Goal: Information Seeking & Learning: Compare options

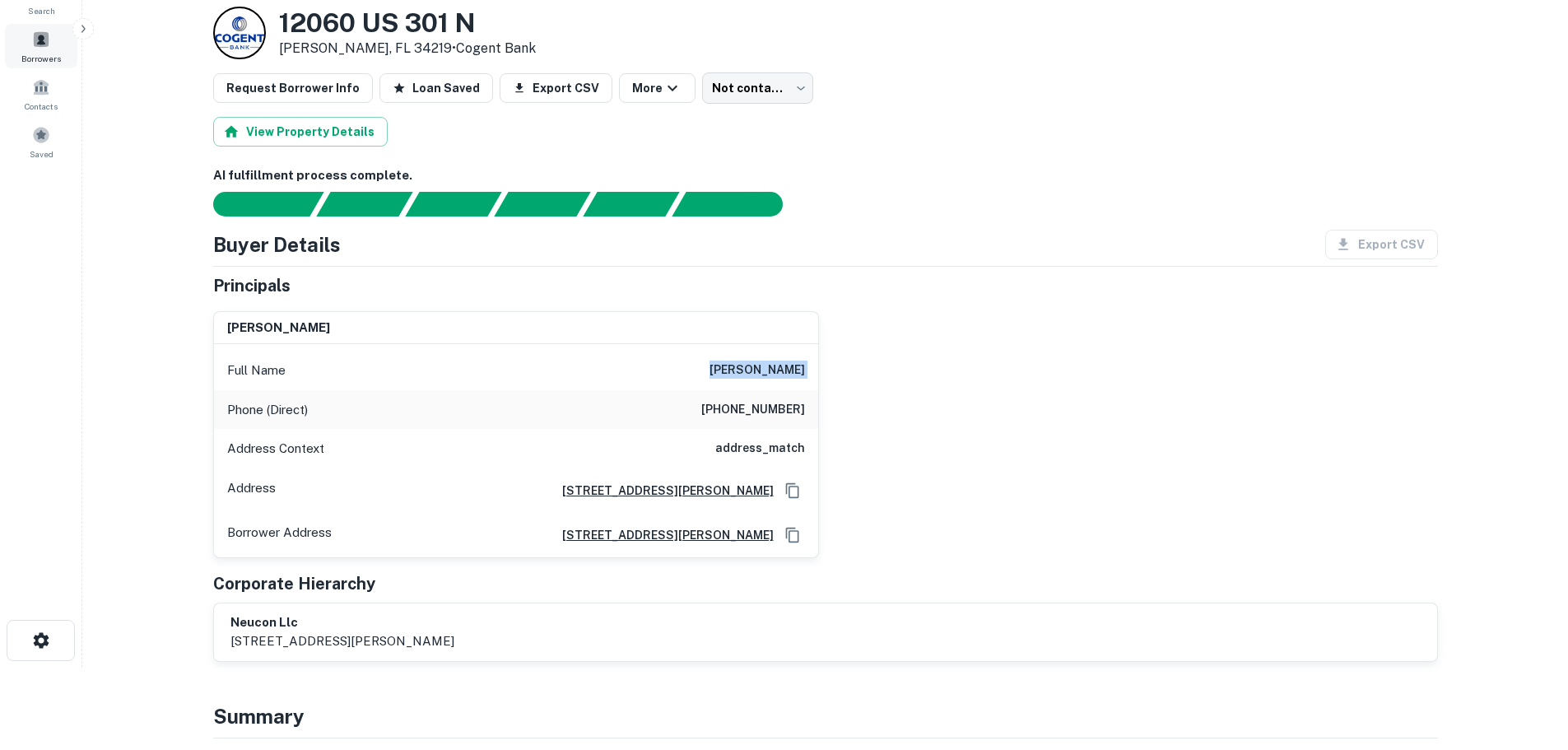
click at [54, 44] on div "Borrowers" at bounding box center [41, 45] width 72 height 45
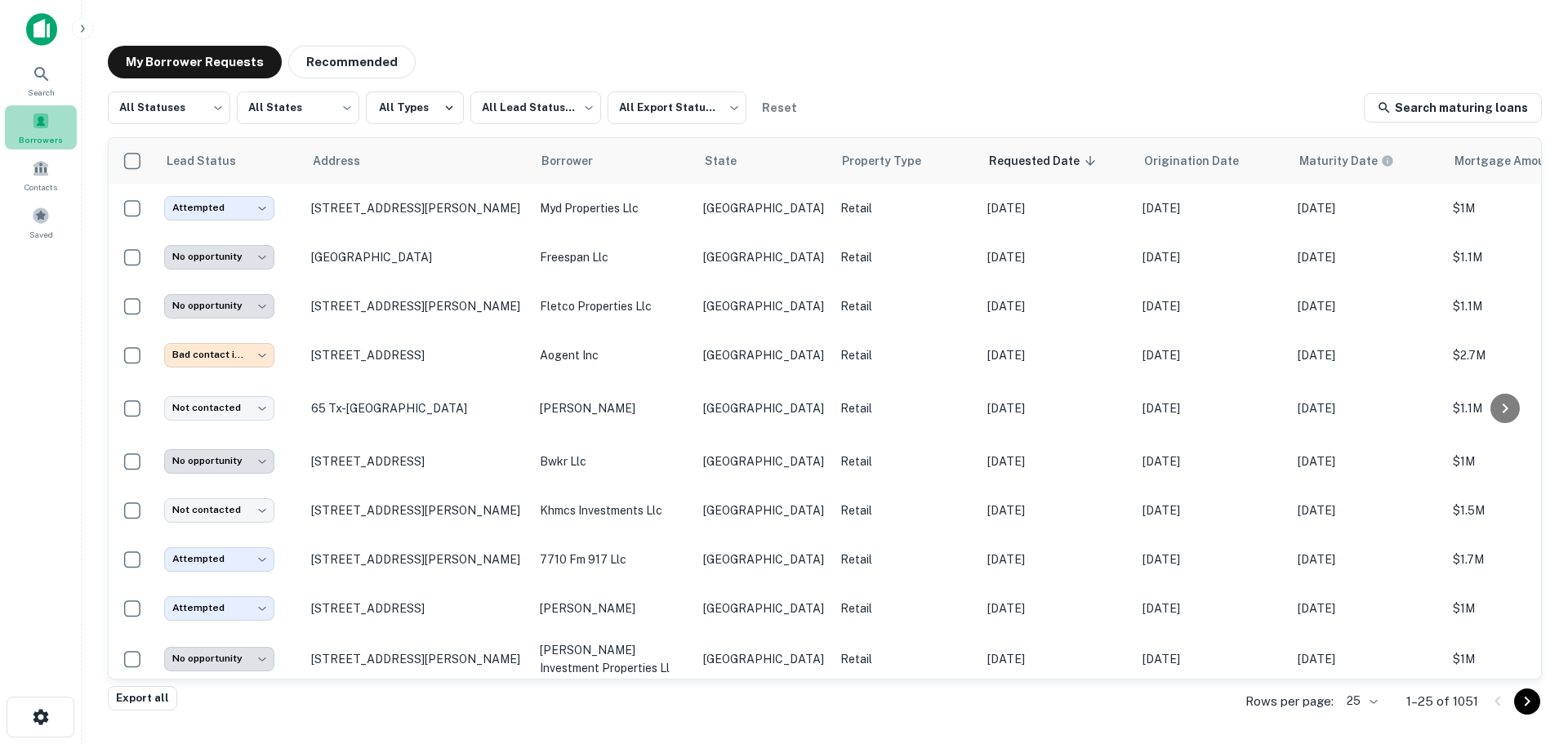
click at [47, 124] on span at bounding box center [40, 120] width 18 height 18
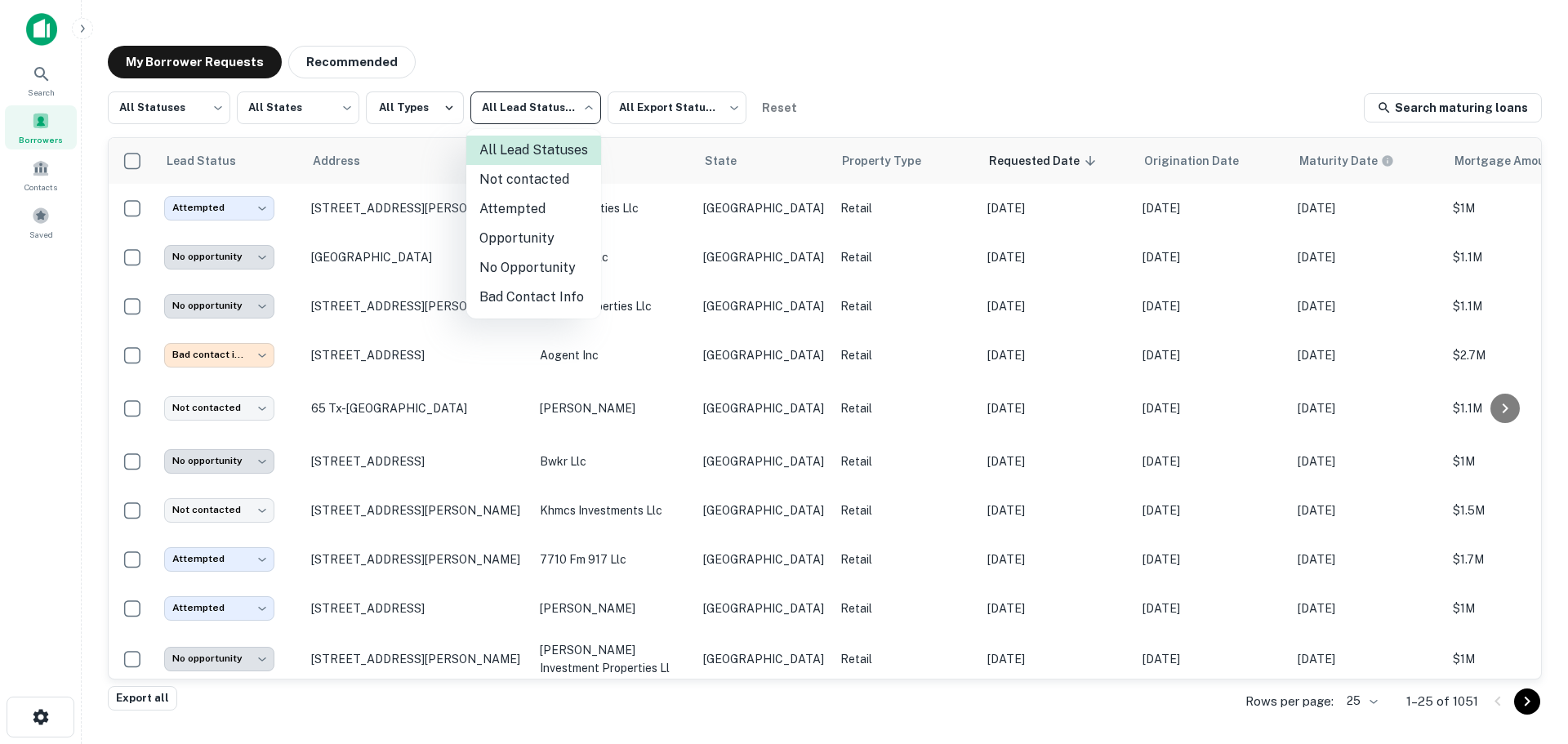
click at [525, 97] on body "**********" at bounding box center [784, 372] width 1568 height 744
click at [540, 172] on li "Not contacted" at bounding box center [533, 179] width 134 height 29
type input "****"
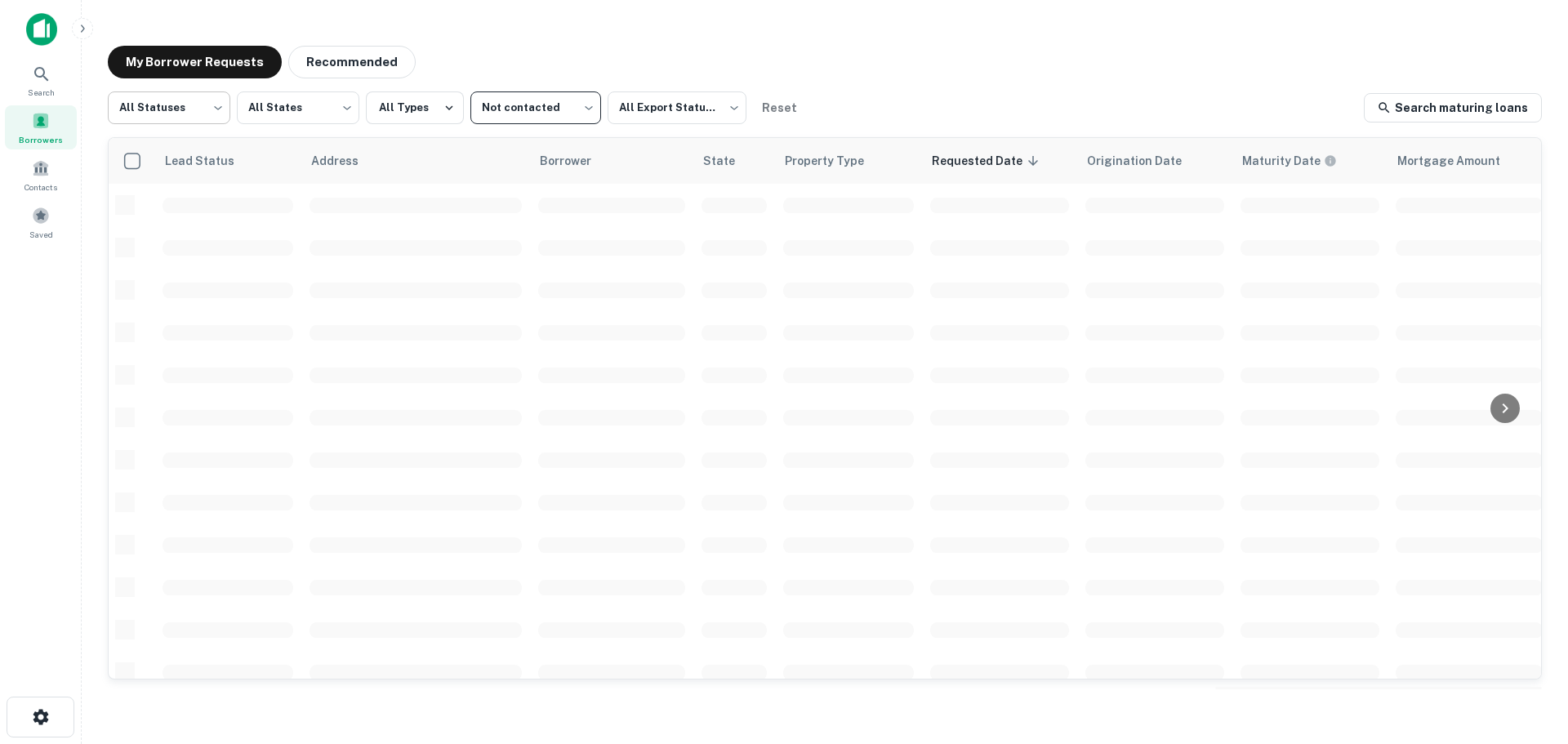
click at [223, 107] on body "Search Borrowers Contacts Saved My Borrower Requests Recommended All Statuses *…" at bounding box center [784, 372] width 1568 height 744
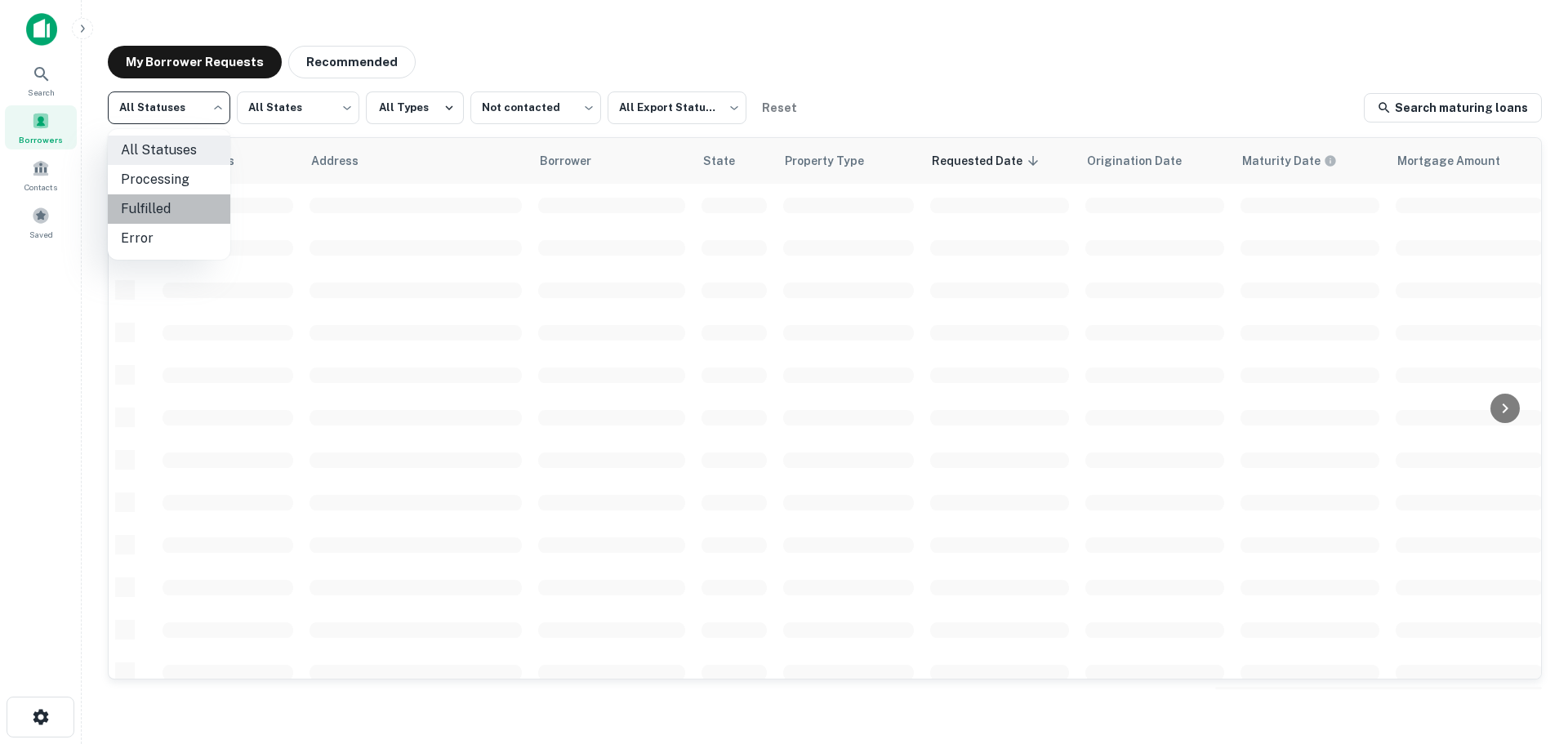
click at [204, 199] on li "Fulfilled" at bounding box center [169, 209] width 122 height 29
type input "*********"
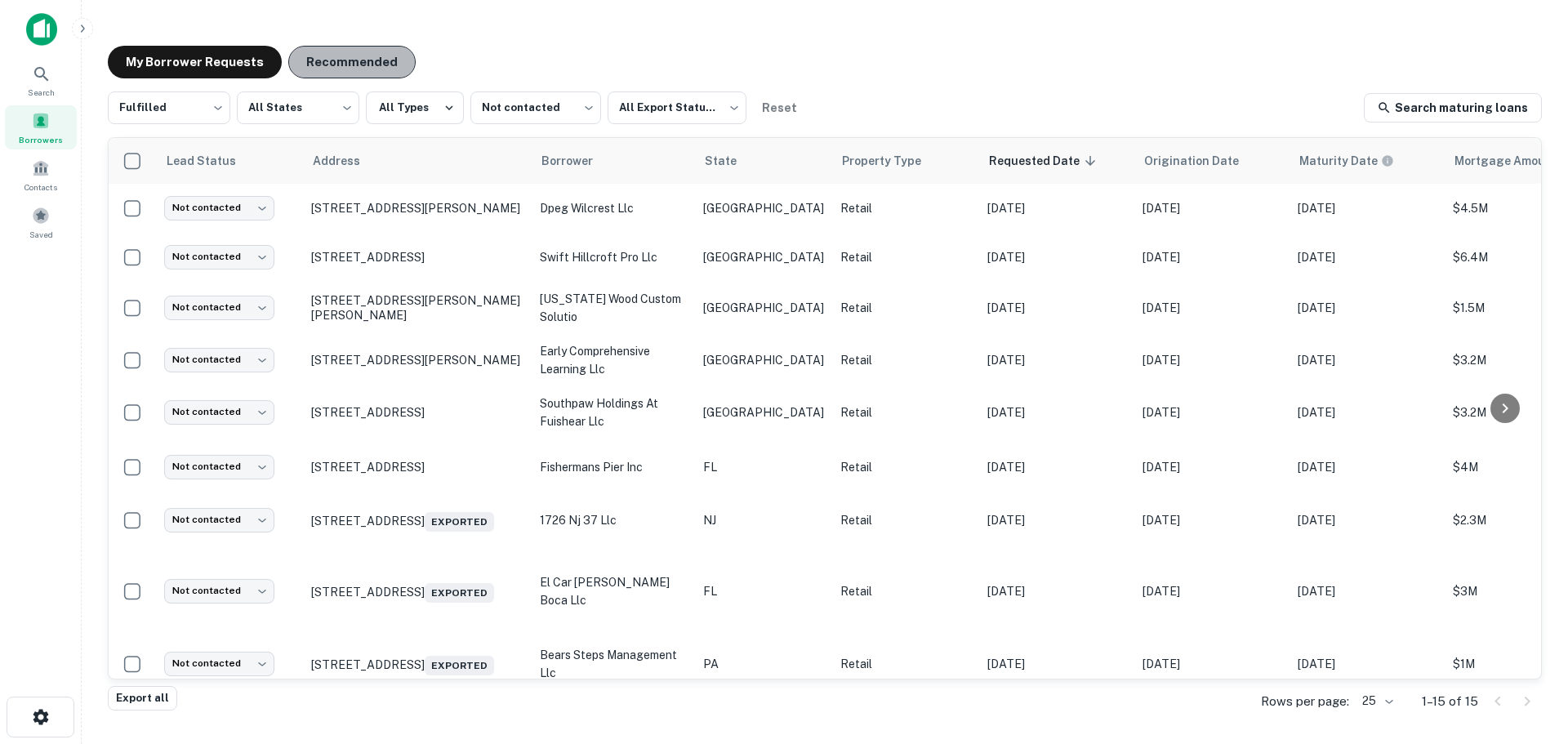
click at [343, 49] on button "Recommended" at bounding box center [352, 62] width 128 height 33
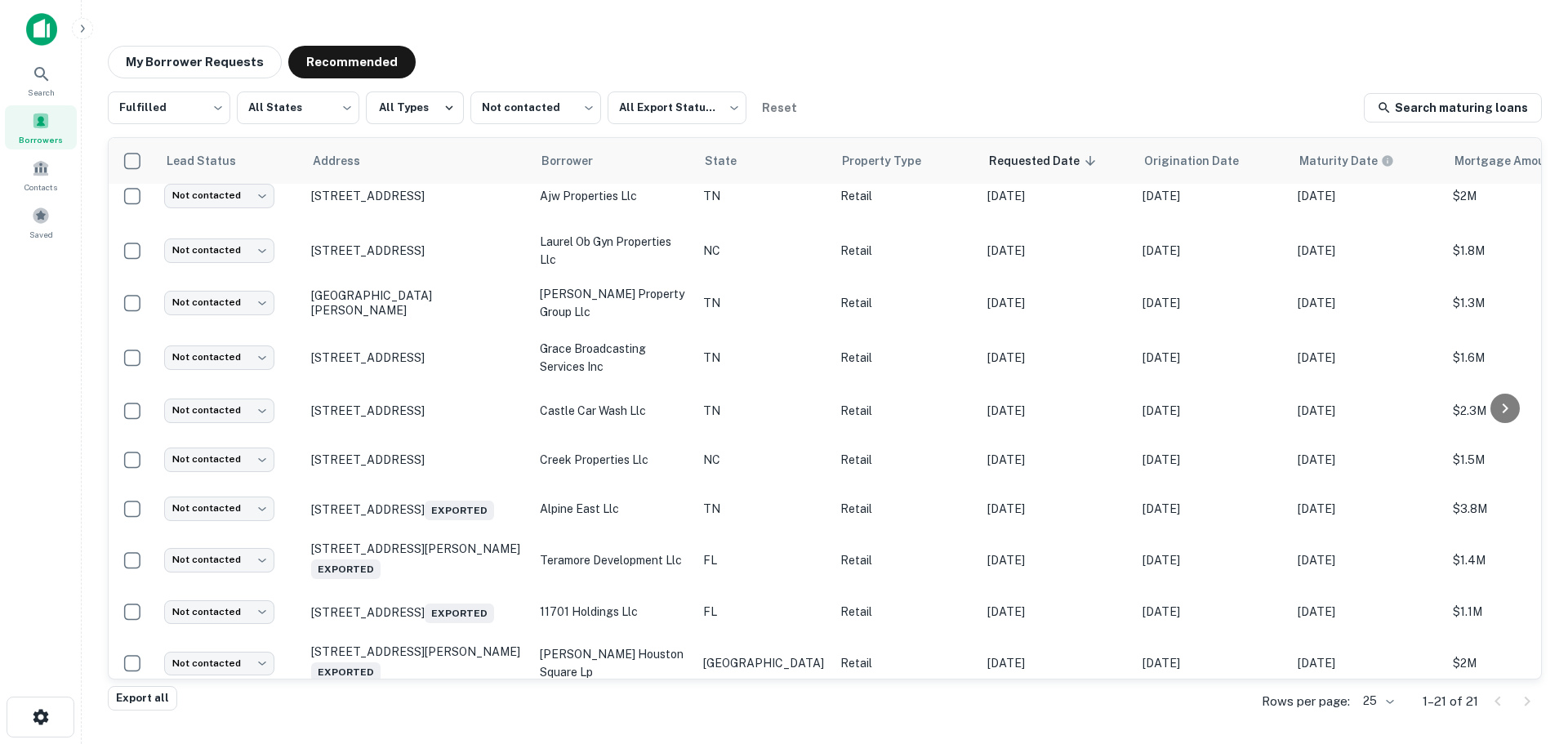
scroll to position [611, 0]
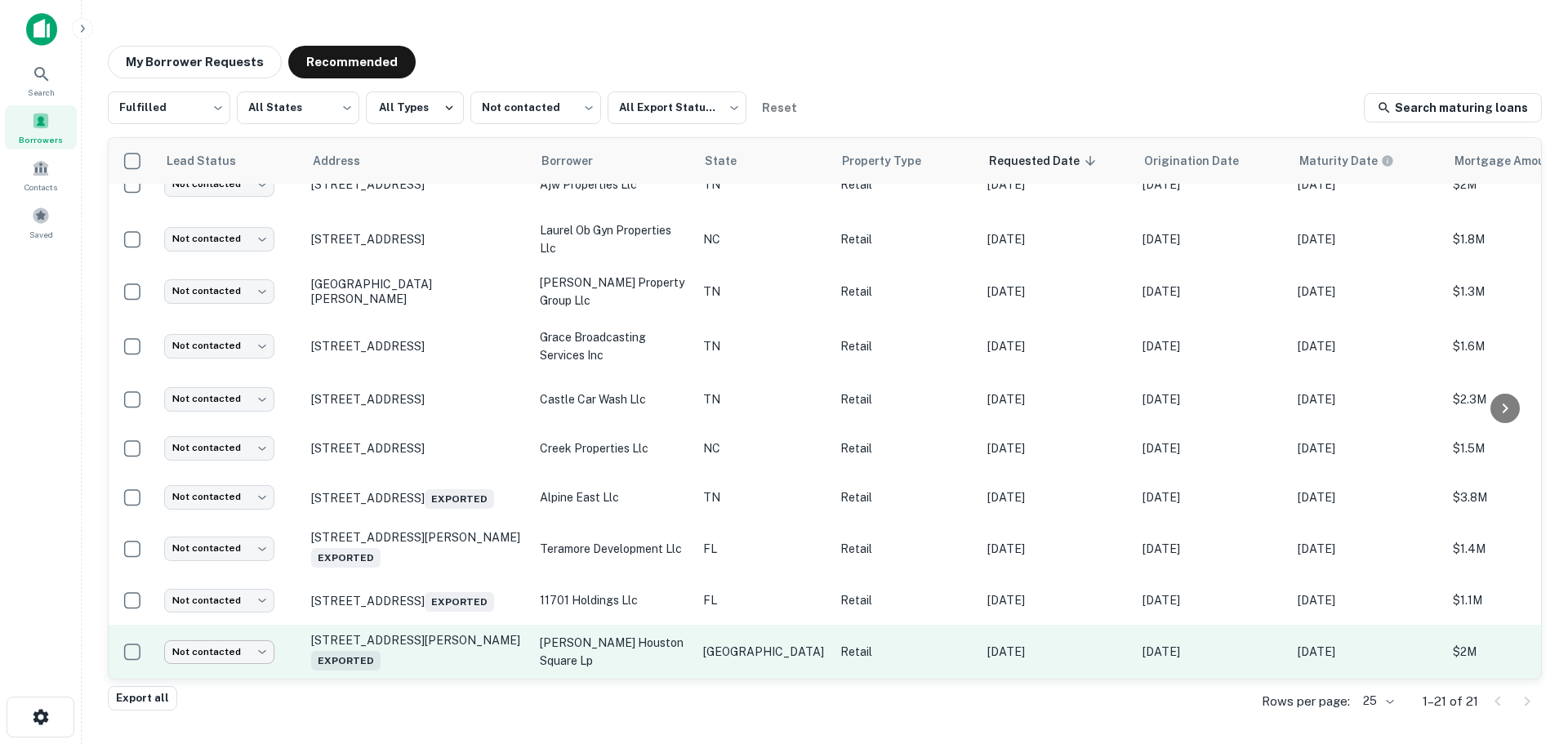
click at [210, 634] on body "Search Borrowers Contacts Saved My Borrower Requests Recommended Fulfilled ****…" at bounding box center [784, 372] width 1568 height 744
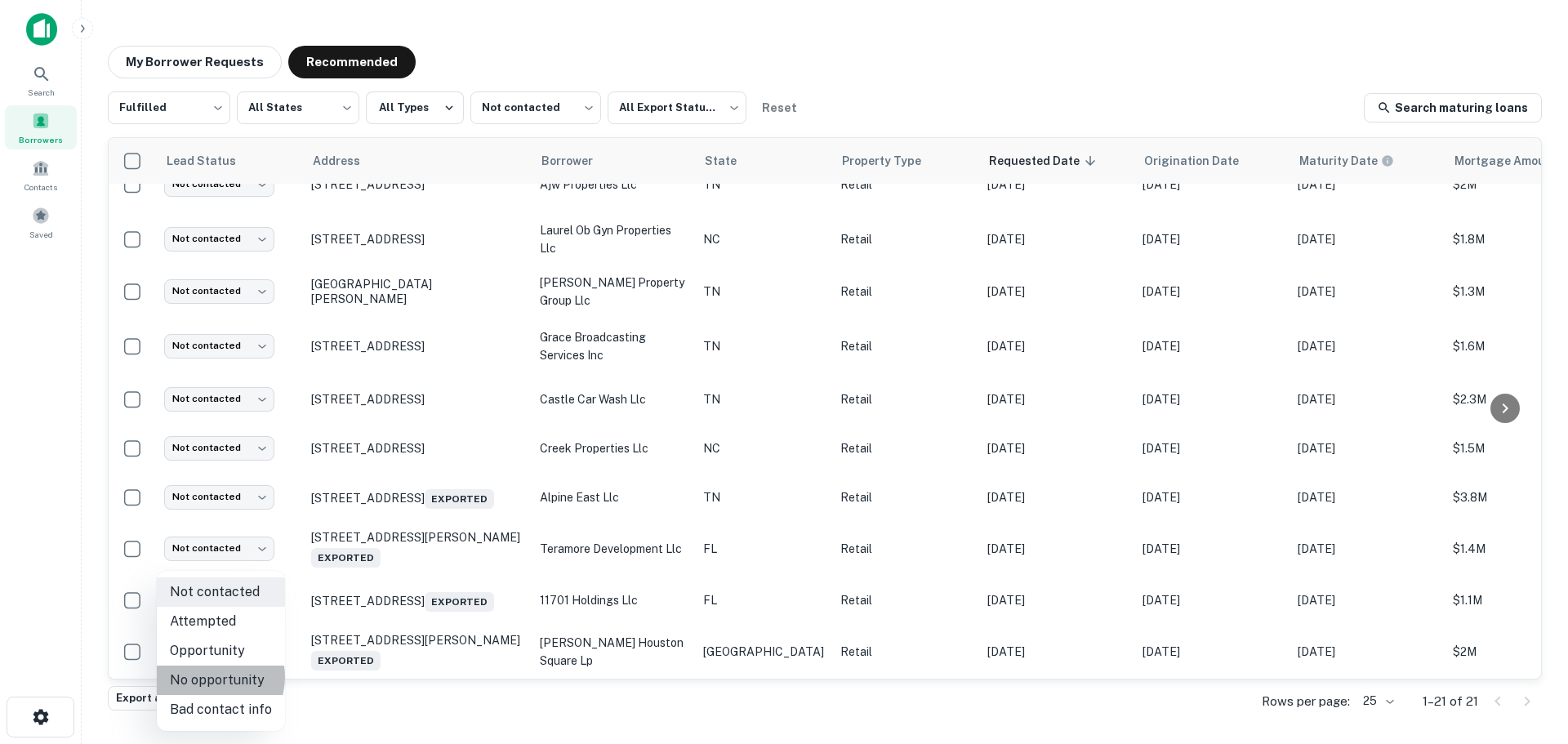
click at [210, 677] on li "No opportunity" at bounding box center [221, 679] width 128 height 29
type input "**********"
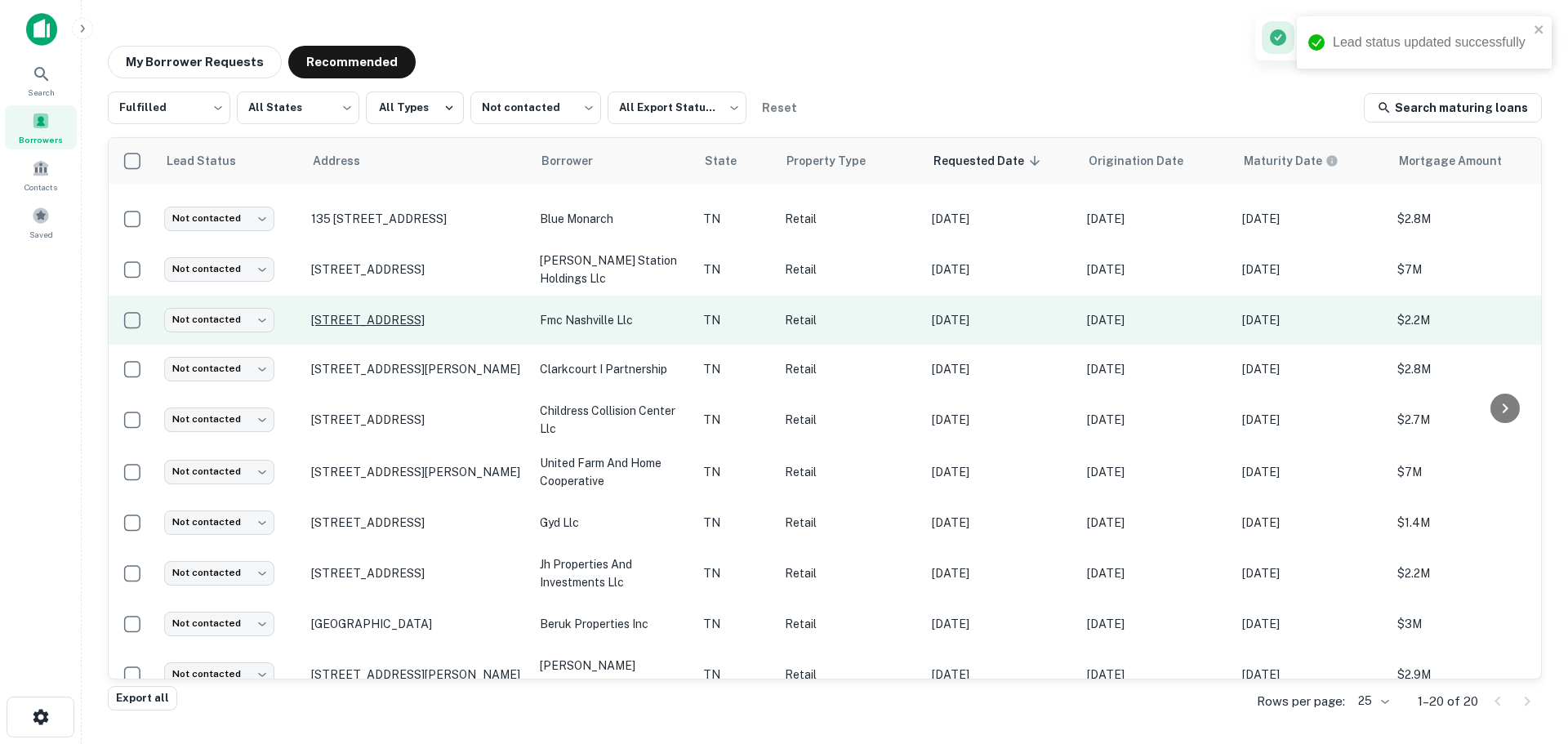
scroll to position [0, 0]
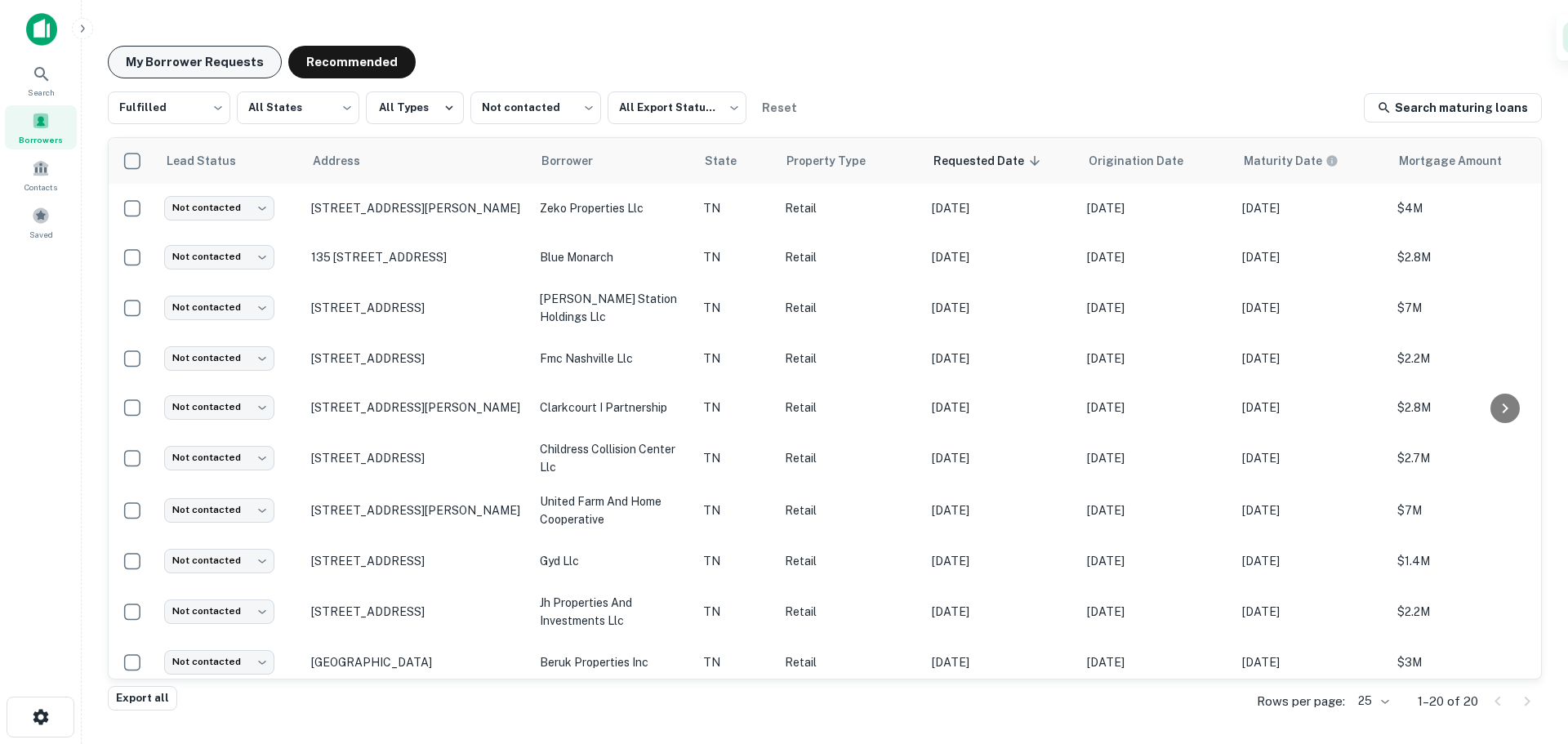
click at [221, 66] on button "My Borrower Requests" at bounding box center [194, 62] width 174 height 33
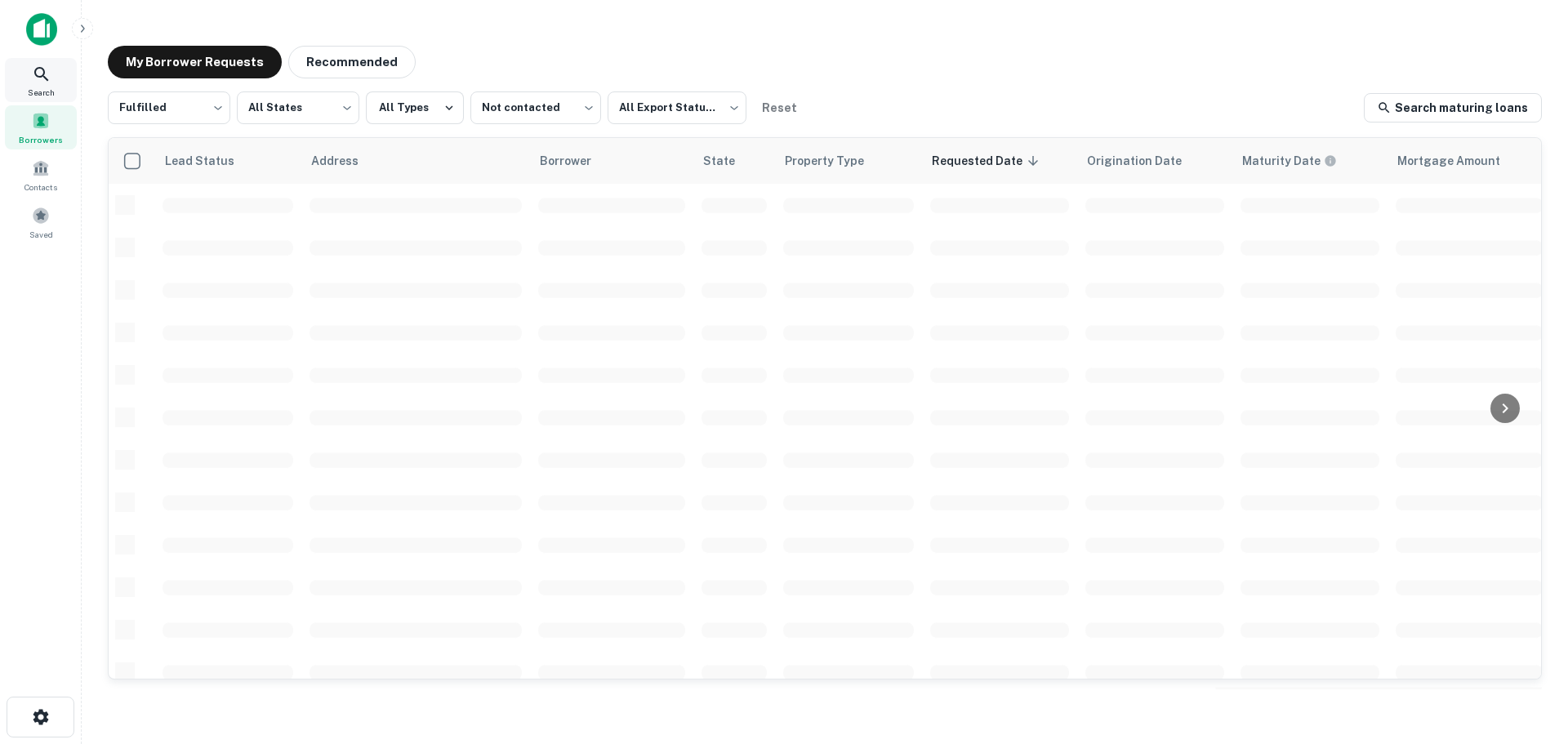
click at [47, 71] on icon at bounding box center [41, 74] width 20 height 20
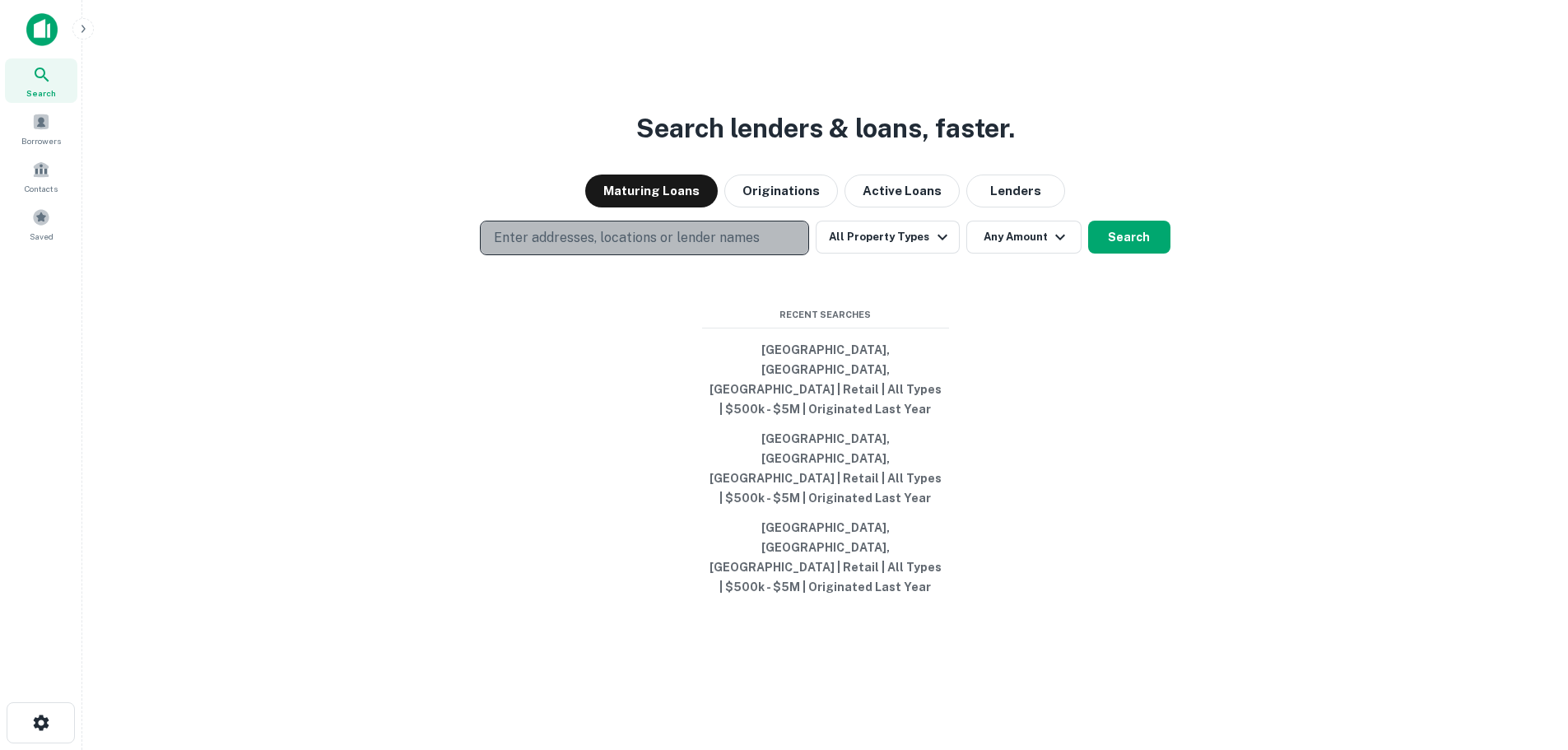
click at [655, 248] on p "Enter addresses, locations or lender names" at bounding box center [627, 238] width 266 height 20
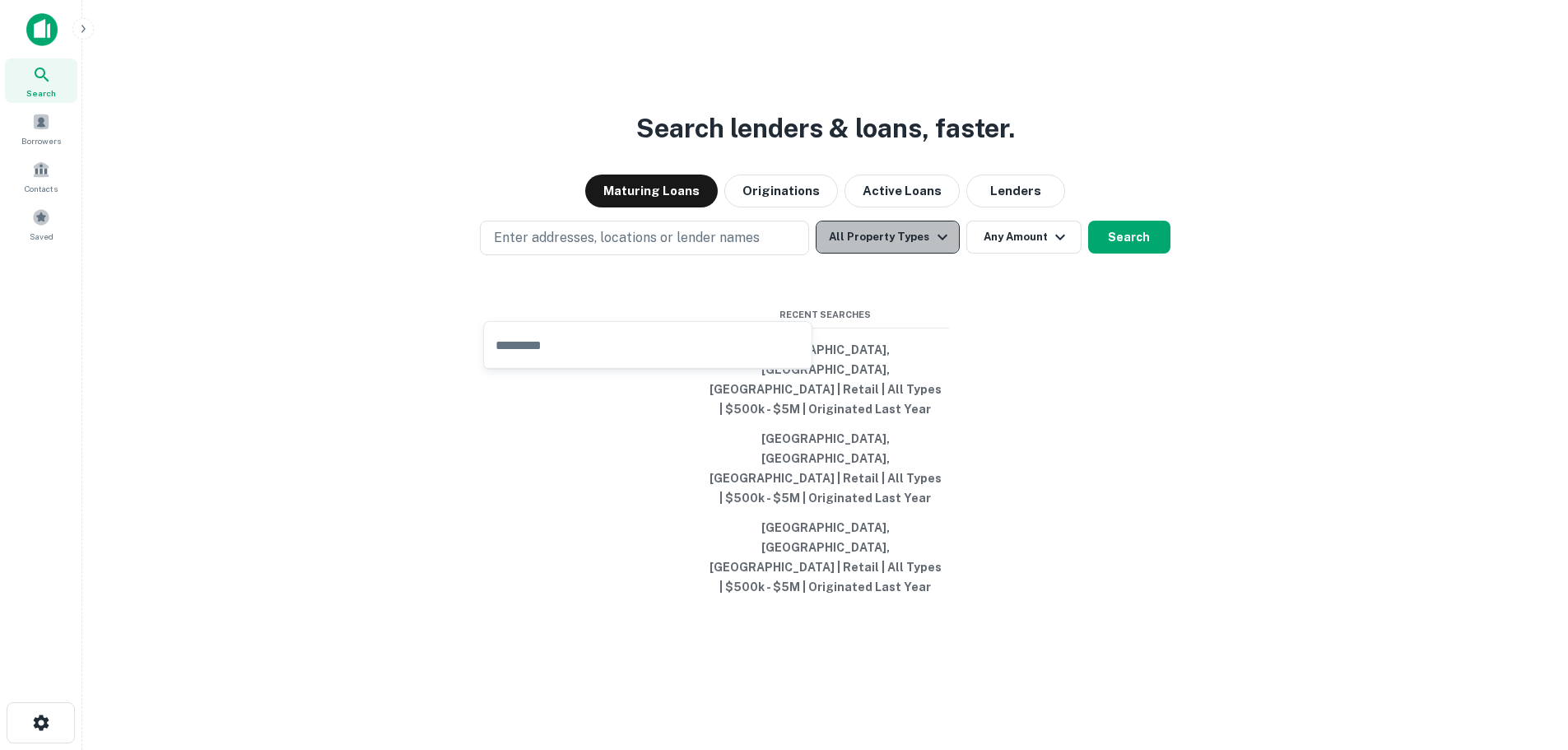
click at [894, 254] on button "All Property Types" at bounding box center [886, 237] width 143 height 33
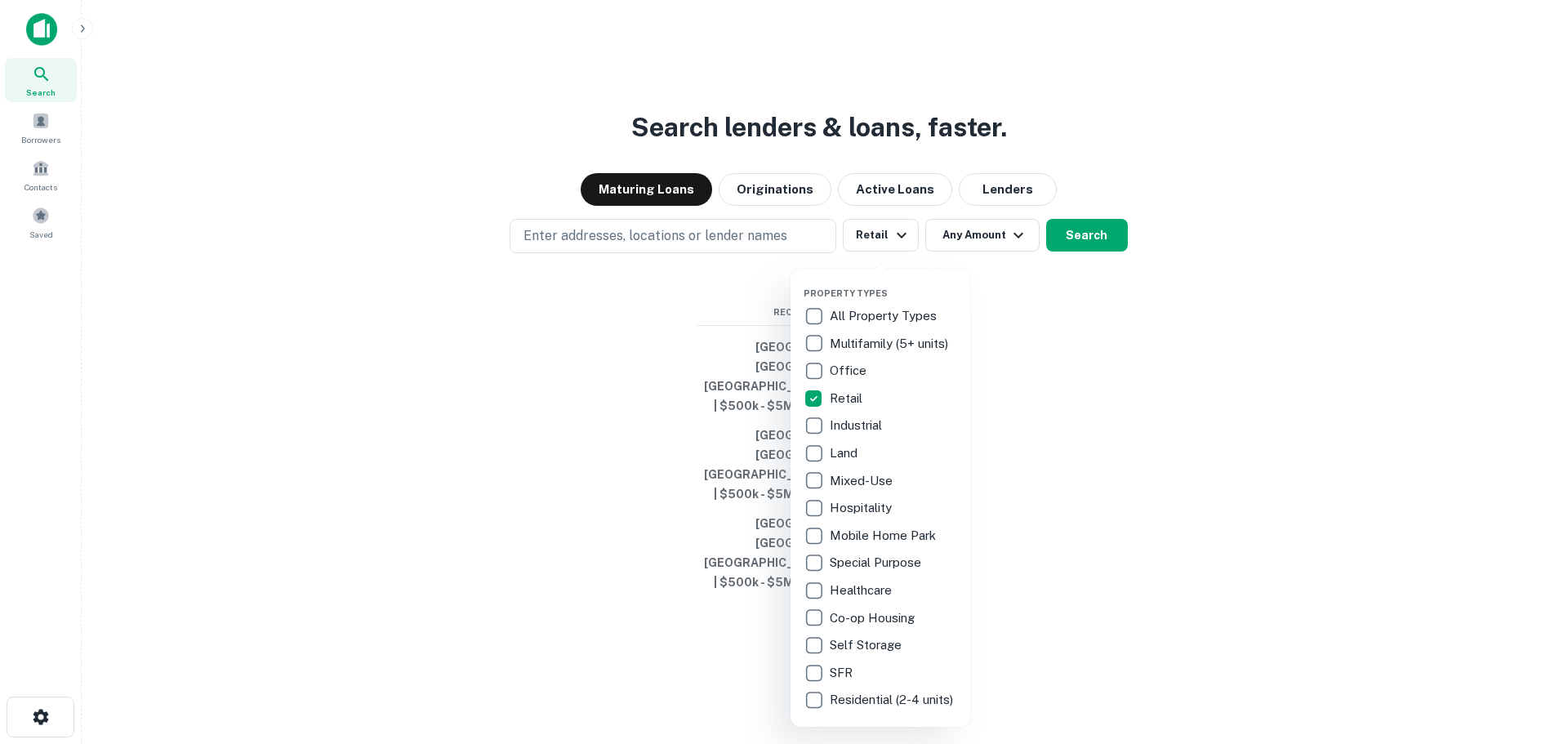
drag, startPoint x: 1061, startPoint y: 428, endPoint x: 1052, endPoint y: 400, distance: 29.4
click at [1062, 426] on div at bounding box center [784, 372] width 1568 height 744
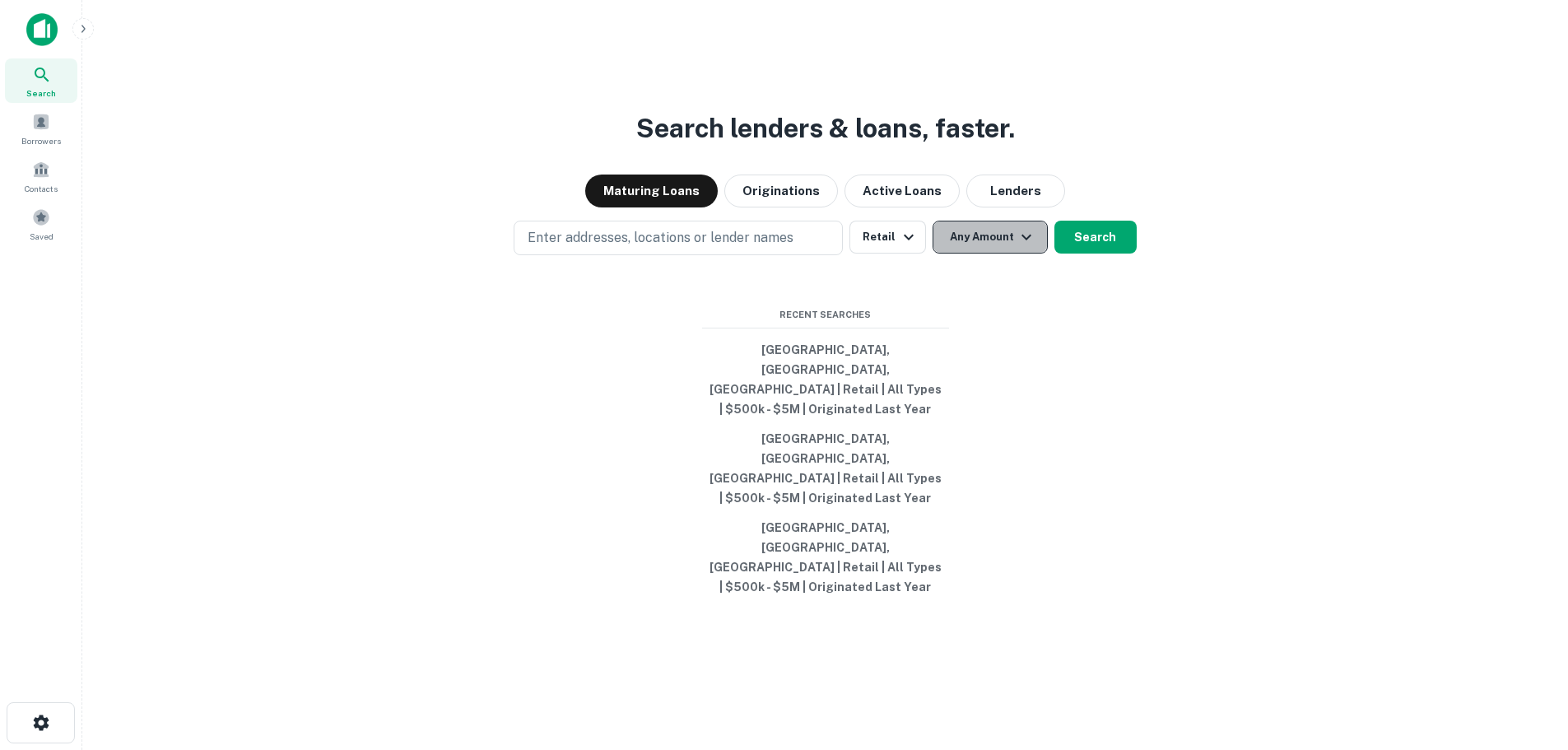
click at [1007, 254] on button "Any Amount" at bounding box center [990, 237] width 116 height 33
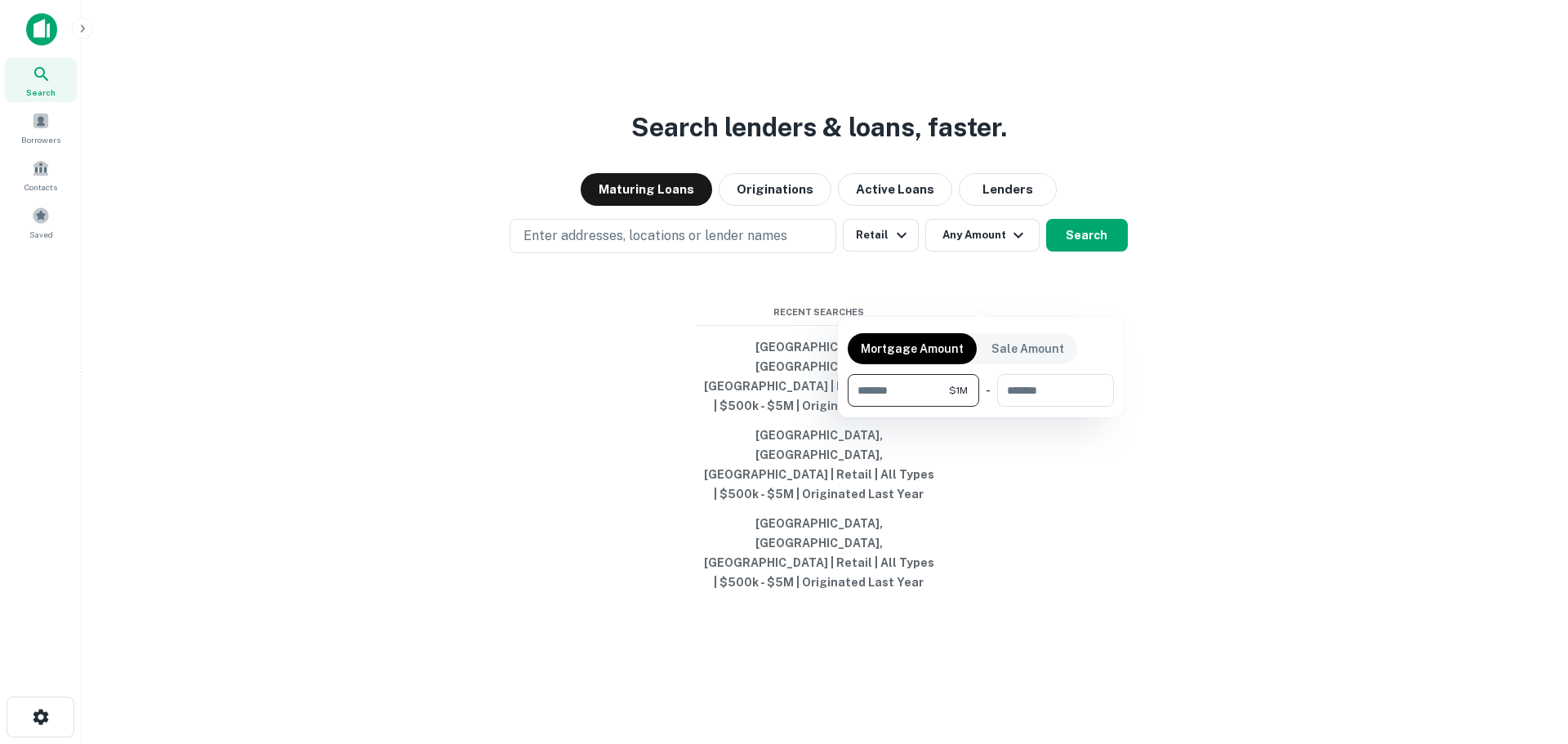
type input "*******"
click at [1055, 493] on div at bounding box center [784, 372] width 1568 height 744
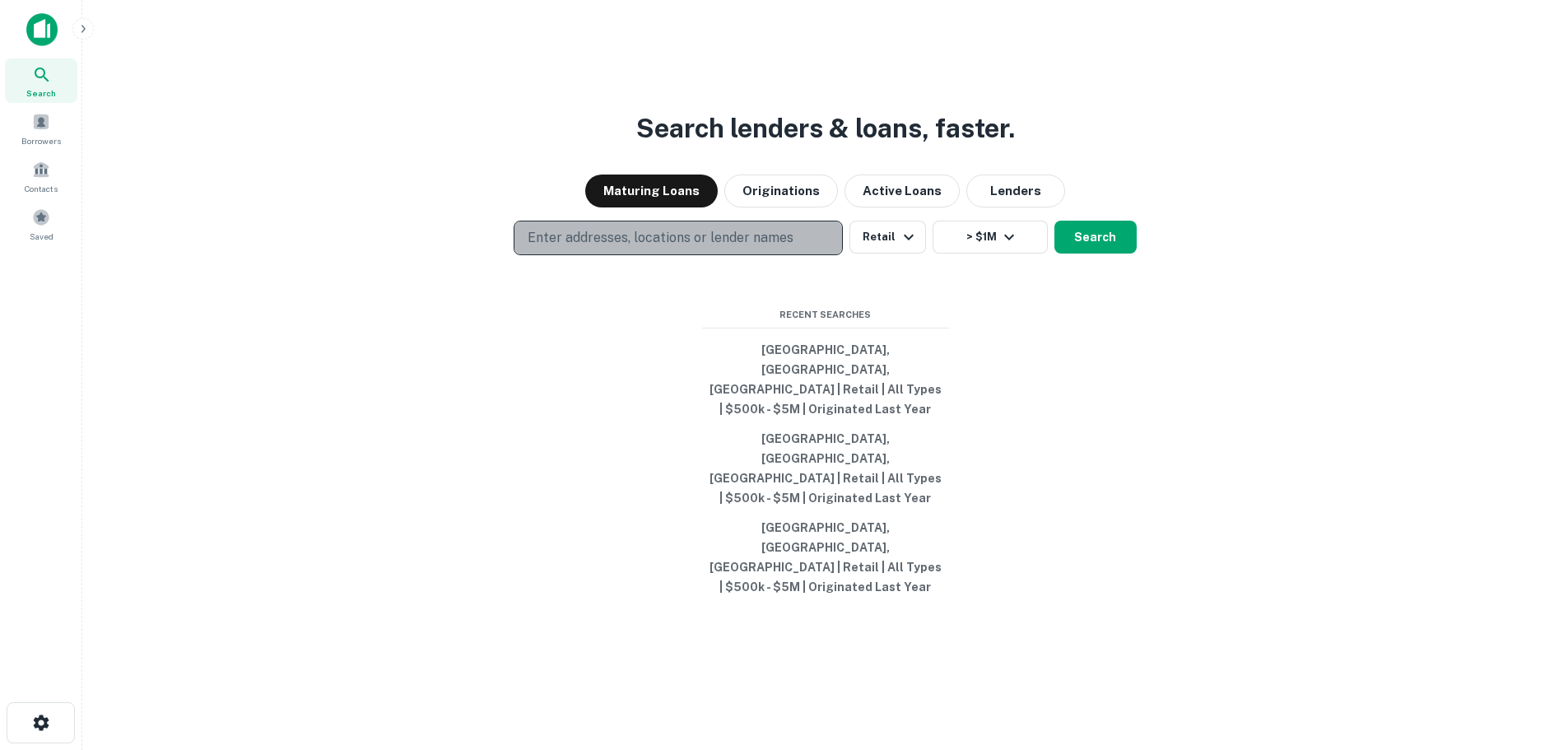
click at [739, 248] on p "Enter addresses, locations or lender names" at bounding box center [660, 238] width 266 height 20
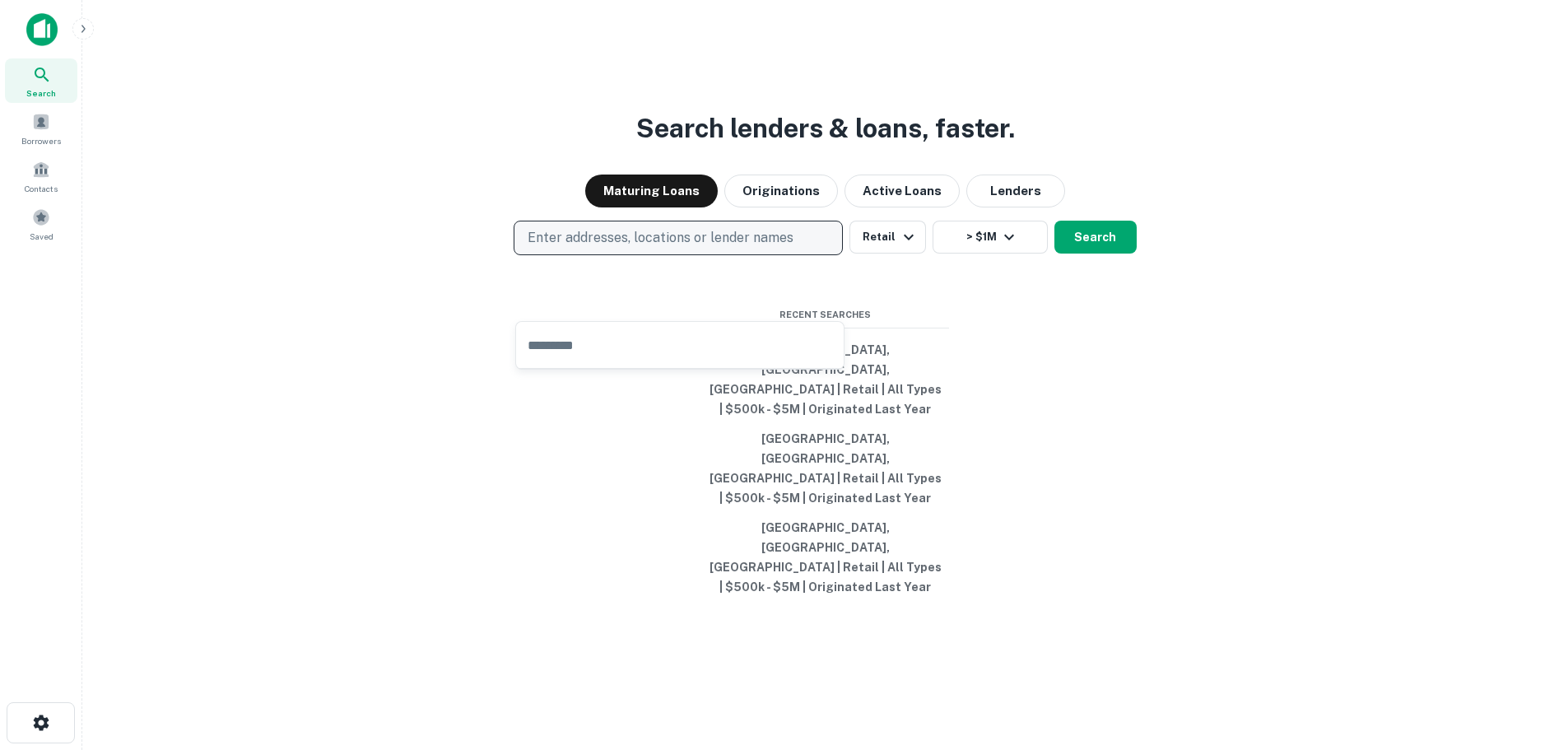
click at [746, 248] on p "Enter addresses, locations or lender names" at bounding box center [660, 238] width 266 height 20
click at [683, 248] on p "Enter addresses, locations or lender names" at bounding box center [660, 238] width 266 height 20
type input "*******"
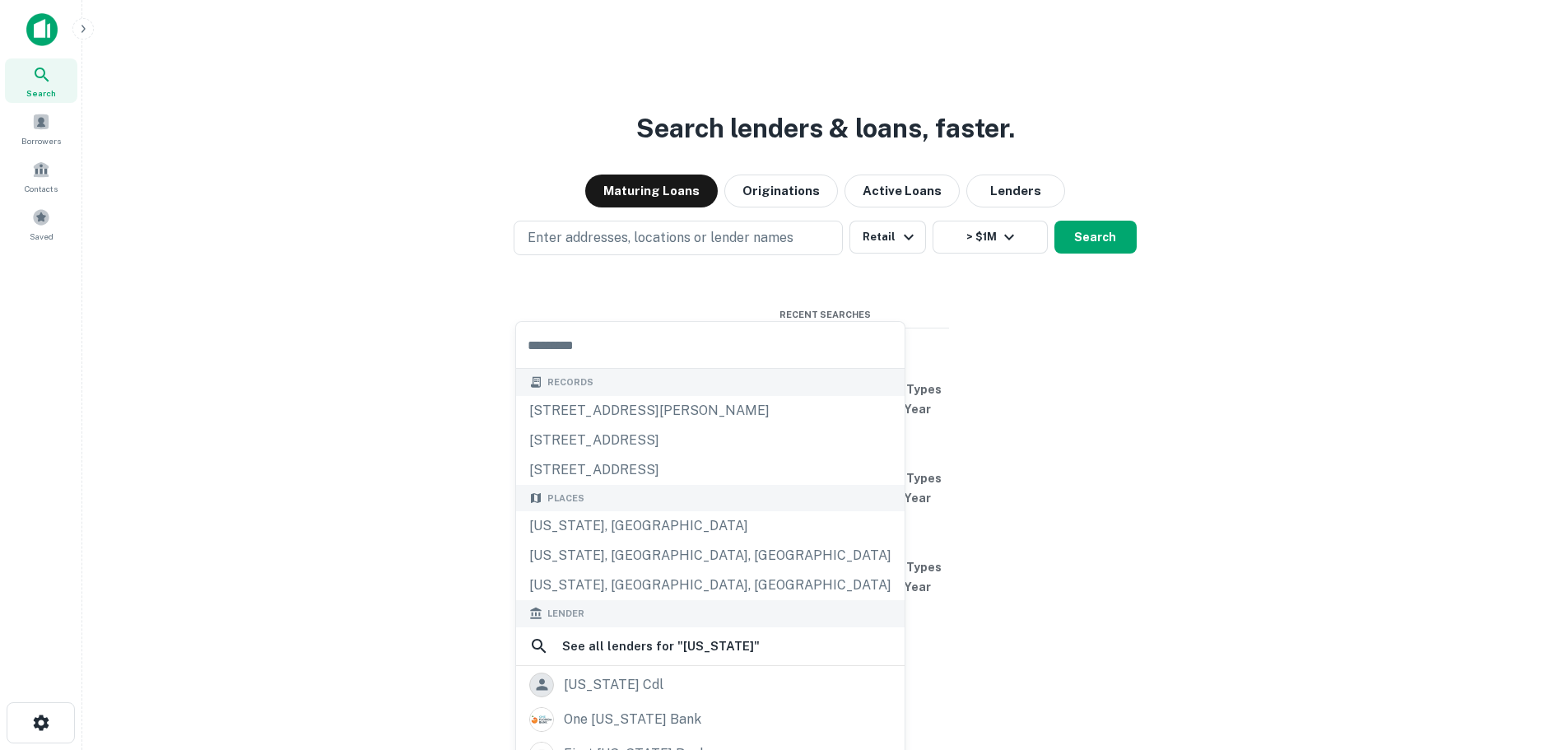
drag, startPoint x: 607, startPoint y: 524, endPoint x: 621, endPoint y: 515, distance: 16.6
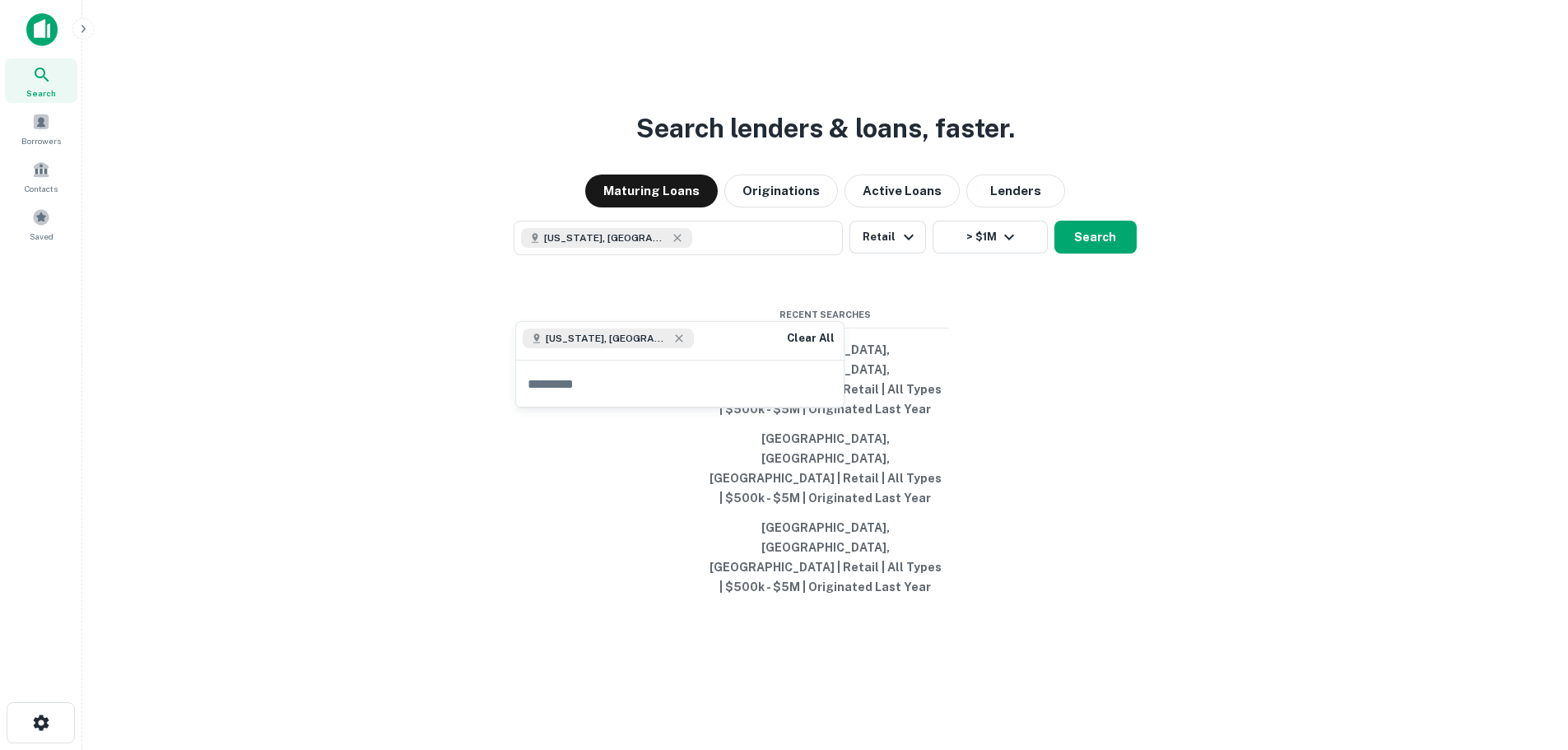
click at [1056, 398] on div "Search lenders & loans, faster. Maturing Loans Originations Active Loans Lender…" at bounding box center [825, 415] width 1459 height 750
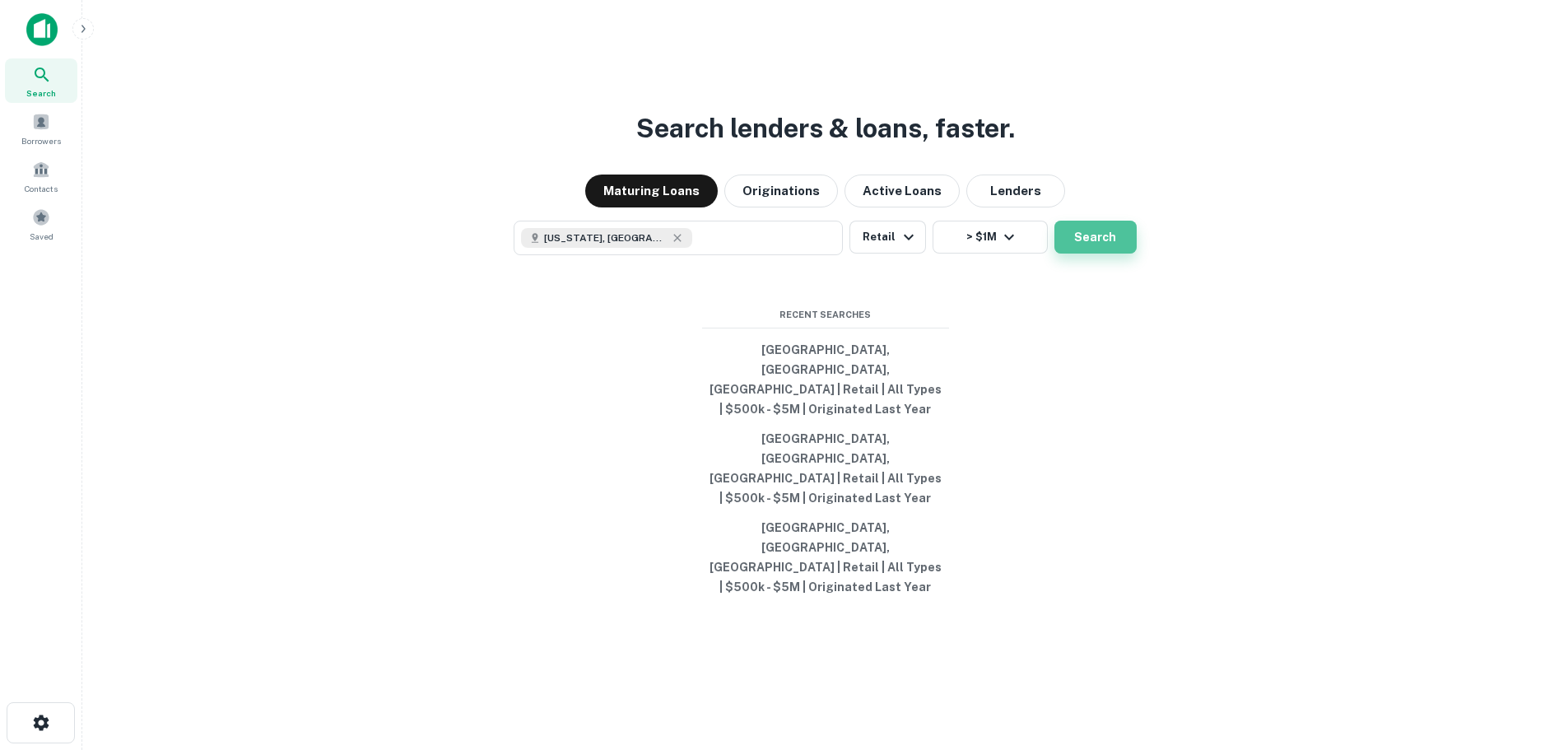
click at [1110, 254] on button "Search" at bounding box center [1096, 237] width 82 height 33
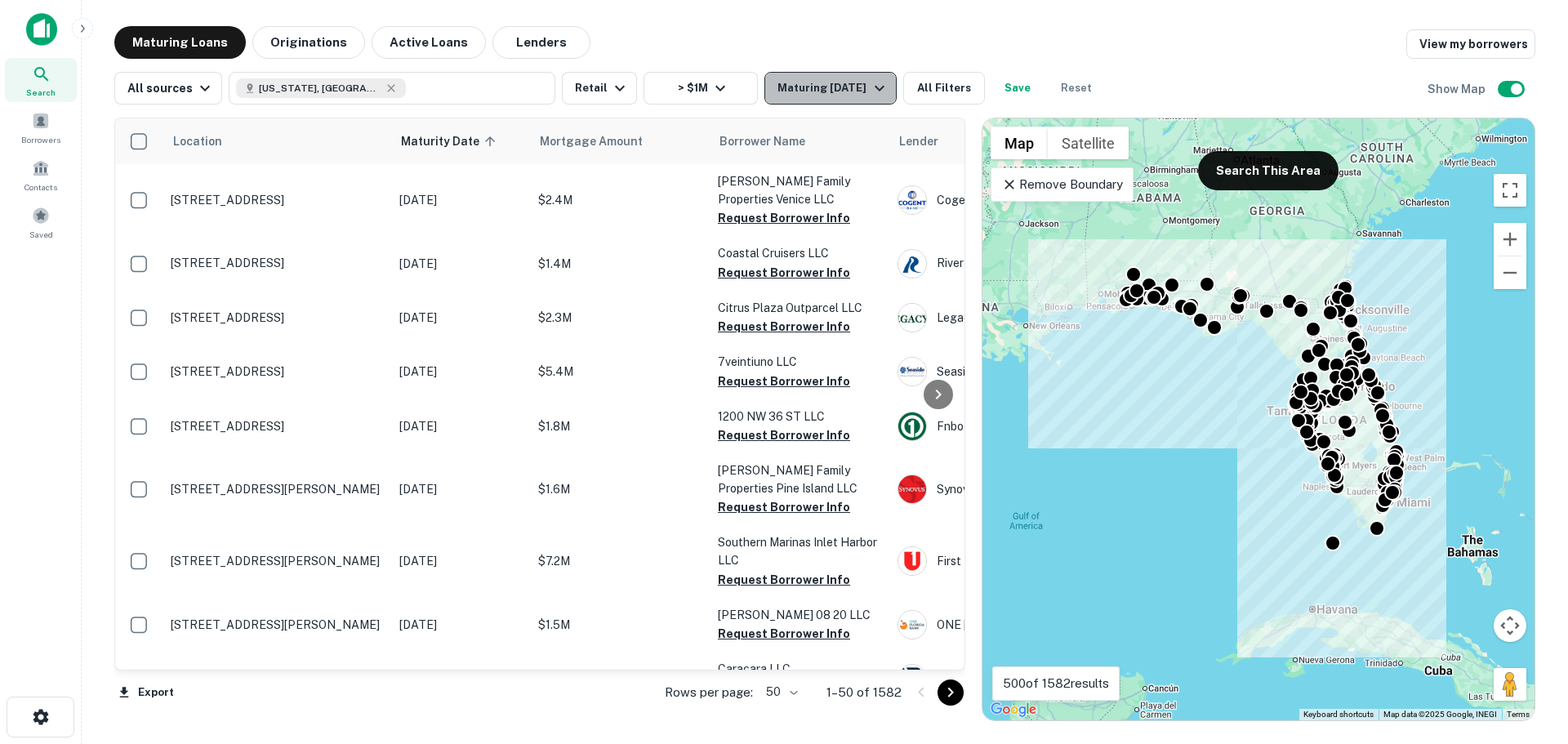
click at [875, 85] on icon "button" at bounding box center [879, 87] width 20 height 20
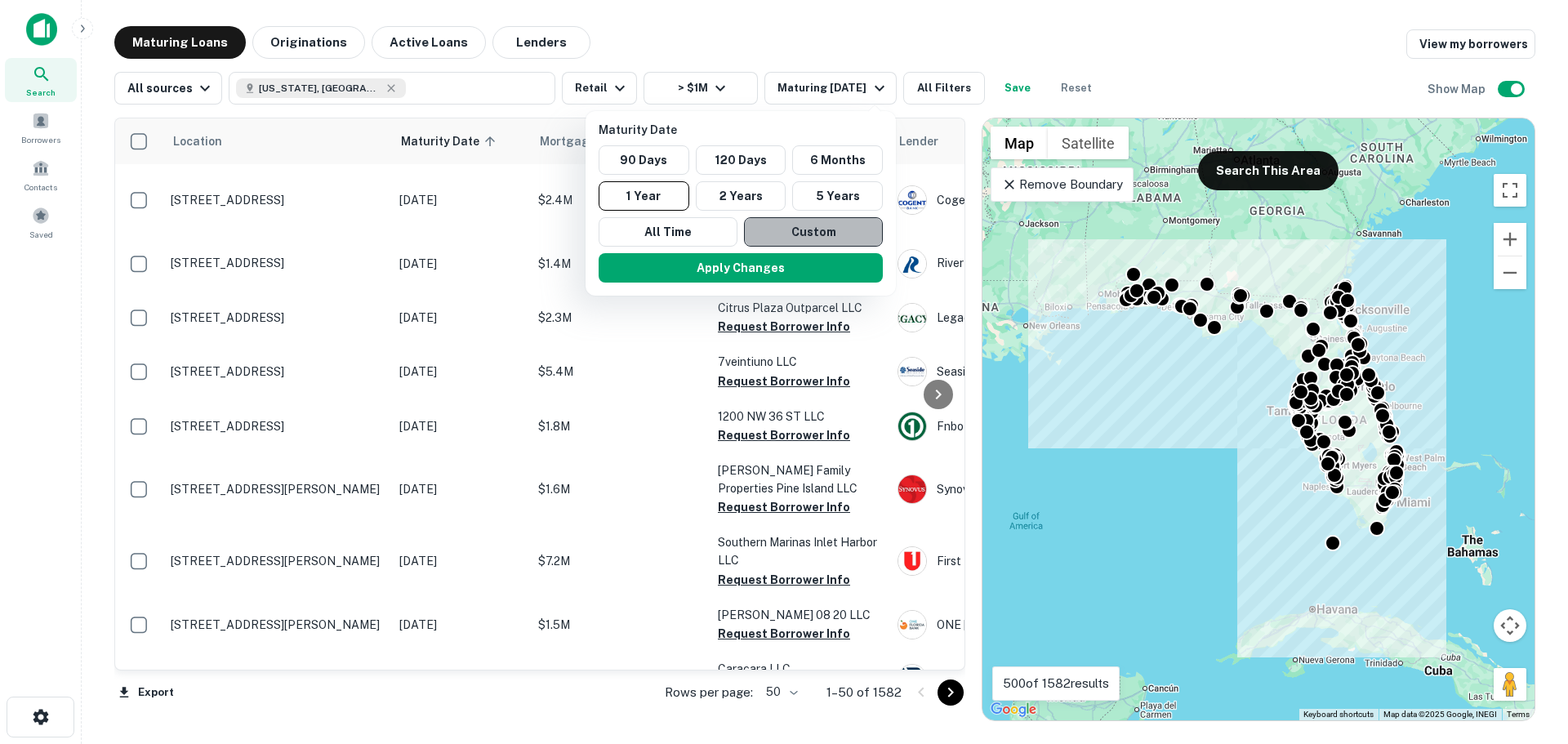
click at [824, 231] on button "Custom" at bounding box center [814, 231] width 139 height 29
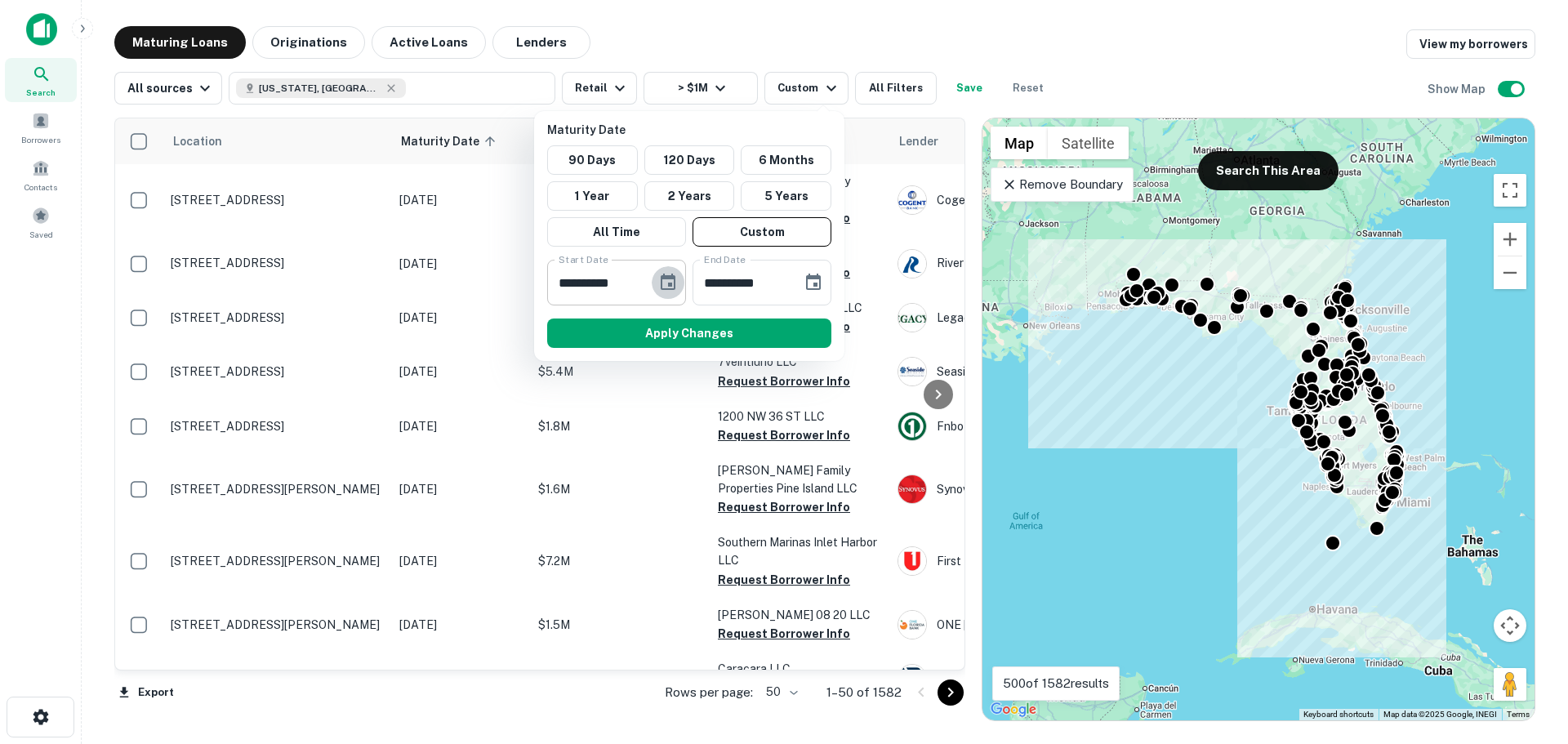
click at [675, 282] on icon "Choose date, selected date is Sep 22, 2025" at bounding box center [668, 281] width 15 height 16
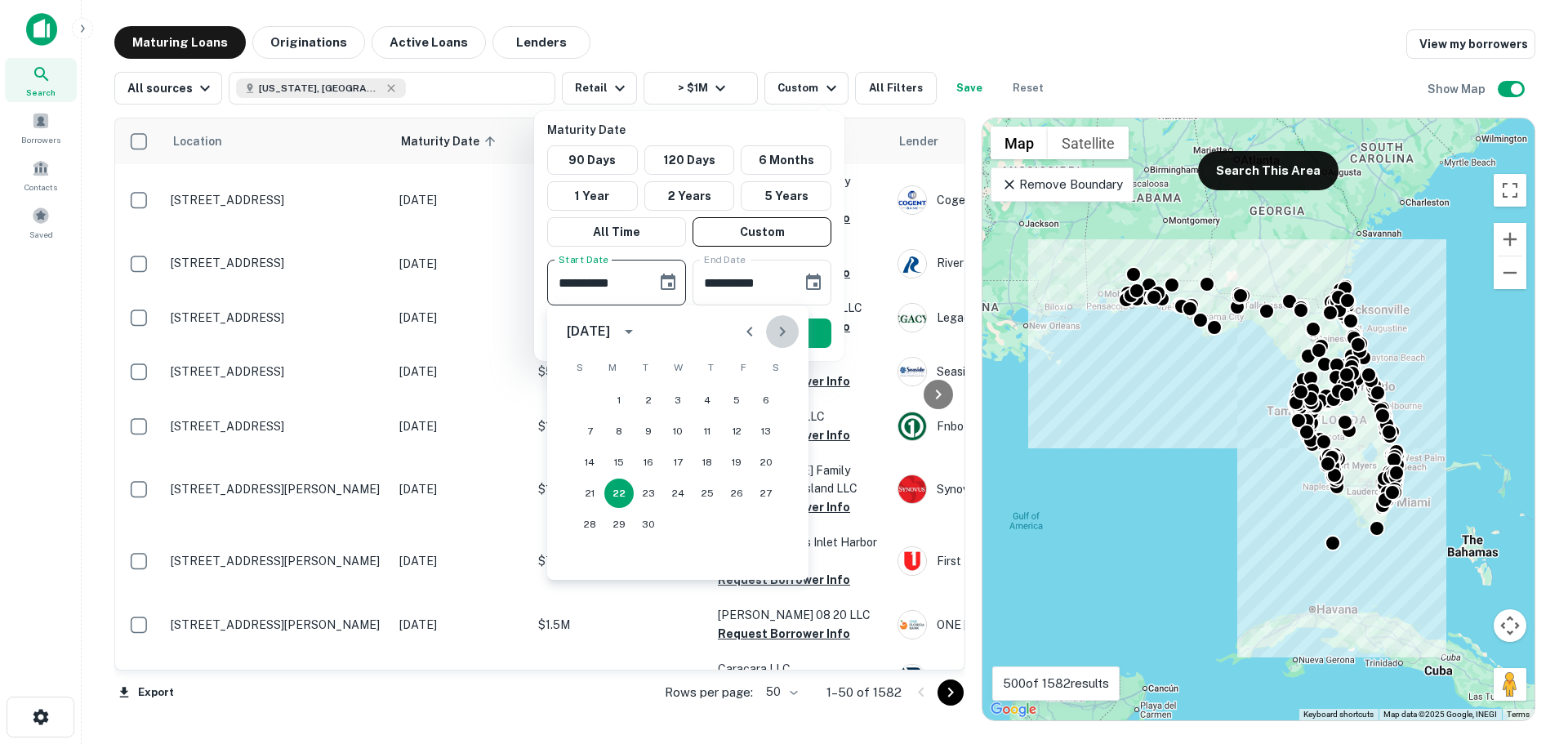
click at [781, 334] on icon "Next month" at bounding box center [782, 331] width 20 height 20
click at [784, 335] on icon "Next month" at bounding box center [782, 331] width 20 height 20
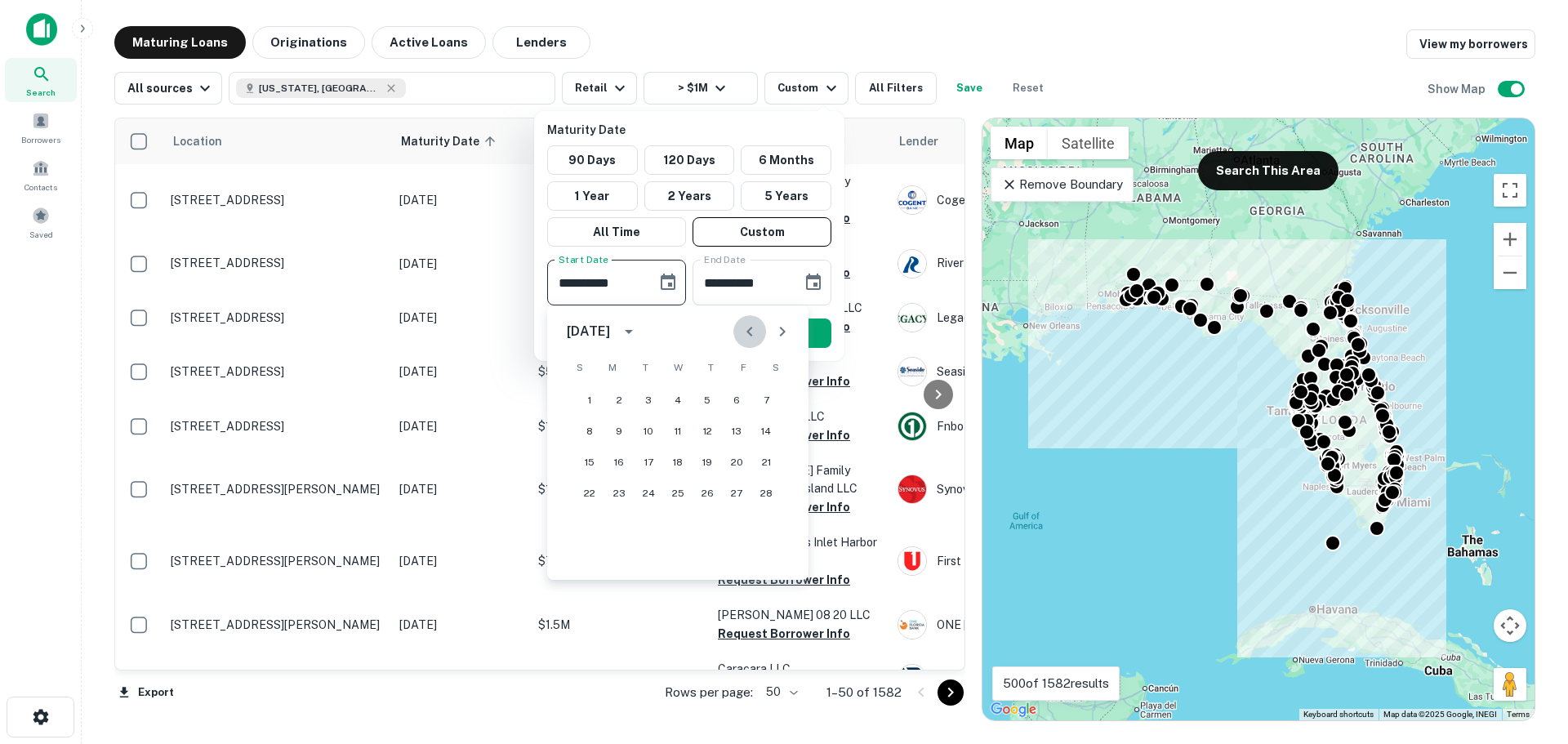
click at [747, 329] on icon "Previous month" at bounding box center [750, 331] width 20 height 20
click at [623, 460] on button "12" at bounding box center [618, 461] width 29 height 29
type input "**********"
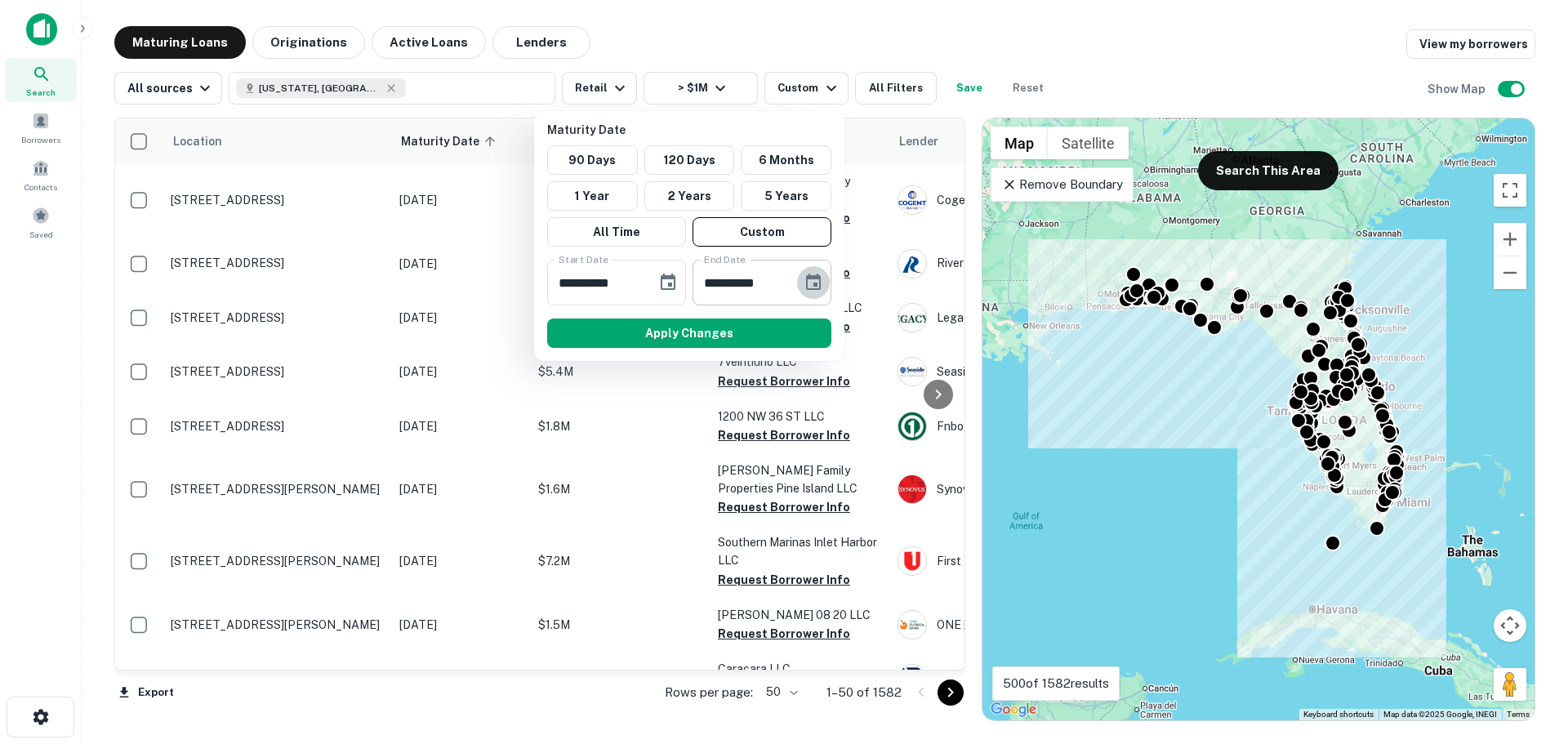
click at [816, 286] on icon "Choose date, selected date is Mar 21, 2026" at bounding box center [814, 281] width 15 height 16
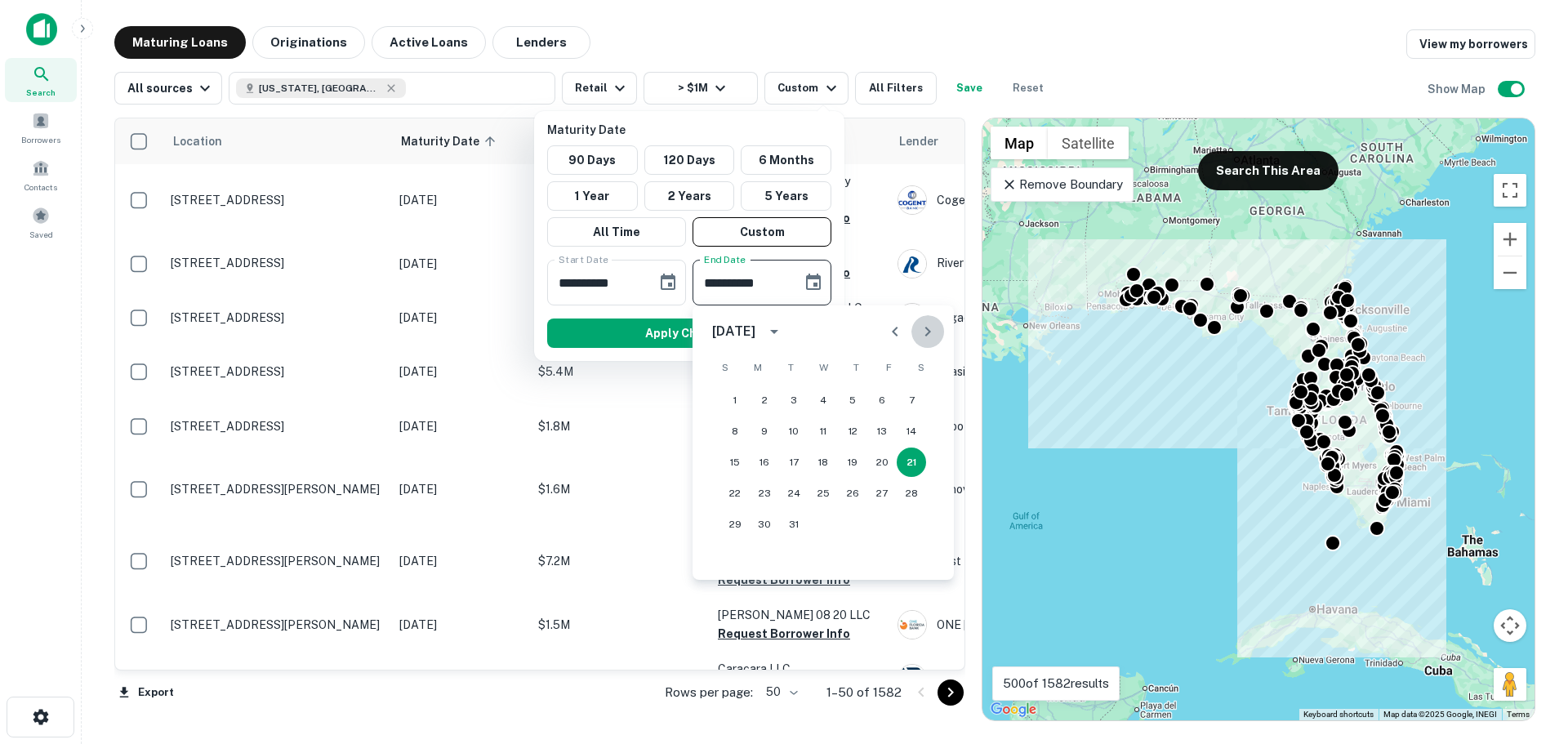
click at [941, 336] on button "Next month" at bounding box center [927, 332] width 33 height 33
click at [901, 338] on icon "Previous month" at bounding box center [894, 331] width 20 height 20
click at [915, 468] on button "21" at bounding box center [910, 461] width 29 height 29
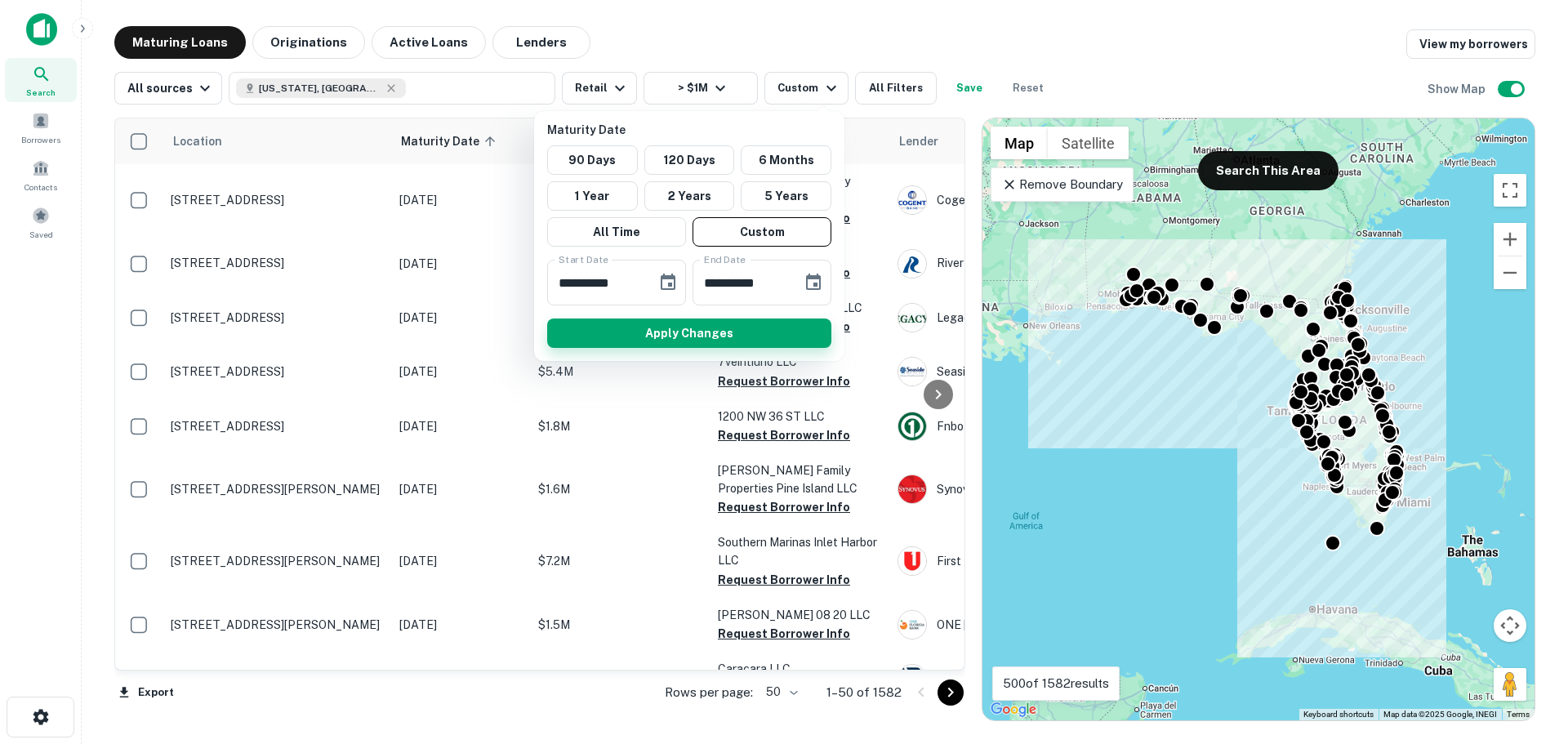
click at [723, 328] on button "Apply Changes" at bounding box center [689, 333] width 285 height 29
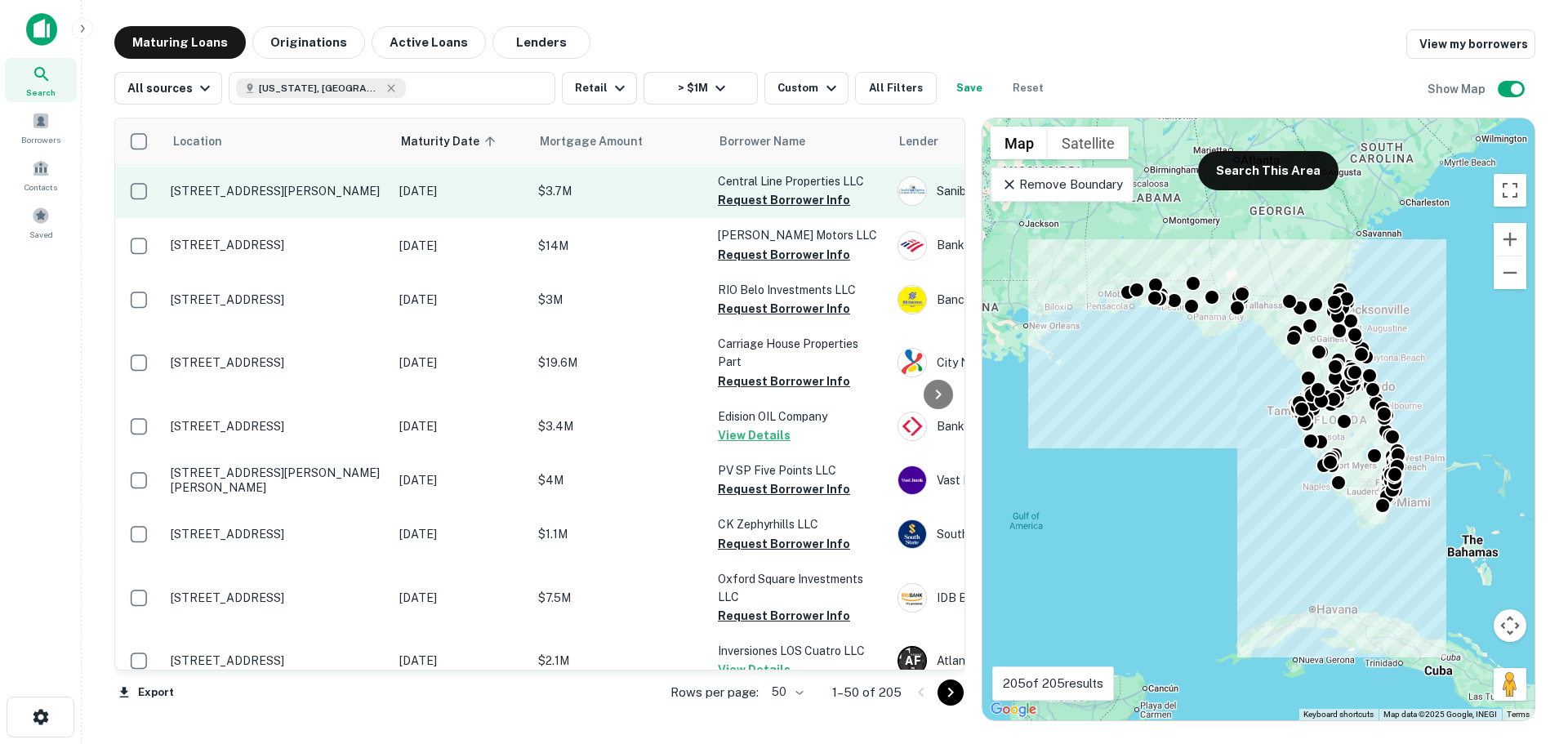
click at [319, 184] on p "[STREET_ADDRESS][PERSON_NAME]" at bounding box center [277, 192] width 212 height 15
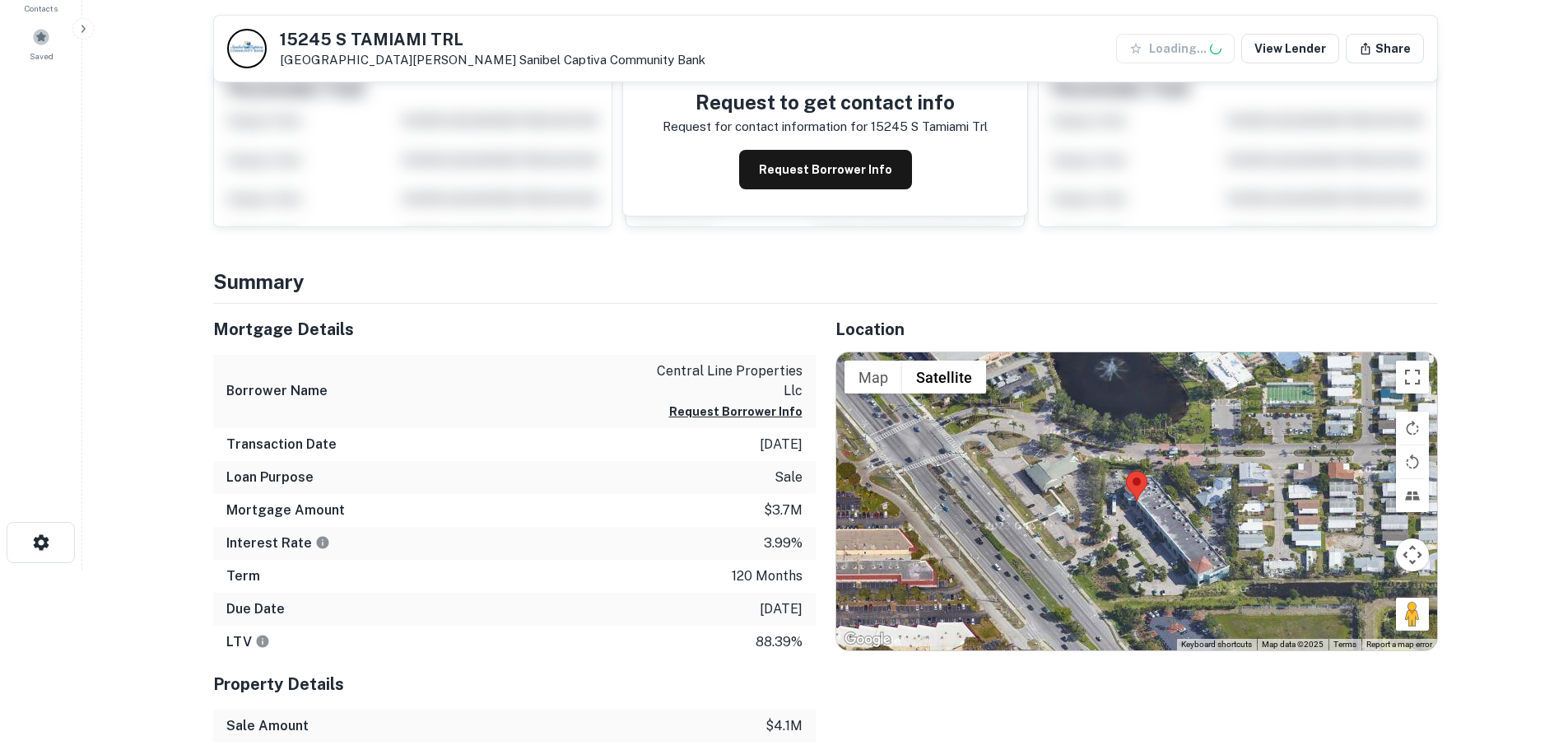
scroll to position [330, 0]
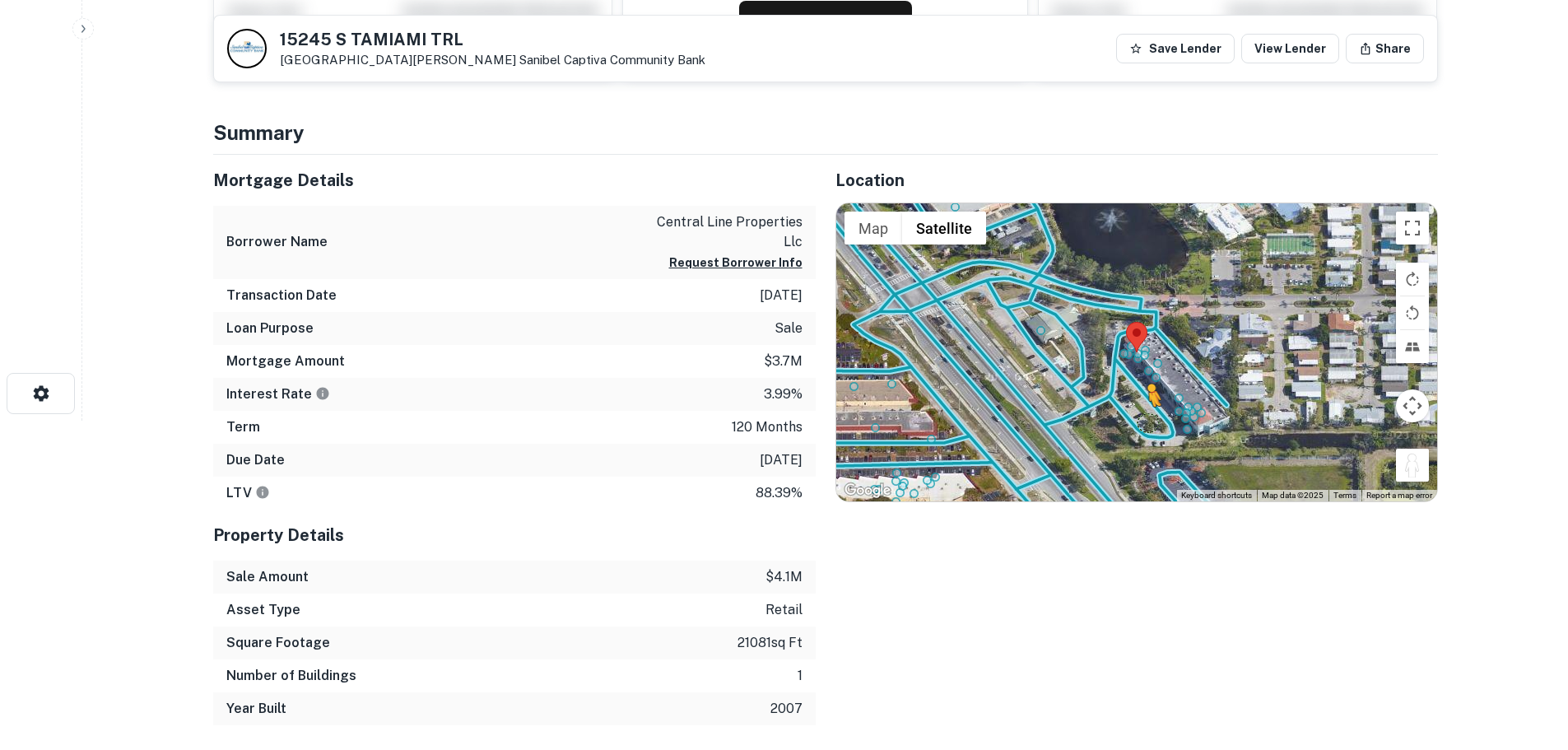
drag, startPoint x: 1417, startPoint y: 473, endPoint x: 1135, endPoint y: 422, distance: 286.6
click at [1135, 422] on div "To activate drag with keyboard, press Alt + Enter. Once in keyboard drag state,…" at bounding box center [1136, 352] width 601 height 298
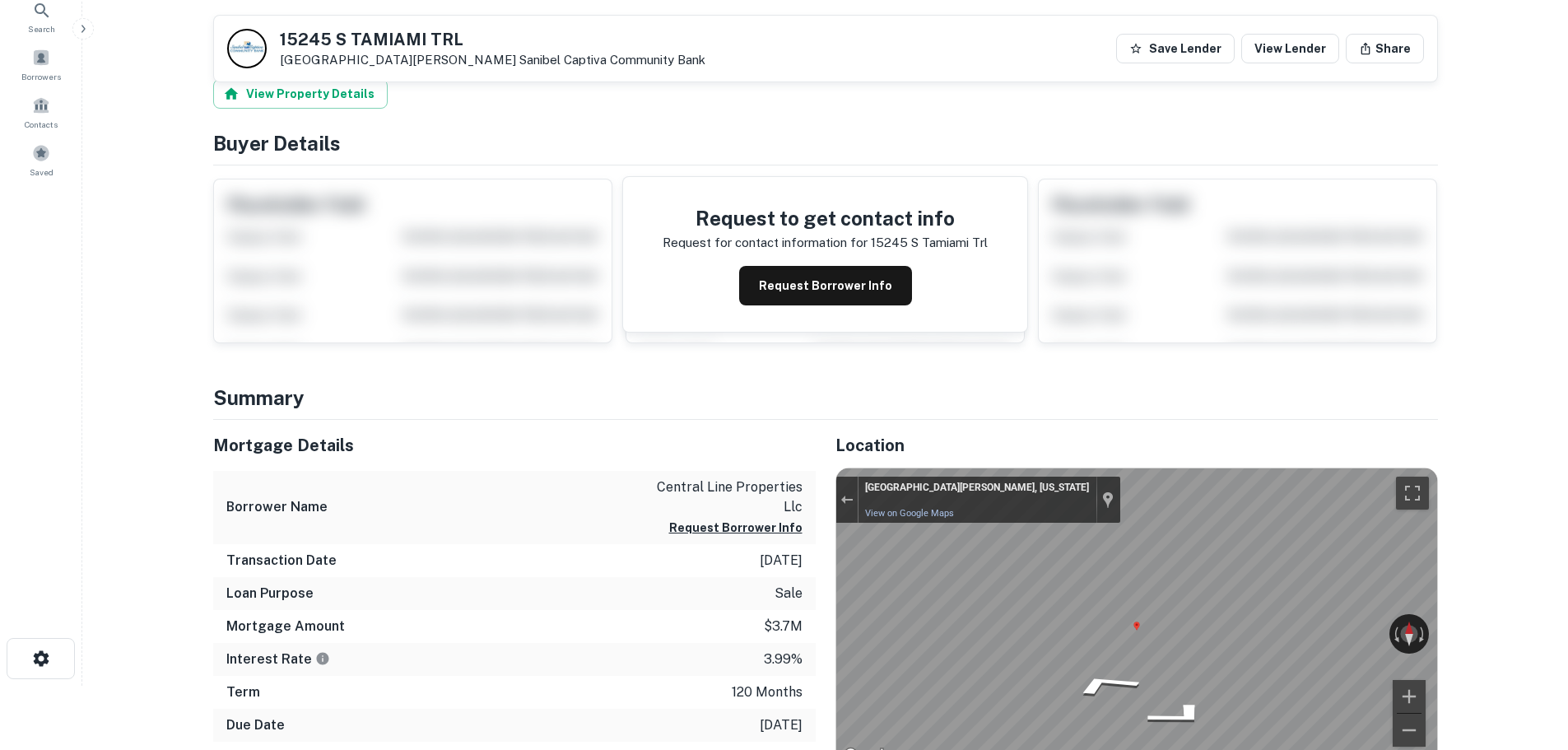
scroll to position [0, 0]
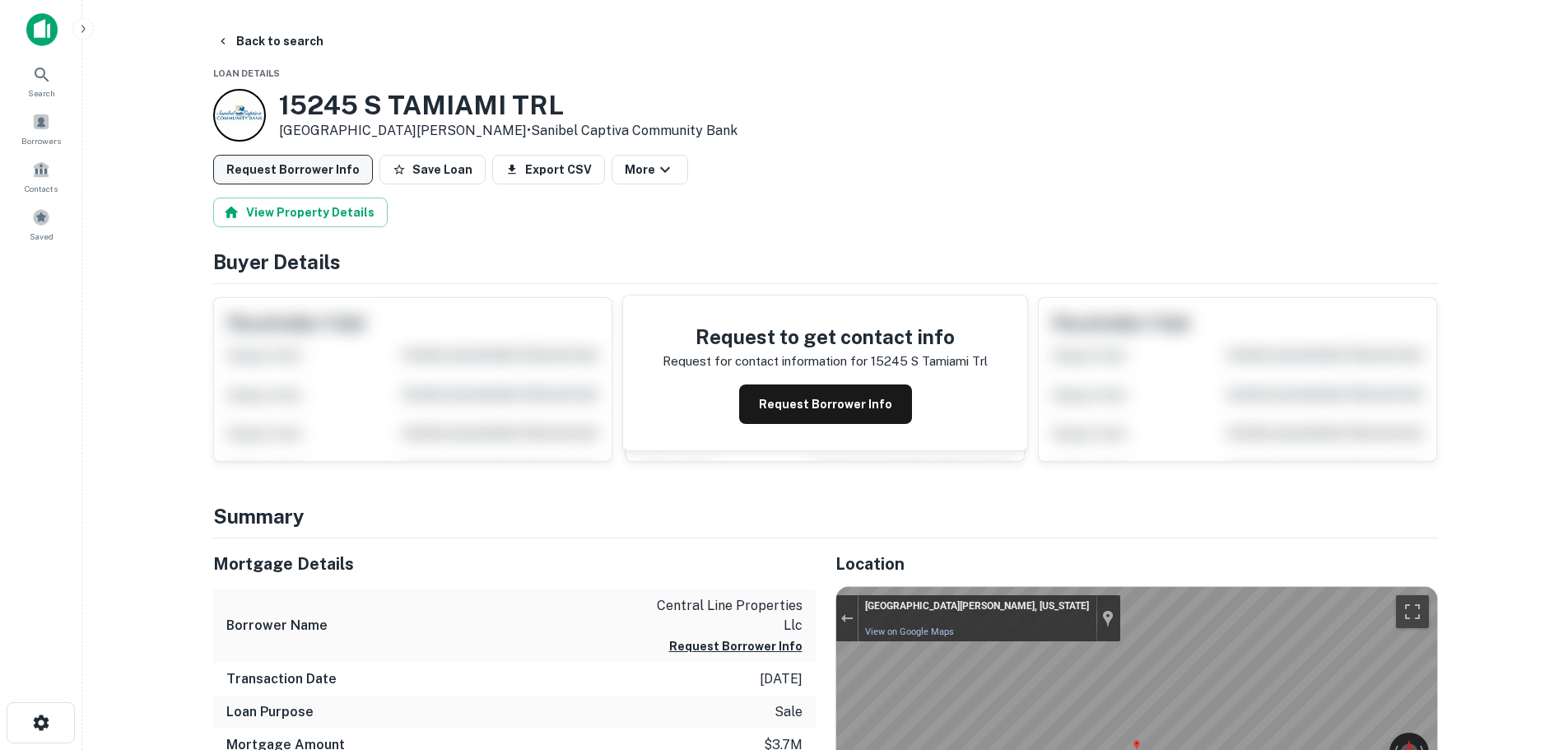
drag, startPoint x: 437, startPoint y: 161, endPoint x: 352, endPoint y: 178, distance: 86.7
click at [424, 166] on button "Save Loan" at bounding box center [433, 169] width 106 height 29
click at [312, 170] on button "Request Borrower Info" at bounding box center [293, 169] width 160 height 29
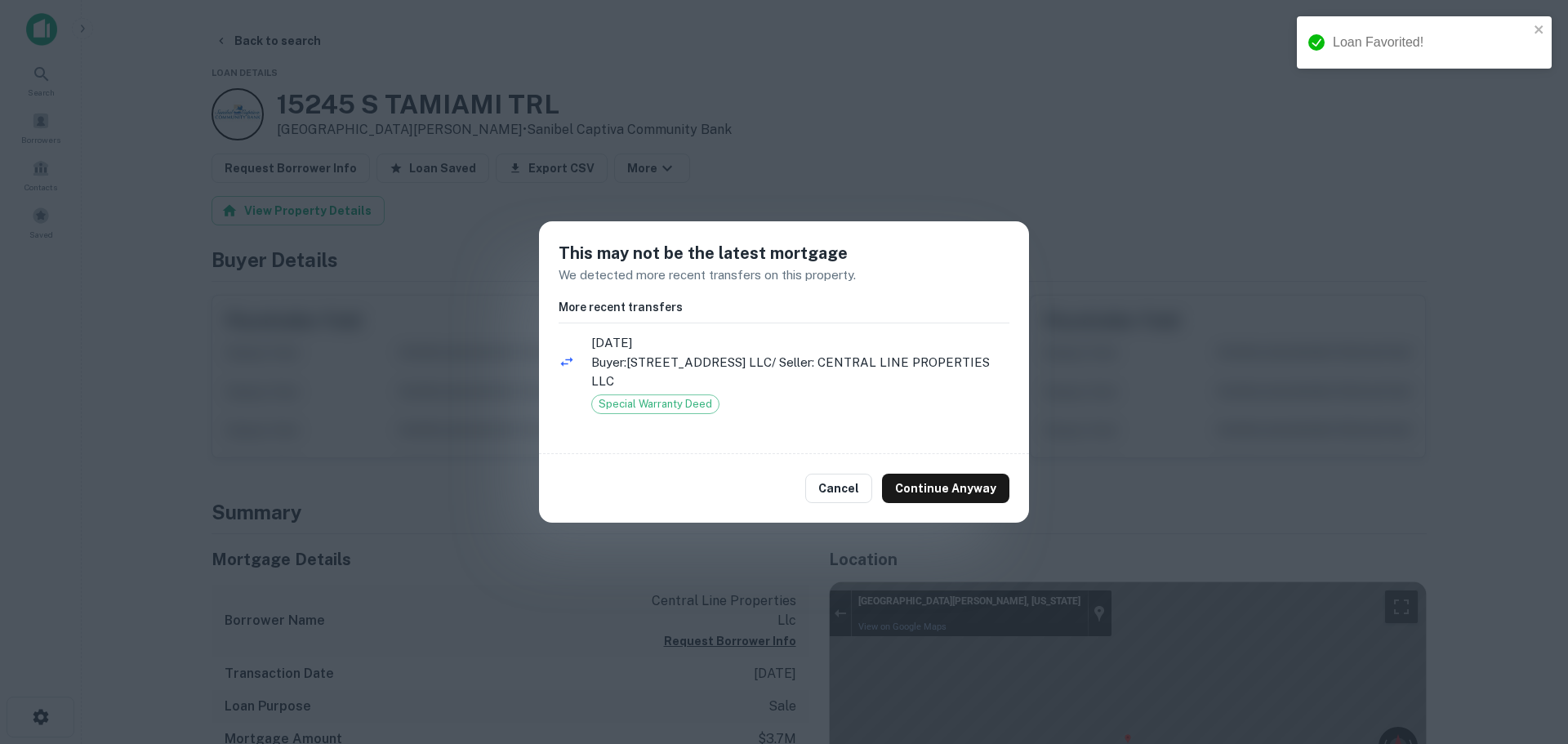
click at [957, 461] on div "Cancel Continue Anyway" at bounding box center [784, 488] width 490 height 69
click at [957, 479] on button "Continue Anyway" at bounding box center [946, 488] width 128 height 29
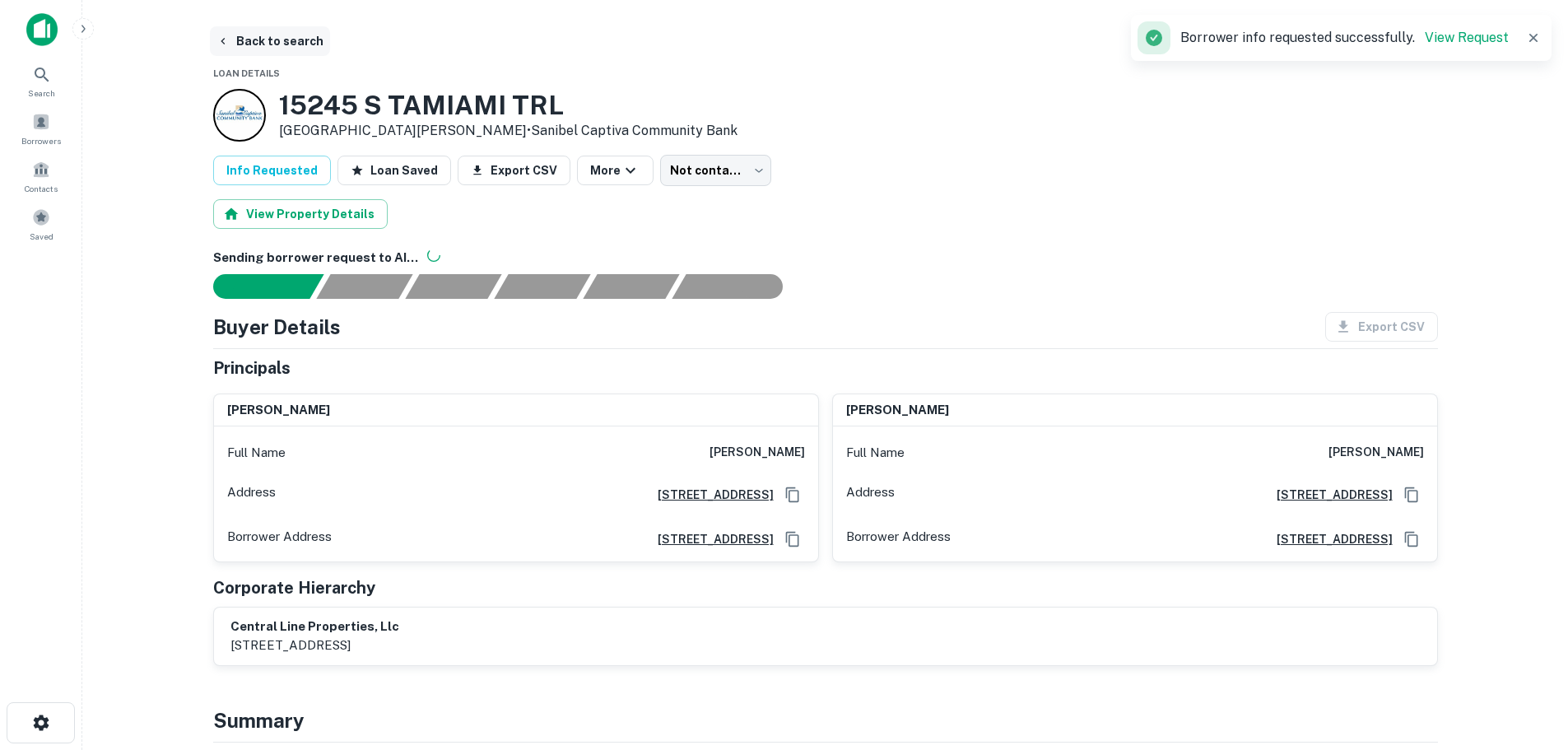
click at [279, 41] on button "Back to search" at bounding box center [270, 41] width 120 height 29
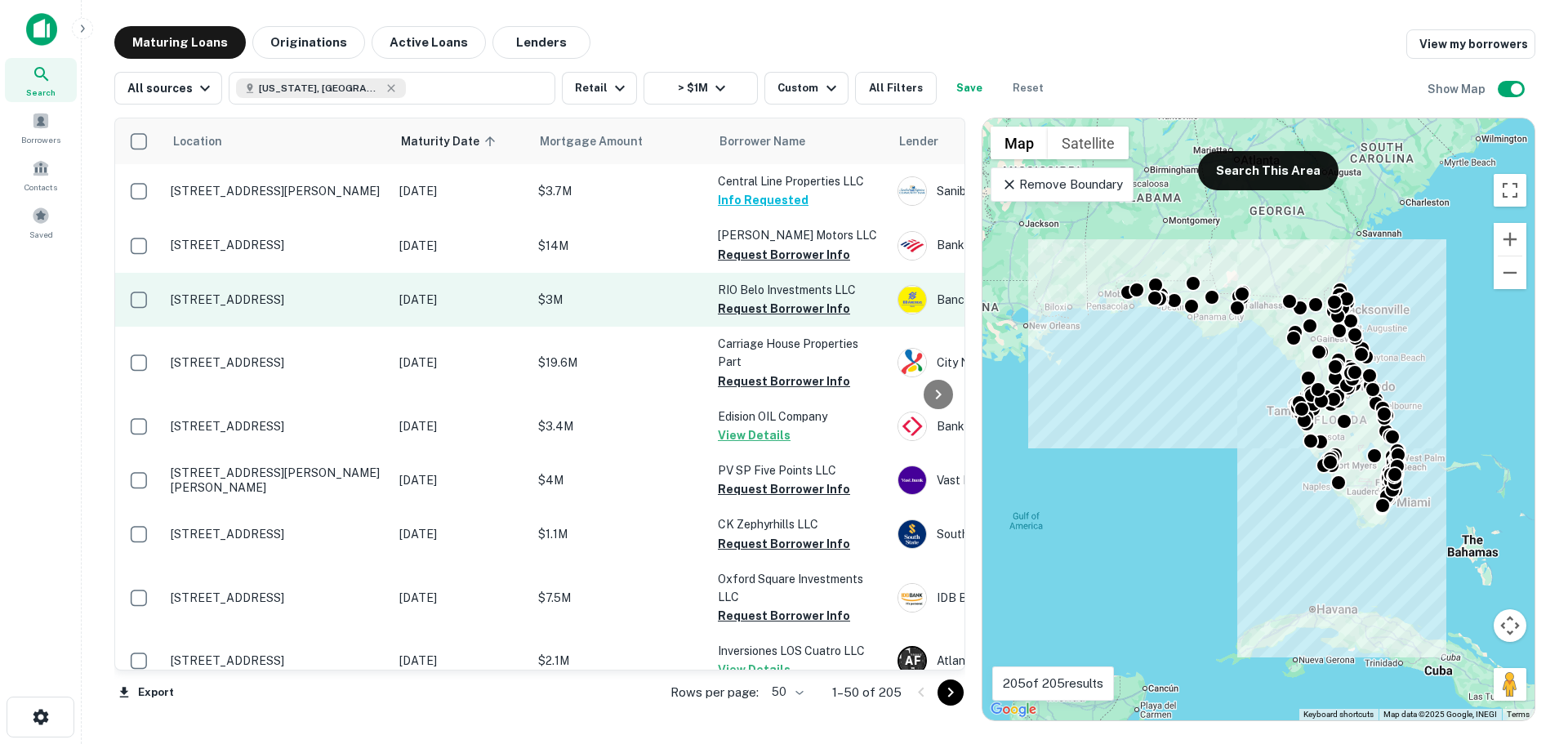
click at [282, 292] on p "[STREET_ADDRESS]" at bounding box center [277, 300] width 212 height 15
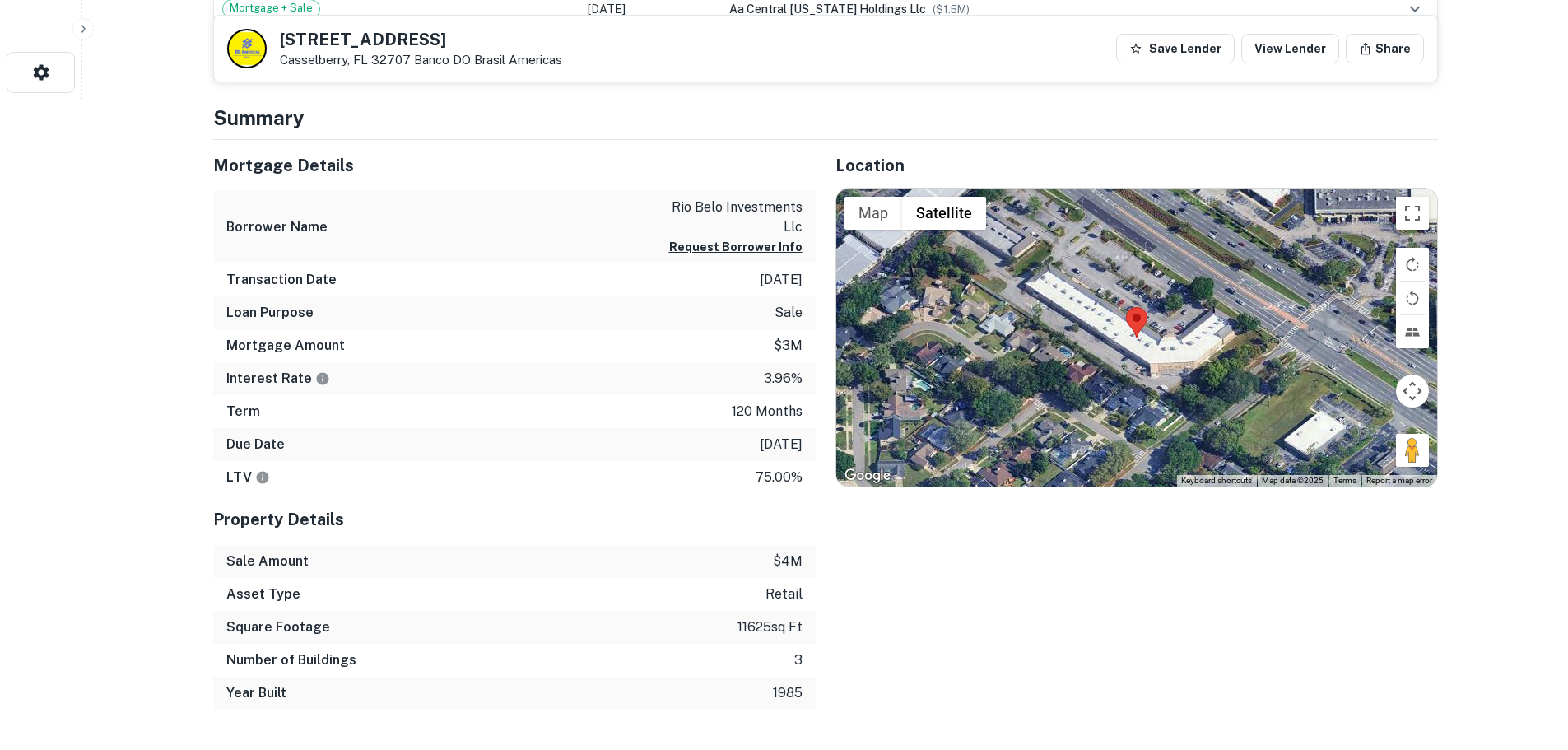
scroll to position [658, 0]
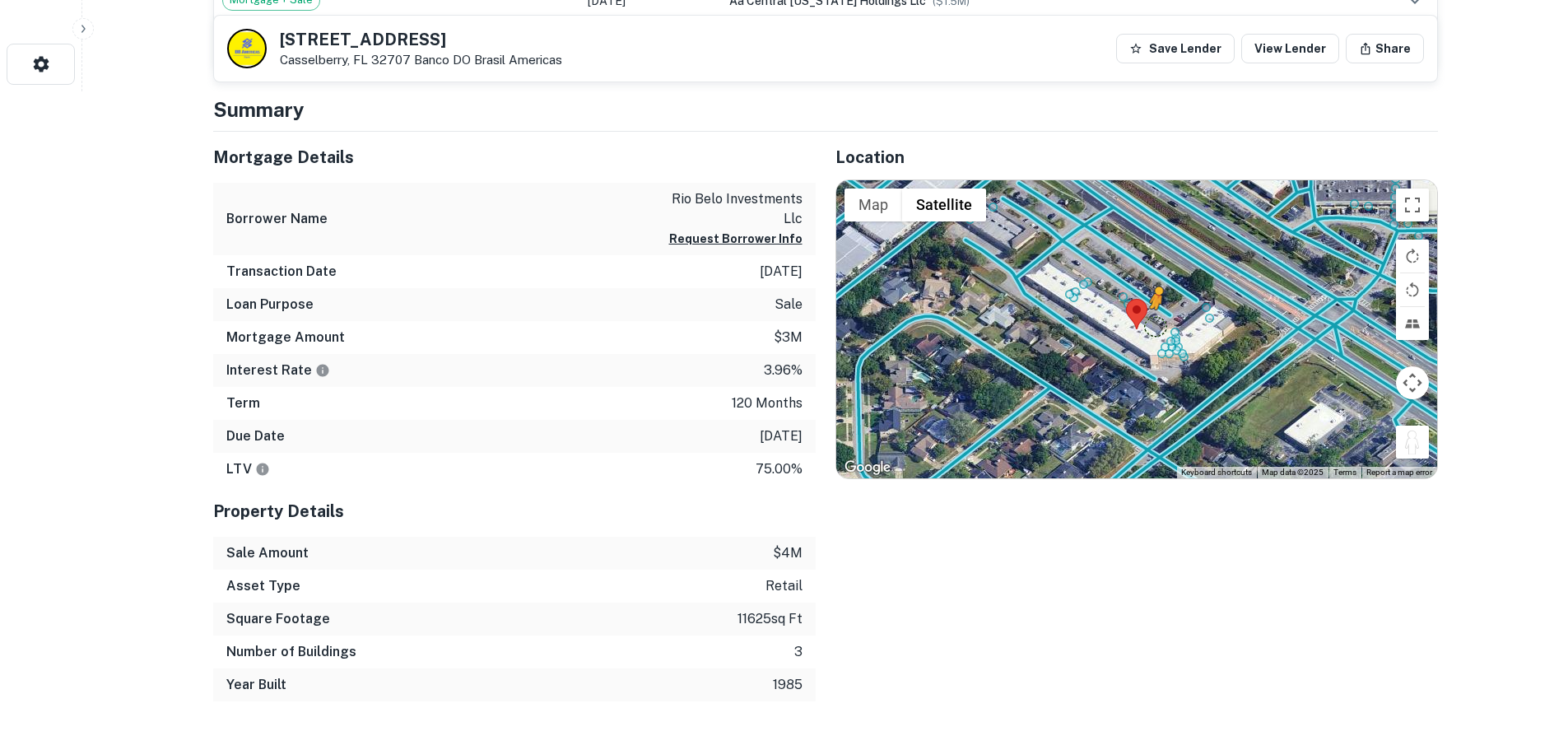
drag, startPoint x: 1407, startPoint y: 438, endPoint x: 1155, endPoint y: 326, distance: 275.8
click at [1155, 326] on div "To activate drag with keyboard, press Alt + Enter. Once in keyboard drag state,…" at bounding box center [1136, 329] width 601 height 298
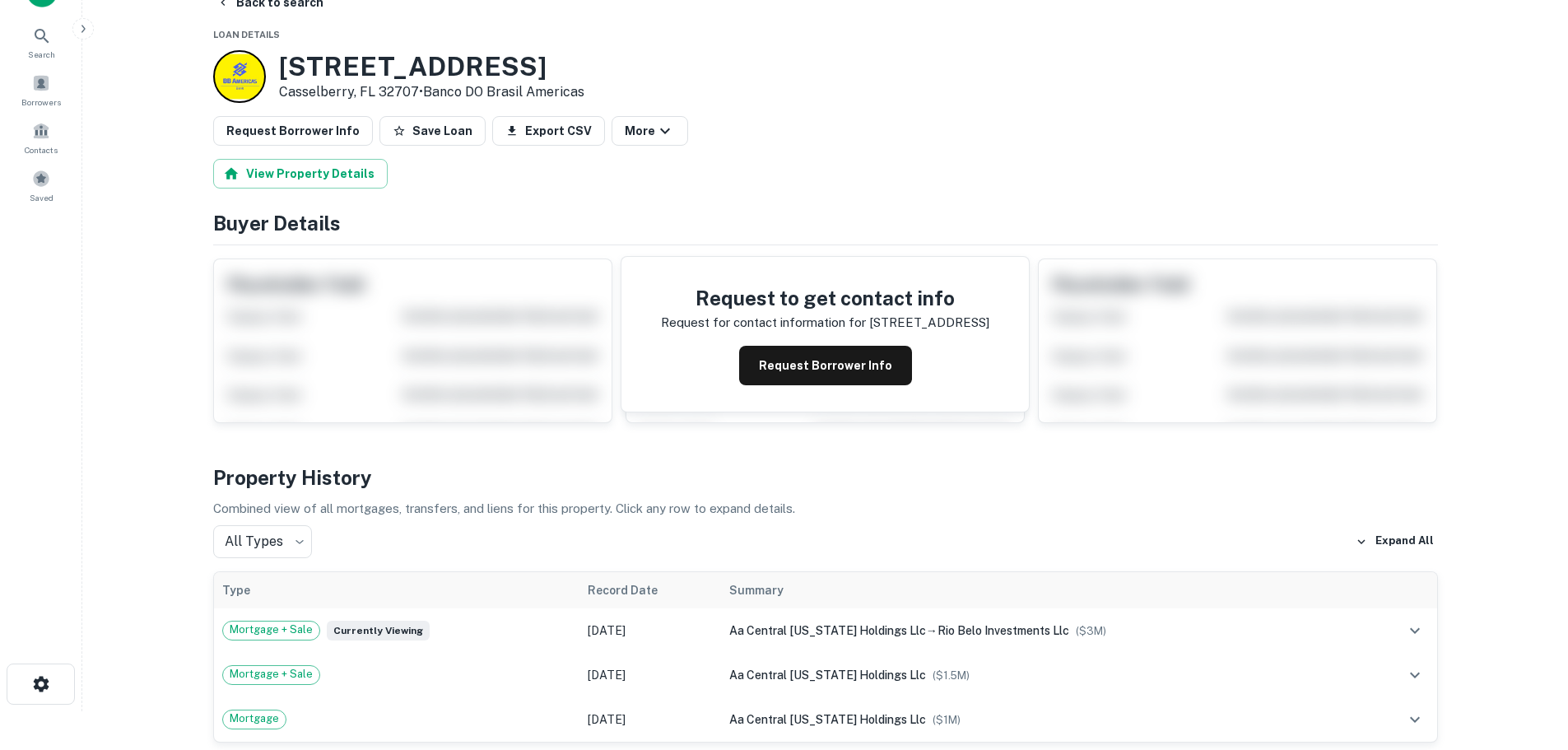
scroll to position [0, 0]
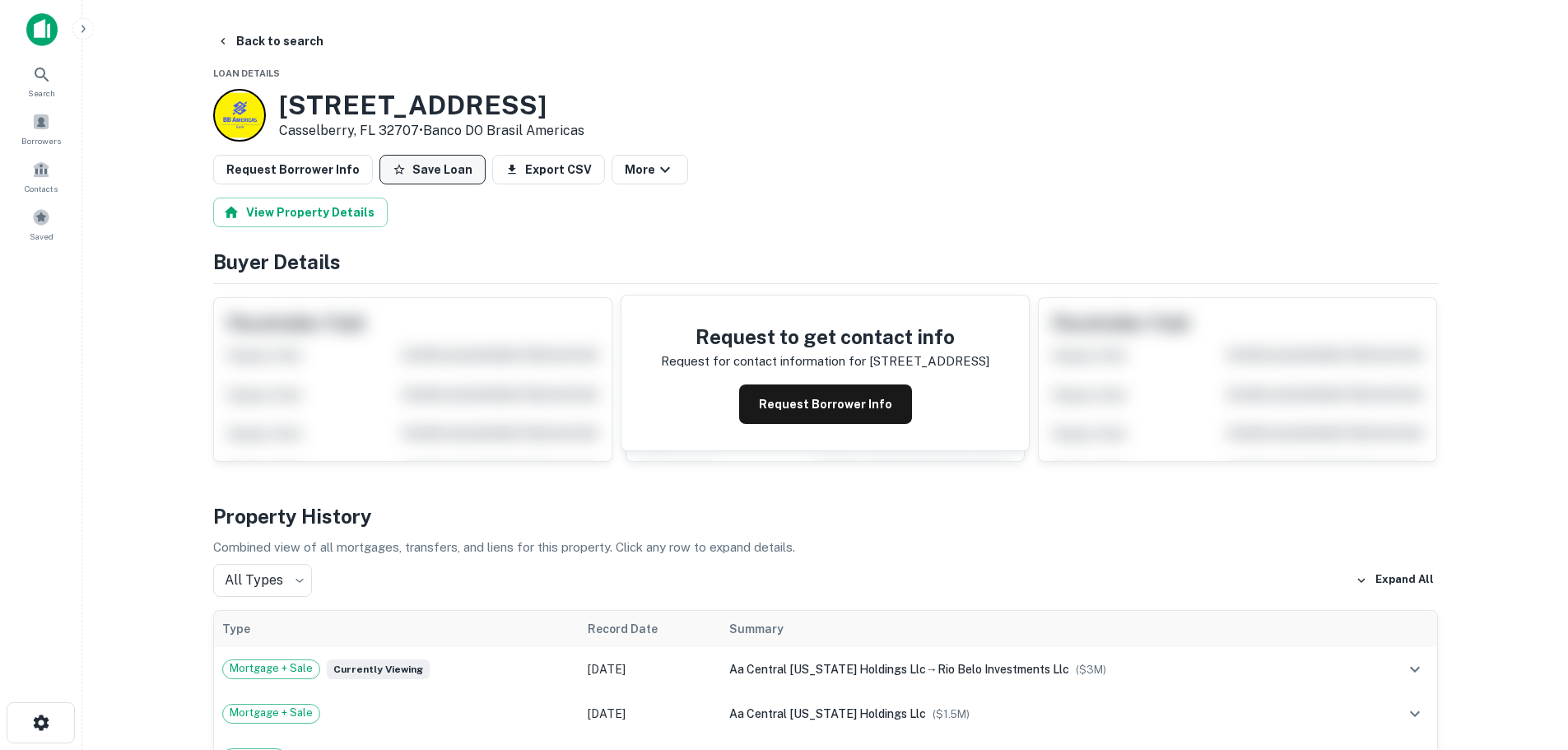
click at [419, 177] on button "Save Loan" at bounding box center [433, 169] width 106 height 29
click at [340, 177] on button "Request Borrower Info" at bounding box center [293, 169] width 160 height 29
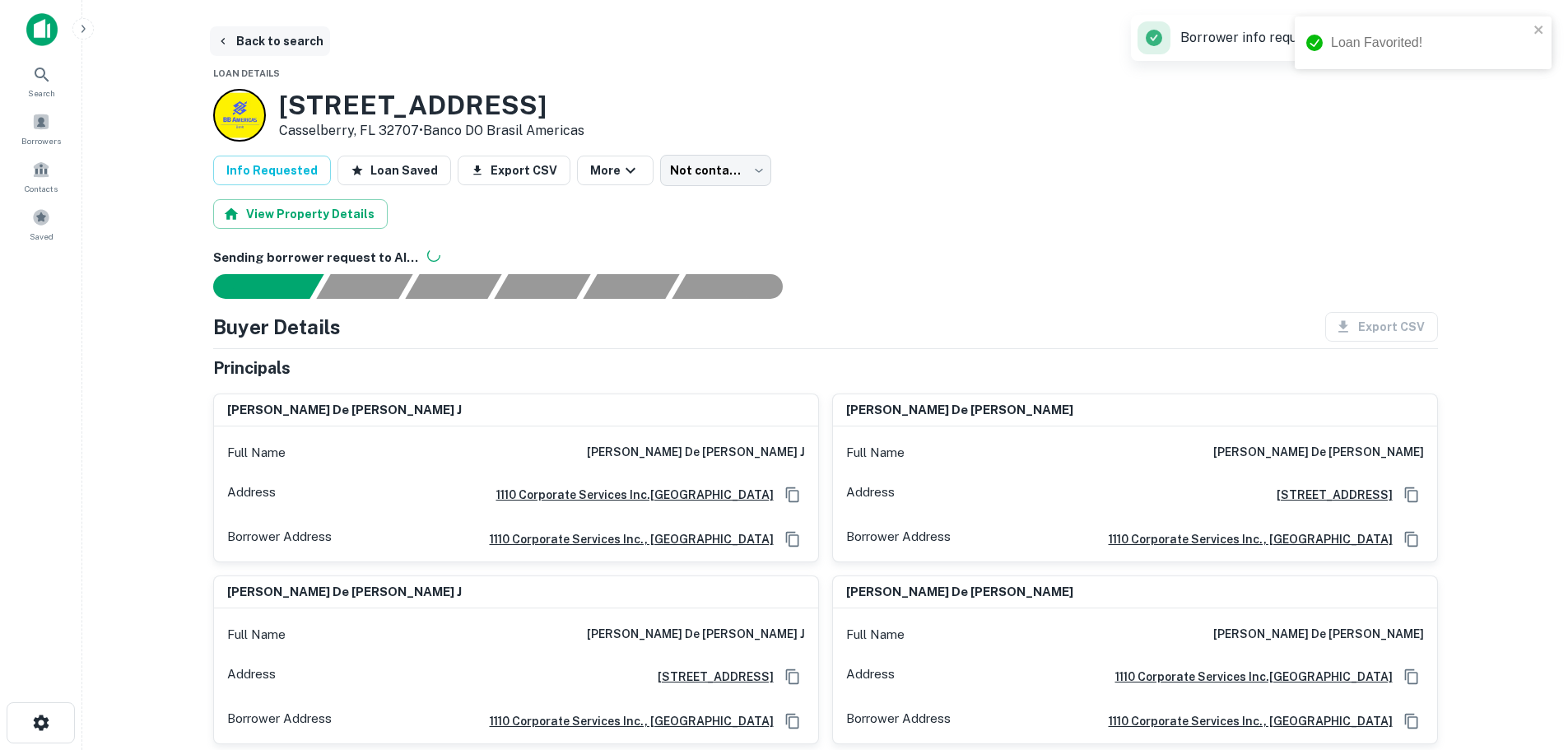
click at [264, 32] on button "Back to search" at bounding box center [270, 41] width 120 height 29
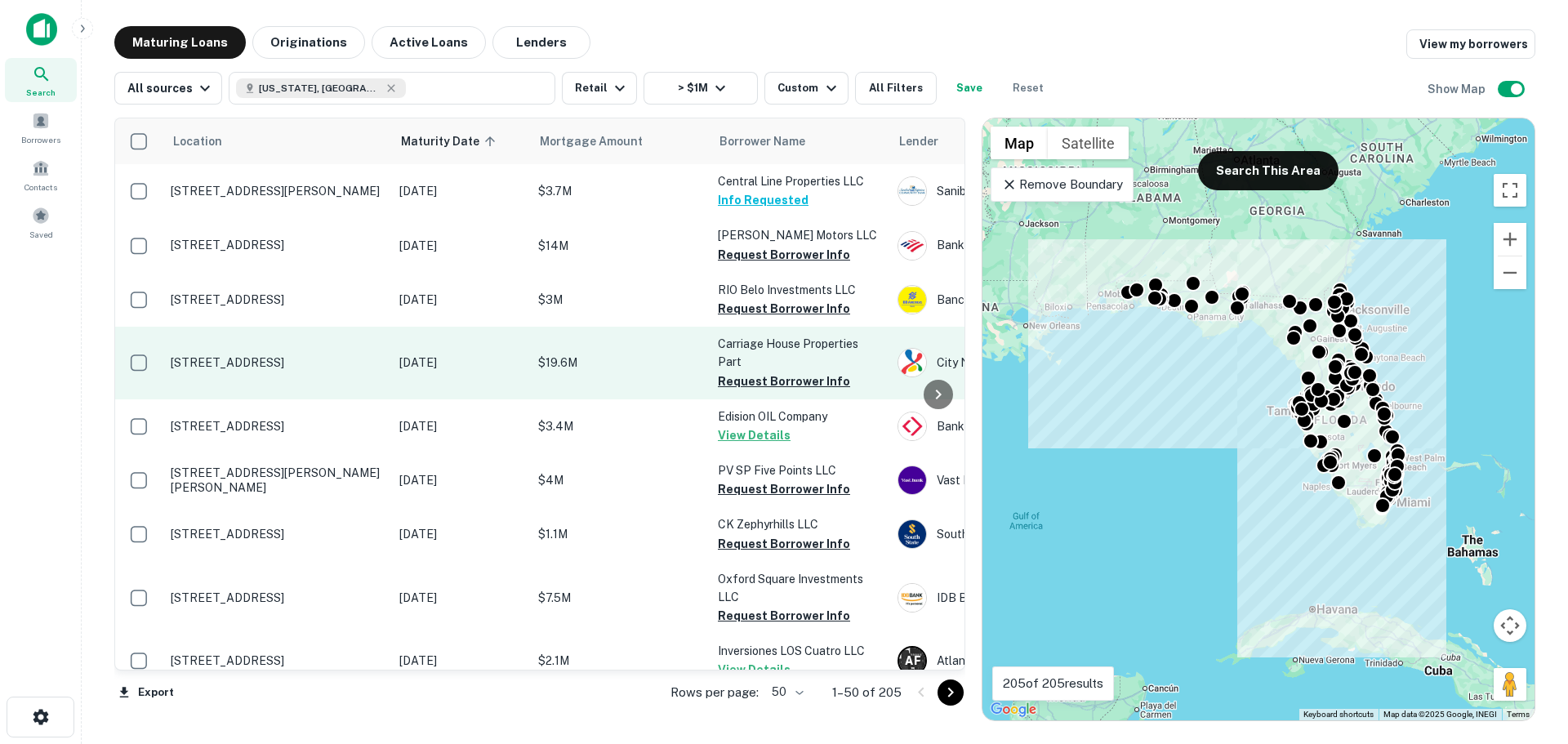
click at [265, 363] on p "[STREET_ADDRESS]" at bounding box center [277, 363] width 212 height 15
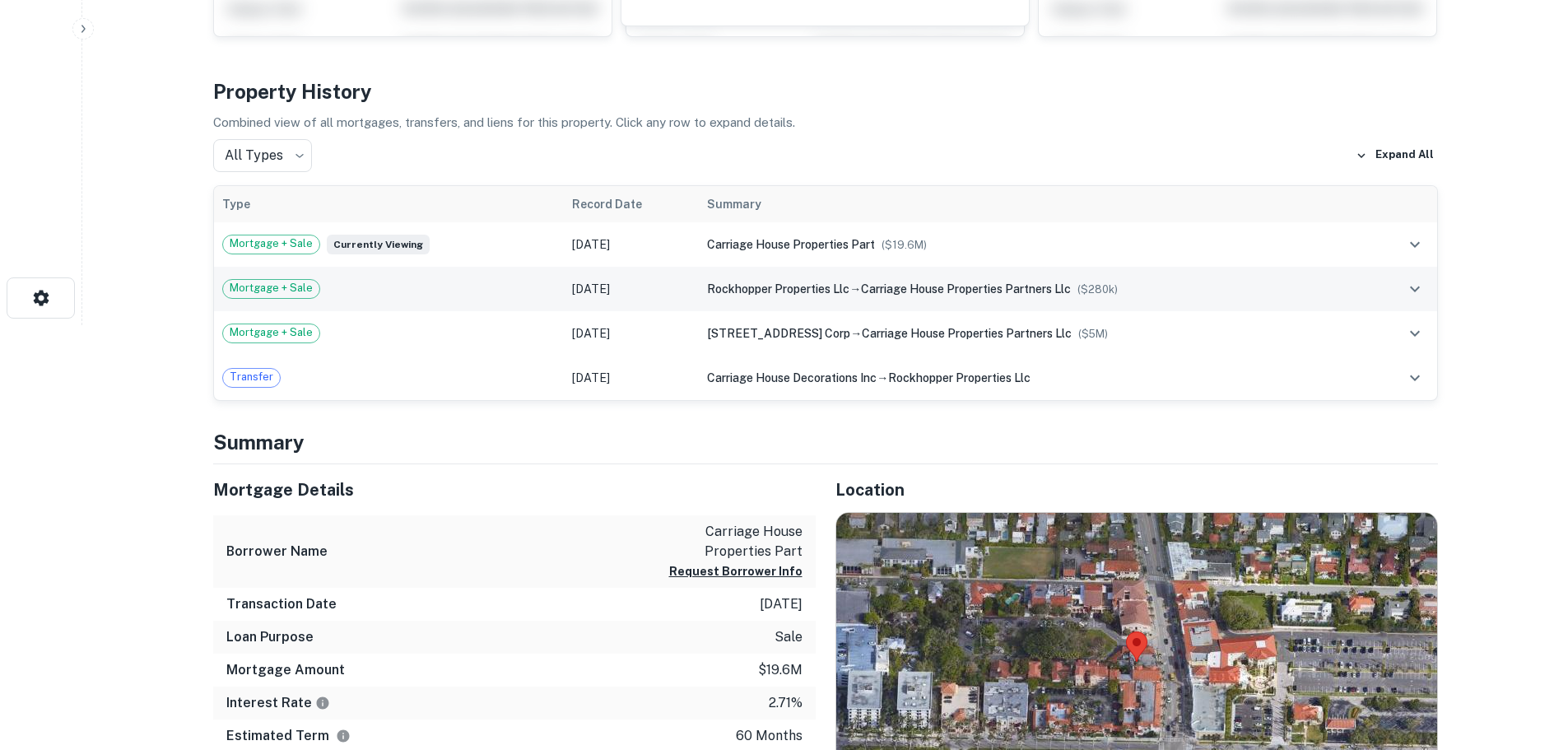
scroll to position [494, 0]
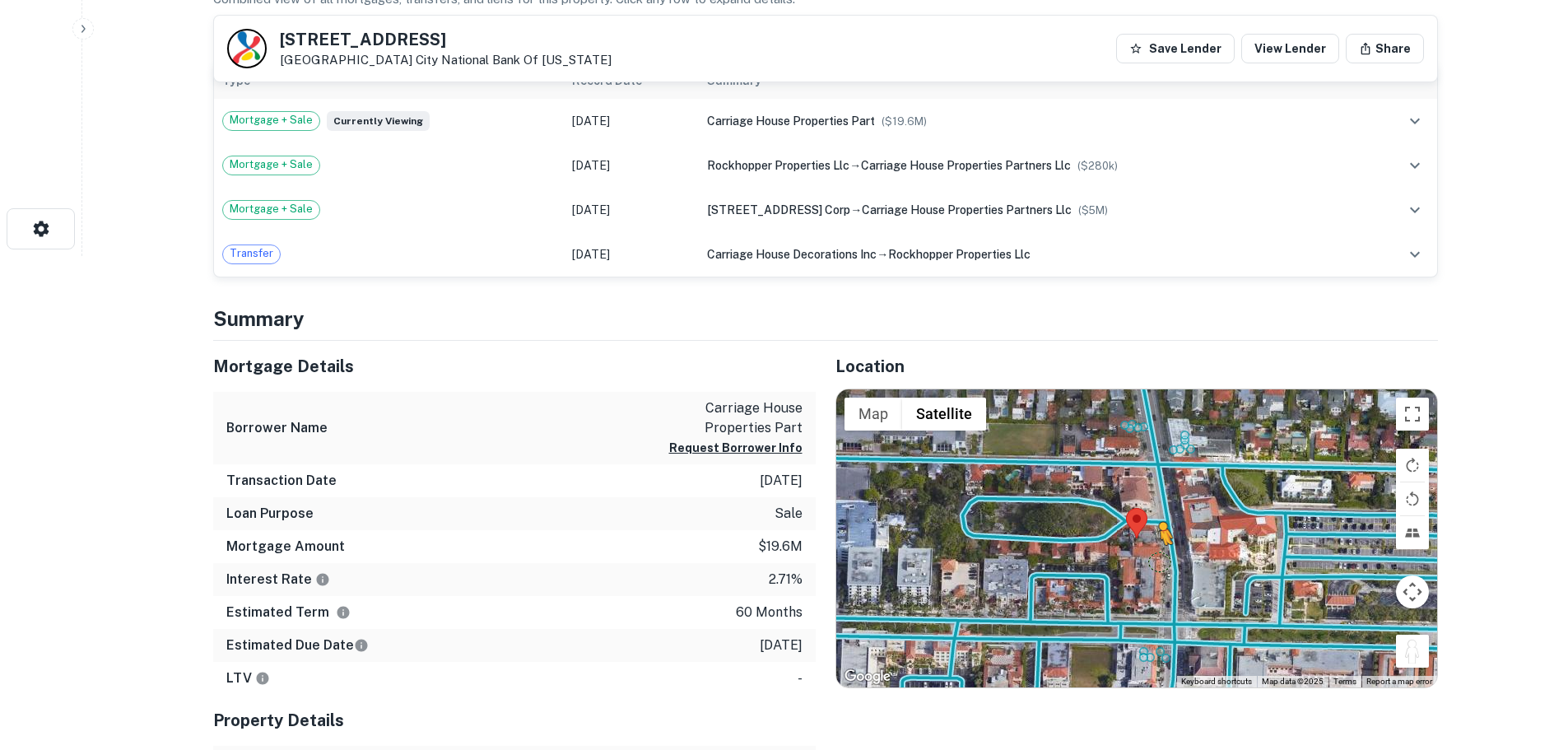
drag, startPoint x: 1407, startPoint y: 662, endPoint x: 1156, endPoint y: 559, distance: 271.3
click at [1156, 559] on div "To activate drag with keyboard, press Alt + Enter. Once in keyboard drag state,…" at bounding box center [1136, 538] width 601 height 298
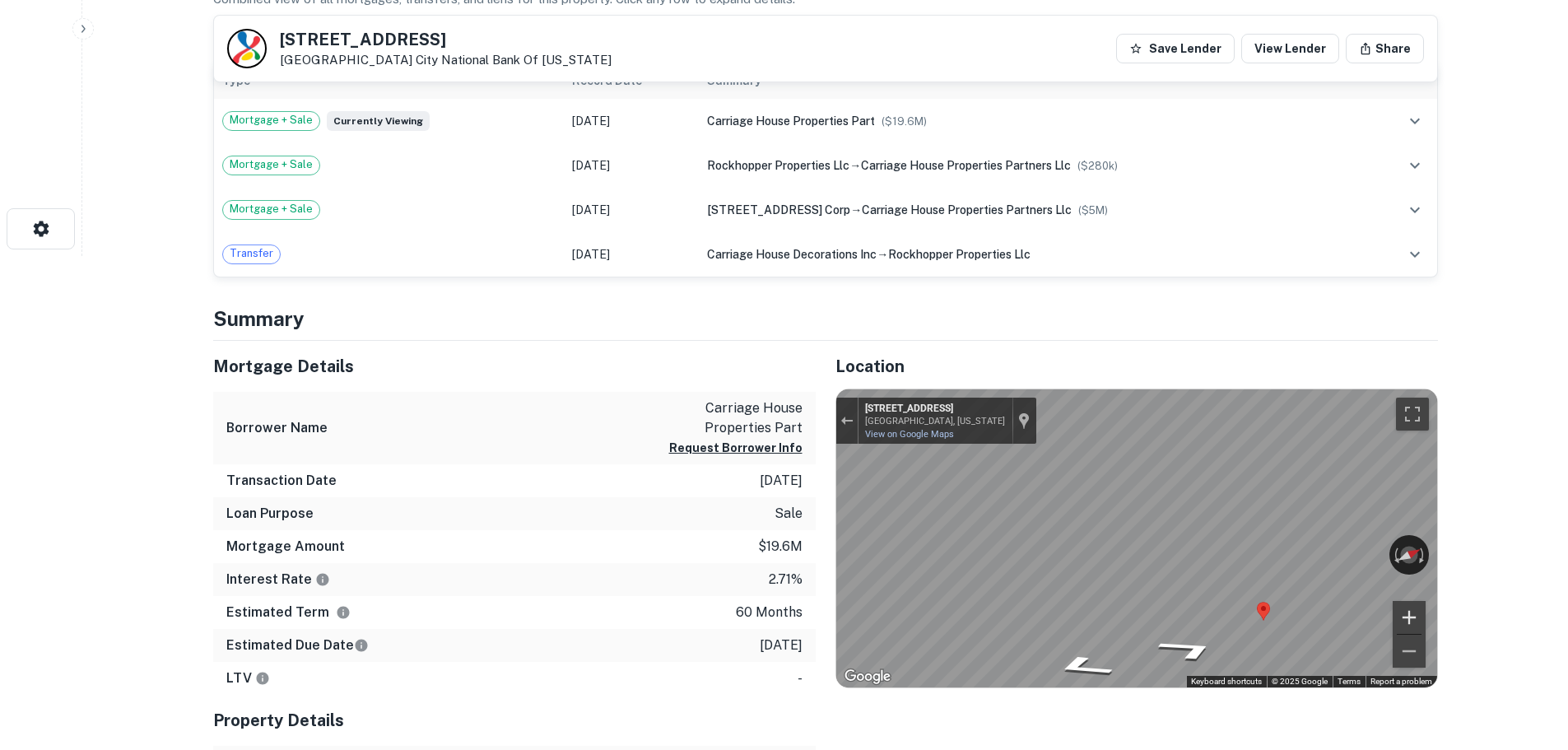
click at [1411, 629] on div "← Move left → Move right ↑ Move up ↓ Move down + Zoom in - Zoom out 266 S Count…" at bounding box center [1136, 538] width 601 height 298
click at [1413, 544] on div "← Move left → Move right ↑ Move up ↓ Move down + Zoom in - Zoom out 266 S Count…" at bounding box center [1136, 538] width 601 height 298
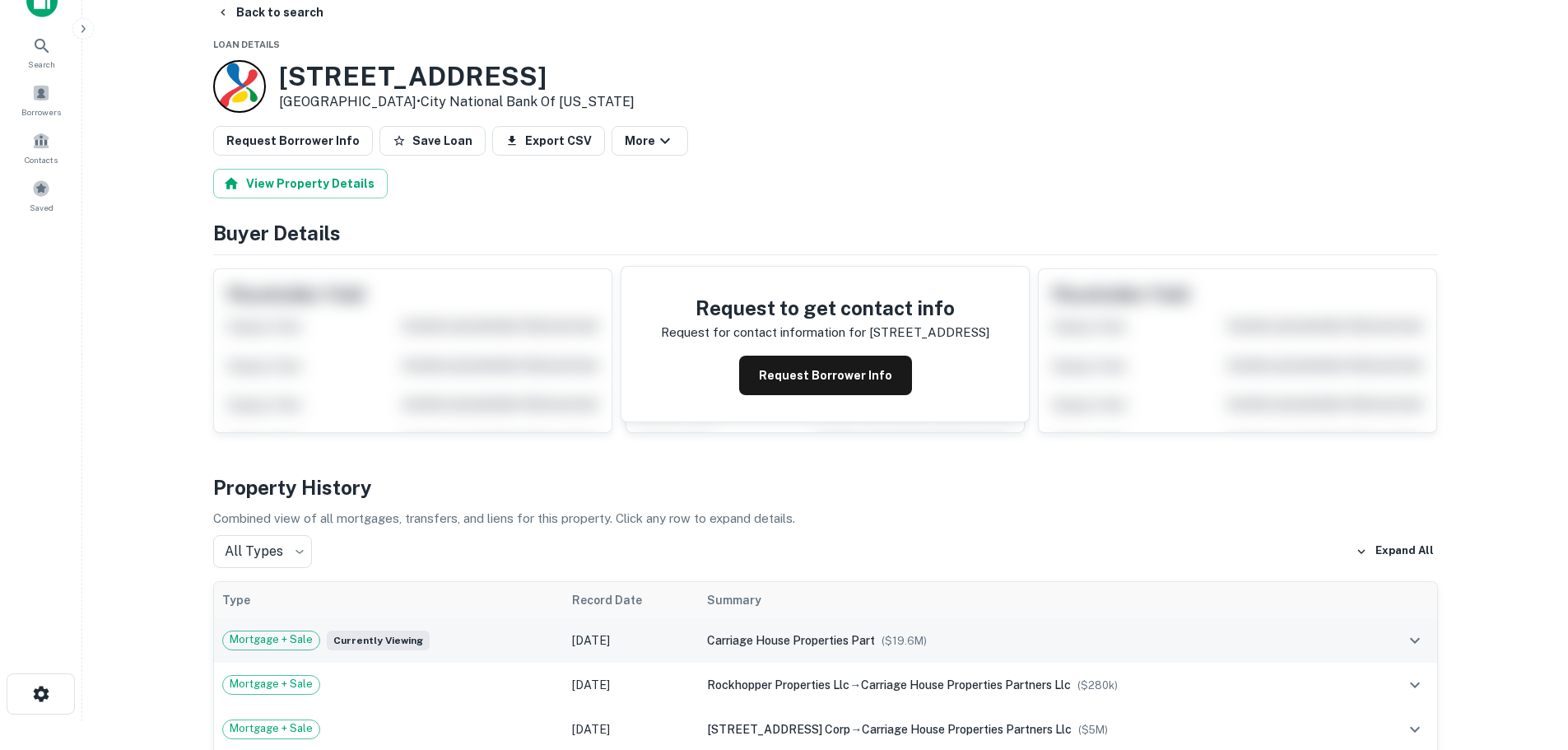
scroll to position [0, 0]
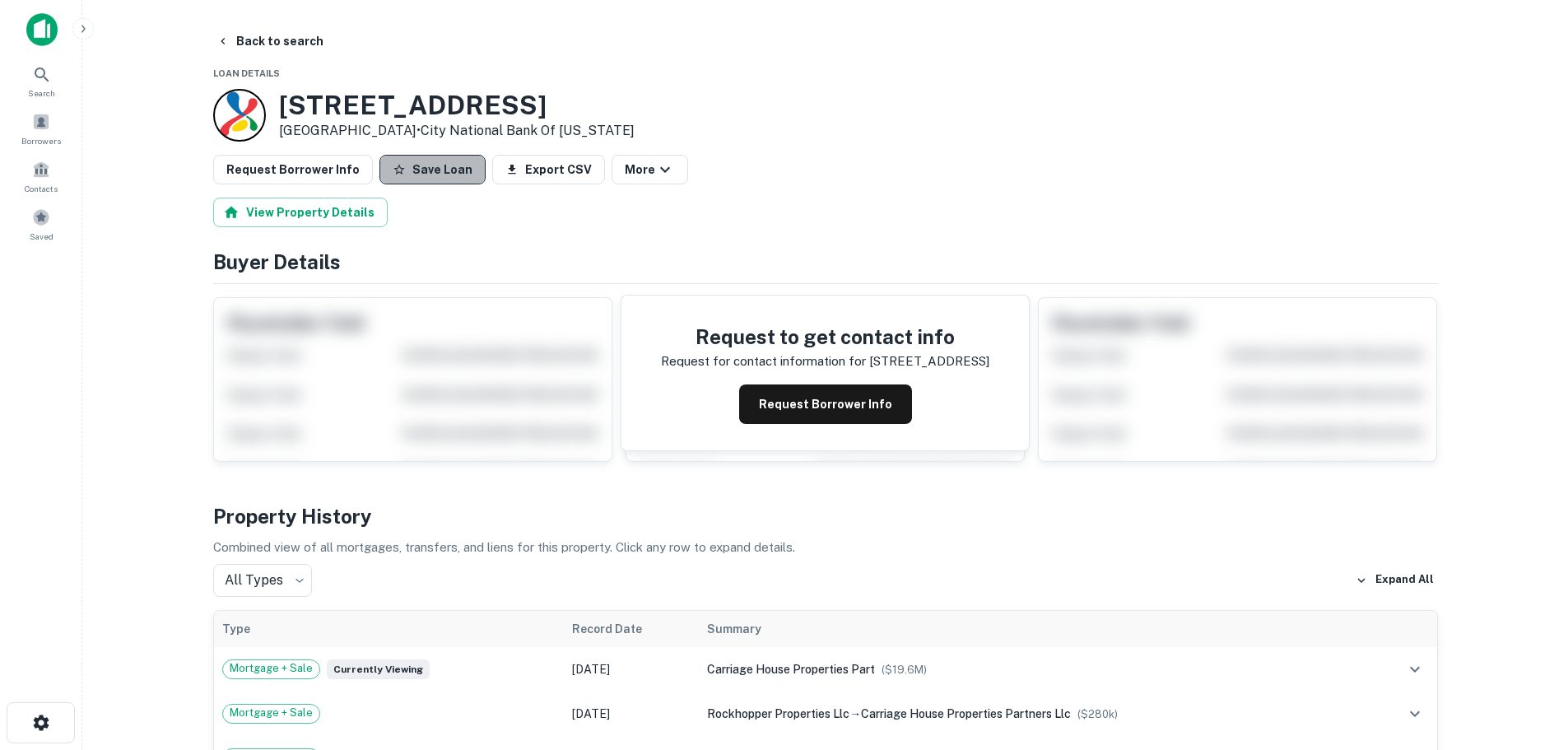
click at [444, 173] on button "Save Loan" at bounding box center [433, 169] width 106 height 29
click at [251, 163] on button "Request Borrower Info" at bounding box center [293, 169] width 160 height 29
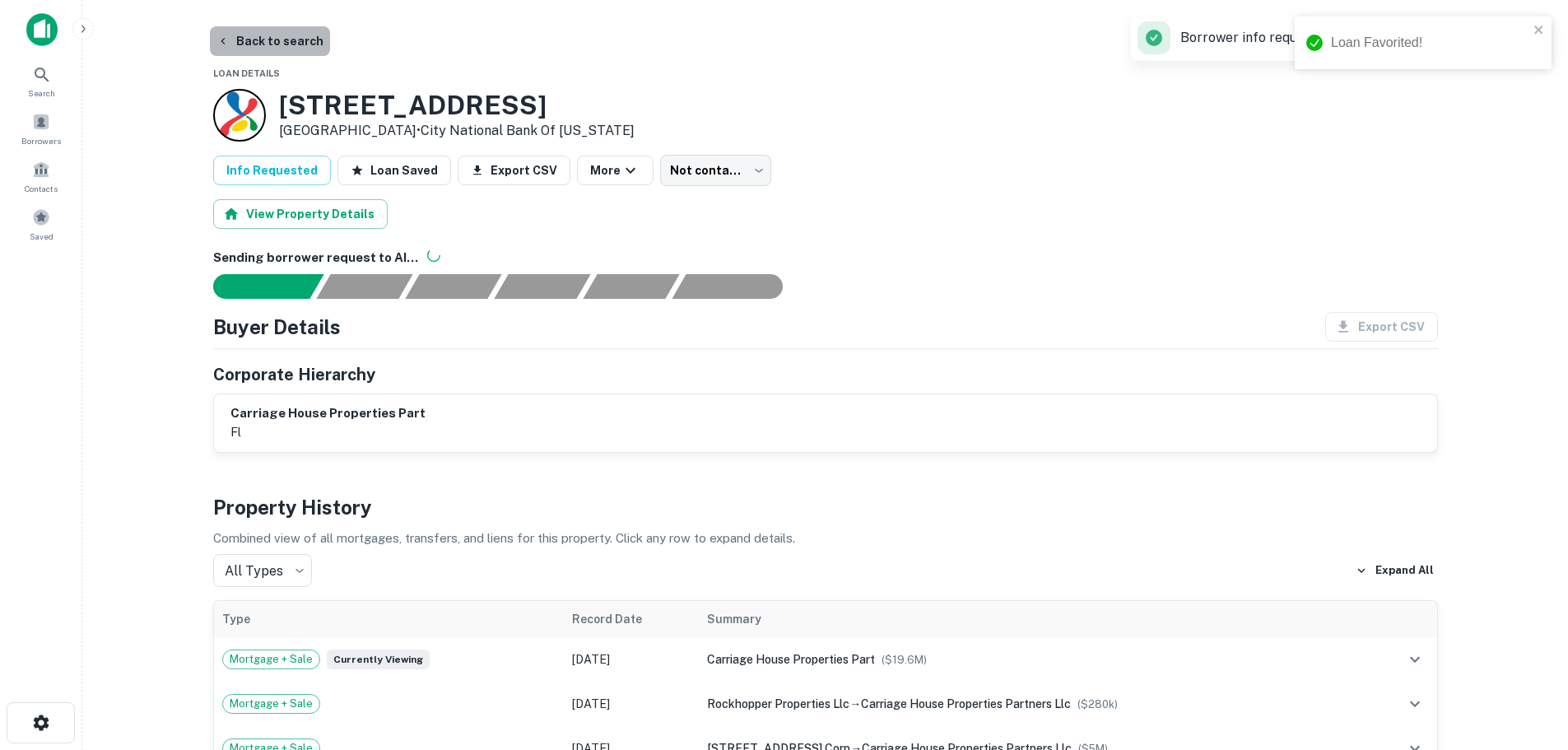
click at [280, 42] on button "Back to search" at bounding box center [270, 41] width 120 height 29
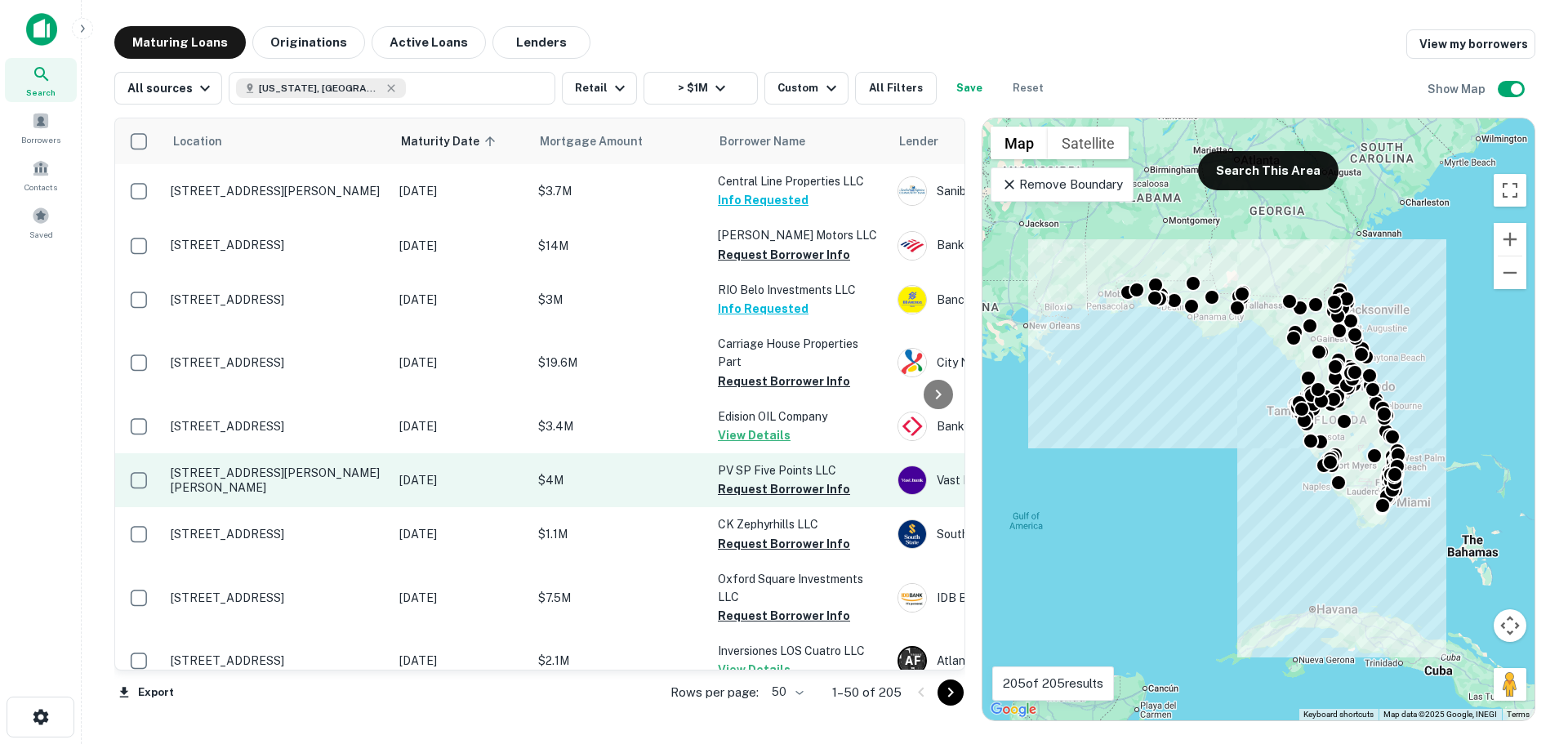
click at [241, 477] on p "[STREET_ADDRESS][PERSON_NAME][PERSON_NAME]" at bounding box center [277, 479] width 212 height 29
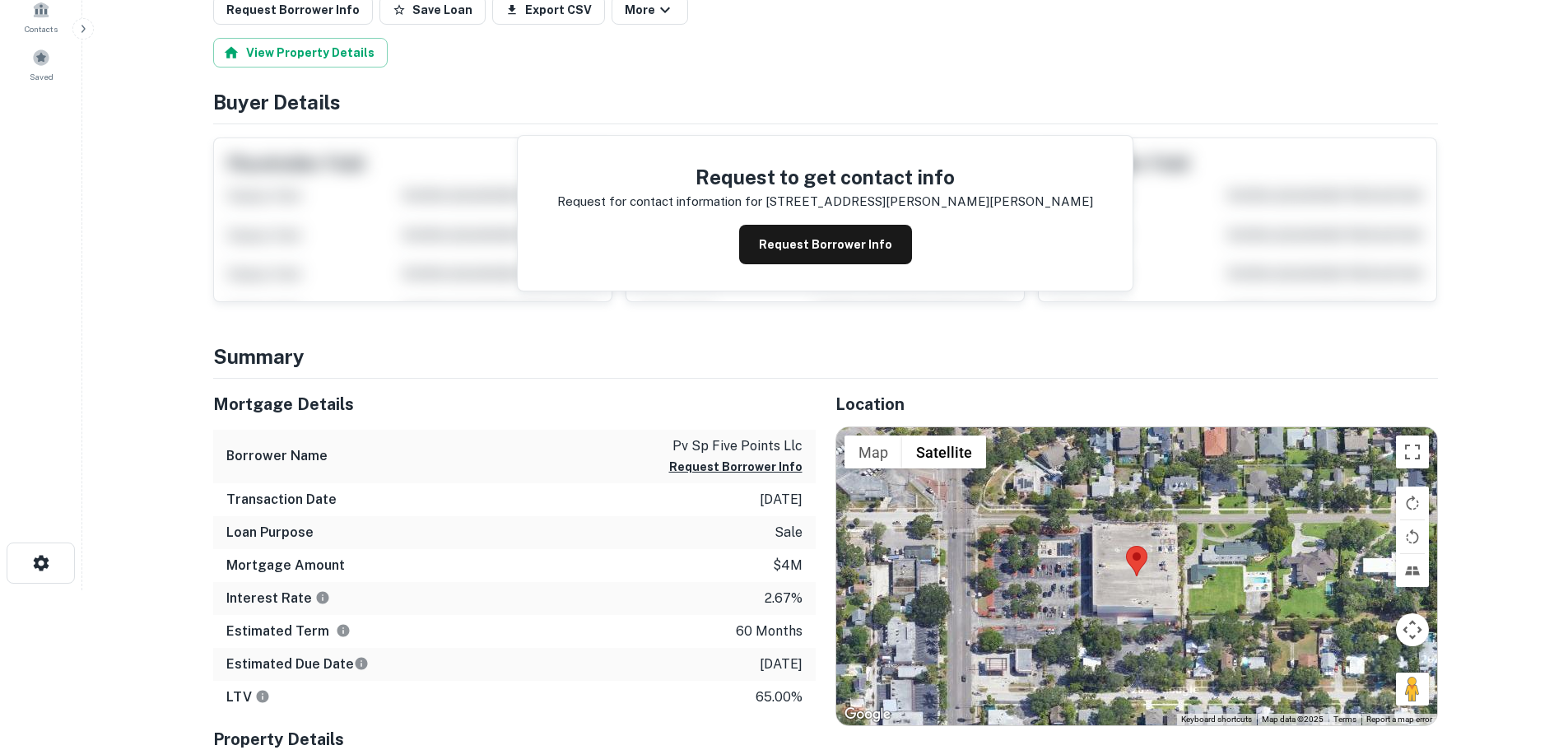
scroll to position [247, 0]
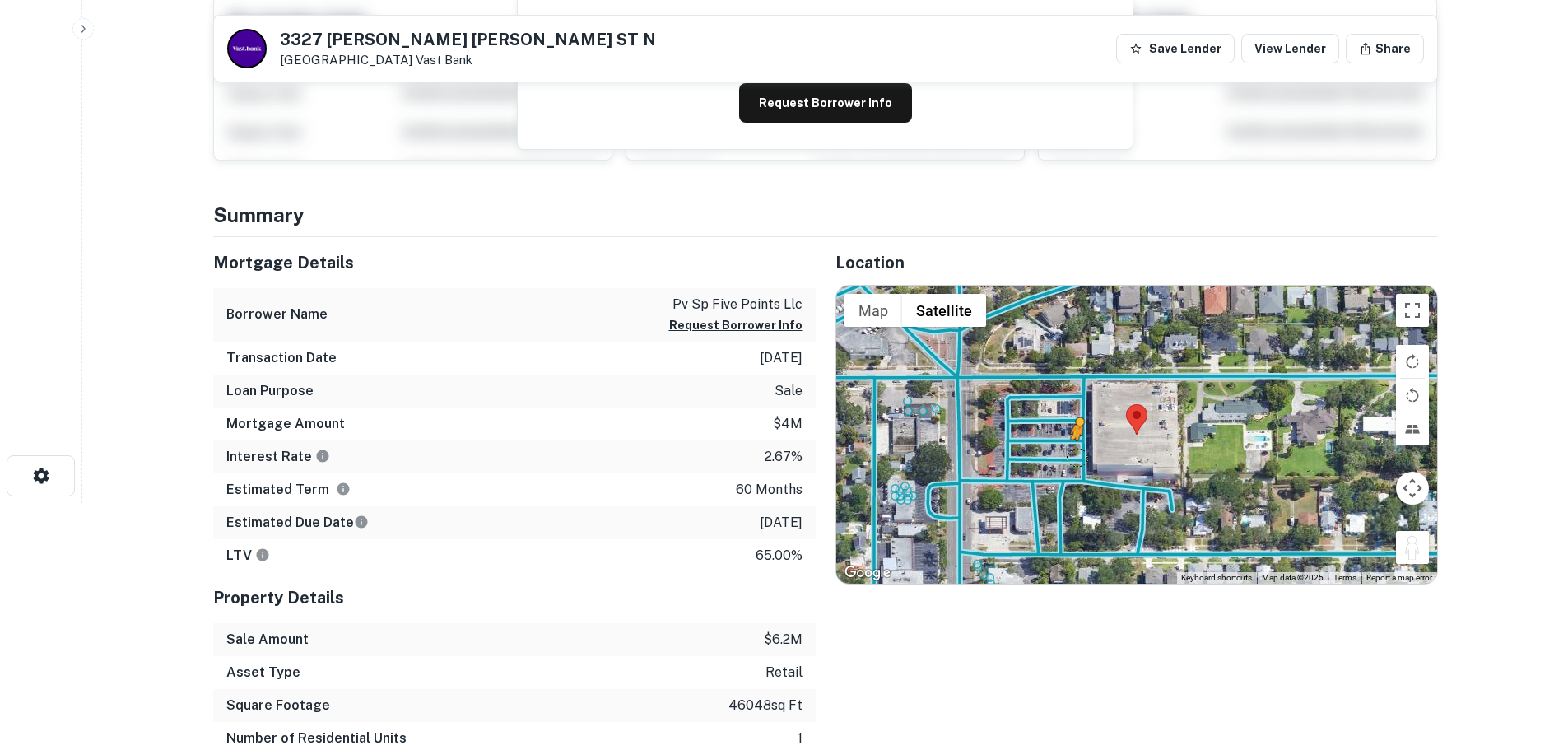
drag, startPoint x: 1412, startPoint y: 556, endPoint x: 1074, endPoint y: 459, distance: 351.6
click at [1074, 459] on div "To activate drag with keyboard, press Alt + Enter. Once in keyboard drag state,…" at bounding box center [1136, 435] width 601 height 298
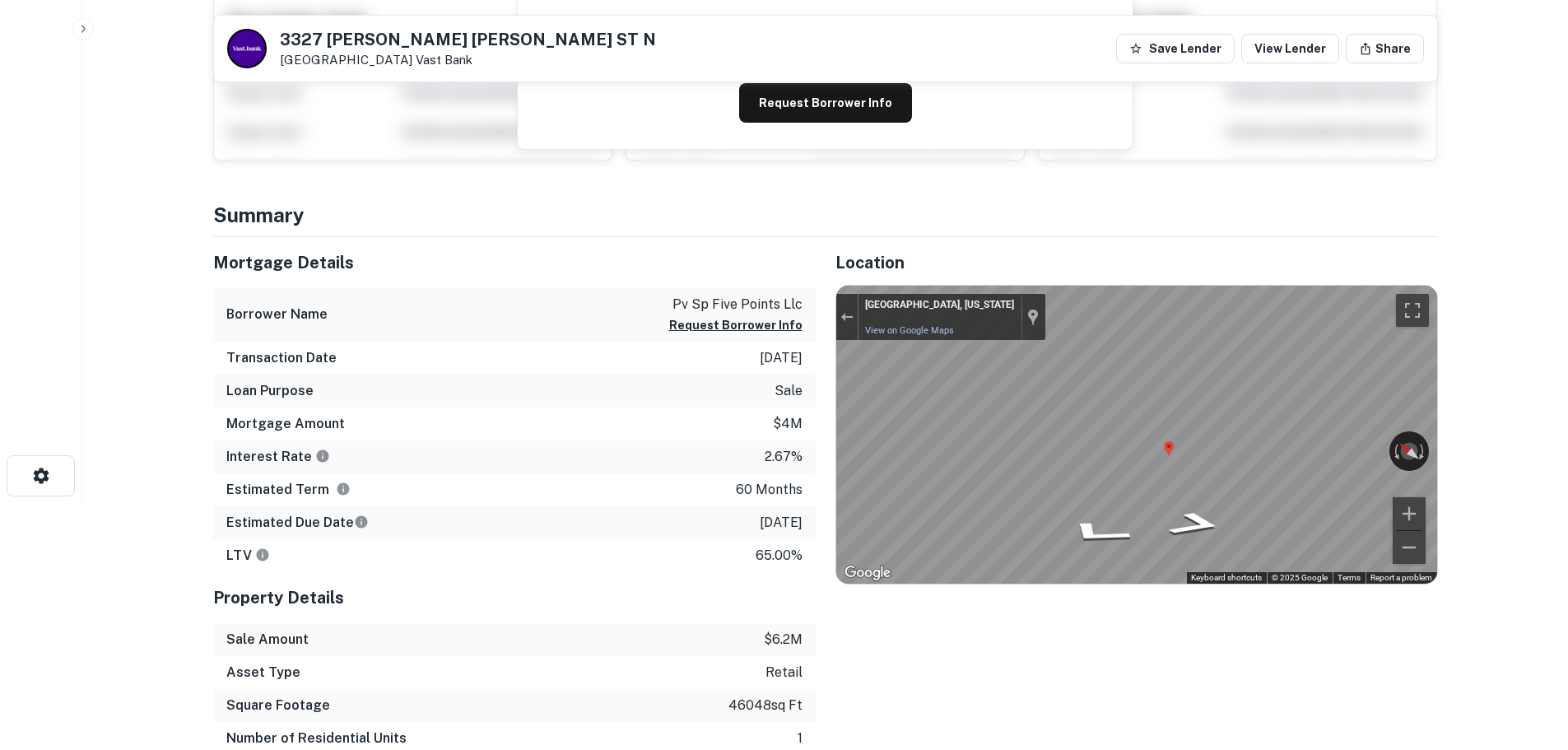
drag, startPoint x: 1372, startPoint y: 438, endPoint x: 696, endPoint y: 387, distance: 677.9
click at [662, 393] on div "Mortgage Details Borrower Name pv sp five points llc Request Borrower Info Tran…" at bounding box center [815, 528] width 1244 height 583
drag, startPoint x: 716, startPoint y: 391, endPoint x: 585, endPoint y: 387, distance: 131.1
click at [585, 387] on div "Mortgage Details Borrower Name pv sp five points llc Request Borrower Info Tran…" at bounding box center [815, 528] width 1244 height 583
click at [495, 402] on div "Mortgage Details Borrower Name pv sp five points llc Request Borrower Info Tran…" at bounding box center [815, 528] width 1244 height 583
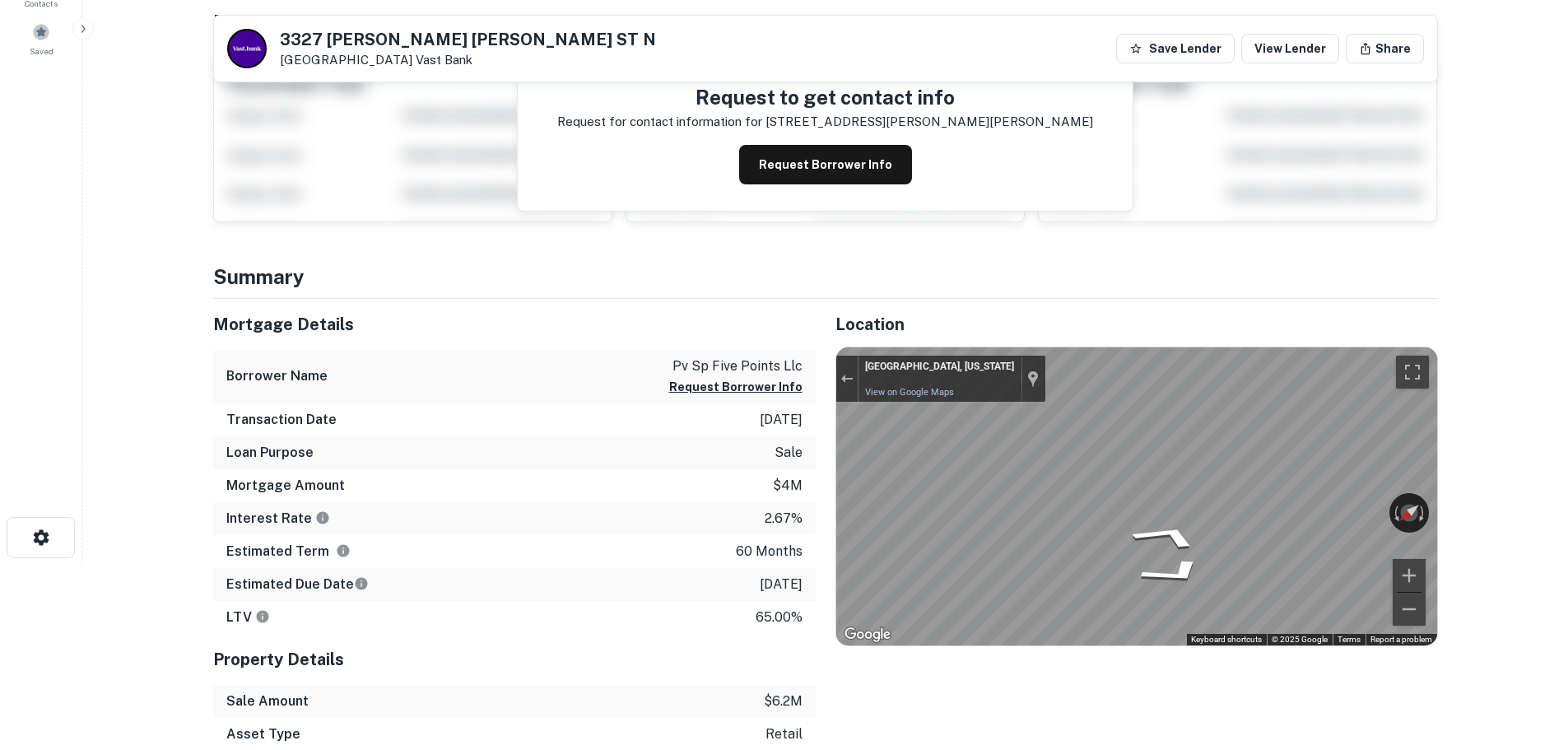
scroll to position [0, 0]
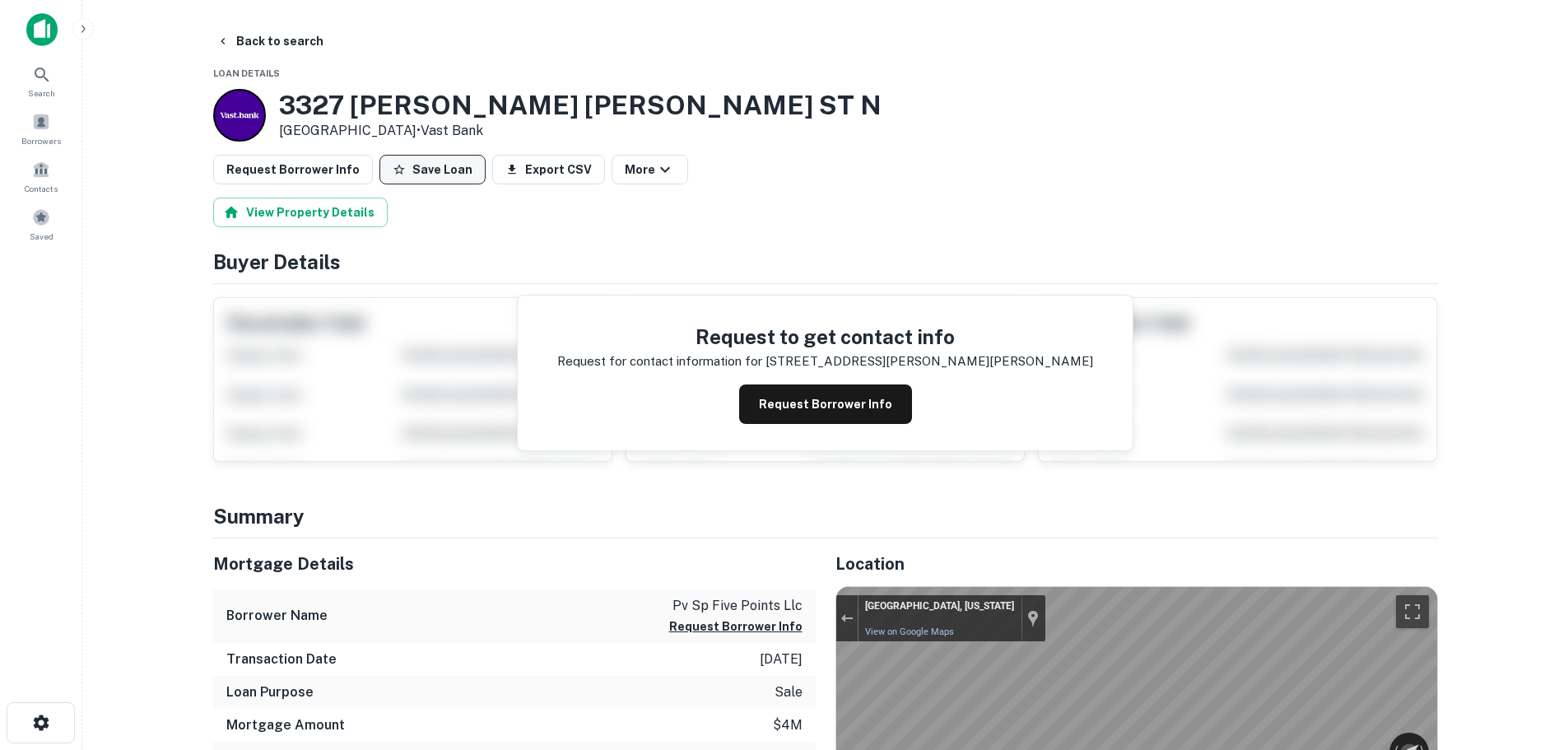
drag, startPoint x: 451, startPoint y: 172, endPoint x: 398, endPoint y: 168, distance: 53.2
click at [448, 172] on button "Save Loan" at bounding box center [433, 169] width 106 height 29
click at [258, 167] on button "Request Borrower Info" at bounding box center [293, 169] width 160 height 29
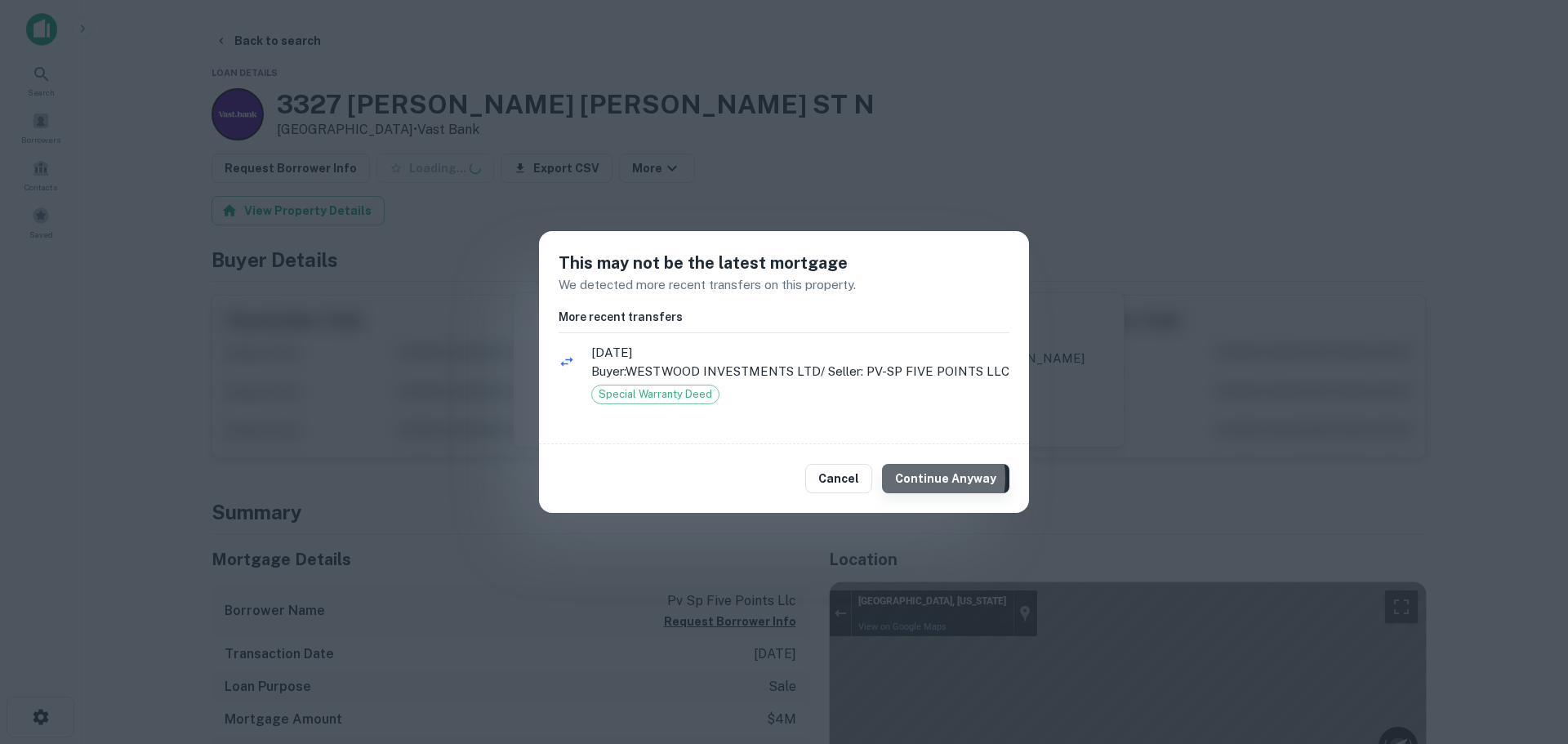
click at [915, 478] on button "Continue Anyway" at bounding box center [946, 478] width 128 height 29
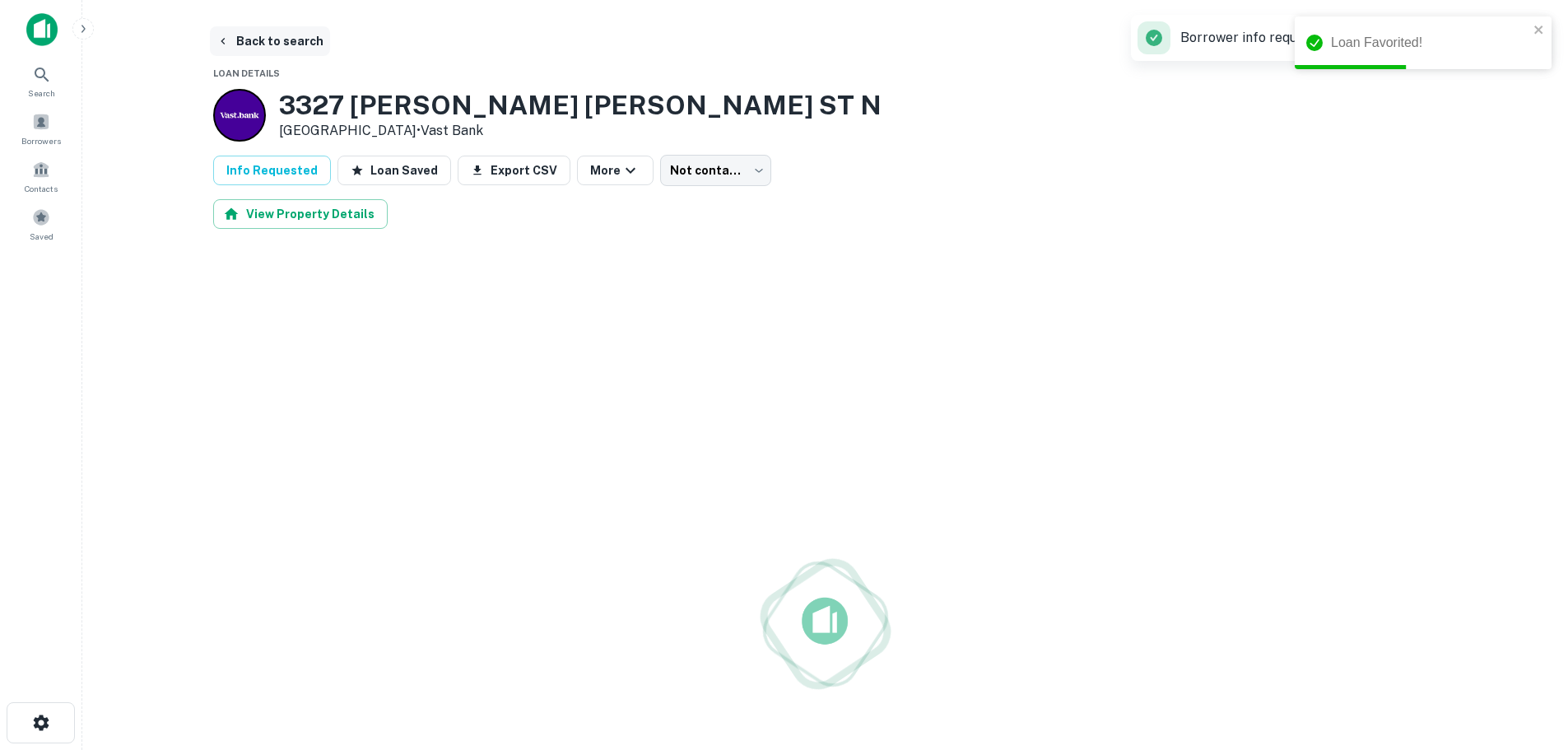
click at [293, 43] on button "Back to search" at bounding box center [270, 41] width 120 height 29
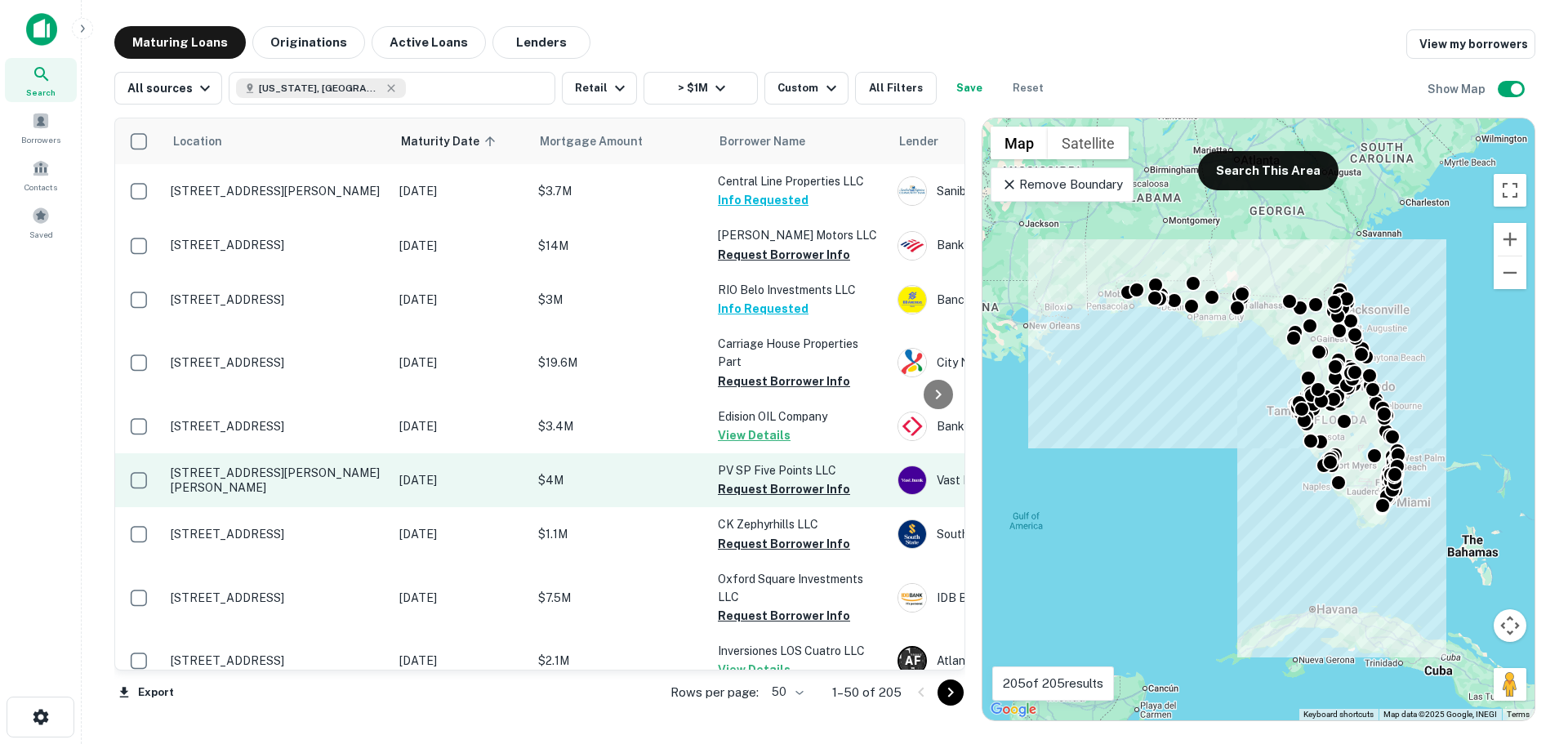
click at [242, 482] on p "[STREET_ADDRESS][PERSON_NAME][PERSON_NAME]" at bounding box center [277, 479] width 212 height 29
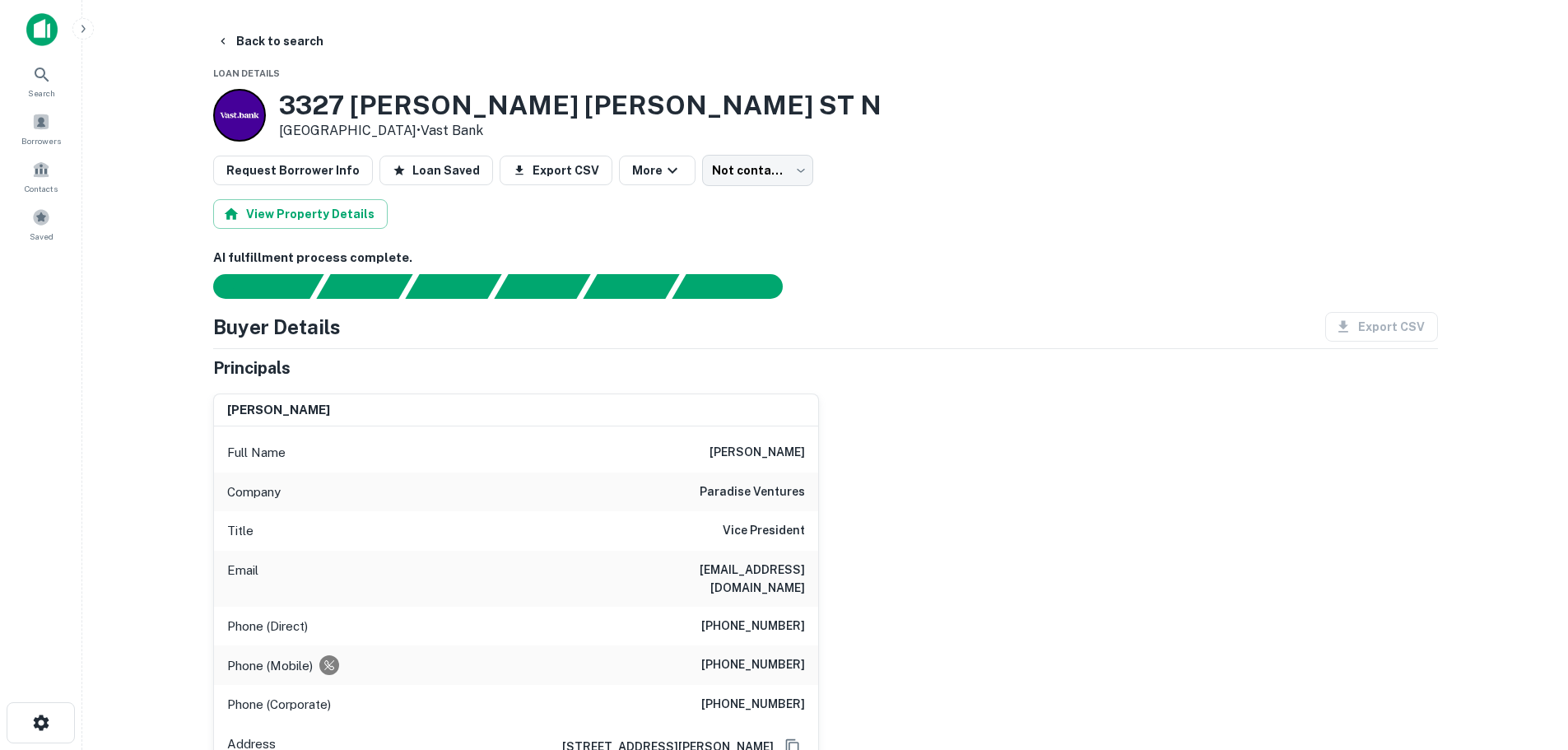
drag, startPoint x: 402, startPoint y: 170, endPoint x: 176, endPoint y: 172, distance: 226.0
click at [402, 170] on button "Loan Saved" at bounding box center [437, 170] width 114 height 29
click at [287, 166] on button "Request Borrower Info" at bounding box center [293, 170] width 160 height 29
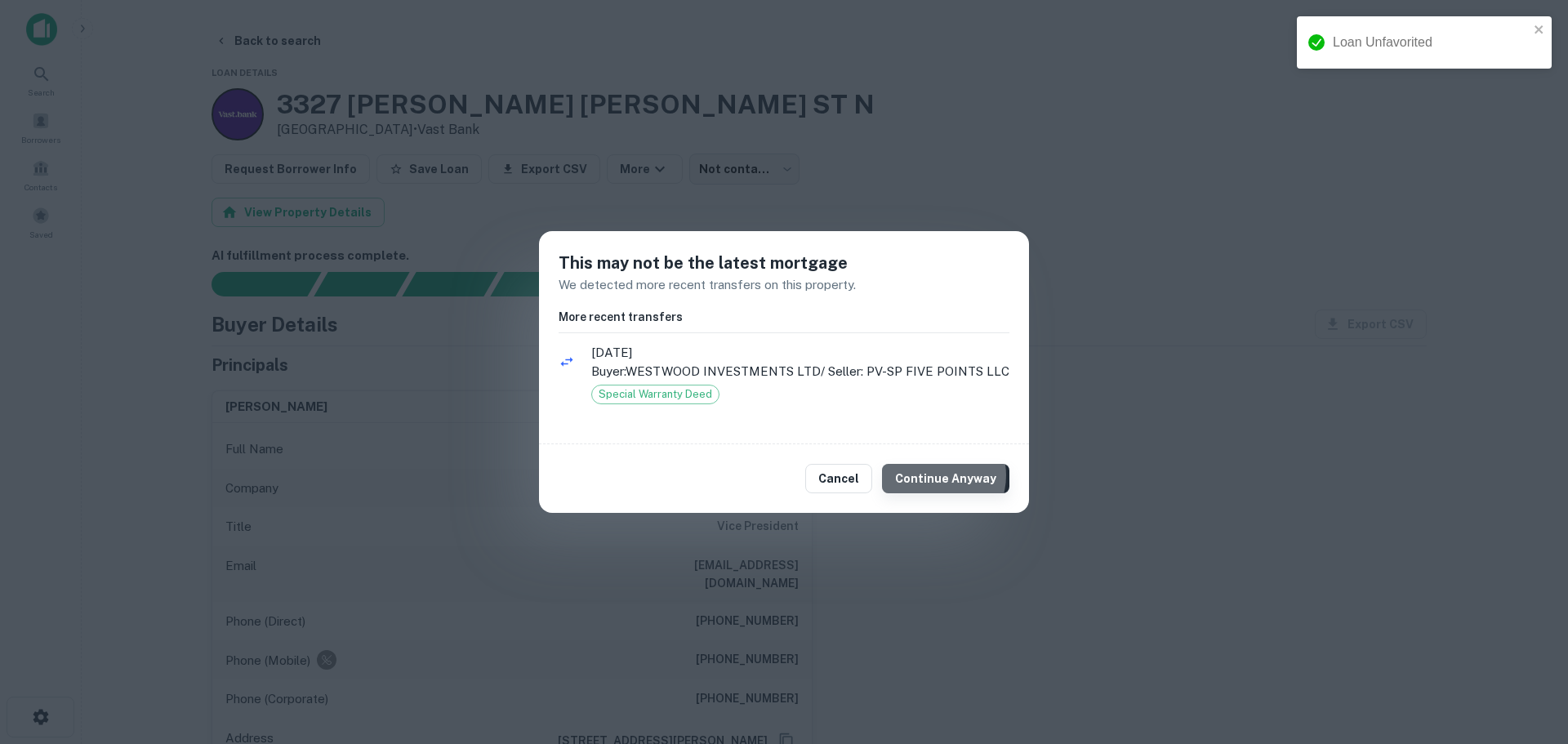
click at [941, 475] on button "Continue Anyway" at bounding box center [946, 478] width 128 height 29
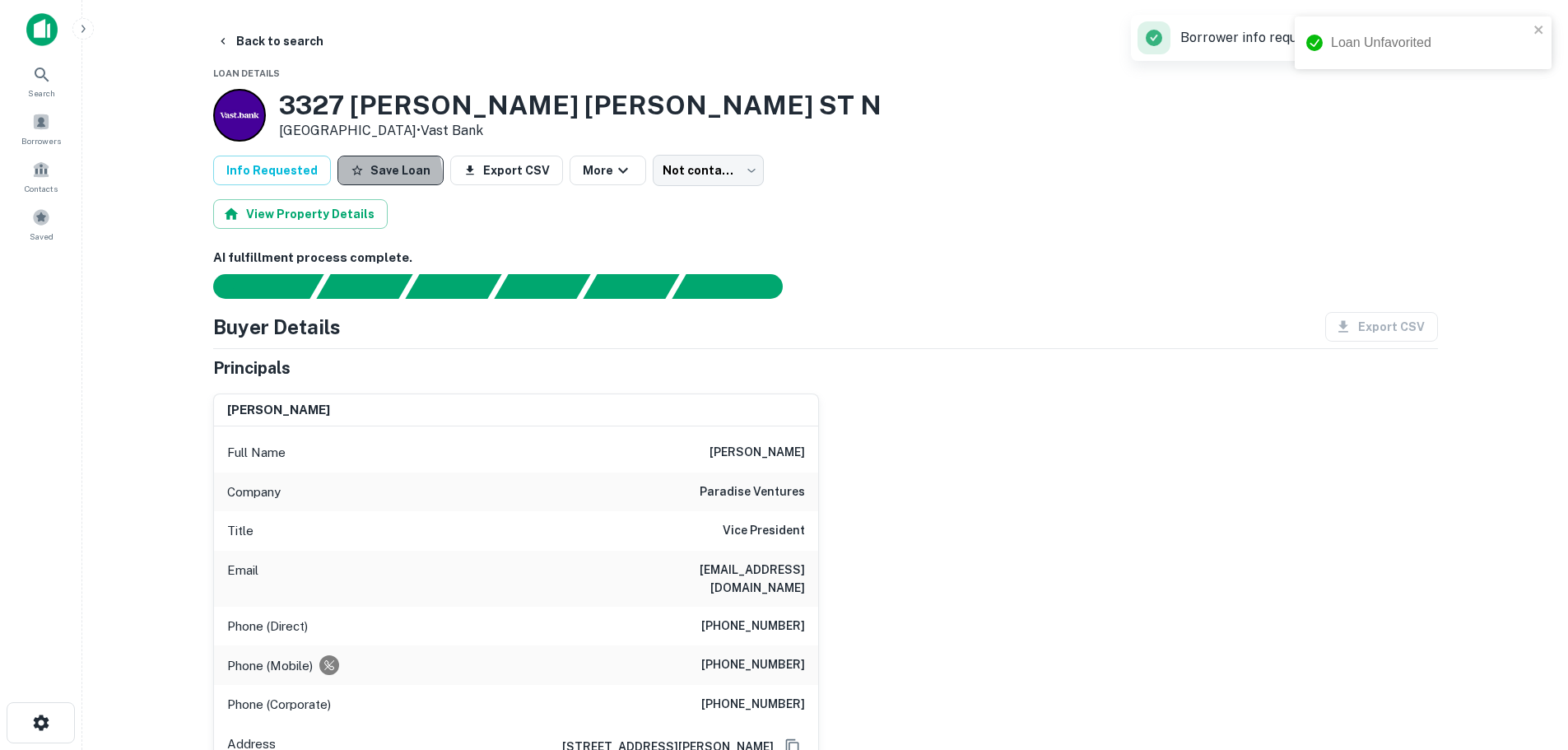
click at [349, 179] on button "Save Loan" at bounding box center [390, 170] width 106 height 29
click at [257, 25] on main "Back to search Loan Details 3327 DR MARTIN LUTHER KING JR ST N Saint Petersburg…" at bounding box center [825, 375] width 1486 height 750
click at [270, 34] on button "Back to search" at bounding box center [270, 41] width 120 height 29
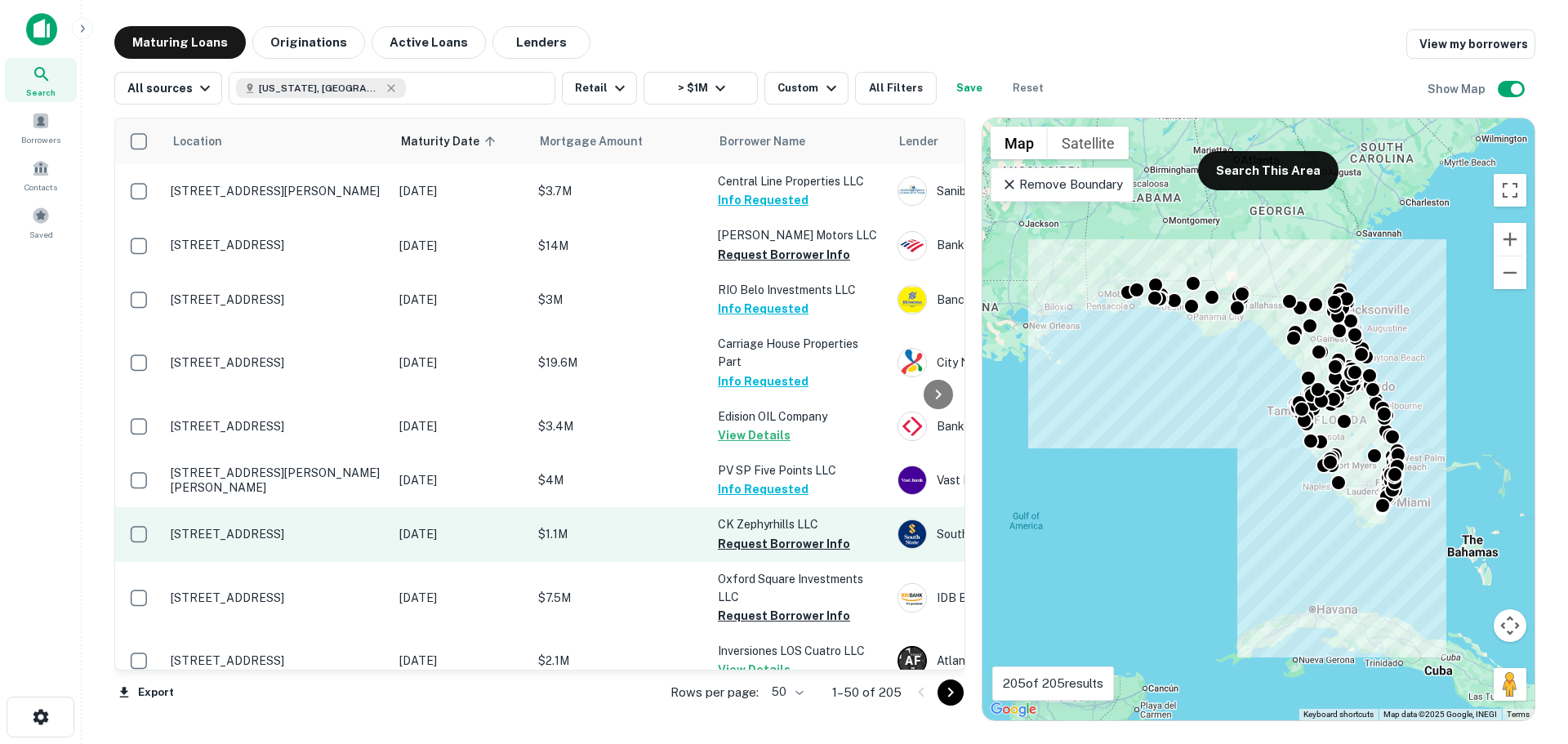
click at [320, 532] on p "[STREET_ADDRESS]" at bounding box center [277, 535] width 212 height 15
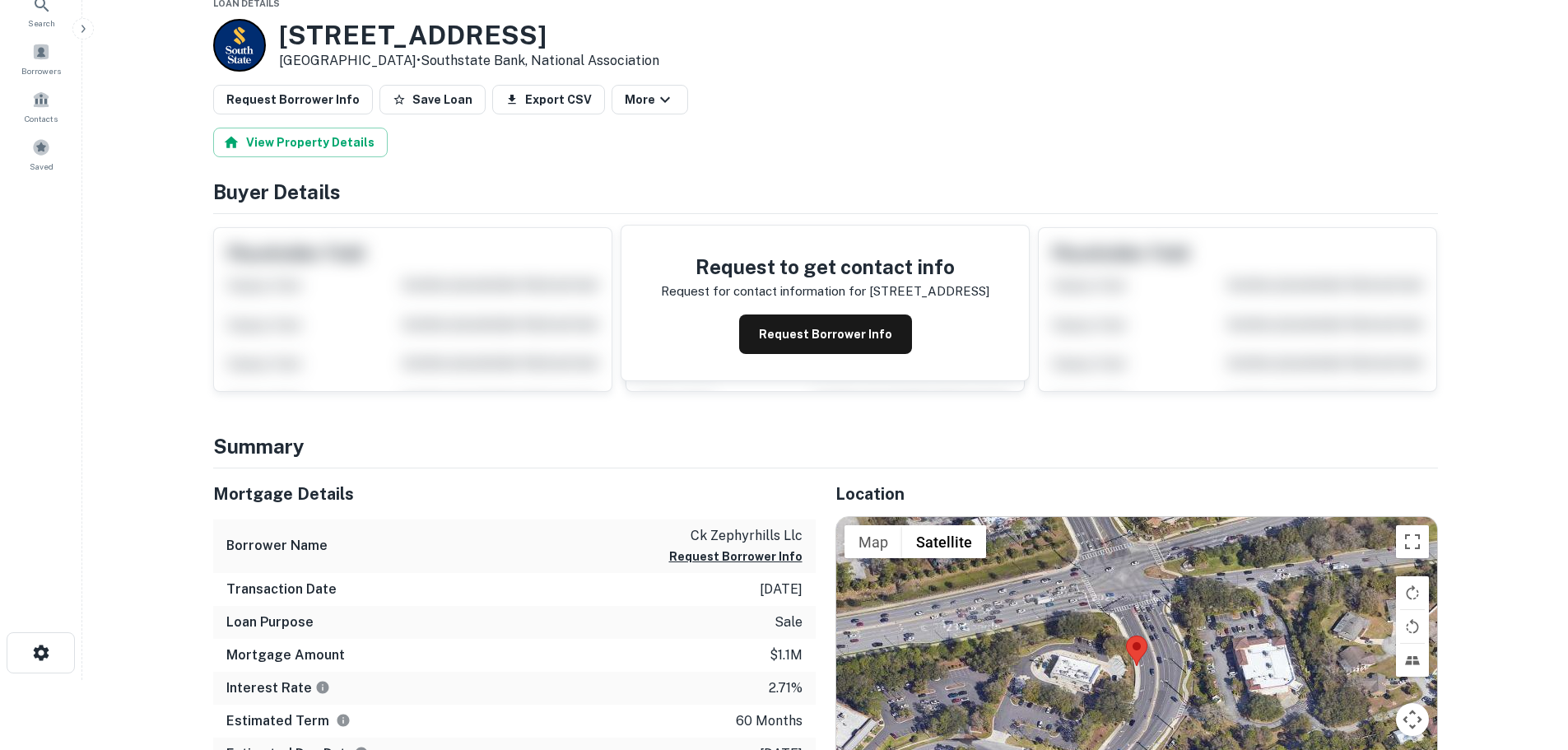
scroll to position [165, 0]
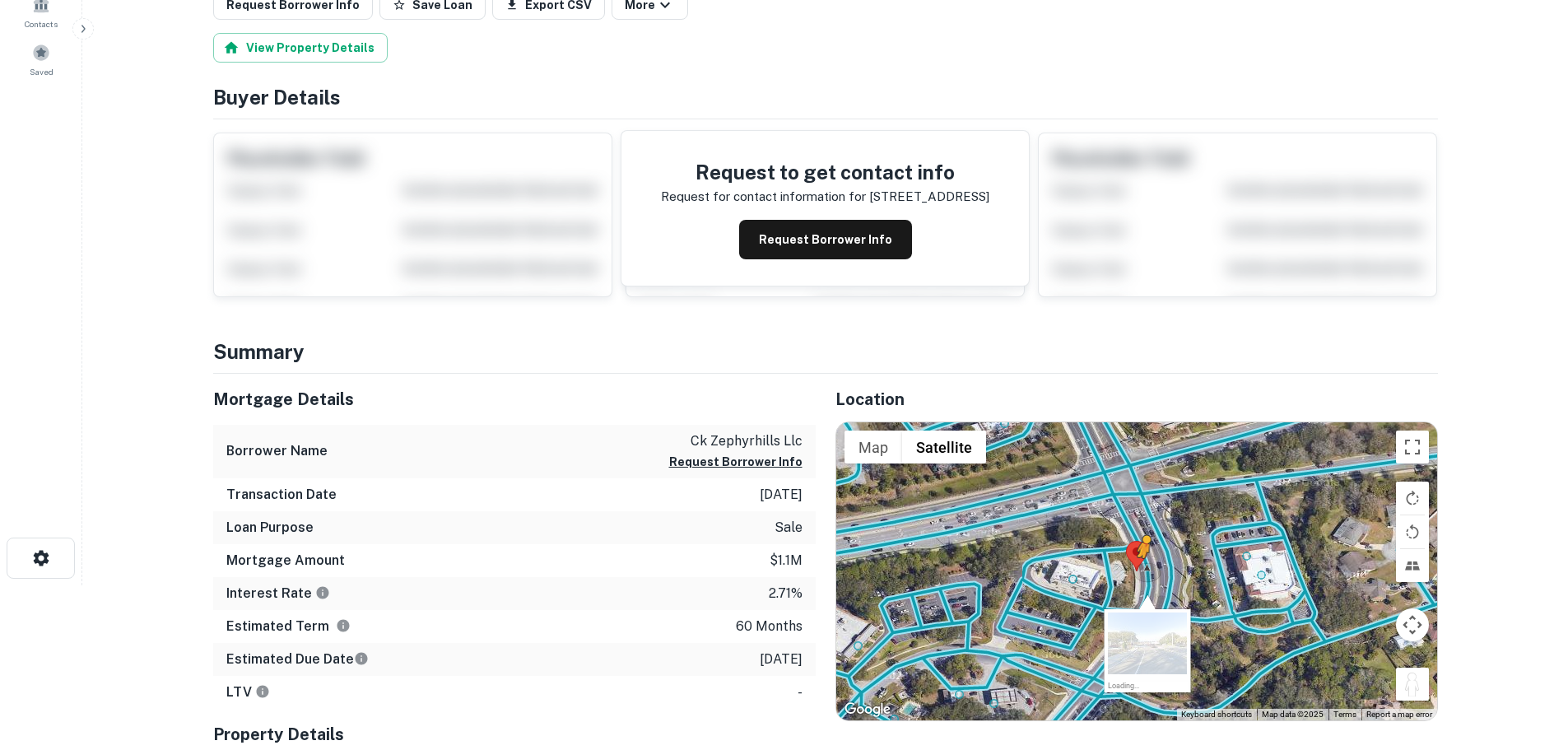
drag, startPoint x: 1412, startPoint y: 692, endPoint x: 1145, endPoint y: 575, distance: 291.5
click at [1145, 575] on div "To activate drag with keyboard, press Alt + Enter. Once in keyboard drag state,…" at bounding box center [1136, 571] width 601 height 298
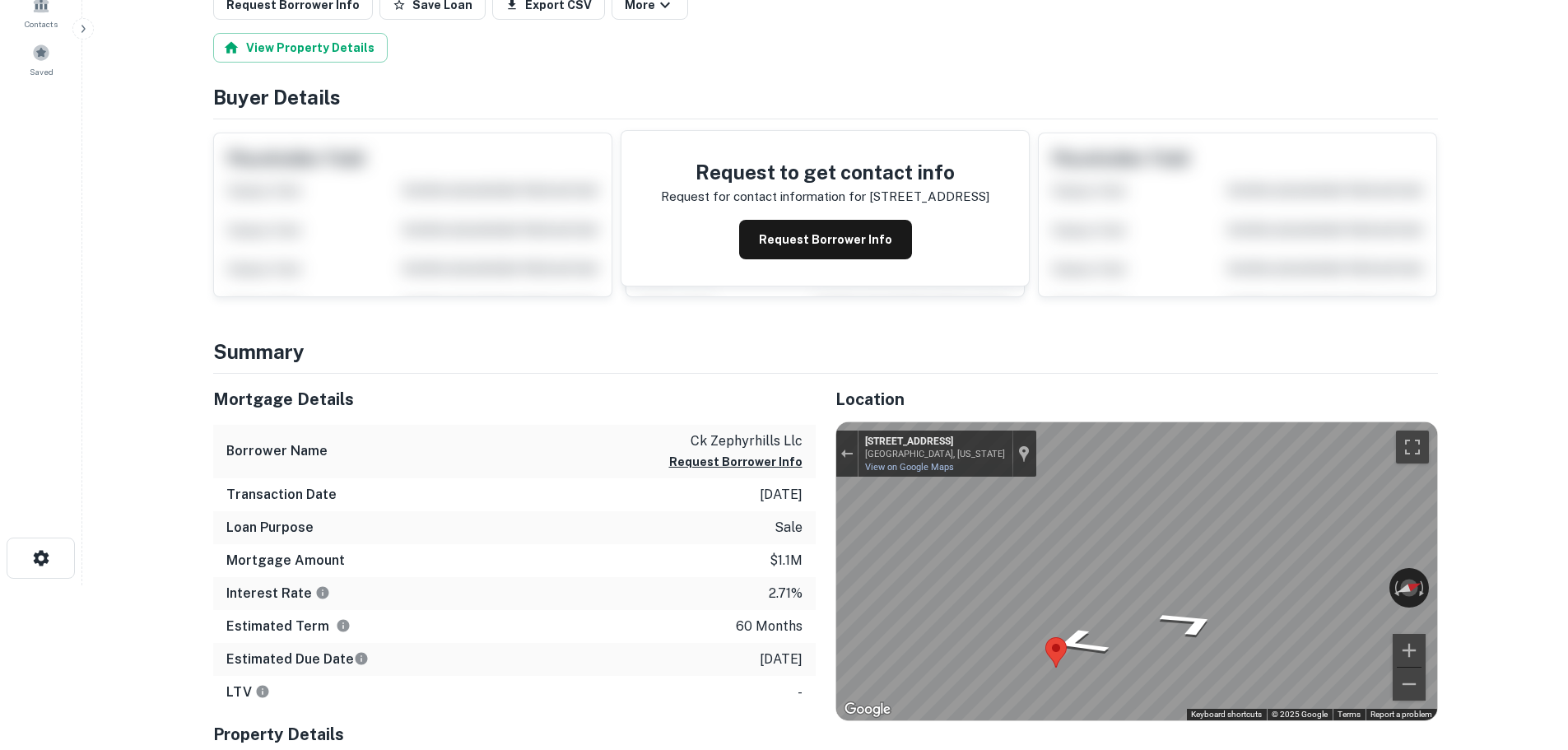
click at [1469, 584] on main "Back to search Loan Details 16 OLD KINGS RD N Palm Coast, FL 32137 • Southstate…" at bounding box center [825, 210] width 1486 height 750
click at [1567, 585] on html "Search Borrowers Contacts Saved Back to search Loan Details 16 OLD KINGS RD N P…" at bounding box center [784, 210] width 1568 height 750
click at [1461, 583] on main "Back to search Loan Details 16 OLD KINGS RD N Palm Coast, FL 32137 • Southstate…" at bounding box center [825, 210] width 1486 height 750
click at [1515, 585] on html "Search Borrowers Contacts Saved Back to search Loan Details 16 OLD KINGS RD N P…" at bounding box center [784, 210] width 1568 height 750
click at [1393, 579] on div "← Move left → Move right ↑ Move up ↓ Move down + Zoom in - Zoom out 2 Old Kings…" at bounding box center [1136, 571] width 601 height 298
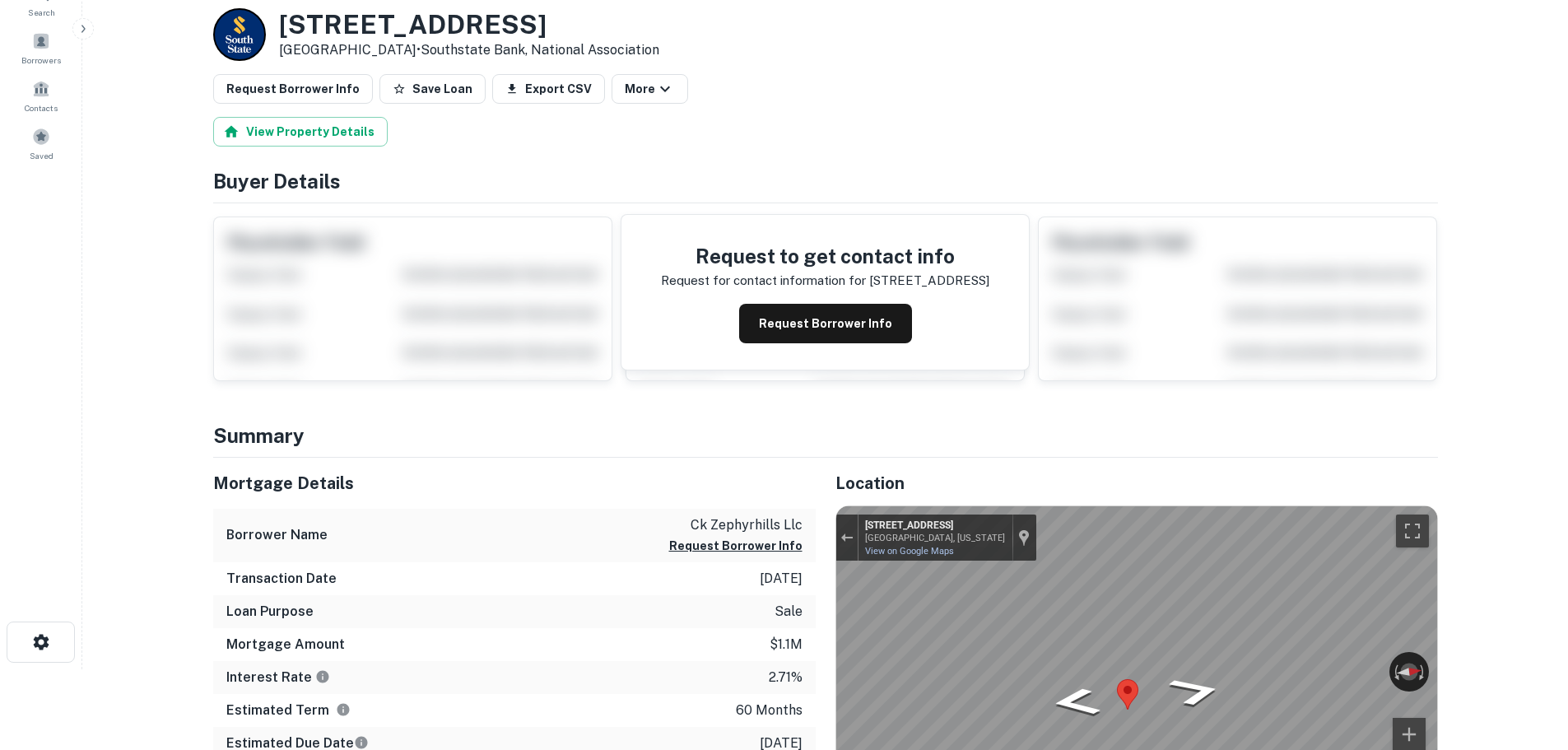
scroll to position [0, 0]
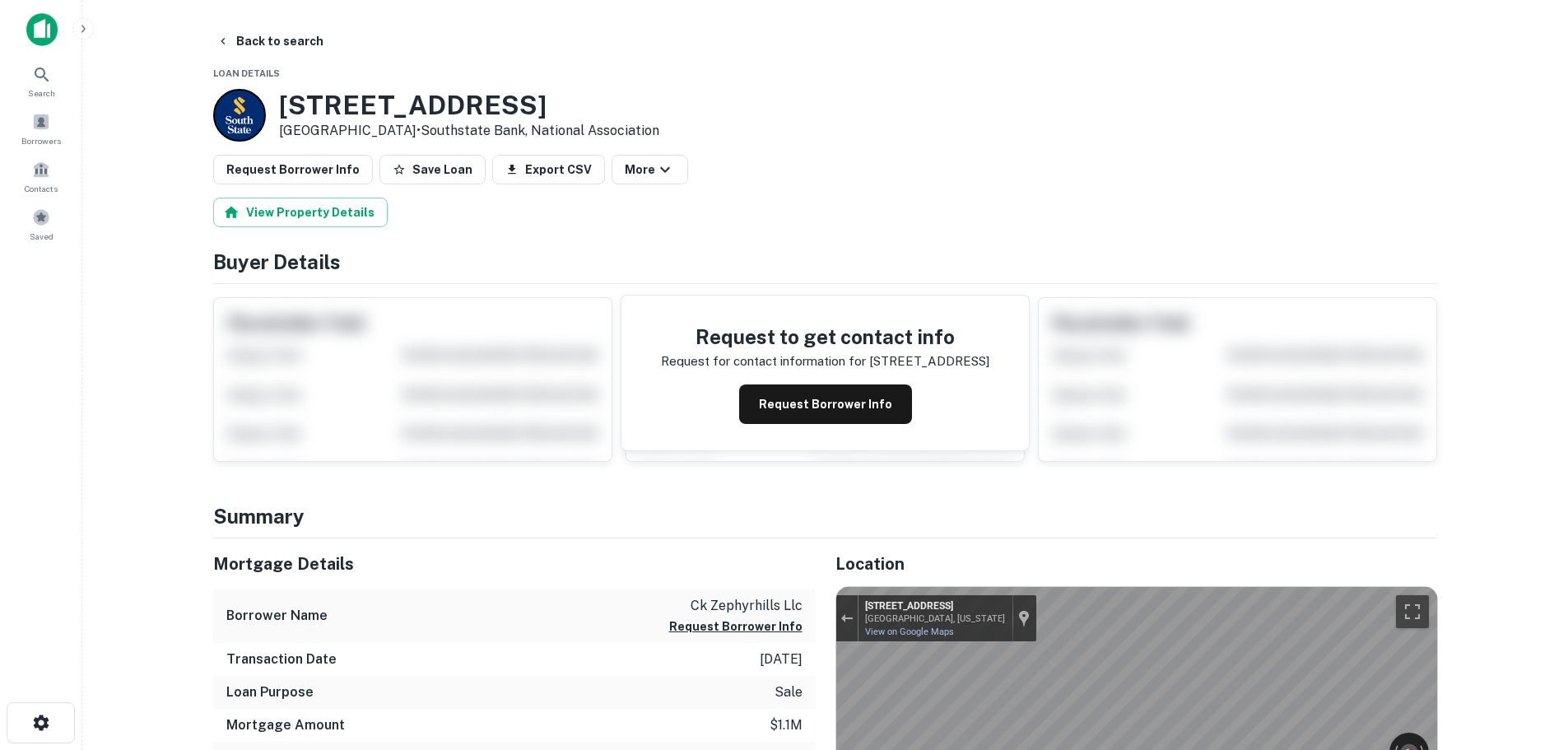
click at [403, 100] on h3 "16 OLD KINGS RD N" at bounding box center [470, 105] width 381 height 31
copy h3 "16 OLD KINGS RD N"
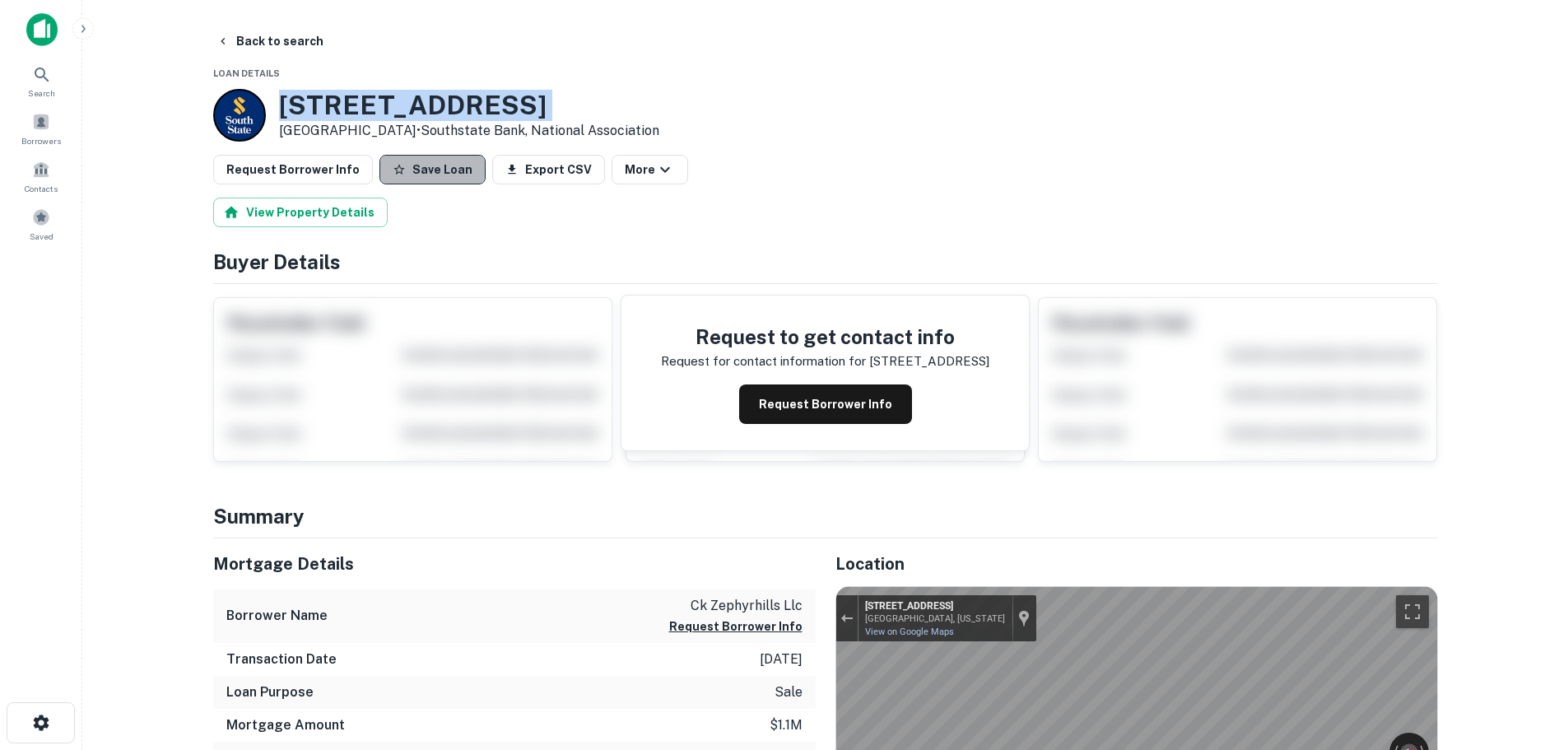
click at [450, 154] on button "Save Loan" at bounding box center [433, 169] width 106 height 29
click at [299, 162] on button "Request Borrower Info" at bounding box center [293, 169] width 160 height 29
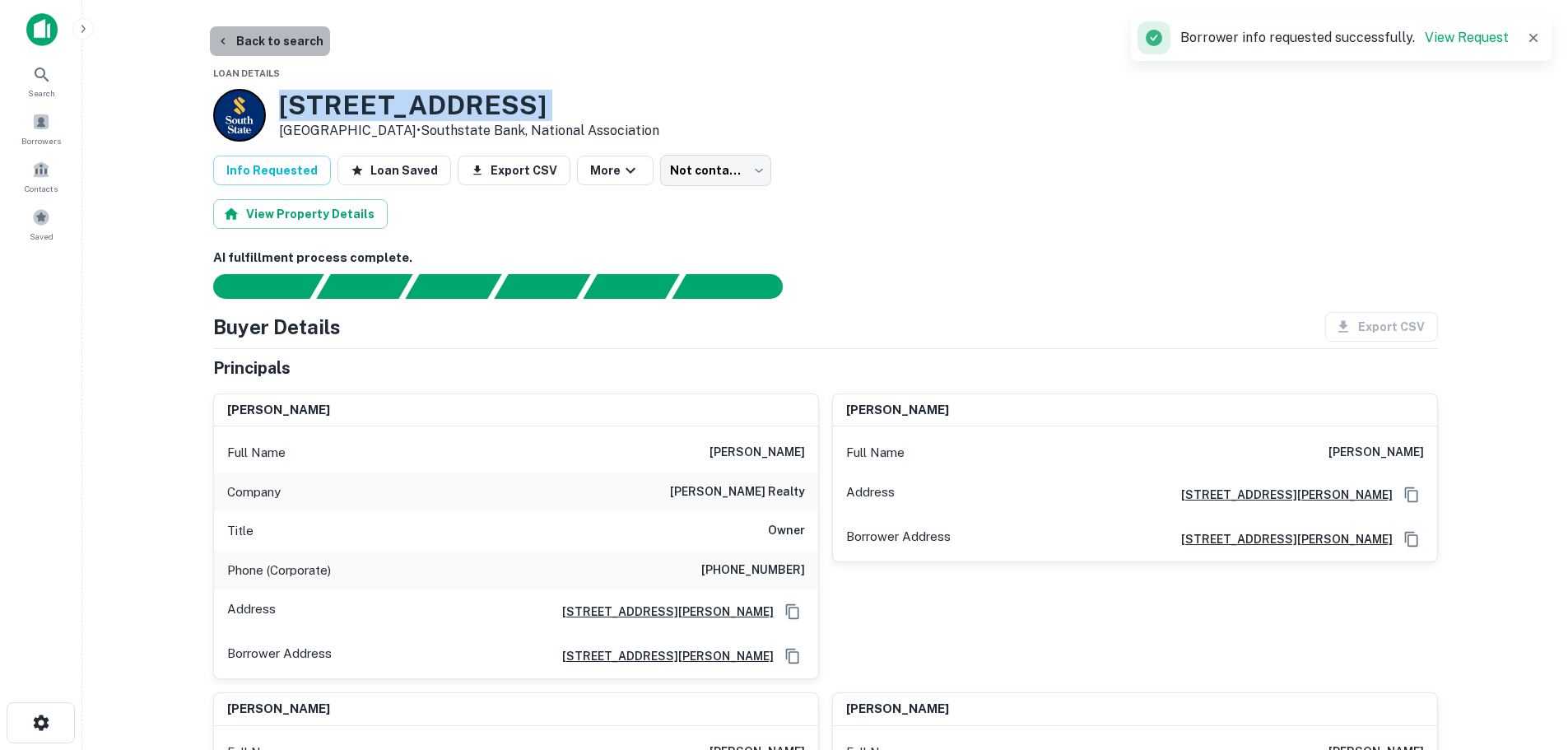
click at [288, 39] on button "Back to search" at bounding box center [270, 41] width 120 height 29
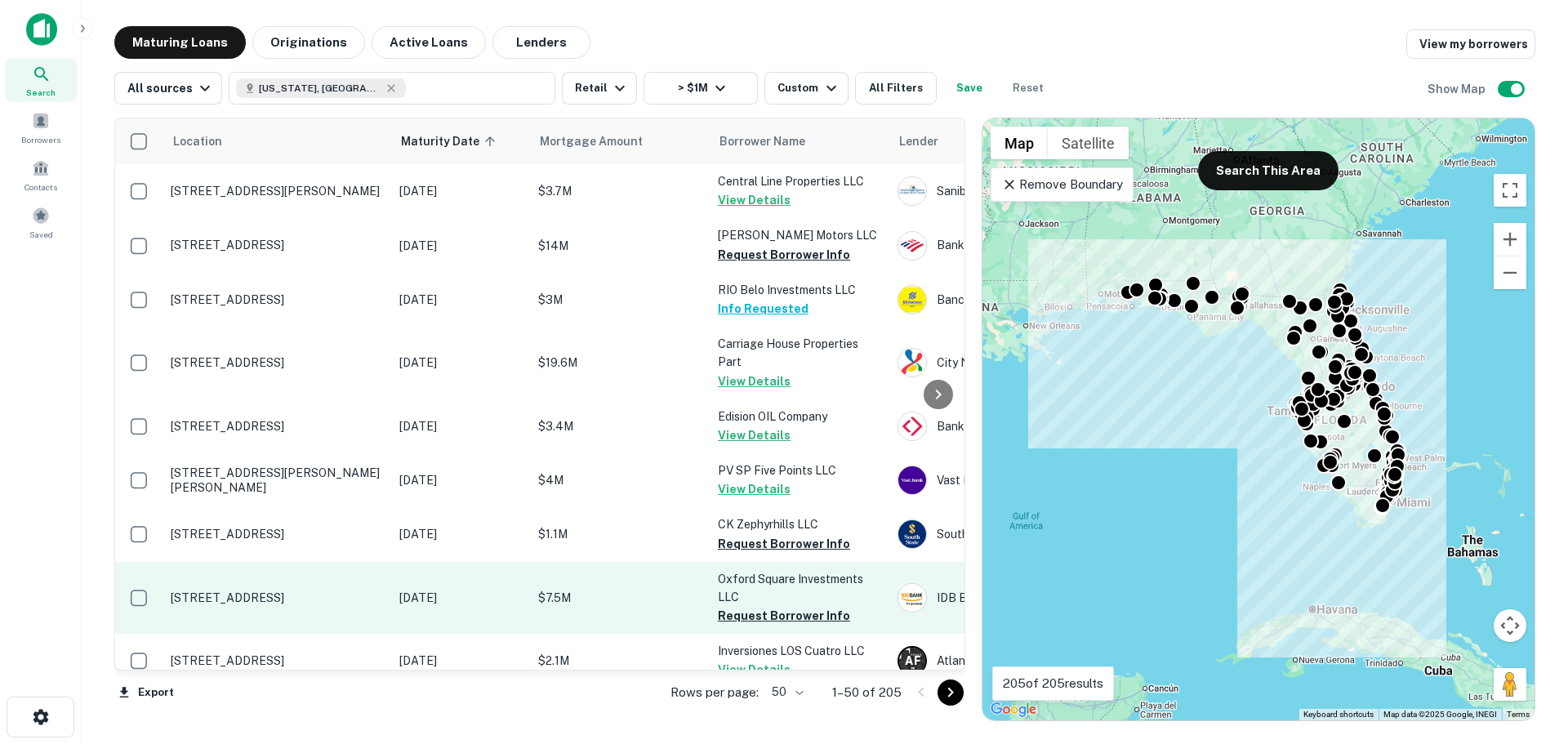
click at [267, 602] on p "600 Kenwick Cir Casselberry, FL 32707" at bounding box center [277, 597] width 212 height 15
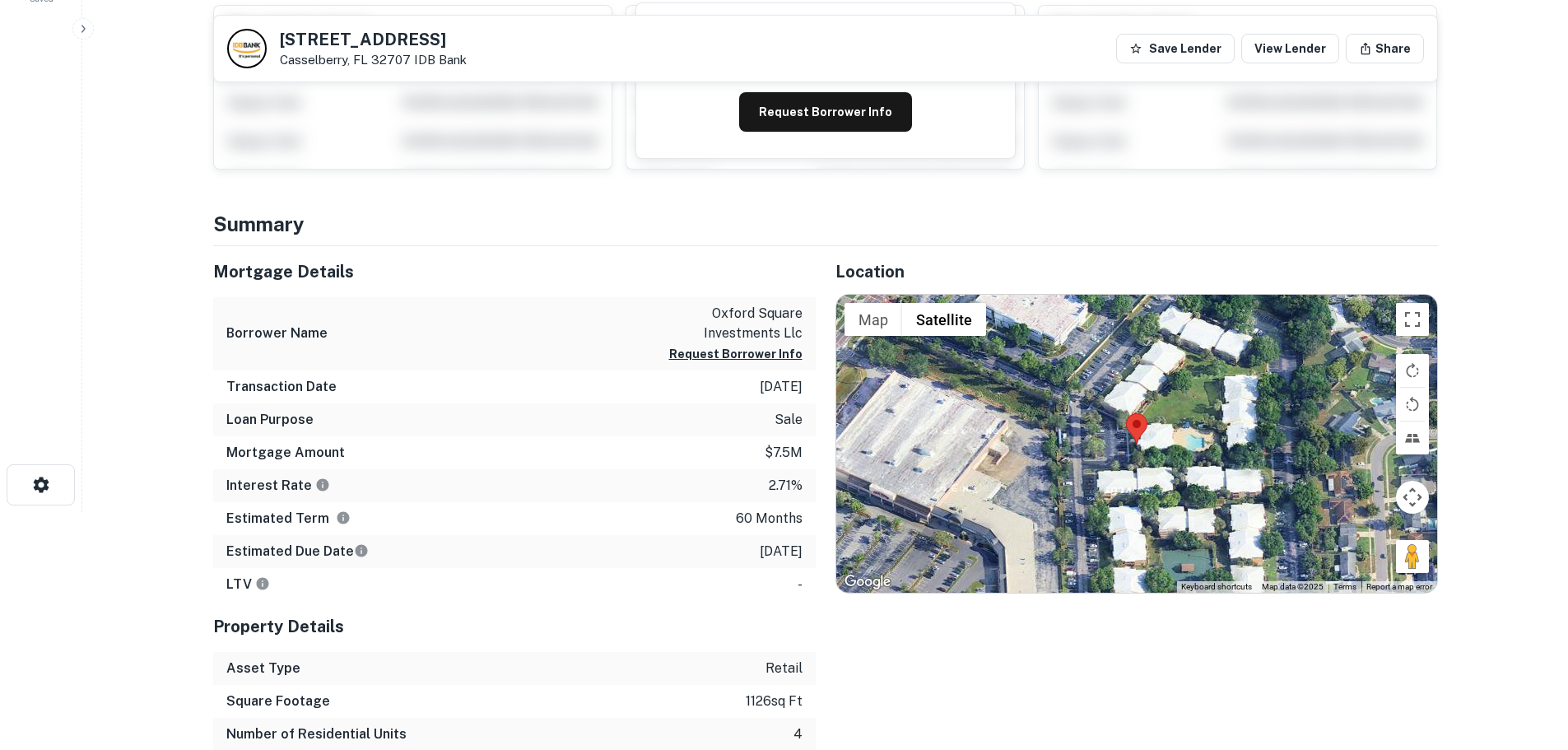
scroll to position [247, 0]
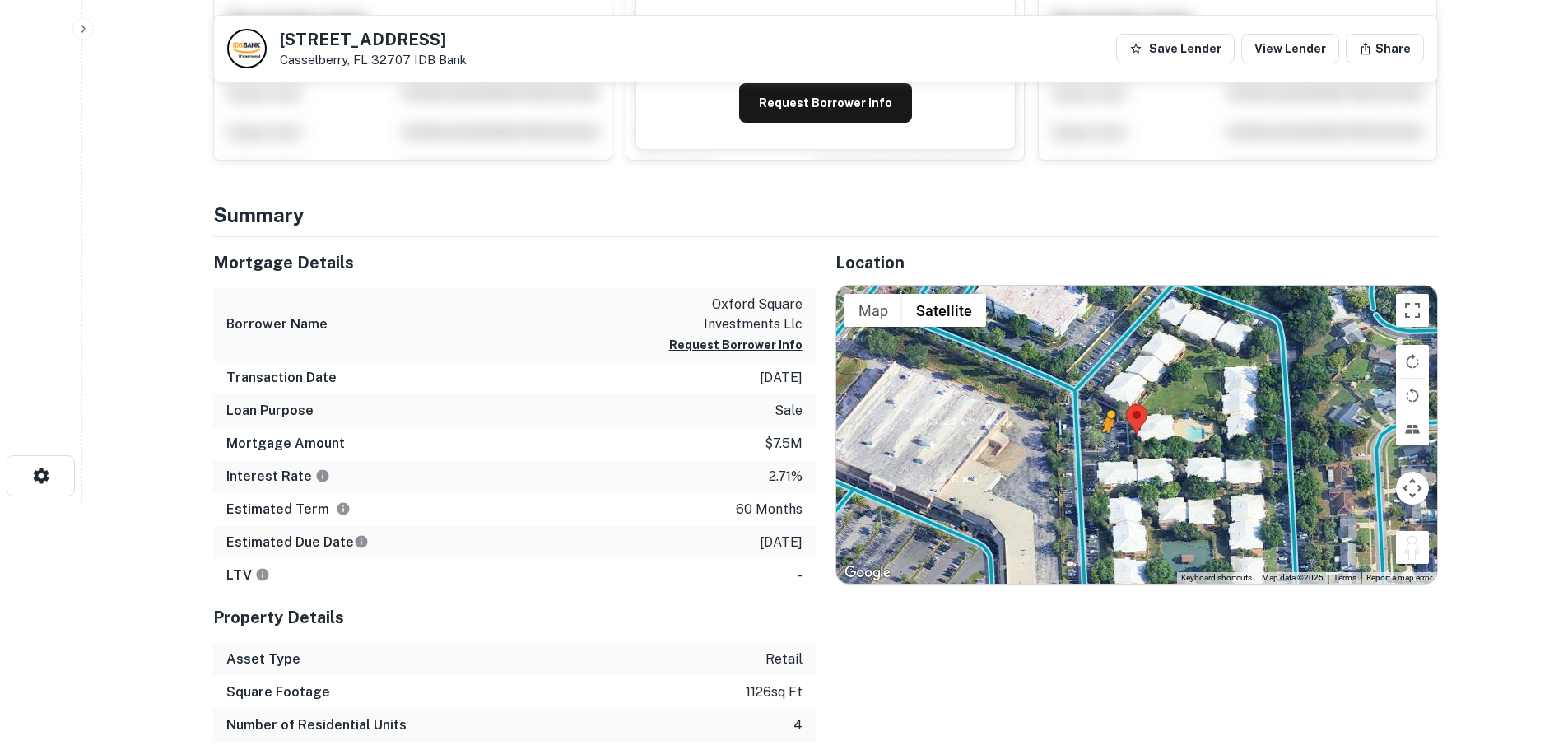
drag, startPoint x: 1421, startPoint y: 554, endPoint x: 1107, endPoint y: 448, distance: 331.4
click at [1107, 448] on div "To activate drag with keyboard, press Alt + Enter. Once in keyboard drag state,…" at bounding box center [1136, 435] width 601 height 298
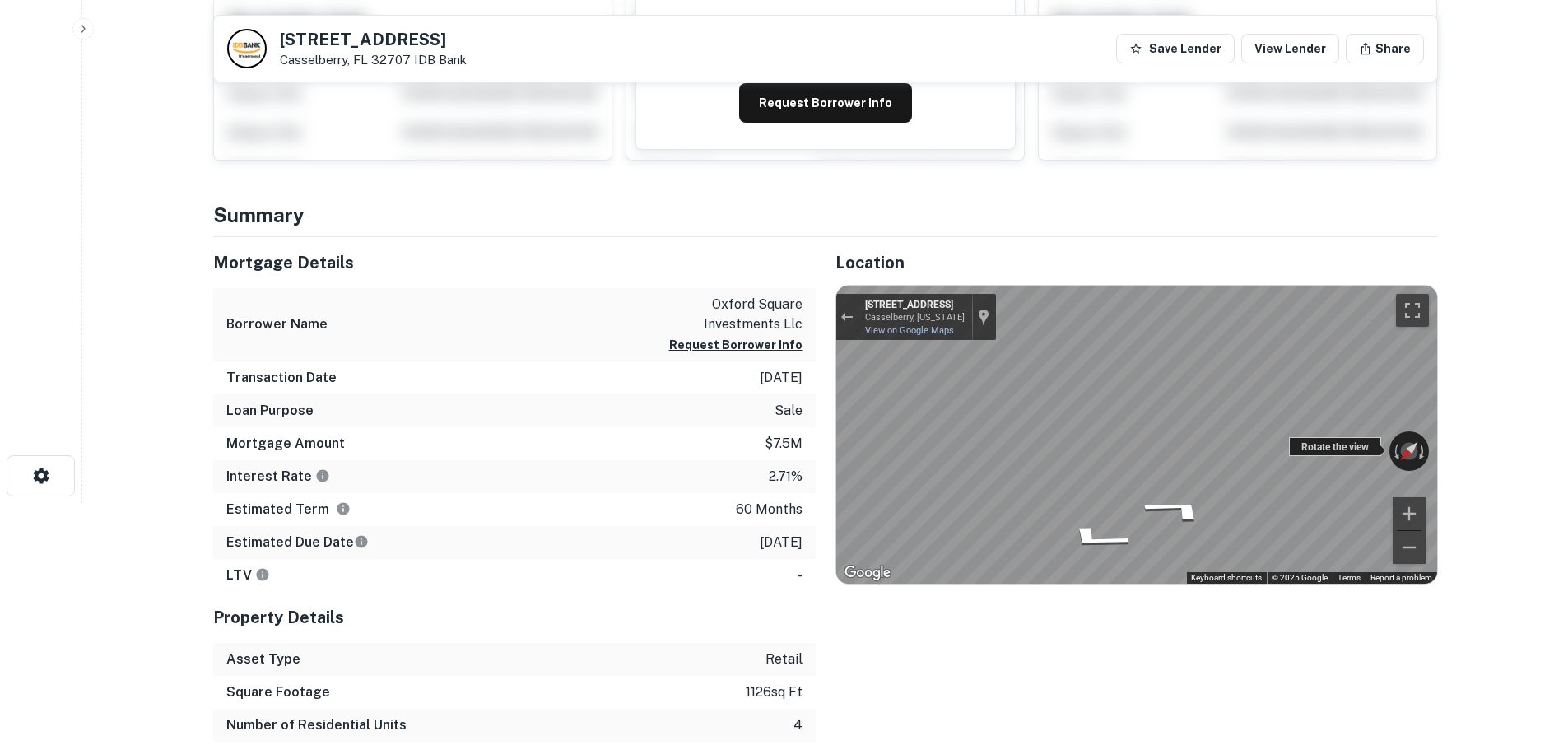
click at [937, 433] on main "Back to search 600 Kenwick Cir Casselberry, FL 32707 IDB Bank Save Lender View …" at bounding box center [825, 128] width 1486 height 750
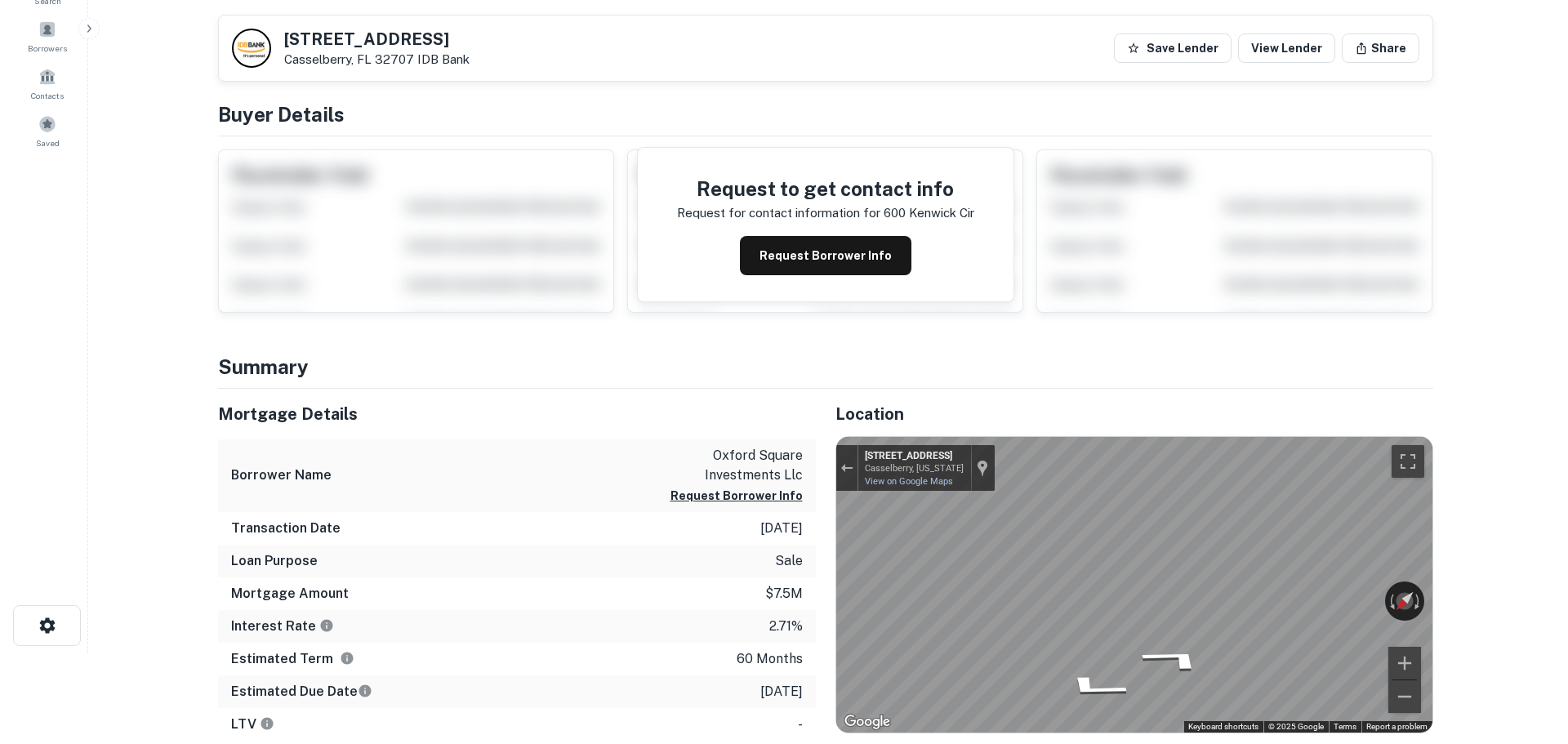
scroll to position [0, 0]
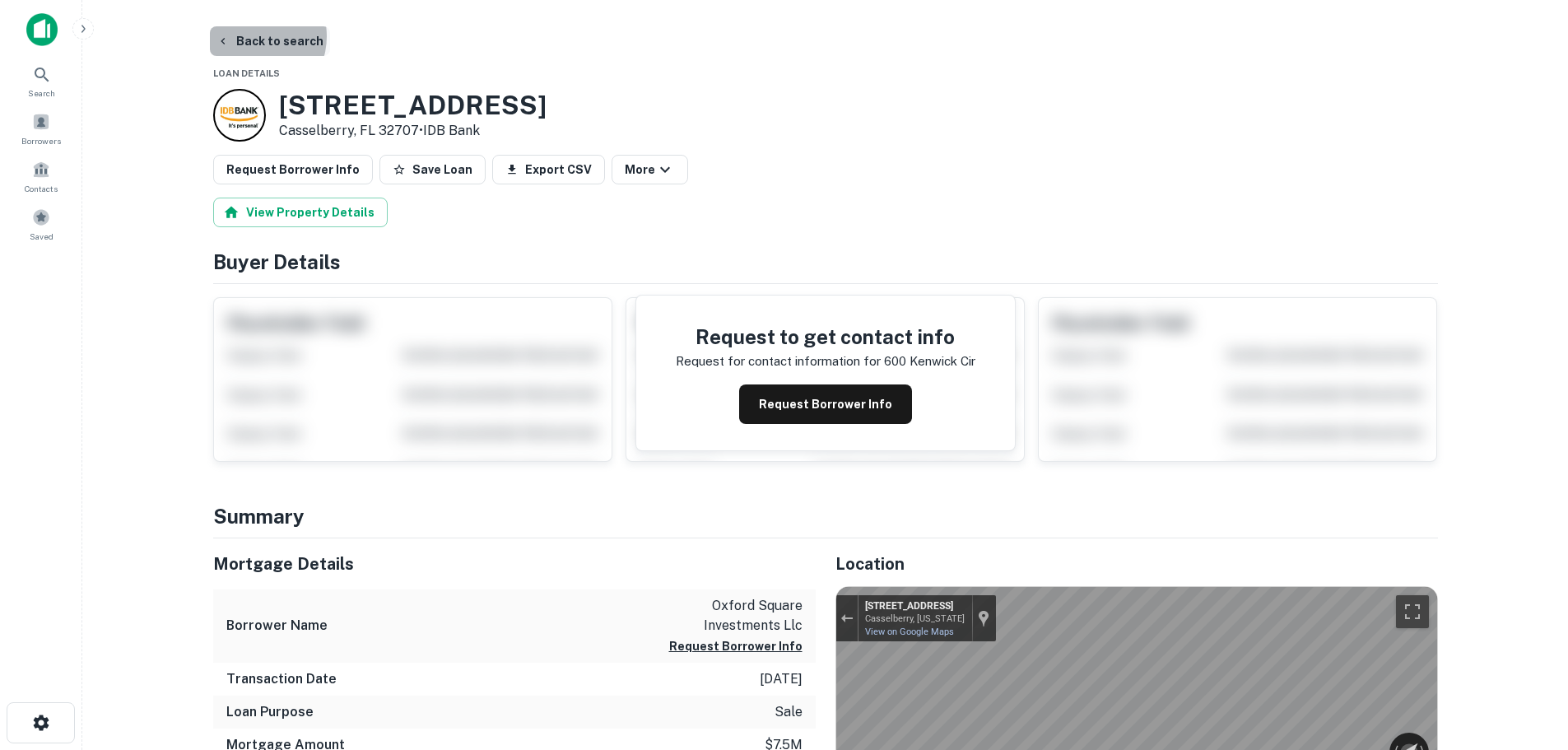
click at [248, 36] on button "Back to search" at bounding box center [270, 41] width 120 height 29
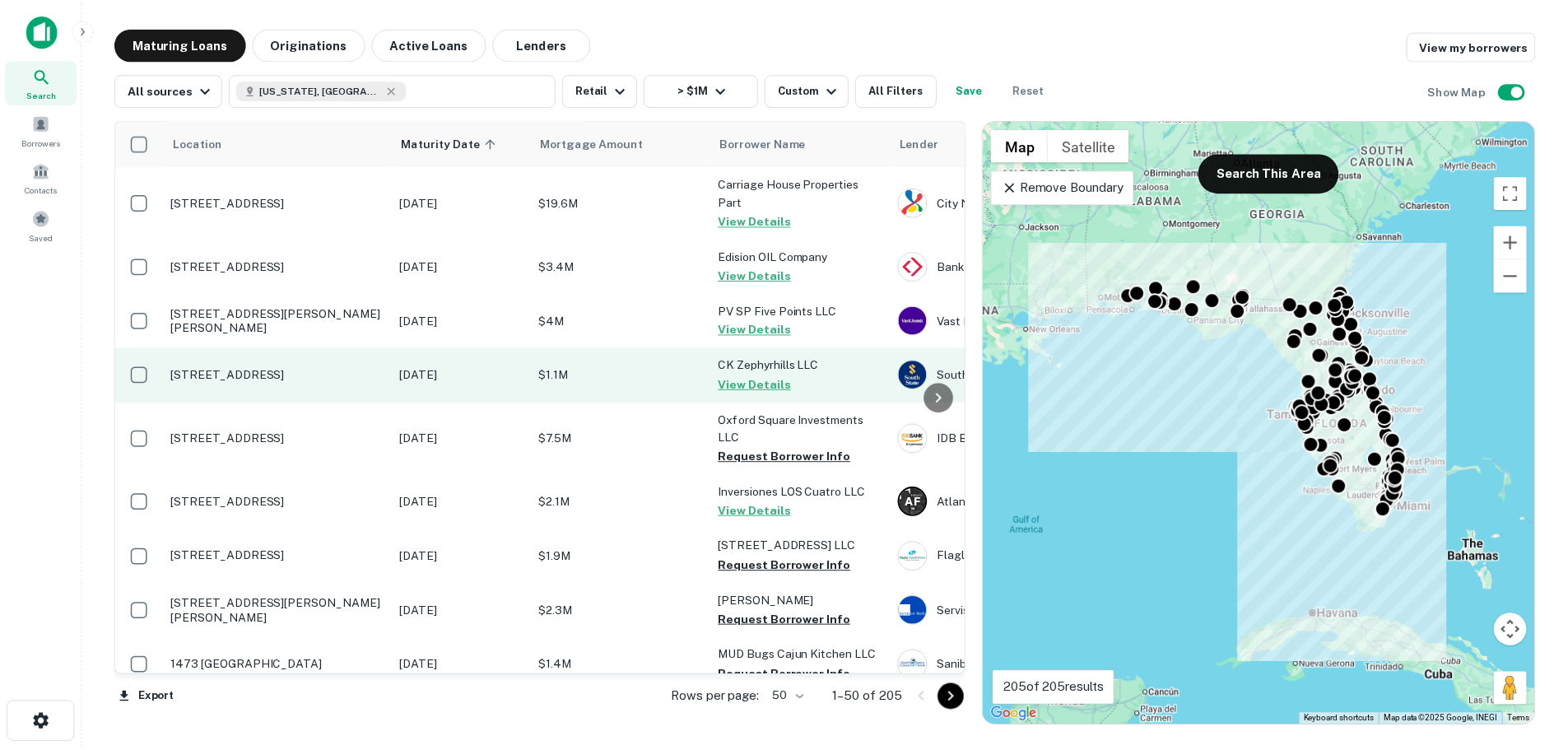
scroll to position [165, 0]
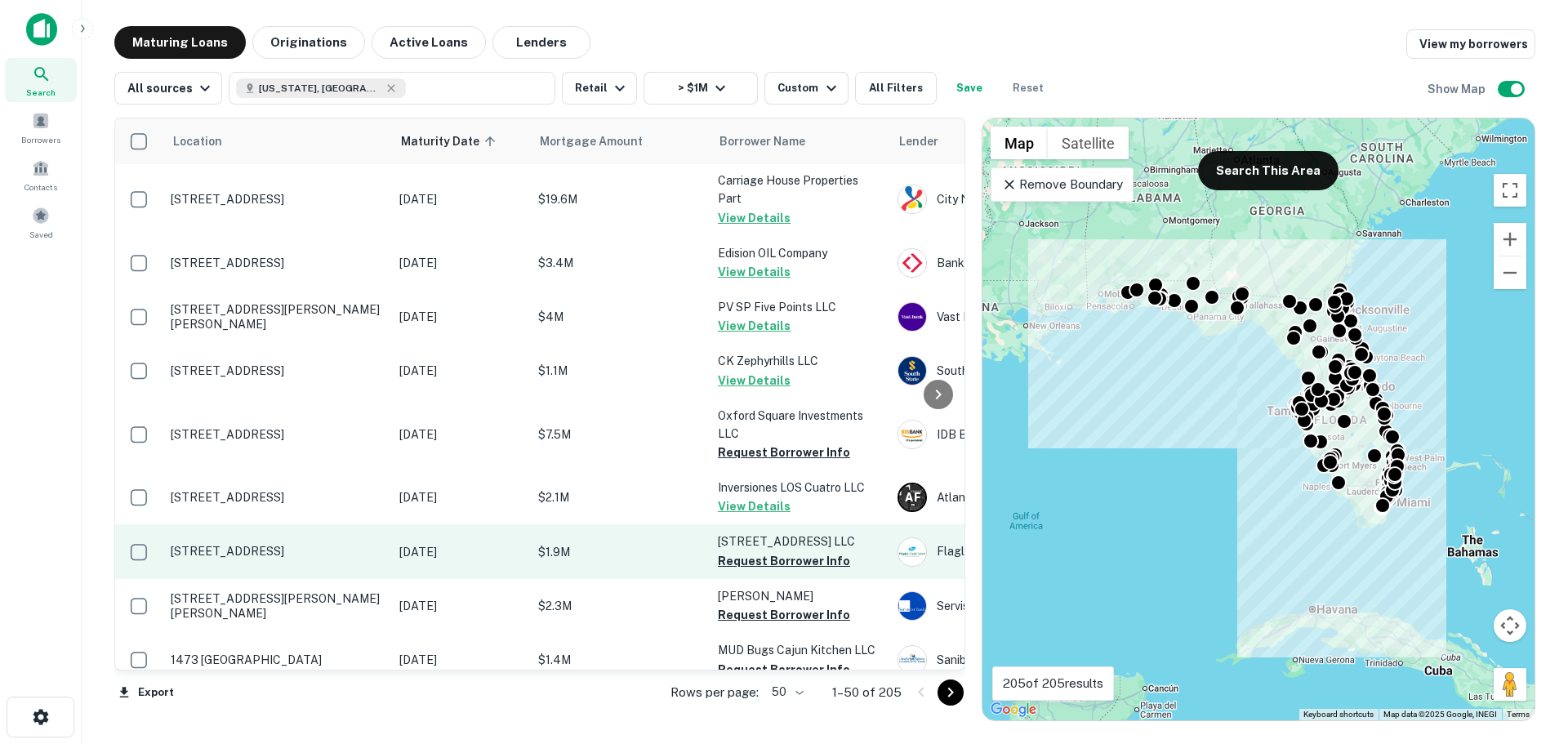
click at [285, 548] on p "[STREET_ADDRESS]" at bounding box center [277, 551] width 212 height 15
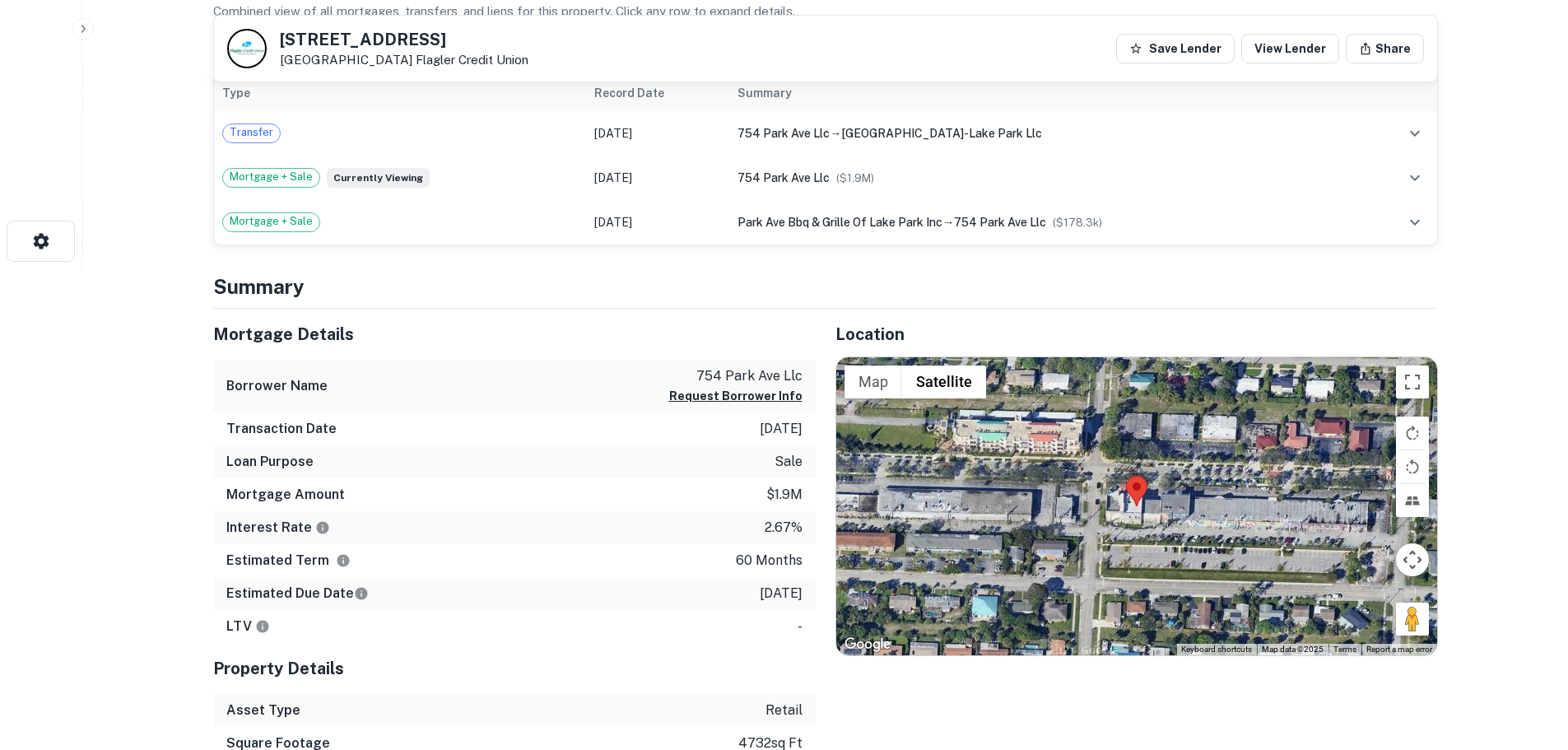
scroll to position [494, 0]
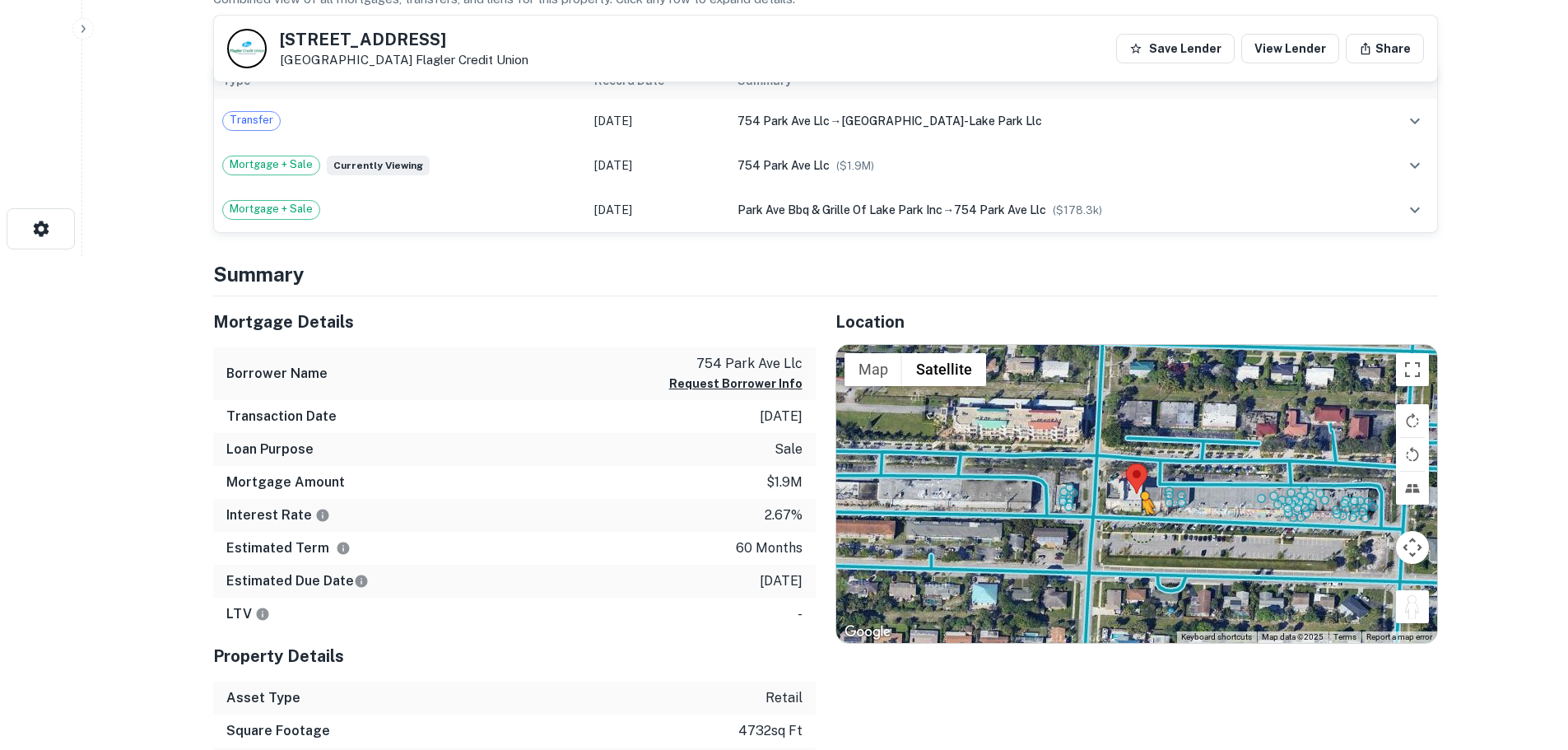
drag, startPoint x: 1424, startPoint y: 615, endPoint x: 1139, endPoint y: 529, distance: 297.7
click at [1139, 529] on div "To activate drag with keyboard, press Alt + Enter. Once in keyboard drag state,…" at bounding box center [1136, 493] width 601 height 298
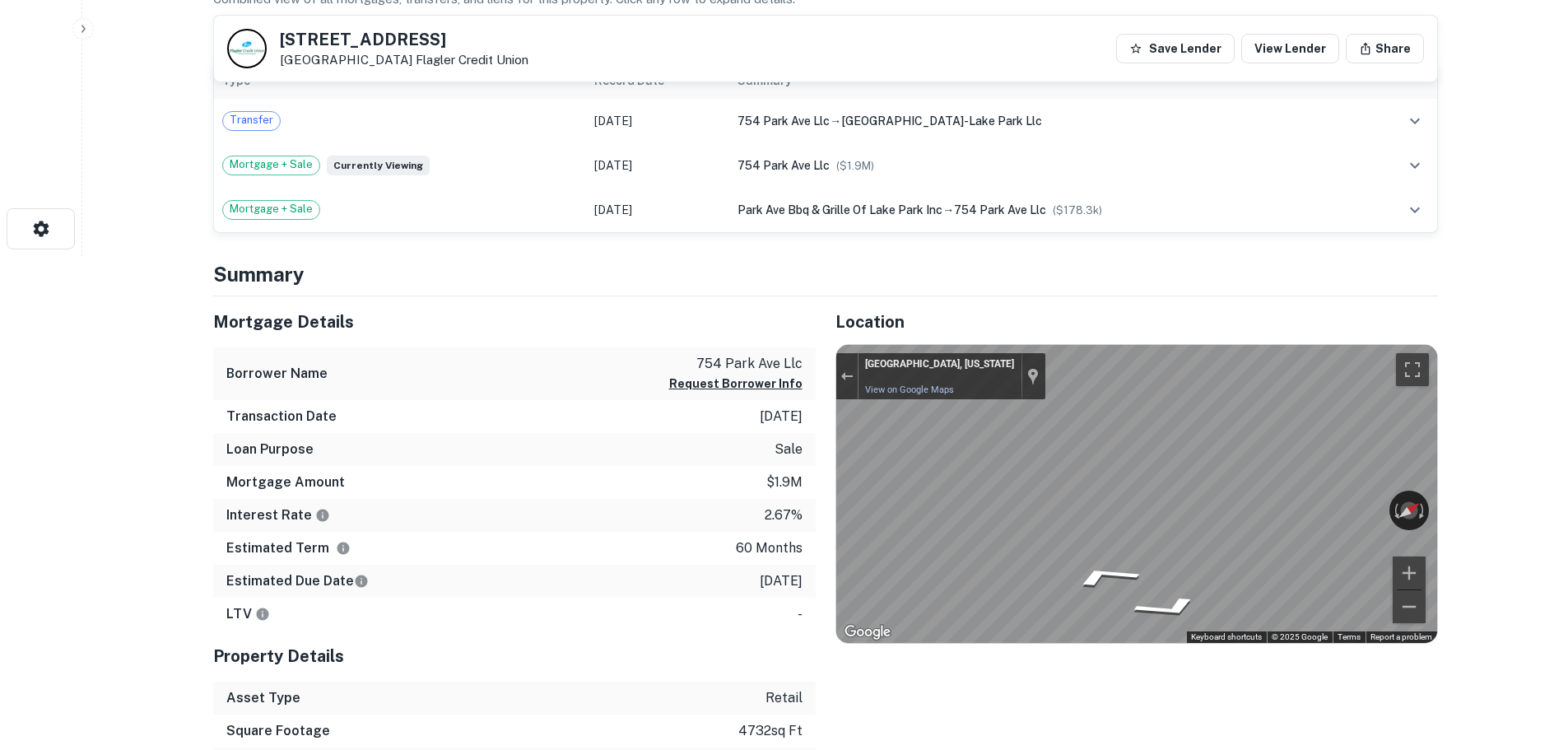
click at [353, 33] on h5 "754 Park Ave" at bounding box center [404, 39] width 249 height 16
copy h5 "754 Park Ave"
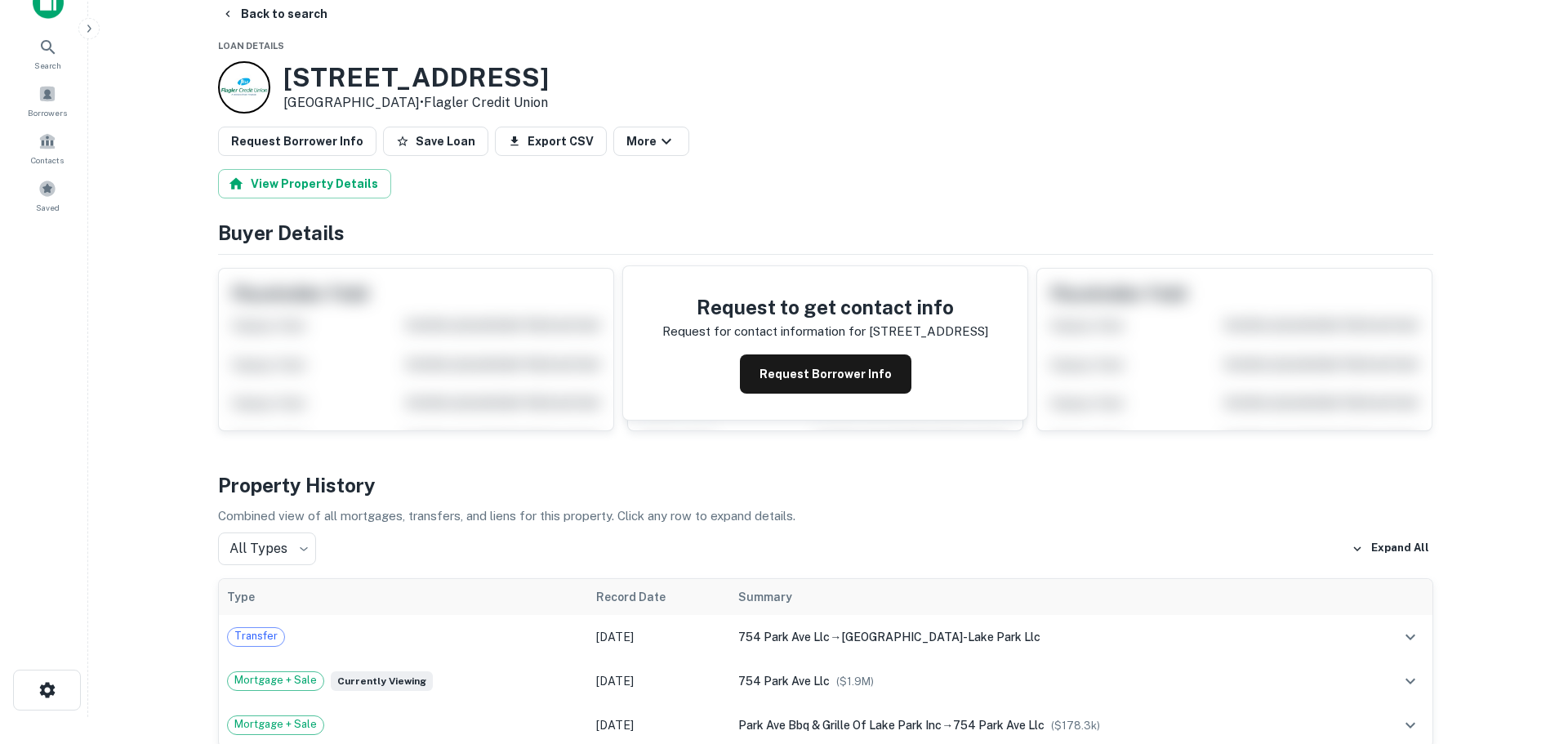
scroll to position [0, 0]
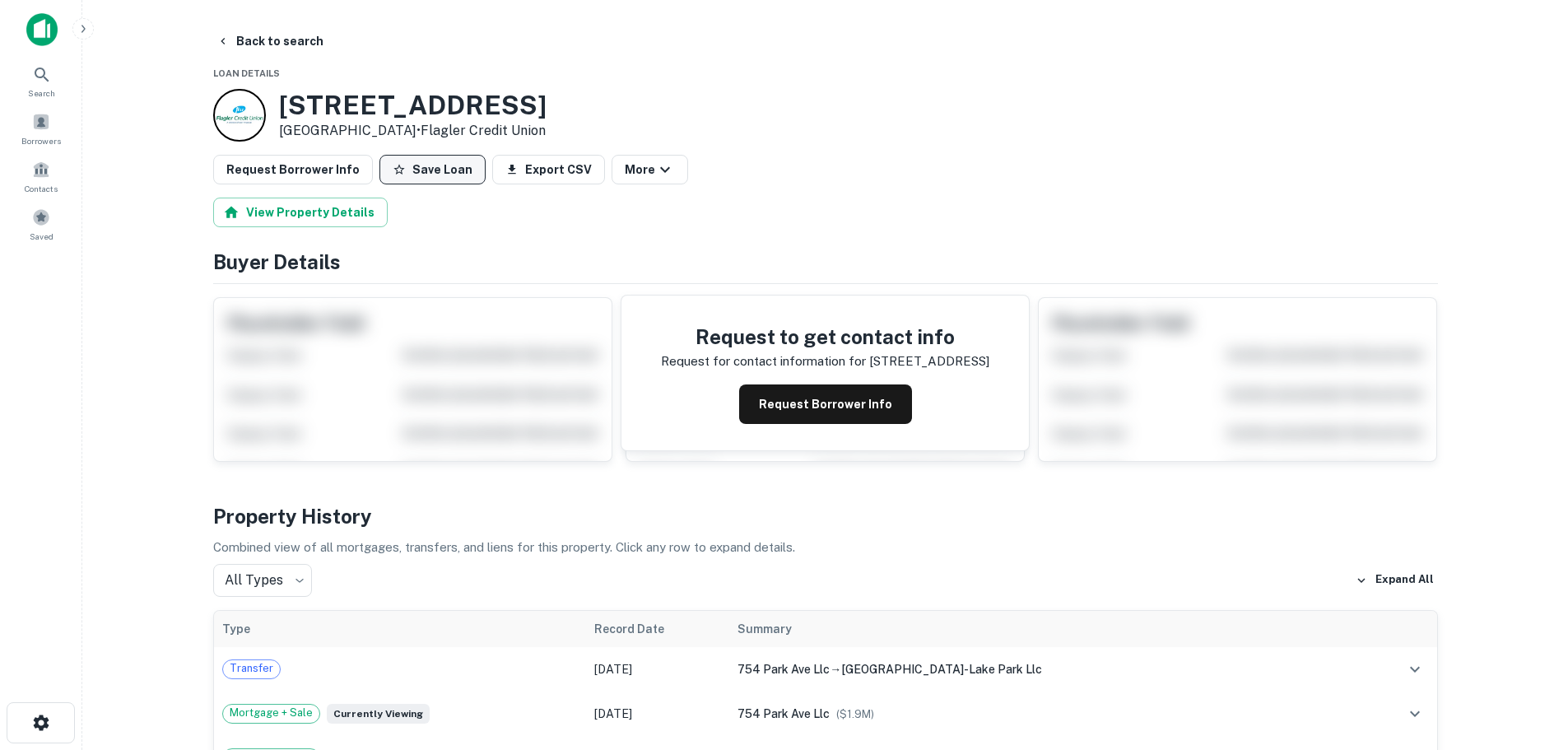
click at [442, 159] on button "Save Loan" at bounding box center [433, 169] width 106 height 29
click at [293, 155] on button "Request Borrower Info" at bounding box center [293, 169] width 160 height 29
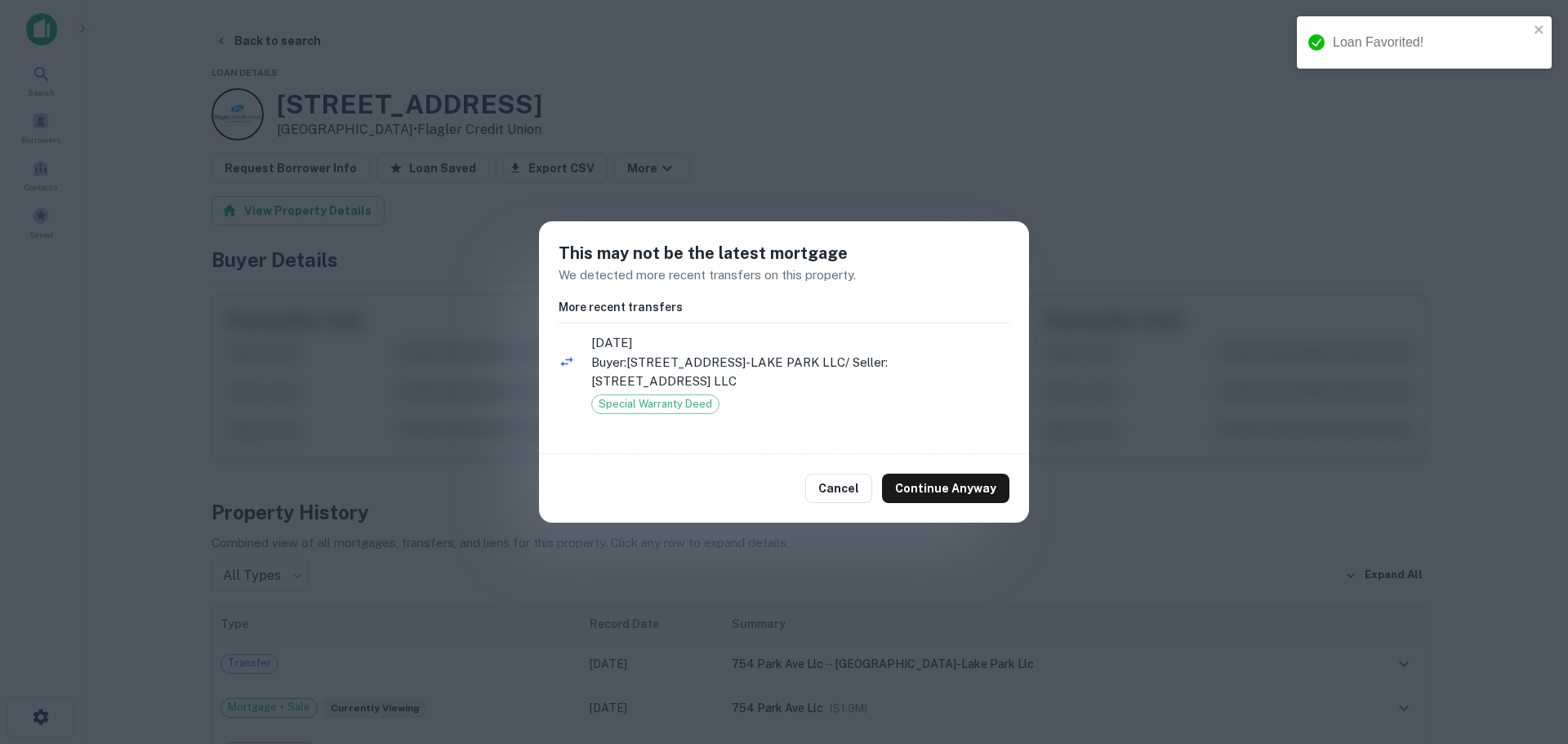
drag, startPoint x: 955, startPoint y: 475, endPoint x: 936, endPoint y: 449, distance: 32.2
click at [941, 473] on button "Continue Anyway" at bounding box center [946, 488] width 128 height 29
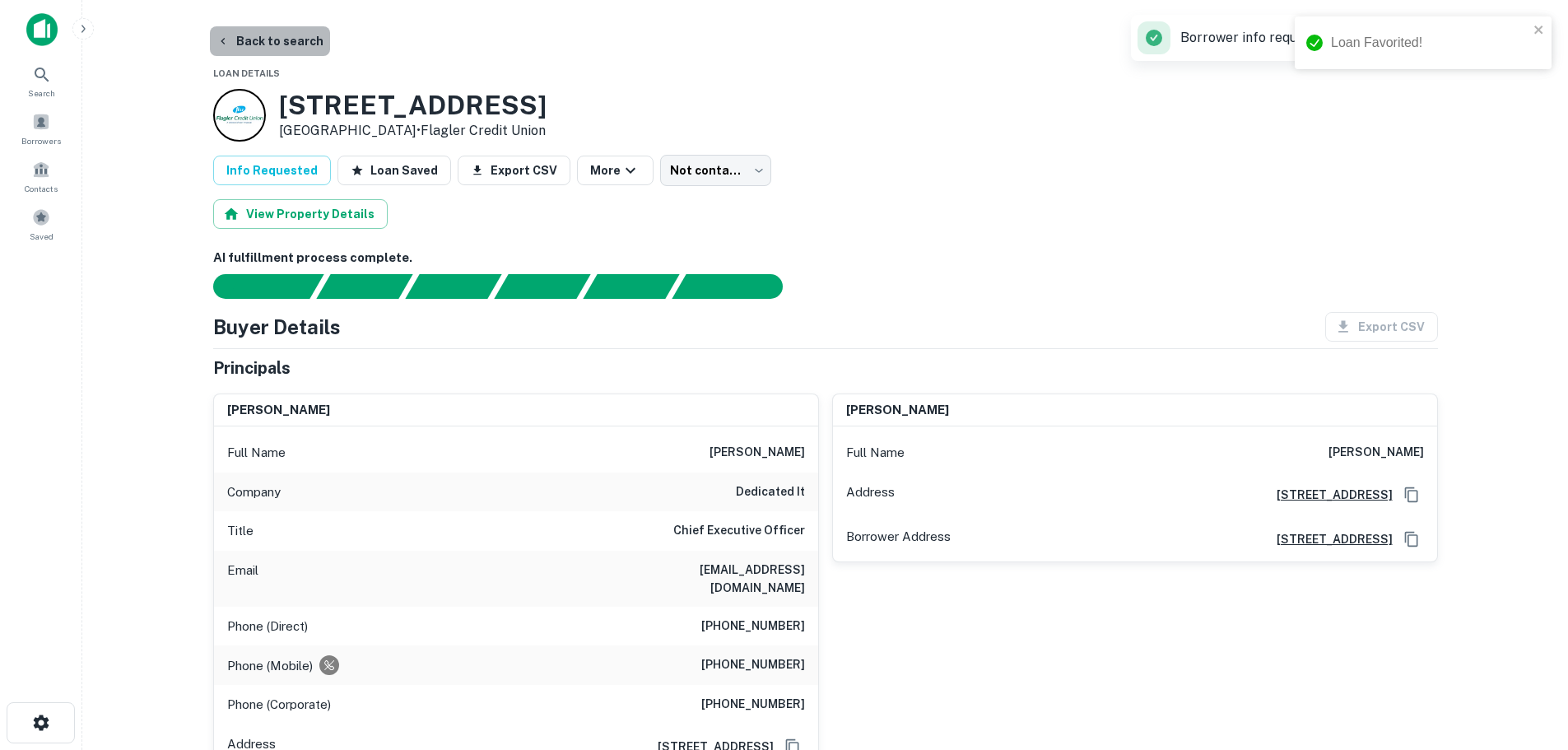
click at [284, 37] on button "Back to search" at bounding box center [270, 41] width 120 height 29
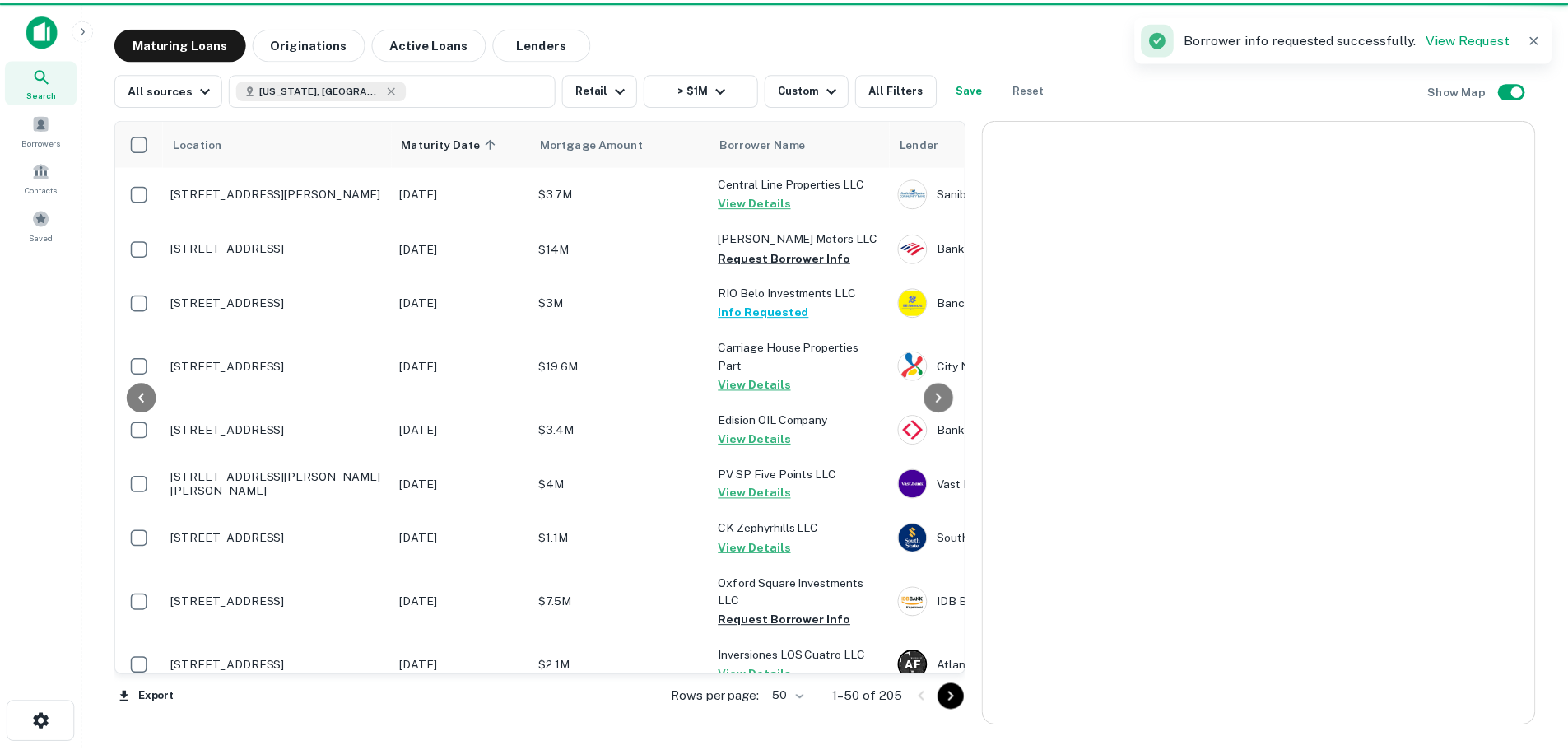
scroll to position [165, 0]
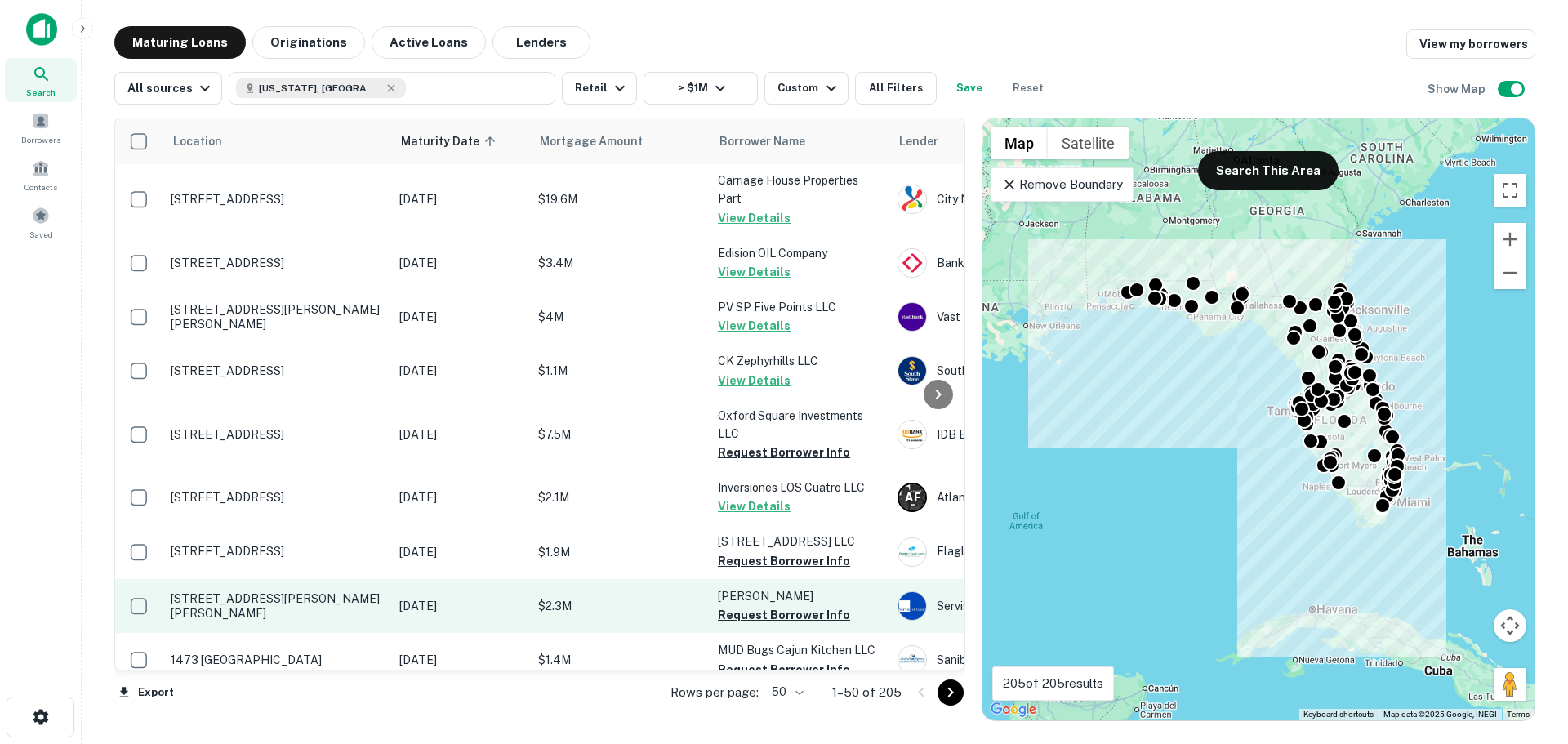
click at [285, 599] on p "[STREET_ADDRESS][PERSON_NAME][PERSON_NAME]" at bounding box center [277, 605] width 212 height 29
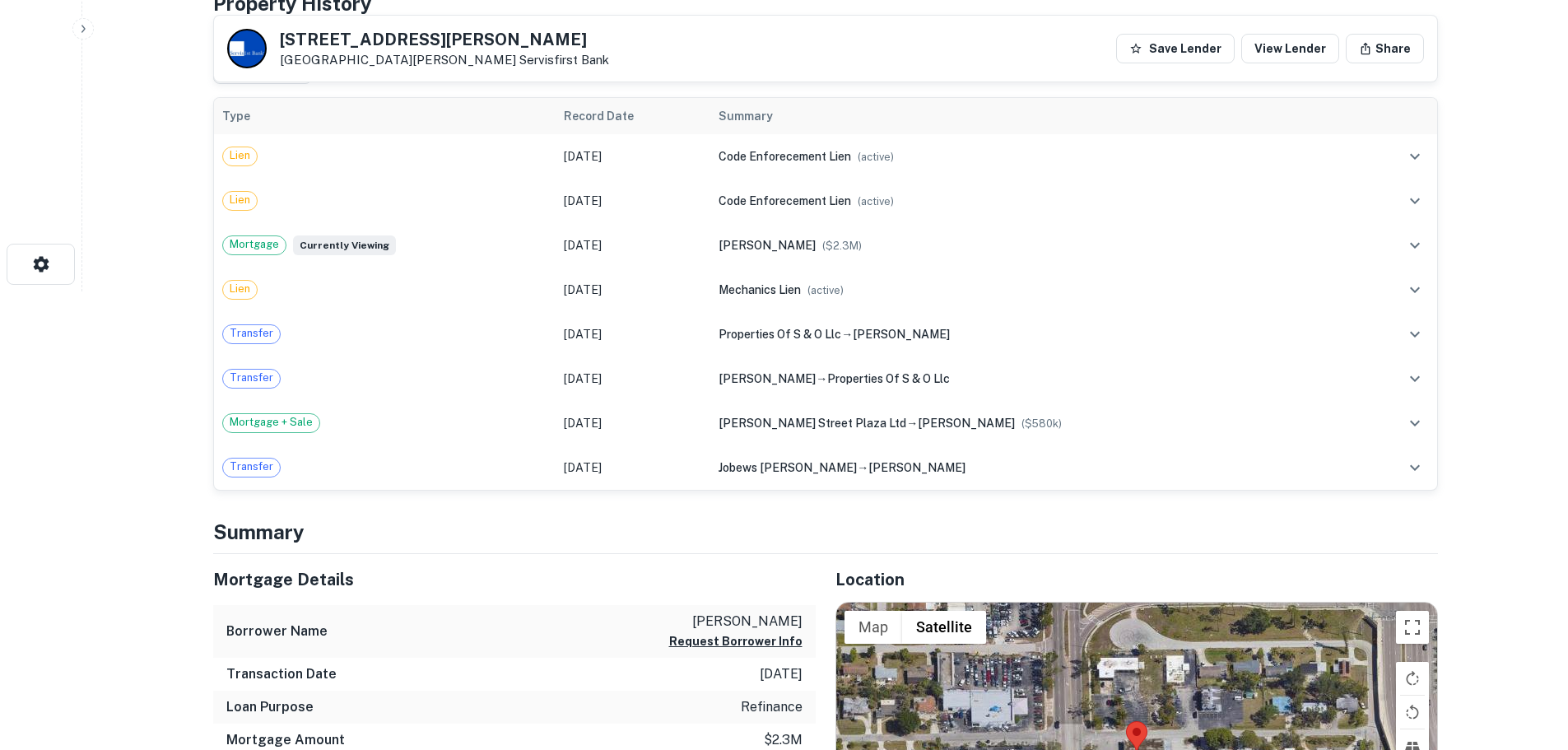
scroll to position [658, 0]
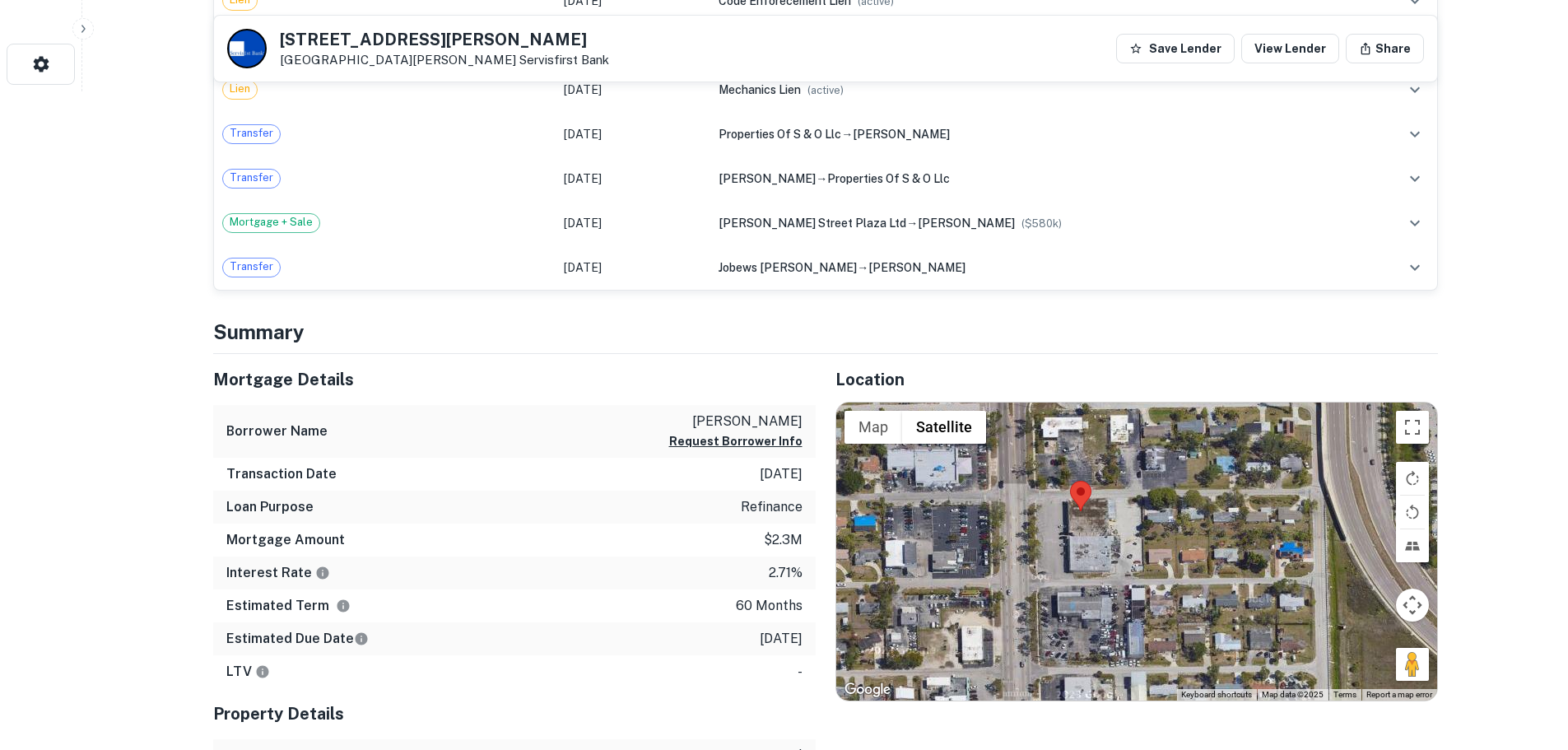
drag, startPoint x: 1413, startPoint y: 683, endPoint x: 1360, endPoint y: 641, distance: 67.6
click at [1360, 641] on div at bounding box center [1136, 551] width 601 height 298
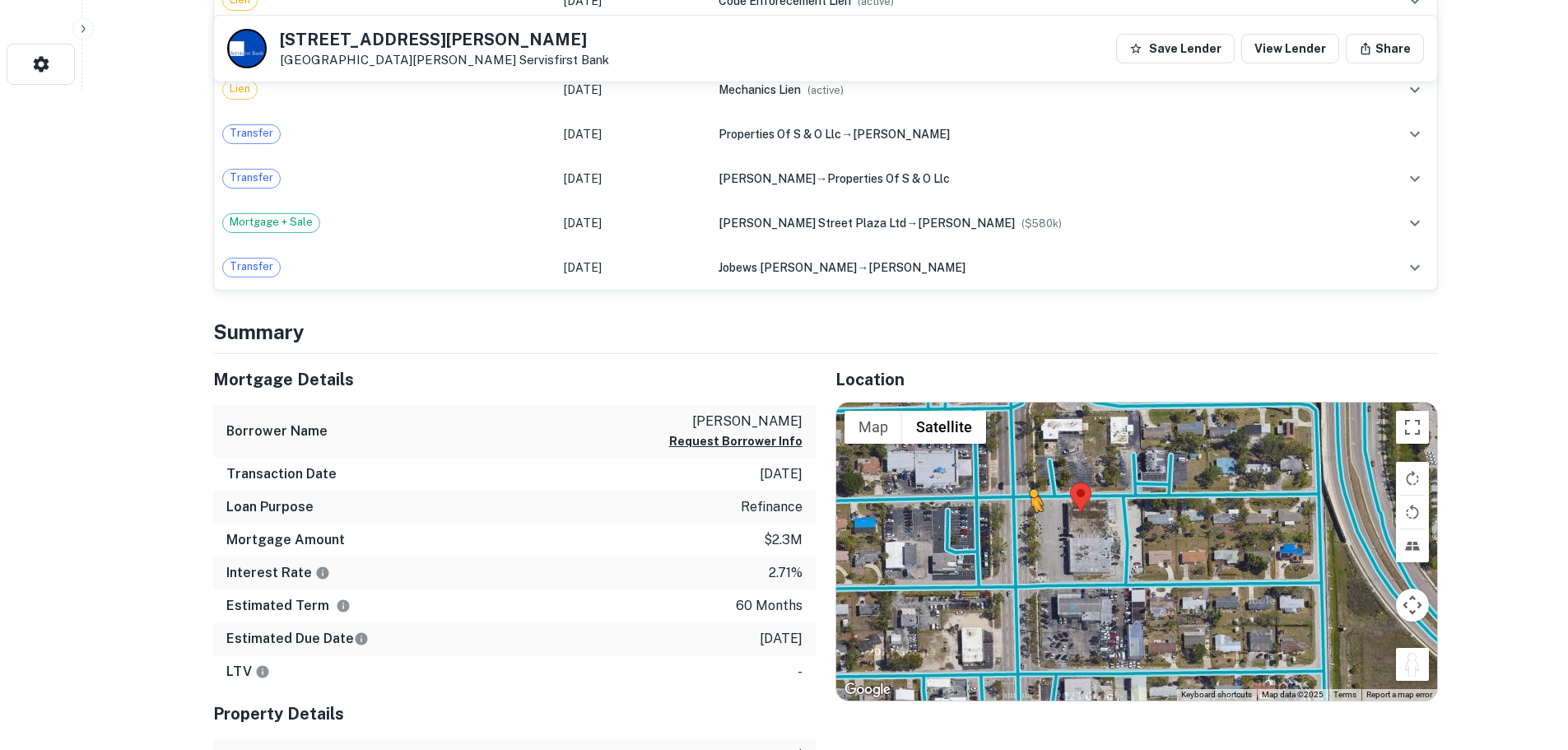
drag, startPoint x: 1417, startPoint y: 668, endPoint x: 1035, endPoint y: 528, distance: 406.8
click at [1035, 528] on div "To activate drag with keyboard, press Alt + Enter. Once in keyboard drag state,…" at bounding box center [1136, 551] width 601 height 298
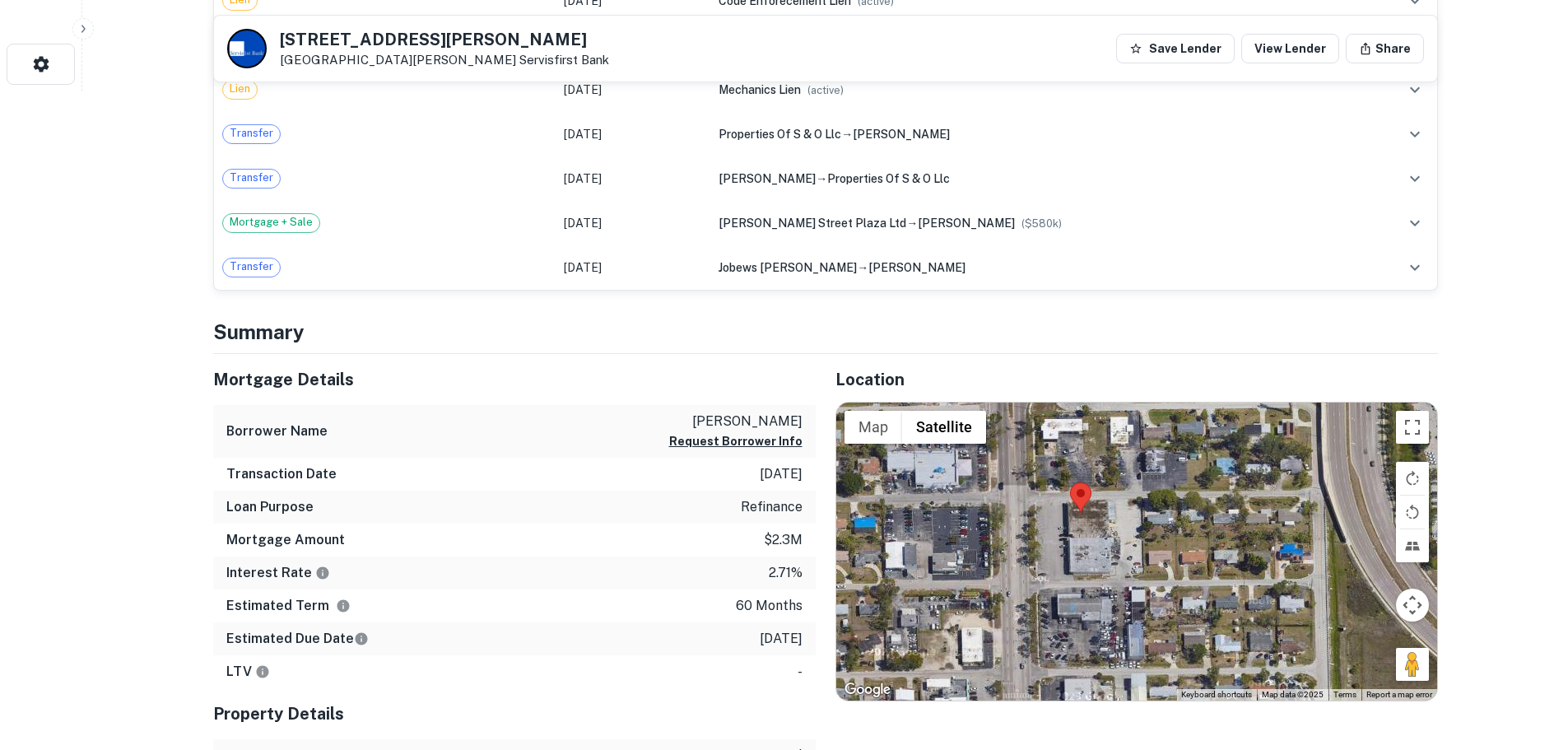
click at [1035, 528] on div "← Move left → Move right ↑ Move up ↓ Move down + Zoom in - Zoom out Home Jump l…" at bounding box center [1136, 551] width 601 height 298
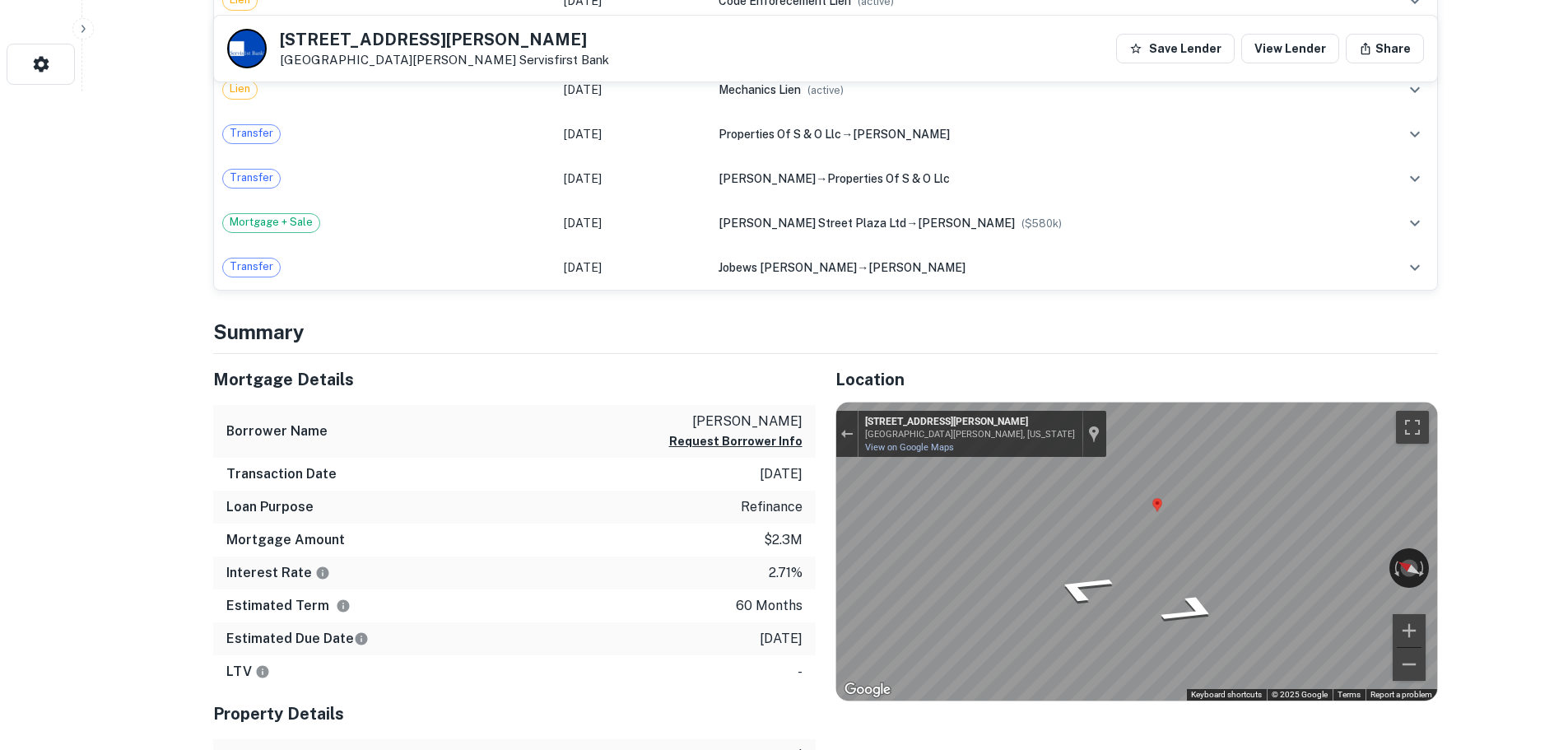
drag, startPoint x: 1035, startPoint y: 528, endPoint x: 805, endPoint y: 515, distance: 230.4
click at [807, 514] on div "Mortgage Details Borrower Name okab walid Request Borrower Info Transaction Dat…" at bounding box center [815, 613] width 1244 height 518
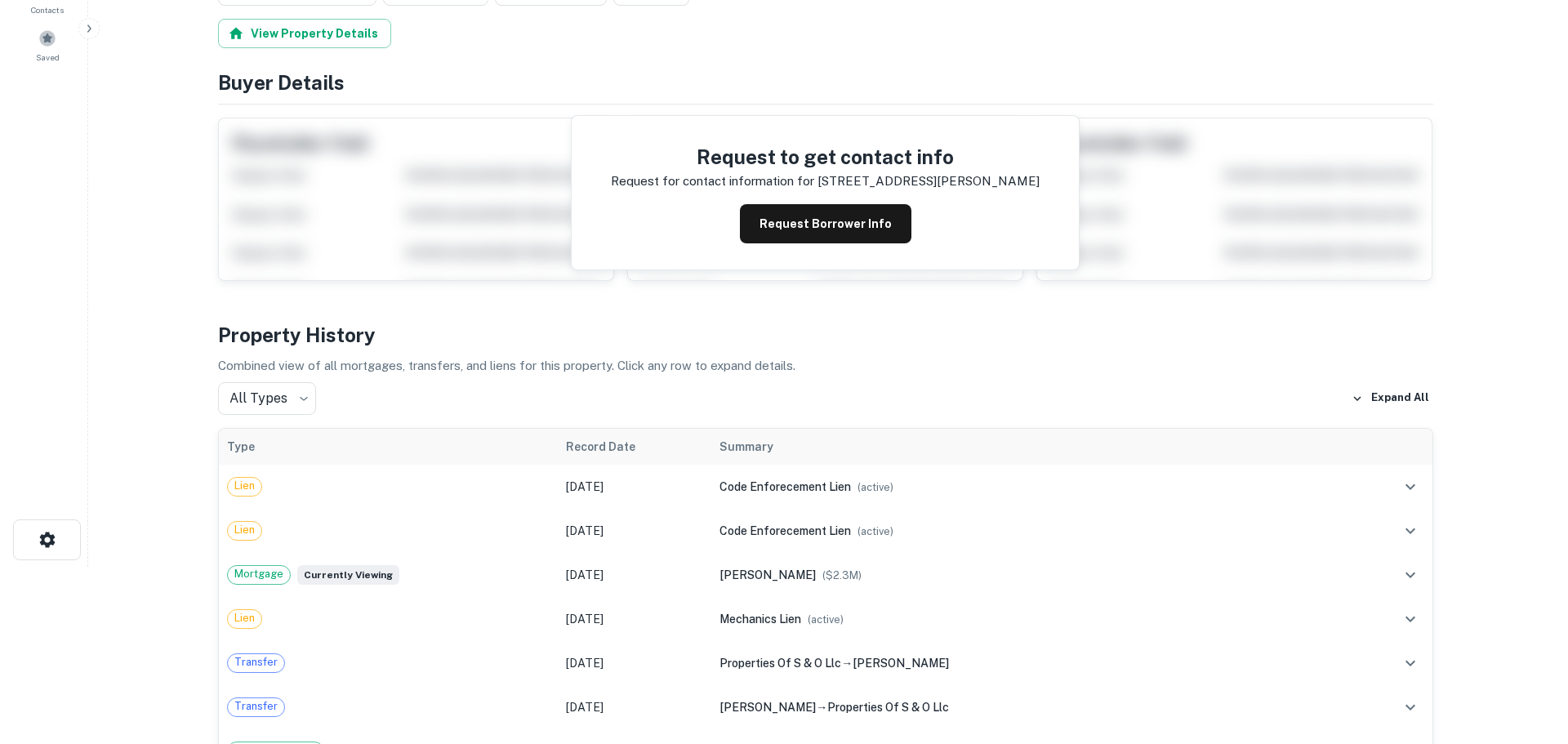
scroll to position [0, 0]
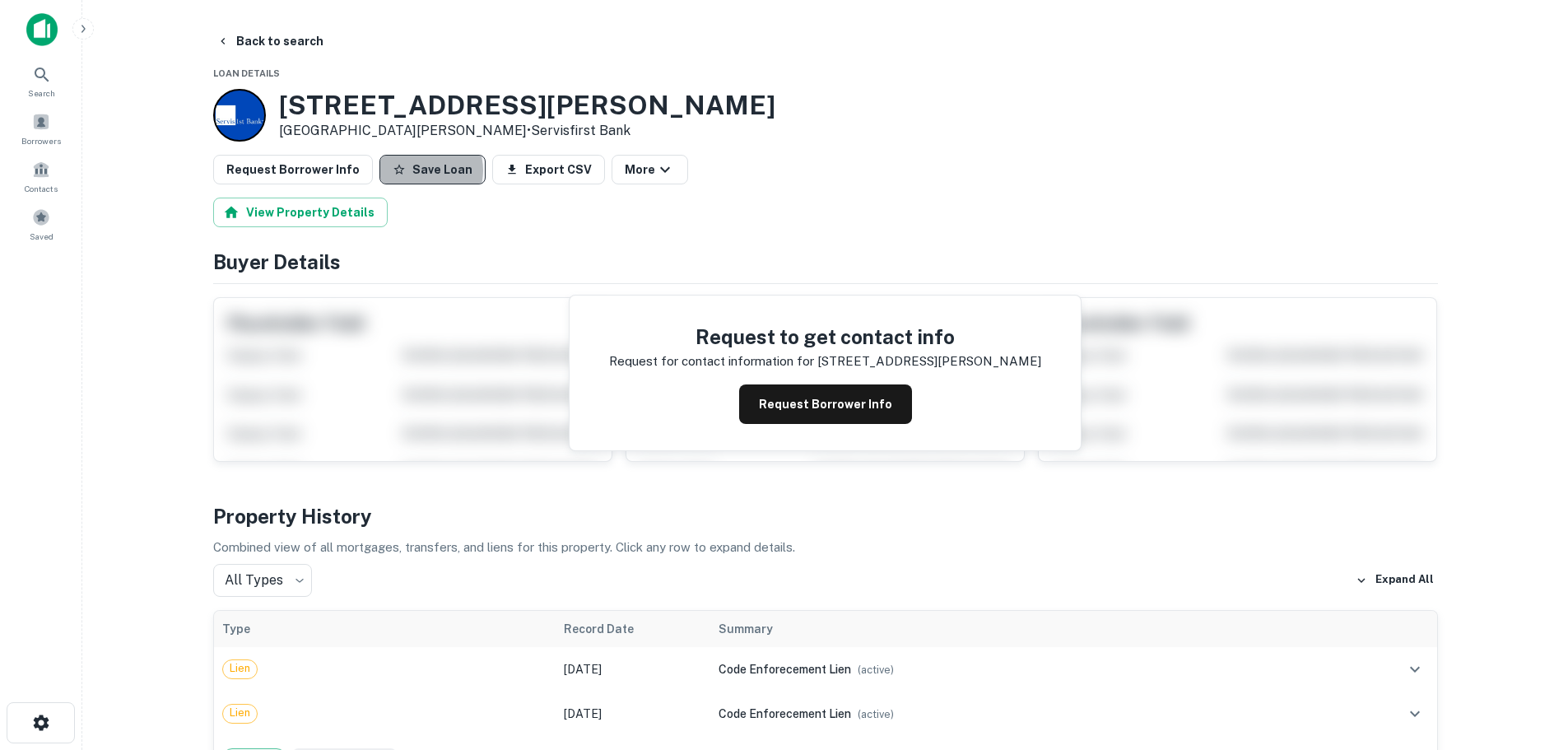
click at [410, 170] on button "Save Loan" at bounding box center [433, 169] width 106 height 29
click at [255, 175] on button "Request Borrower Info" at bounding box center [293, 169] width 160 height 29
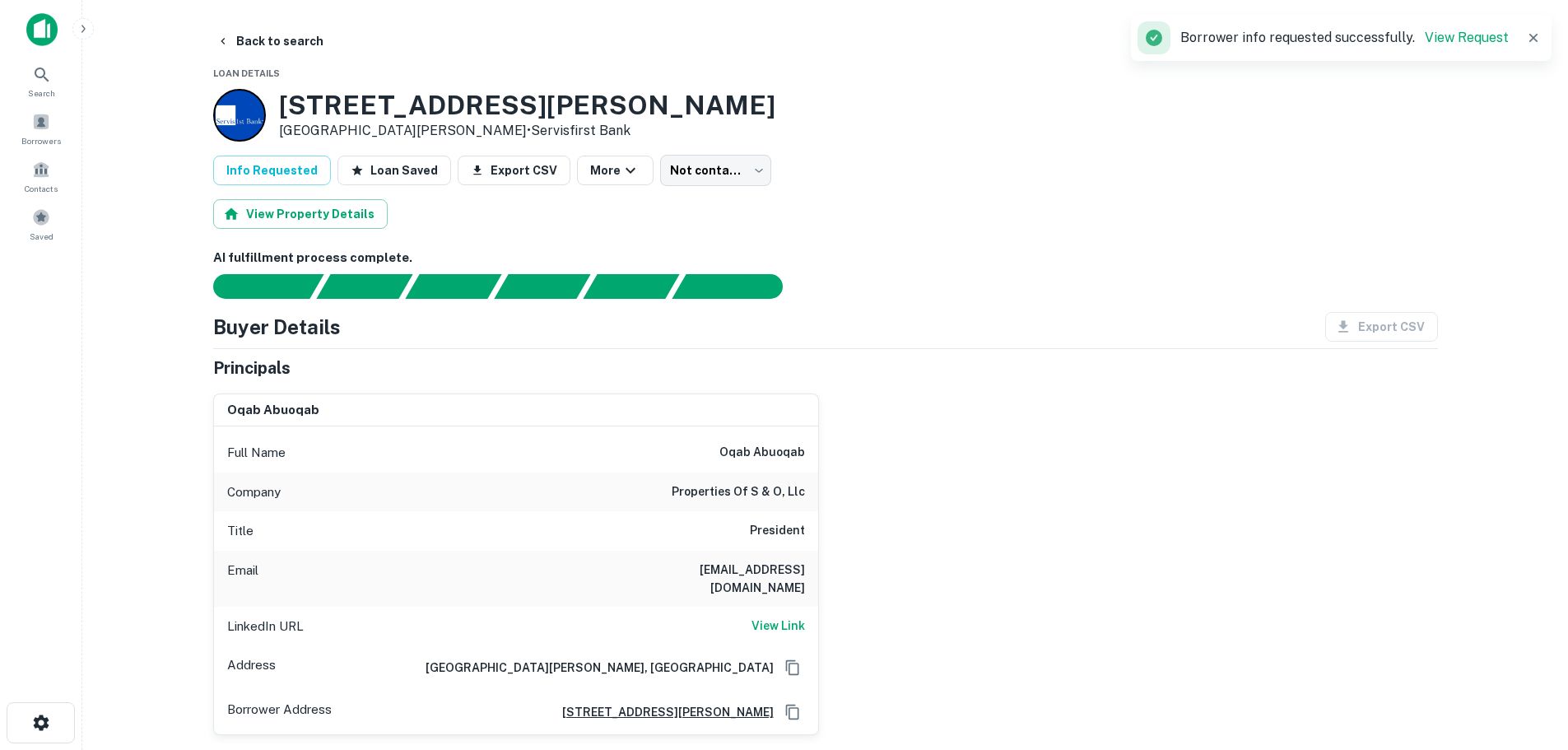
click at [396, 98] on h3 "3341 Fowler St" at bounding box center [527, 105] width 496 height 31
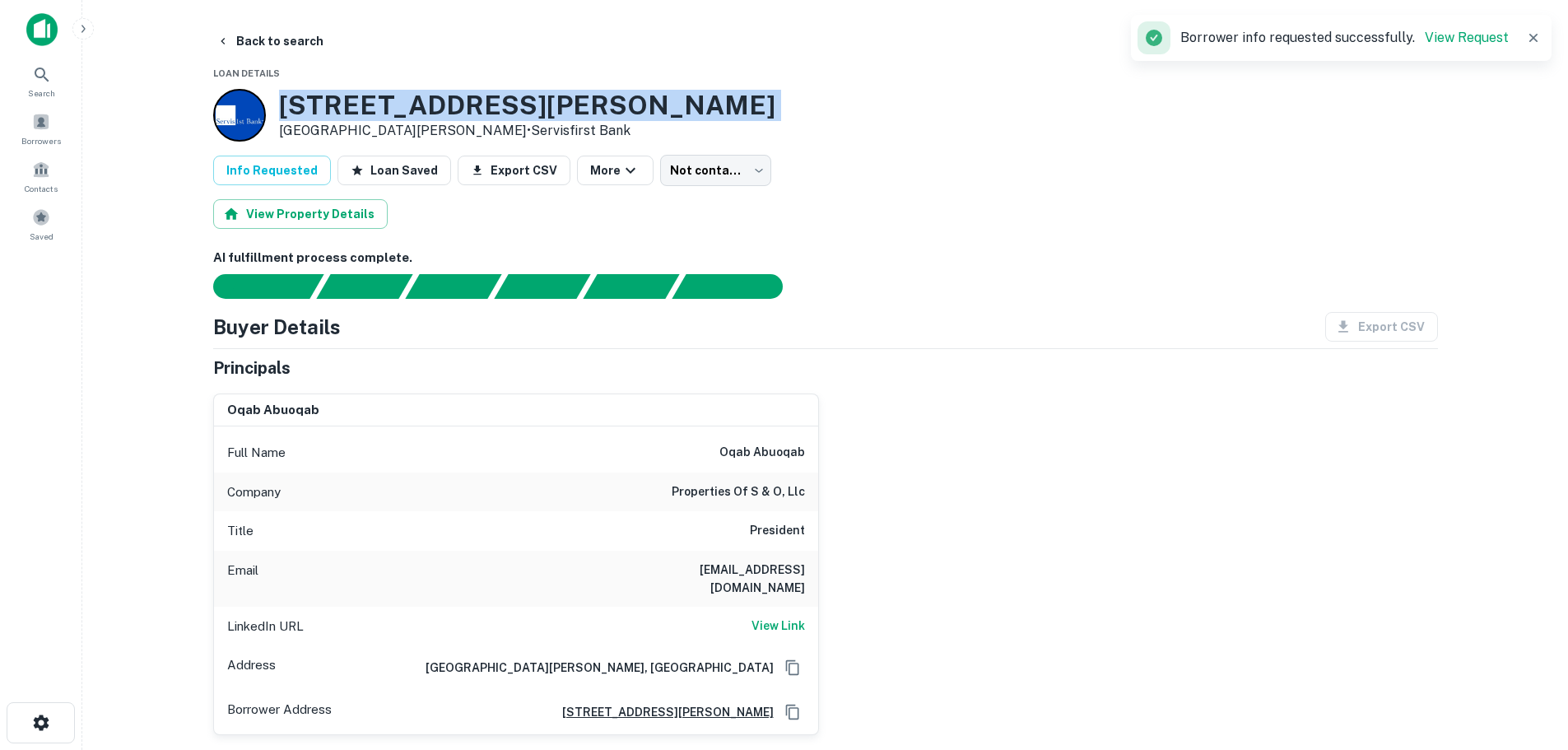
click at [396, 98] on h3 "3341 Fowler St" at bounding box center [527, 105] width 496 height 31
copy h3 "3341 Fowler St"
click at [360, 114] on h3 "3341 Fowler St" at bounding box center [527, 105] width 496 height 31
click at [361, 114] on h3 "3341 Fowler St" at bounding box center [527, 105] width 496 height 31
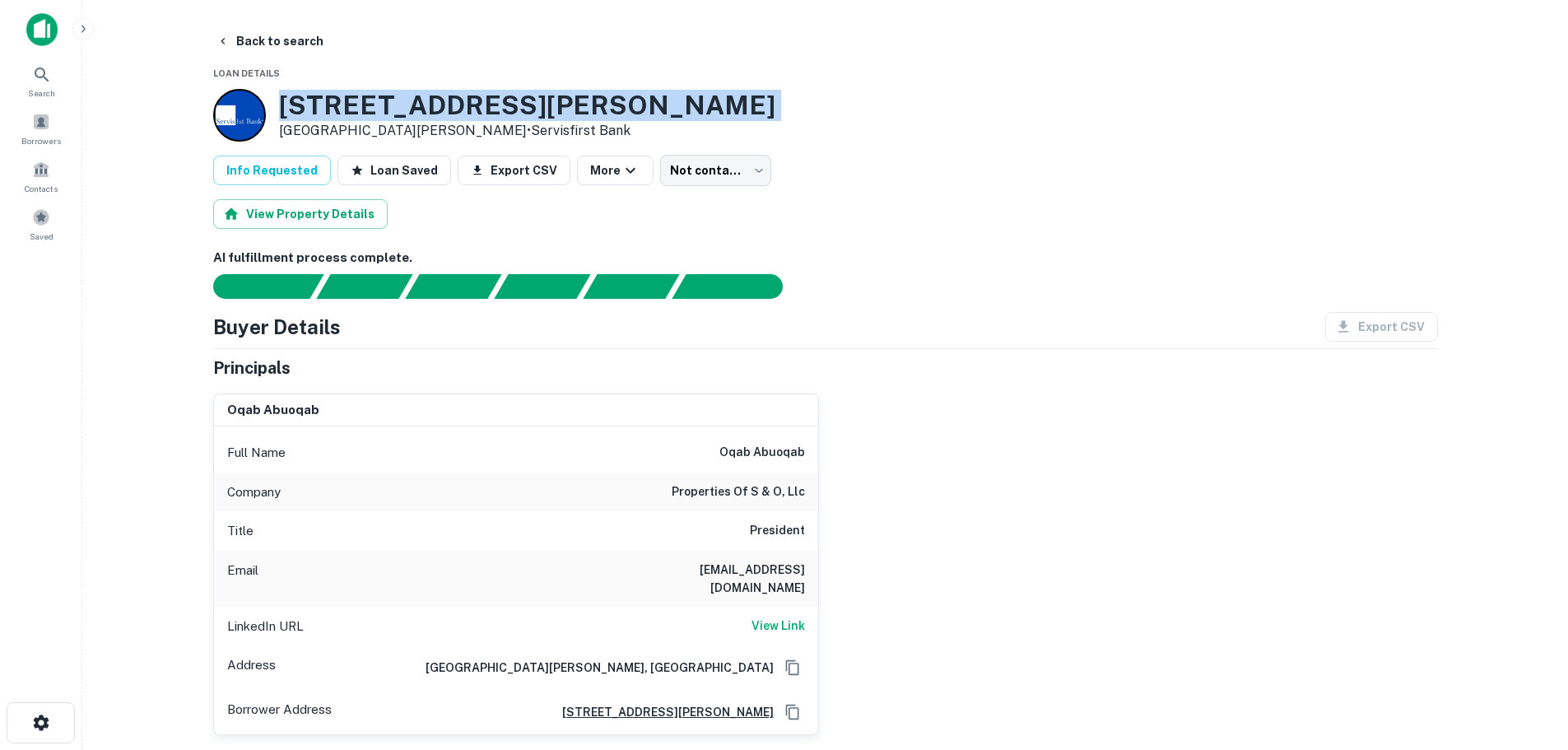
click at [361, 114] on h3 "3341 Fowler St" at bounding box center [527, 105] width 496 height 31
copy h3 "3341 Fowler St"
click at [274, 31] on button "Back to search" at bounding box center [270, 41] width 120 height 29
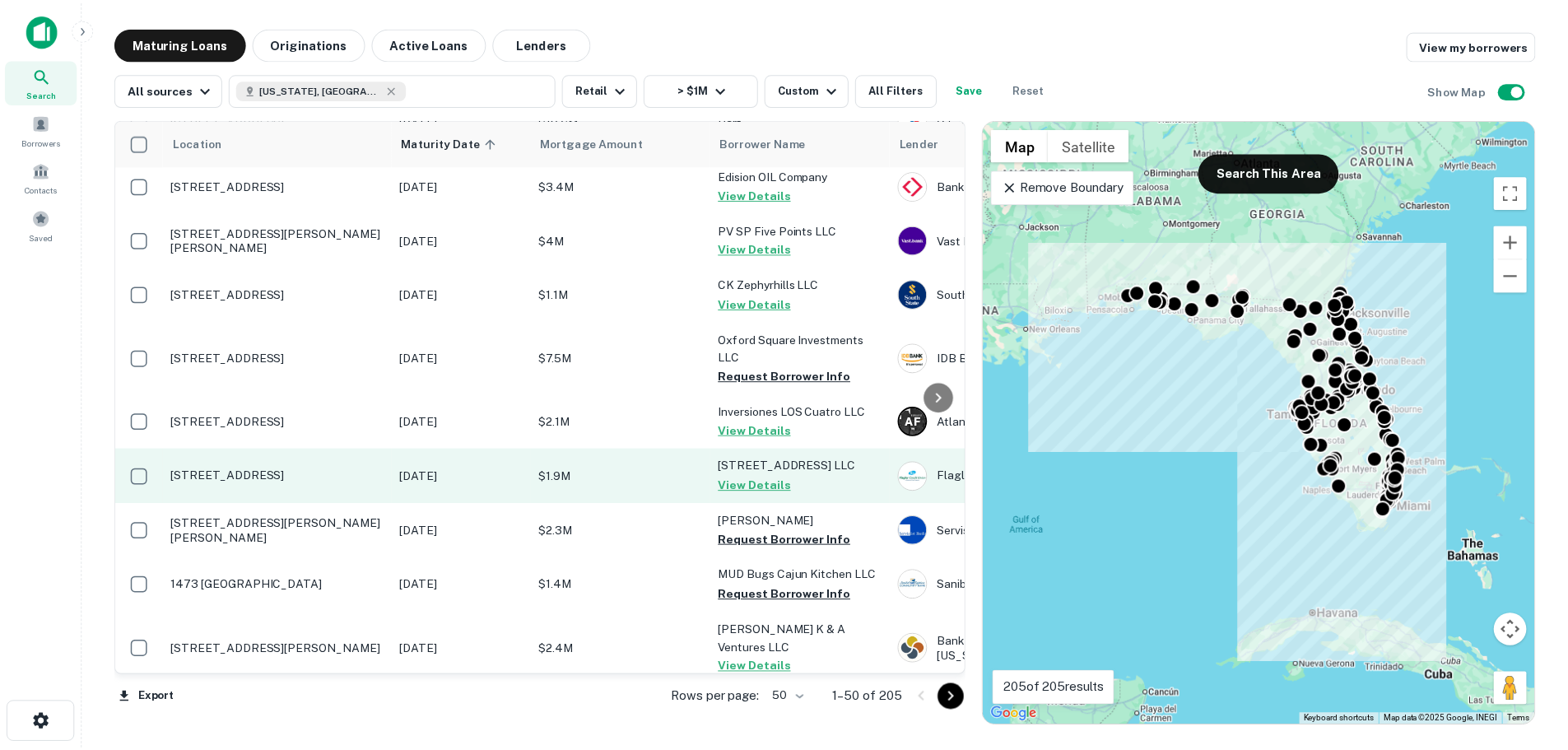
scroll to position [330, 0]
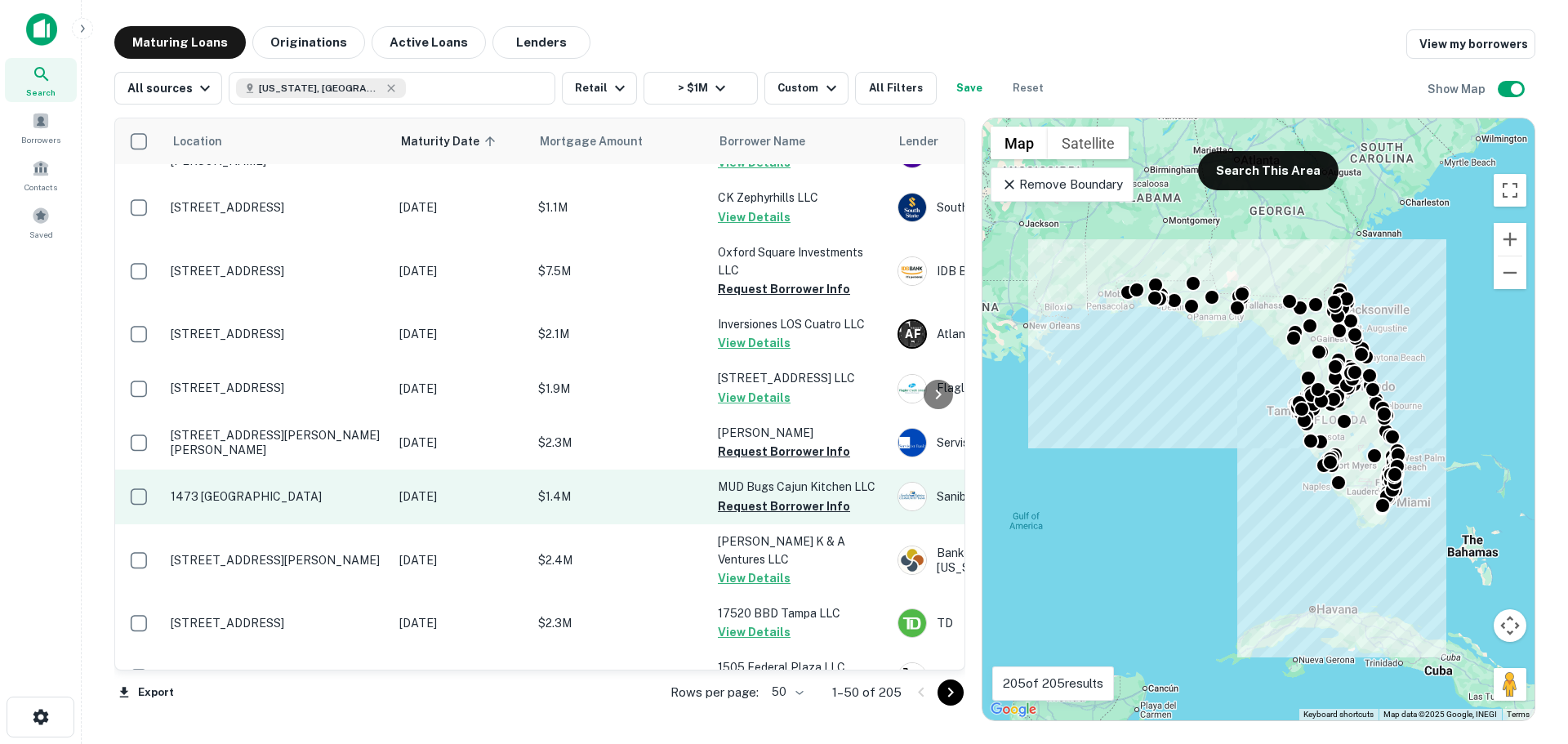
click at [283, 492] on p "1473 [GEOGRAPHIC_DATA]" at bounding box center [277, 497] width 212 height 15
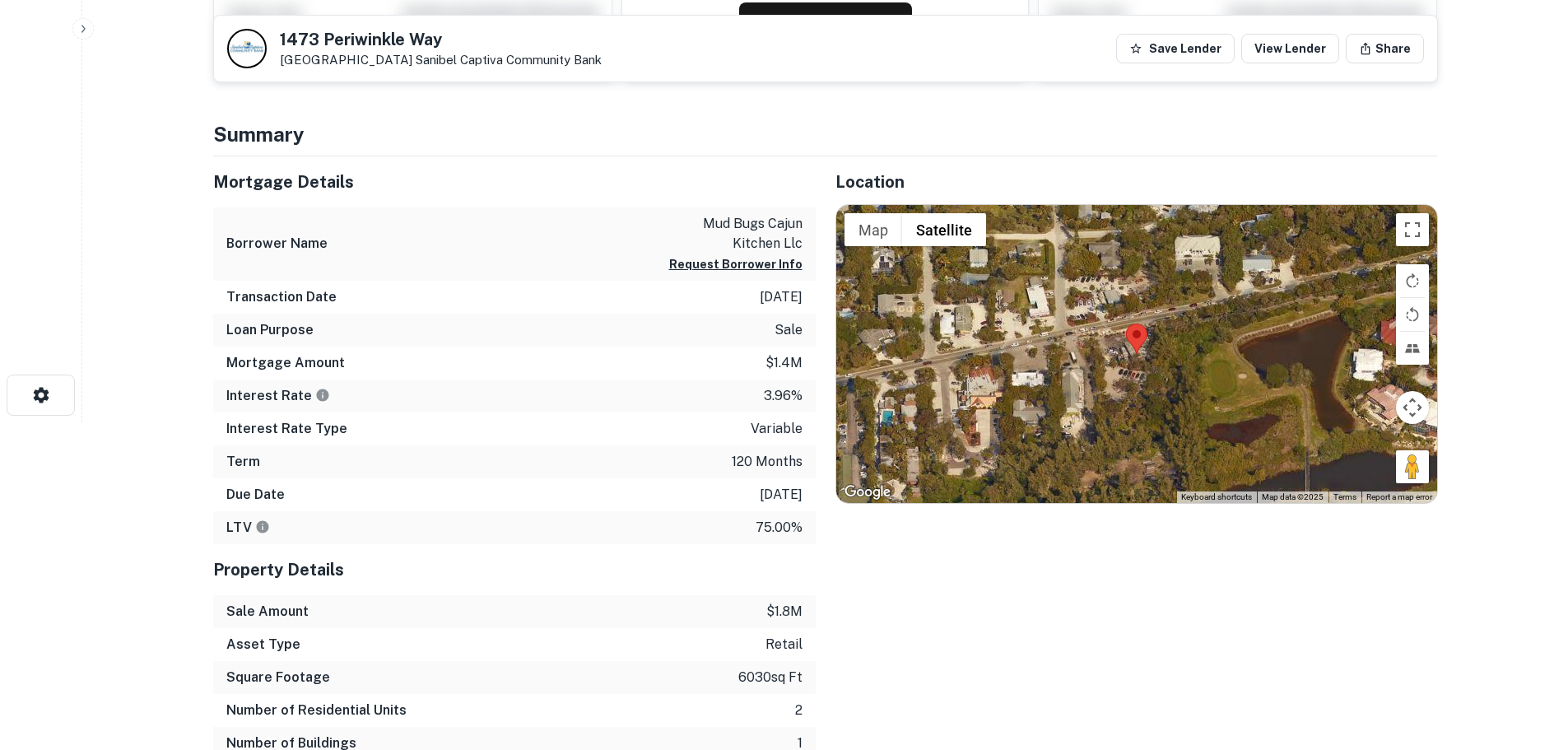
scroll to position [330, 0]
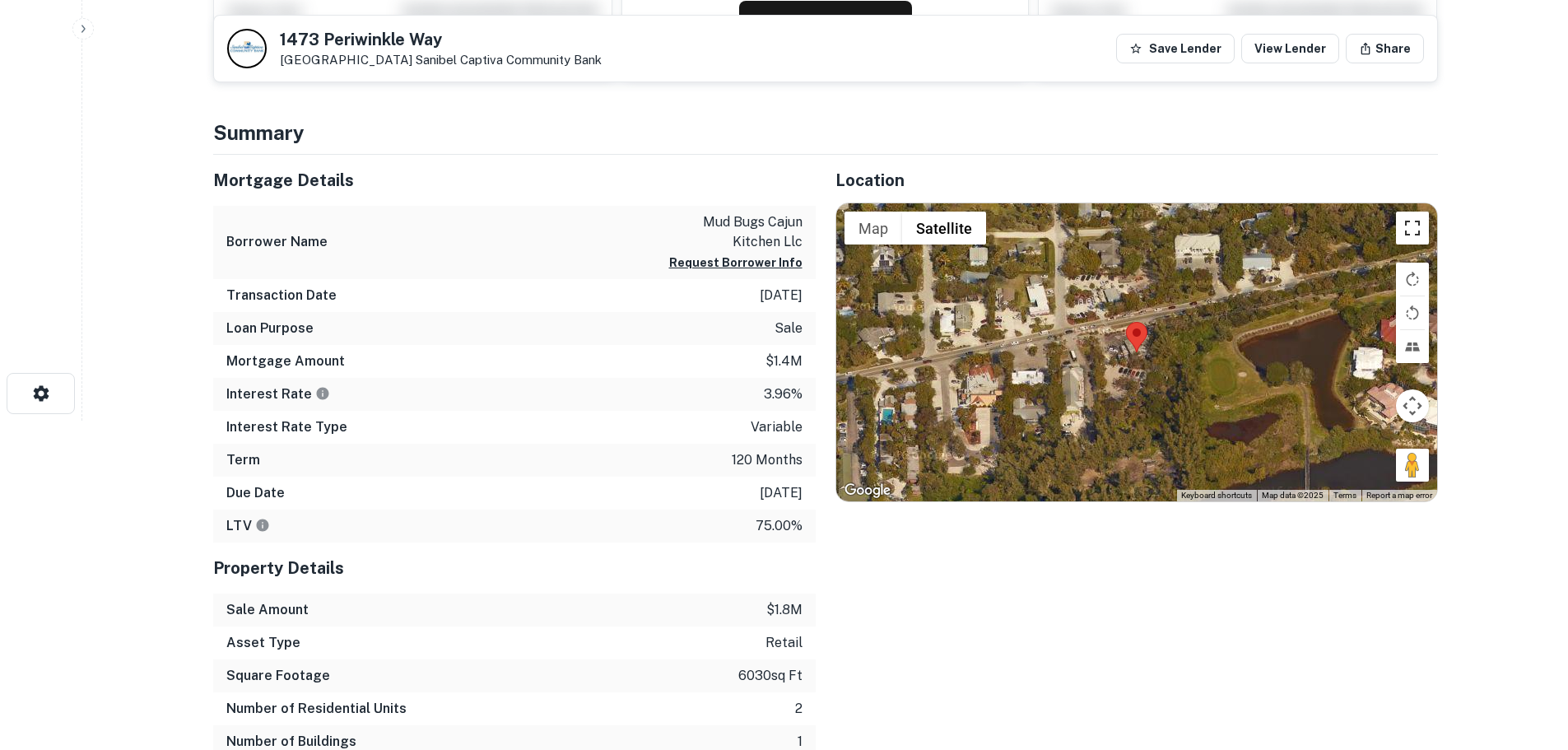
click at [1402, 230] on button "Toggle fullscreen view" at bounding box center [1412, 227] width 33 height 33
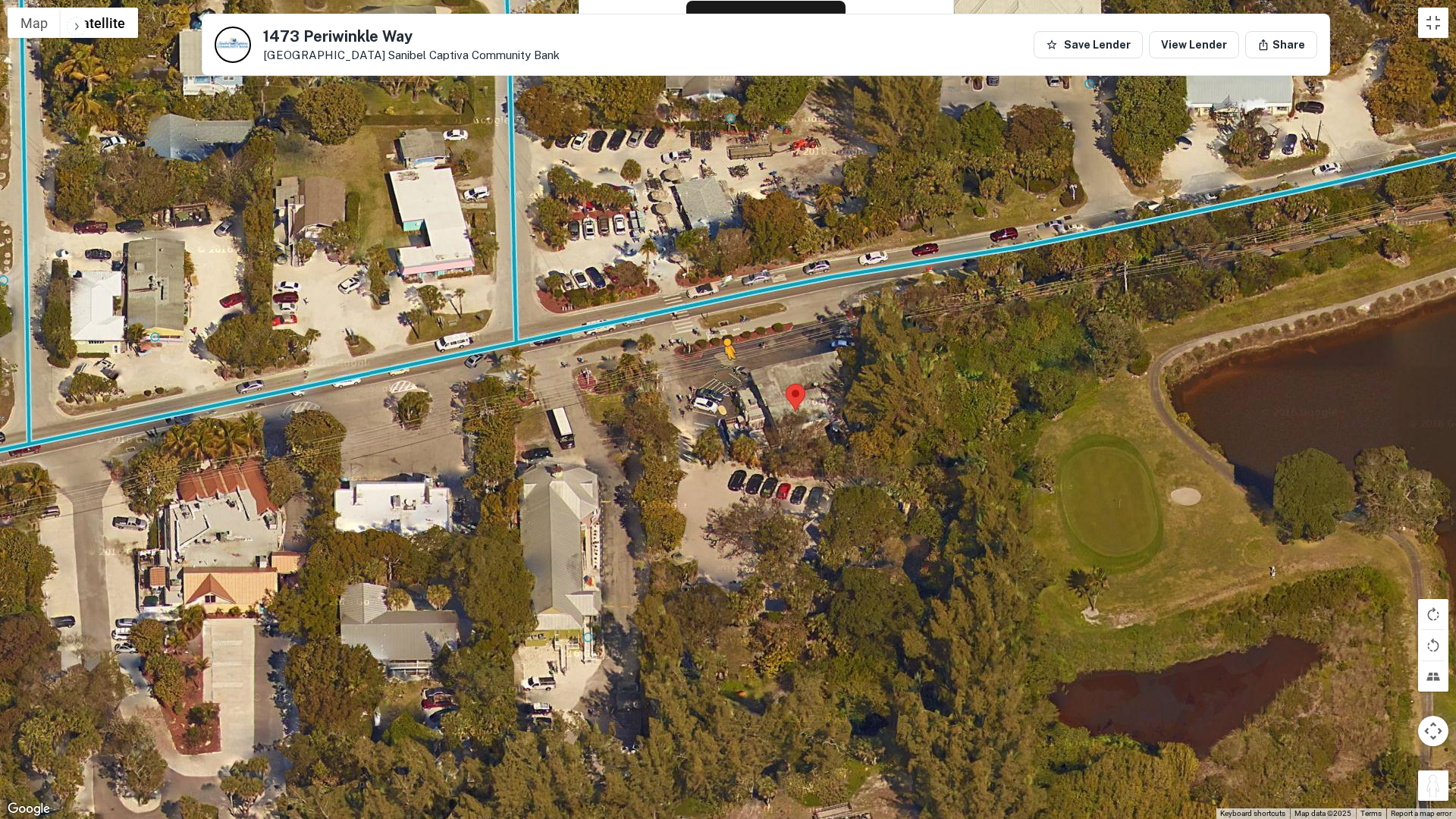
drag, startPoint x: 1438, startPoint y: 792, endPoint x: 726, endPoint y: 370, distance: 827.7
click at [726, 370] on div "To activate drag with keyboard, press Alt + Enter. Once in keyboard drag state,…" at bounding box center [728, 409] width 1456 height 819
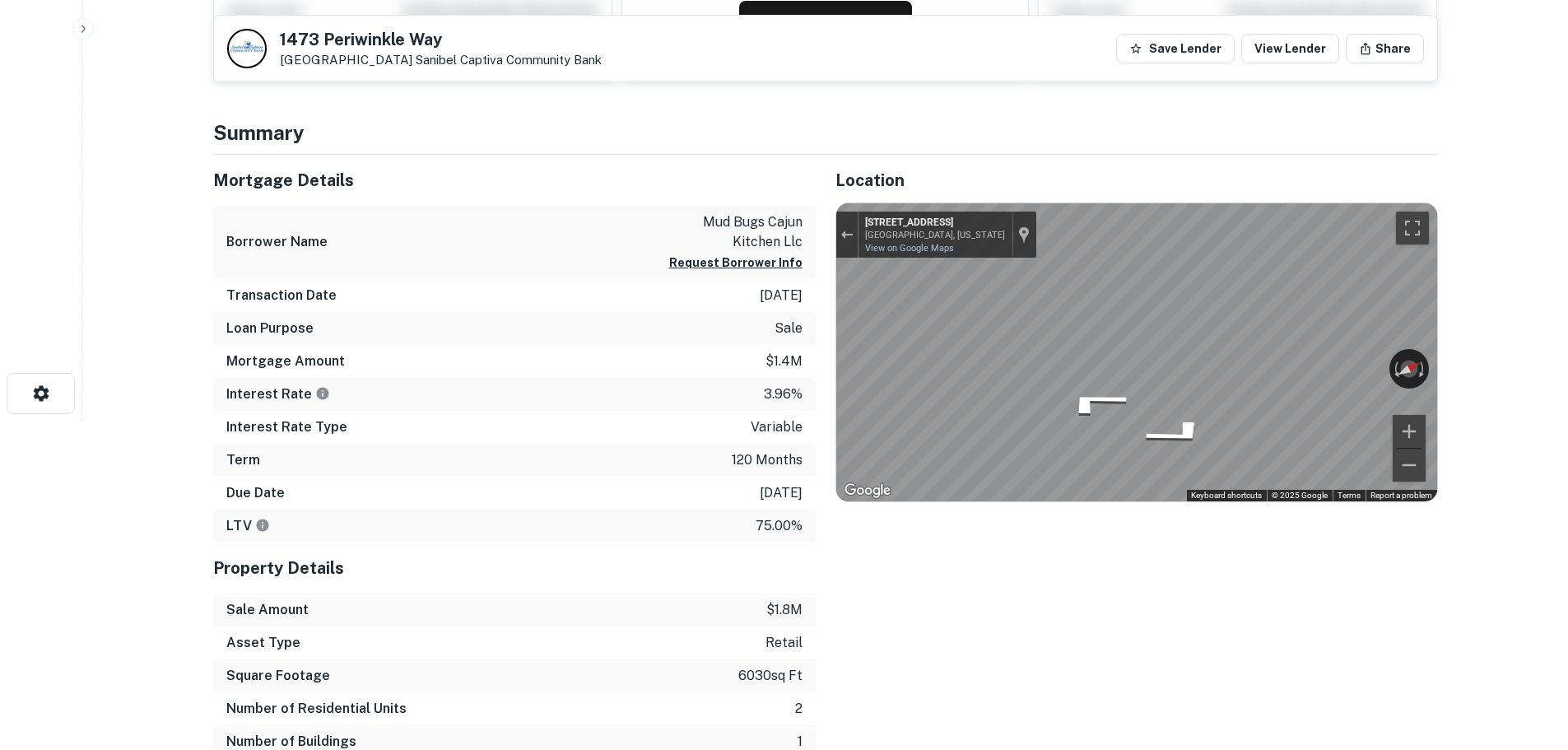
click at [375, 41] on h5 "1473 Periwinkle Way" at bounding box center [441, 39] width 322 height 16
copy h5 "1473 Periwinkle Way"
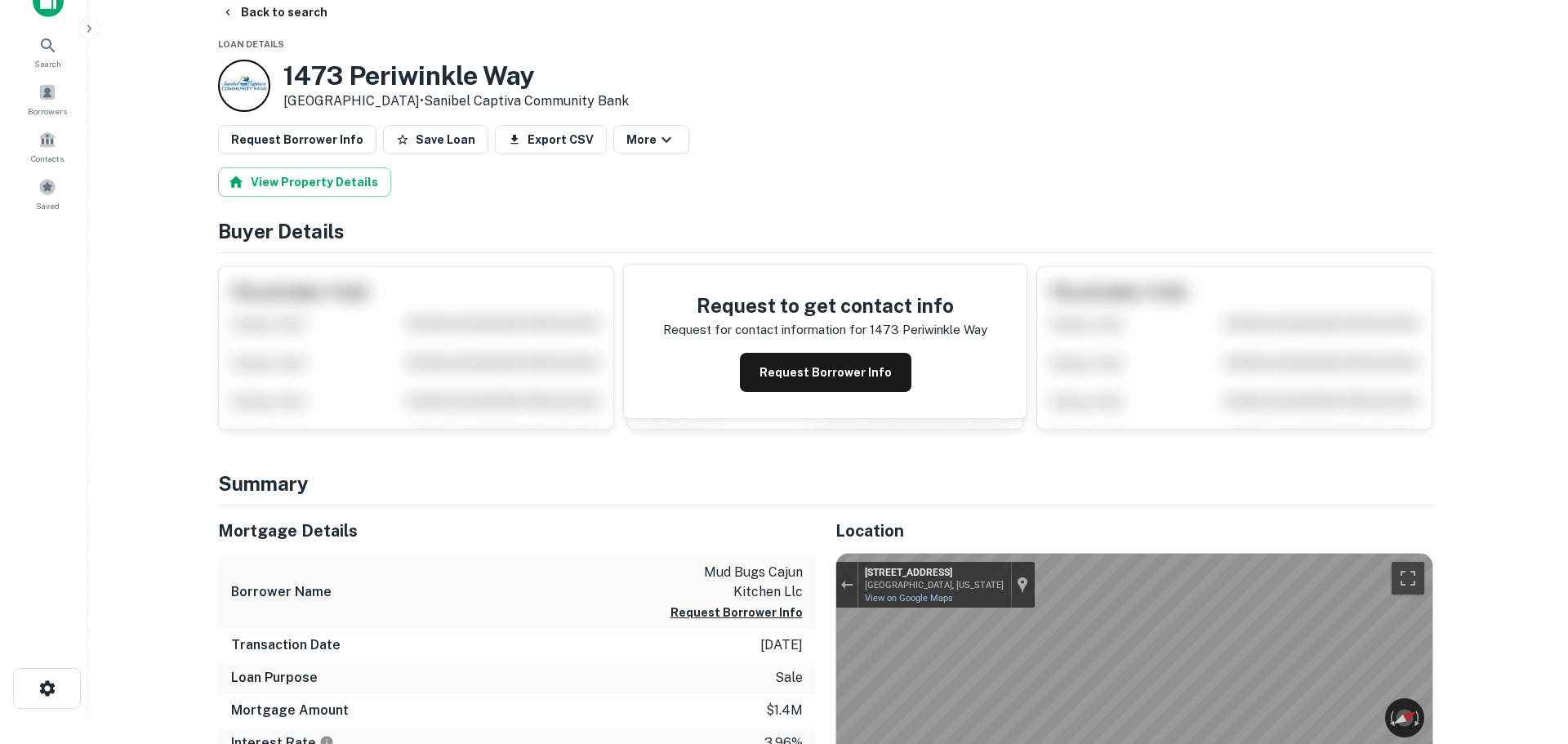
scroll to position [0, 0]
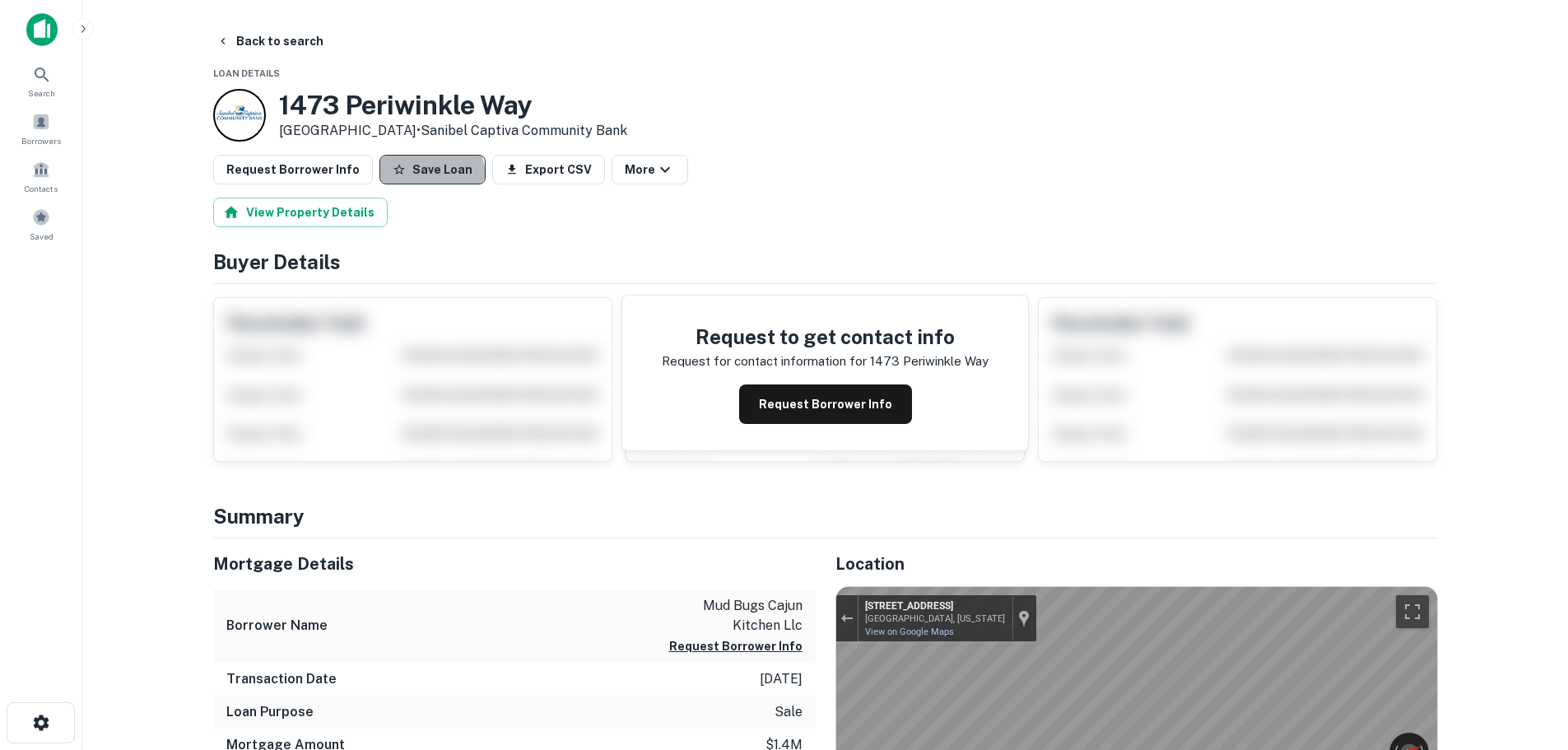
click at [417, 177] on button "Save Loan" at bounding box center [433, 169] width 106 height 29
click at [302, 177] on button "Request Borrower Info" at bounding box center [293, 169] width 160 height 29
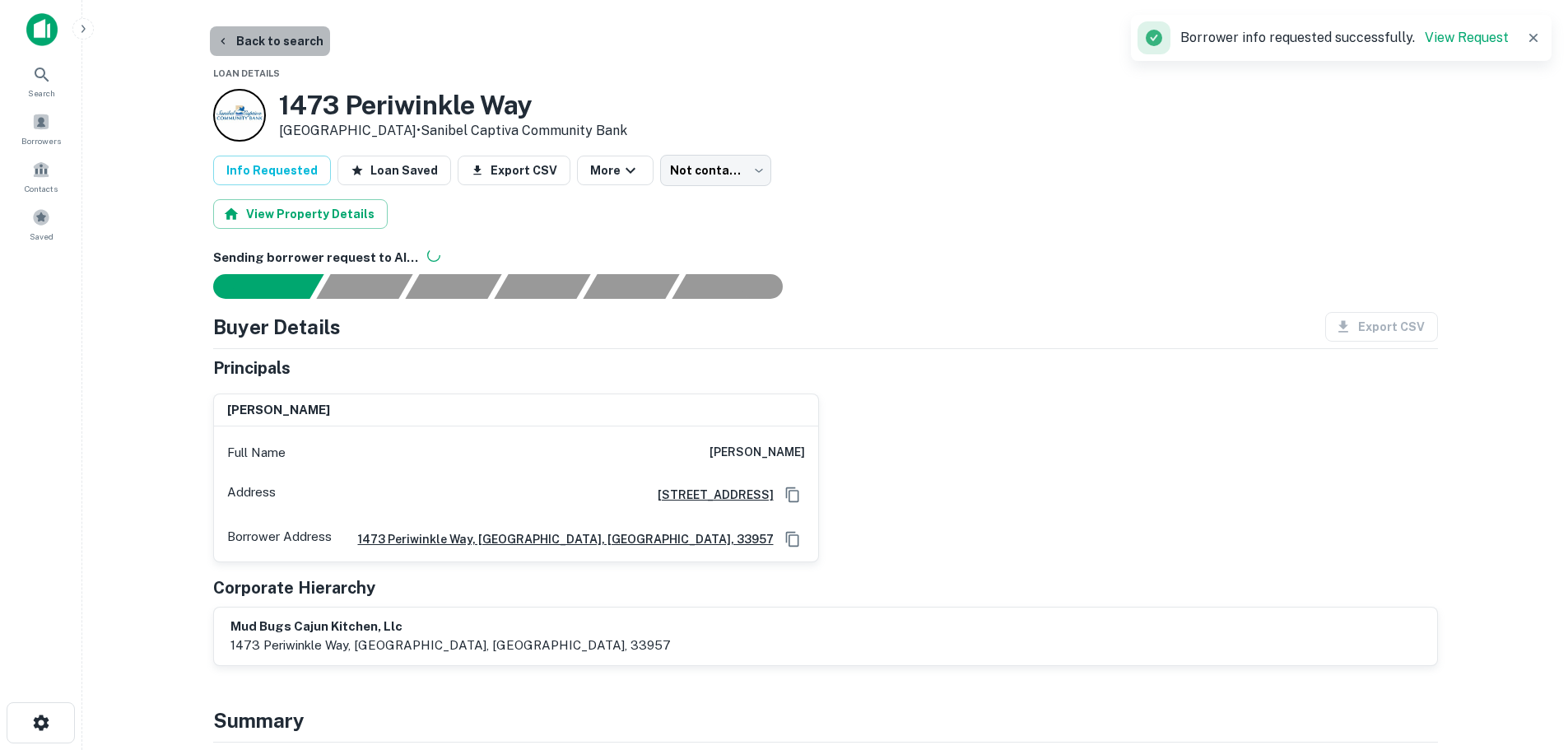
click at [274, 38] on button "Back to search" at bounding box center [270, 41] width 120 height 29
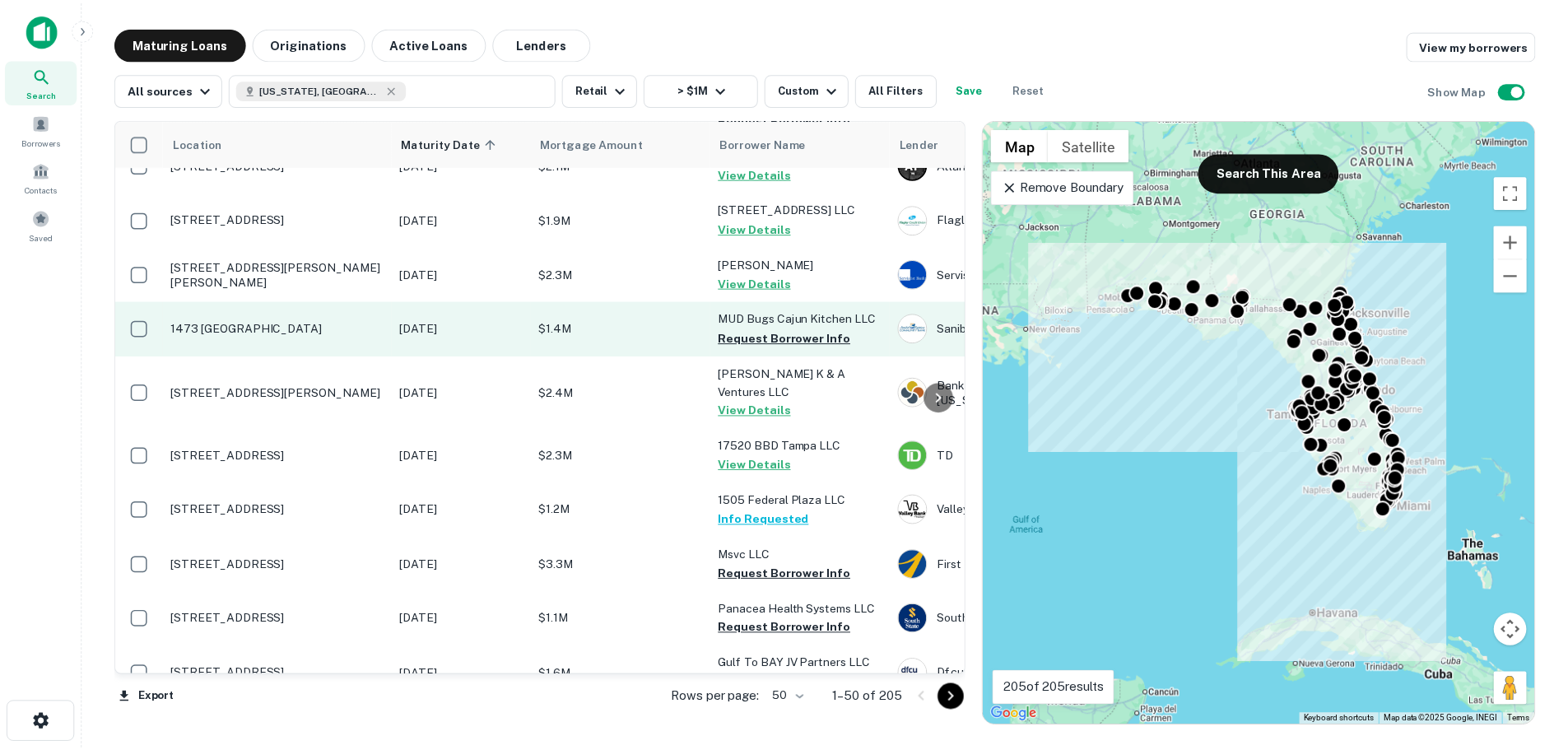
scroll to position [576, 0]
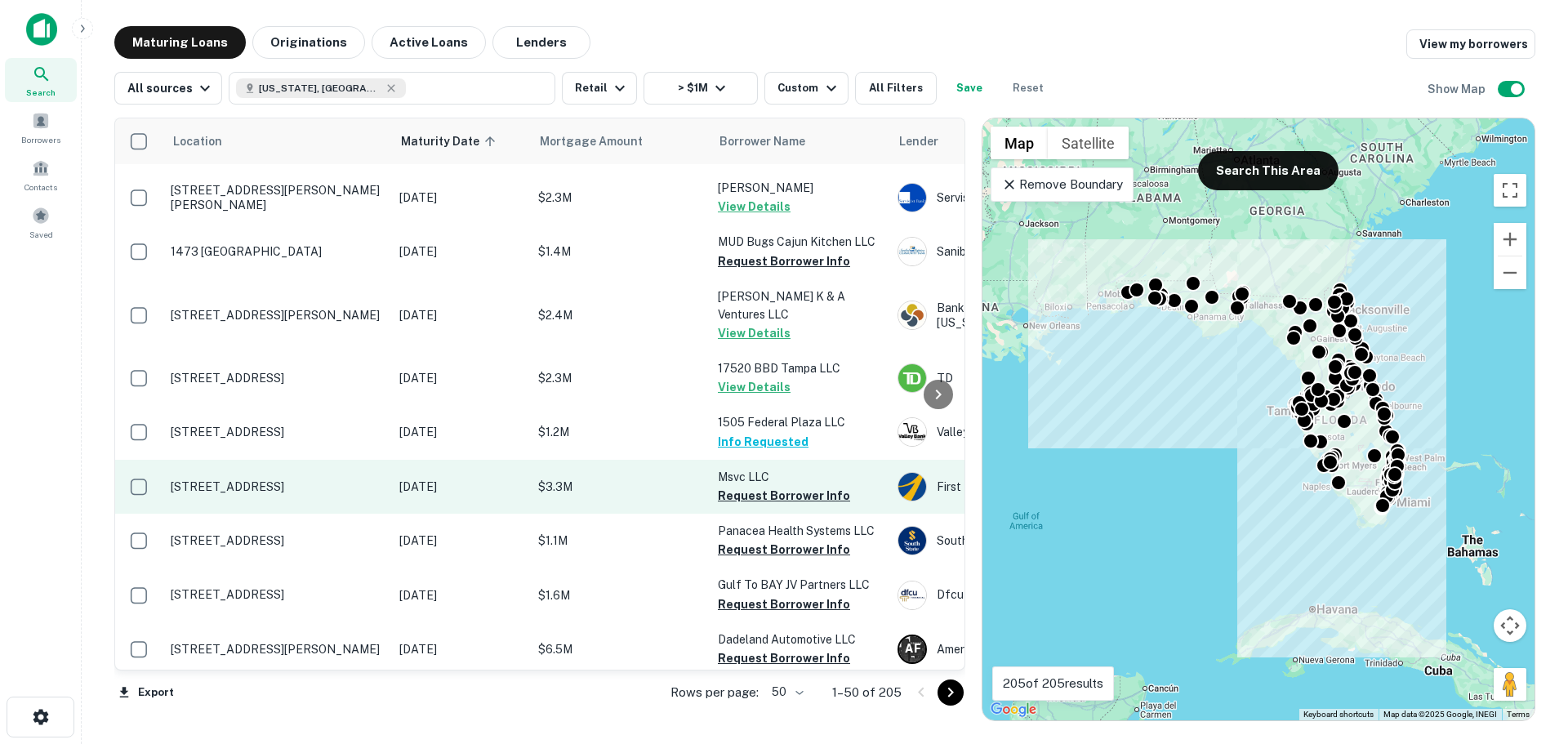
click at [266, 479] on p "[STREET_ADDRESS]" at bounding box center [277, 487] width 212 height 15
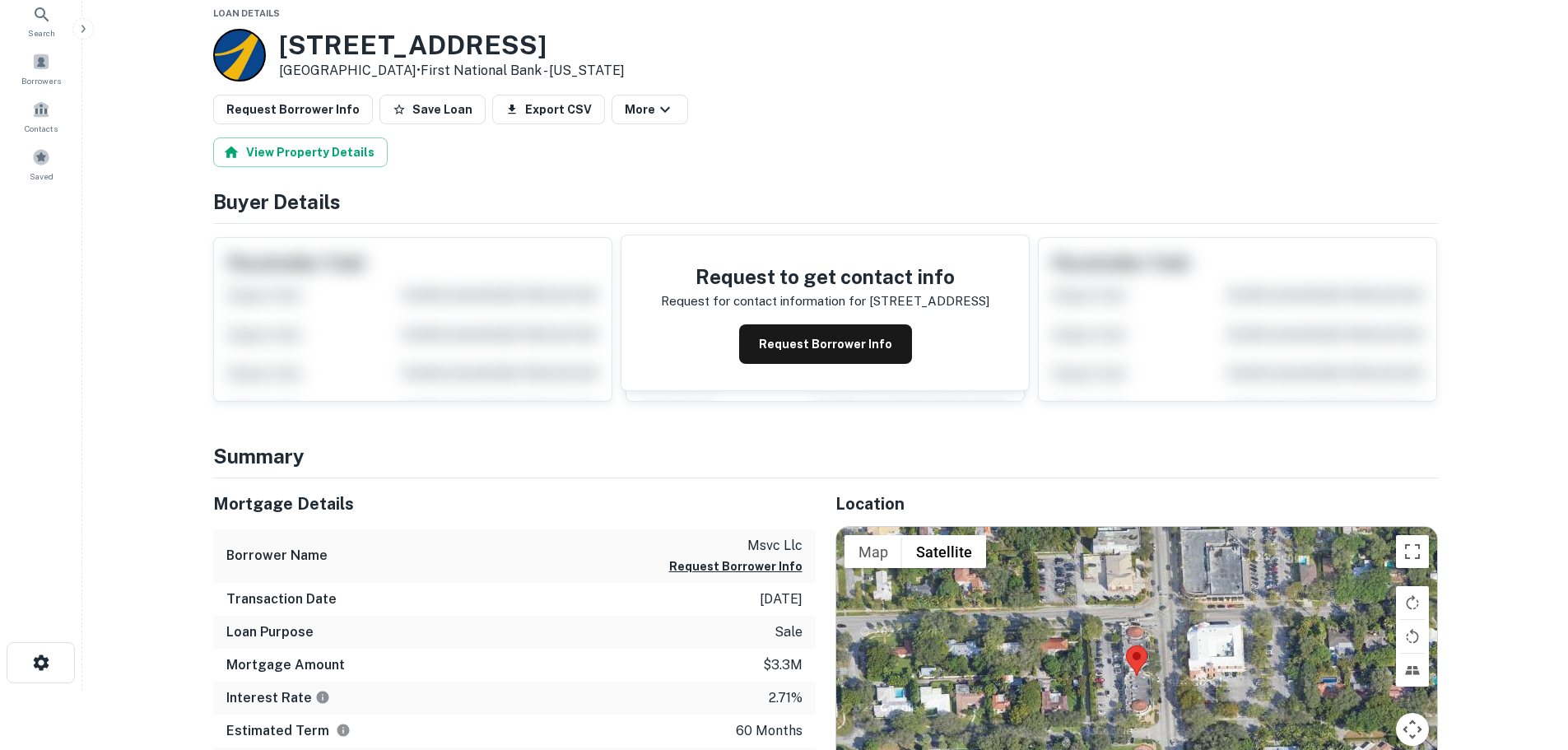
scroll to position [247, 0]
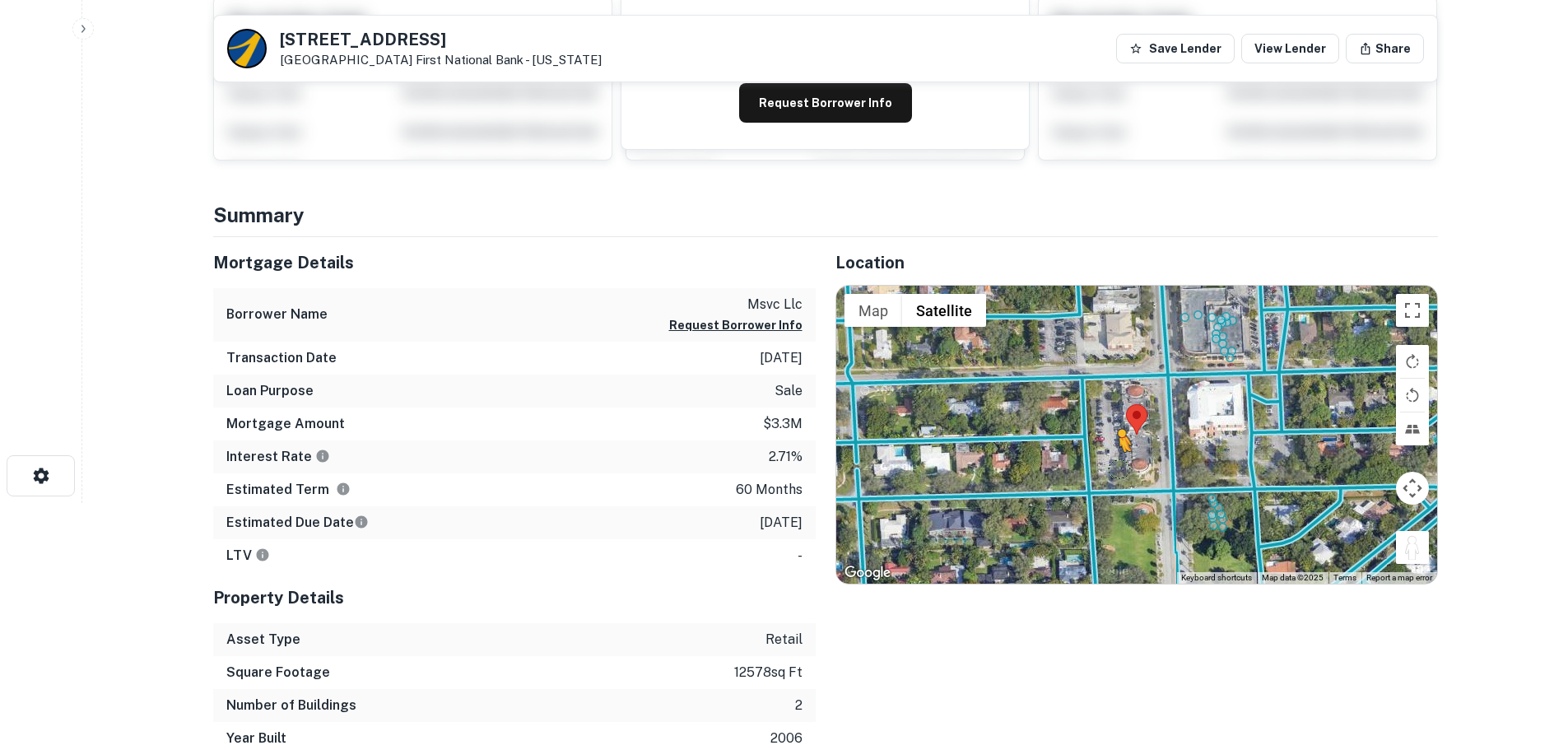
drag, startPoint x: 1412, startPoint y: 549, endPoint x: 1117, endPoint y: 465, distance: 306.7
click at [1117, 465] on div "To activate drag with keyboard, press Alt + Enter. Once in keyboard drag state,…" at bounding box center [1136, 435] width 601 height 298
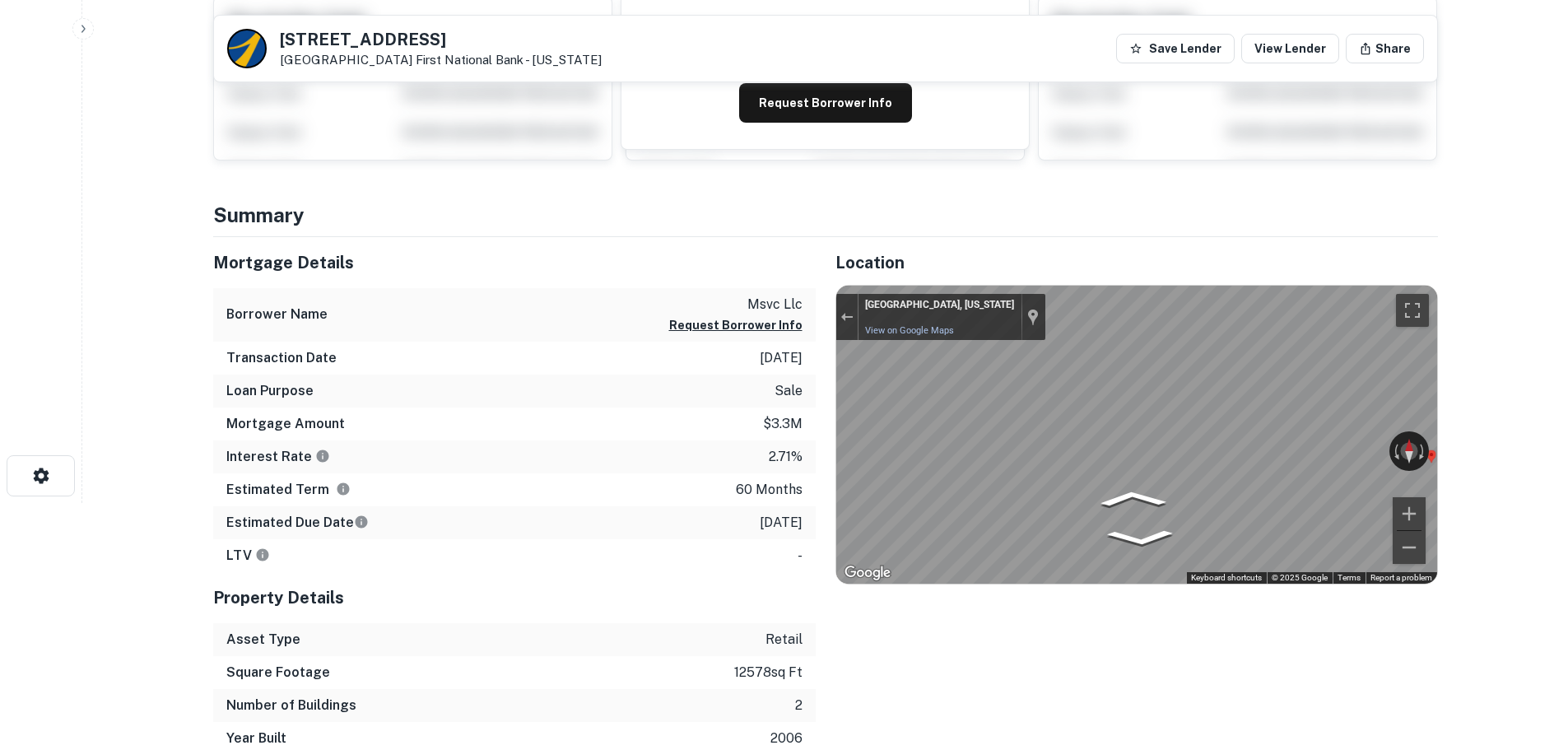
click at [364, 36] on h5 "9400 NE 2nd Ave" at bounding box center [441, 39] width 322 height 16
copy h5 "9400 NE 2nd Ave"
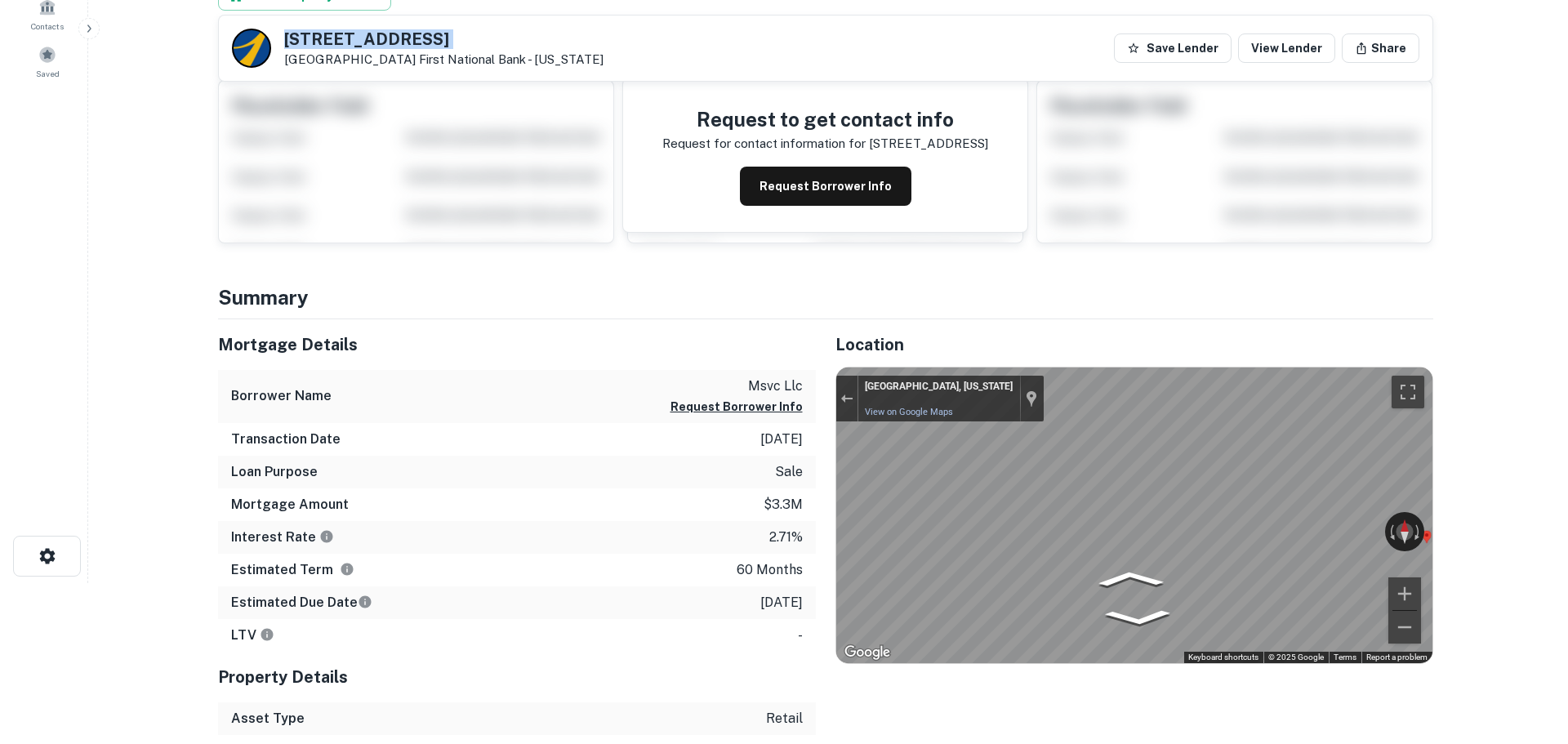
scroll to position [0, 0]
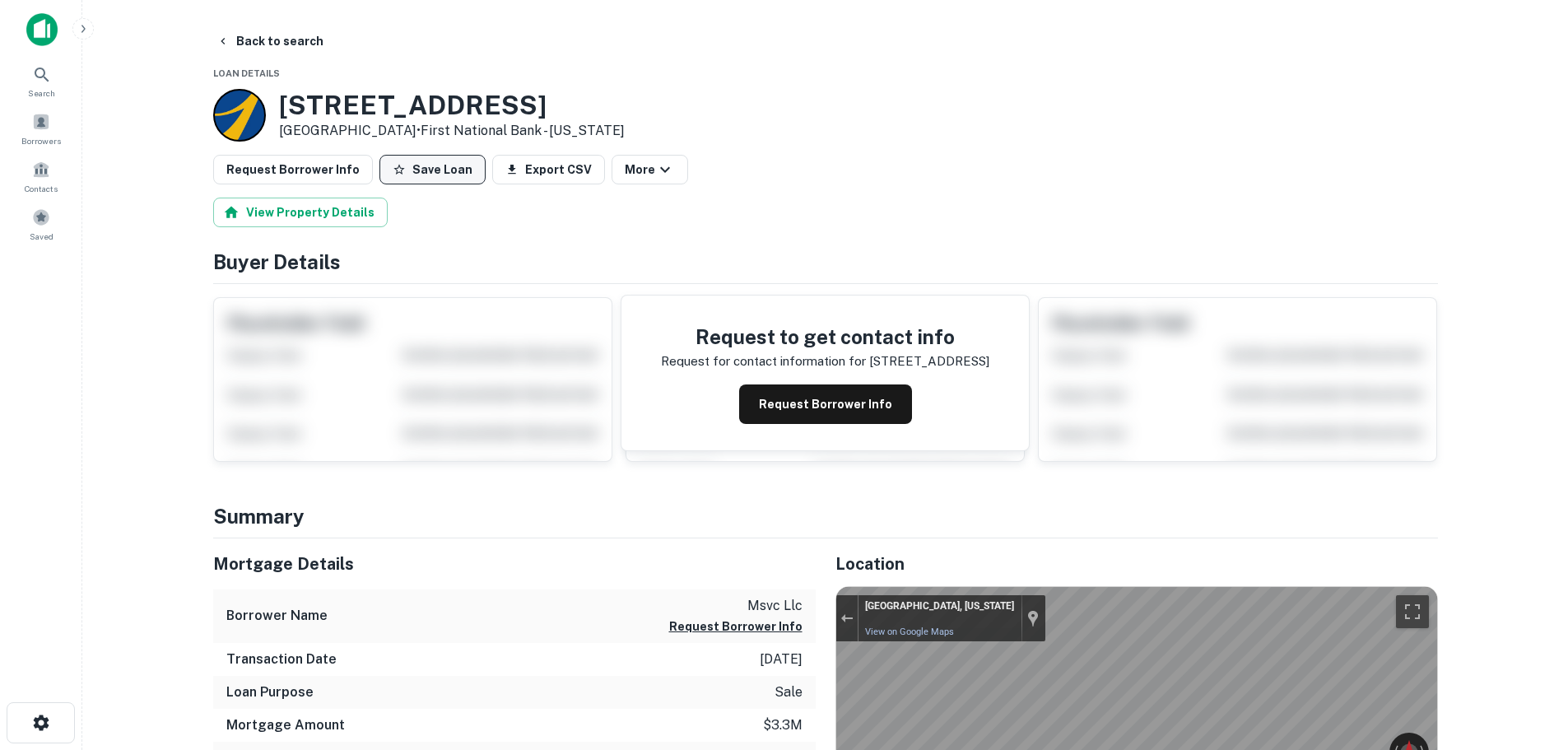
click at [400, 180] on button "Save Loan" at bounding box center [433, 169] width 106 height 29
click at [331, 178] on button "Request Borrower Info" at bounding box center [293, 169] width 160 height 29
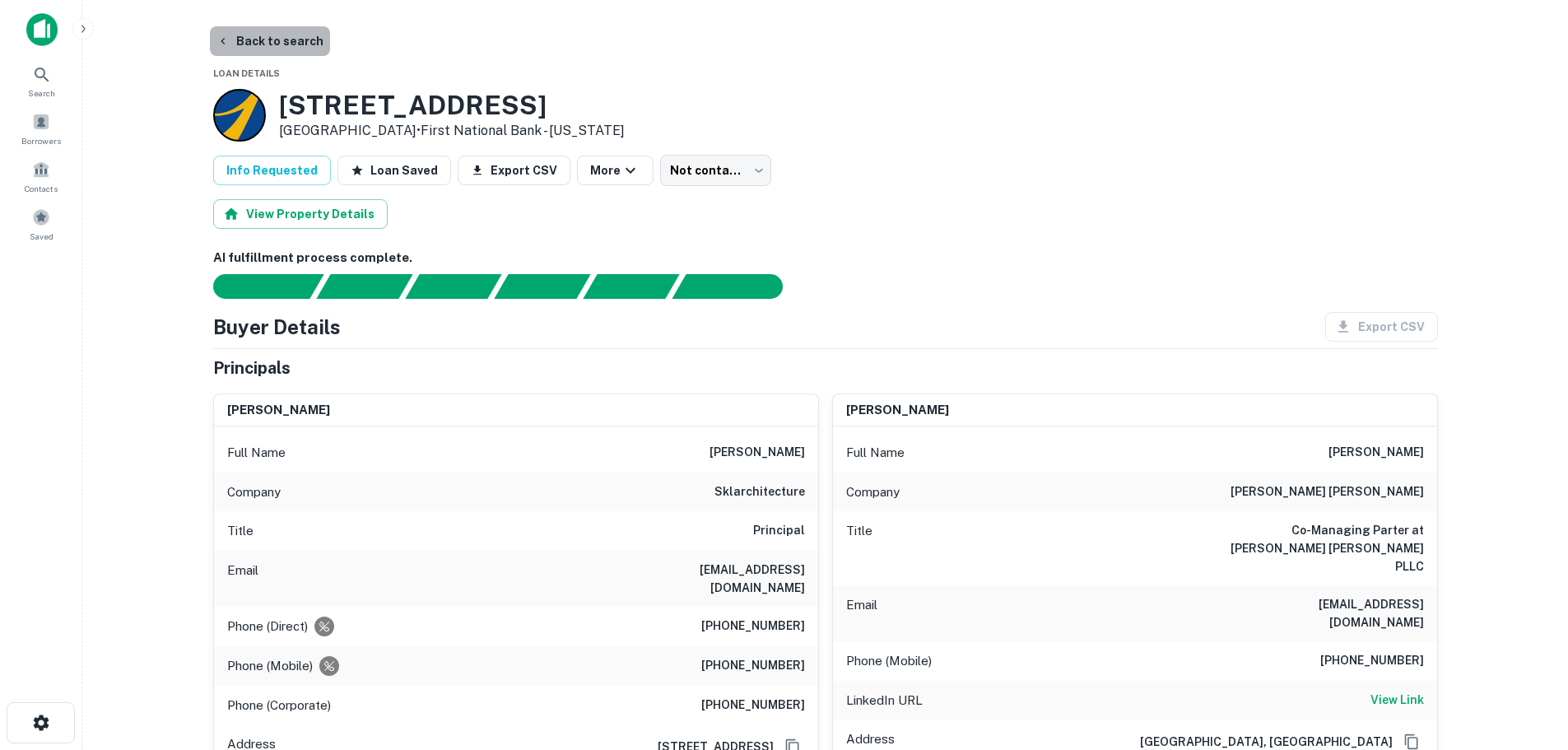
click at [287, 40] on button "Back to search" at bounding box center [270, 41] width 120 height 29
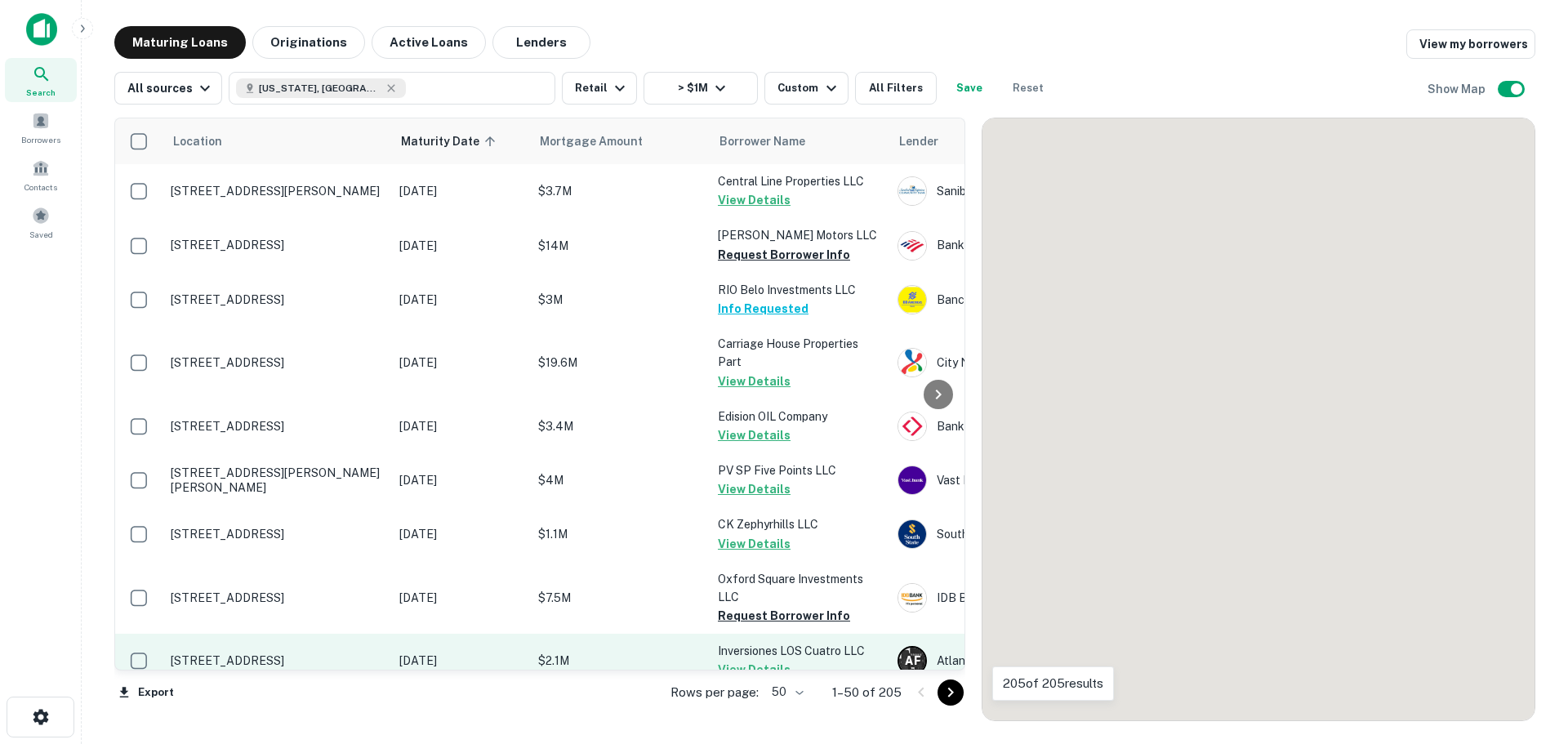
scroll to position [571, 0]
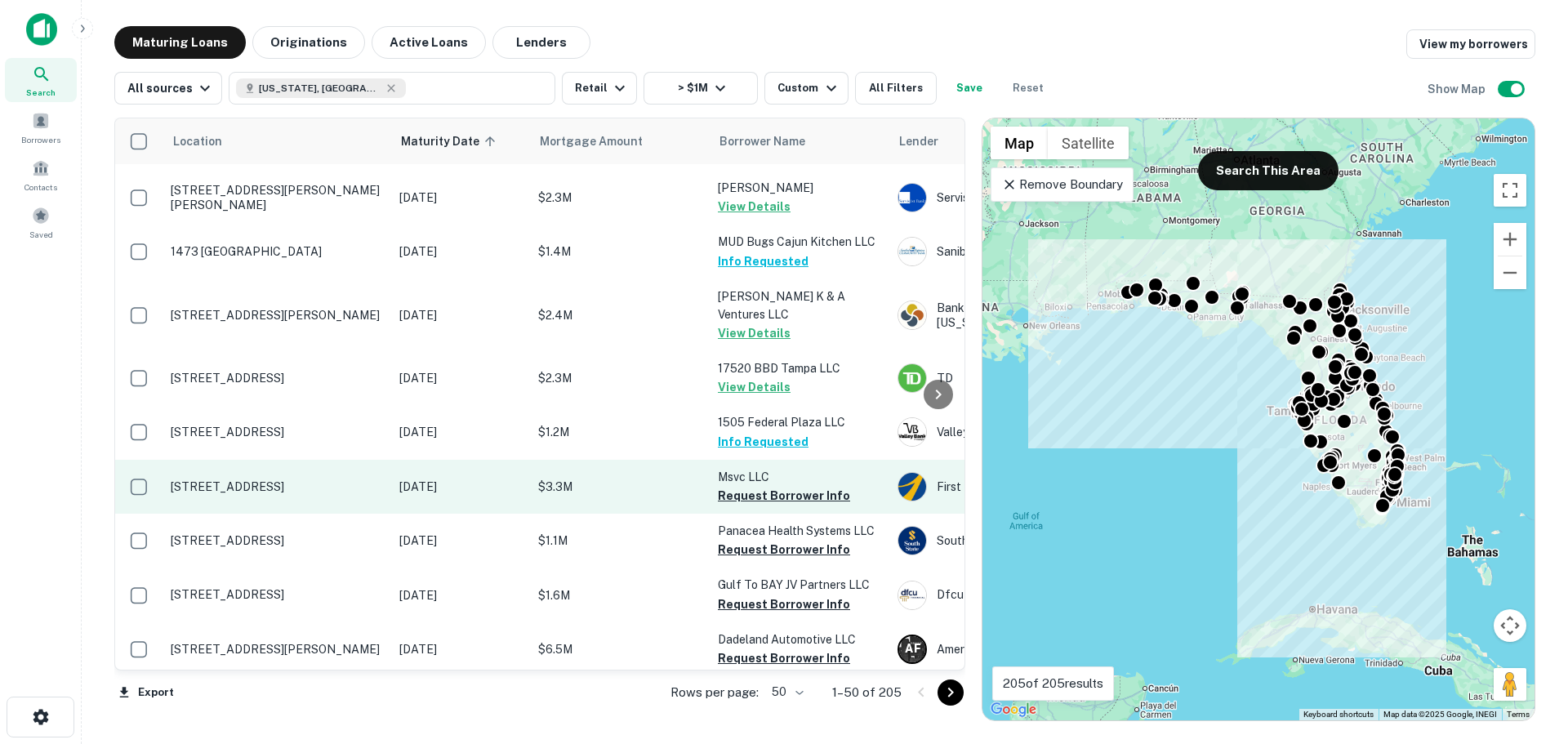
click at [227, 479] on p "[STREET_ADDRESS]" at bounding box center [277, 487] width 212 height 15
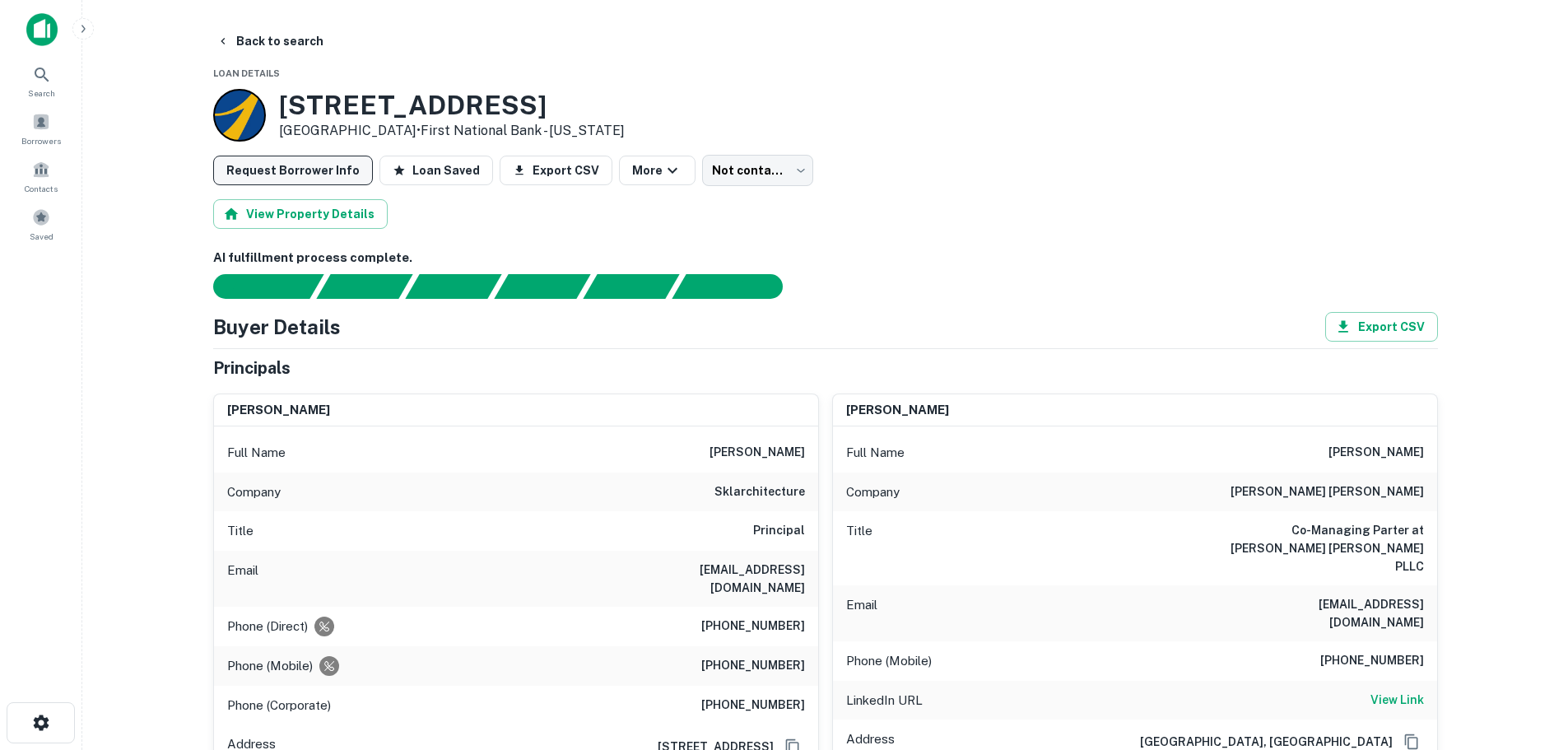
click at [324, 167] on button "Request Borrower Info" at bounding box center [293, 170] width 160 height 29
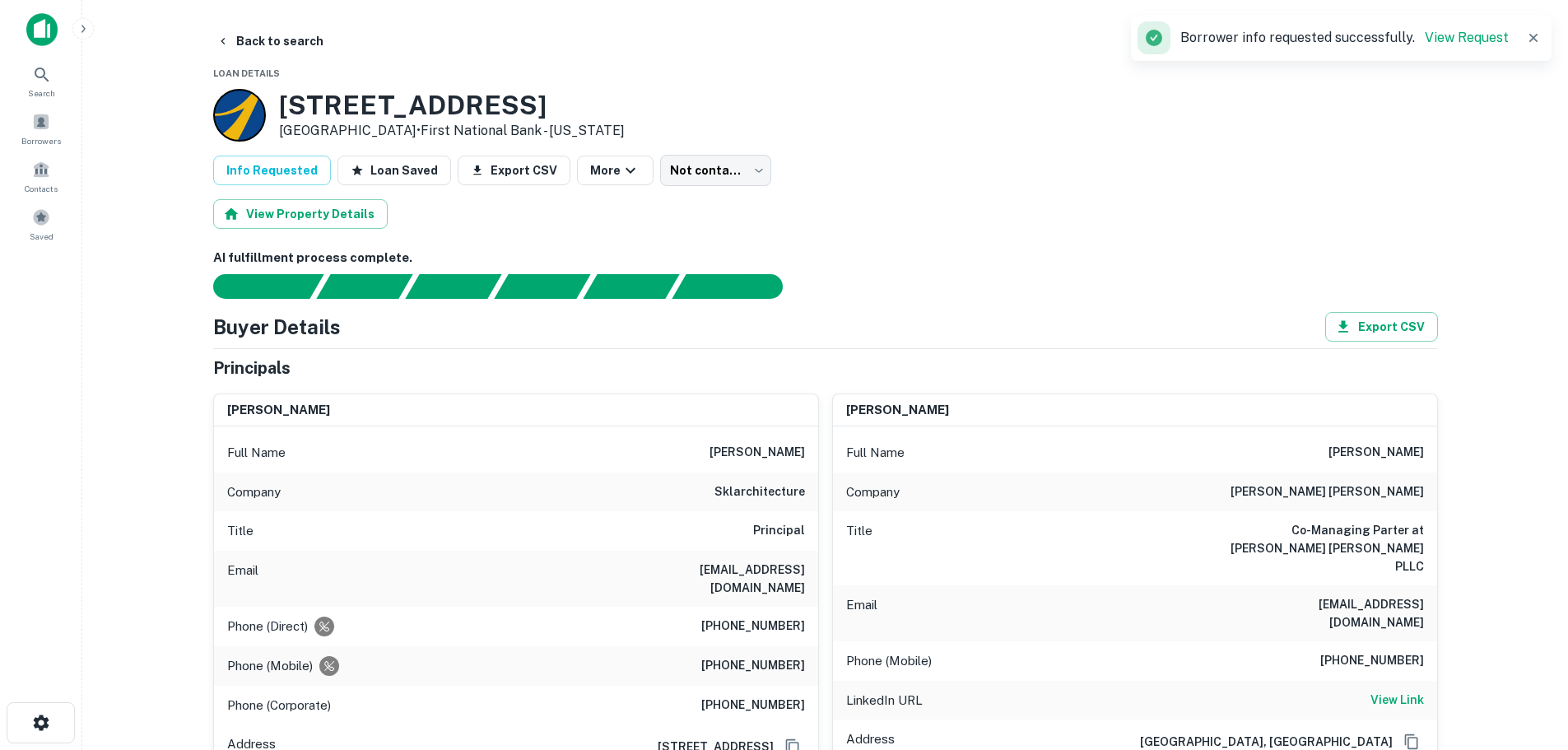
click at [301, 28] on button "Back to search" at bounding box center [270, 41] width 120 height 29
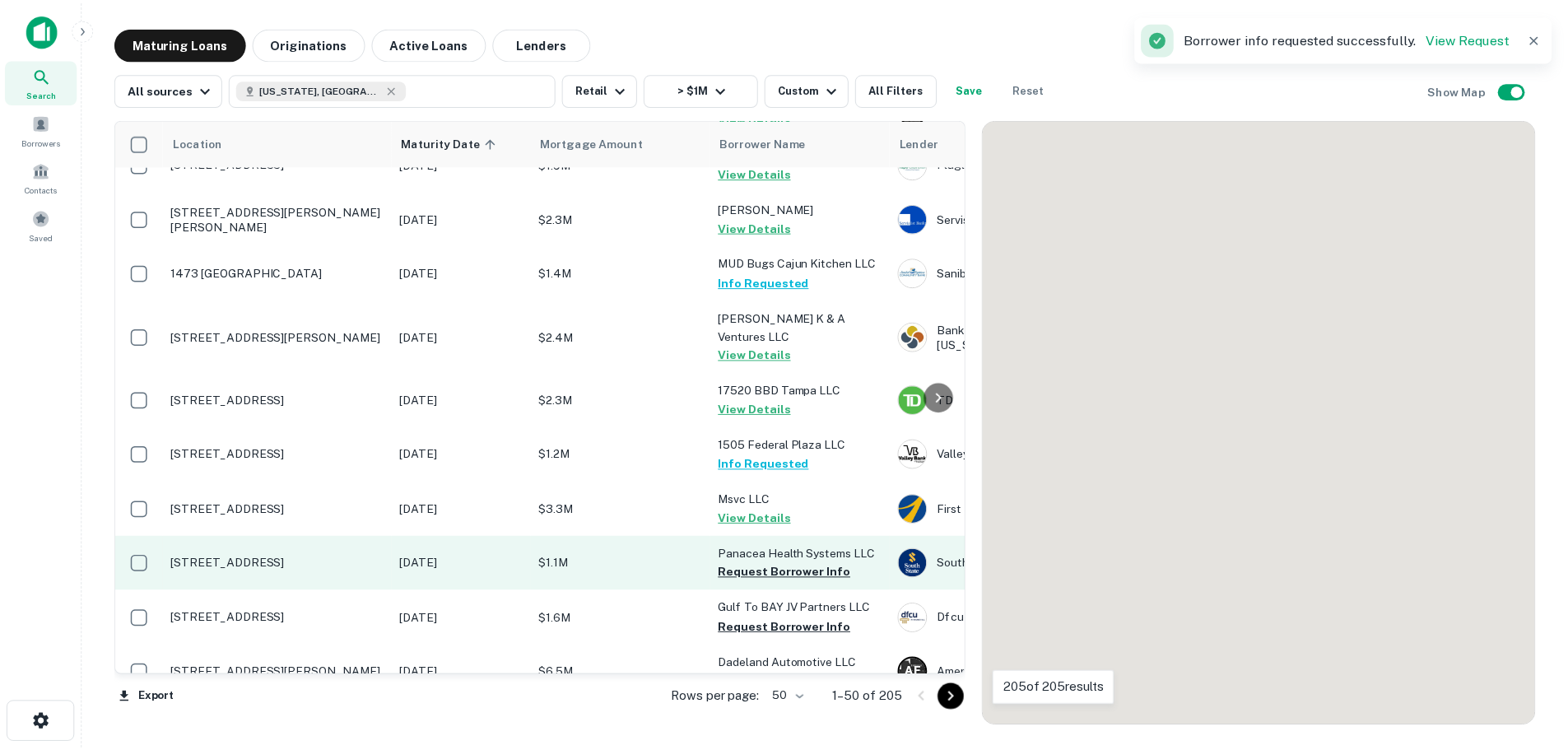
scroll to position [576, 0]
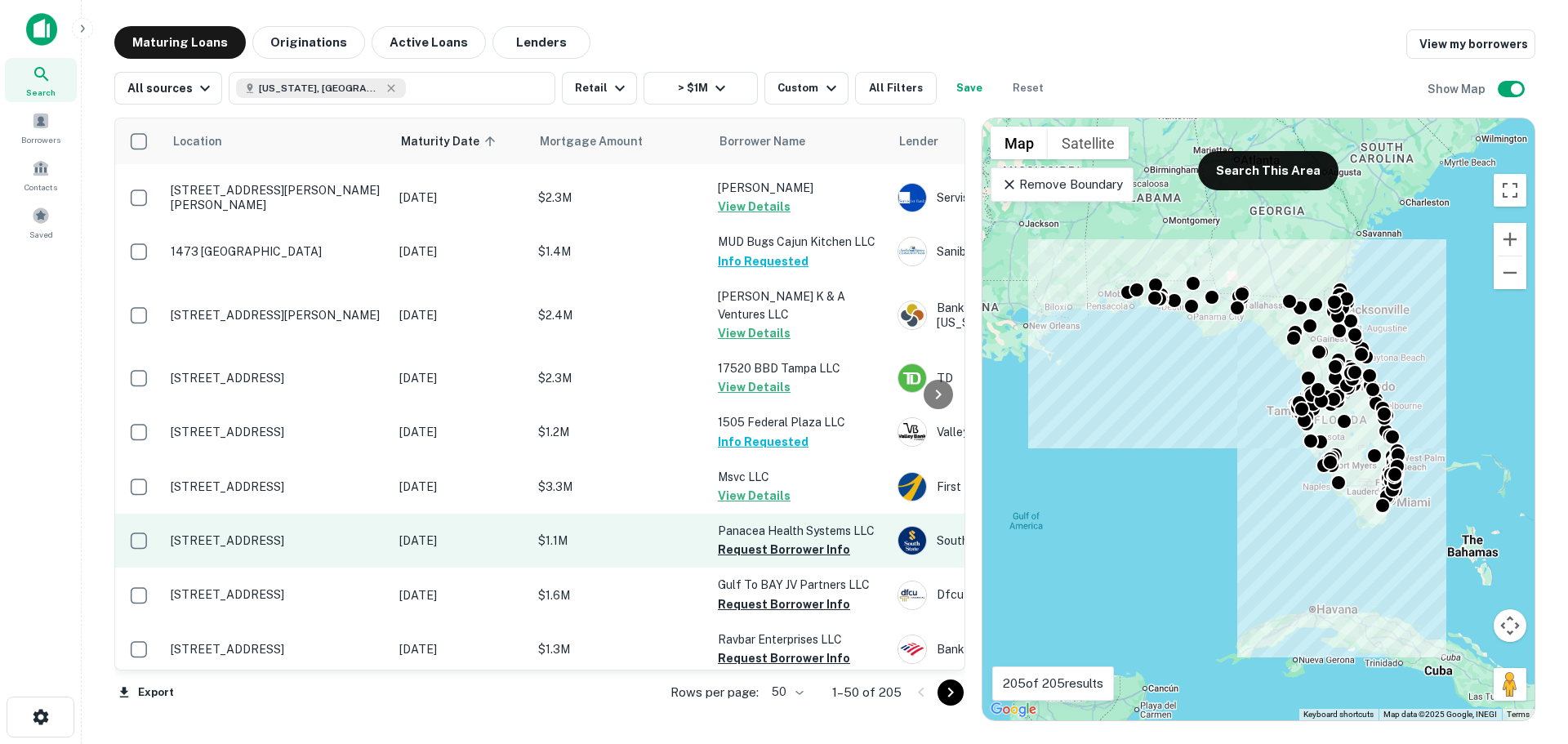
click at [273, 534] on p "304 N Main St Chiefland, FL 32626" at bounding box center [277, 541] width 212 height 15
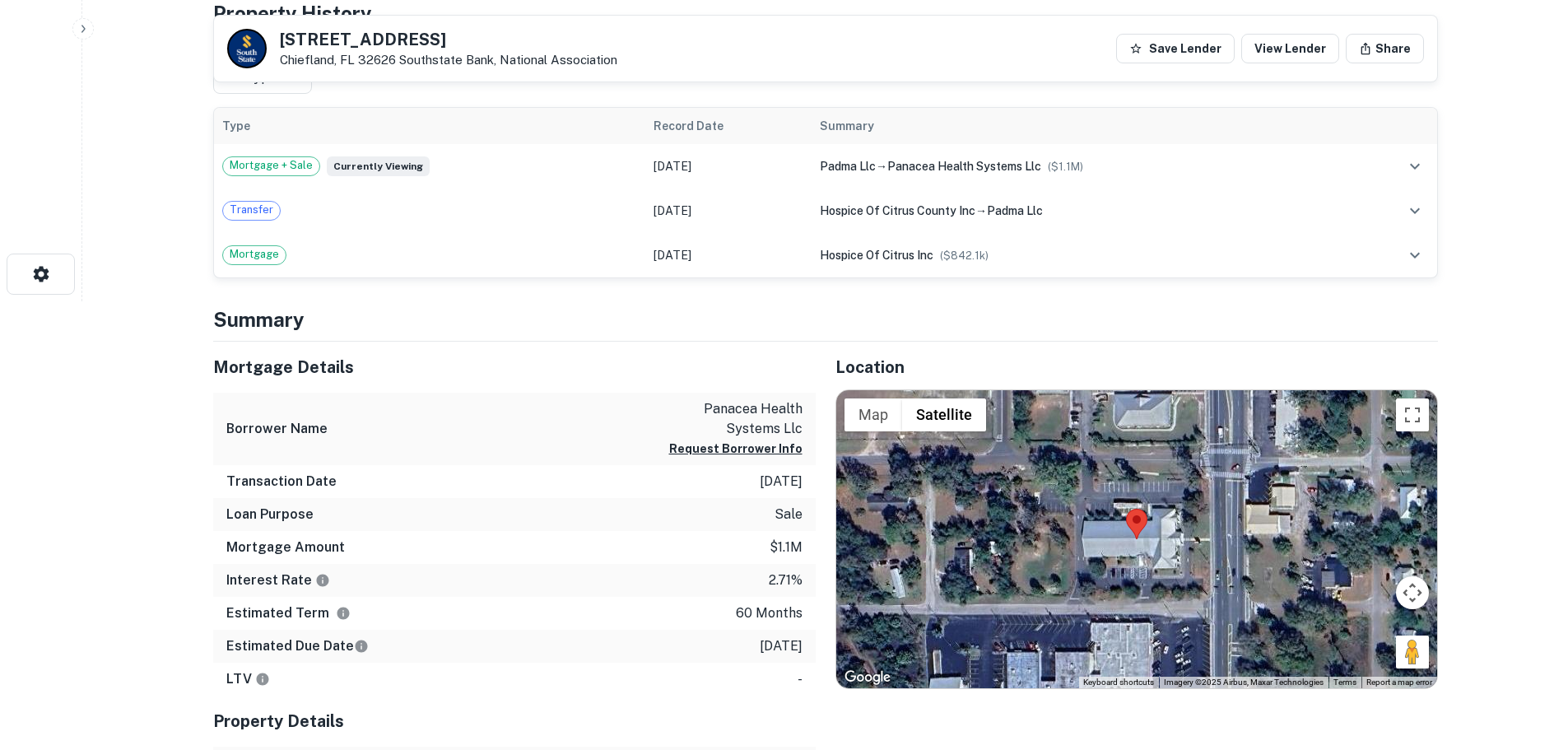
scroll to position [576, 0]
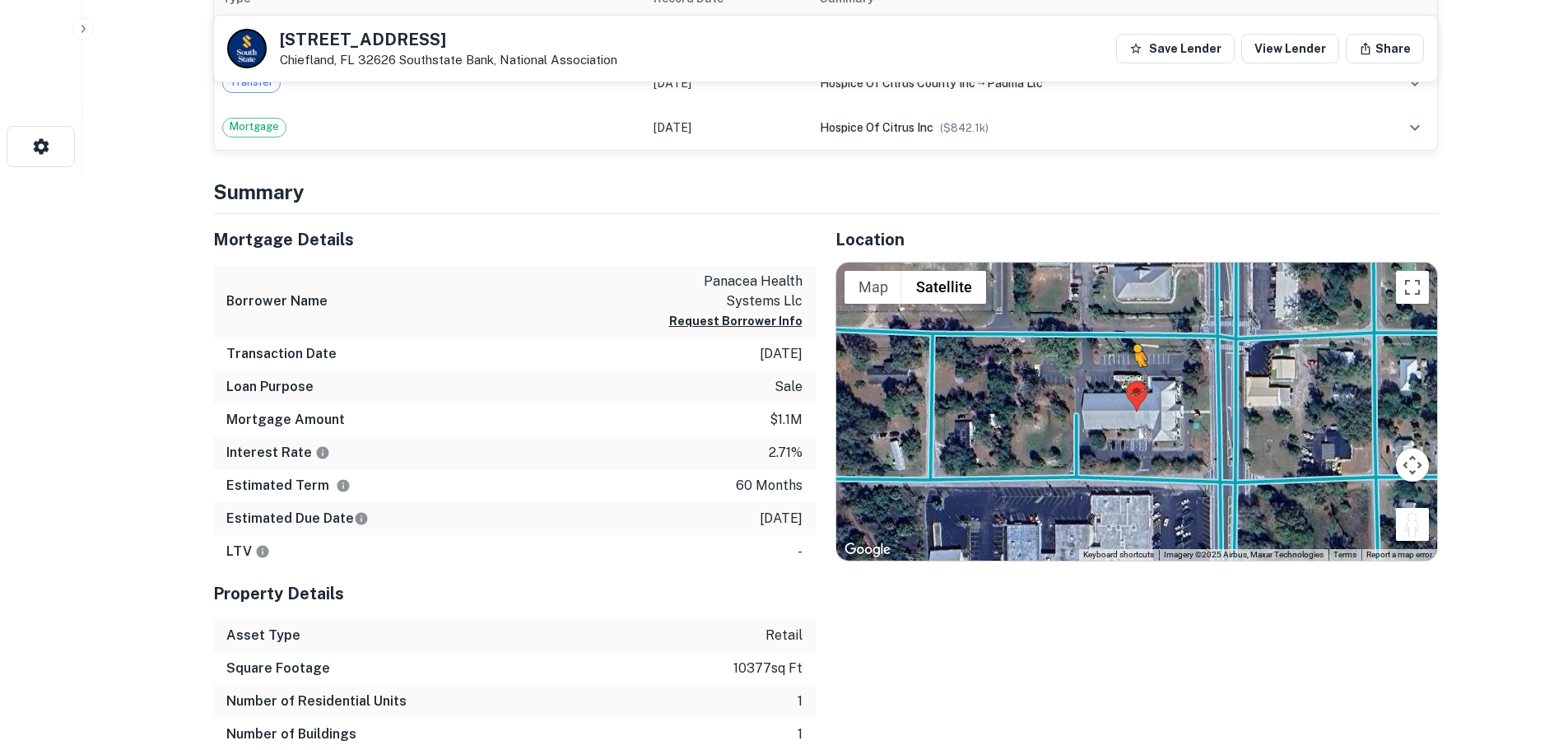
drag, startPoint x: 1428, startPoint y: 537, endPoint x: 1131, endPoint y: 382, distance: 335.0
click at [1131, 382] on div "To activate drag with keyboard, press Alt + Enter. Once in keyboard drag state,…" at bounding box center [1136, 411] width 601 height 298
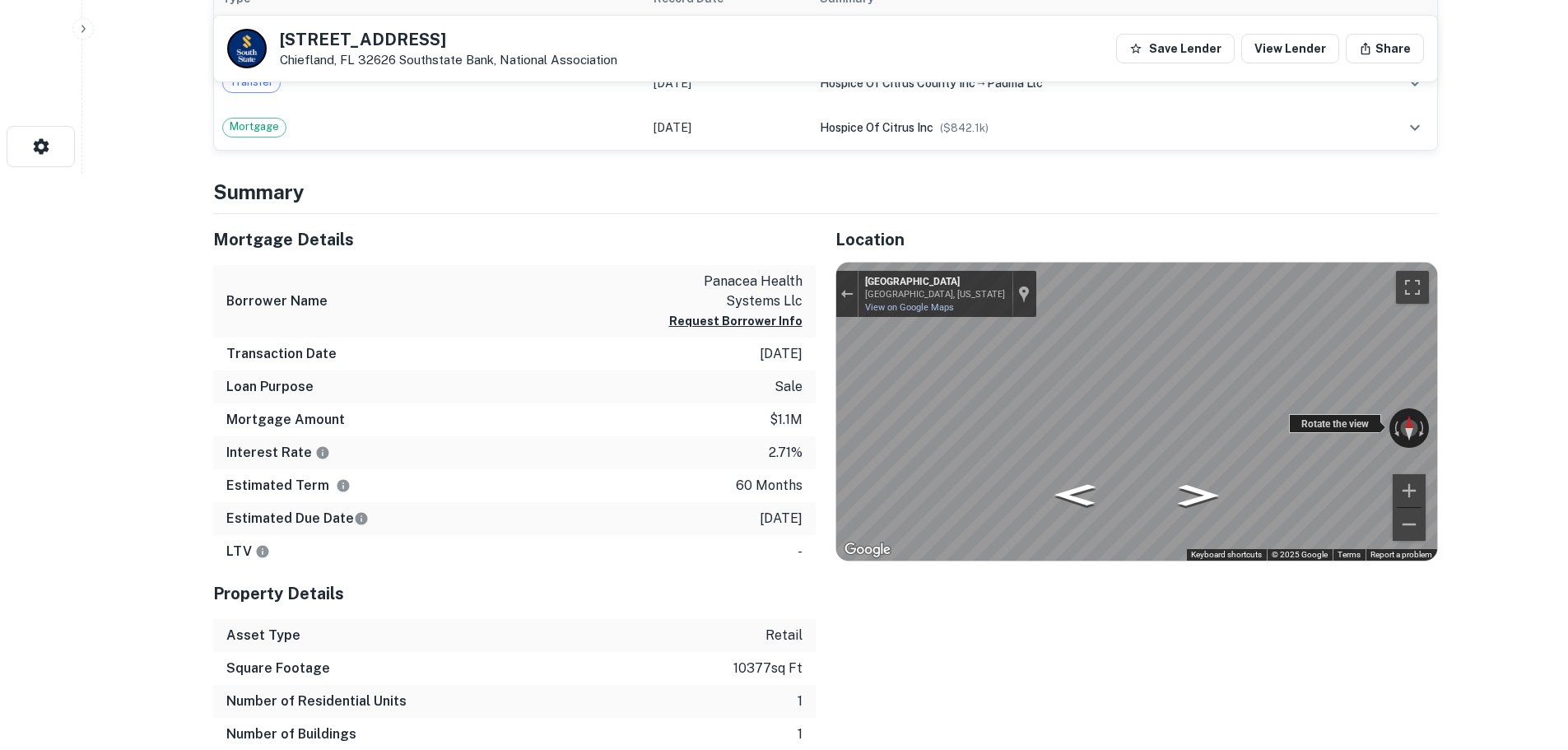
click at [1328, 416] on div "← Move left → Move right ↑ Move up ↓ Move down + Zoom in - Zoom out NW 4th Ave …" at bounding box center [1136, 411] width 601 height 298
click at [1426, 435] on div "← Move left → Move right ↑ Move up ↓ Move down + Zoom in - Zoom out NW 4th Ave …" at bounding box center [1136, 411] width 601 height 298
click at [358, 37] on h5 "304 N Main St" at bounding box center [449, 39] width 337 height 16
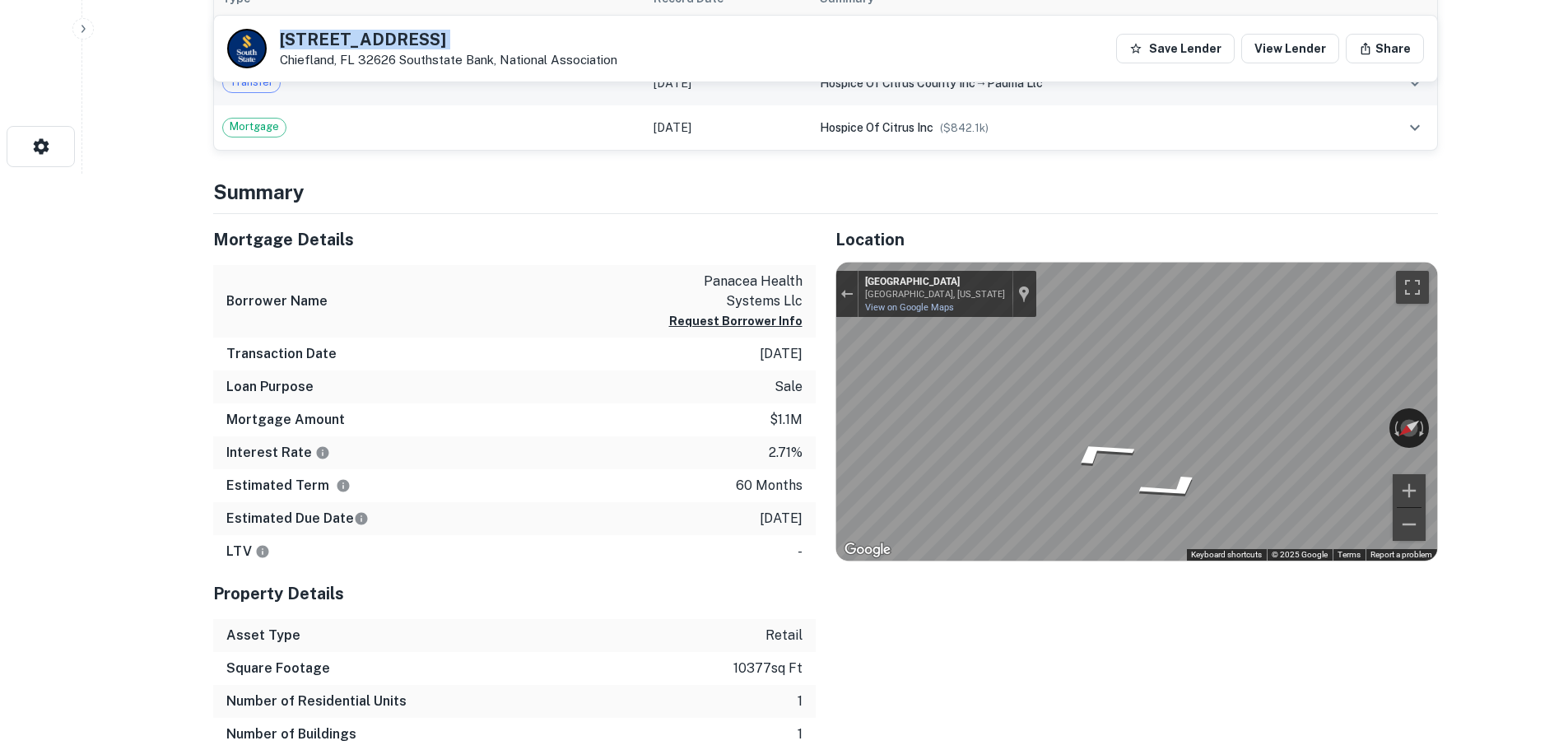
copy h5 "304 N Main St"
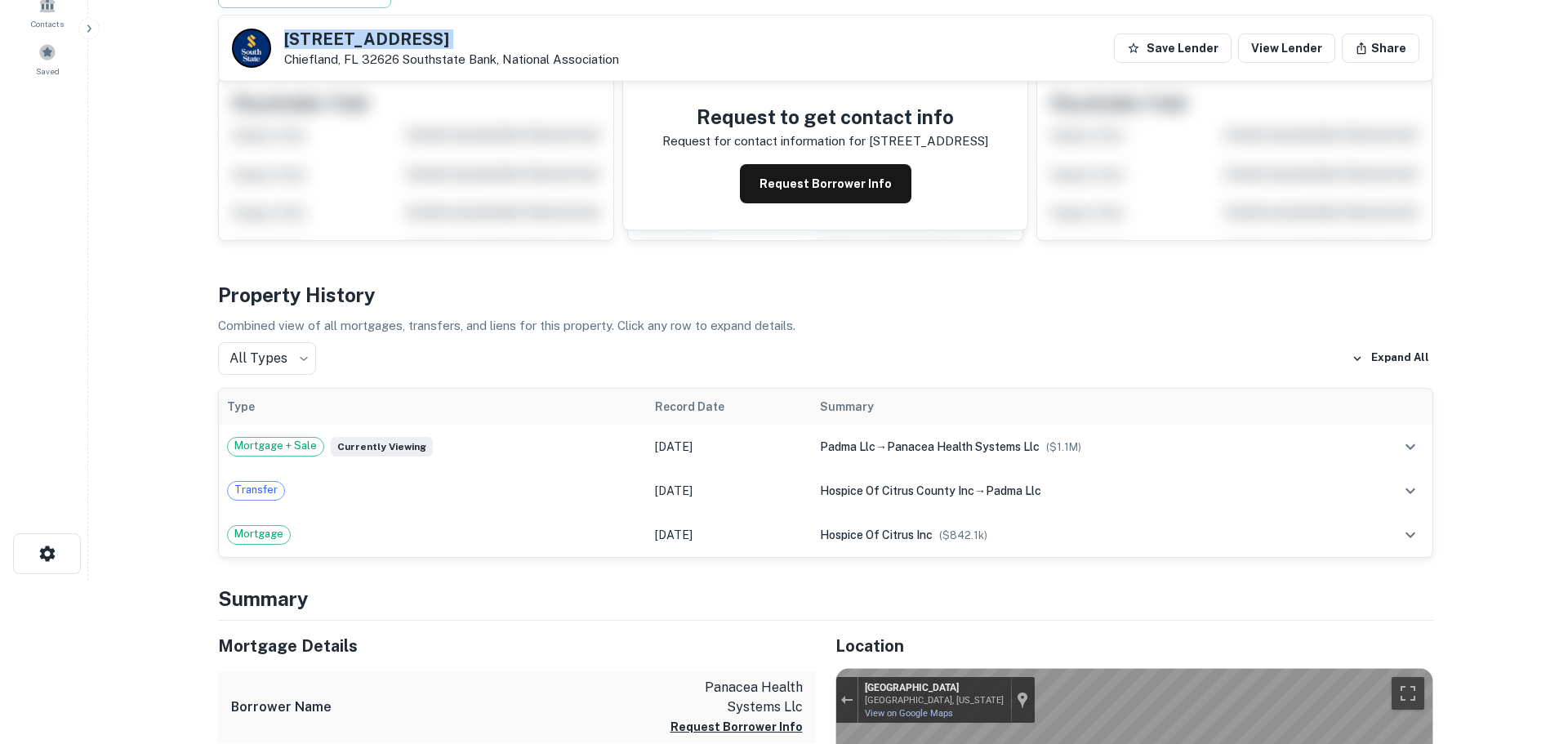
scroll to position [0, 0]
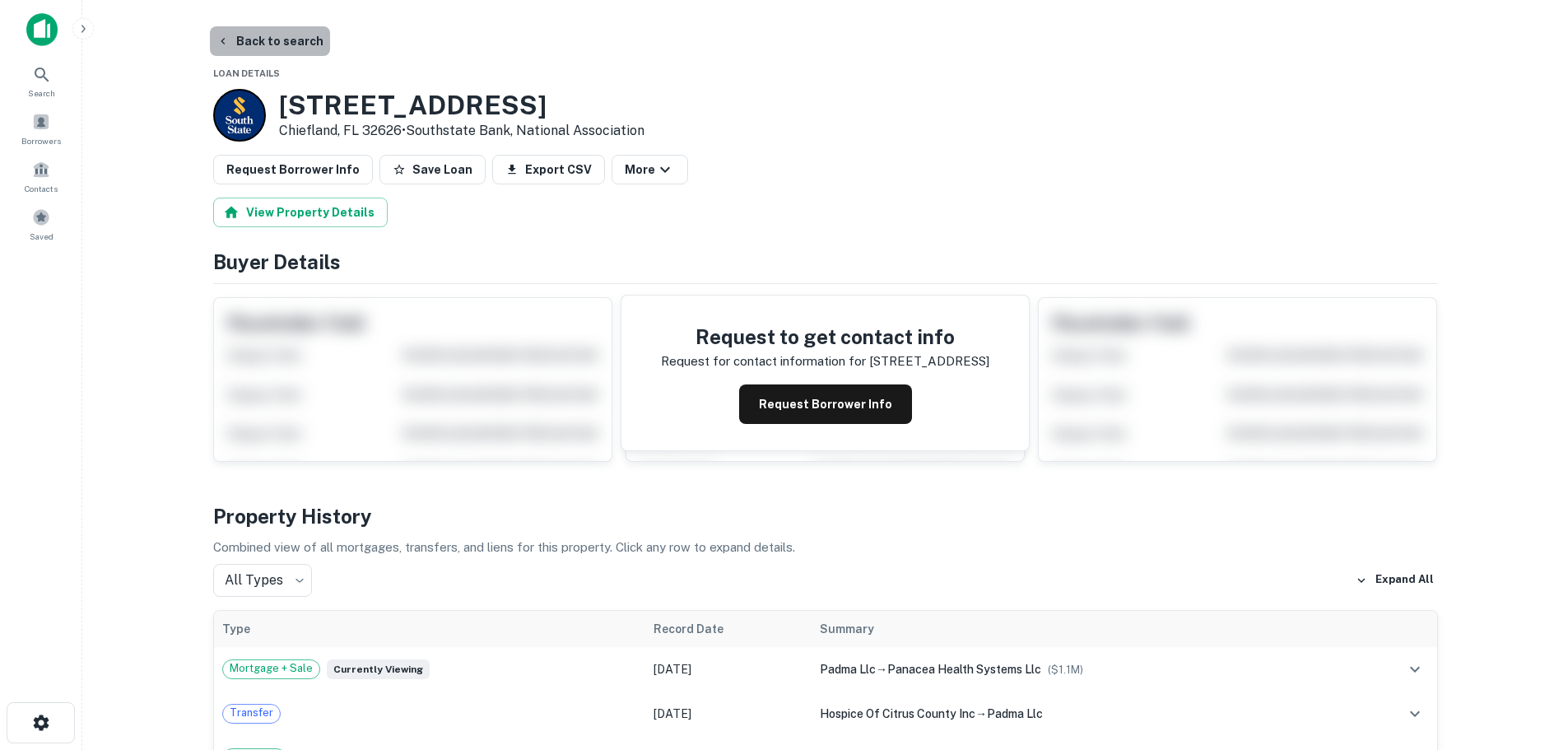
click at [273, 41] on button "Back to search" at bounding box center [270, 41] width 120 height 29
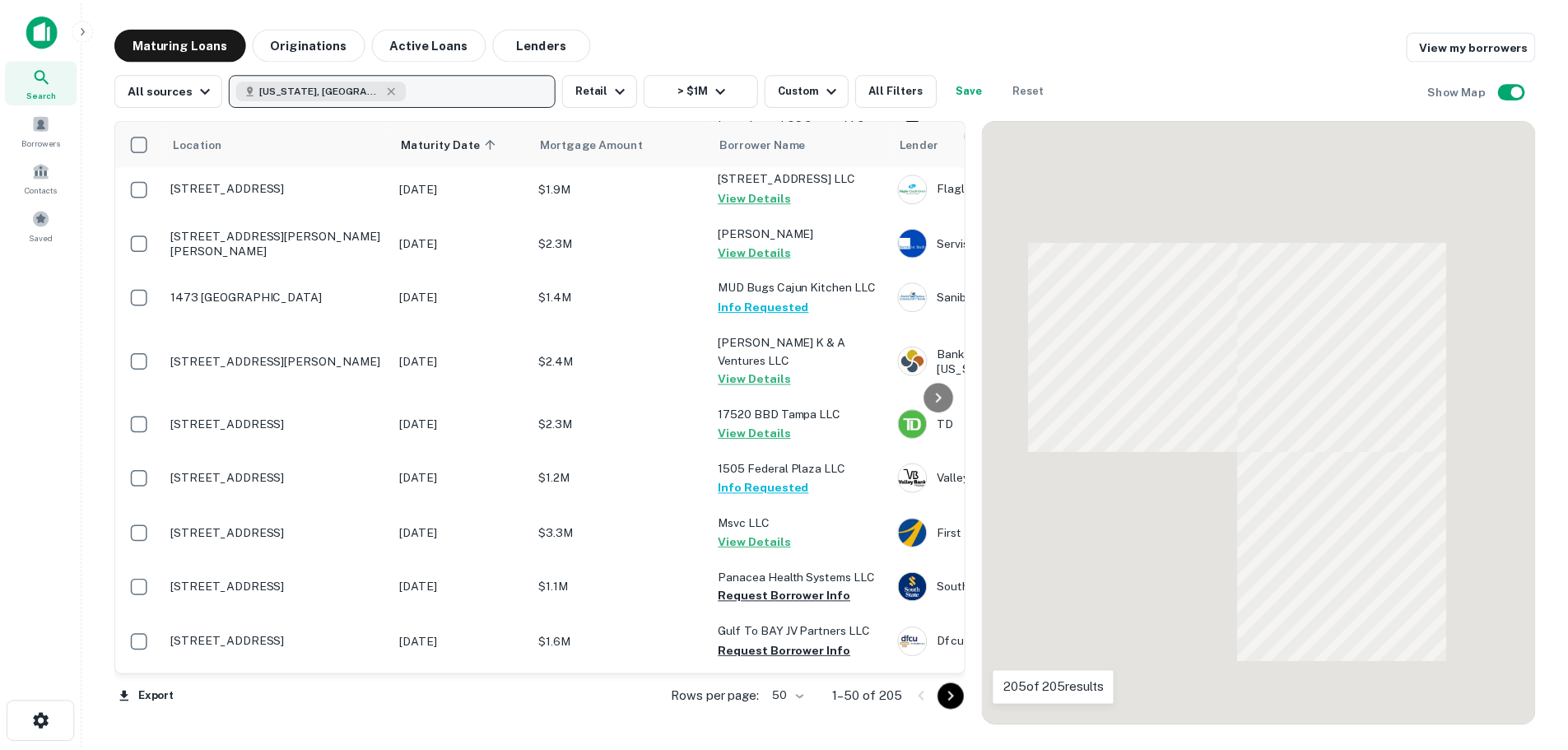
scroll to position [576, 0]
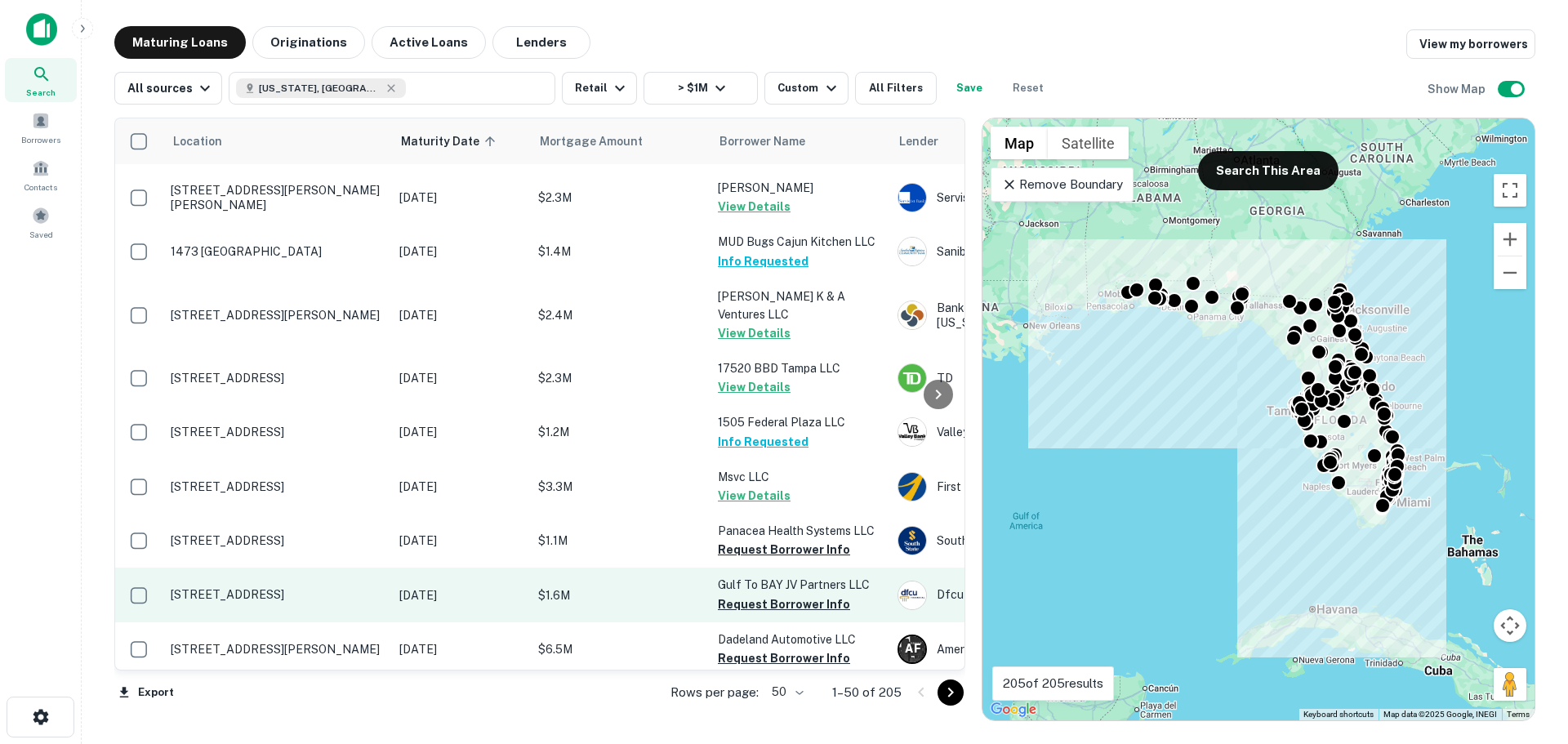
click at [259, 587] on p "[STREET_ADDRESS]" at bounding box center [277, 595] width 212 height 15
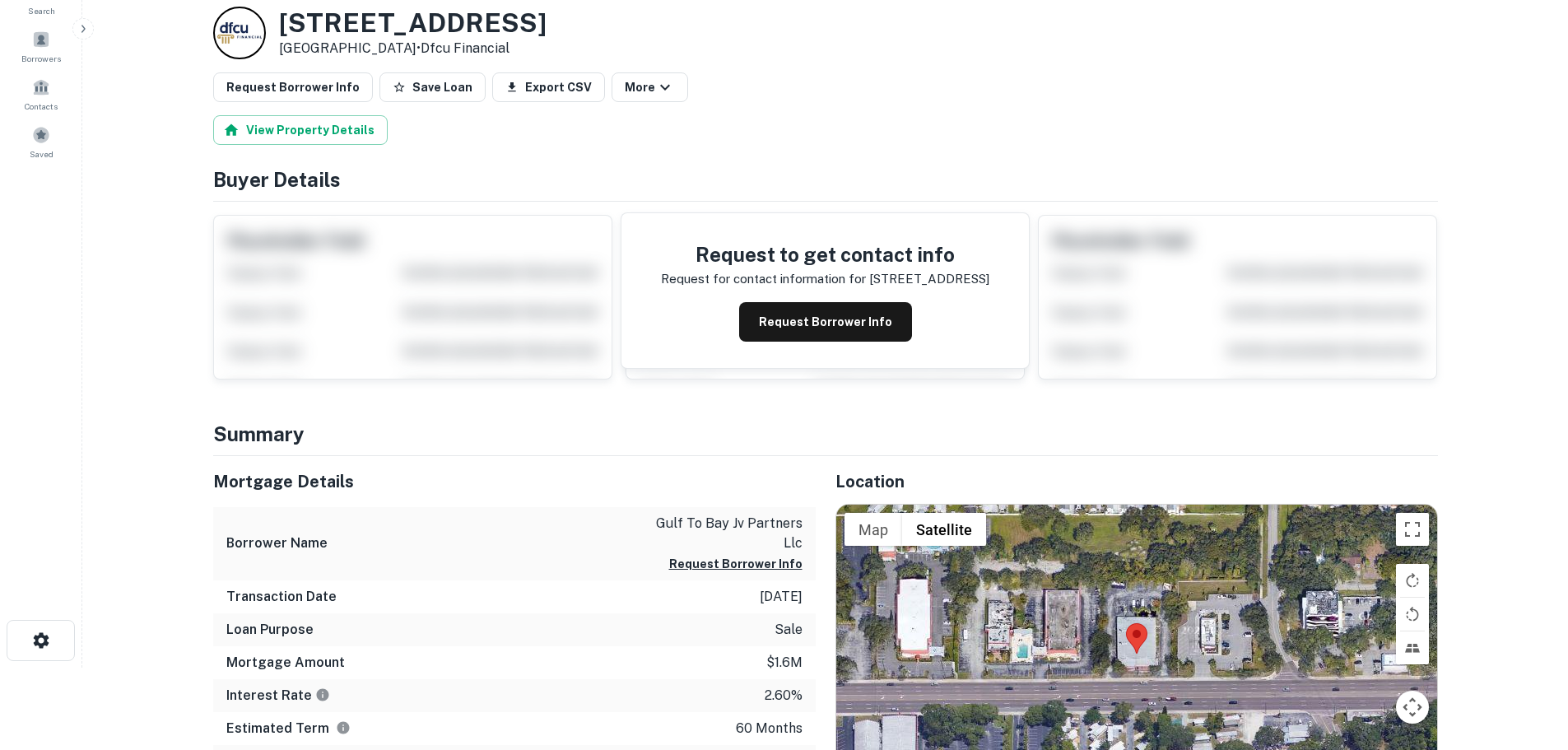
scroll to position [330, 0]
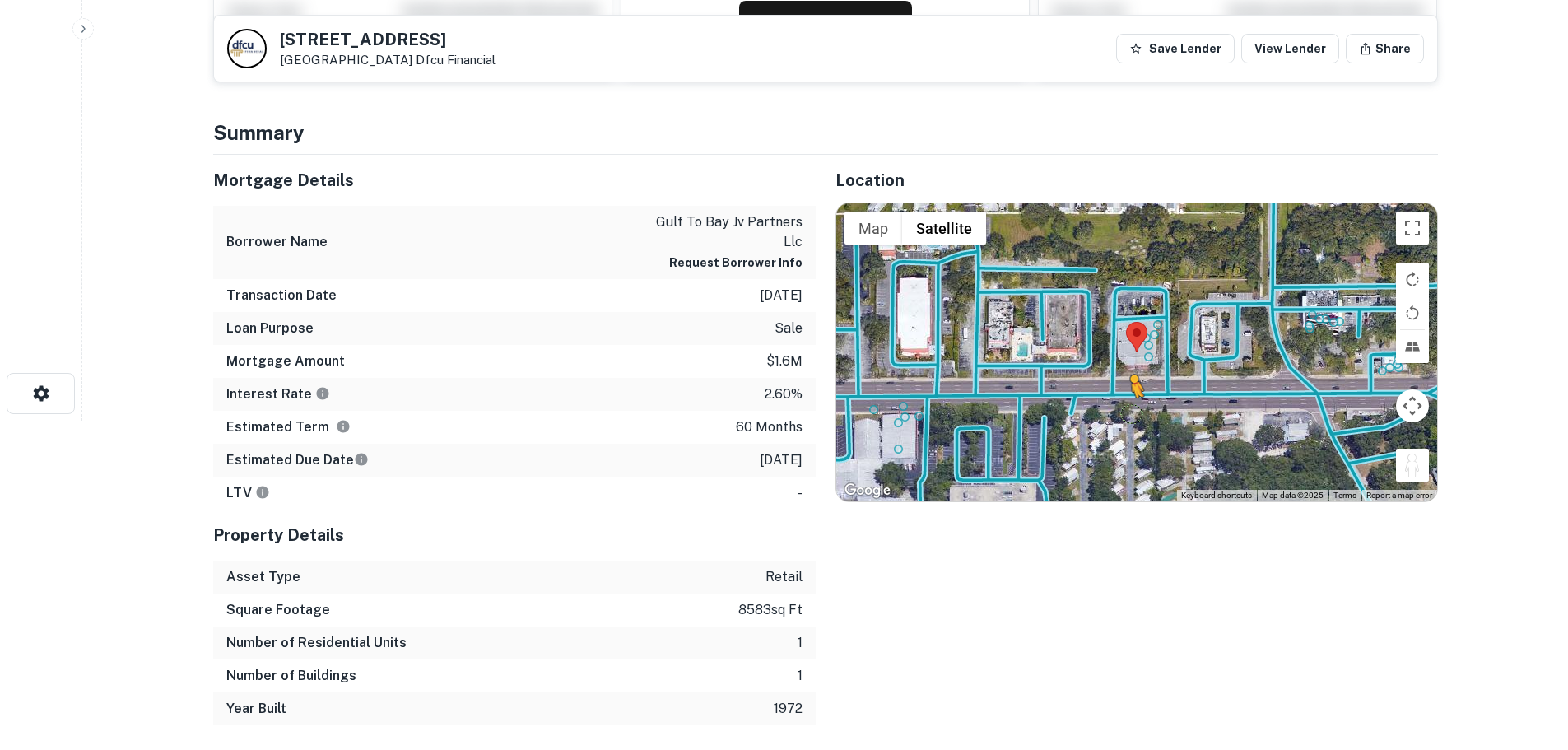
drag, startPoint x: 1418, startPoint y: 478, endPoint x: 1133, endPoint y: 413, distance: 292.3
click at [1133, 413] on div "To activate drag with keyboard, press Alt + Enter. Once in keyboard drag state,…" at bounding box center [1136, 352] width 601 height 298
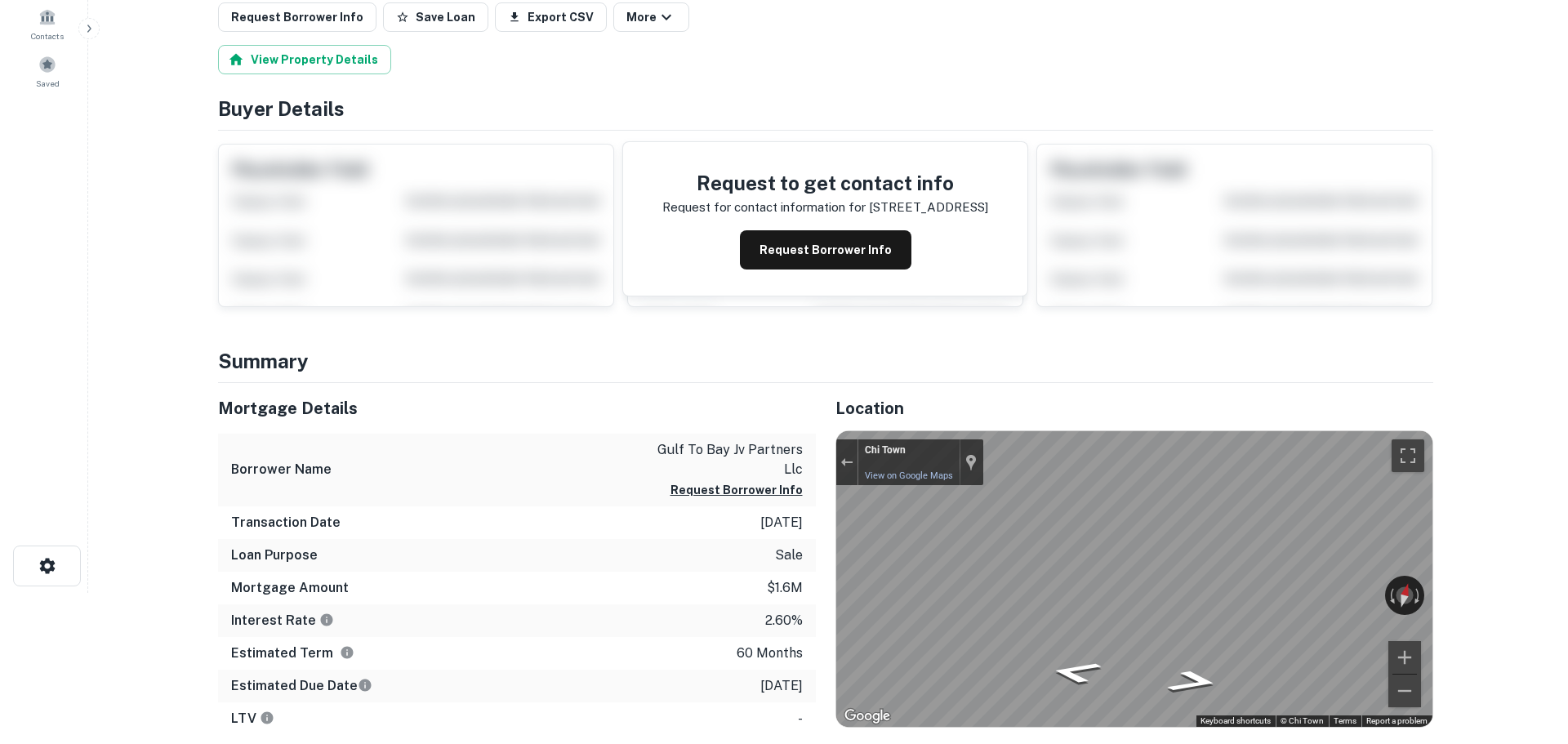
scroll to position [0, 0]
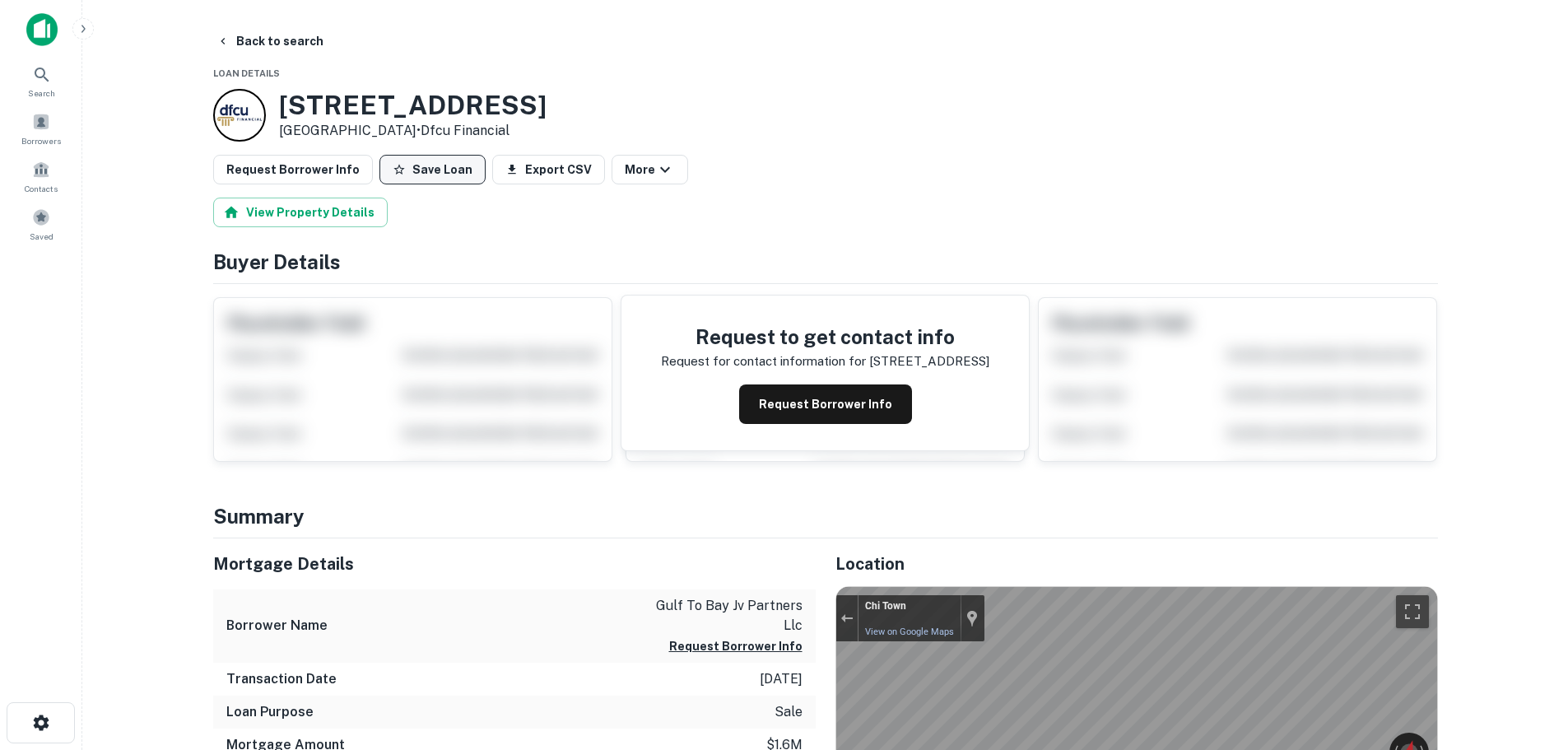
drag, startPoint x: 419, startPoint y: 170, endPoint x: 398, endPoint y: 164, distance: 21.8
click at [419, 168] on button "Save Loan" at bounding box center [433, 169] width 106 height 29
click at [331, 170] on button "Request Borrower Info" at bounding box center [293, 169] width 160 height 29
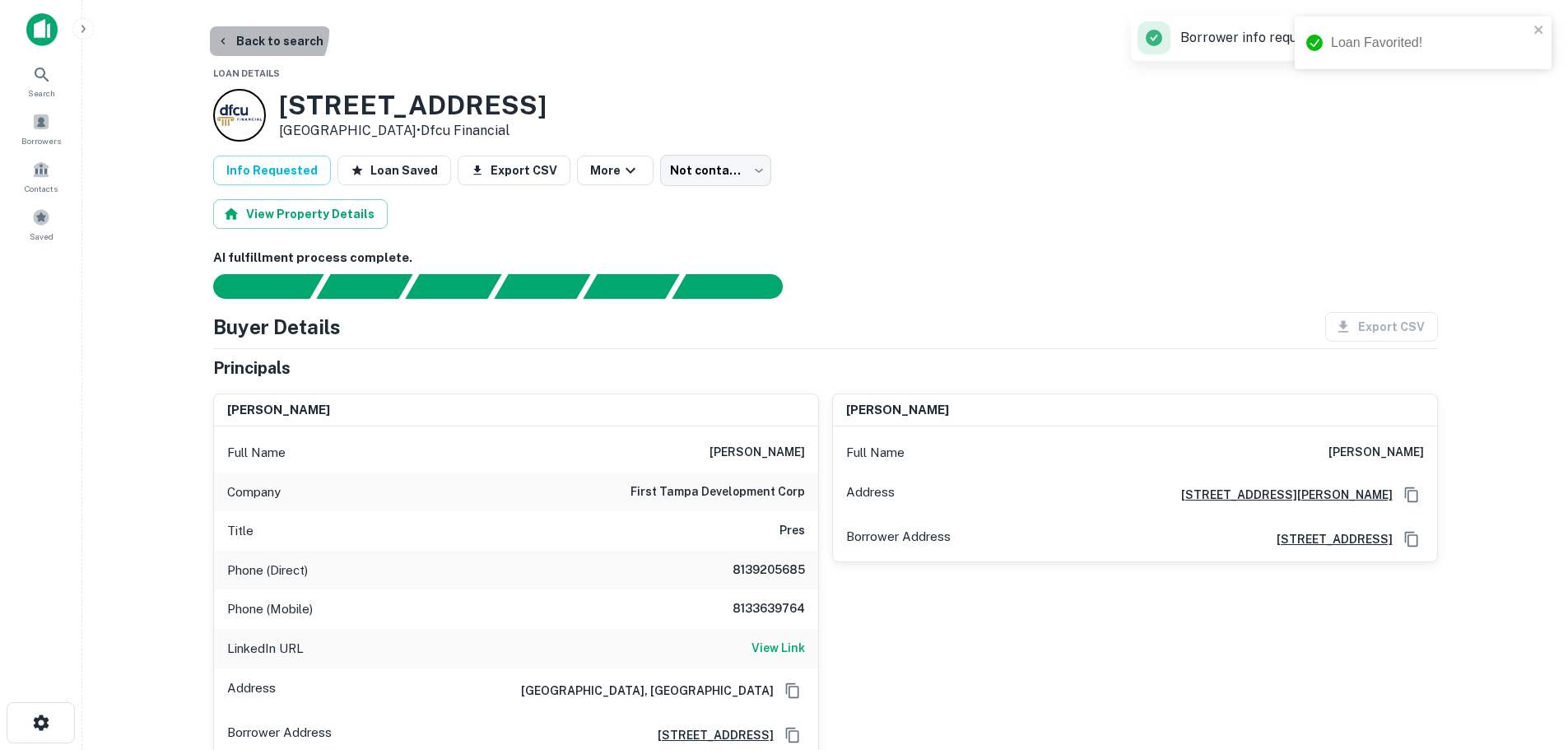
click at [261, 30] on button "Back to search" at bounding box center [270, 41] width 120 height 29
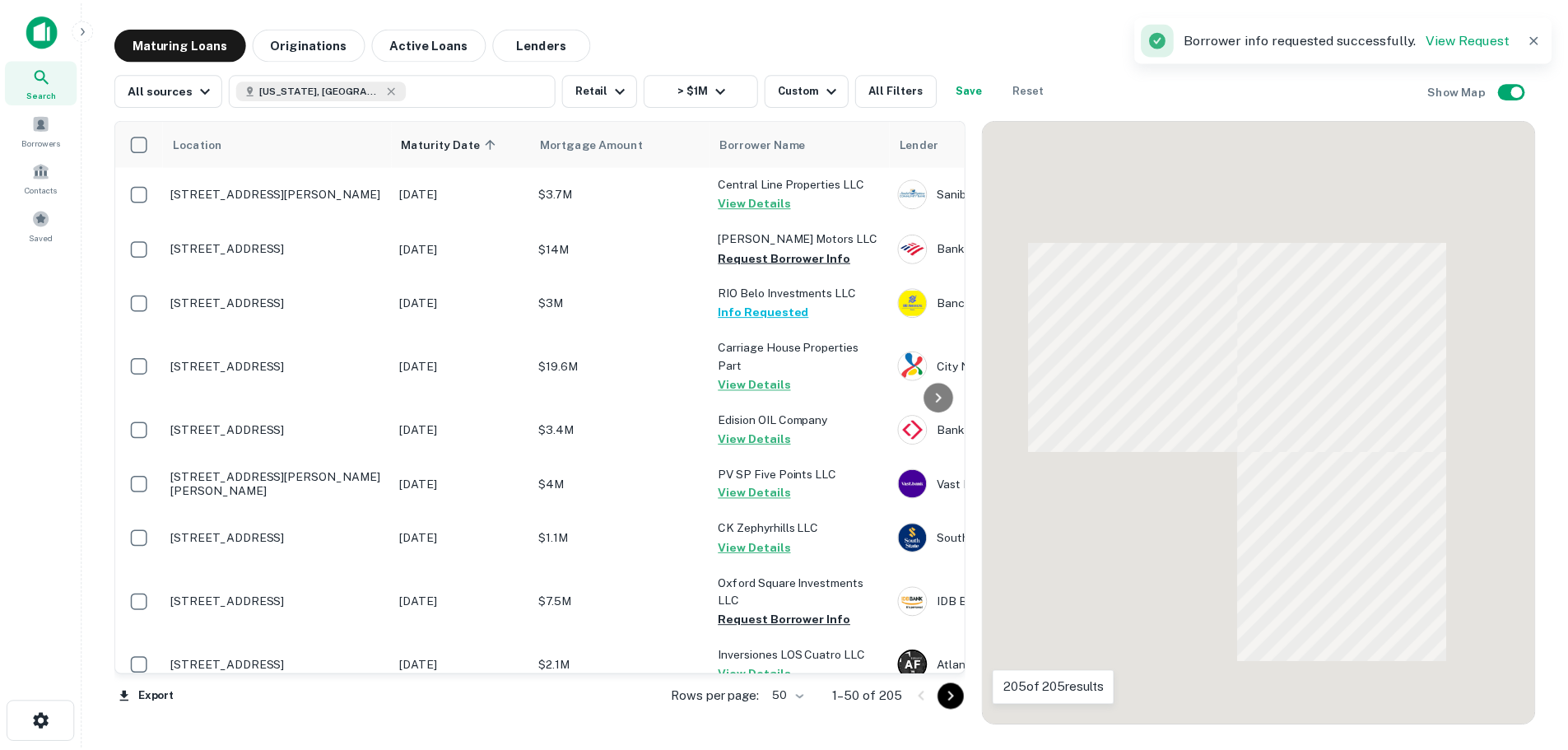
scroll to position [576, 0]
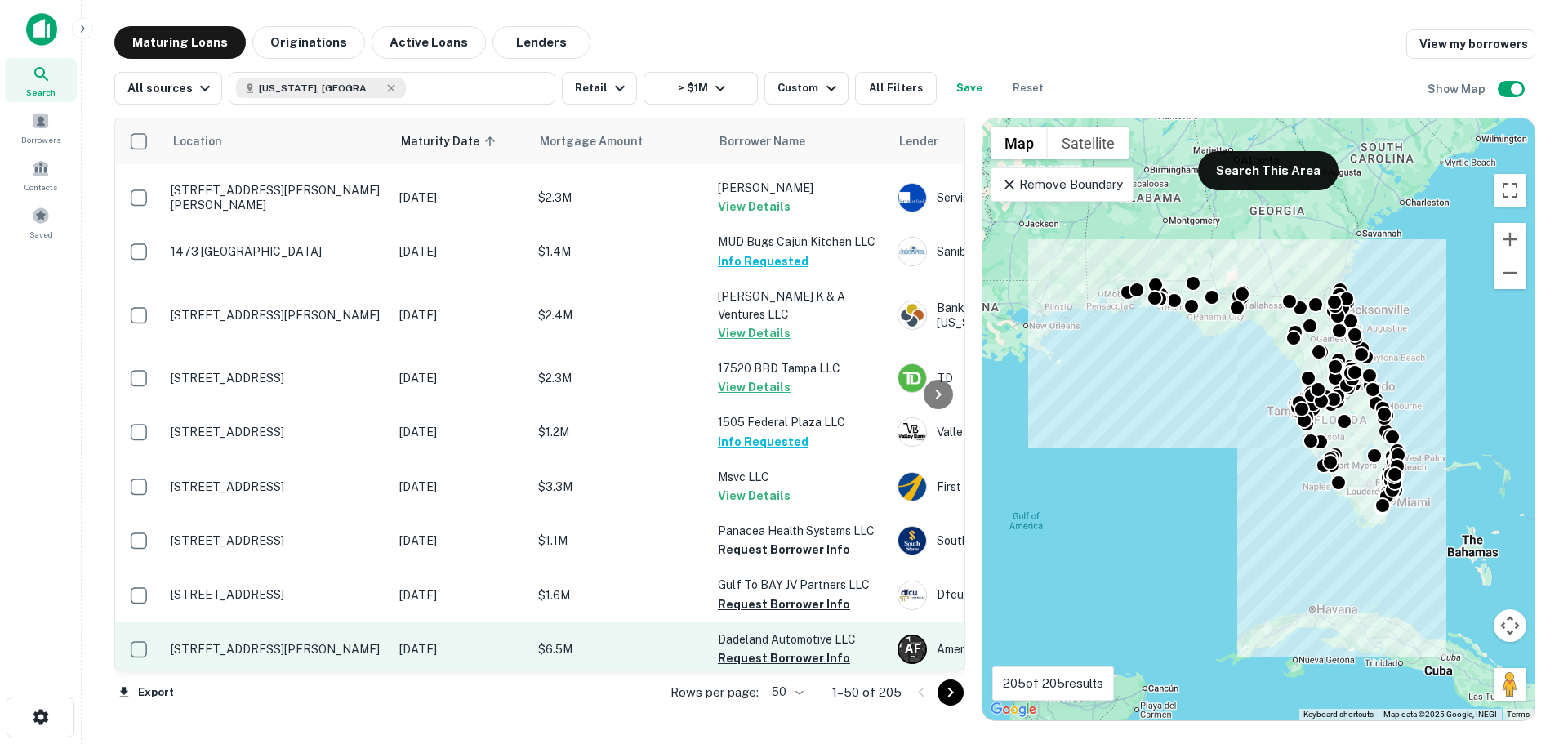
click at [285, 642] on p "[STREET_ADDRESS][PERSON_NAME]" at bounding box center [277, 649] width 212 height 15
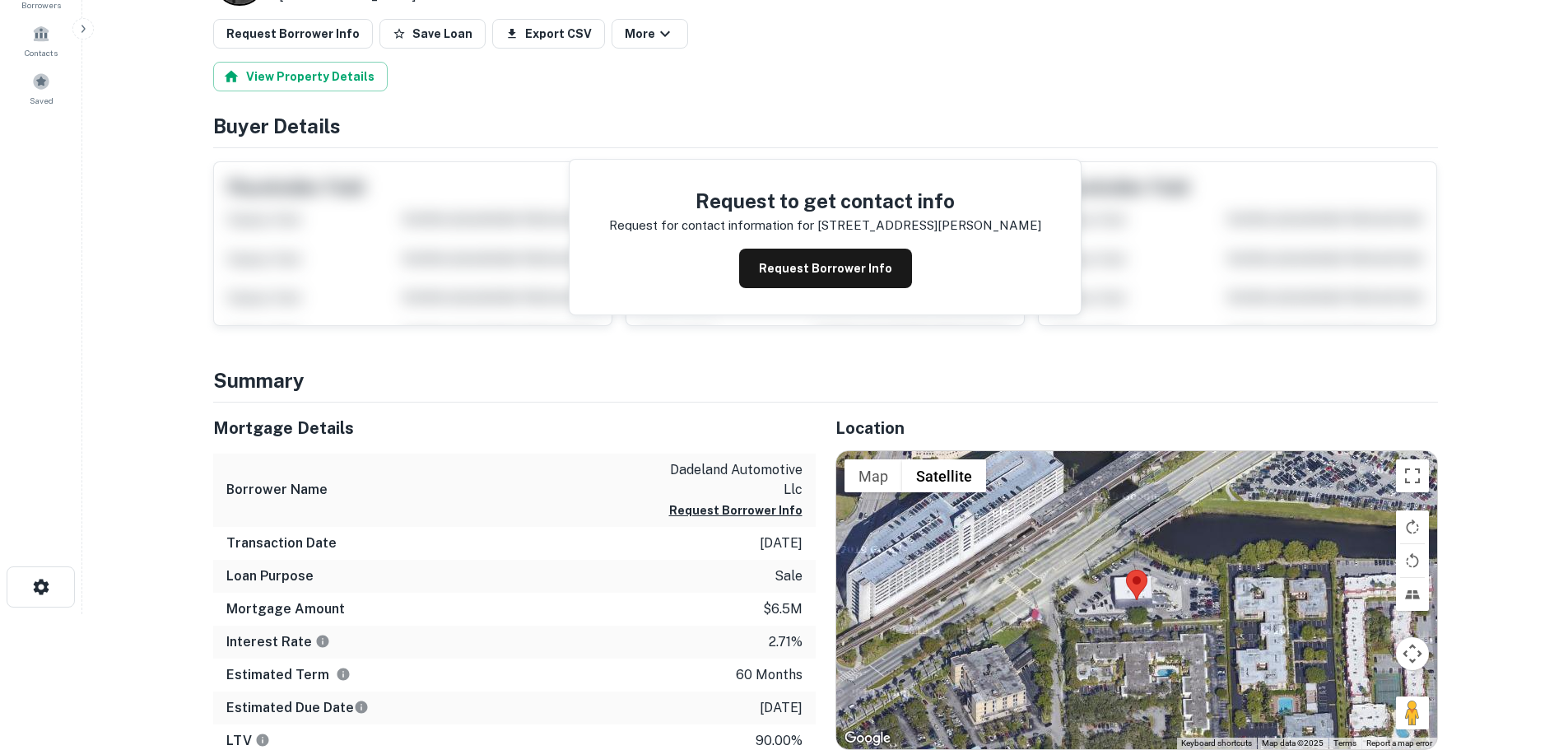
scroll to position [165, 0]
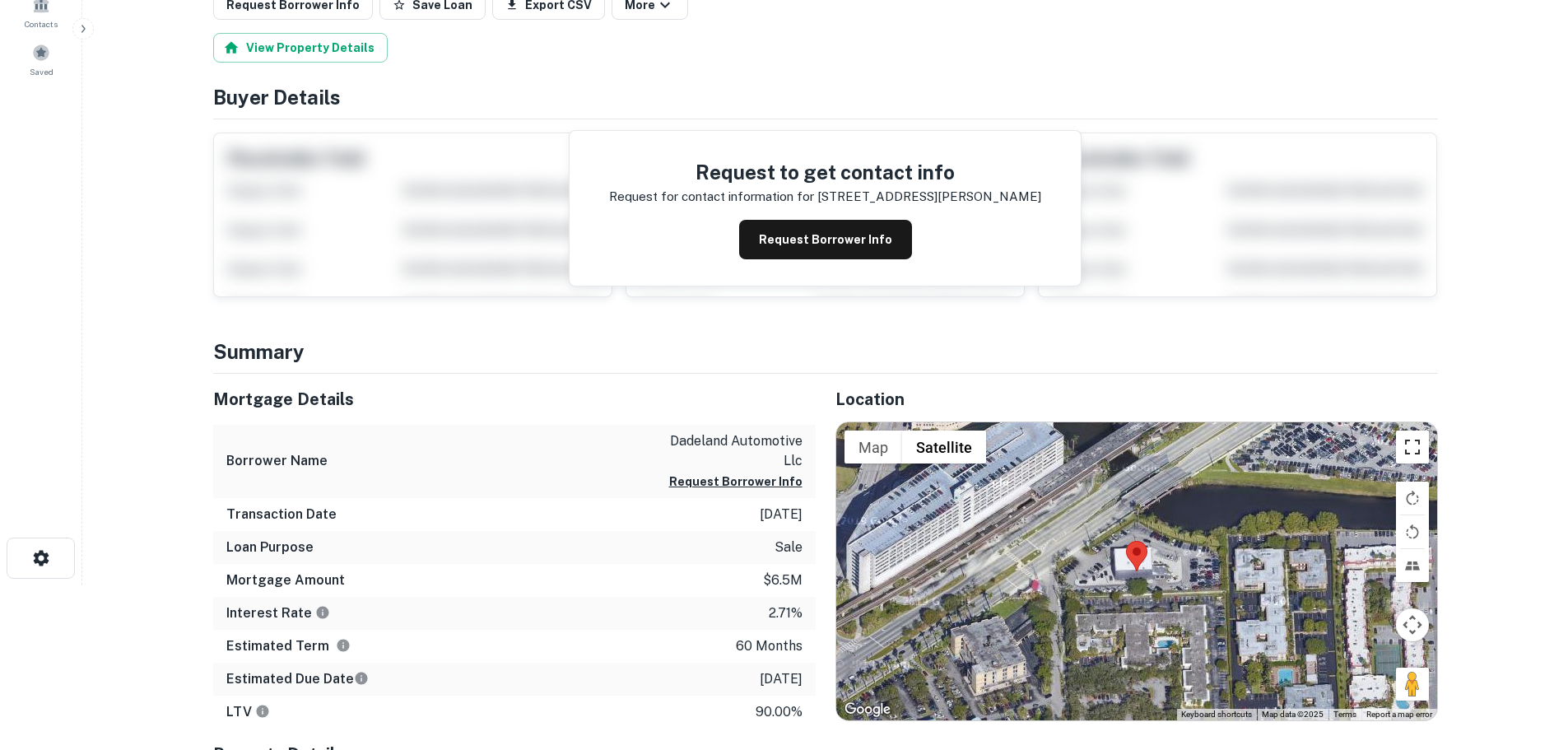
click at [1414, 445] on button "Toggle fullscreen view" at bounding box center [1412, 447] width 33 height 33
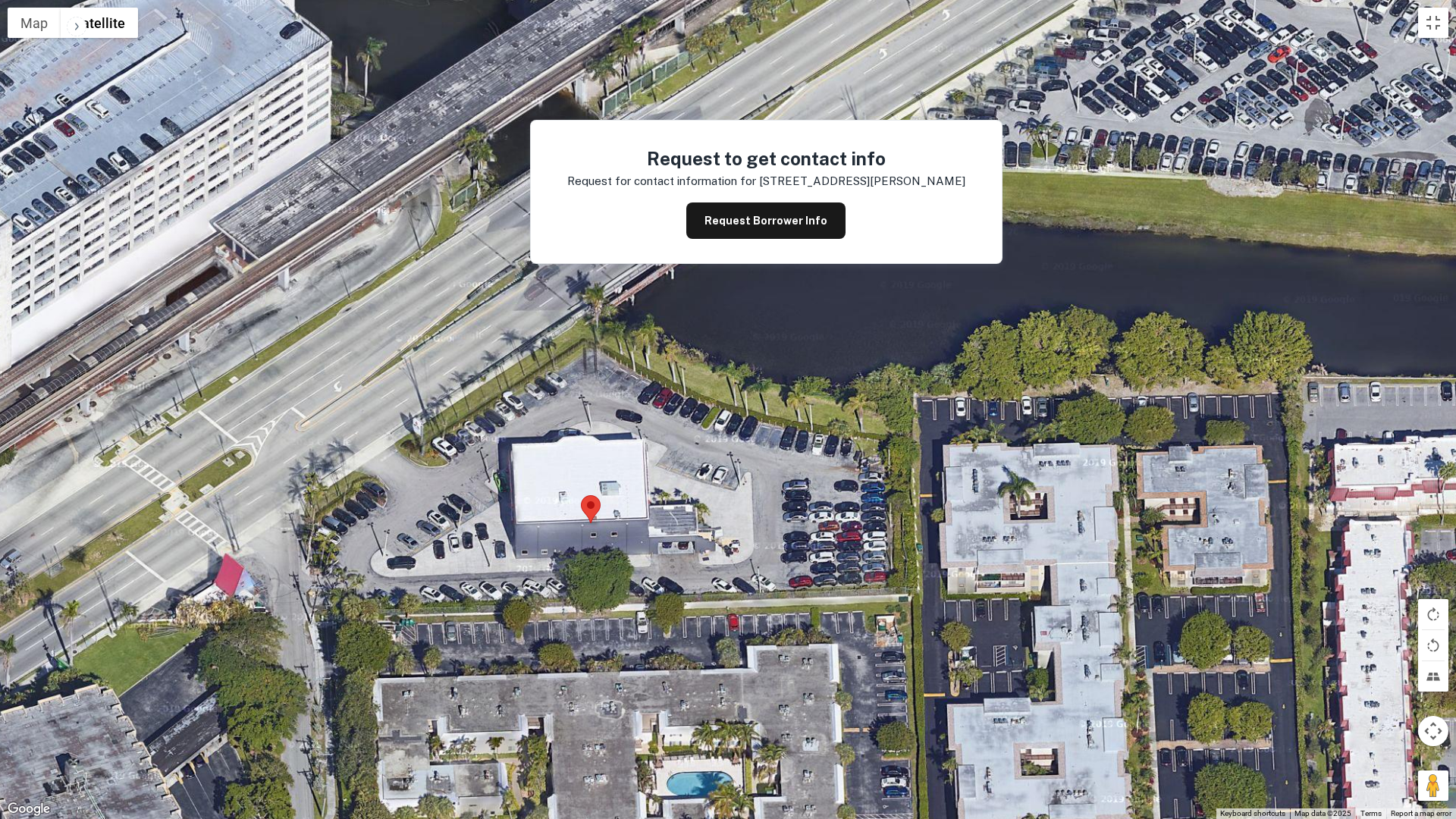
drag, startPoint x: 603, startPoint y: 430, endPoint x: 680, endPoint y: 926, distance: 501.9
click at [680, 667] on html "Search Borrowers Contacts Saved Back to search Loan Details A F 8525 Dixie Hwy …" at bounding box center [728, 257] width 1456 height 819
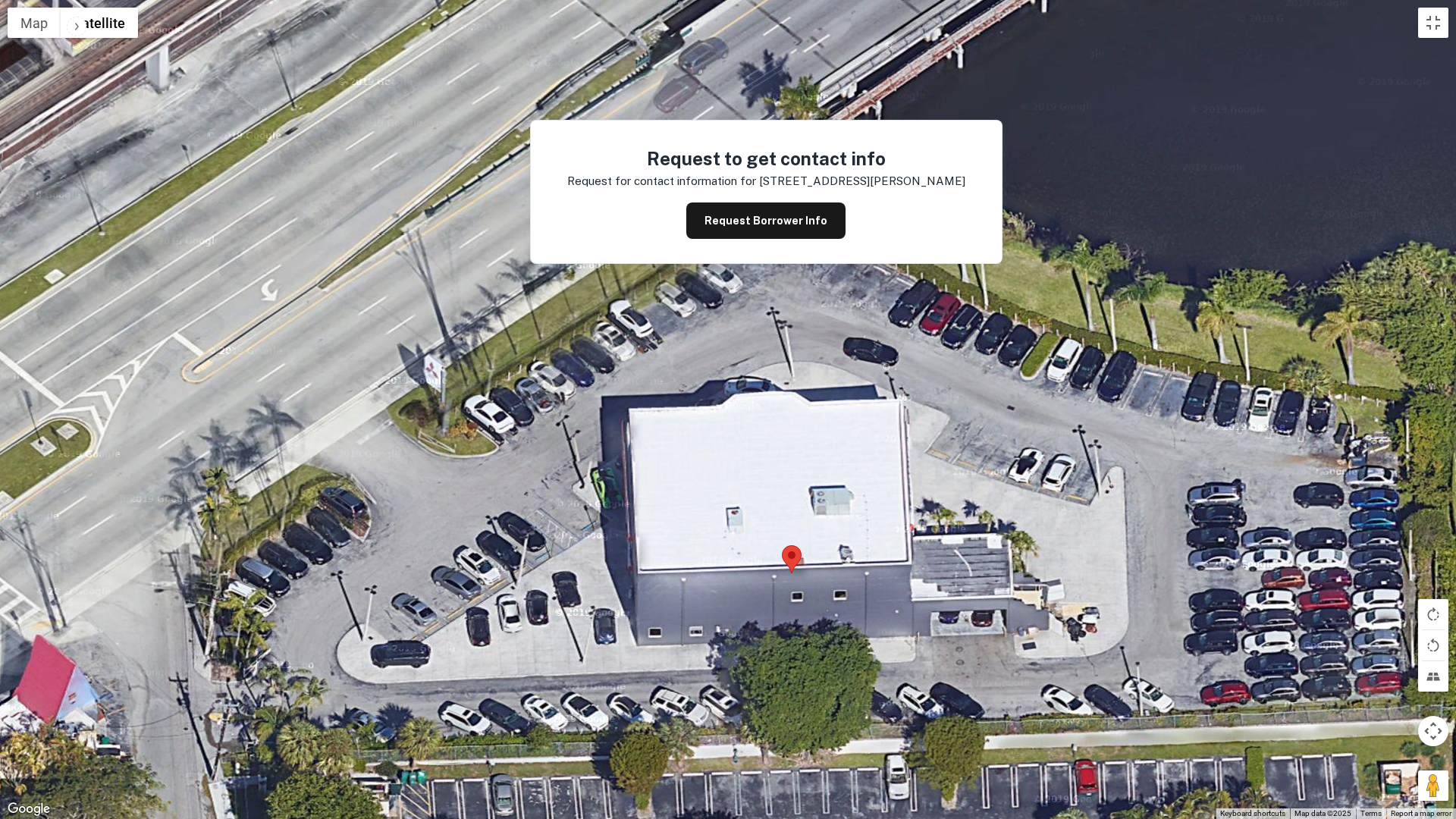
drag, startPoint x: 602, startPoint y: 716, endPoint x: 609, endPoint y: 511, distance: 205.1
click at [609, 511] on div at bounding box center [728, 409] width 1456 height 819
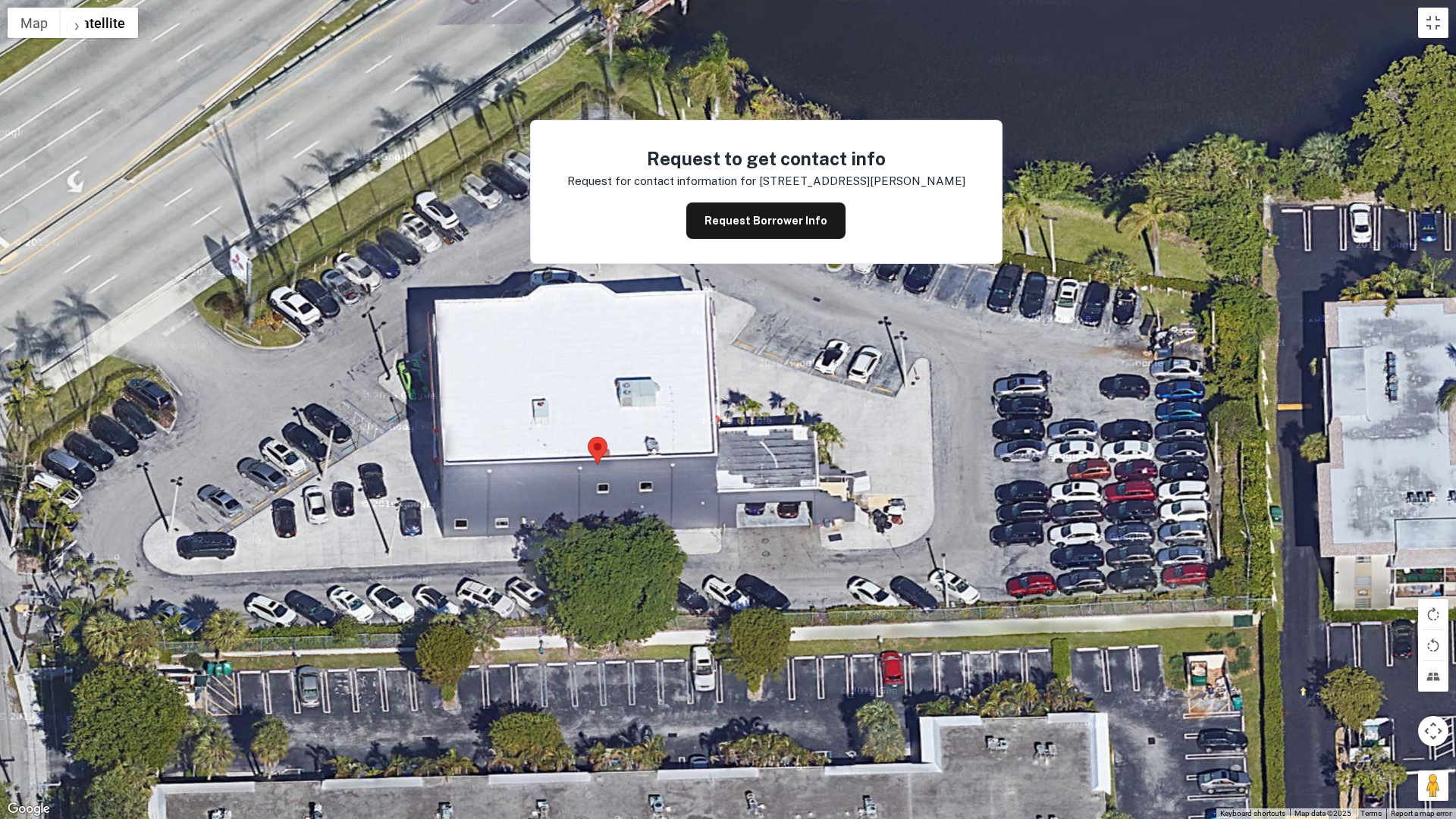
drag, startPoint x: 937, startPoint y: 538, endPoint x: 722, endPoint y: 436, distance: 238.0
click at [742, 428] on div at bounding box center [728, 409] width 1456 height 819
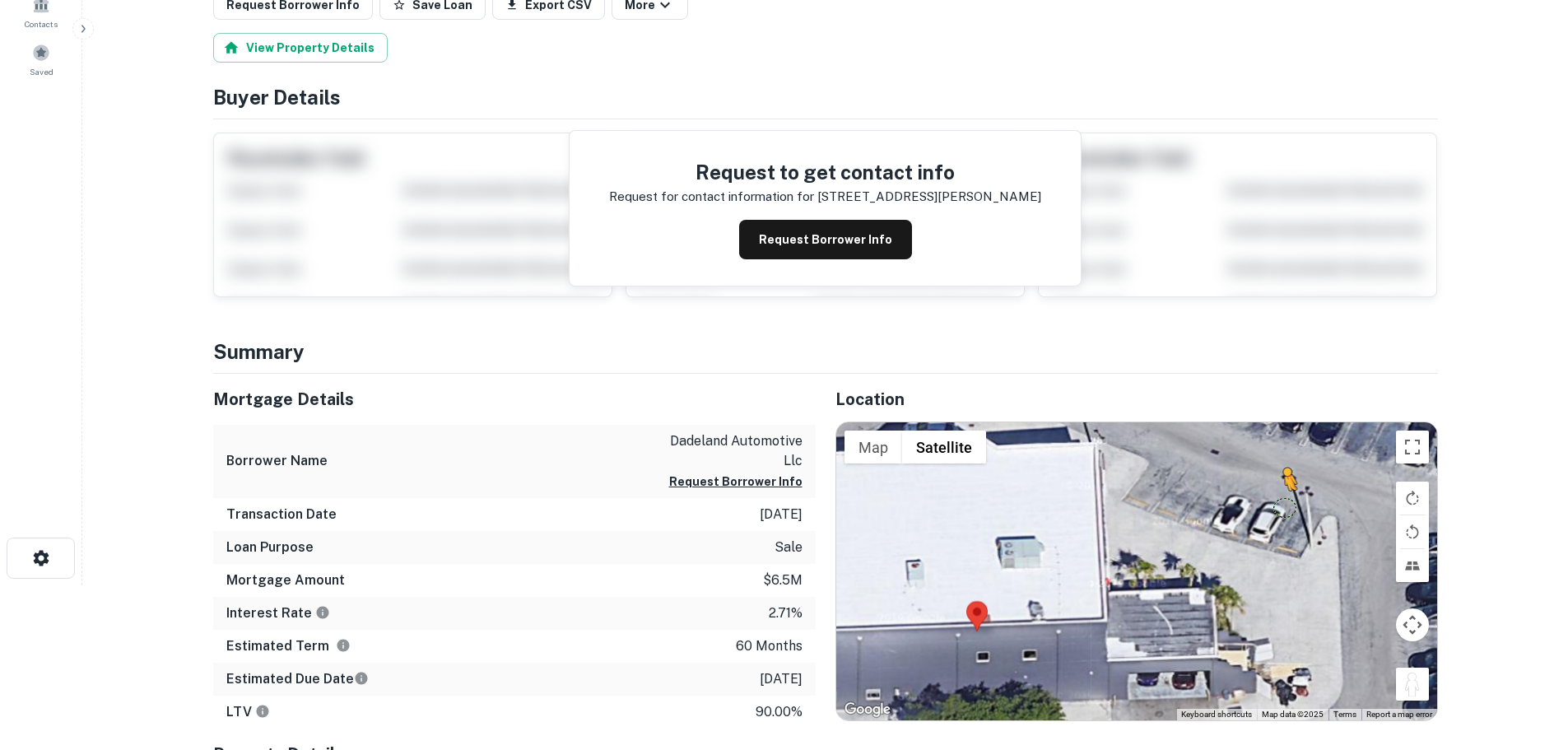
drag, startPoint x: 1409, startPoint y: 668, endPoint x: 1274, endPoint y: 491, distance: 222.6
click at [1275, 491] on div "To activate drag with keyboard, press Alt + Enter. Once in keyboard drag state,…" at bounding box center [1136, 571] width 601 height 298
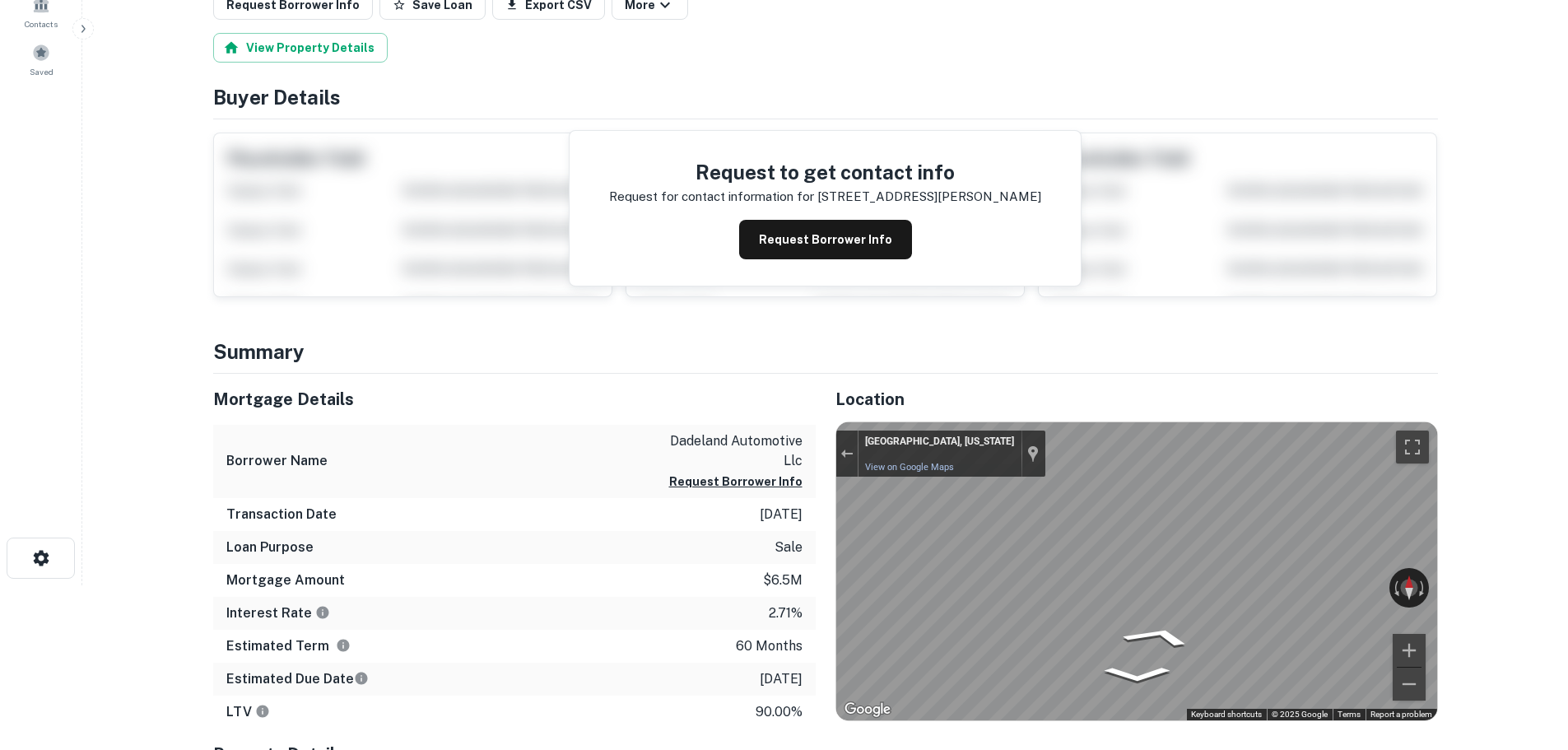
click at [1567, 494] on html "Search Borrowers Contacts Saved Back to search Loan Details A F 8525 Dixie Hwy …" at bounding box center [784, 210] width 1568 height 750
click at [929, 593] on div "Location ← Move left → Move right ↑ Move up ↓ Move down + Zoom in - Zoom out Ho…" at bounding box center [1126, 659] width 622 height 570
drag, startPoint x: 821, startPoint y: 563, endPoint x: 948, endPoint y: 789, distance: 259.2
click at [948, 585] on html "Search Borrowers Contacts Saved Back to search Loan Details A F 8525 Dixie Hwy …" at bounding box center [784, 210] width 1568 height 750
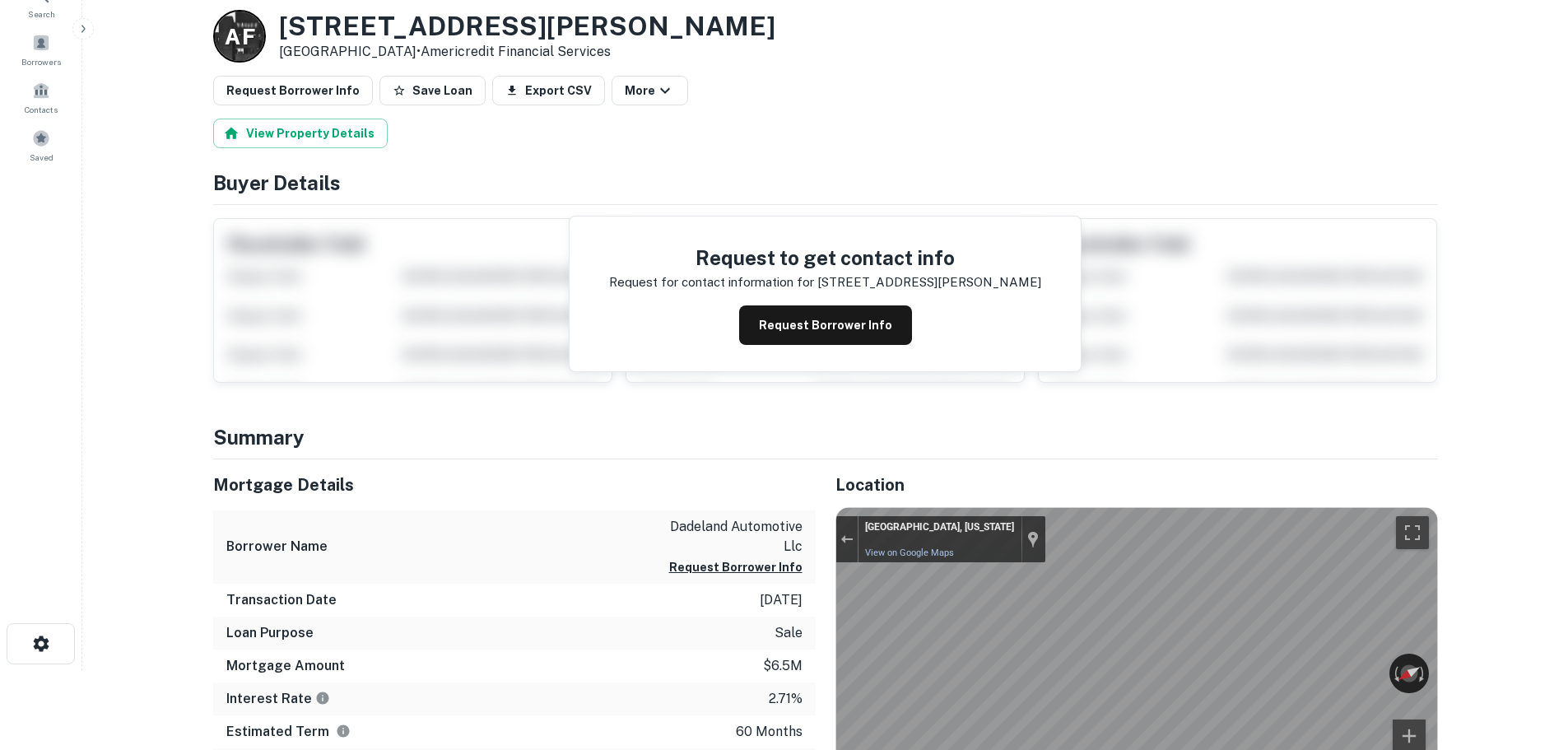
scroll to position [0, 0]
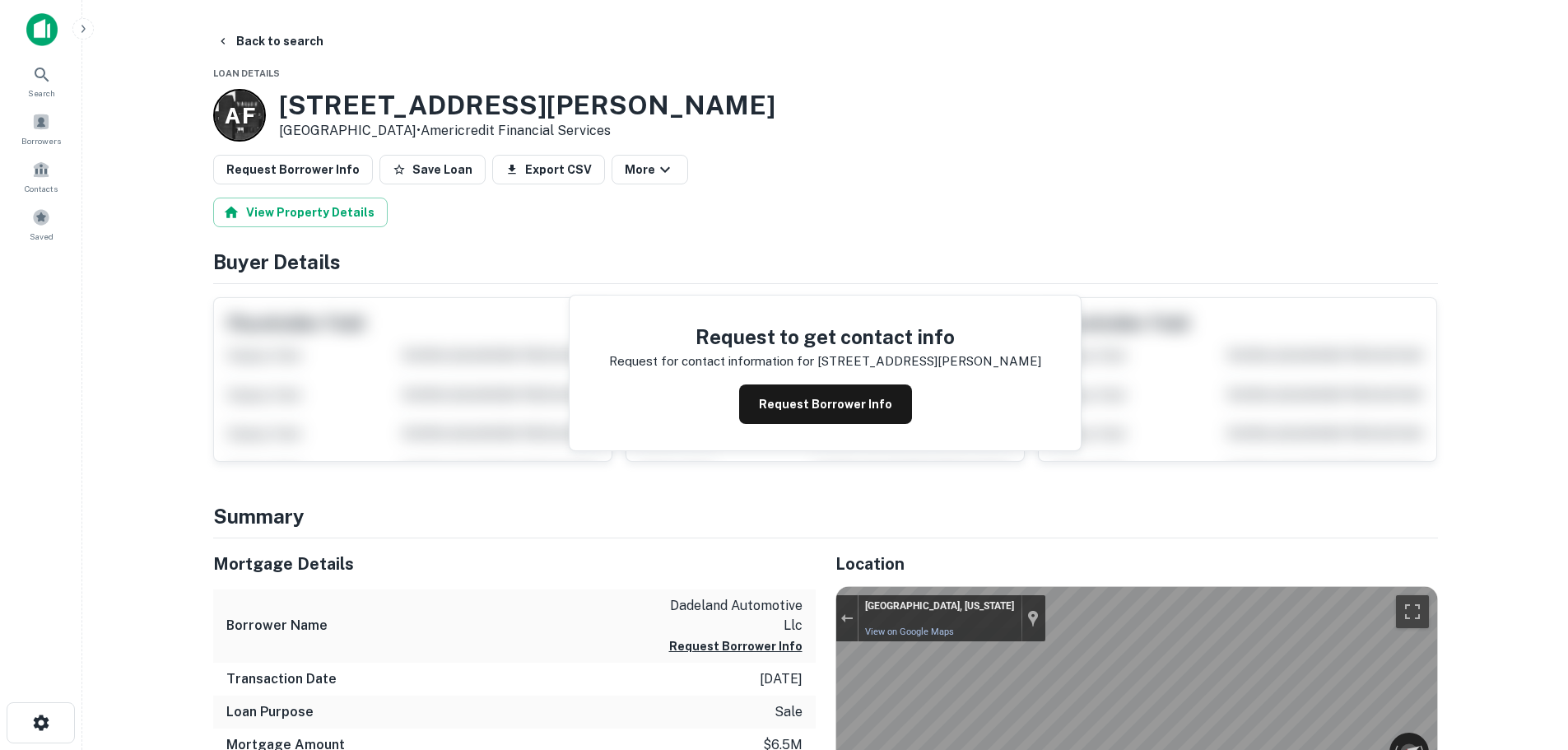
click at [343, 118] on h3 "8525 Dixie Hwy" at bounding box center [527, 105] width 496 height 31
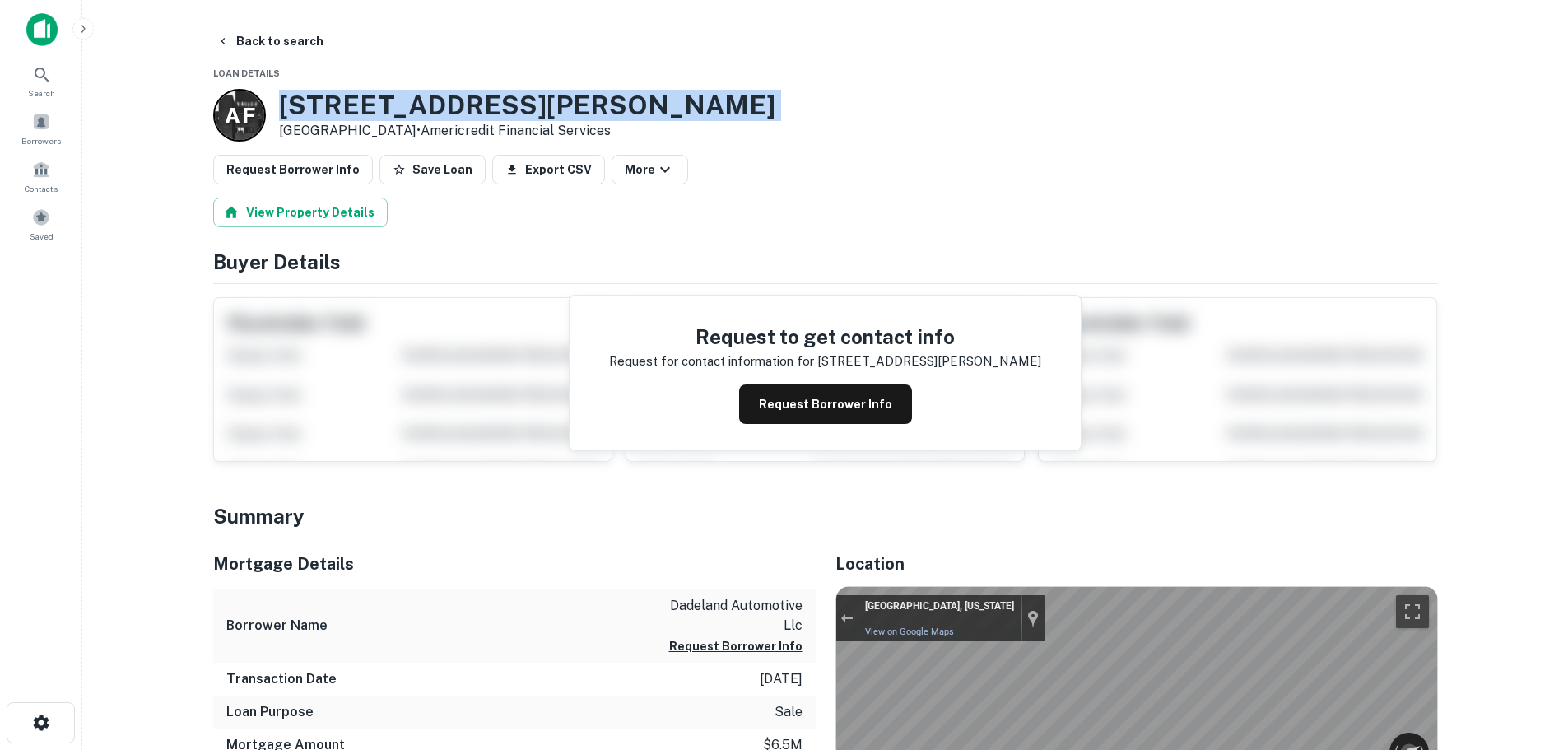
click at [343, 118] on h3 "8525 Dixie Hwy" at bounding box center [527, 105] width 496 height 31
copy h3 "8525 Dixie Hwy"
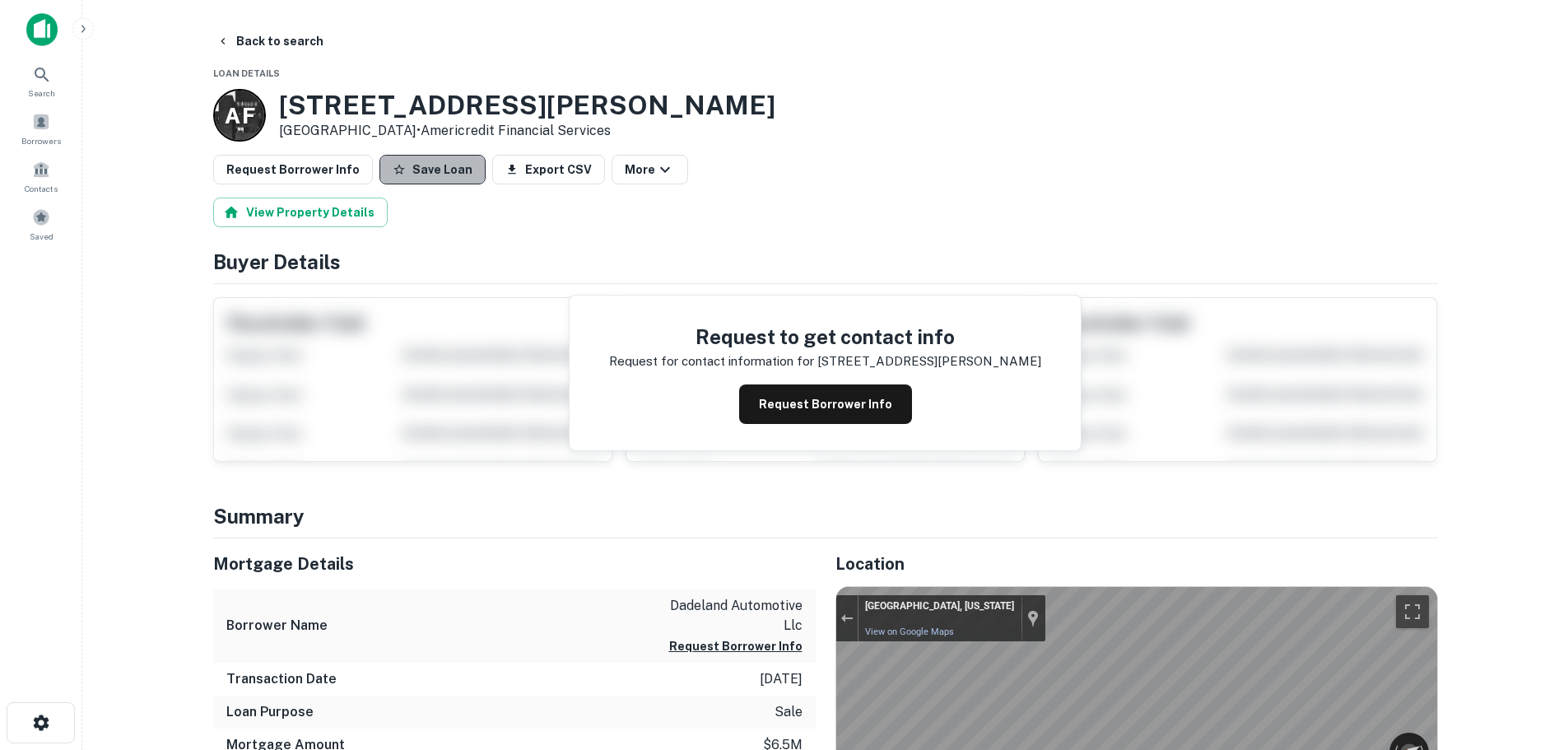
click at [421, 172] on button "Save Loan" at bounding box center [433, 169] width 106 height 29
click at [287, 163] on button "Request Borrower Info" at bounding box center [293, 169] width 160 height 29
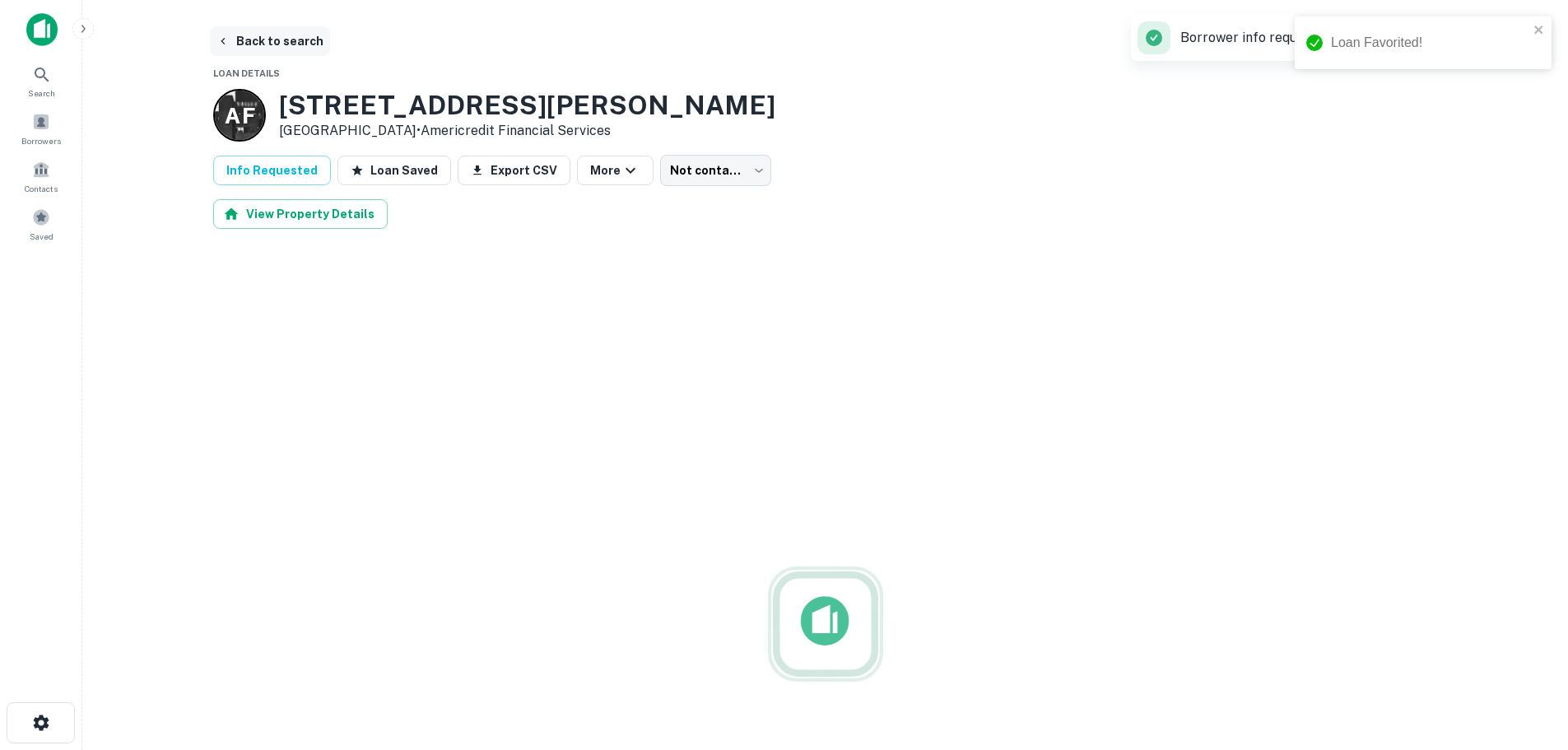
click at [309, 38] on button "Back to search" at bounding box center [270, 41] width 120 height 29
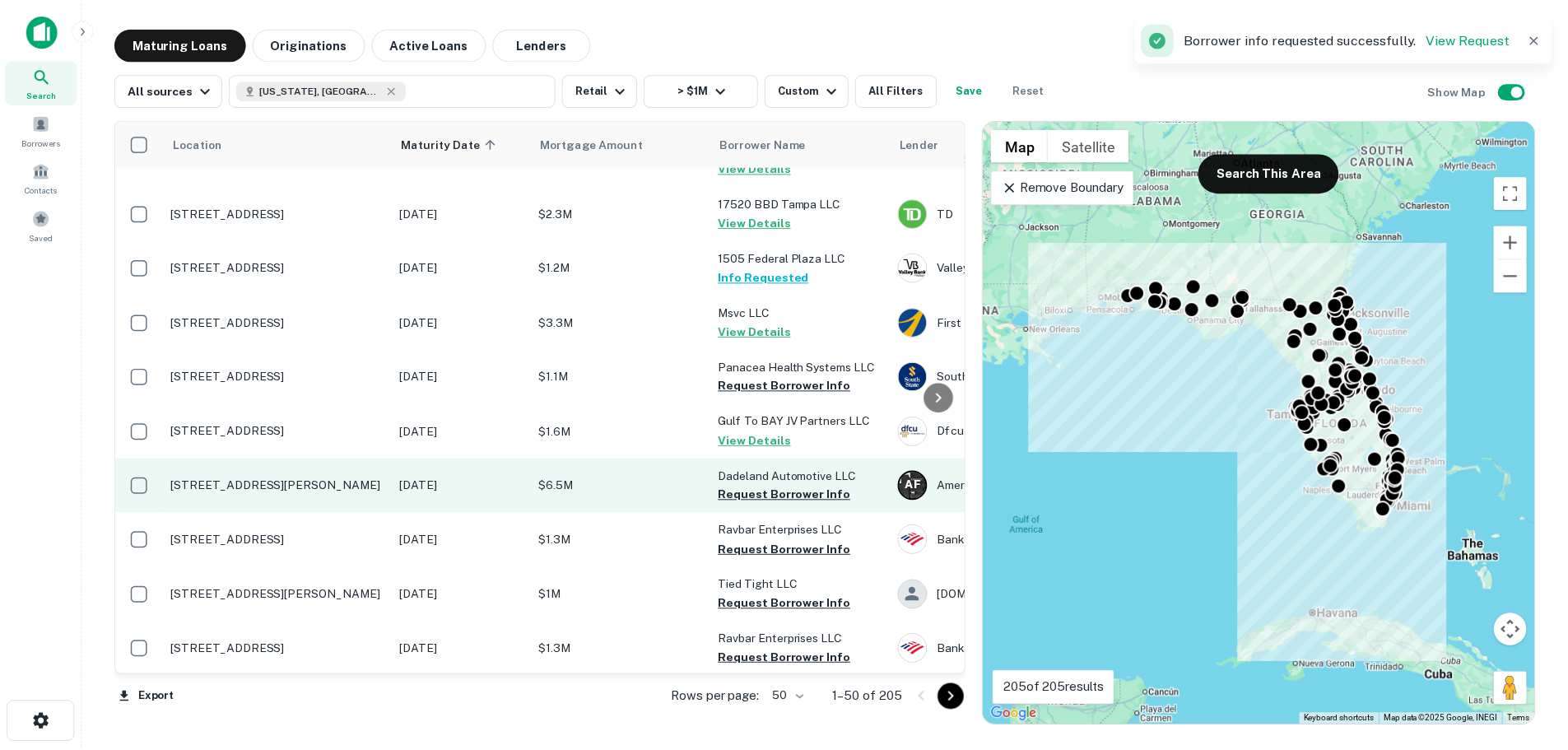
scroll to position [823, 0]
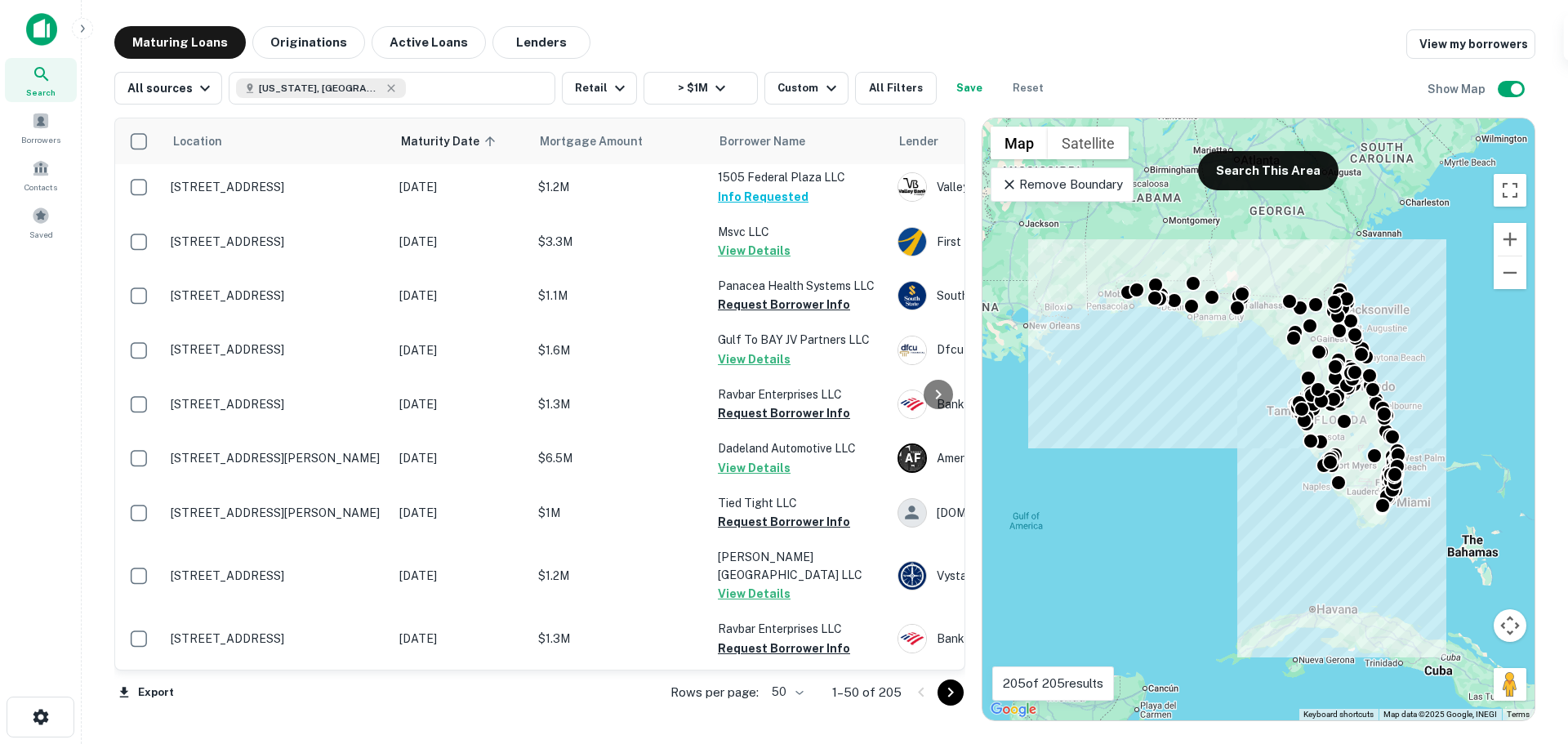
click at [275, 431] on td "[STREET_ADDRESS][PERSON_NAME]" at bounding box center [276, 457] width 228 height 54
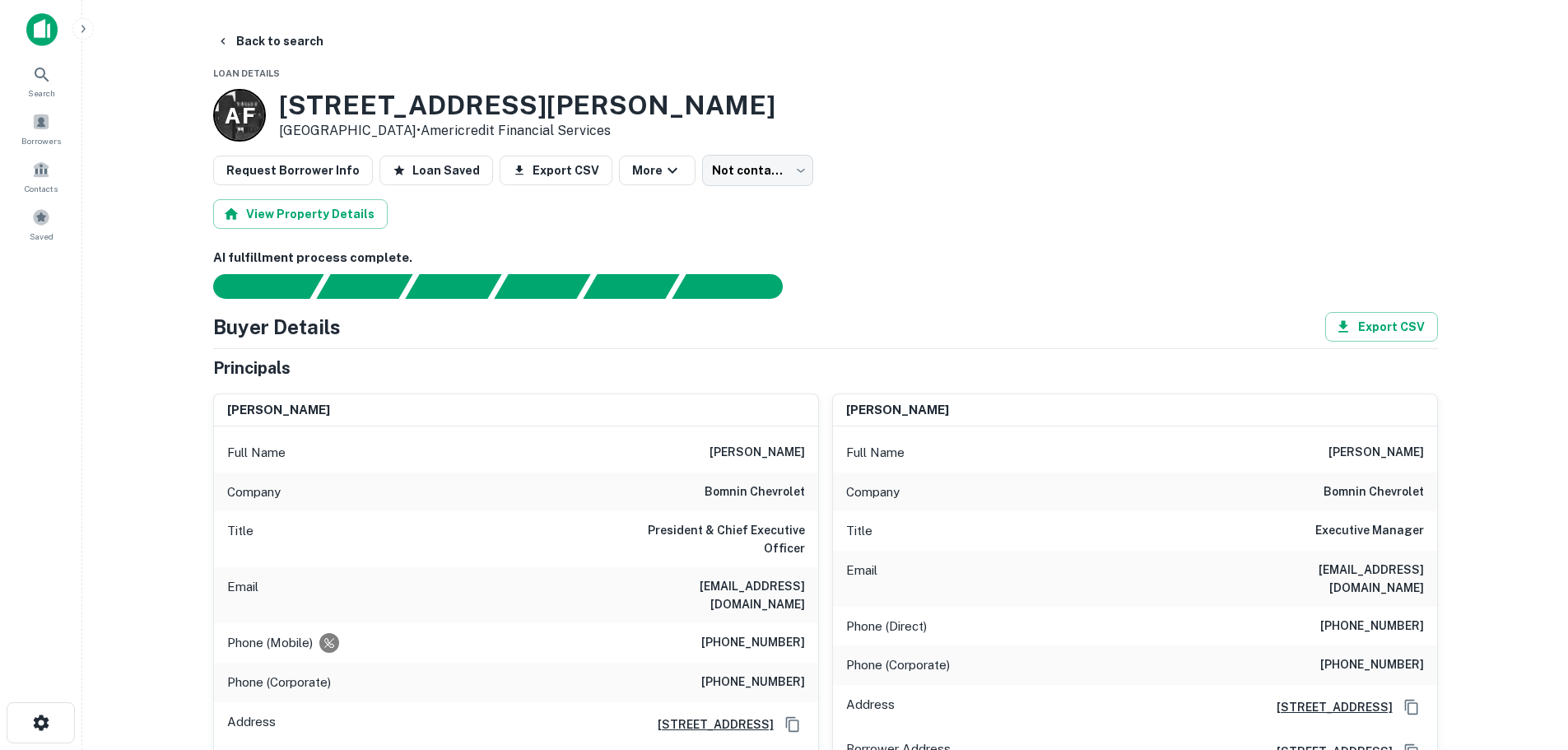
click at [281, 44] on button "Back to search" at bounding box center [270, 41] width 120 height 29
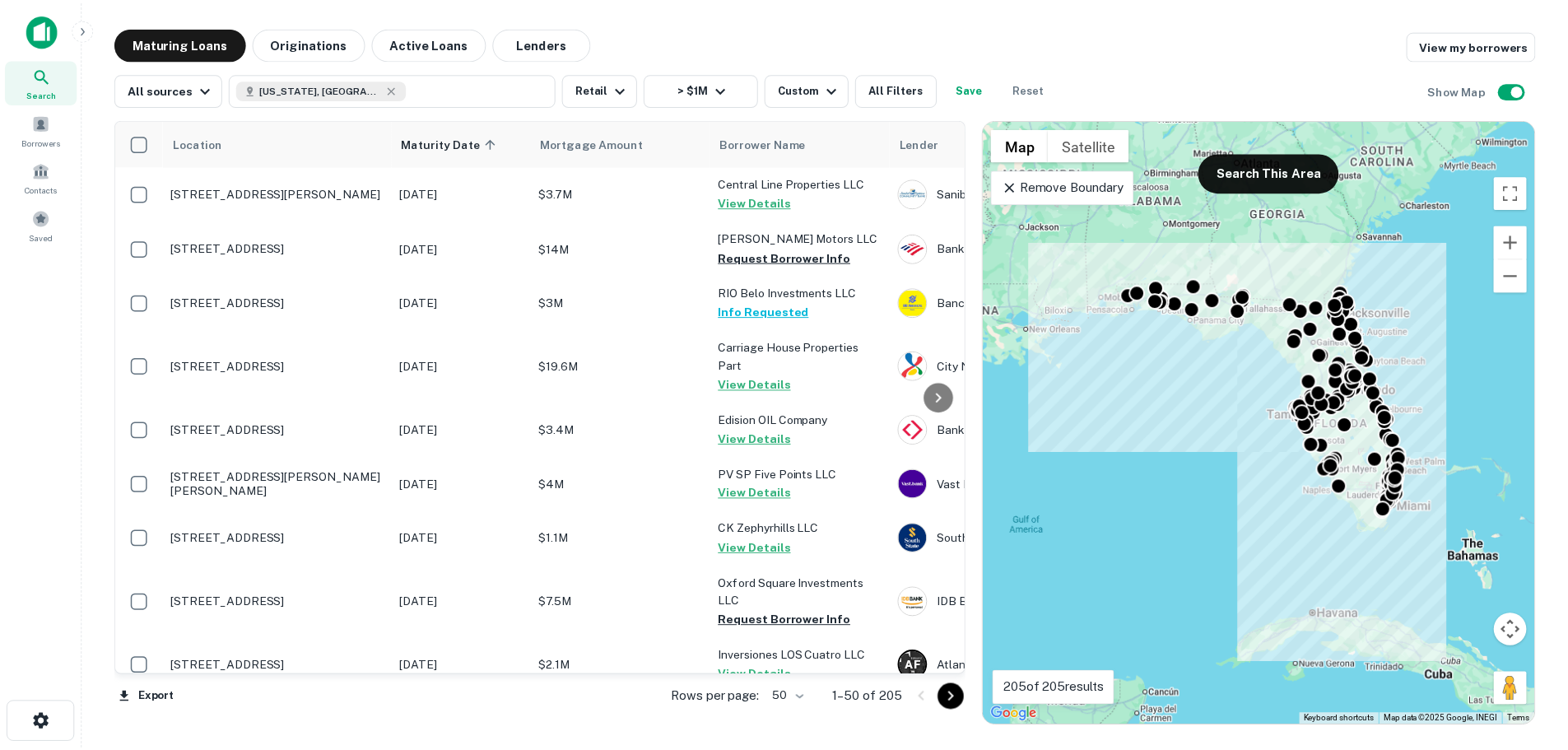
scroll to position [823, 0]
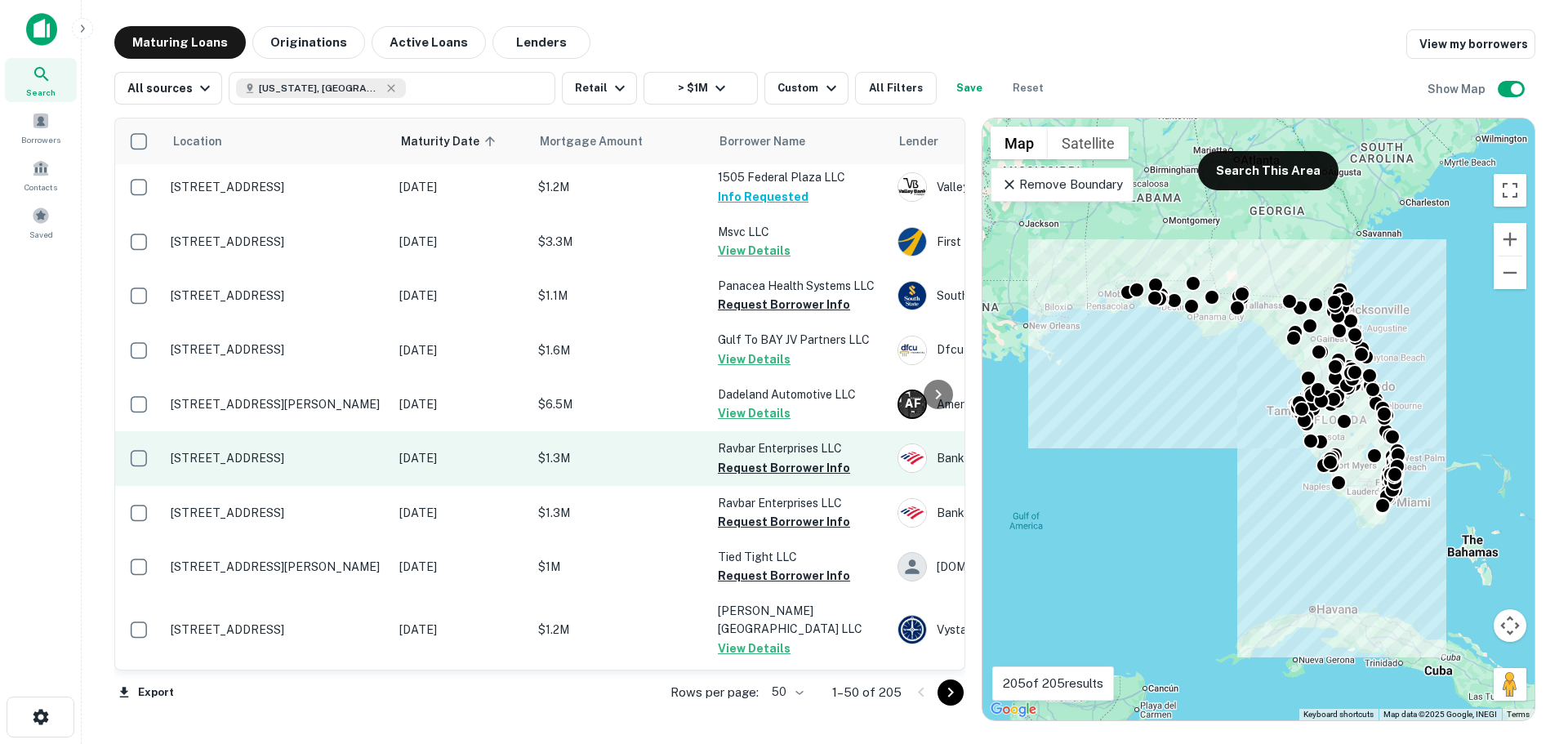
click at [294, 451] on p "[STREET_ADDRESS]" at bounding box center [277, 458] width 212 height 15
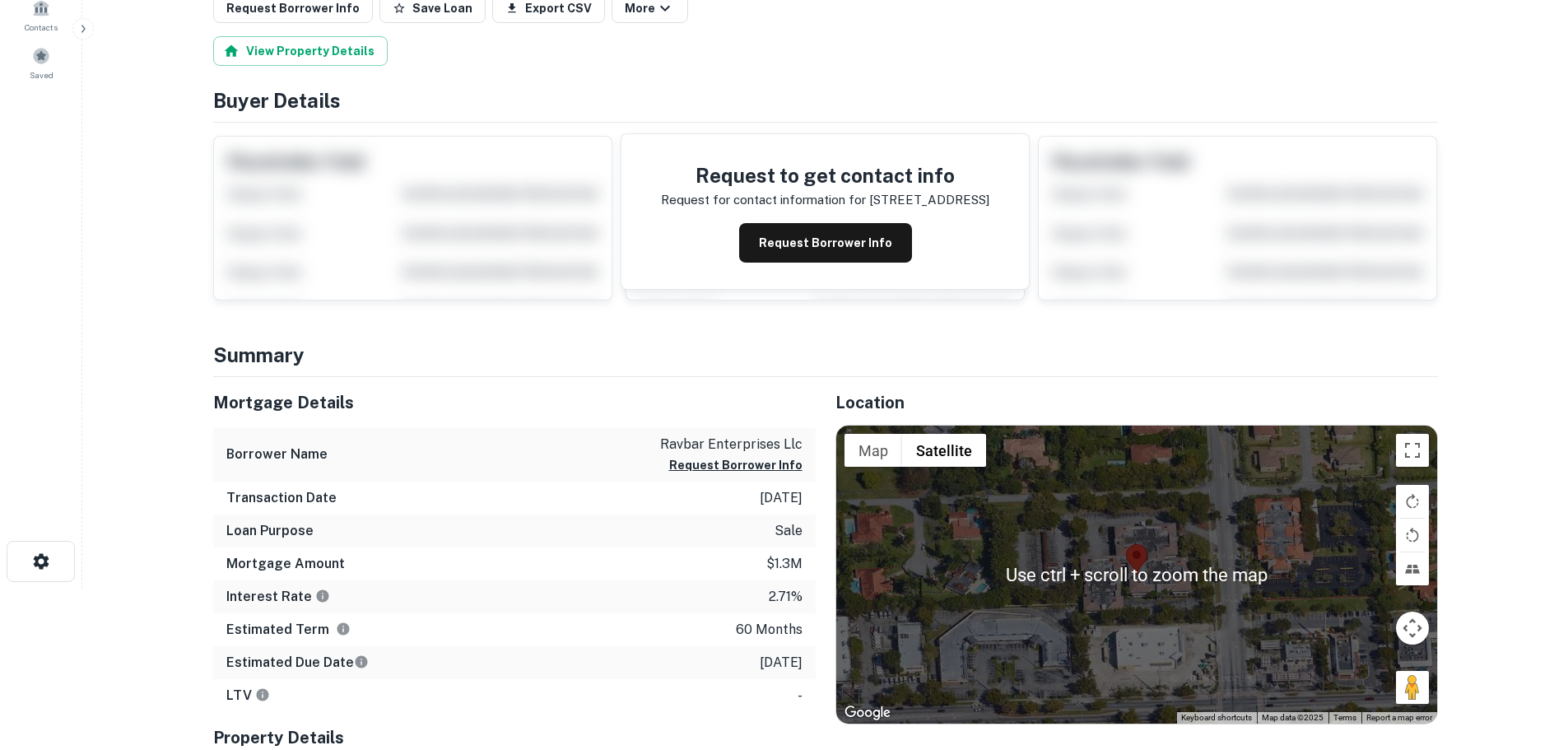
scroll to position [330, 0]
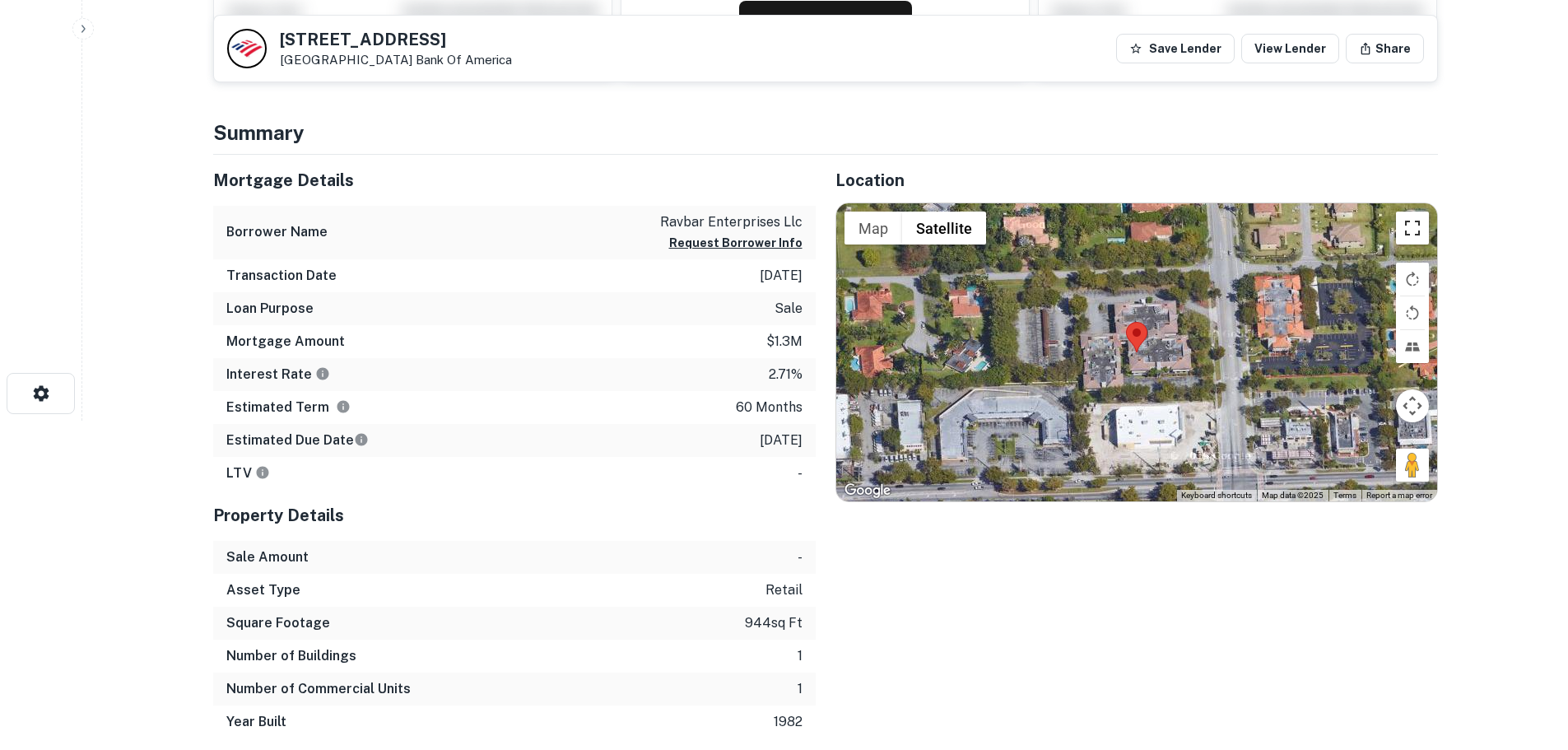
click at [1415, 236] on button "Toggle fullscreen view" at bounding box center [1412, 227] width 33 height 33
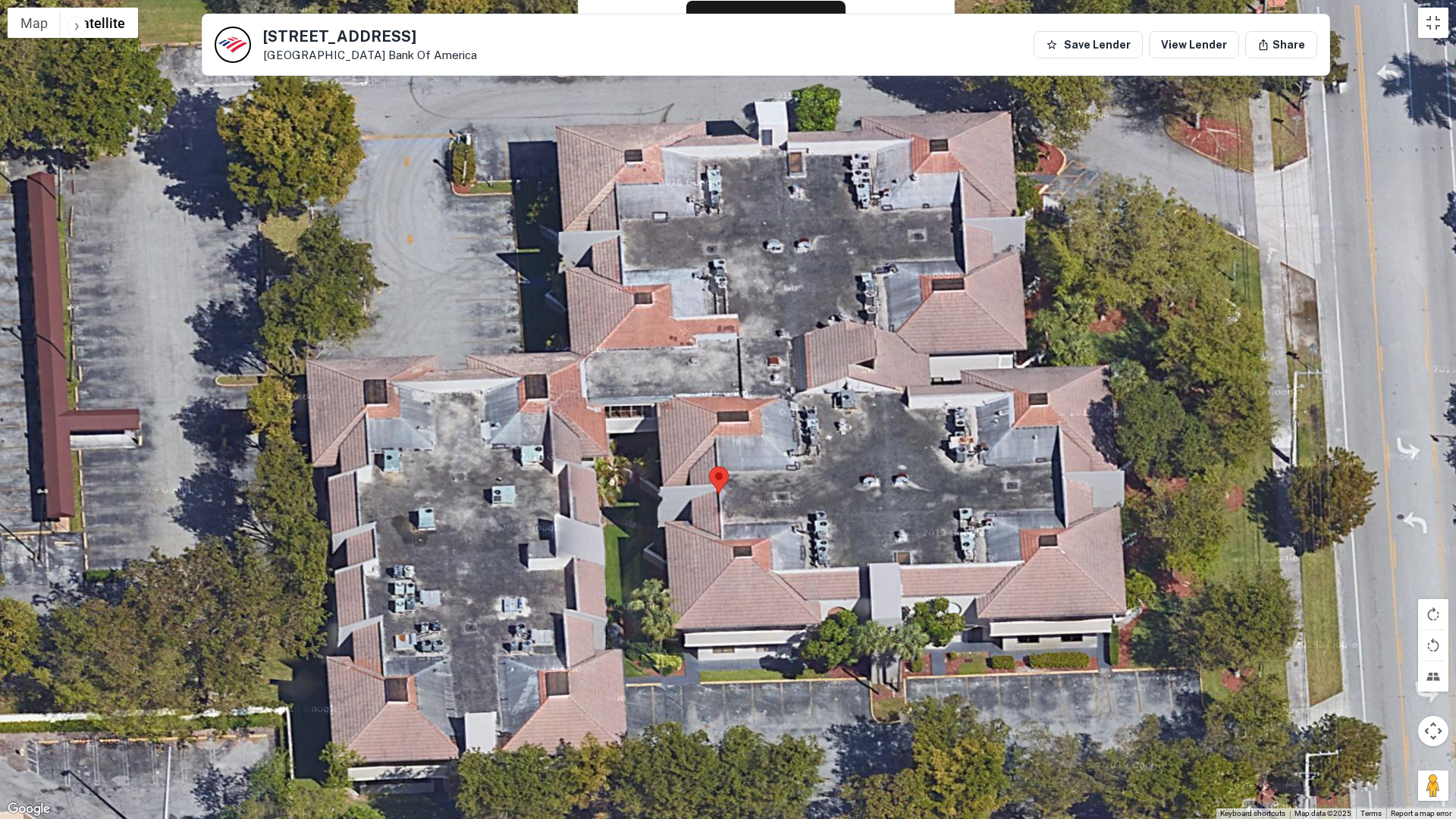
drag, startPoint x: 758, startPoint y: 392, endPoint x: 837, endPoint y: 669, distance: 288.0
click at [837, 669] on div at bounding box center [728, 409] width 1456 height 819
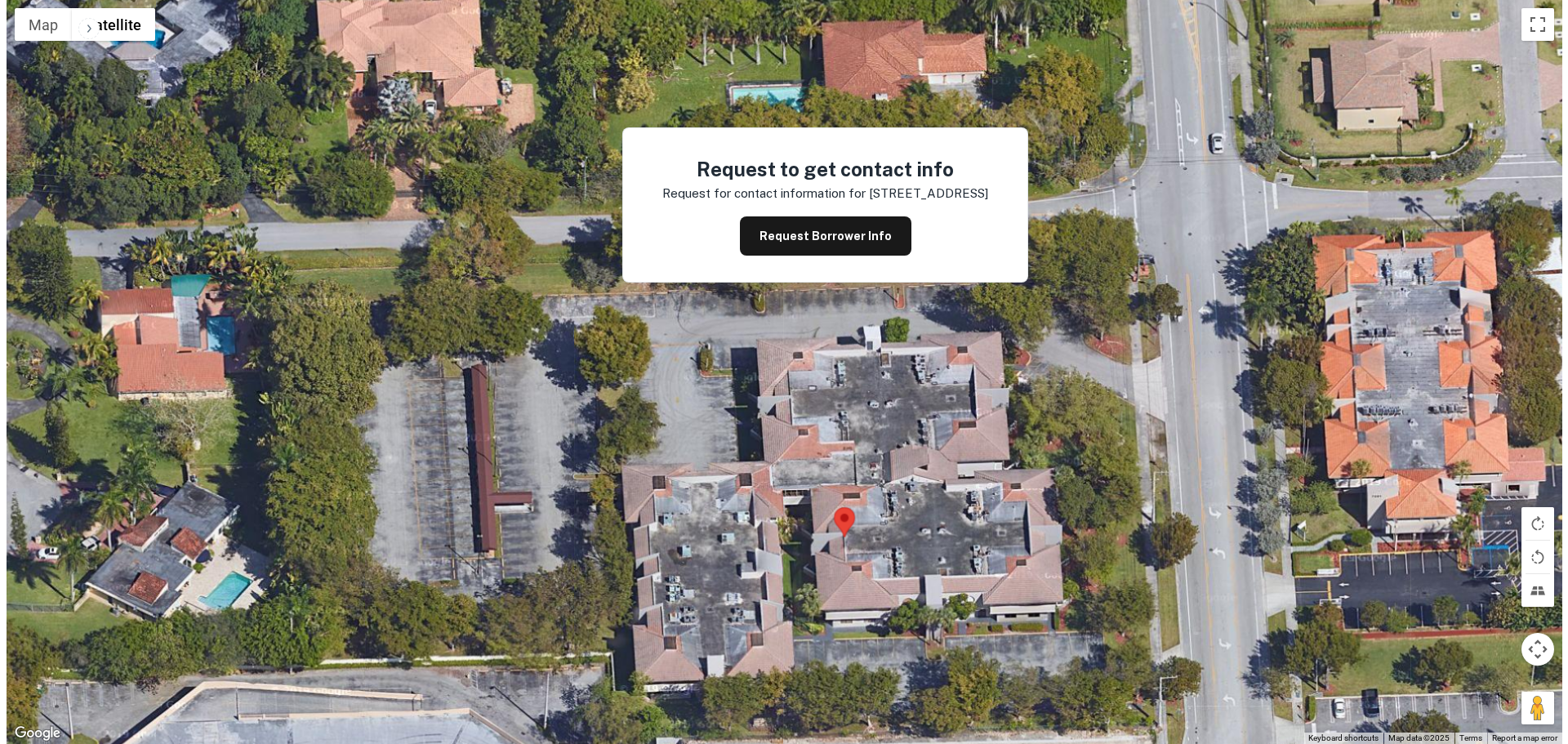
scroll to position [0, 0]
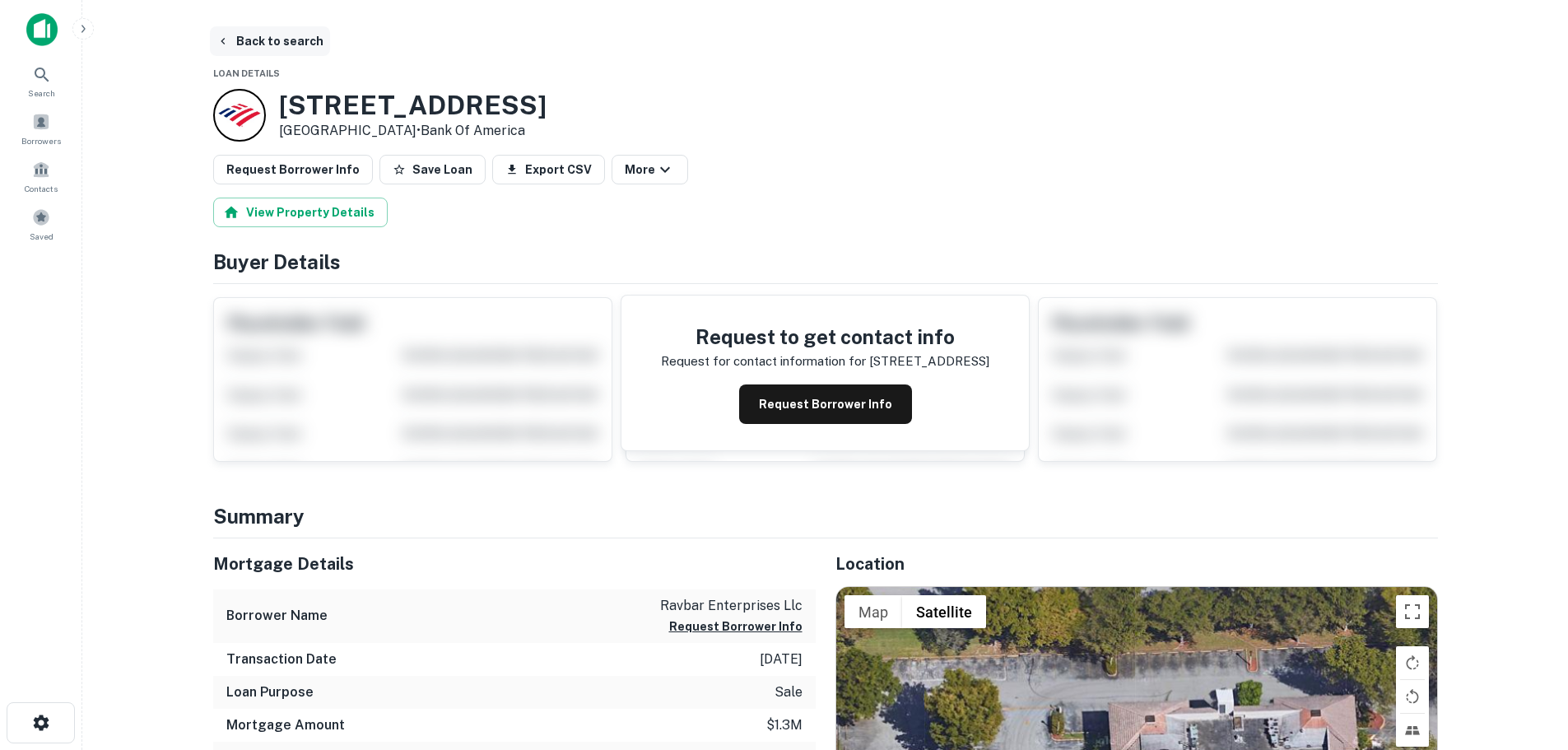
click at [255, 38] on button "Back to search" at bounding box center [270, 41] width 120 height 29
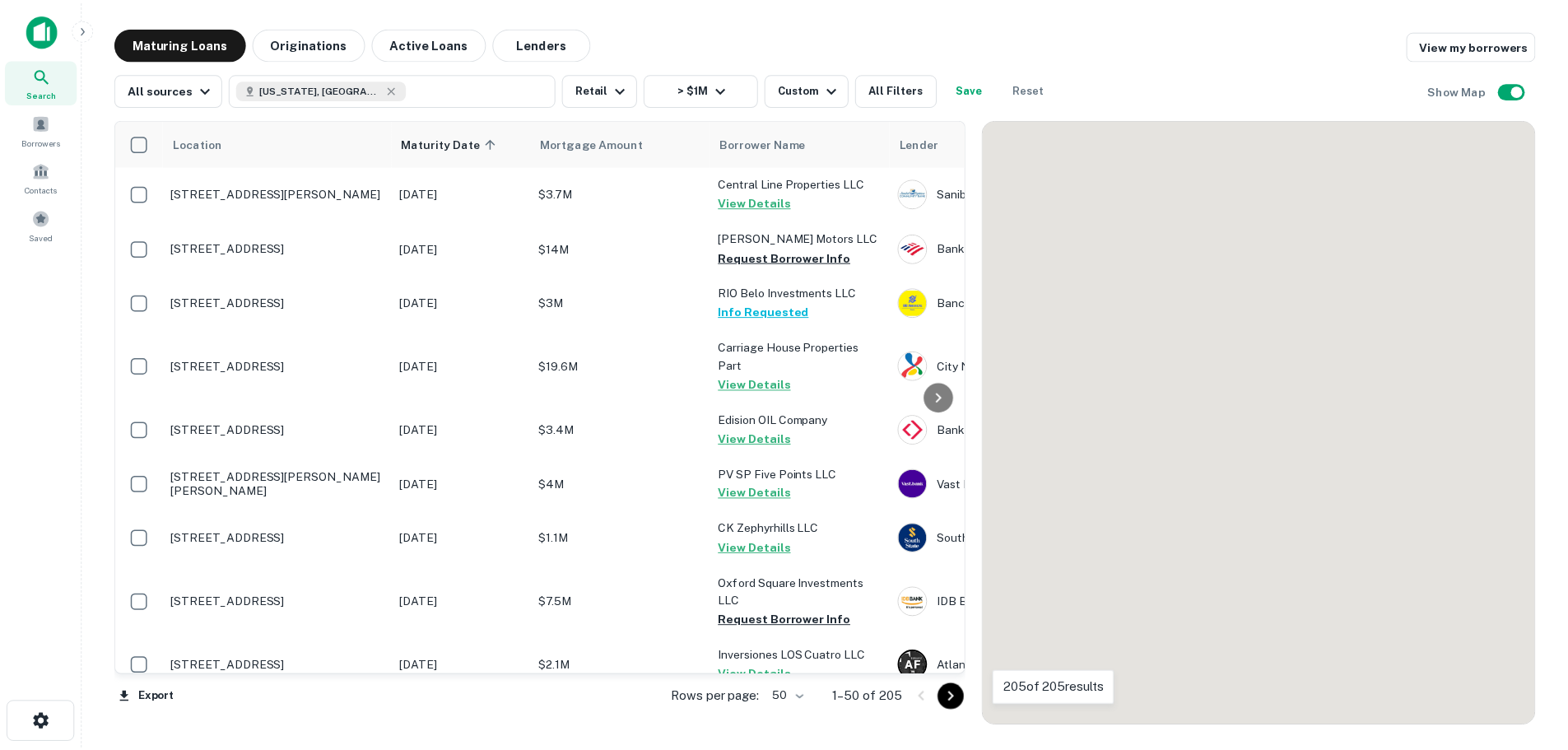
scroll to position [823, 0]
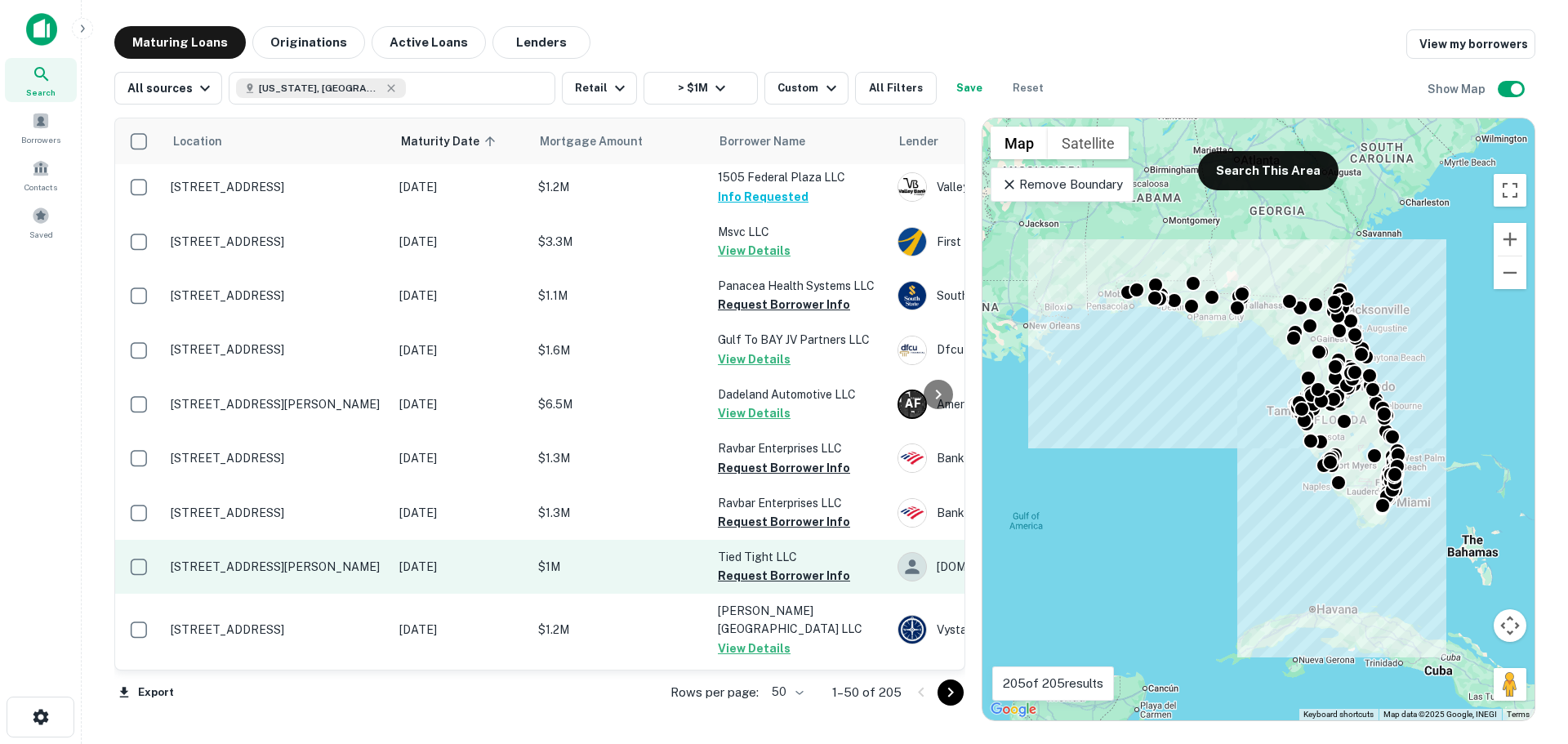
click at [217, 559] on p "[STREET_ADDRESS][PERSON_NAME]" at bounding box center [277, 566] width 212 height 15
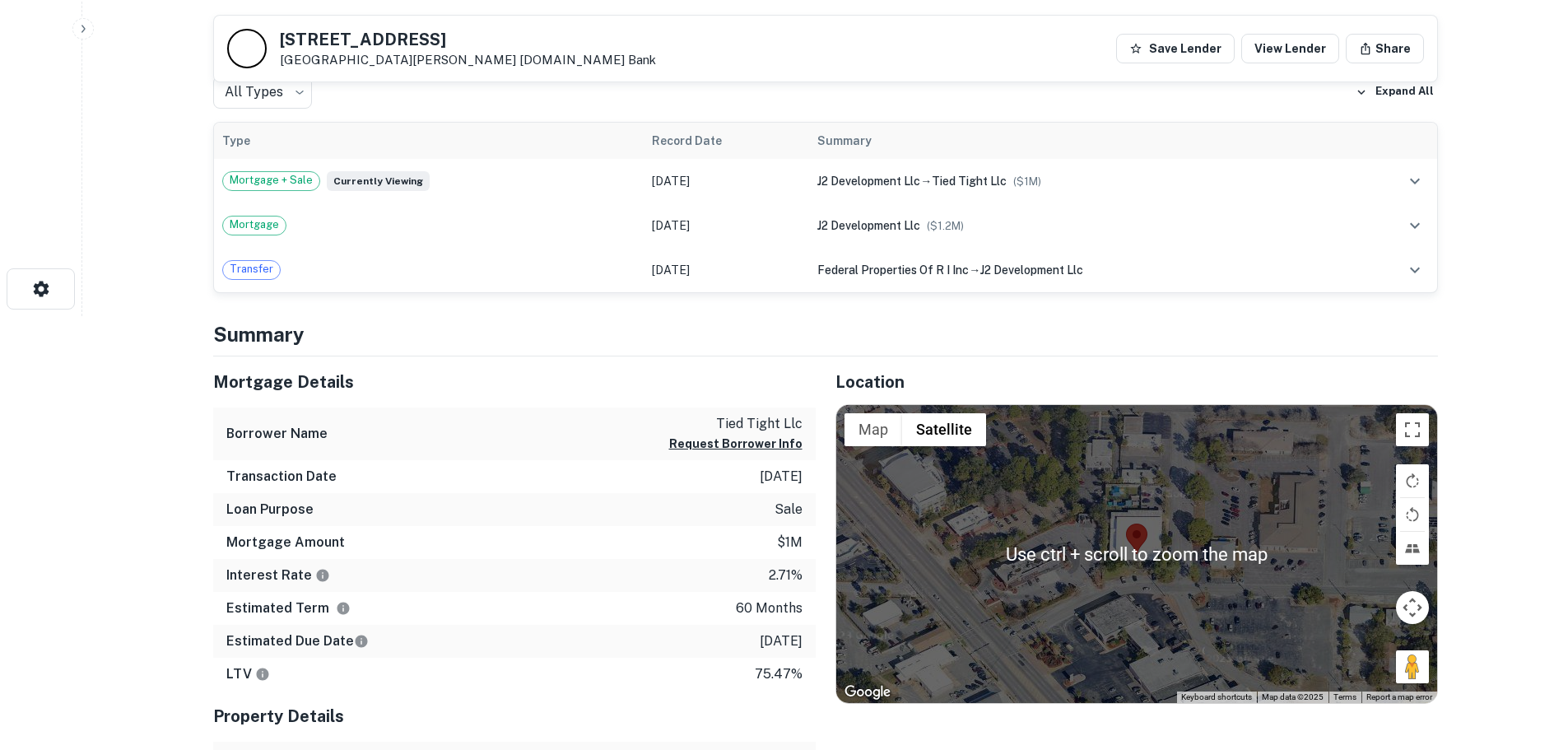
scroll to position [658, 0]
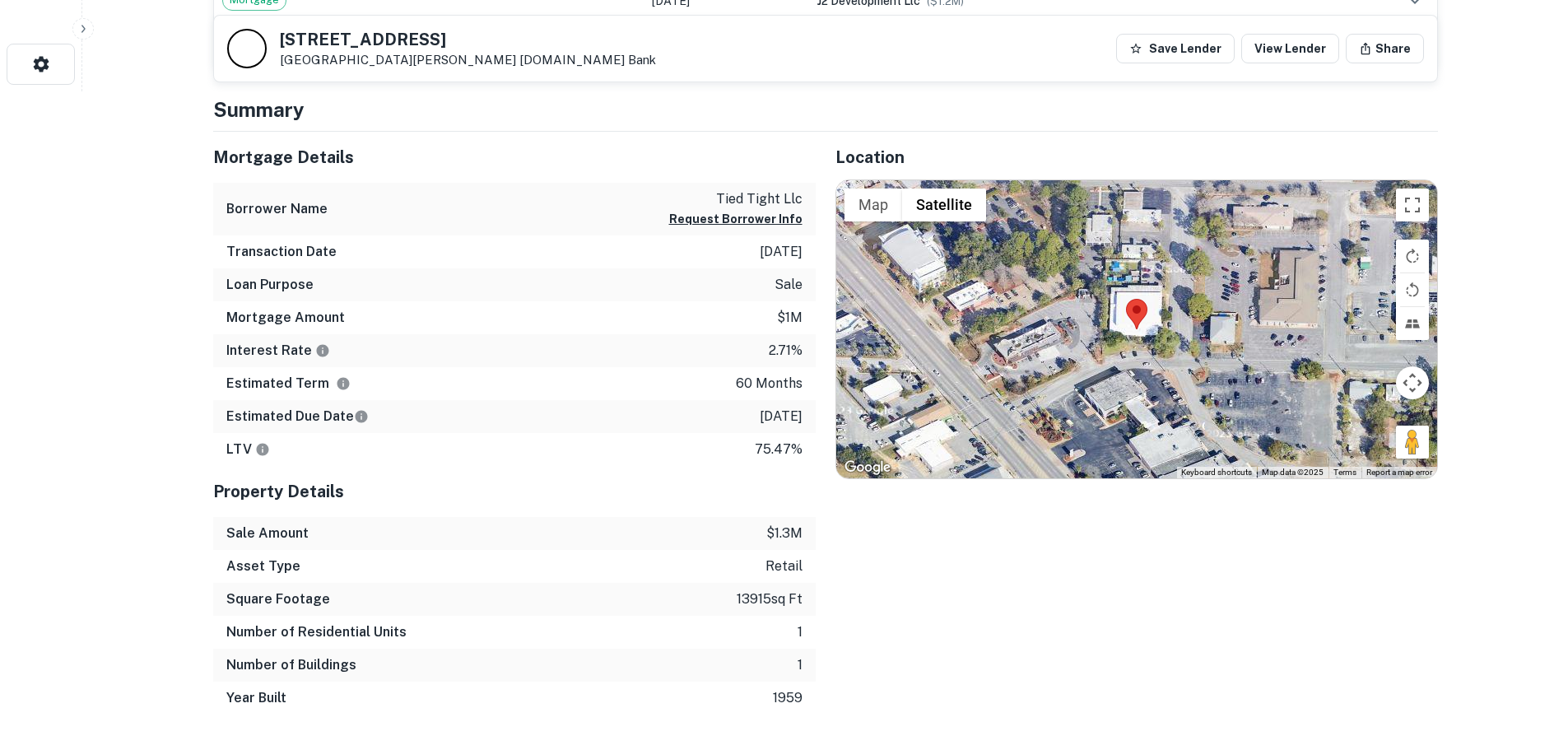
drag, startPoint x: 1399, startPoint y: 437, endPoint x: 1129, endPoint y: 311, distance: 298.0
click at [1129, 311] on div "Use ctrl + scroll to zoom the map Map Terrain Satellite Labels Keyboard shortcu…" at bounding box center [1136, 329] width 601 height 298
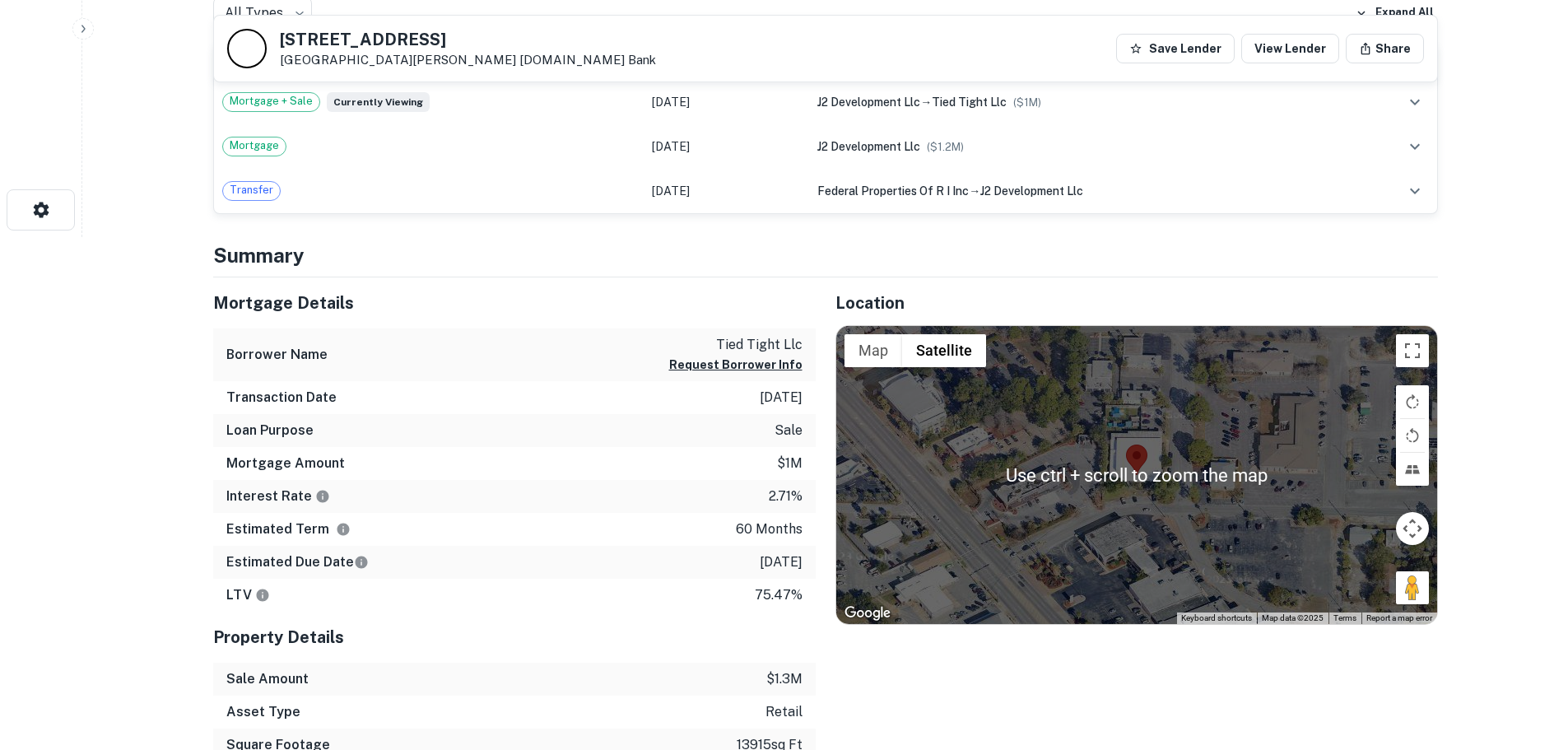
scroll to position [412, 0]
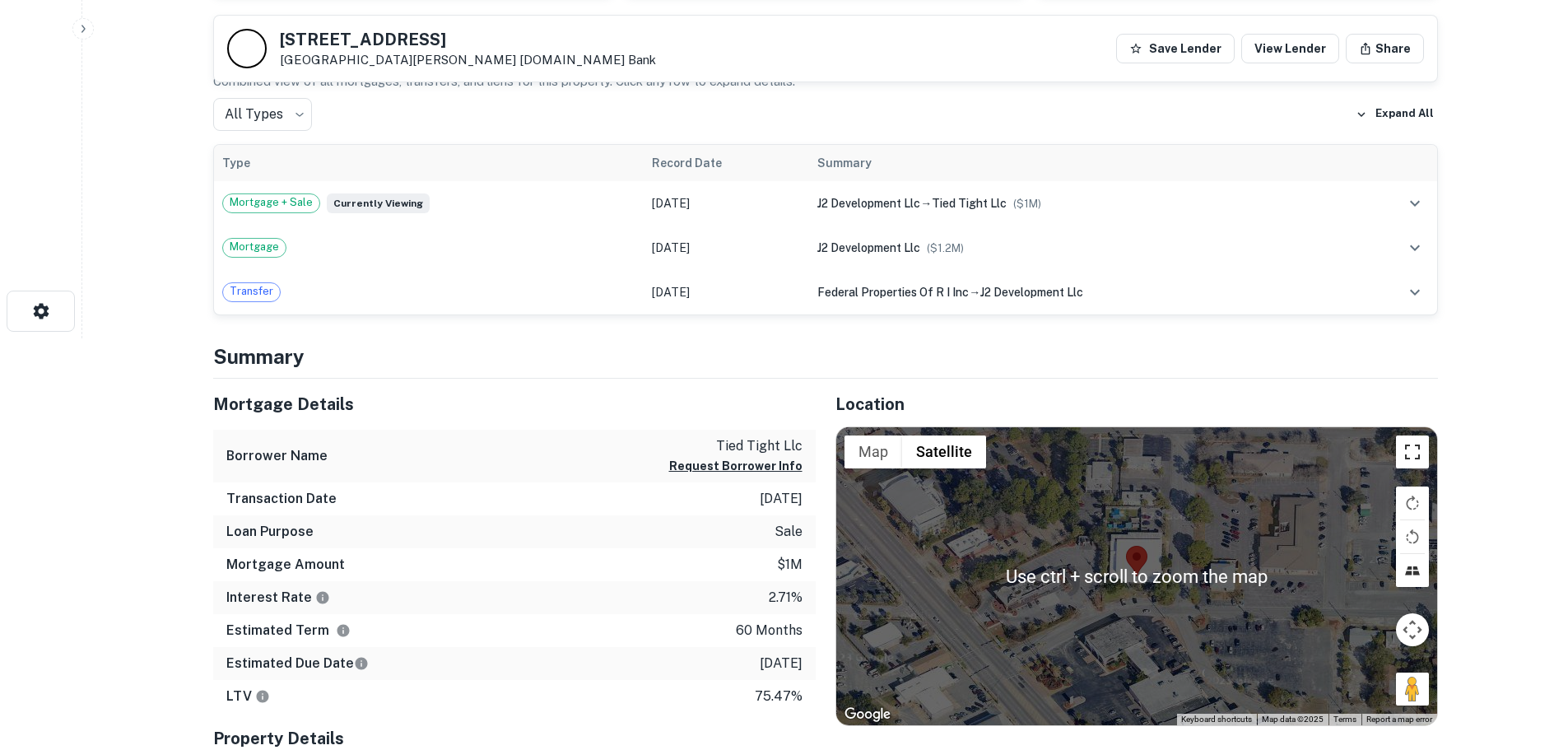
click at [1428, 463] on button "Toggle fullscreen view" at bounding box center [1412, 452] width 33 height 33
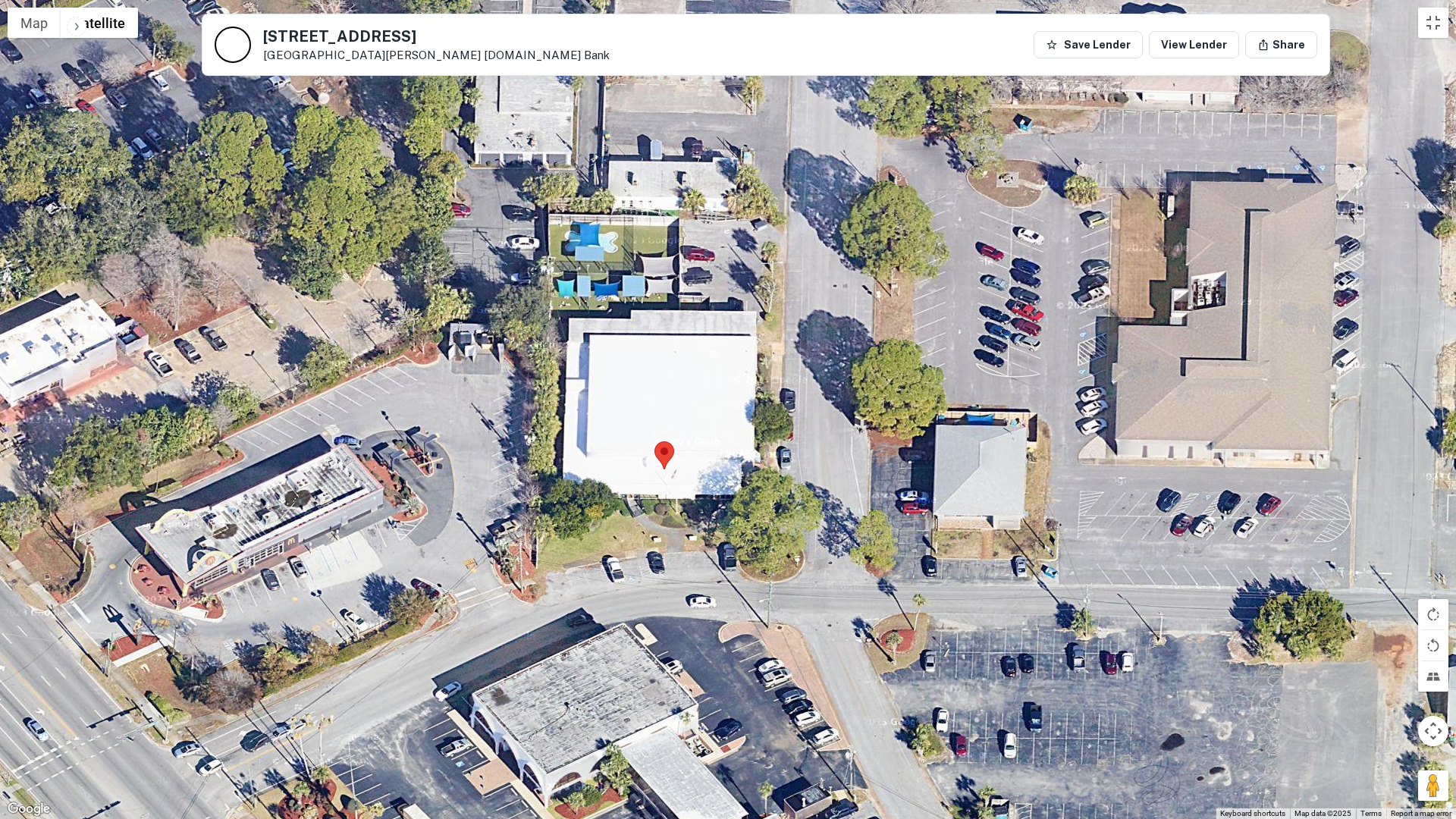
drag, startPoint x: 802, startPoint y: 563, endPoint x: 906, endPoint y: 788, distance: 247.9
click at [906, 690] on div at bounding box center [728, 409] width 1456 height 819
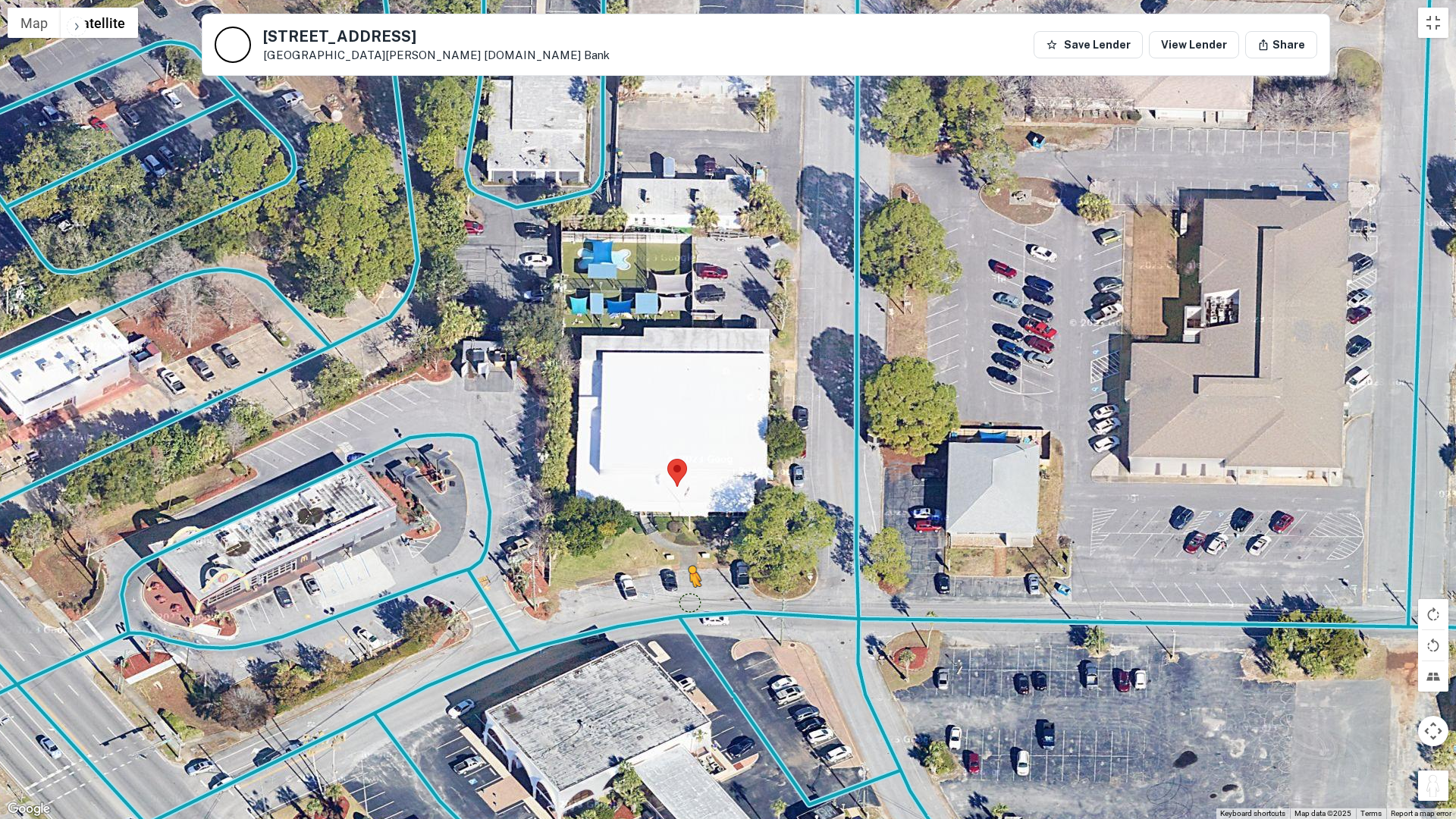
drag, startPoint x: 1432, startPoint y: 795, endPoint x: 680, endPoint y: 590, distance: 779.4
click at [680, 590] on div "To activate drag with keyboard, press Alt + Enter. Once in keyboard drag state,…" at bounding box center [728, 409] width 1456 height 819
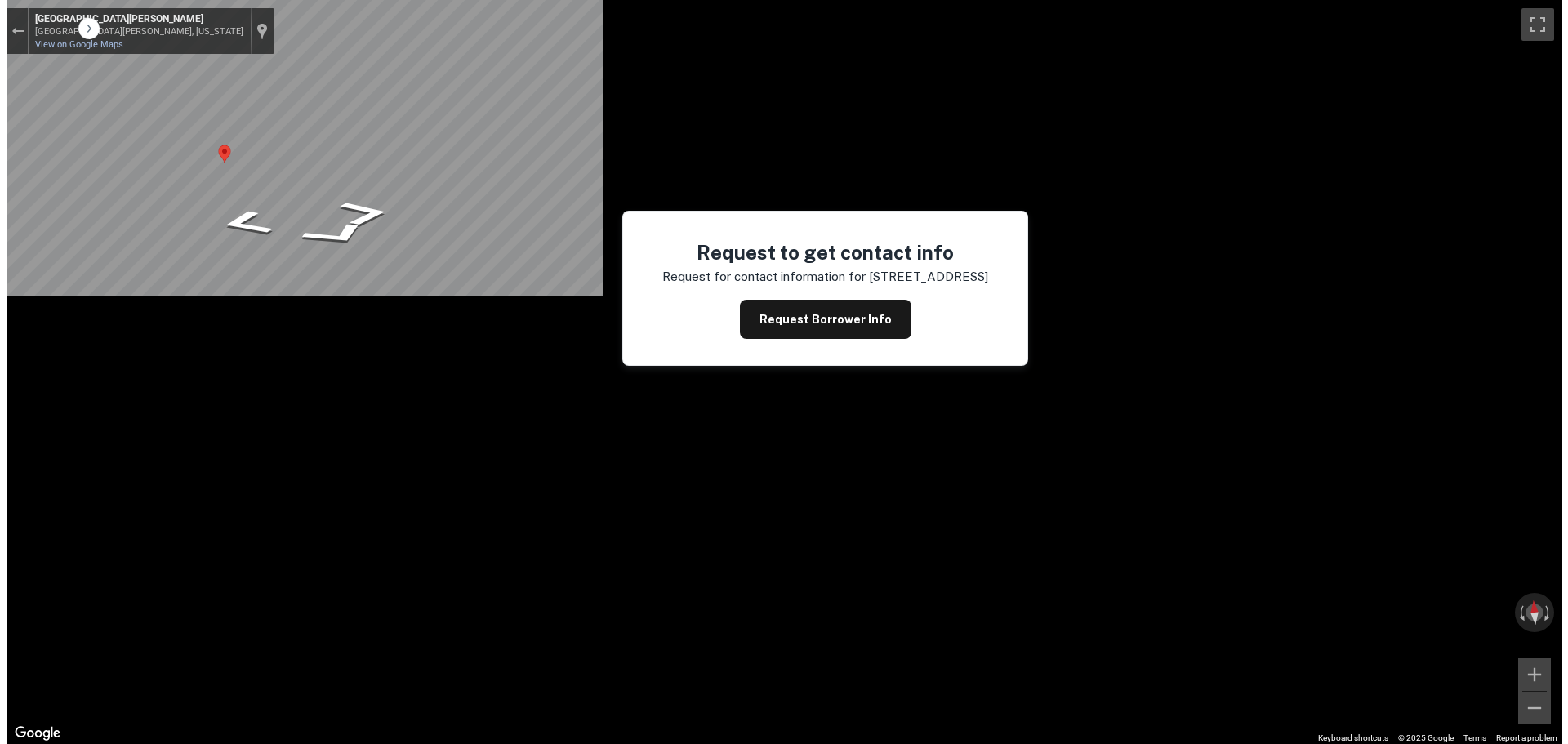
scroll to position [0, 0]
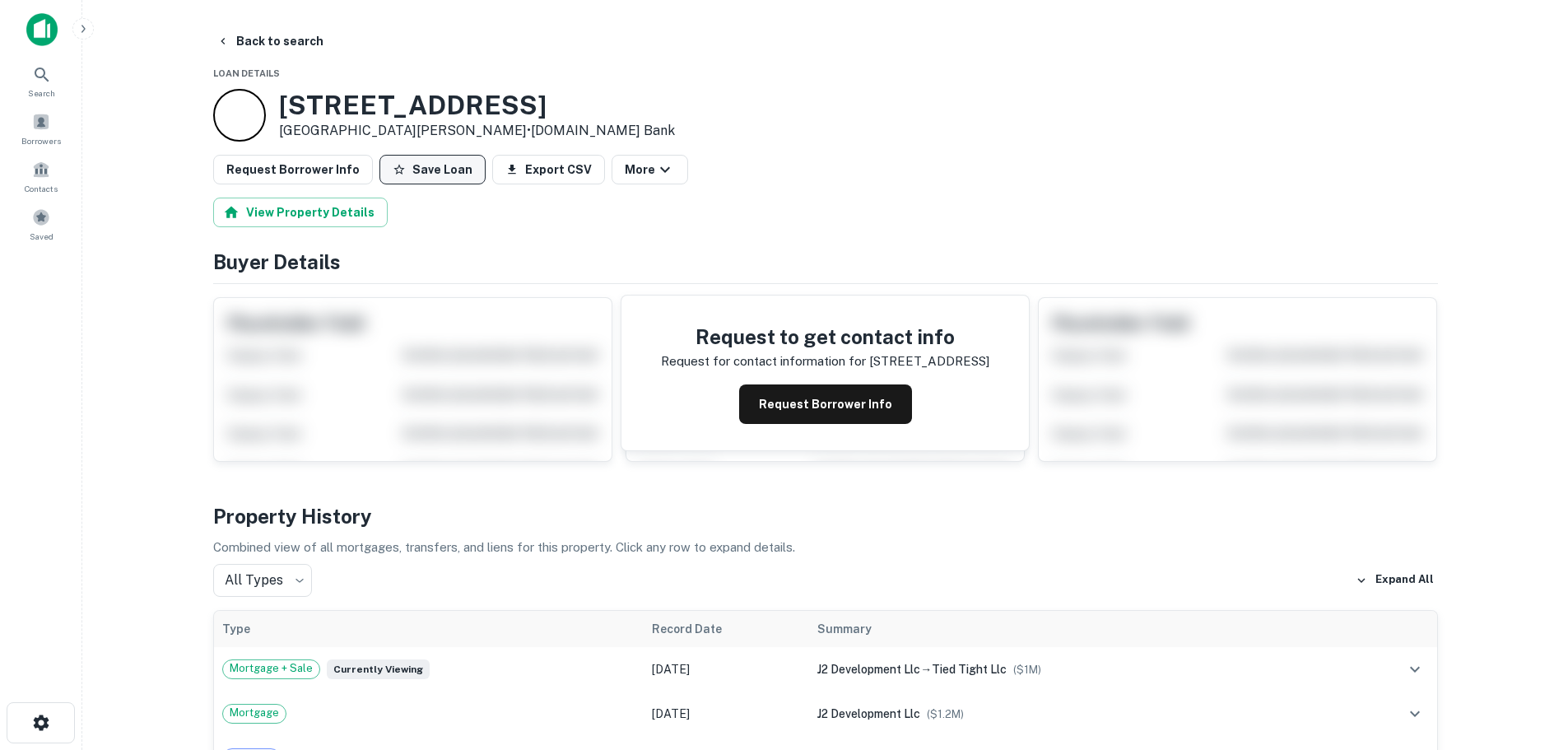
drag, startPoint x: 424, startPoint y: 167, endPoint x: 378, endPoint y: 170, distance: 46.1
click at [402, 170] on button "Save Loan" at bounding box center [433, 169] width 106 height 29
click at [331, 174] on button "Request Borrower Info" at bounding box center [293, 169] width 160 height 29
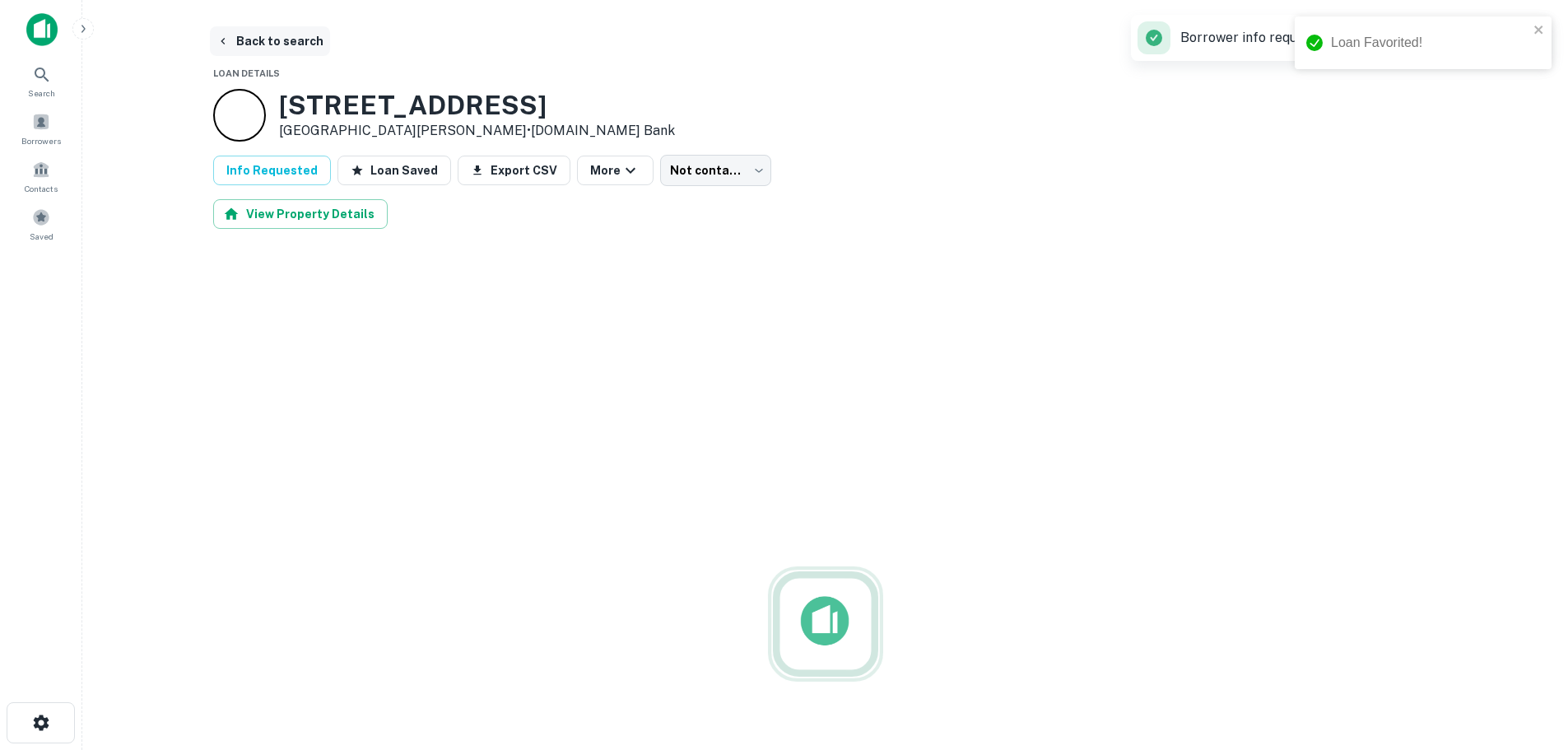
click at [290, 34] on button "Back to search" at bounding box center [270, 41] width 120 height 29
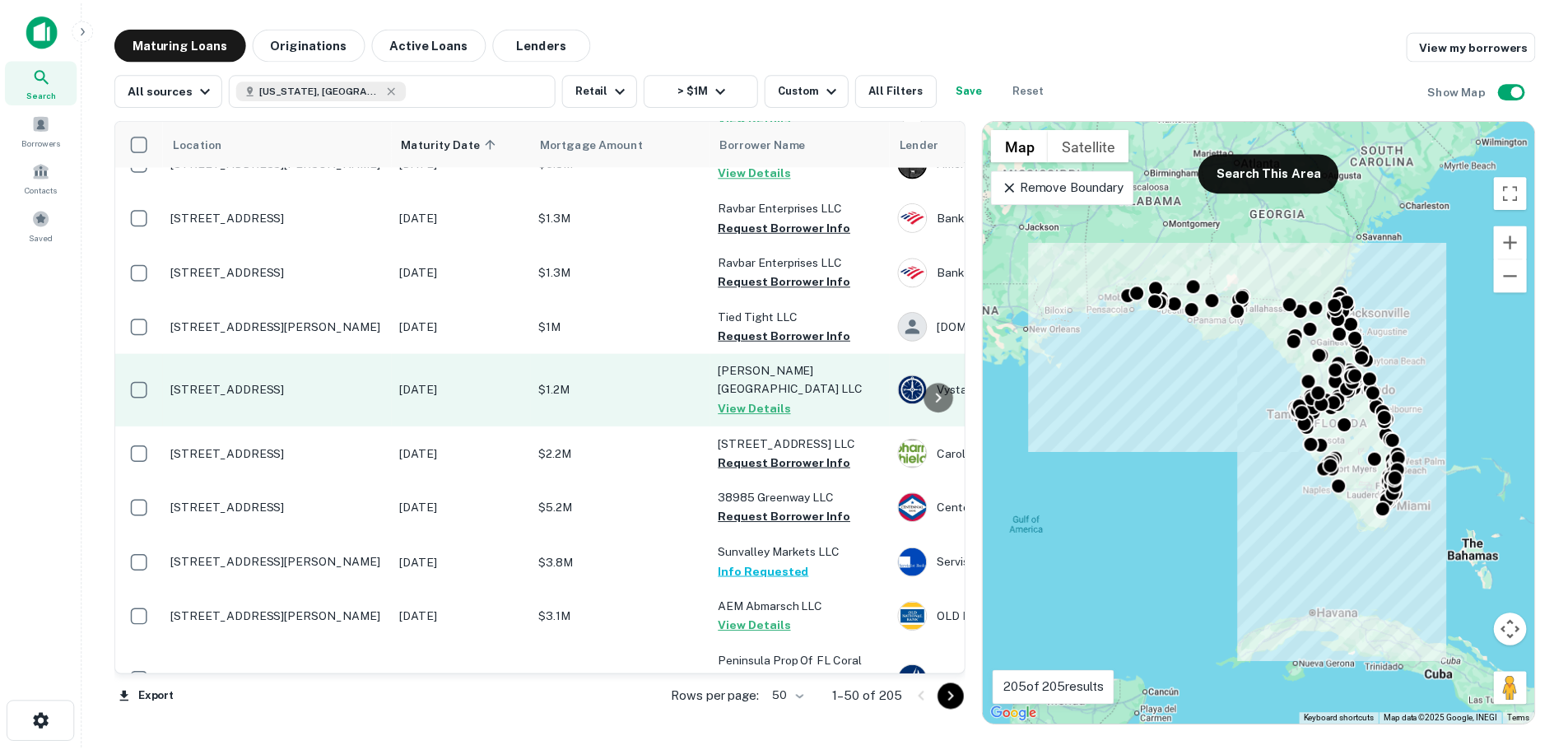
scroll to position [1070, 0]
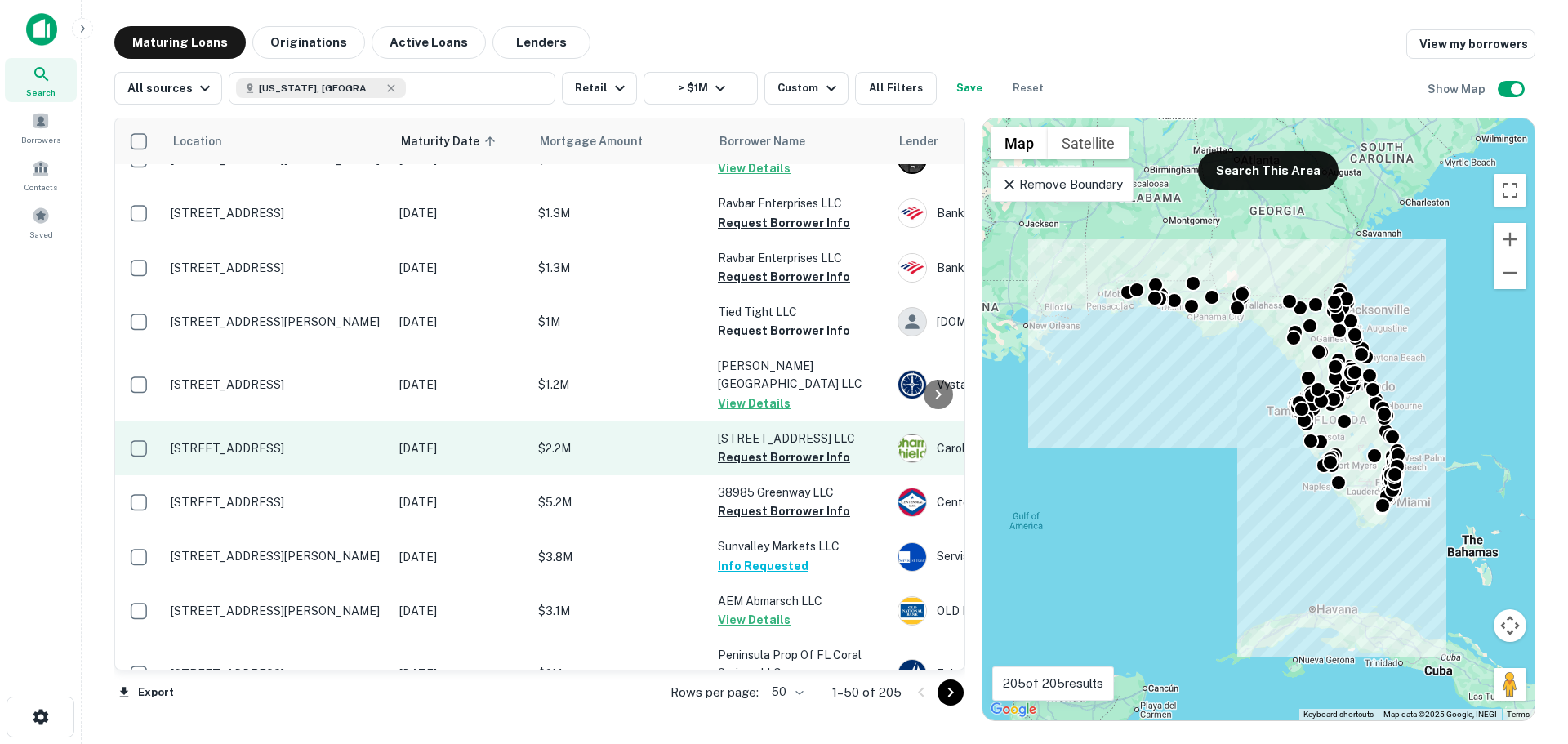
click at [285, 441] on p "[STREET_ADDRESS]" at bounding box center [277, 448] width 212 height 15
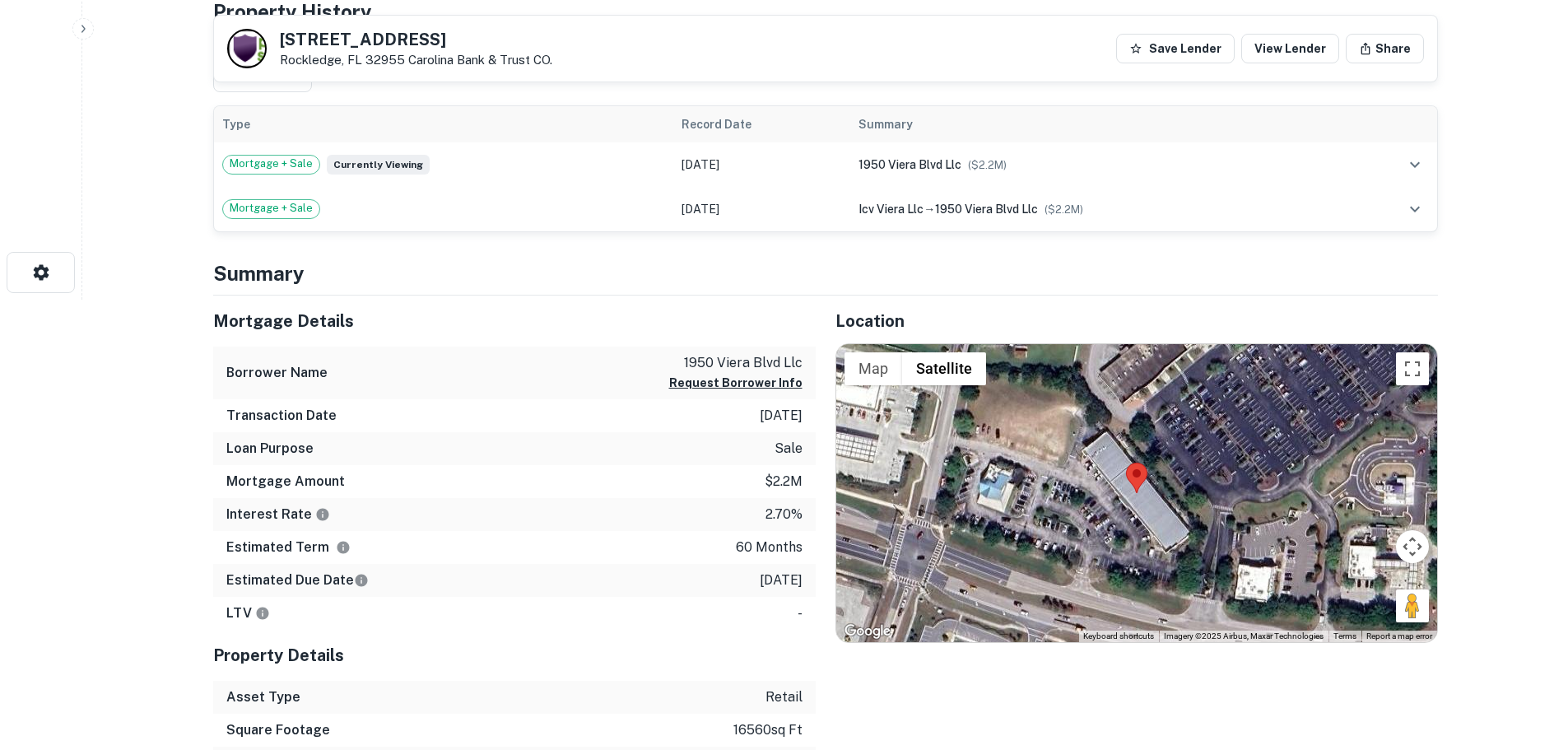
scroll to position [494, 0]
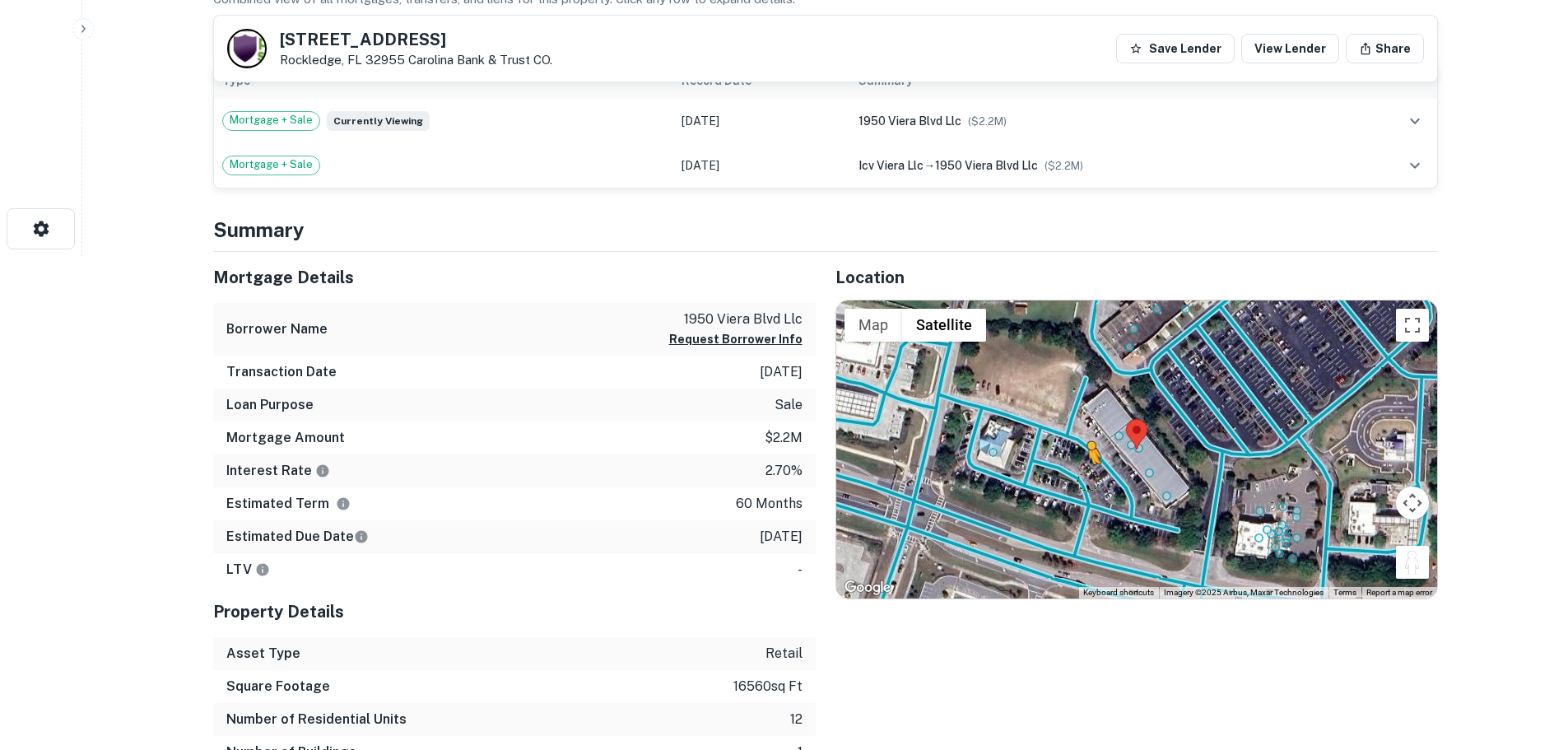
drag, startPoint x: 1420, startPoint y: 567, endPoint x: 1086, endPoint y: 478, distance: 345.7
click at [1086, 478] on div "To activate drag with keyboard, press Alt + Enter. Once in keyboard drag state,…" at bounding box center [1136, 449] width 601 height 298
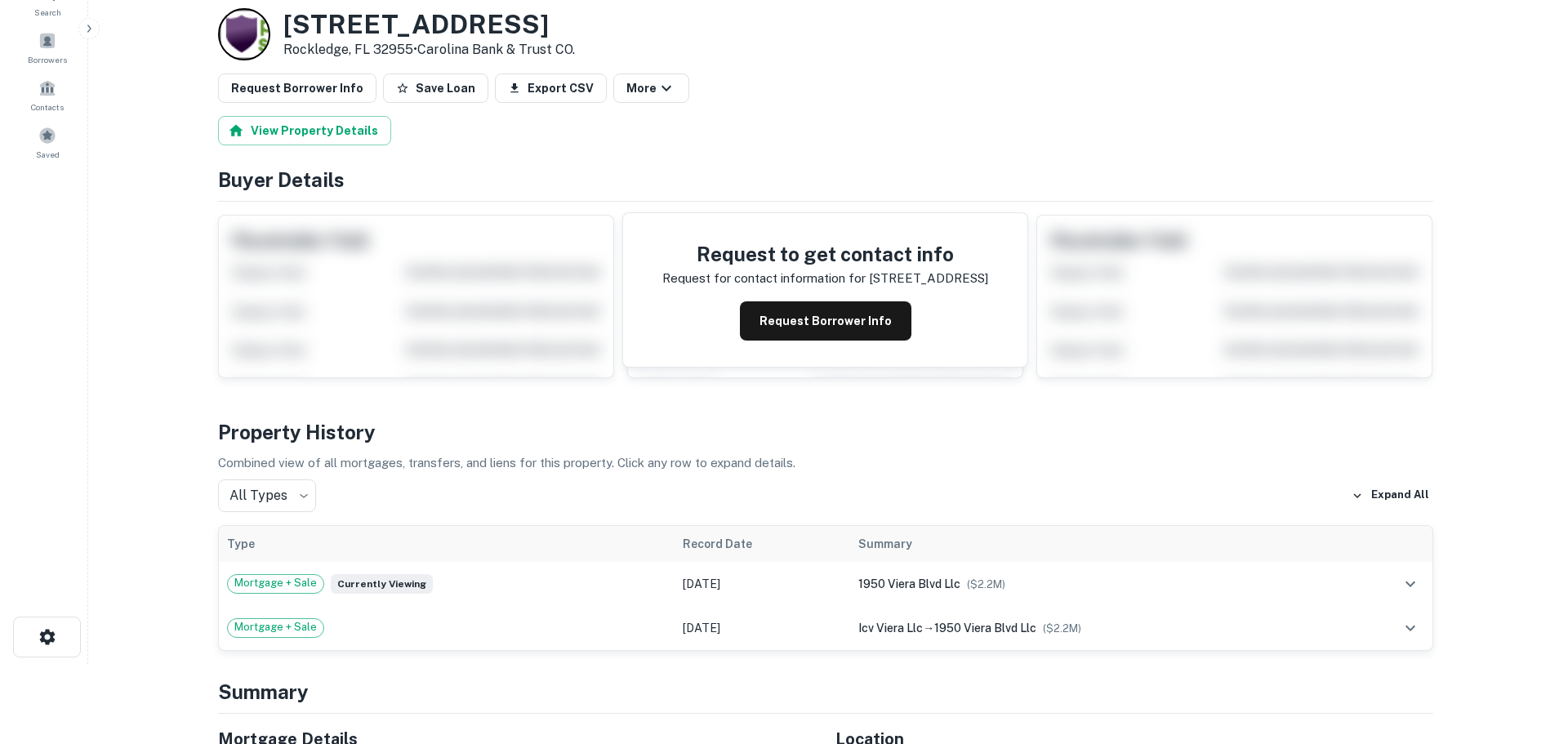
scroll to position [0, 0]
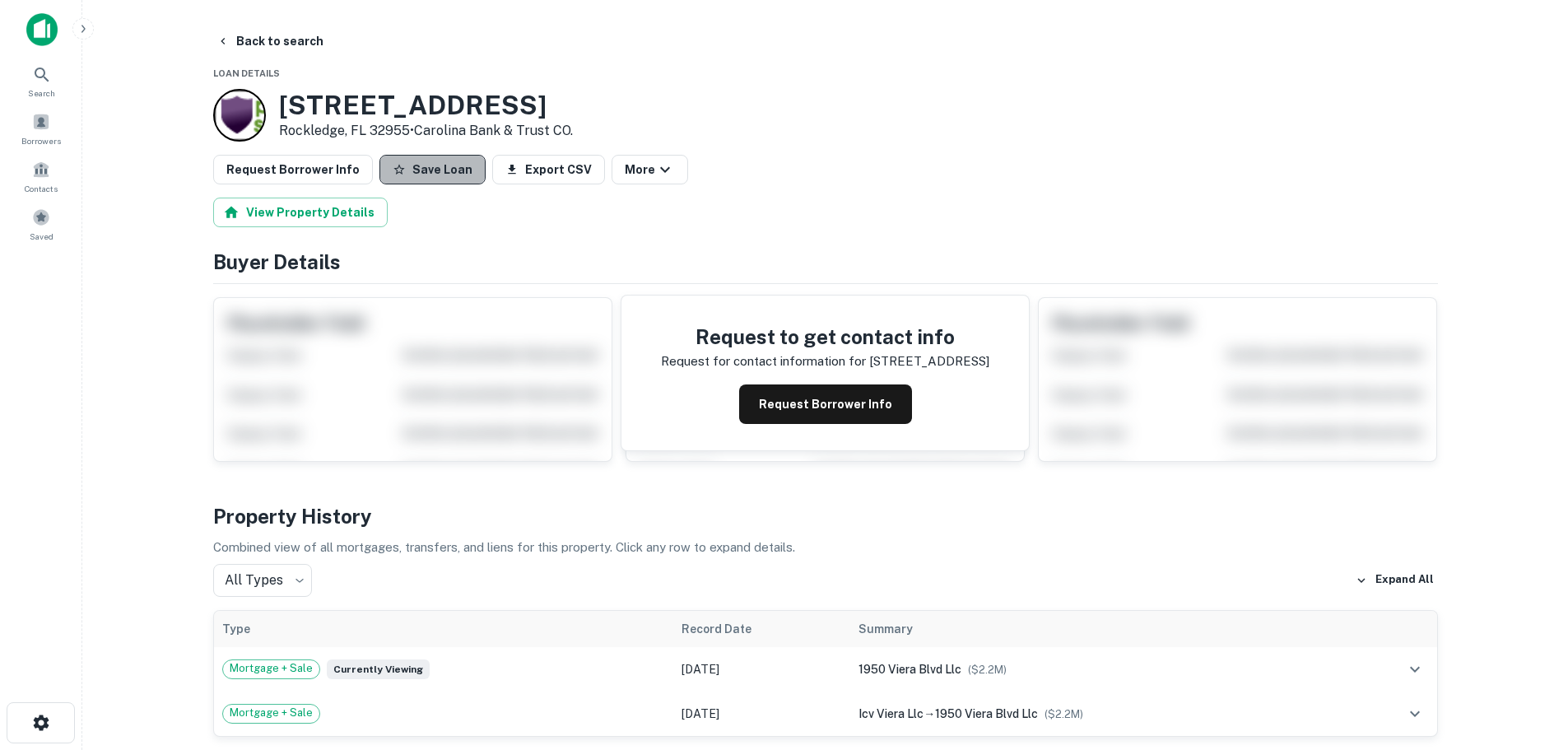
click at [423, 161] on button "Save Loan" at bounding box center [433, 169] width 106 height 29
click at [309, 170] on button "Request Borrower Info" at bounding box center [293, 169] width 160 height 29
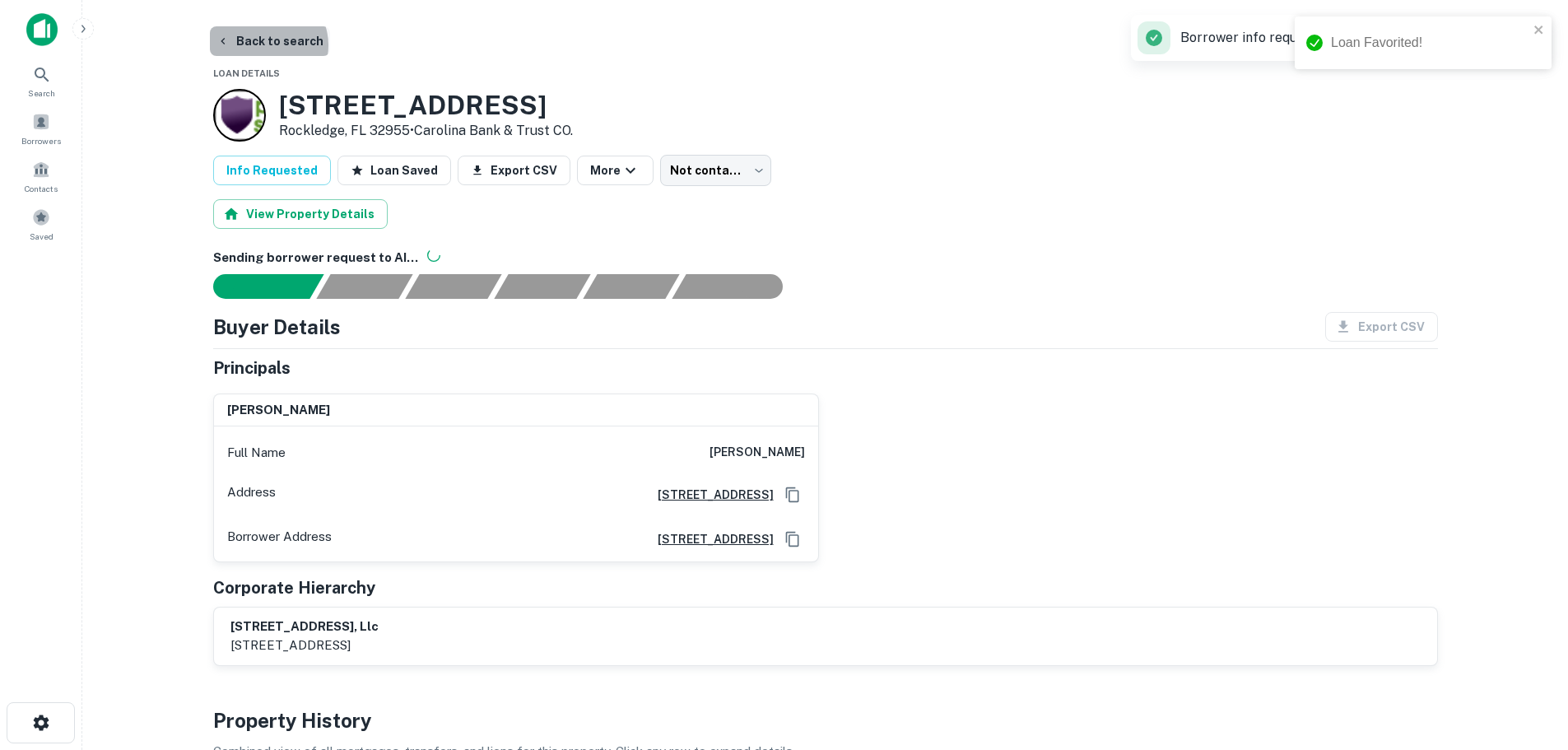
click at [267, 45] on button "Back to search" at bounding box center [270, 41] width 120 height 29
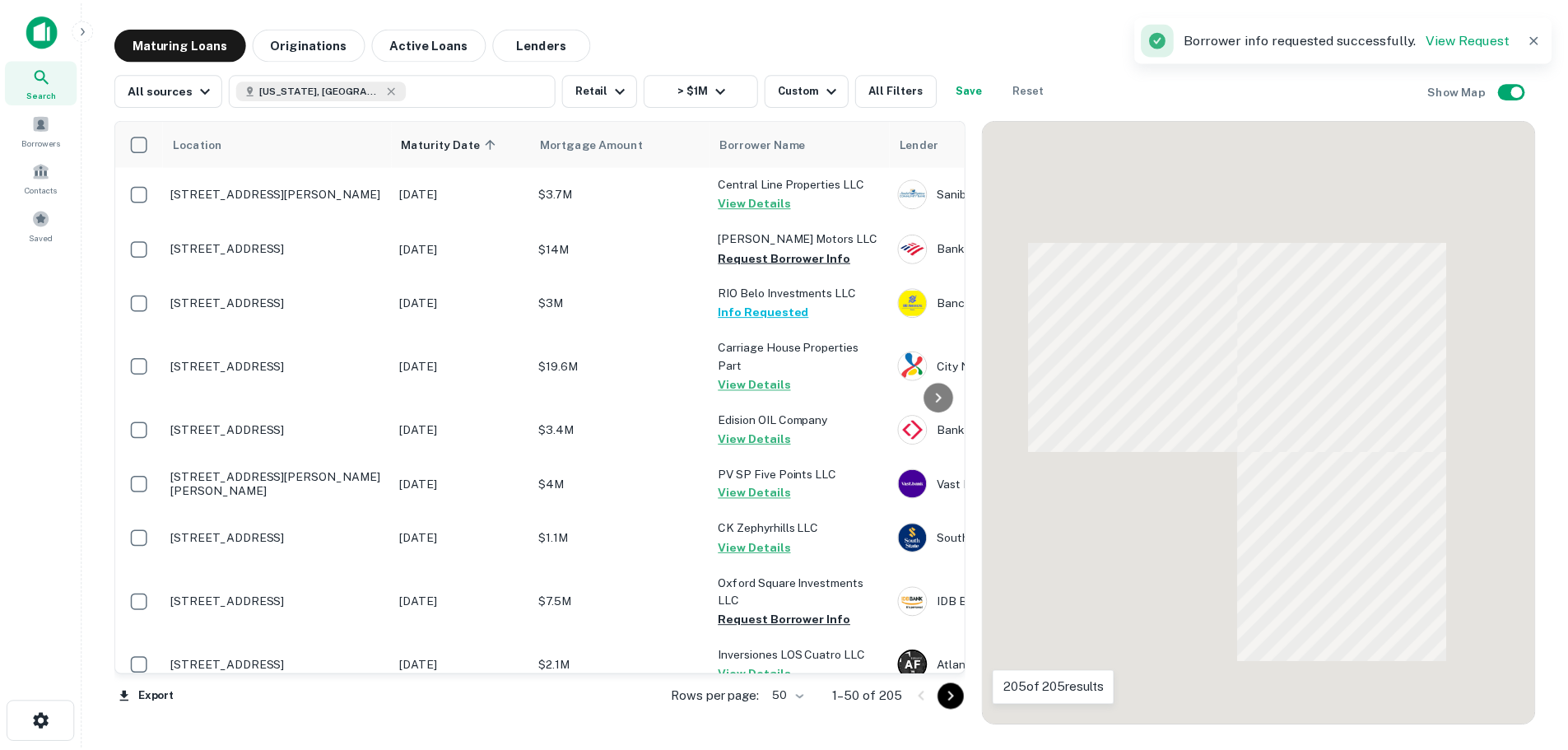
scroll to position [1070, 0]
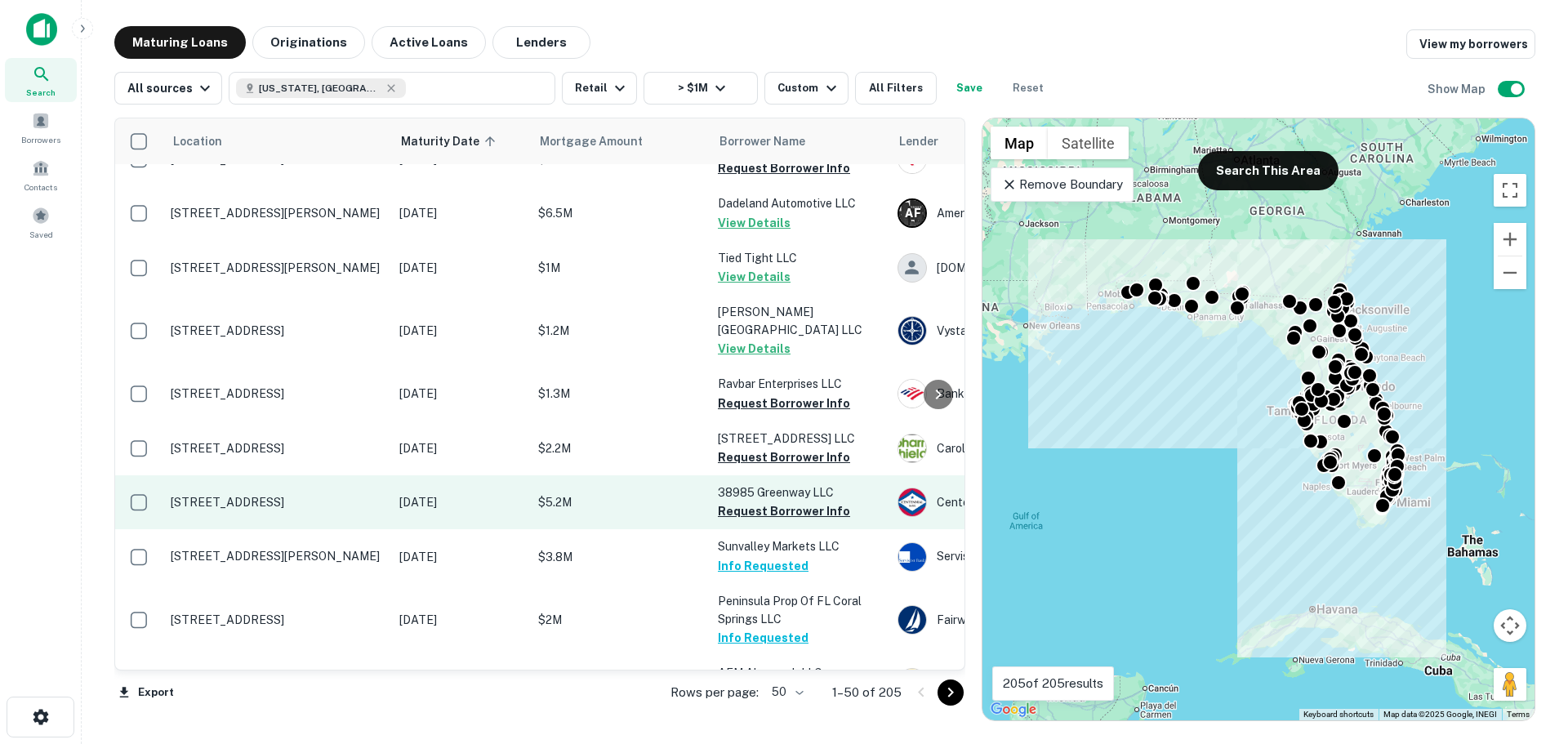
click at [297, 495] on p "[STREET_ADDRESS]" at bounding box center [277, 503] width 212 height 15
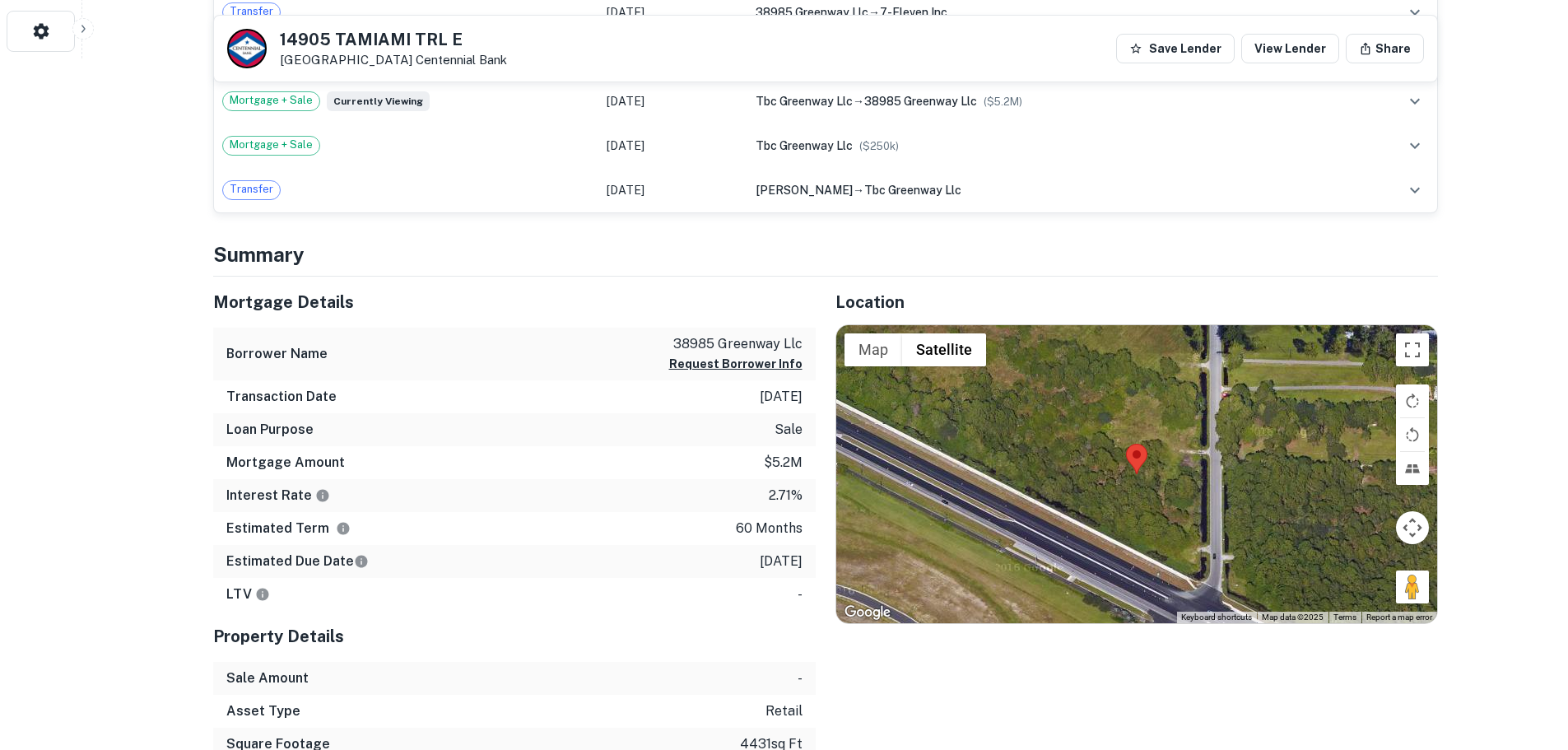
scroll to position [741, 0]
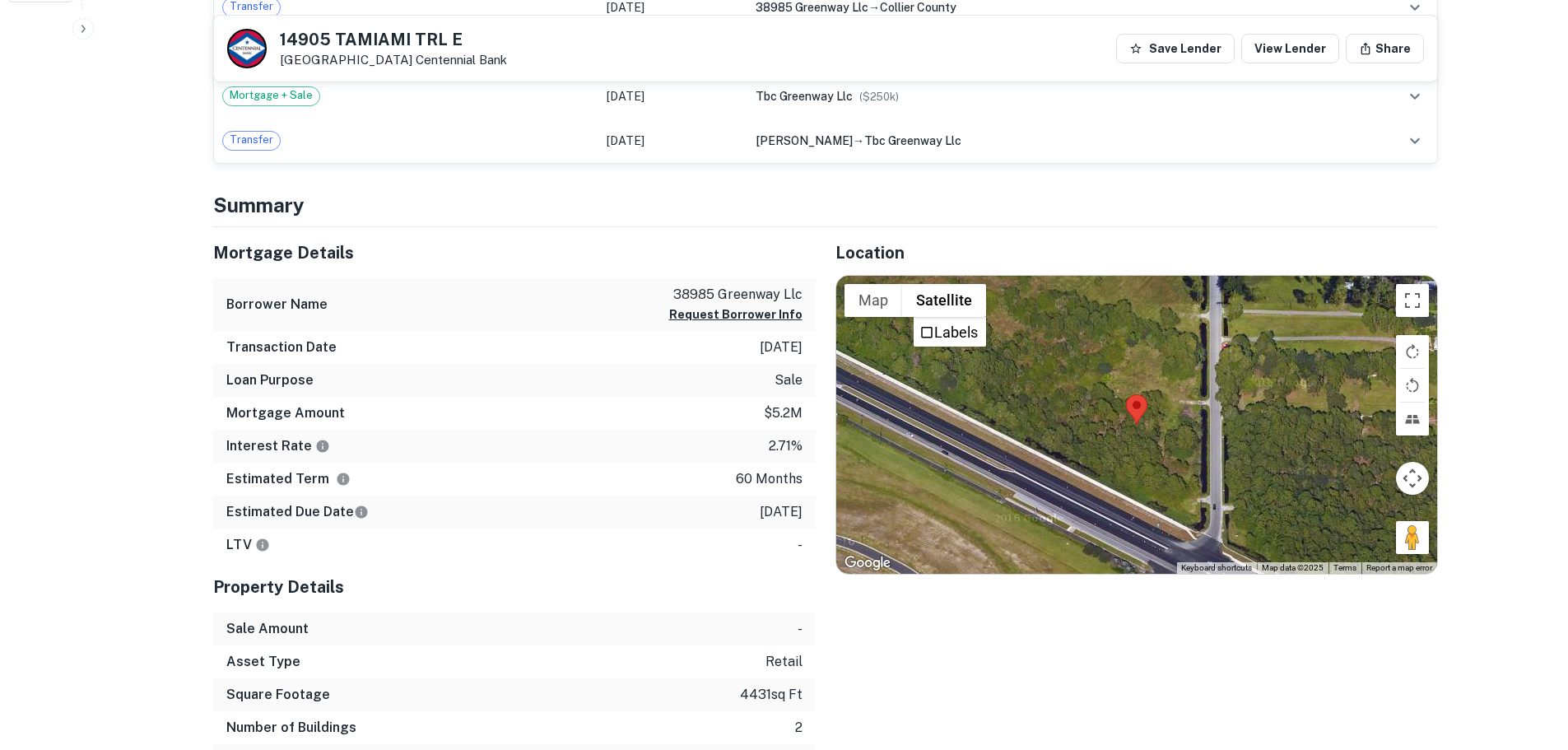
click at [383, 46] on h5 "14905 TAMIAMI TRL E" at bounding box center [394, 39] width 227 height 16
click at [383, 45] on h5 "14905 TAMIAMI TRL E" at bounding box center [394, 39] width 227 height 16
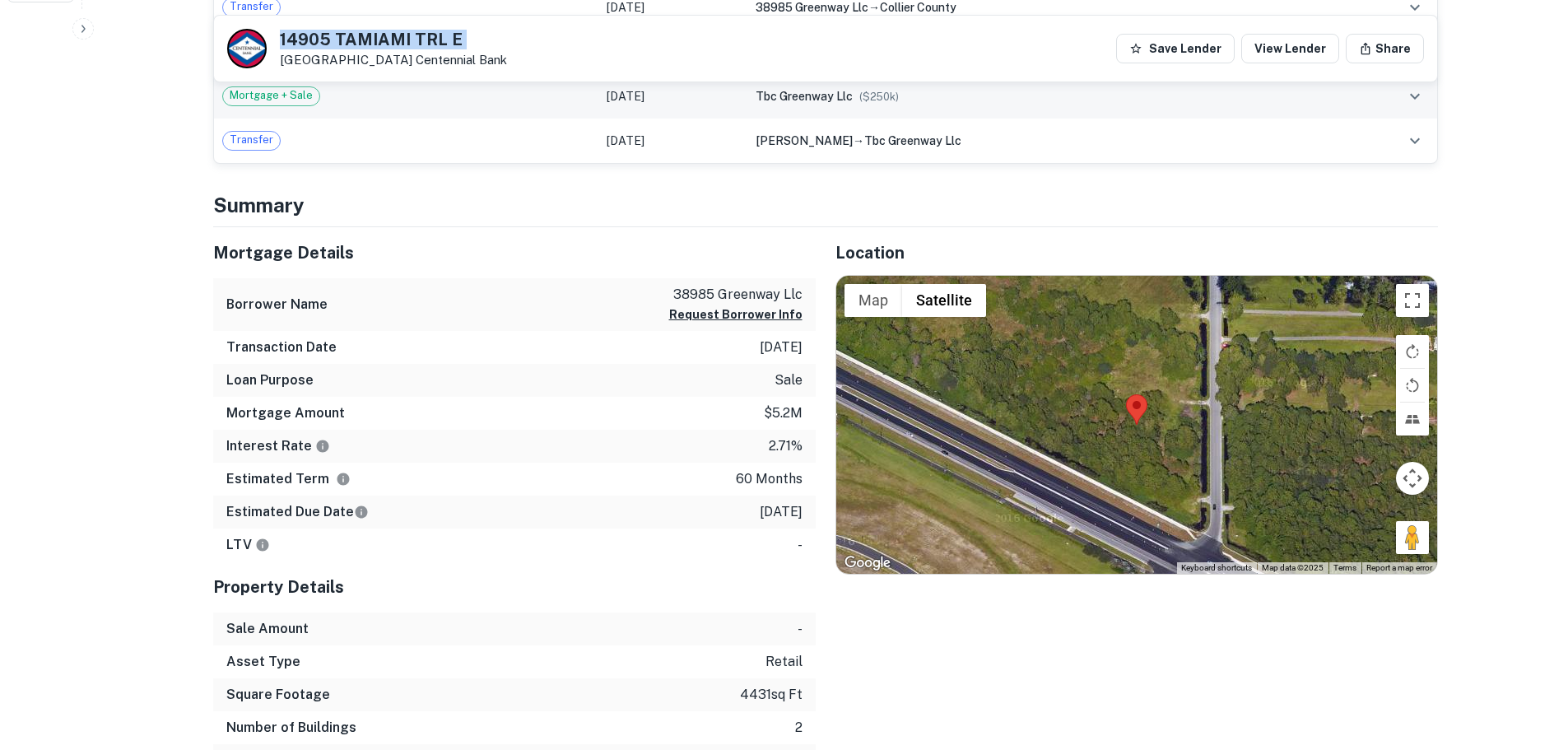
copy h5 "14905 TAMIAMI TRL E"
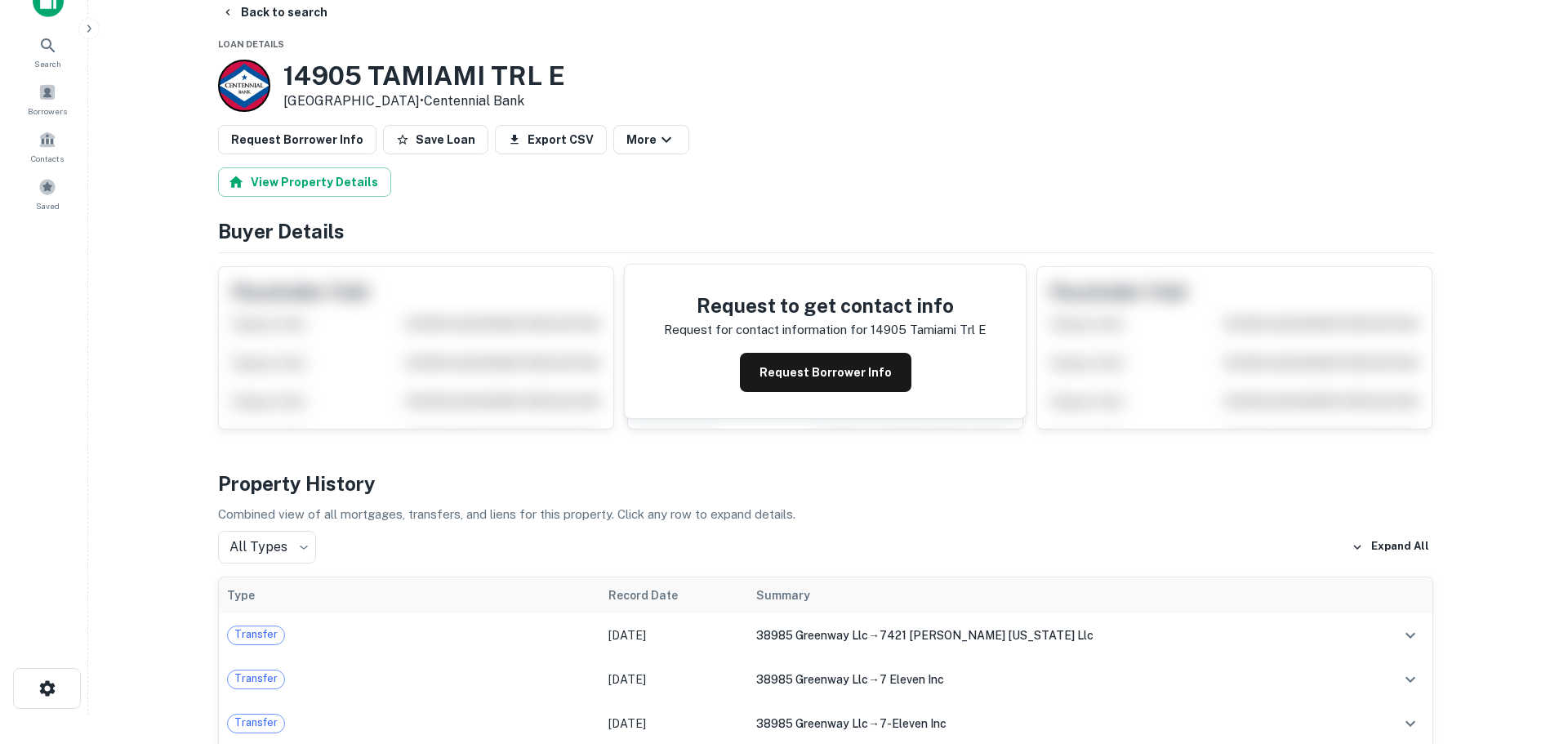
scroll to position [0, 0]
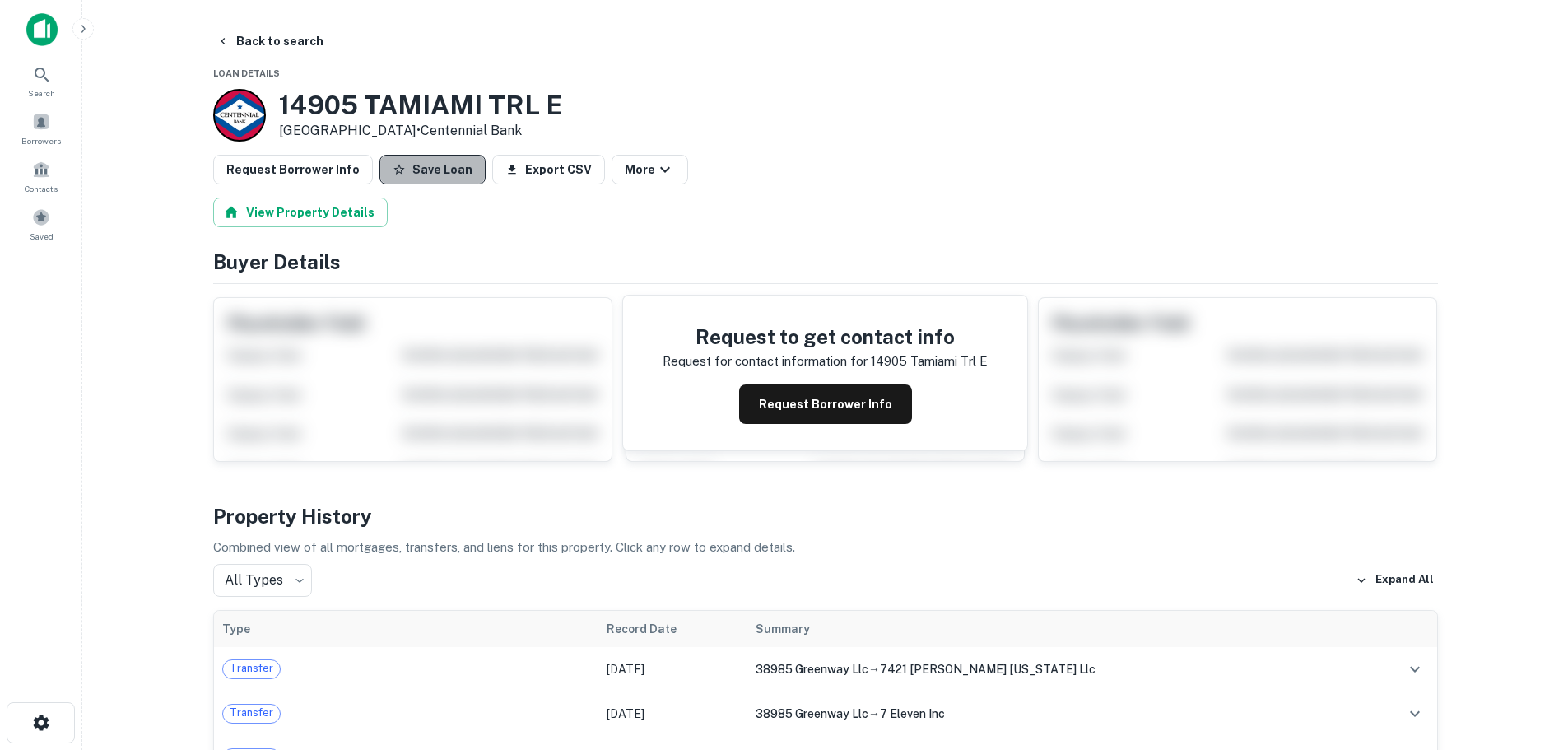
click at [422, 170] on button "Save Loan" at bounding box center [433, 169] width 106 height 29
click at [326, 174] on button "Request Borrower Info" at bounding box center [293, 169] width 160 height 29
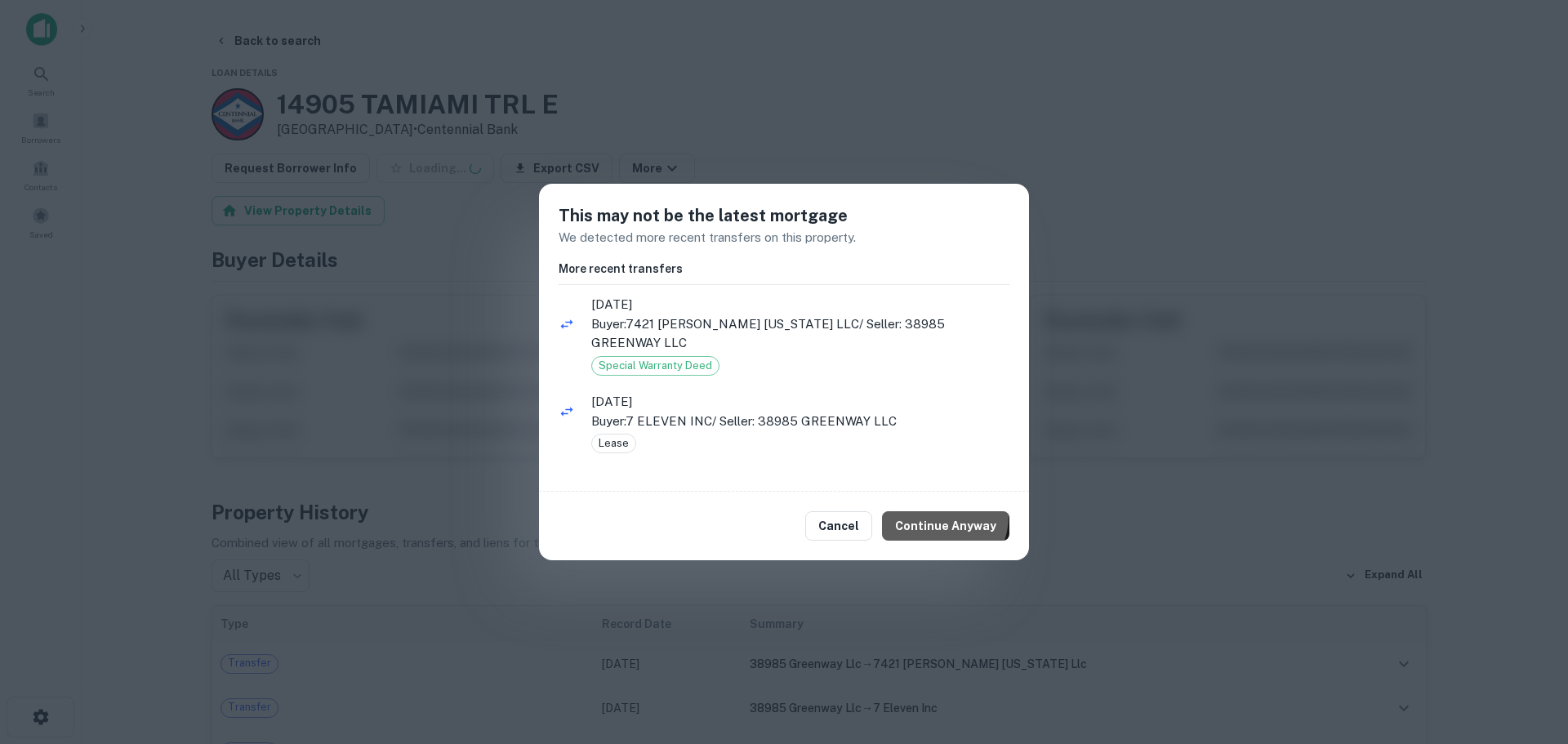
drag, startPoint x: 938, startPoint y: 516, endPoint x: 917, endPoint y: 509, distance: 22.1
click at [939, 515] on button "Continue Anyway" at bounding box center [946, 525] width 128 height 29
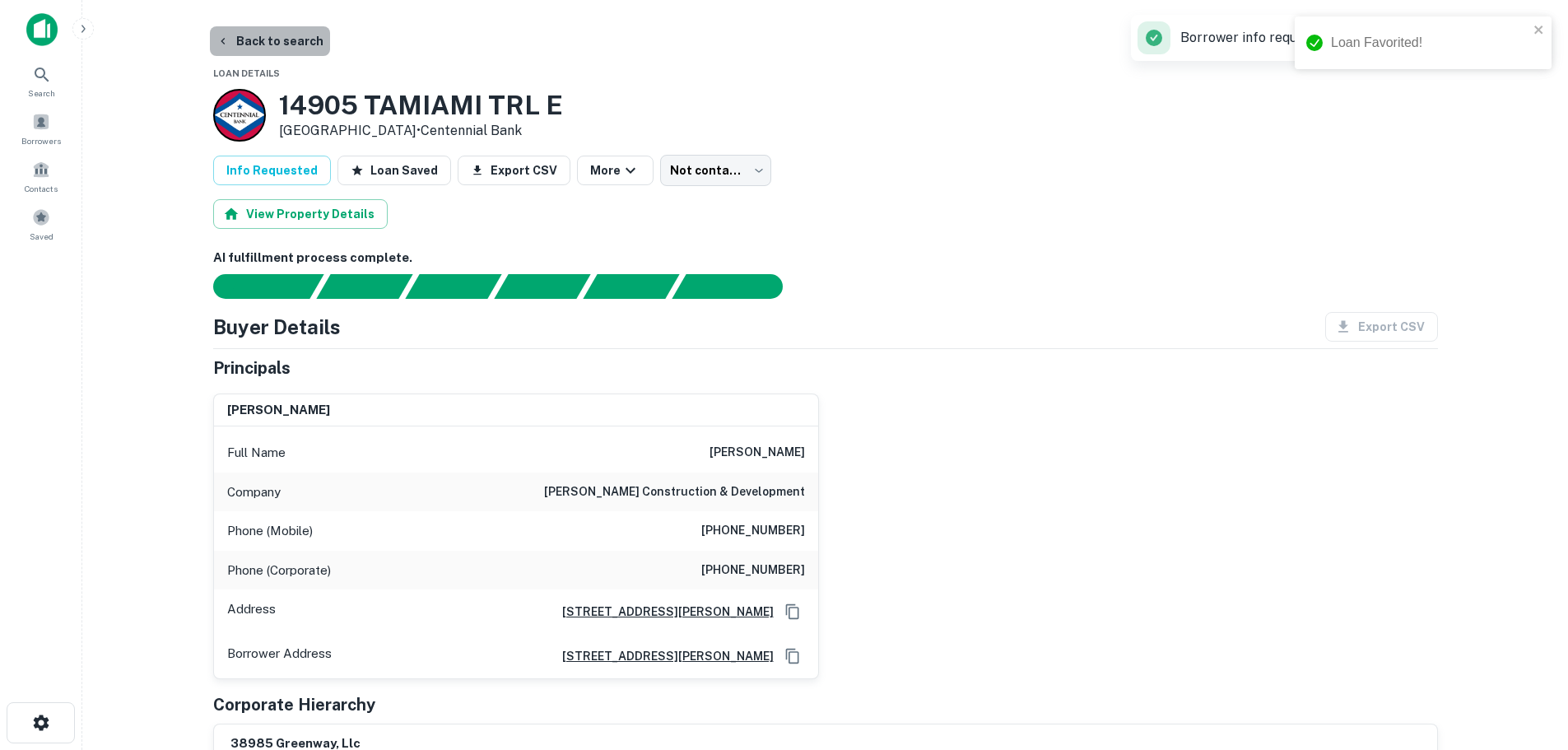
click at [282, 32] on button "Back to search" at bounding box center [270, 41] width 120 height 29
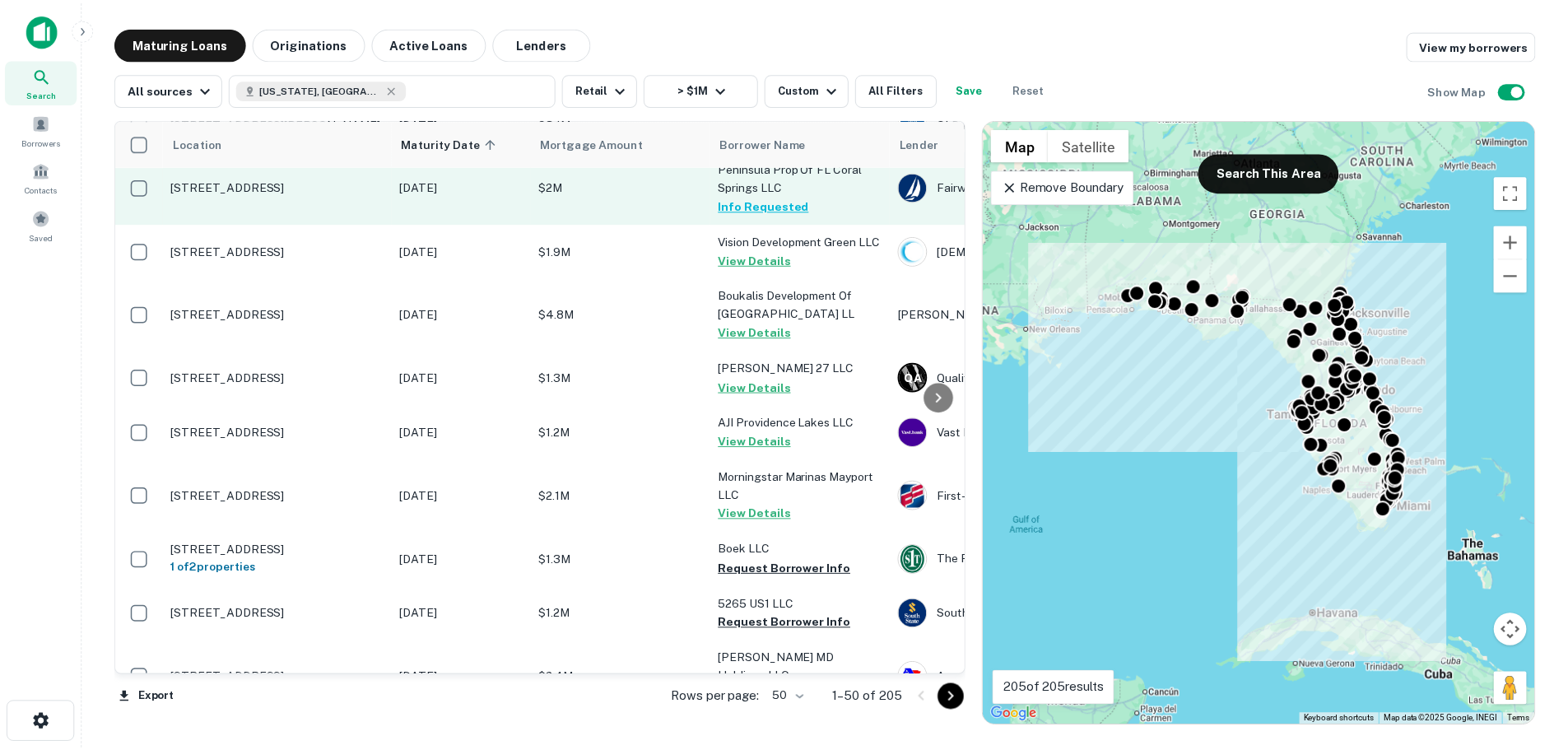
scroll to position [1564, 0]
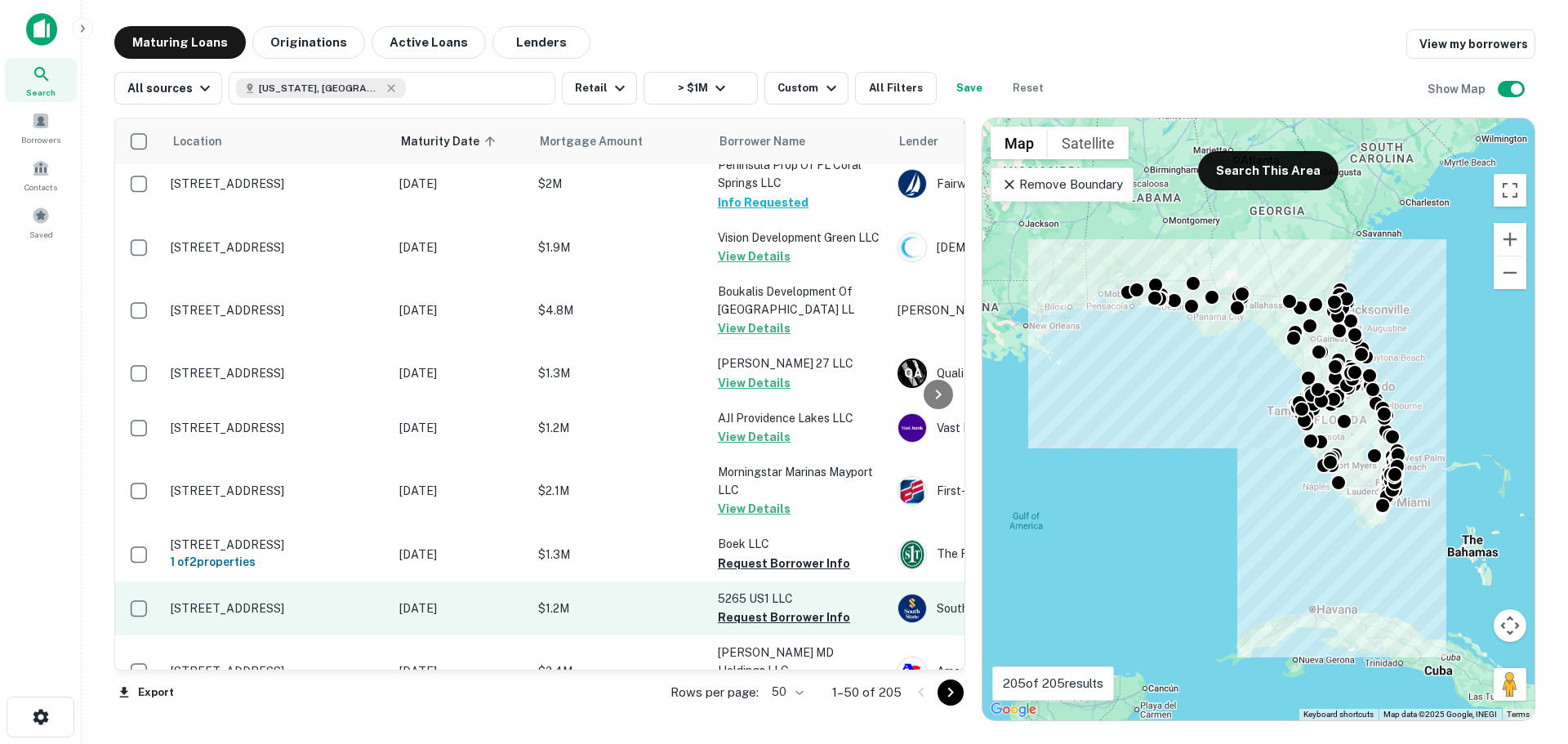
click at [294, 615] on p "[STREET_ADDRESS]" at bounding box center [277, 609] width 212 height 15
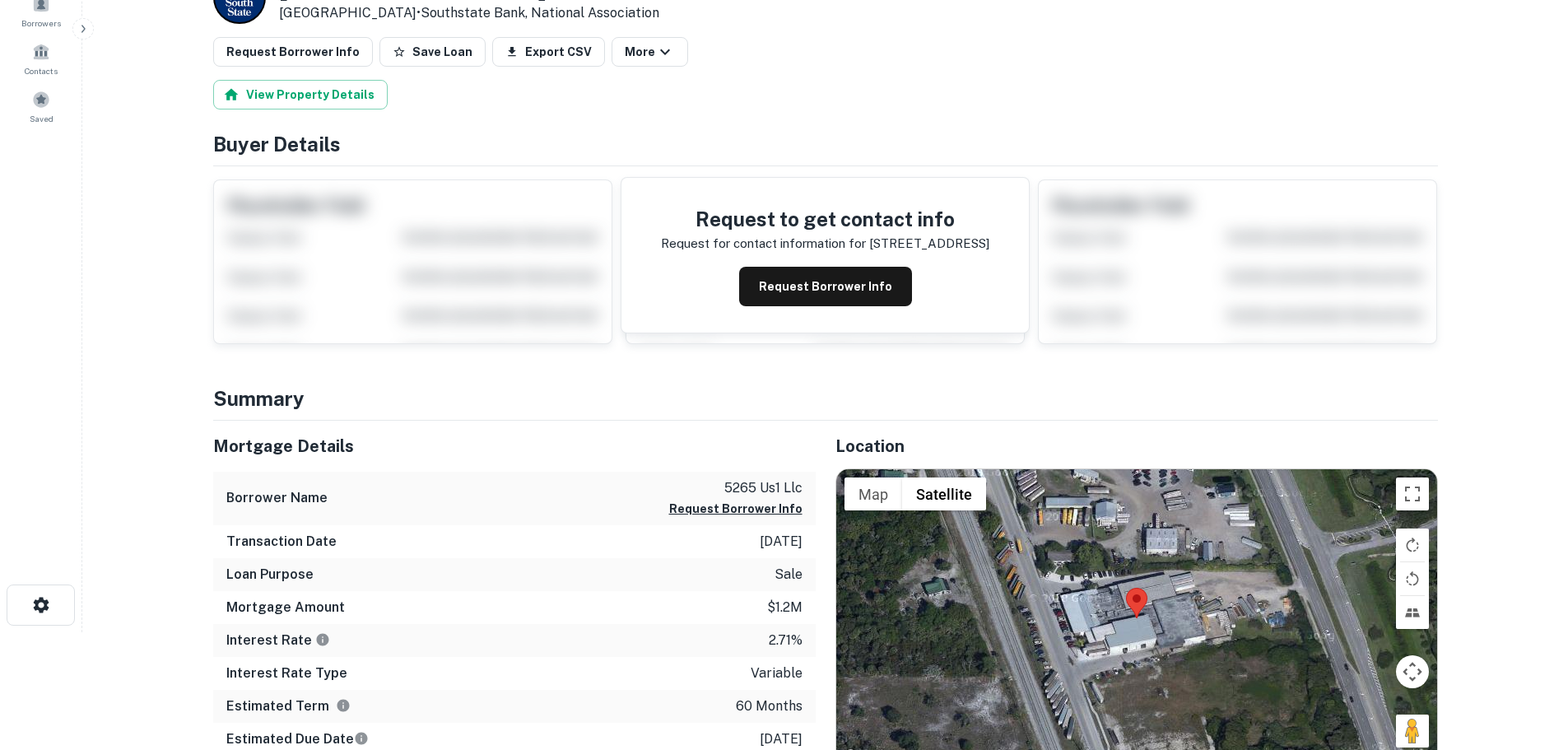
scroll to position [247, 0]
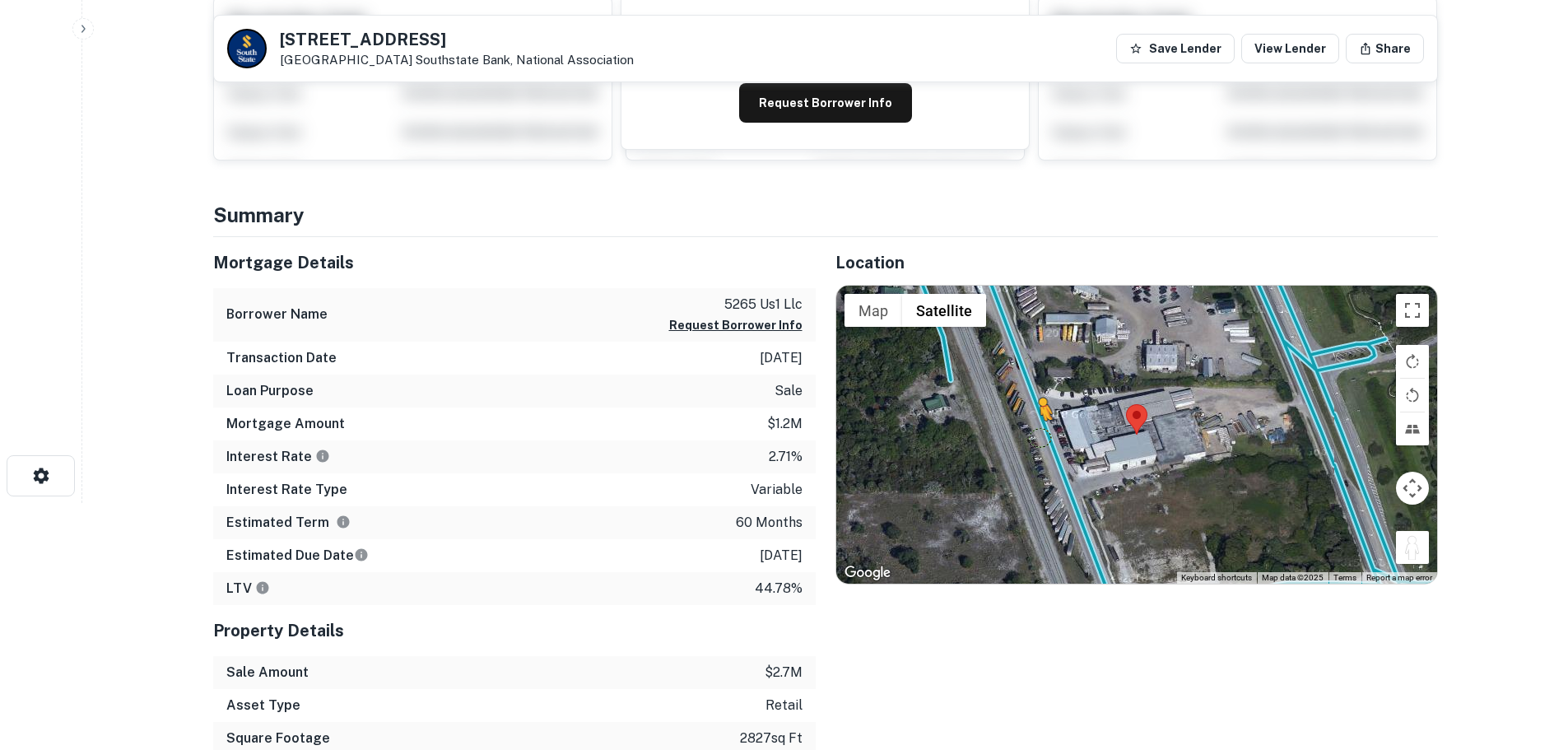
drag, startPoint x: 1419, startPoint y: 555, endPoint x: 1036, endPoint y: 435, distance: 401.4
click at [1036, 435] on div "To activate drag with keyboard, press Alt + Enter. Once in keyboard drag state,…" at bounding box center [1136, 435] width 601 height 298
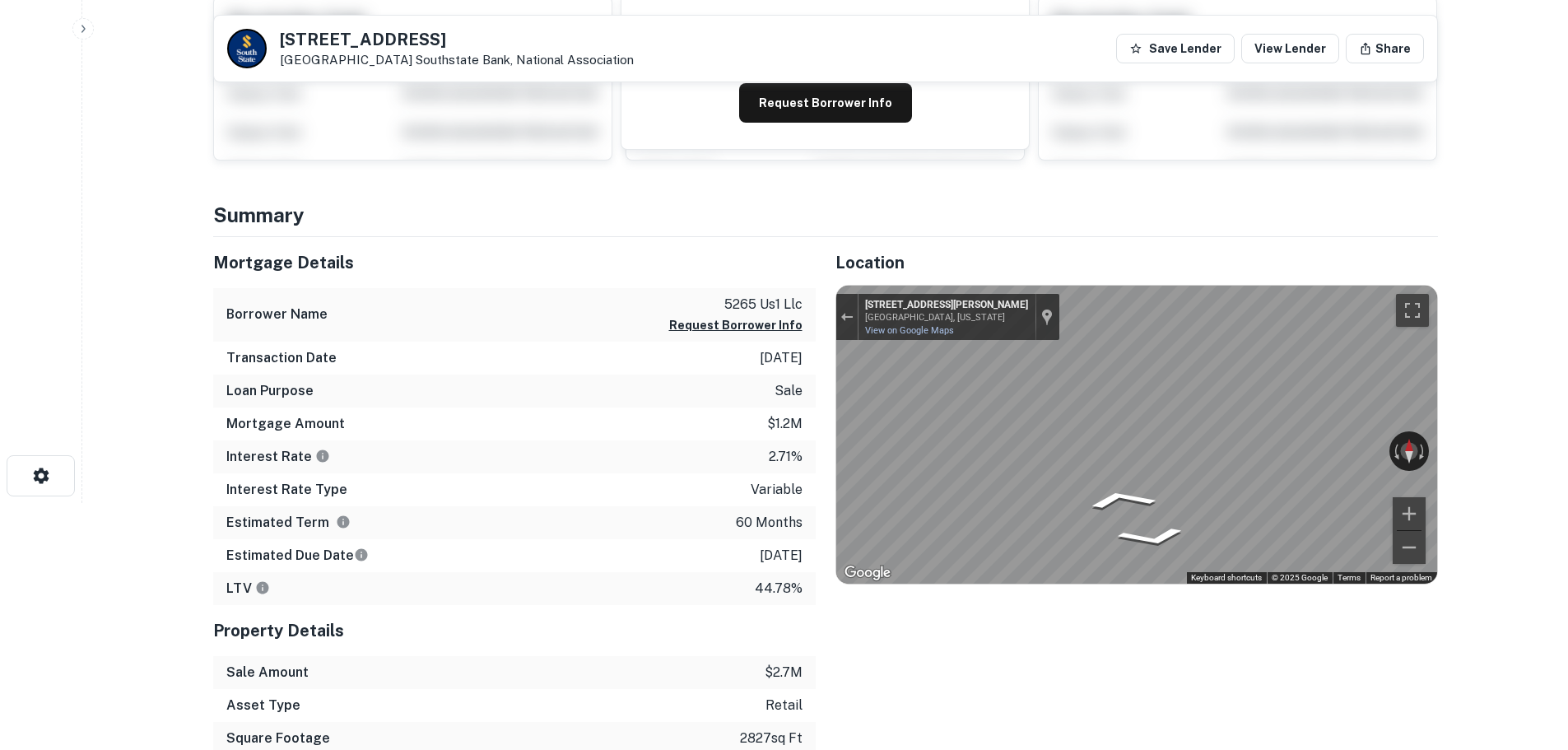
drag, startPoint x: 1303, startPoint y: 453, endPoint x: 739, endPoint y: 473, distance: 564.4
click at [739, 473] on div "Mortgage Details Borrower Name 5265 us1 llc Request Borrower Info Transaction D…" at bounding box center [815, 545] width 1244 height 616
click at [725, 476] on div "Mortgage Details Borrower Name 5265 us1 llc Request Borrower Info Transaction D…" at bounding box center [815, 545] width 1244 height 616
click at [771, 434] on div "Mortgage Details Borrower Name 5265 us1 llc Request Borrower Info Transaction D…" at bounding box center [815, 545] width 1244 height 616
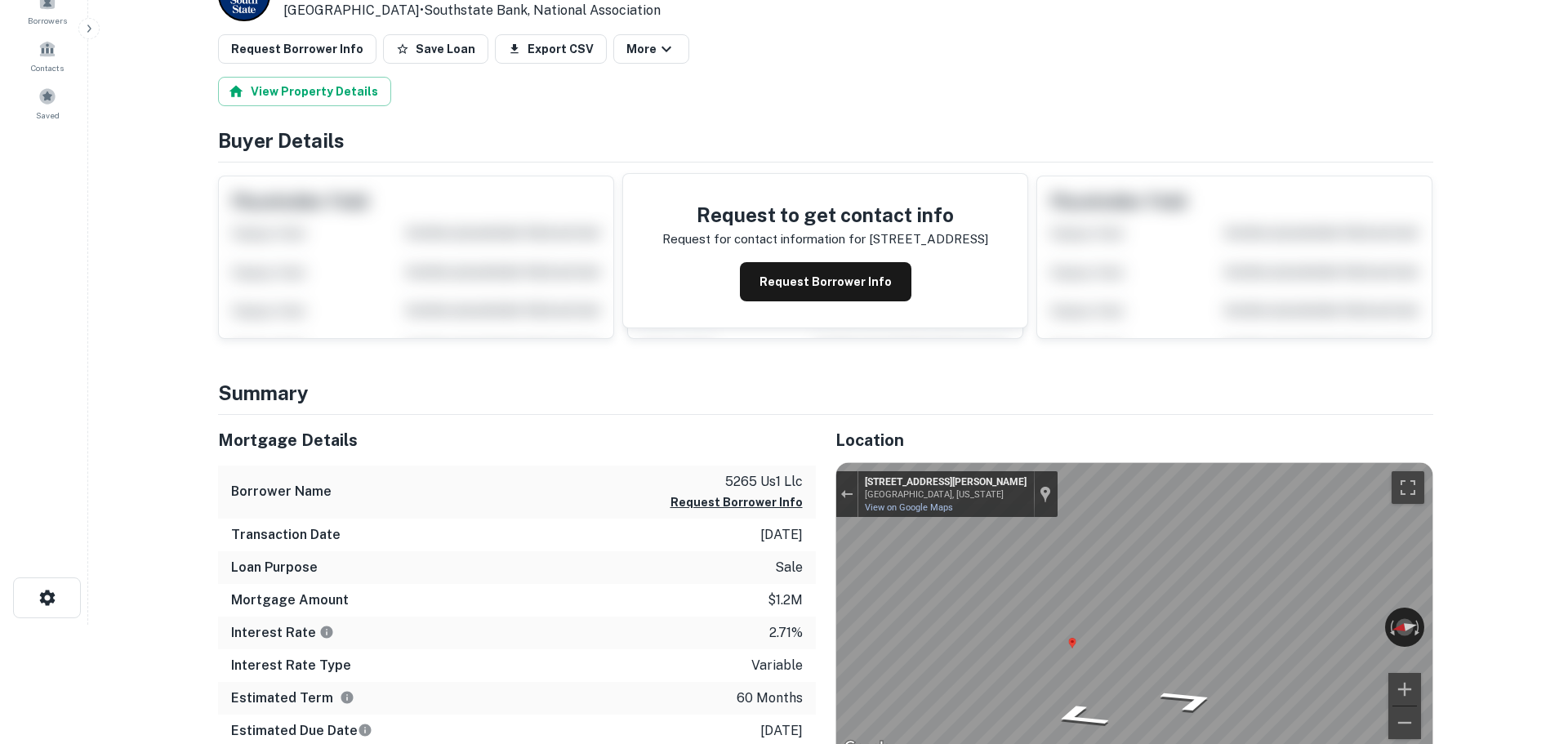
scroll to position [0, 0]
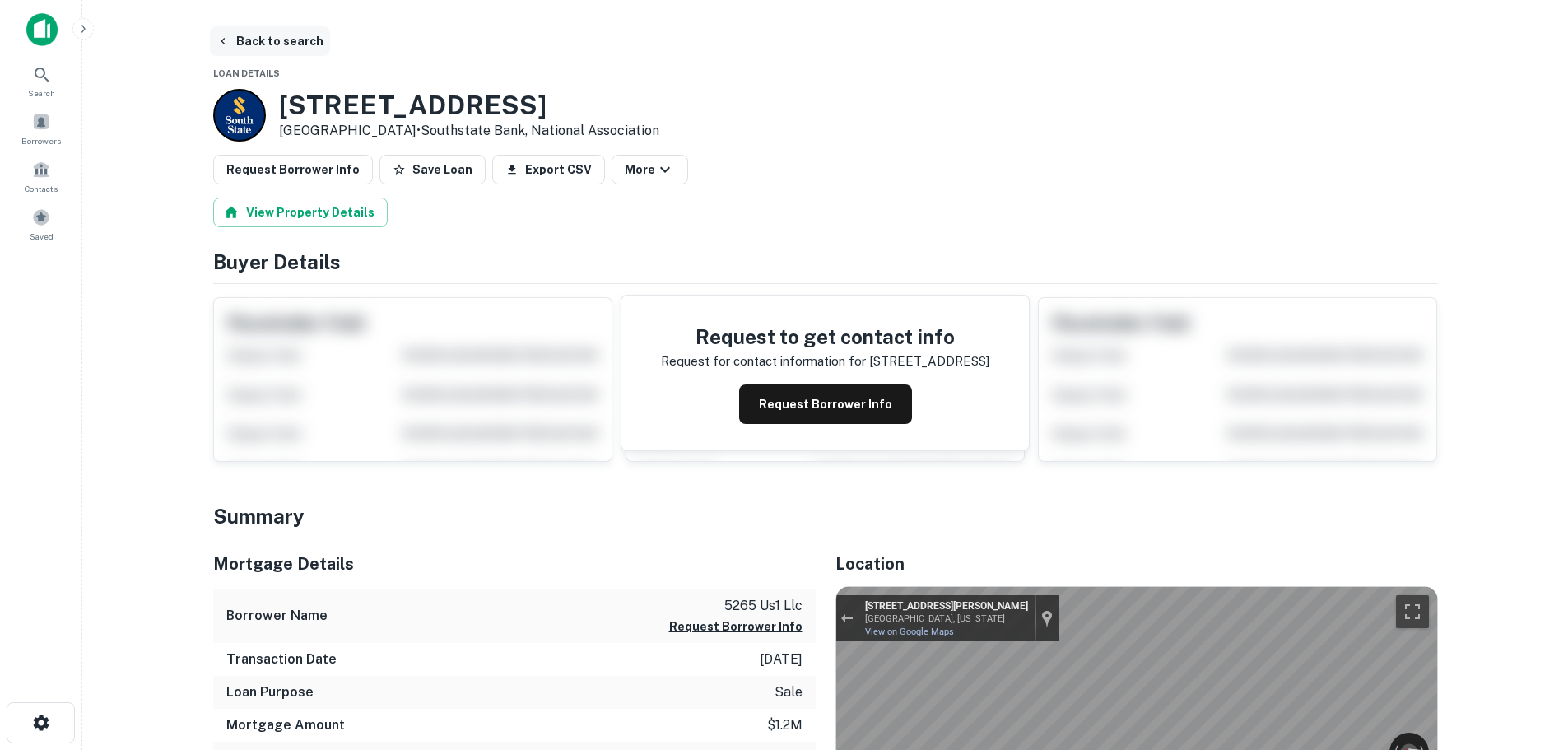
click at [288, 41] on button "Back to search" at bounding box center [270, 41] width 120 height 29
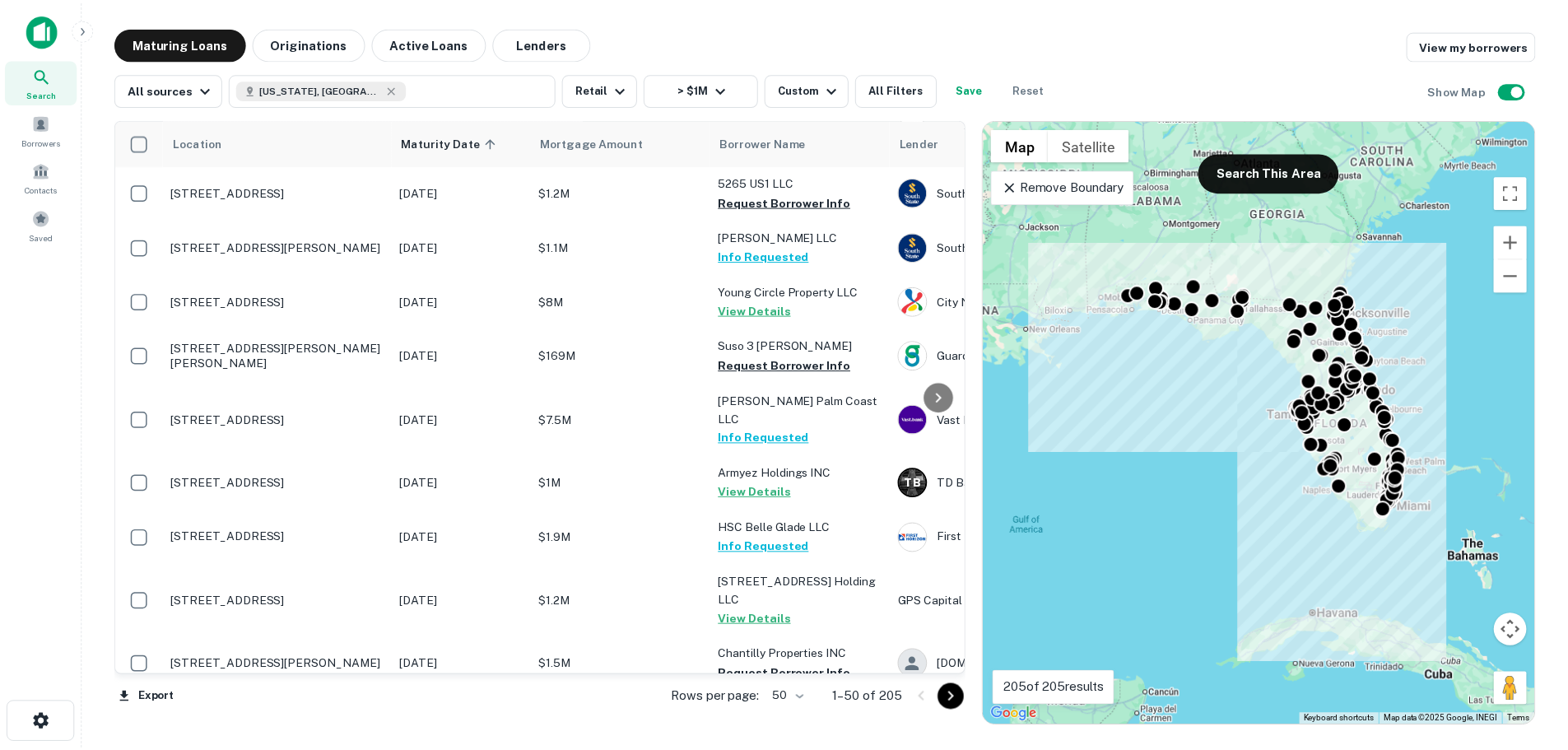
scroll to position [2140, 0]
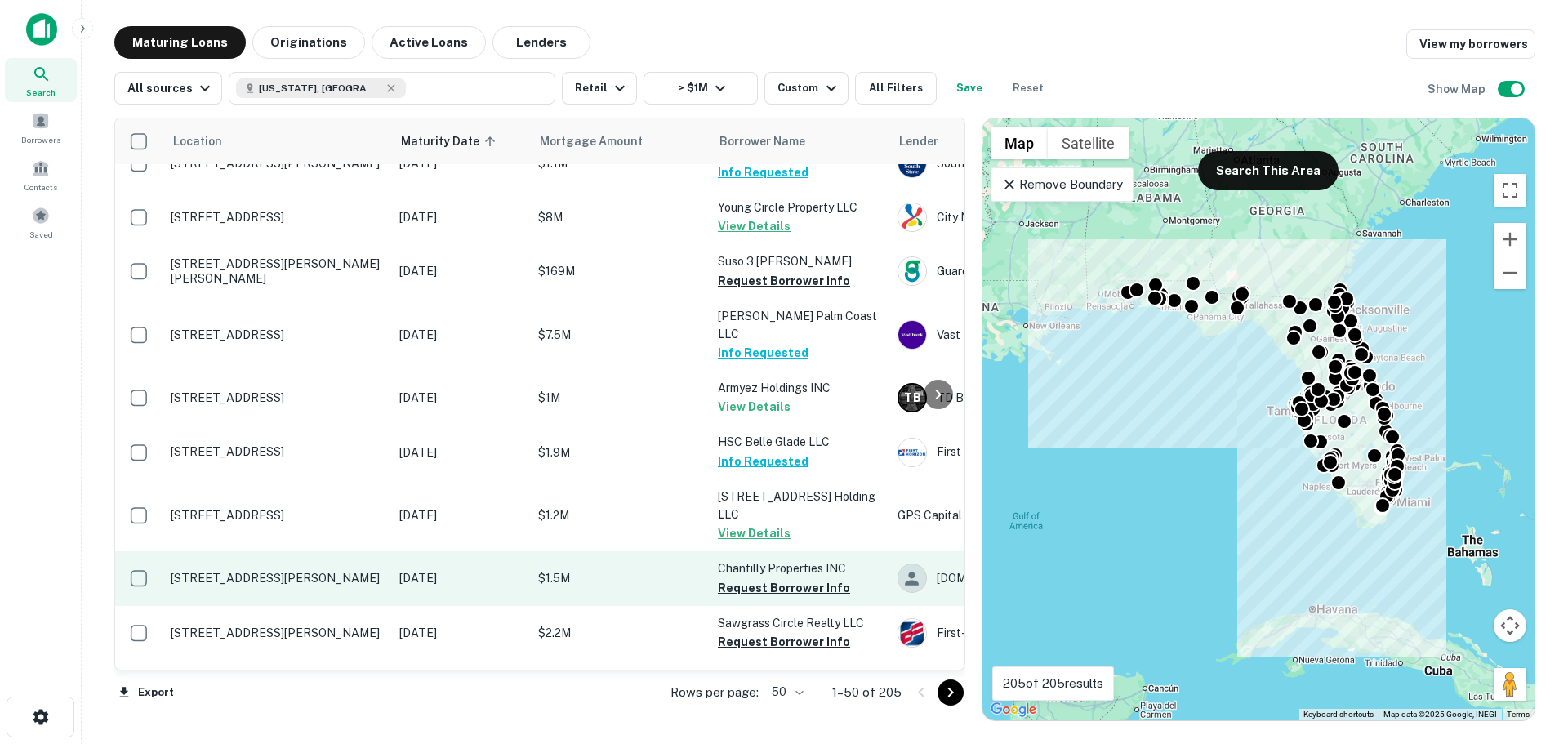
click at [278, 571] on p "[STREET_ADDRESS][PERSON_NAME]" at bounding box center [277, 579] width 212 height 15
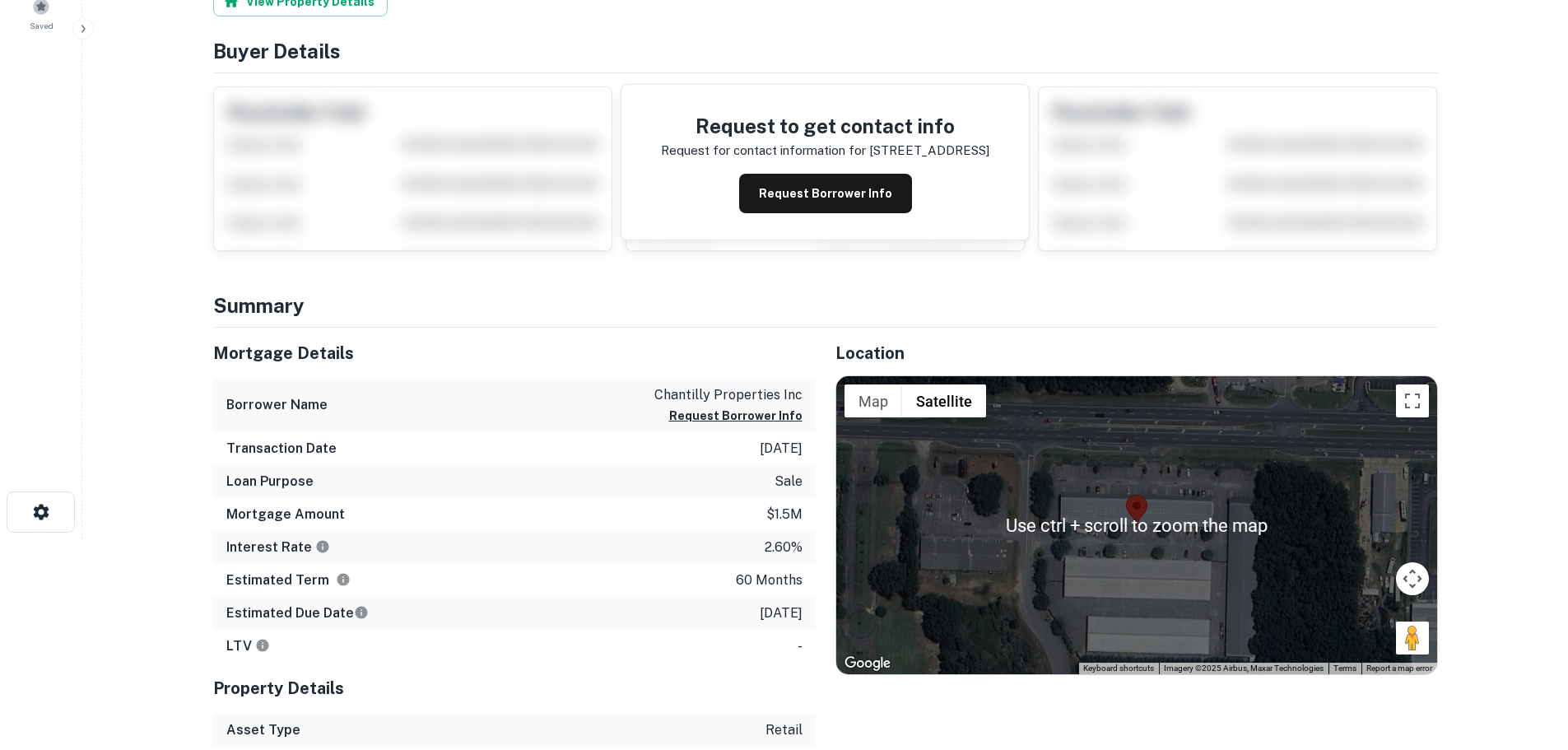
scroll to position [247, 0]
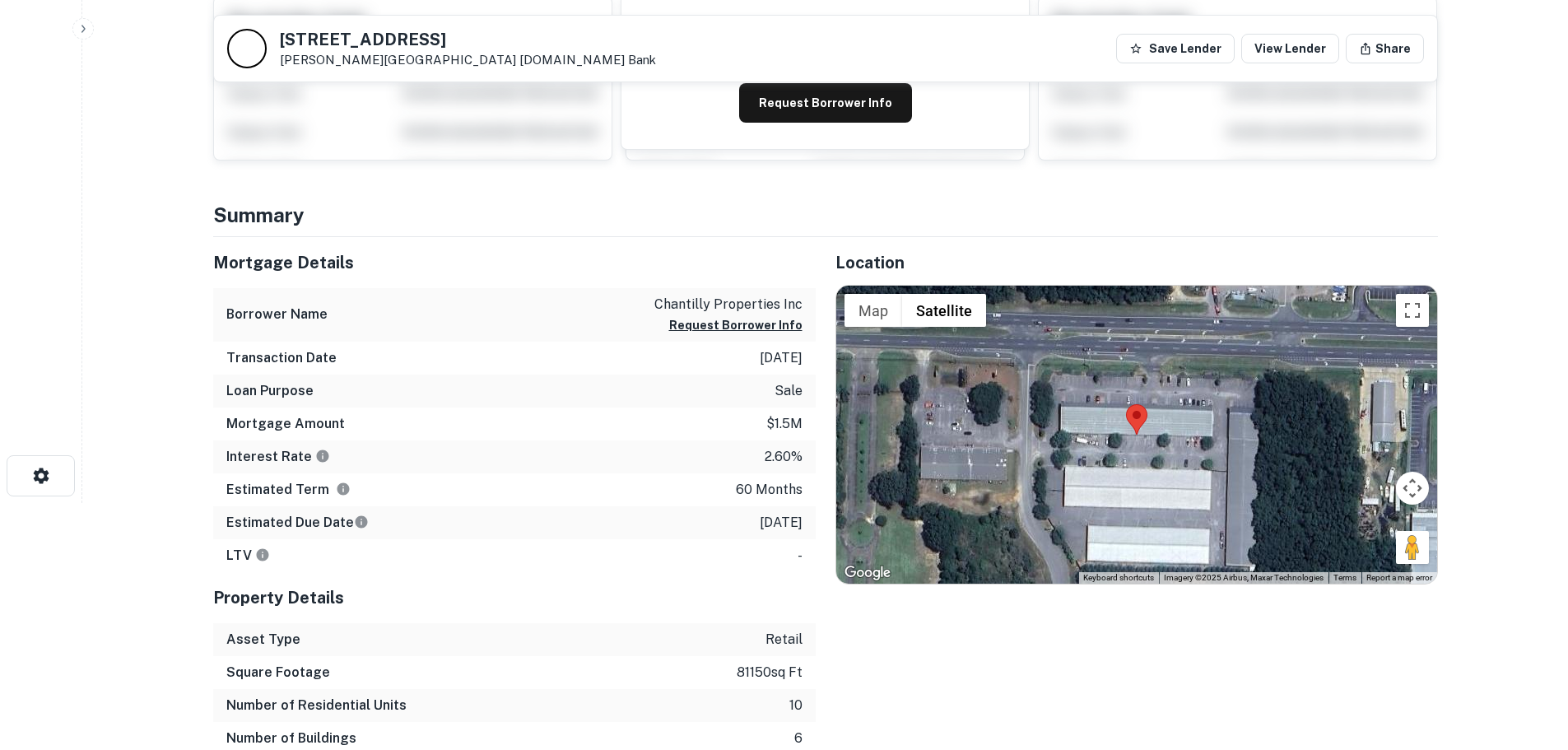
click at [1243, 739] on div "Location ← Move left → Move right ↑ Move up ↓ Move down + Zoom in - Zoom out Ho…" at bounding box center [1126, 512] width 622 height 551
click at [383, 32] on h5 "5701 Highway 90" at bounding box center [468, 39] width 376 height 16
copy h5 "5701 Highway 90"
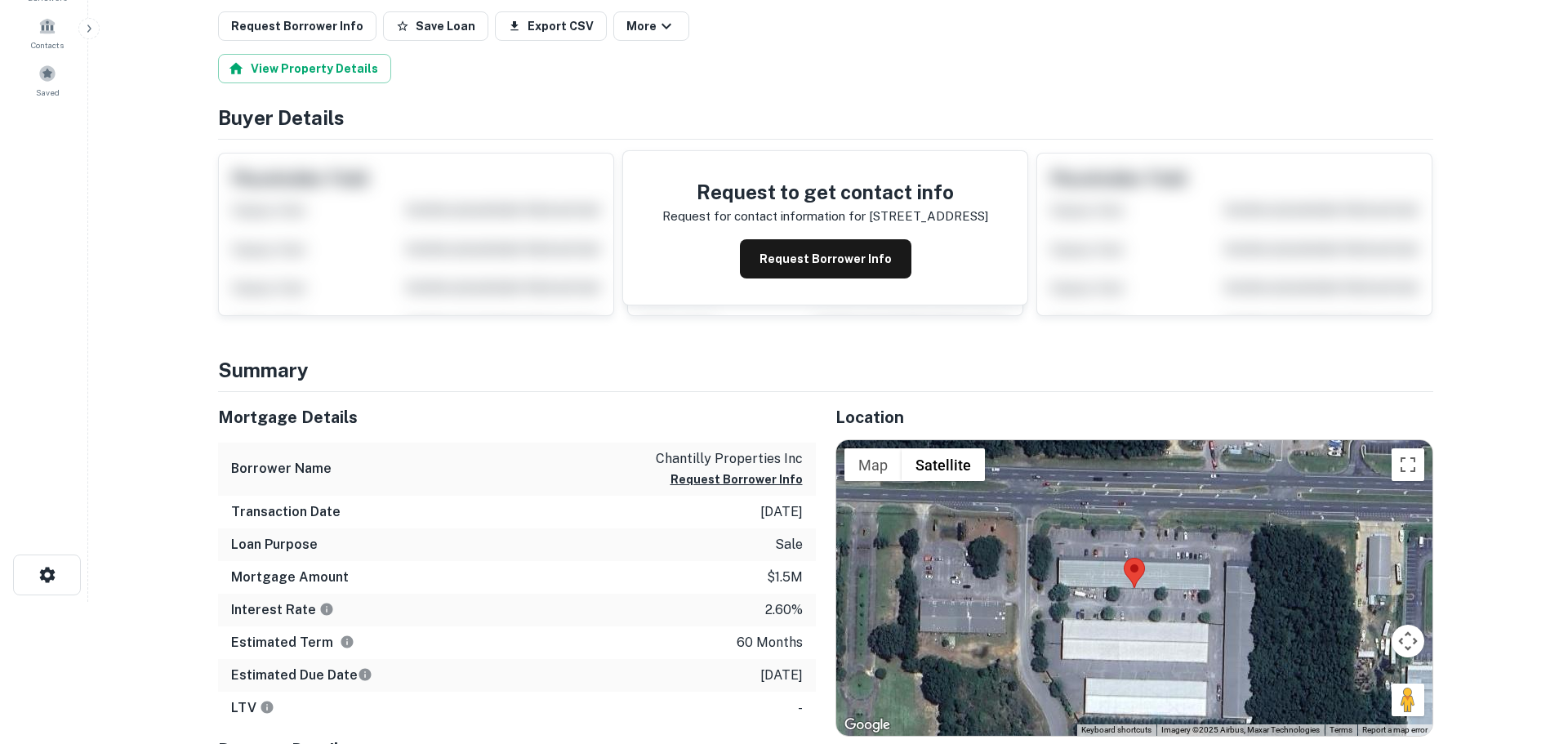
scroll to position [0, 0]
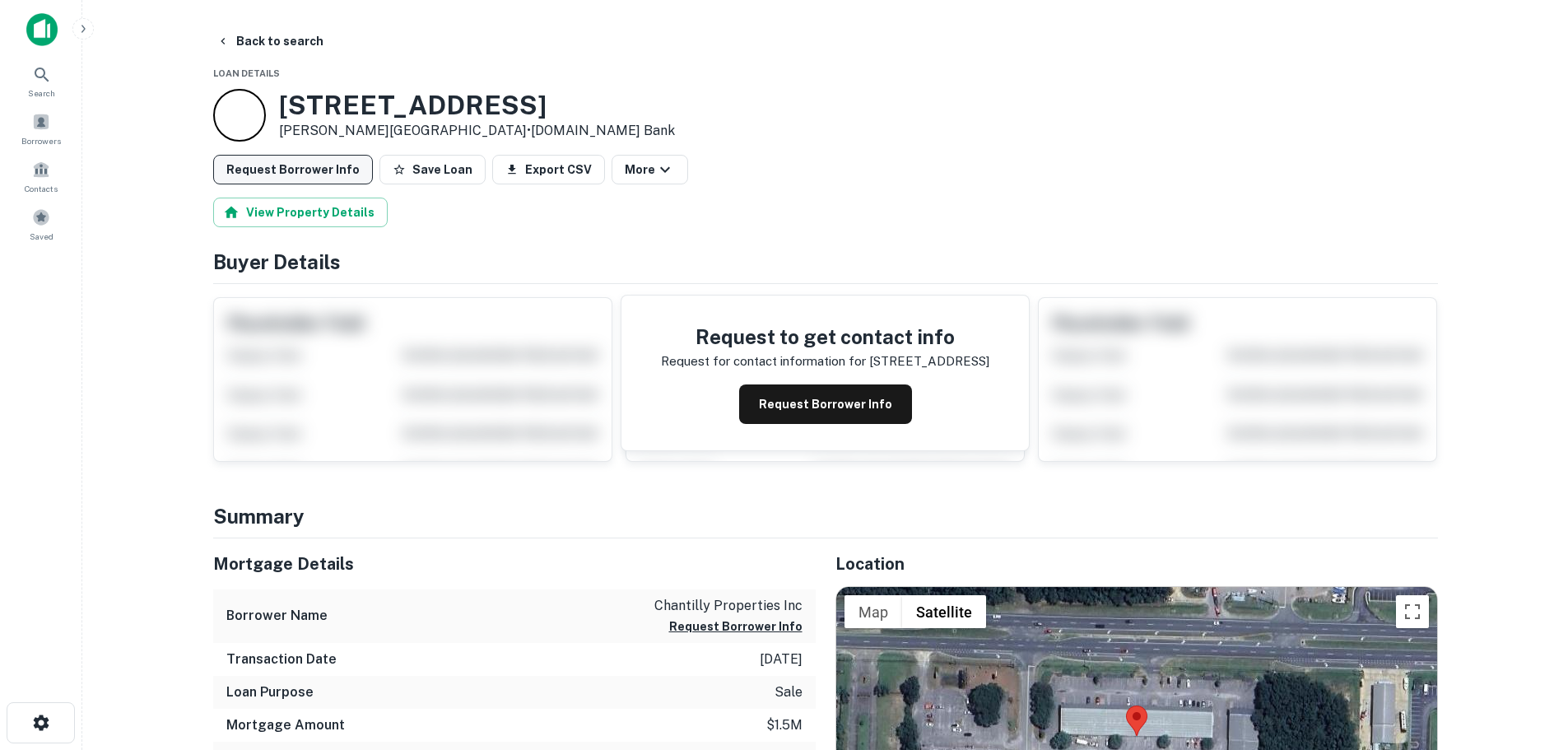
click at [428, 172] on button "Save Loan" at bounding box center [433, 169] width 106 height 29
click at [318, 172] on button "Request Borrower Info" at bounding box center [293, 169] width 160 height 29
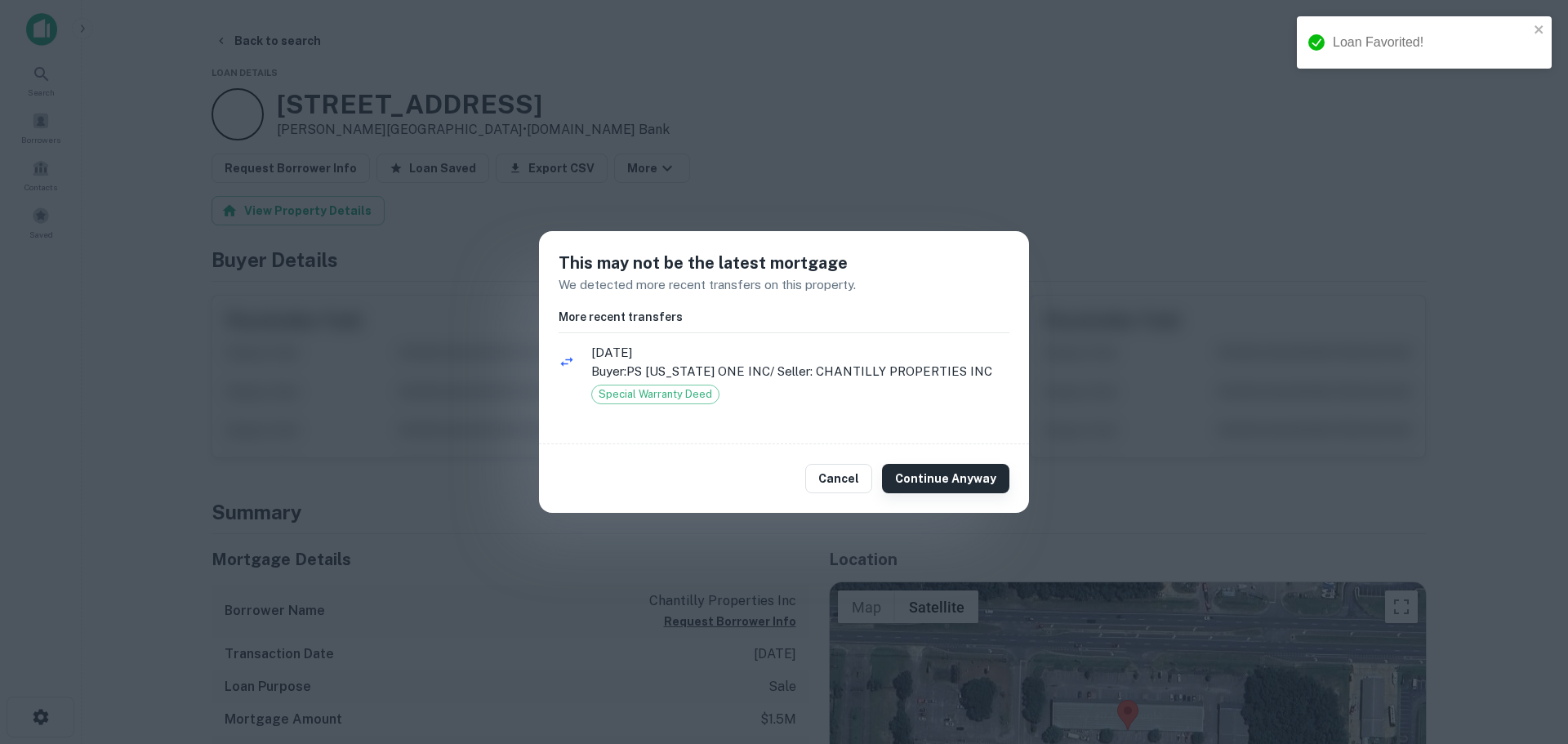
click at [965, 480] on button "Continue Anyway" at bounding box center [946, 478] width 128 height 29
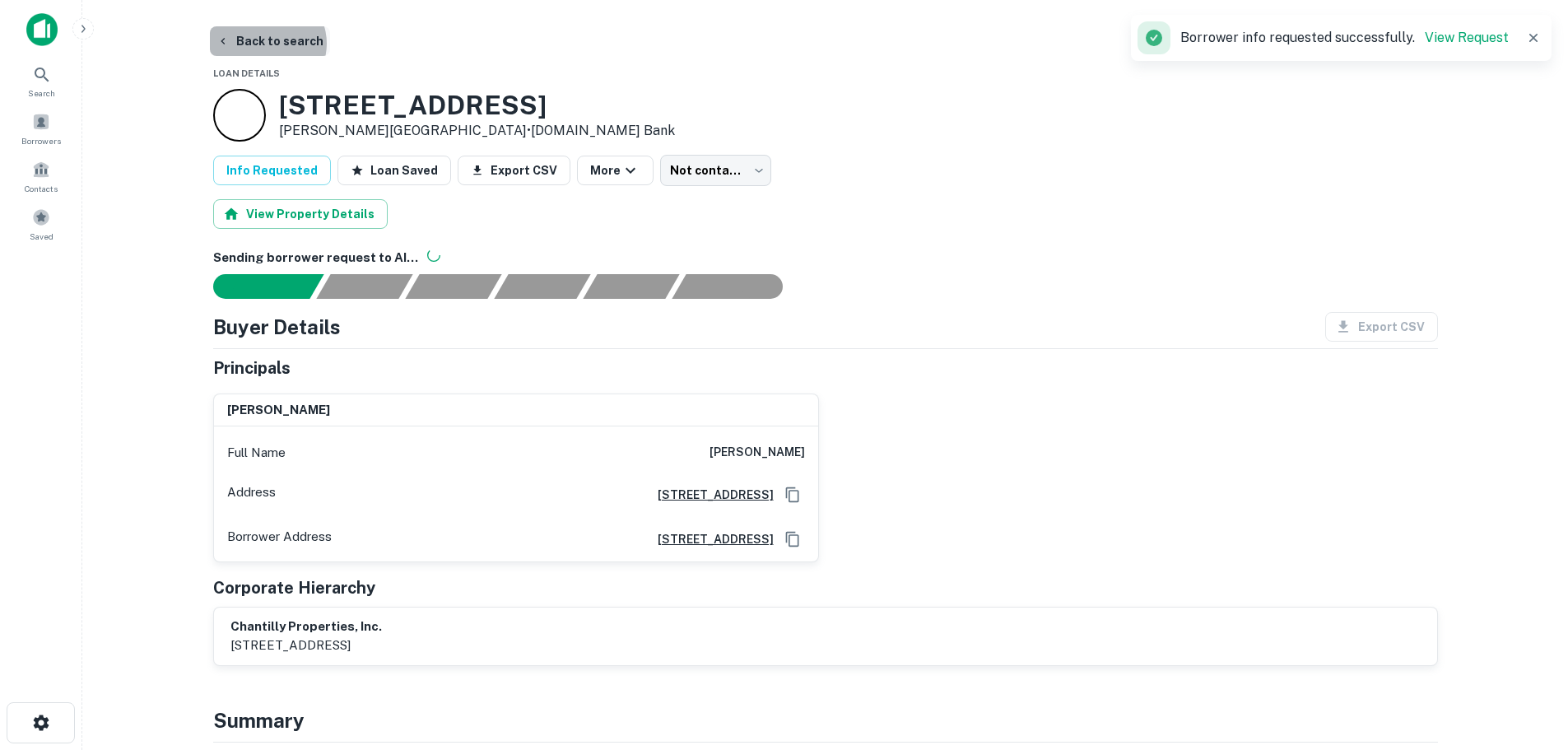
click at [266, 44] on button "Back to search" at bounding box center [270, 41] width 120 height 29
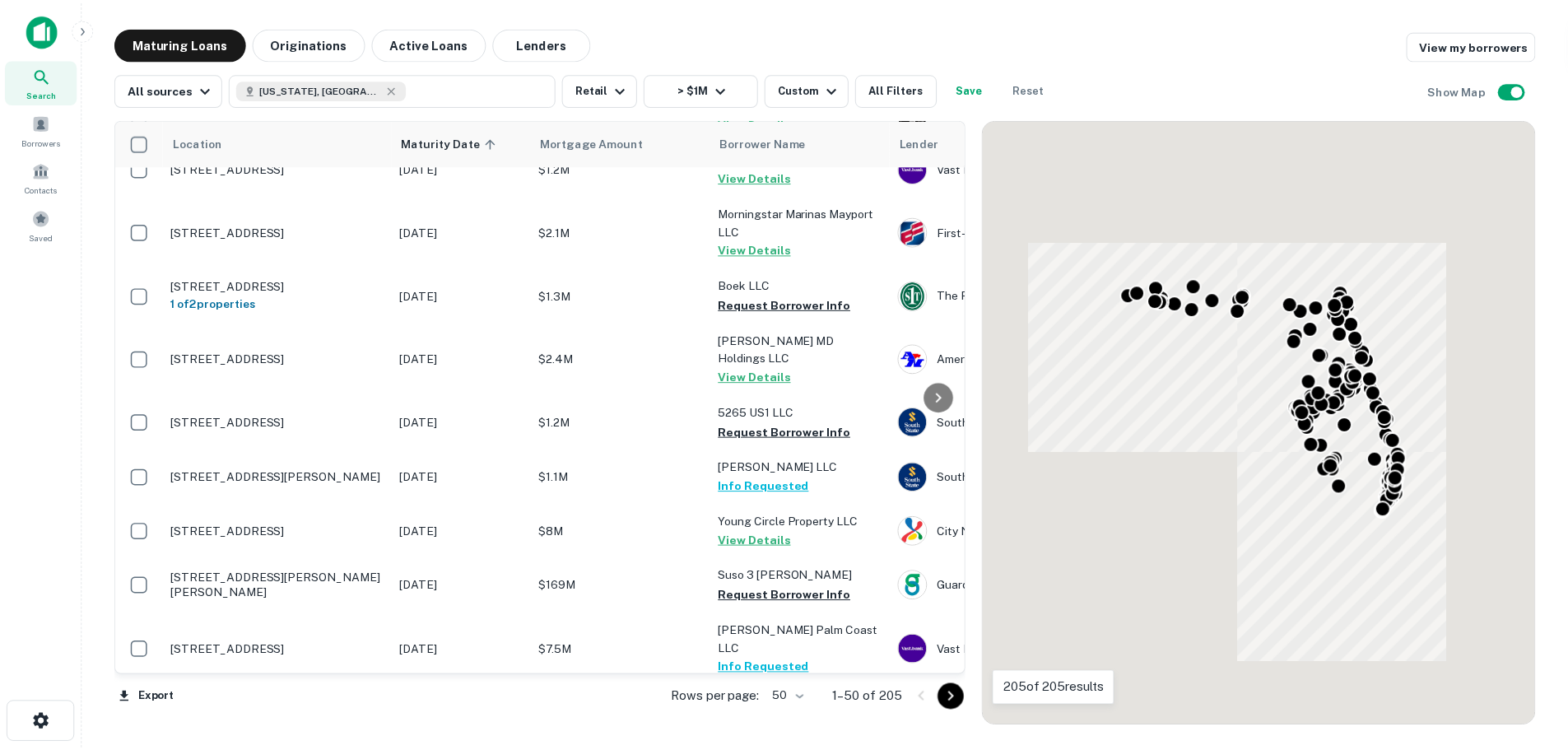
scroll to position [2140, 0]
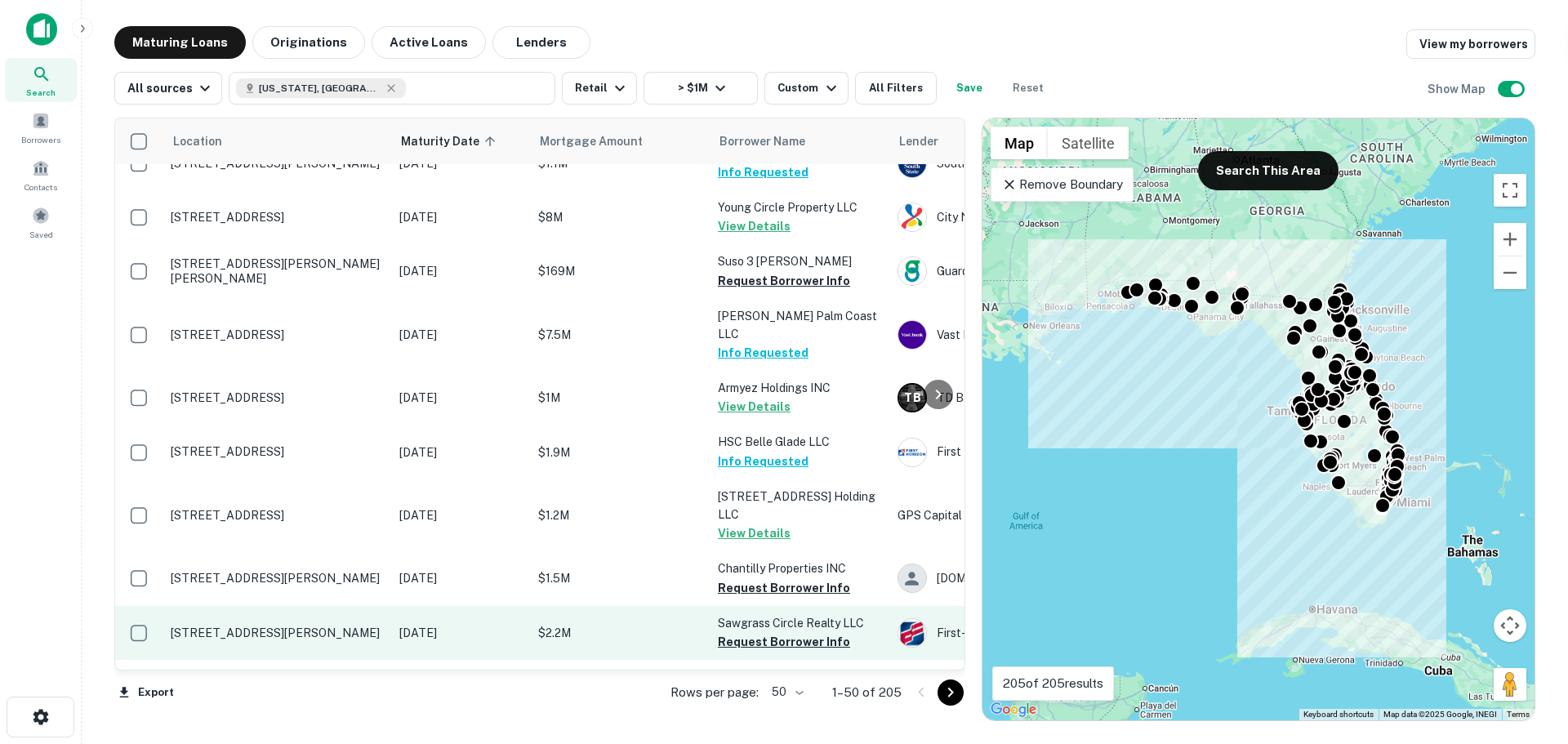
click at [256, 626] on p "2600 Sawgrass Mills Cir Sunrise, FL 33323" at bounding box center [277, 633] width 212 height 15
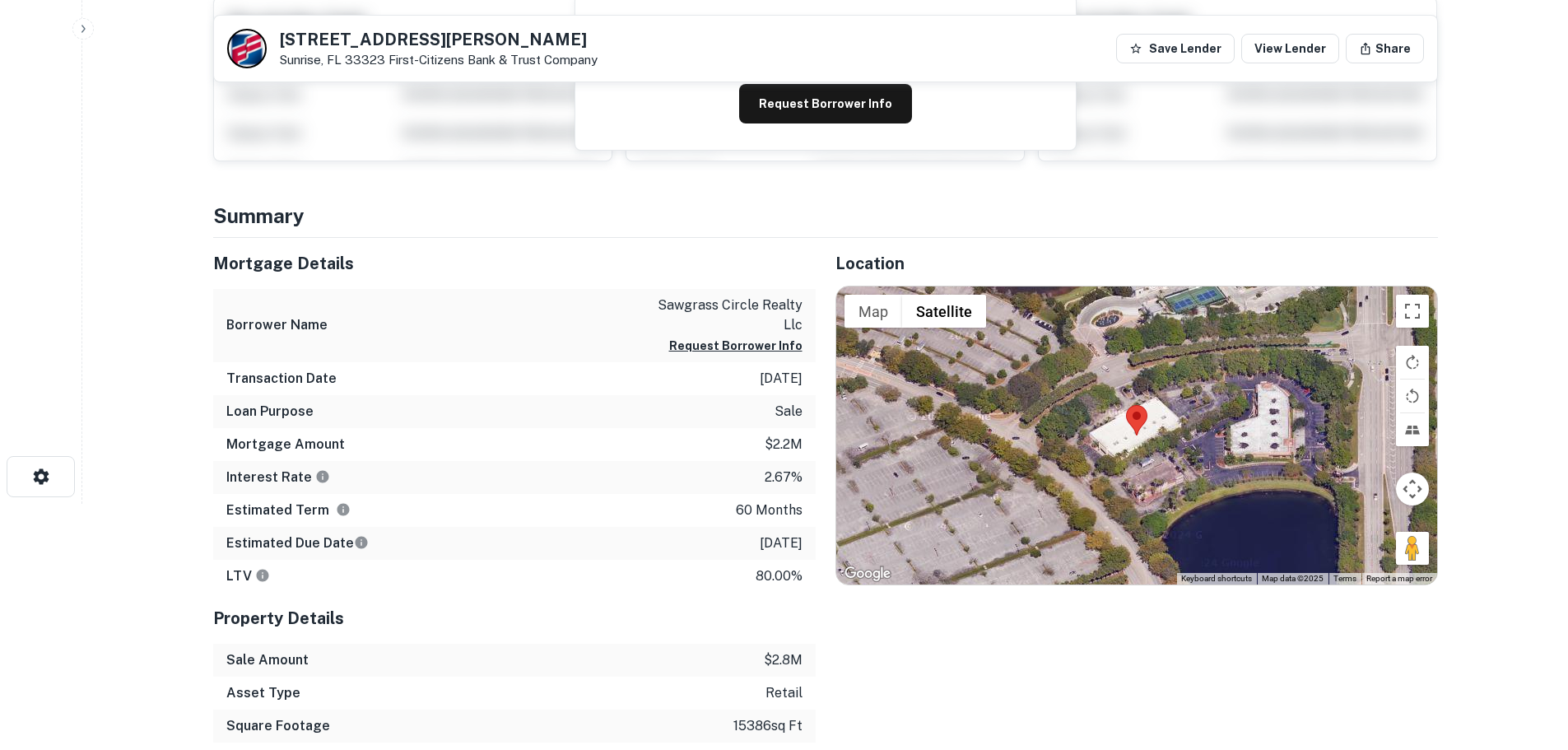
scroll to position [247, 0]
click at [341, 47] on h5 "2600 Sawgrass Mills Cir" at bounding box center [439, 39] width 318 height 16
copy h5 "2600 Sawgrass Mills Cir"
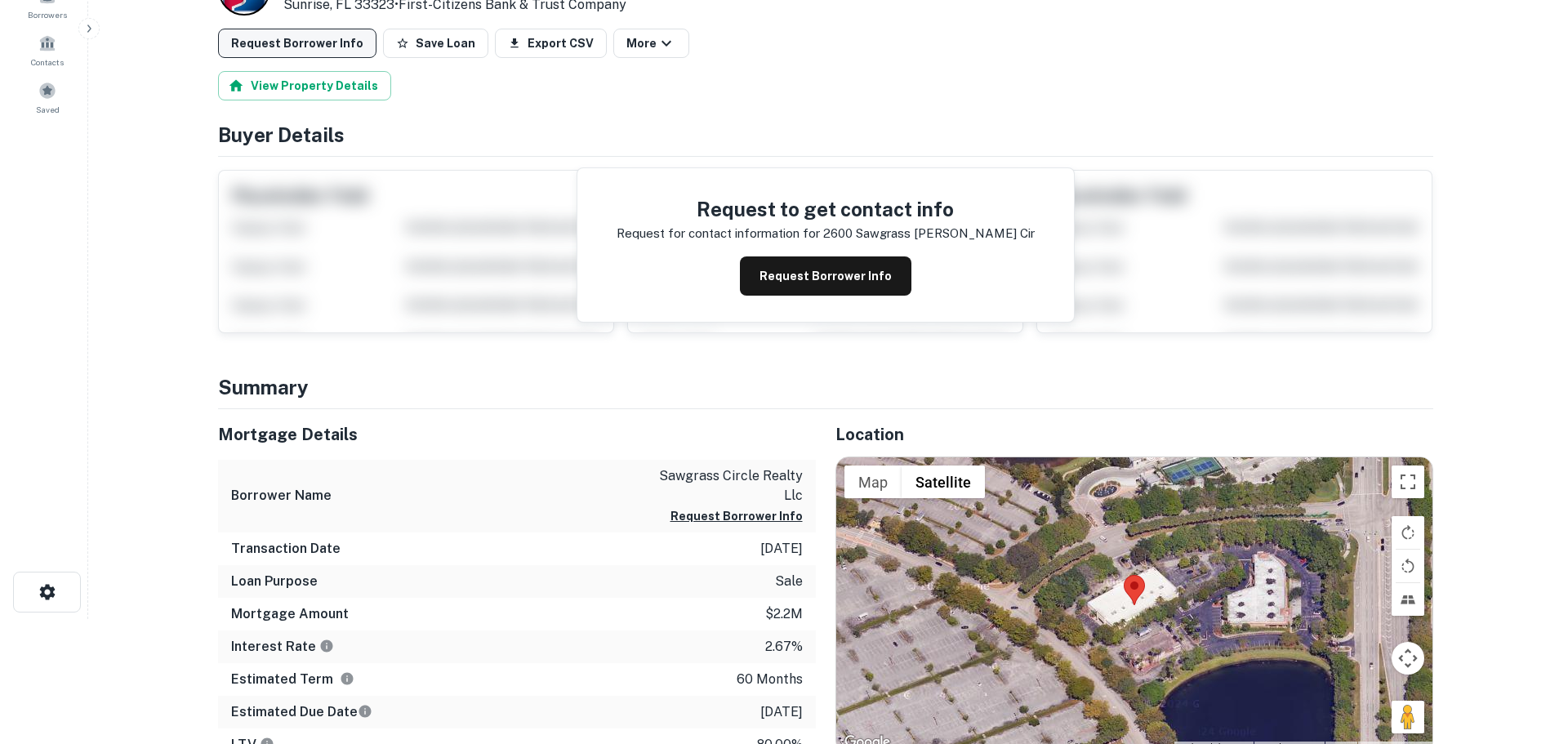
scroll to position [0, 0]
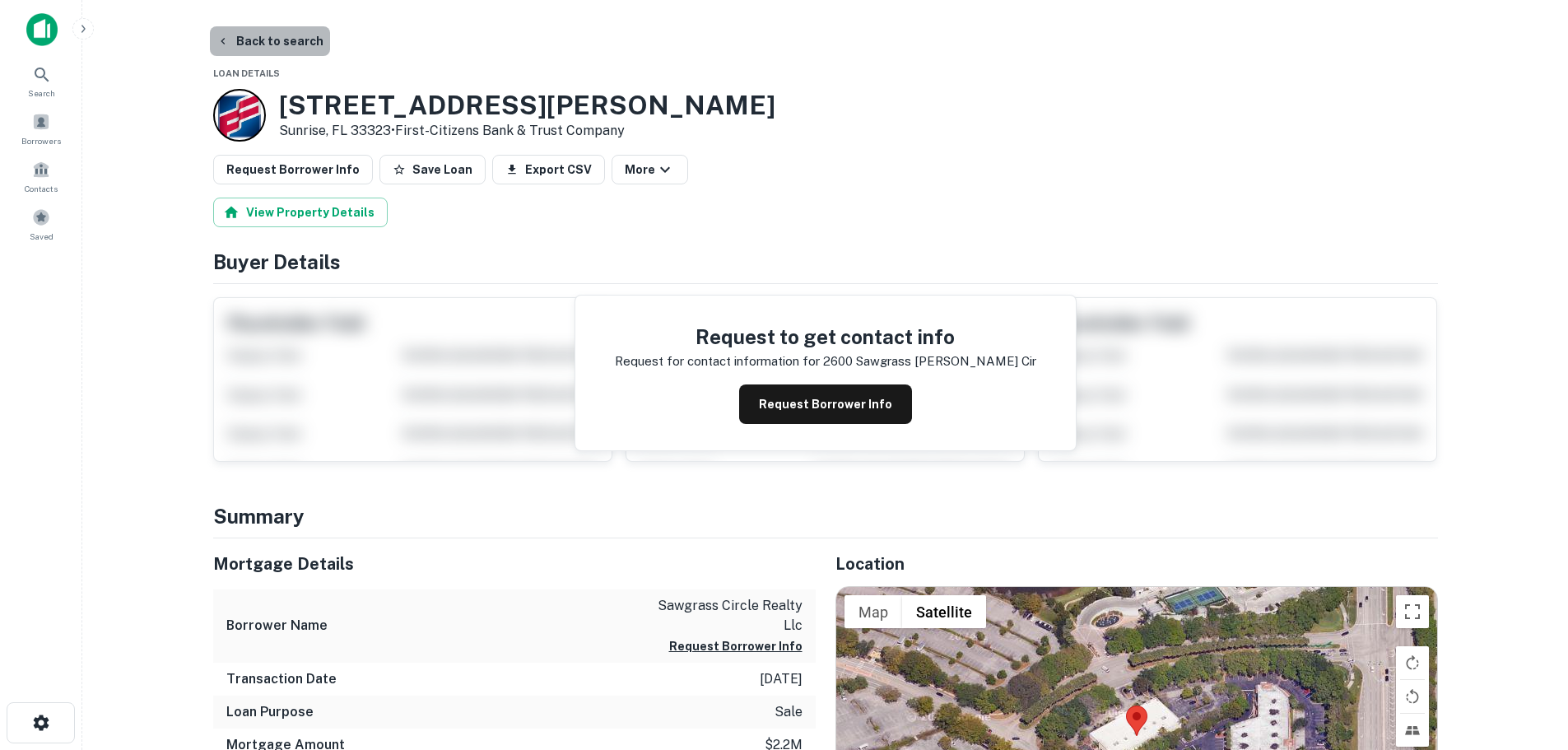
click at [293, 35] on button "Back to search" at bounding box center [270, 41] width 120 height 29
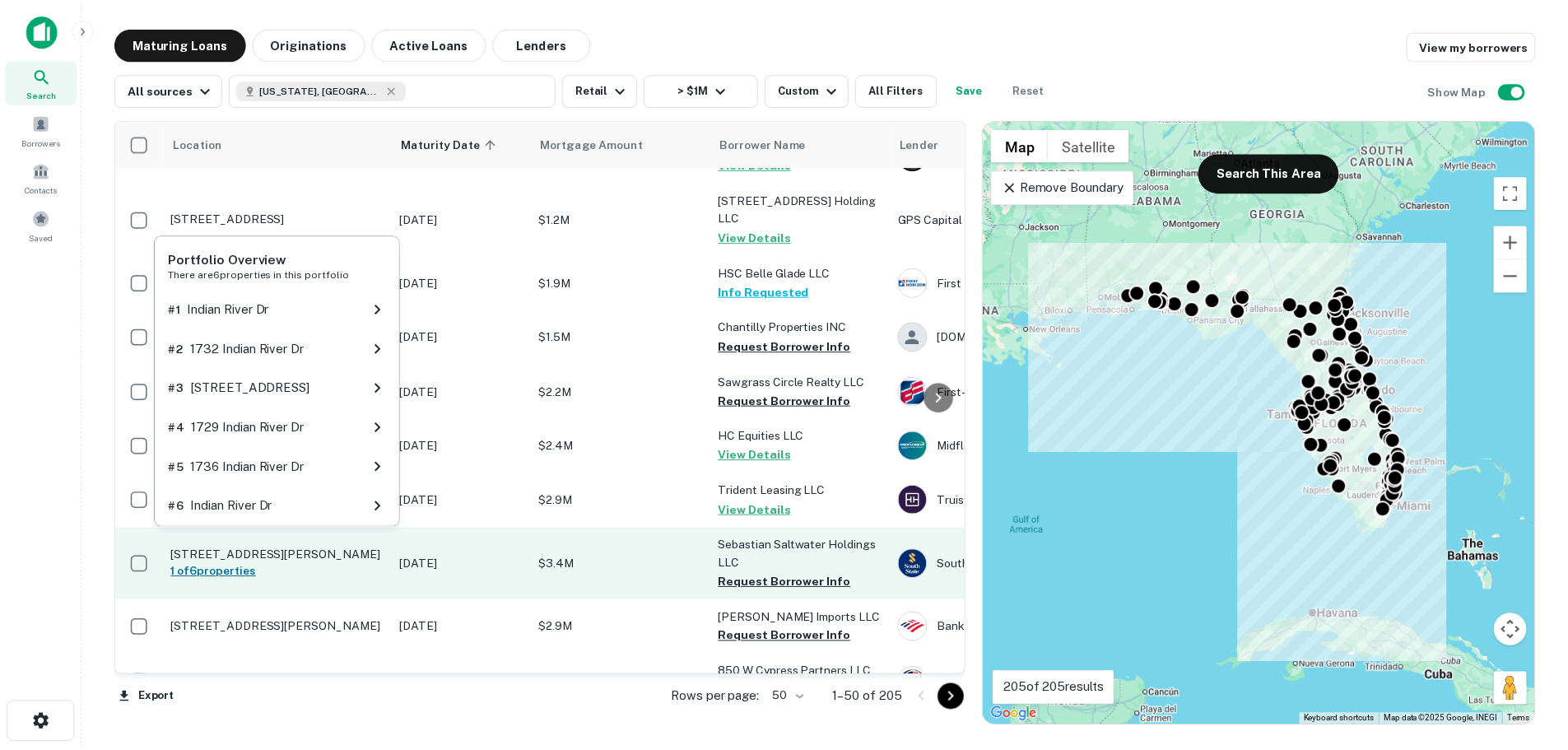
scroll to position [2408, 0]
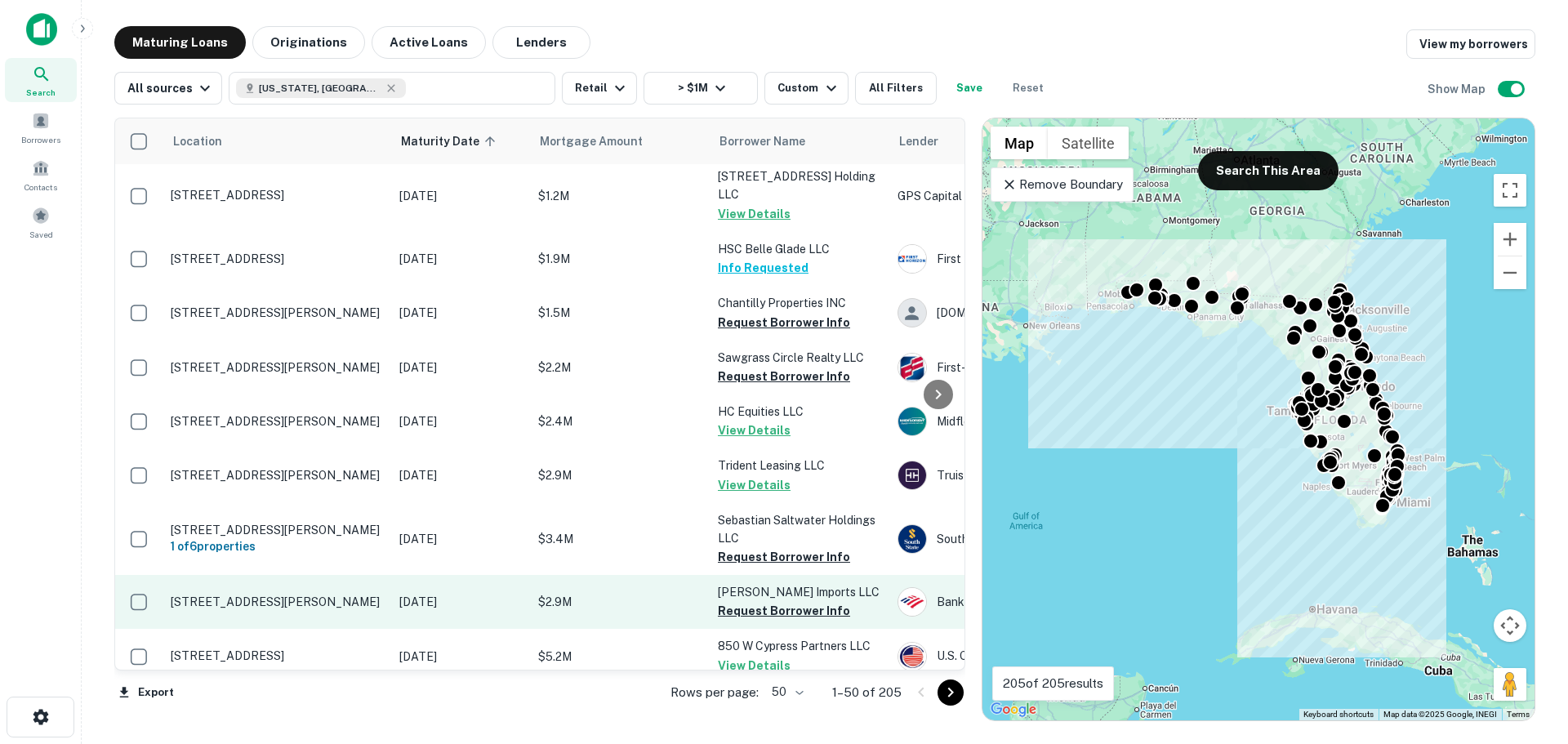
click at [308, 595] on p "4167 S Orlando Dr Sanford, FL 32773" at bounding box center [277, 602] width 212 height 15
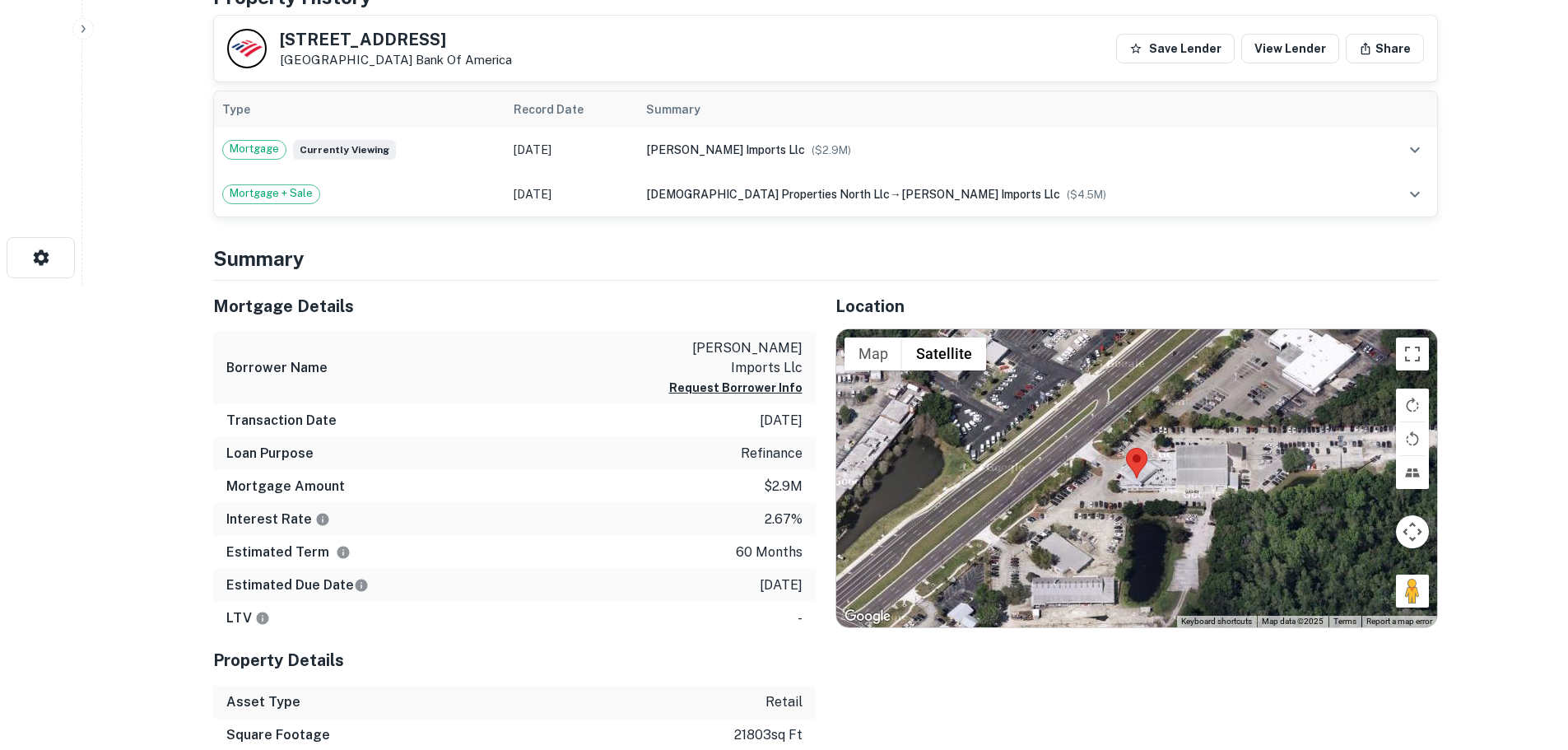
scroll to position [494, 0]
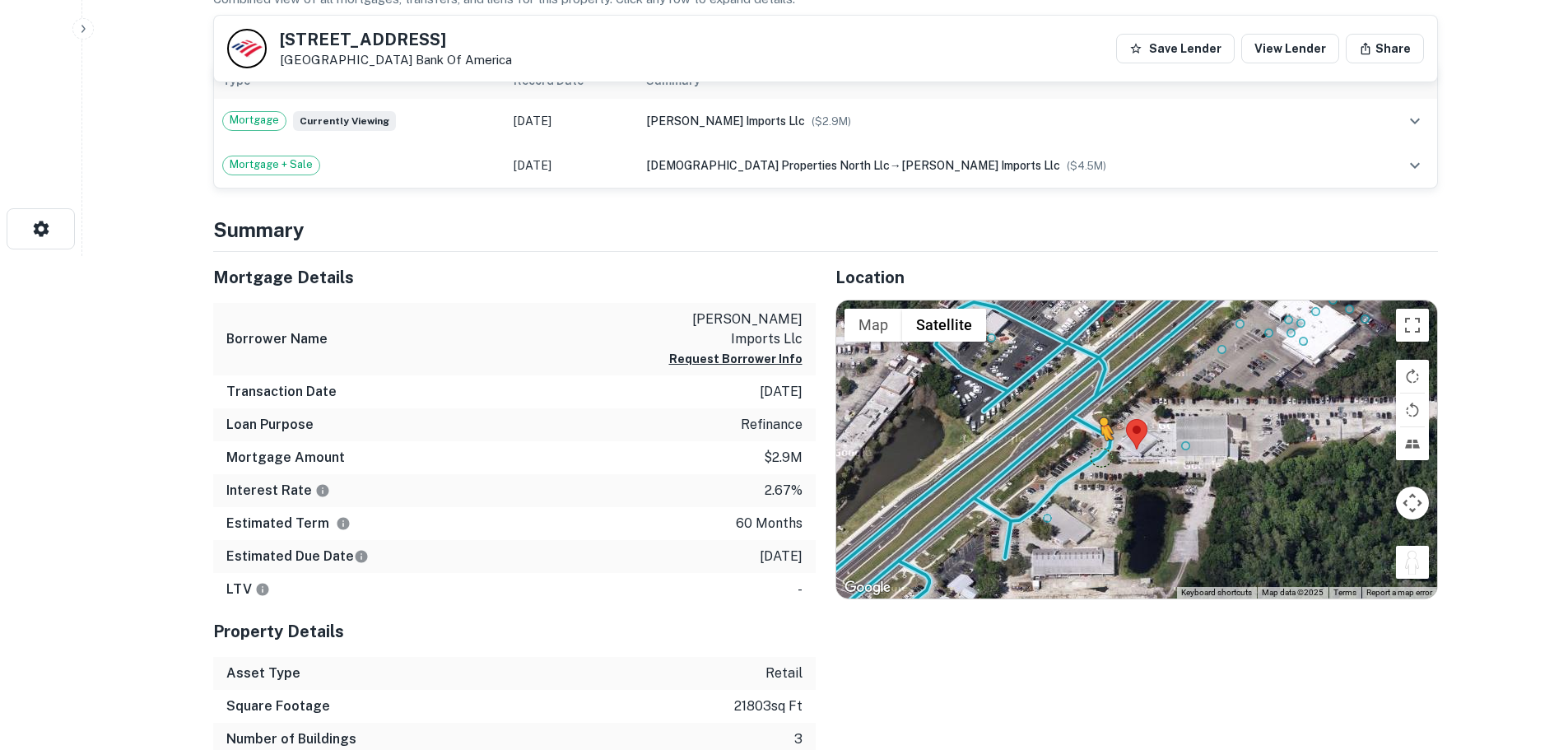
drag, startPoint x: 1421, startPoint y: 563, endPoint x: 1100, endPoint y: 456, distance: 338.4
click at [1100, 456] on div "To activate drag with keyboard, press Alt + Enter. Once in keyboard drag state,…" at bounding box center [1136, 449] width 601 height 298
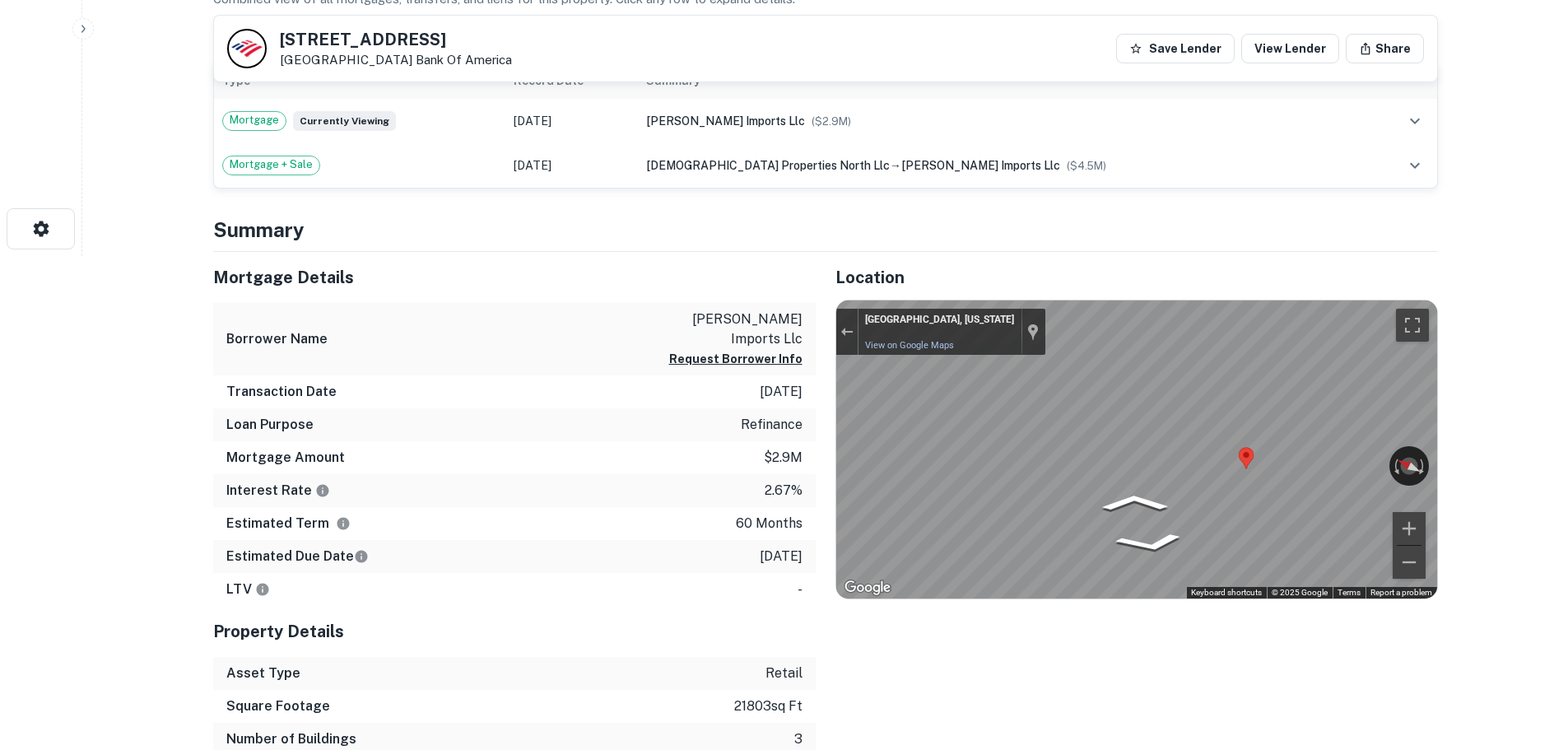
click at [688, 438] on div "Mortgage Details Borrower Name napleton sanford imports llc Request Borrower In…" at bounding box center [815, 521] width 1244 height 538
click at [549, 351] on div "Mortgage Details Borrower Name napleton sanford imports llc Request Borrower In…" at bounding box center [815, 521] width 1244 height 538
click at [704, 454] on div "Mortgage Details Borrower Name napleton sanford imports llc Request Borrower In…" at bounding box center [815, 521] width 1244 height 538
click at [546, 414] on div "Mortgage Details Borrower Name napleton sanford imports llc Request Borrower In…" at bounding box center [815, 521] width 1244 height 538
click at [600, 476] on div "Mortgage Details Borrower Name napleton sanford imports llc Request Borrower In…" at bounding box center [815, 521] width 1244 height 538
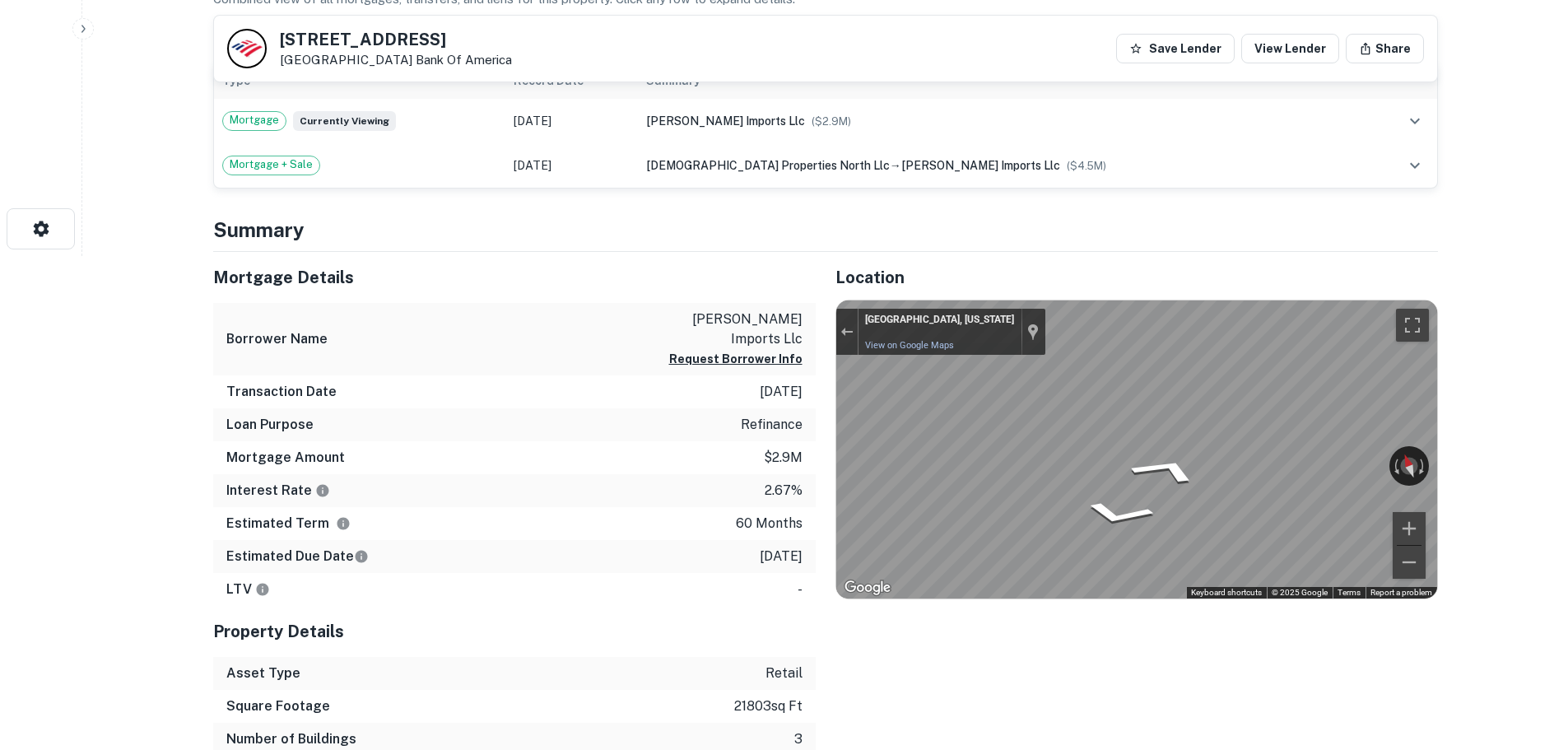
drag, startPoint x: 1292, startPoint y: 461, endPoint x: 726, endPoint y: 457, distance: 566.0
click at [726, 457] on div "Mortgage Details Borrower Name napleton sanford imports llc Request Borrower In…" at bounding box center [815, 521] width 1244 height 538
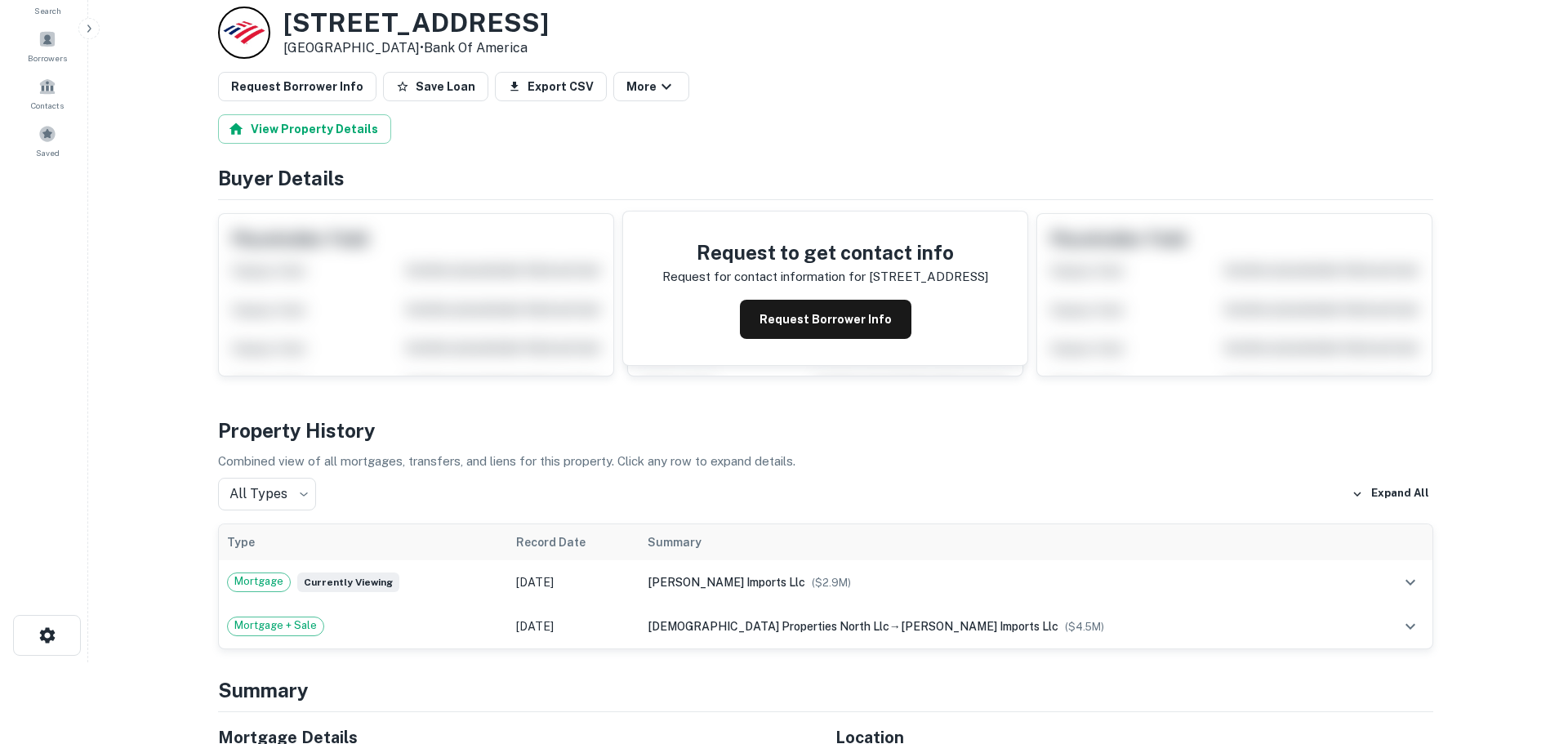
scroll to position [0, 0]
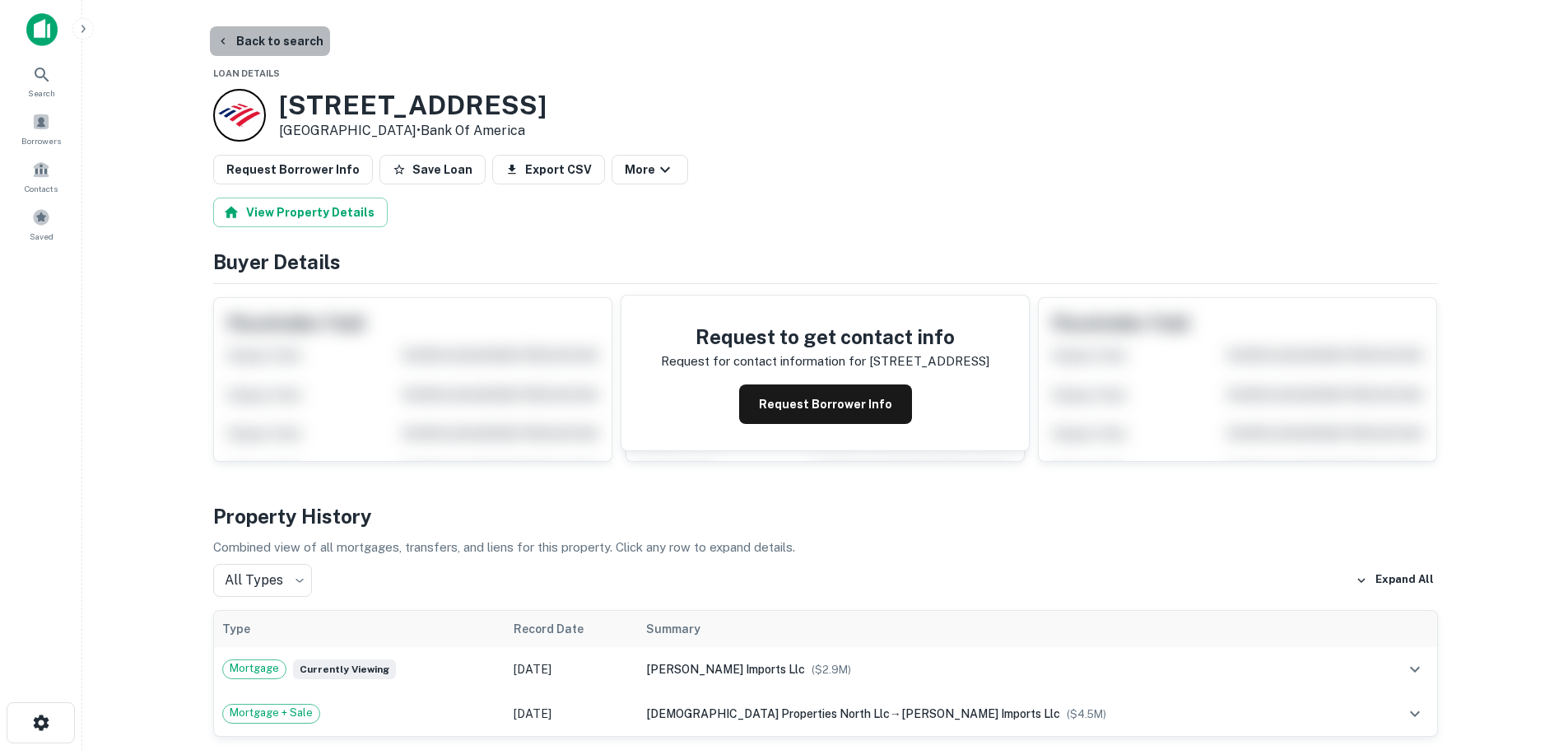
click at [275, 35] on button "Back to search" at bounding box center [270, 41] width 120 height 29
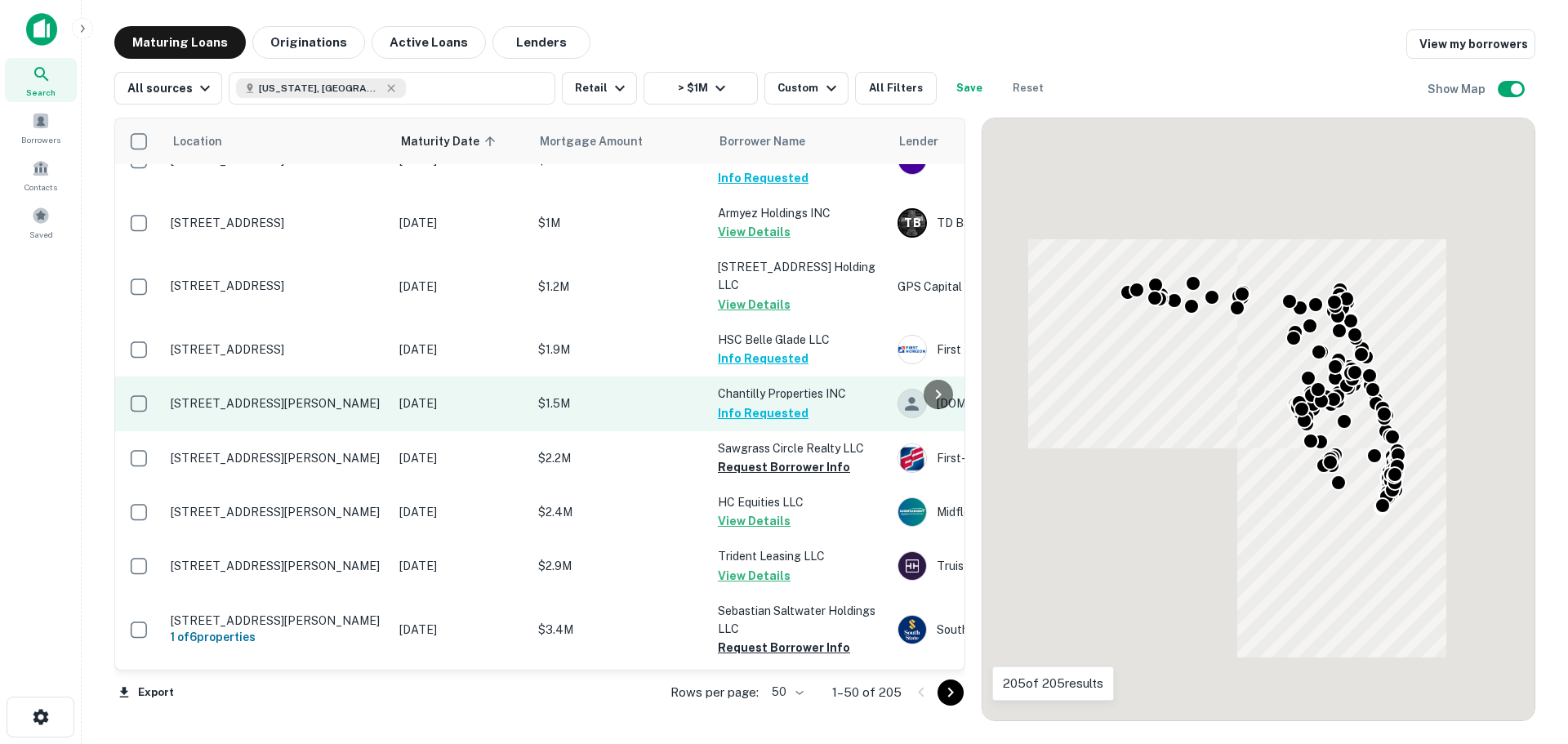
scroll to position [2389, 0]
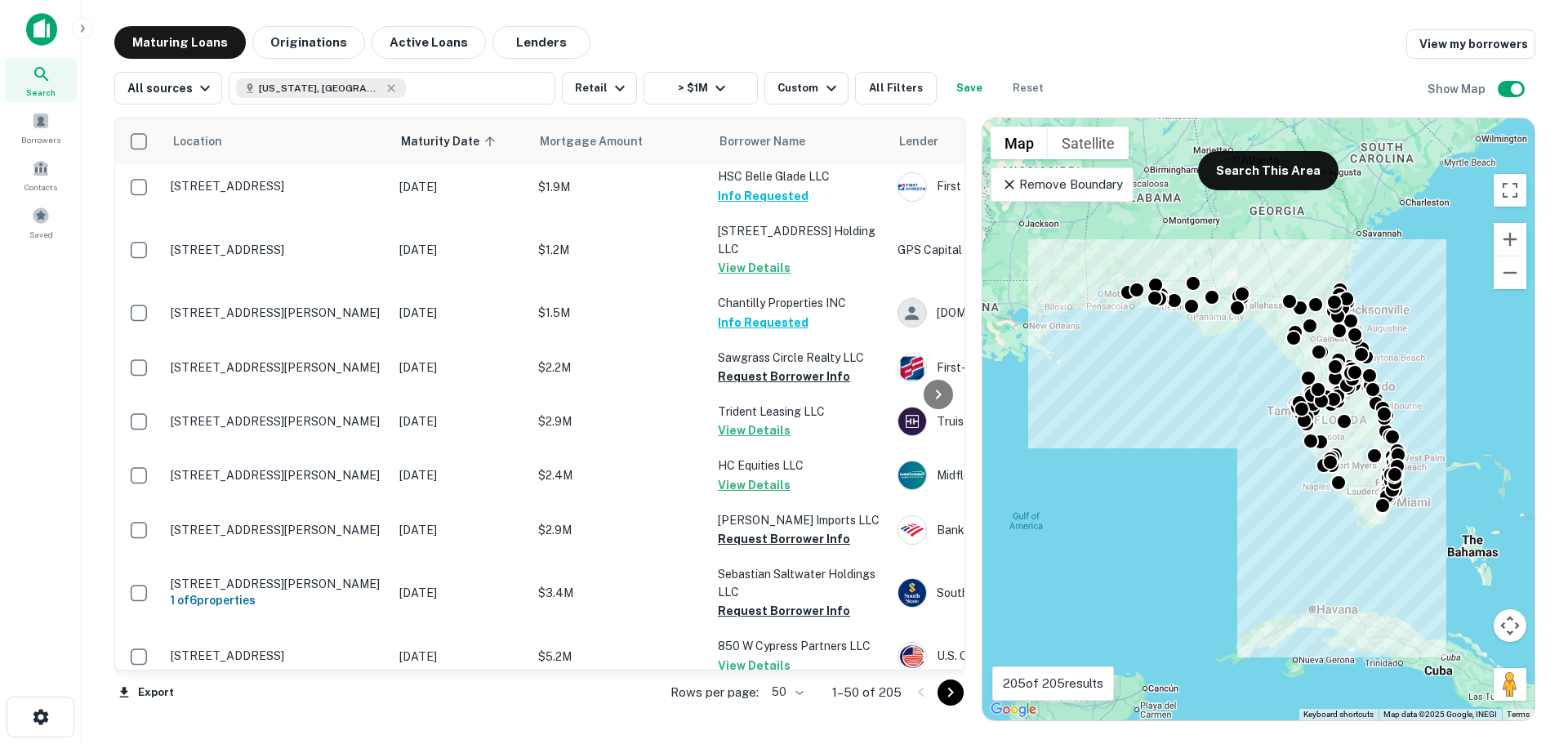
click at [800, 693] on body "Search Borrowers Contacts Saved Maturing Loans Originations Active Loans Lender…" at bounding box center [784, 372] width 1568 height 744
click at [795, 707] on li "100" at bounding box center [788, 709] width 47 height 29
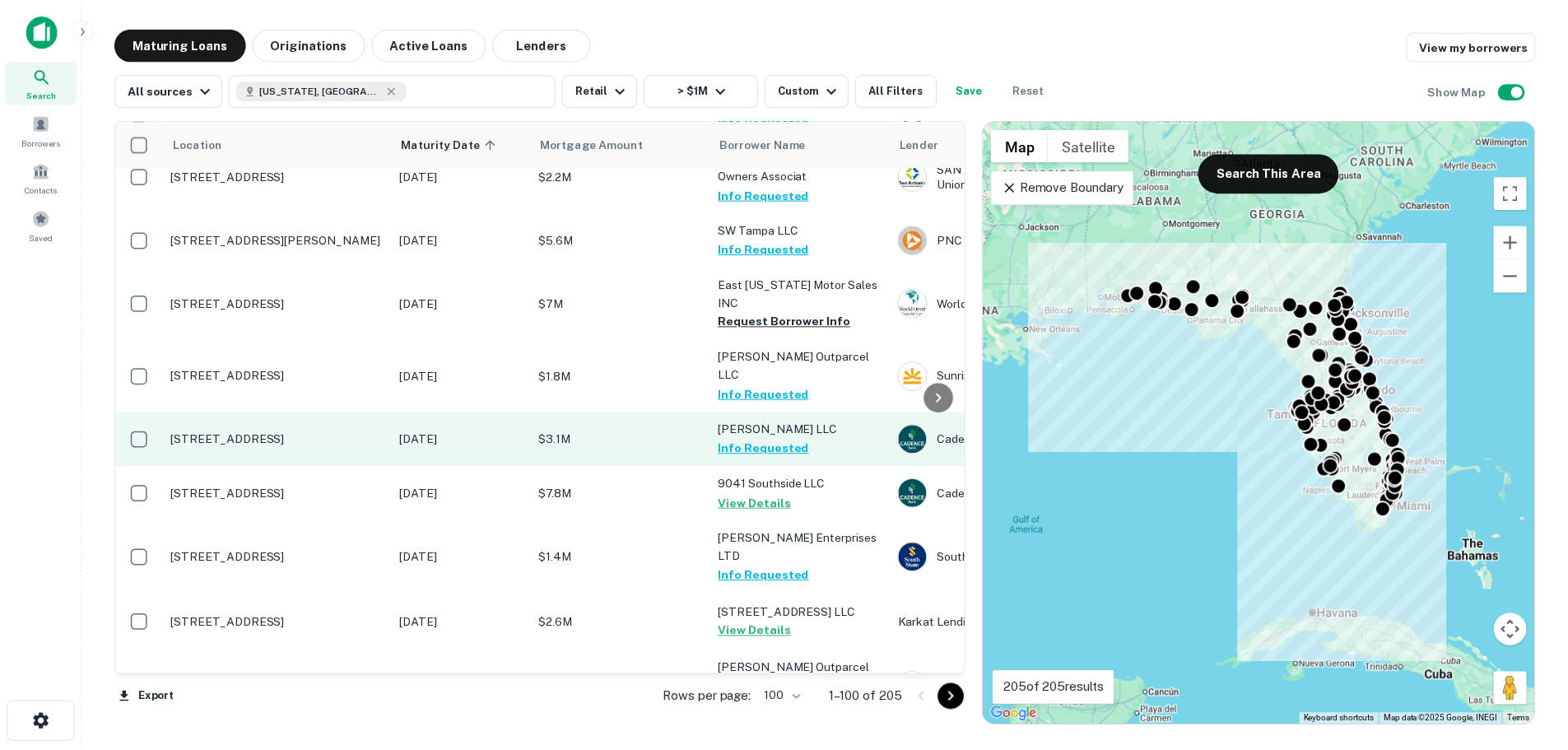
scroll to position [3313, 0]
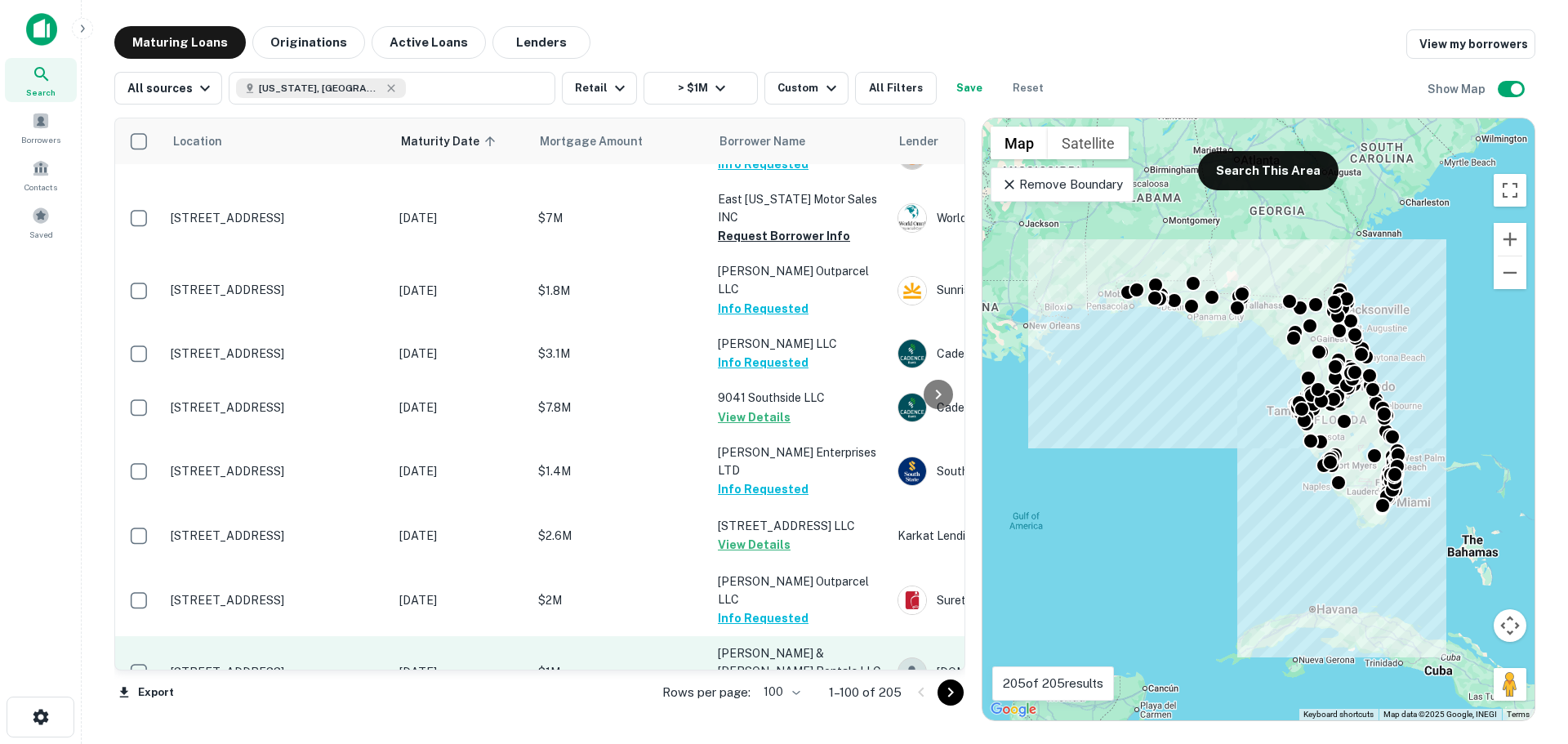
click at [249, 665] on p "[STREET_ADDRESS]" at bounding box center [277, 673] width 212 height 15
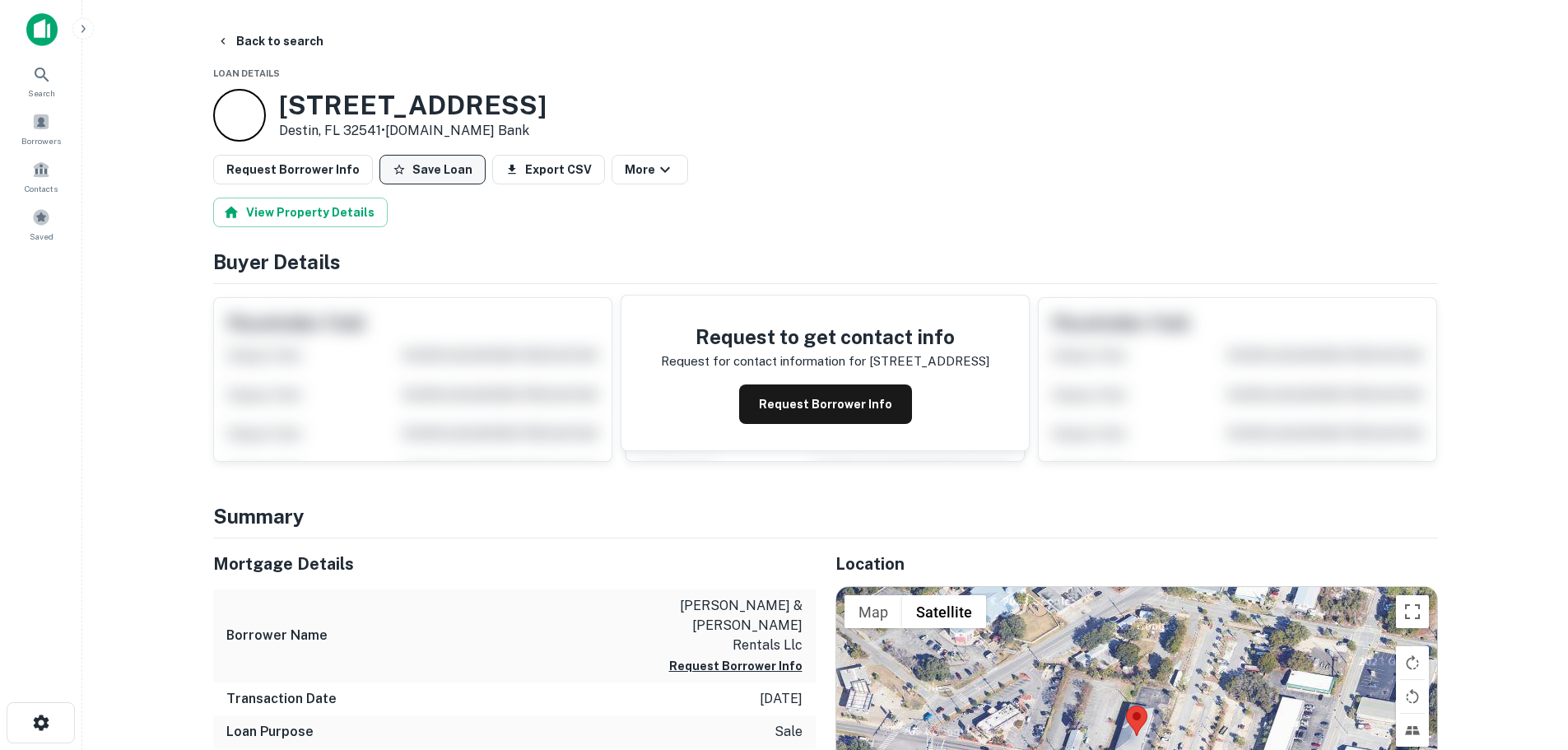
click at [439, 173] on button "Save Loan" at bounding box center [433, 169] width 106 height 29
click at [294, 159] on button "Request Borrower Info" at bounding box center [293, 169] width 160 height 29
click at [268, 24] on main "Back to search Loan Details 111 Harbor Blvd Destin, FL 32541 • Fnbt.com Bank Re…" at bounding box center [825, 375] width 1486 height 750
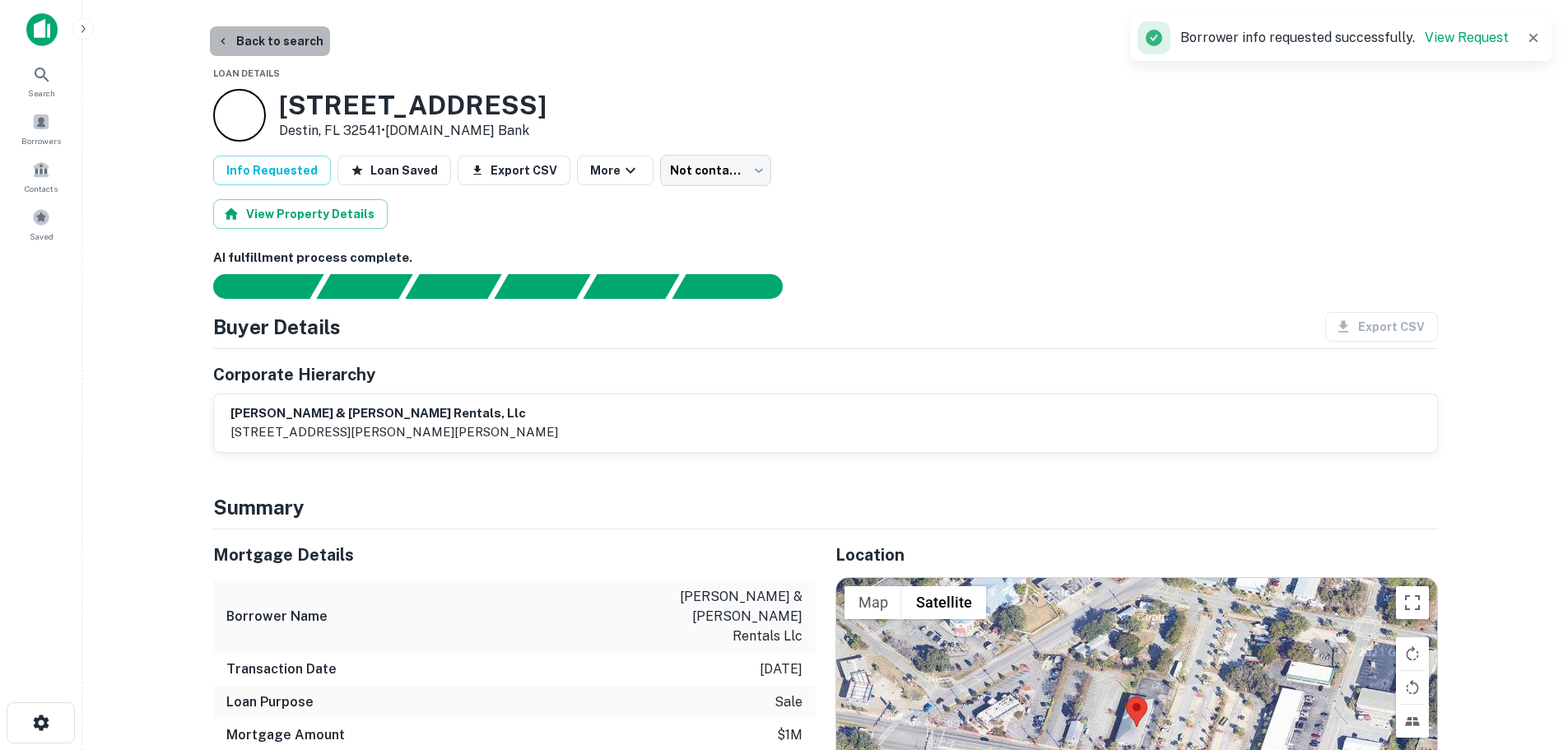
click at [293, 38] on button "Back to search" at bounding box center [270, 41] width 120 height 29
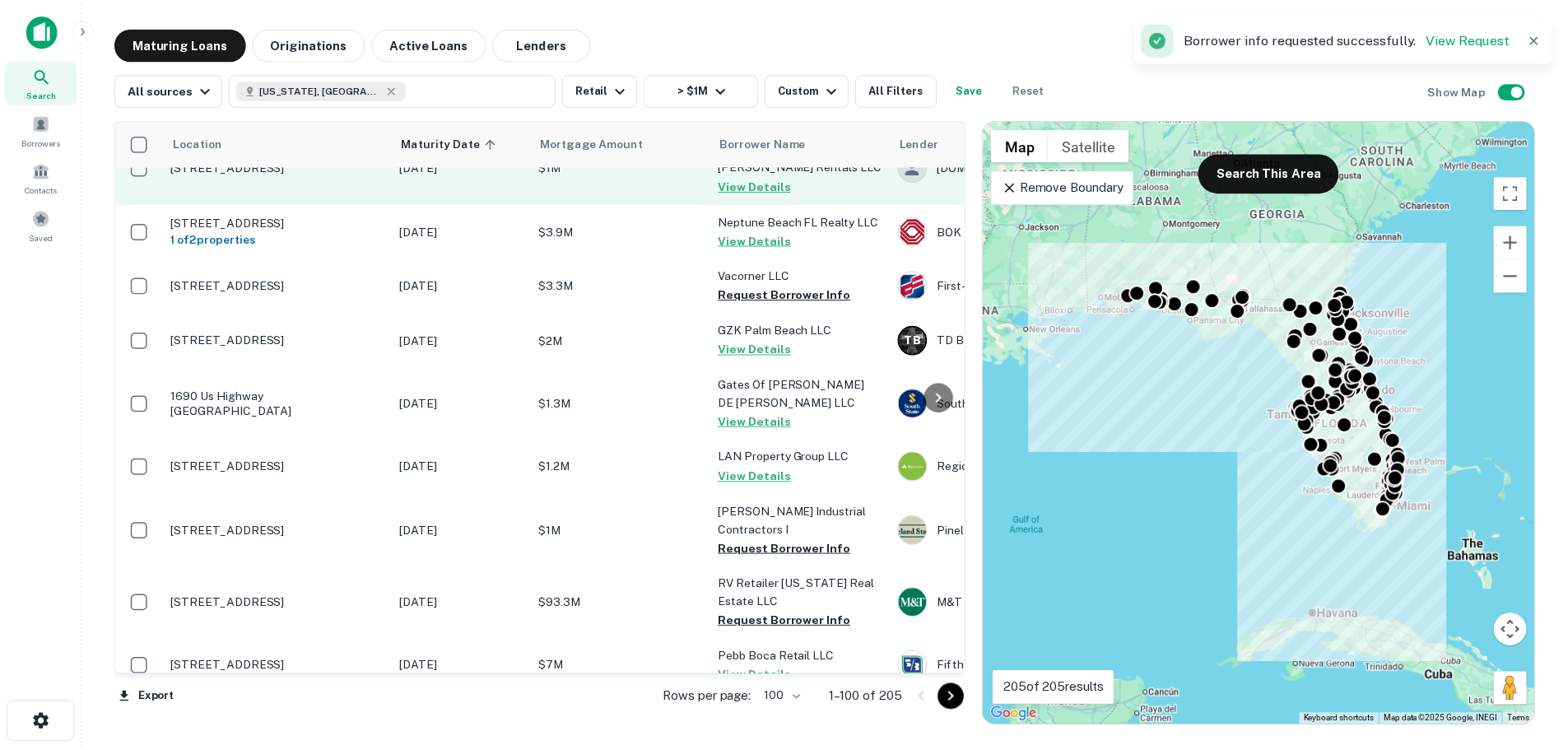
scroll to position [3972, 0]
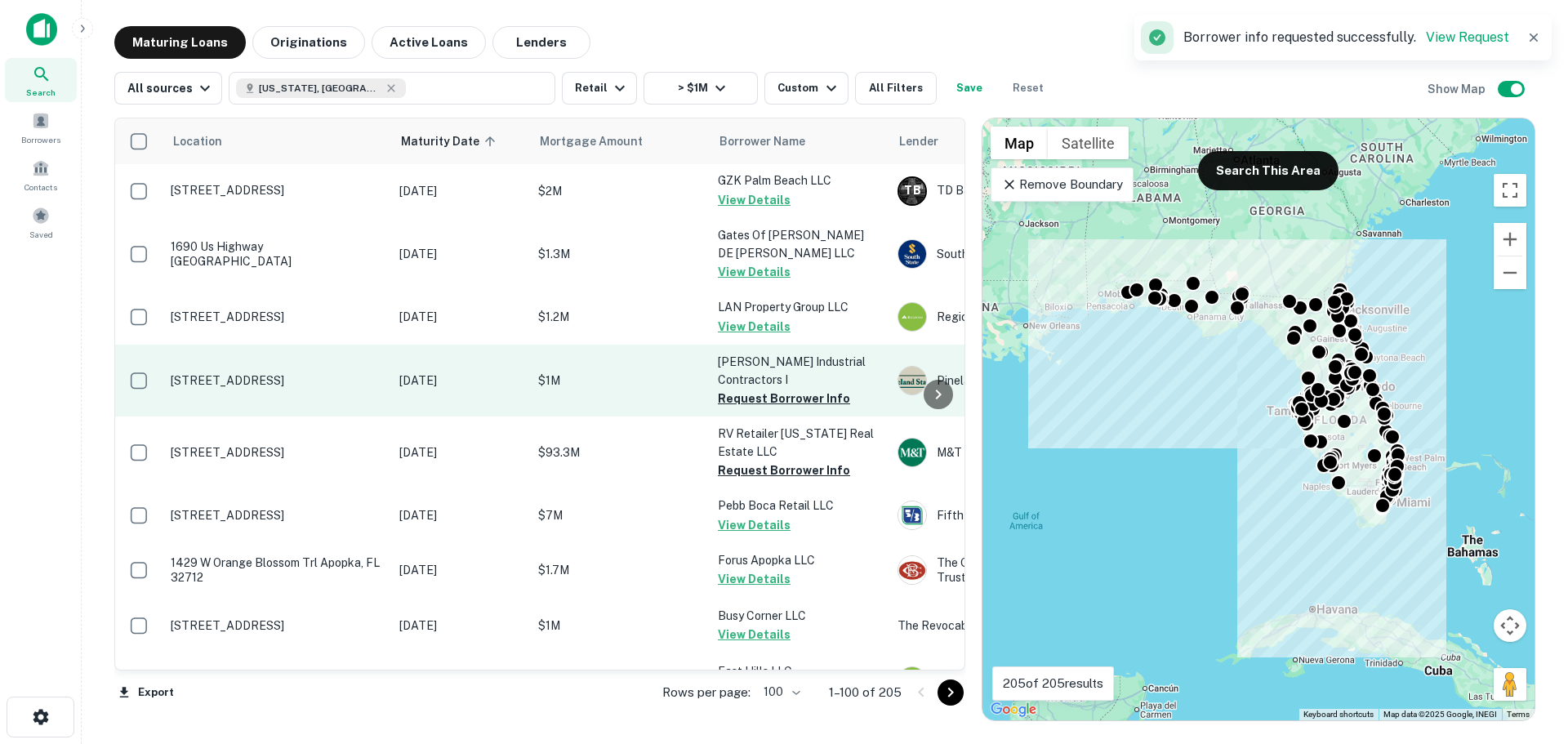
click at [311, 345] on td "850369 Us Highway 17 Yulee, FL 32097" at bounding box center [276, 380] width 228 height 71
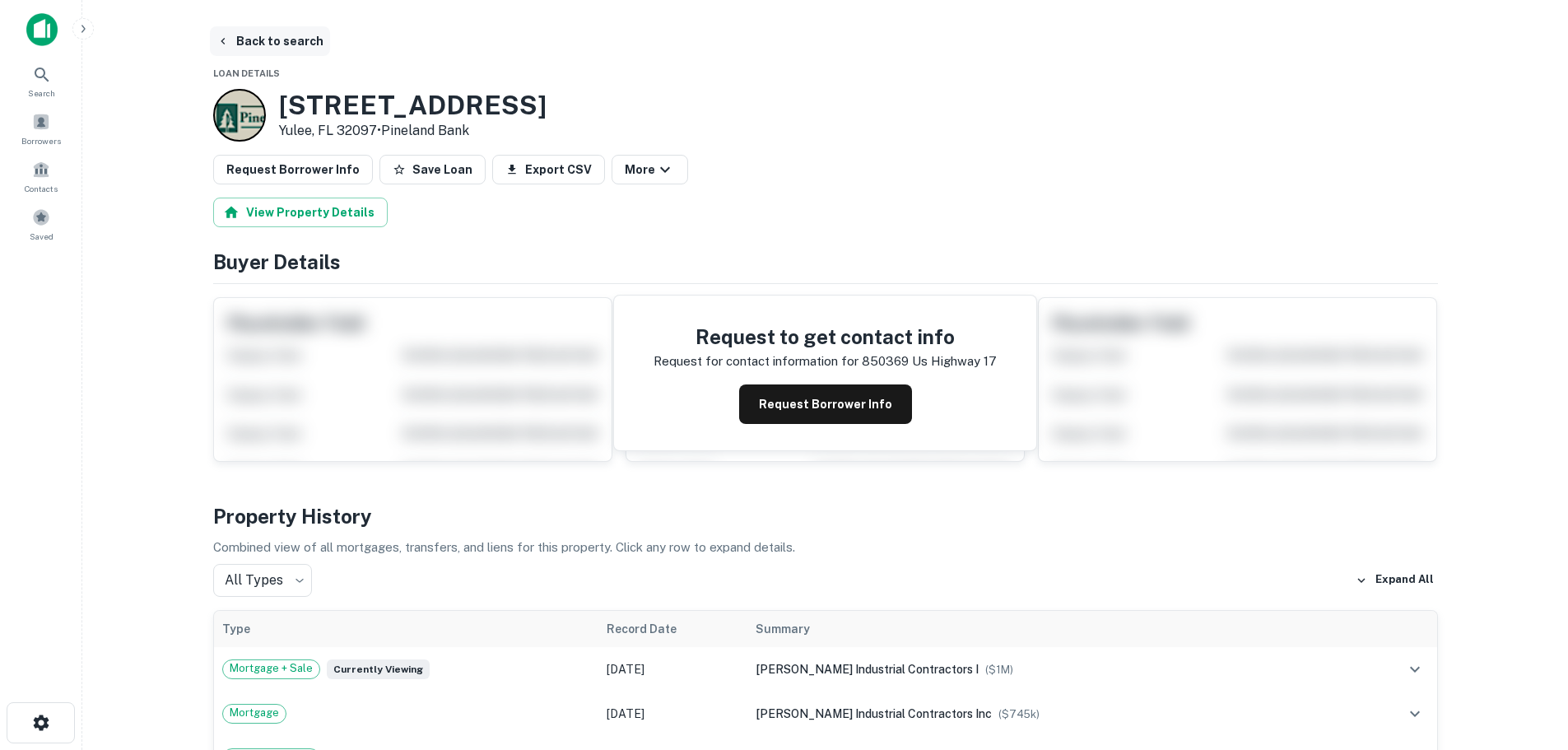
click at [291, 34] on button "Back to search" at bounding box center [270, 41] width 120 height 29
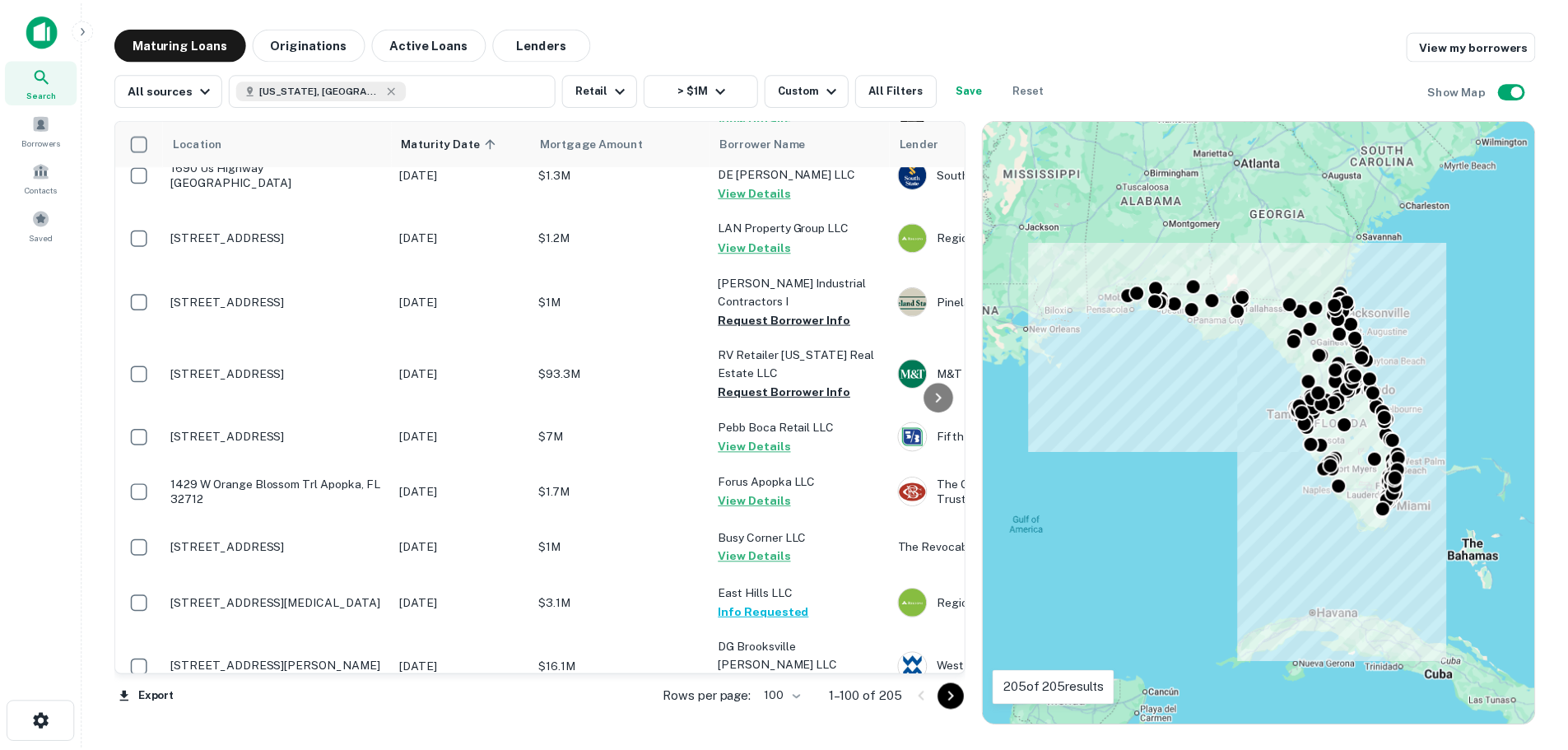
scroll to position [4136, 0]
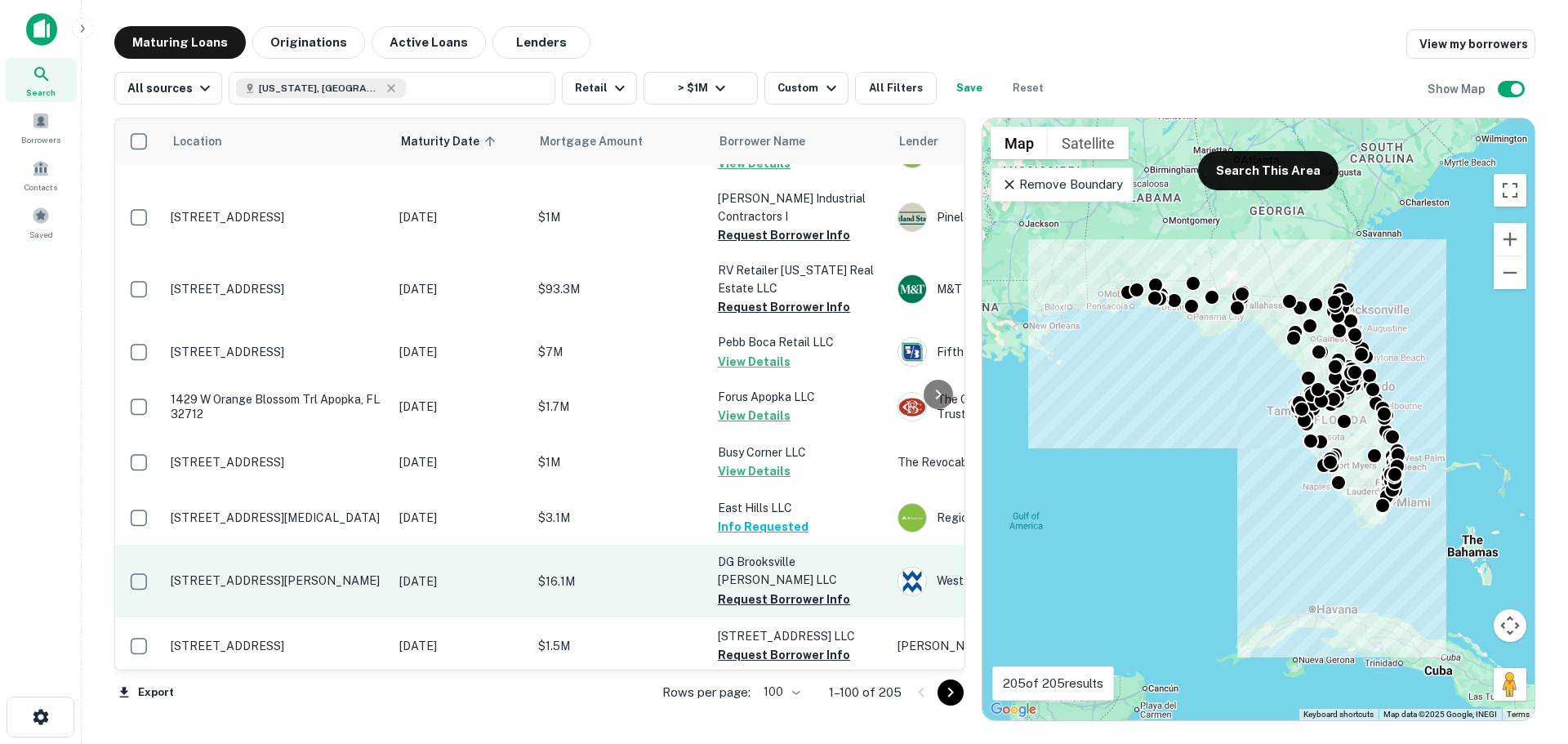
click at [247, 573] on p "15515 Cortez Blvd Brooksville, FL 34613" at bounding box center [277, 581] width 212 height 15
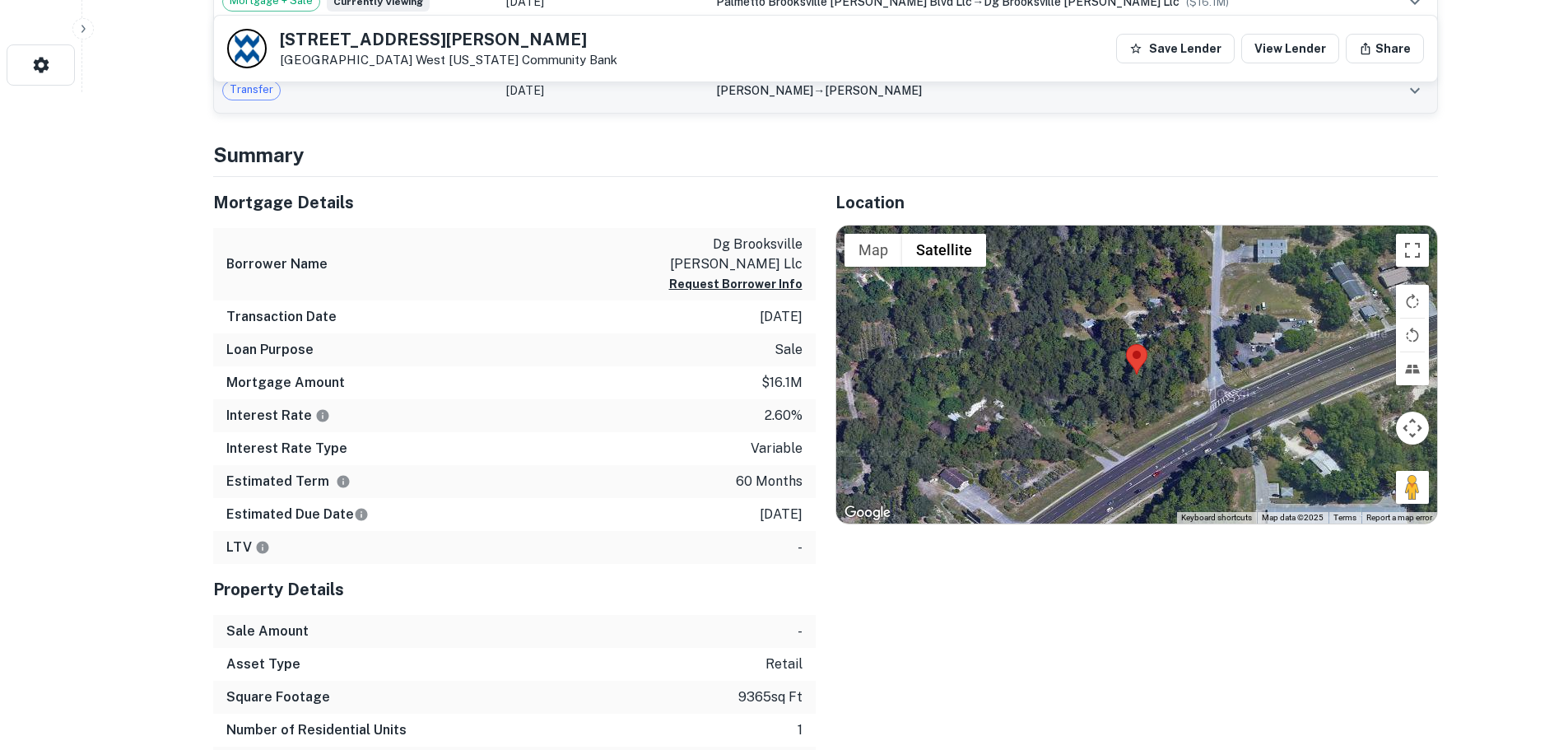
scroll to position [658, 0]
click at [375, 42] on h5 "15515 Cortez Blvd" at bounding box center [449, 39] width 337 height 16
copy h5 "15515 Cortez Blvd"
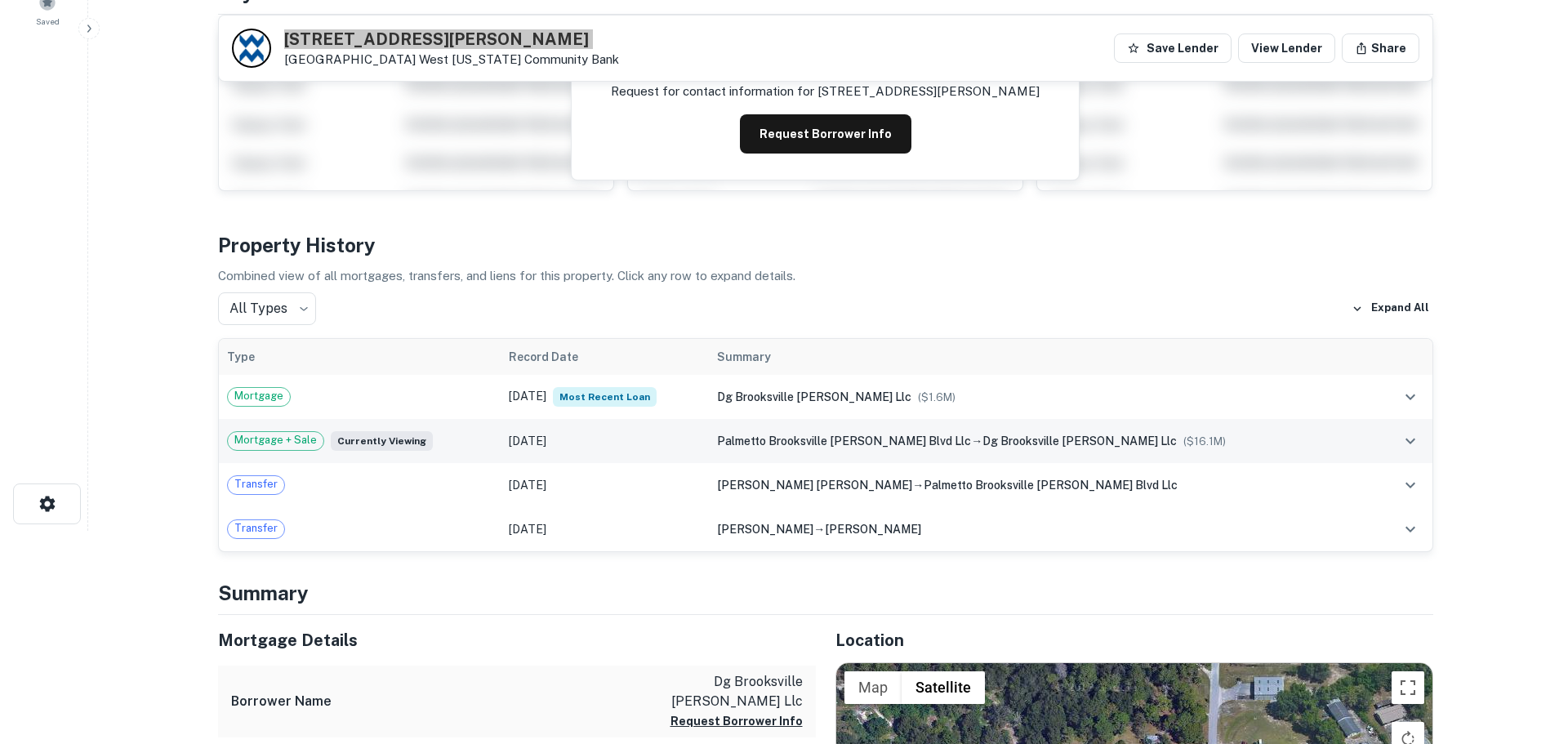
scroll to position [0, 0]
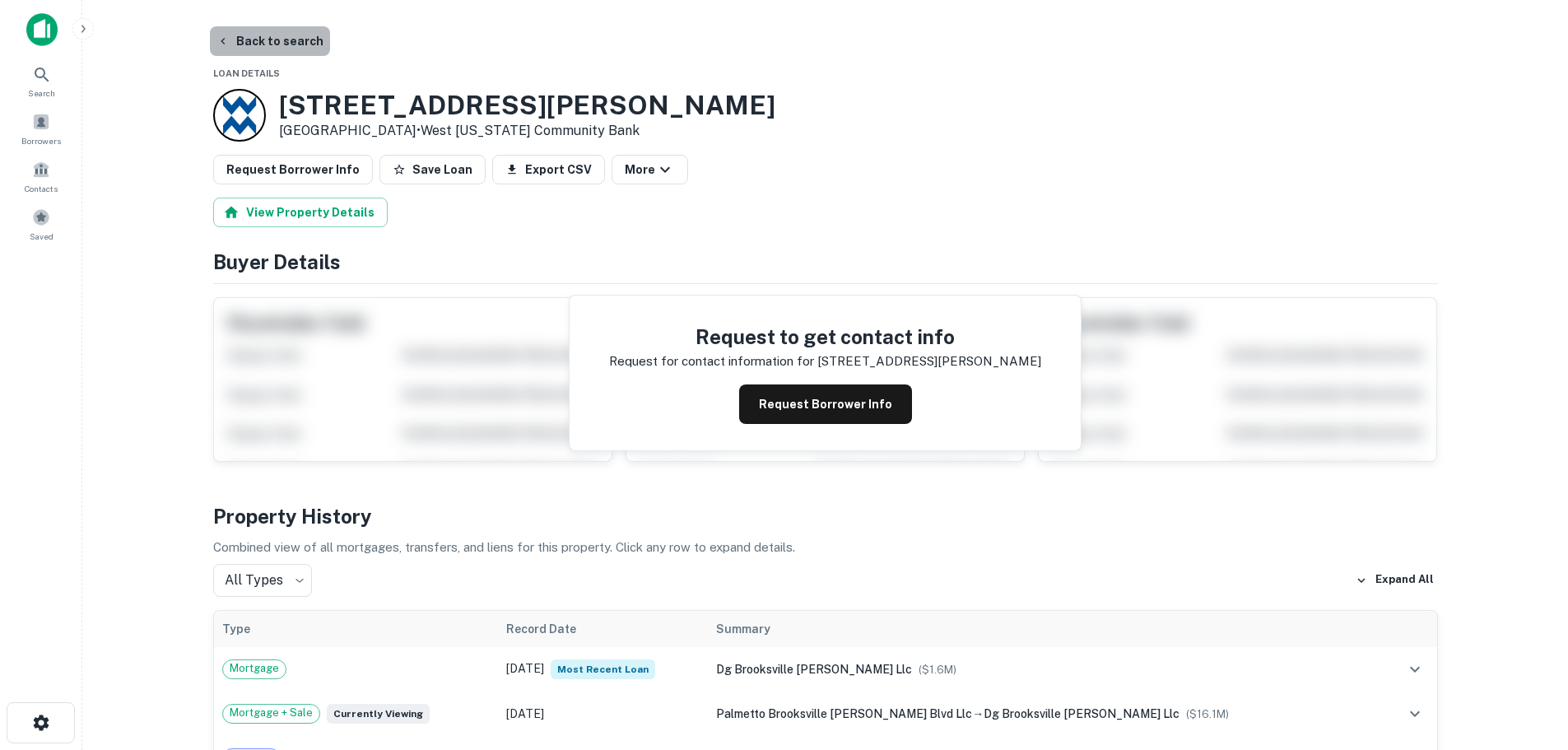
click at [284, 36] on button "Back to search" at bounding box center [270, 41] width 120 height 29
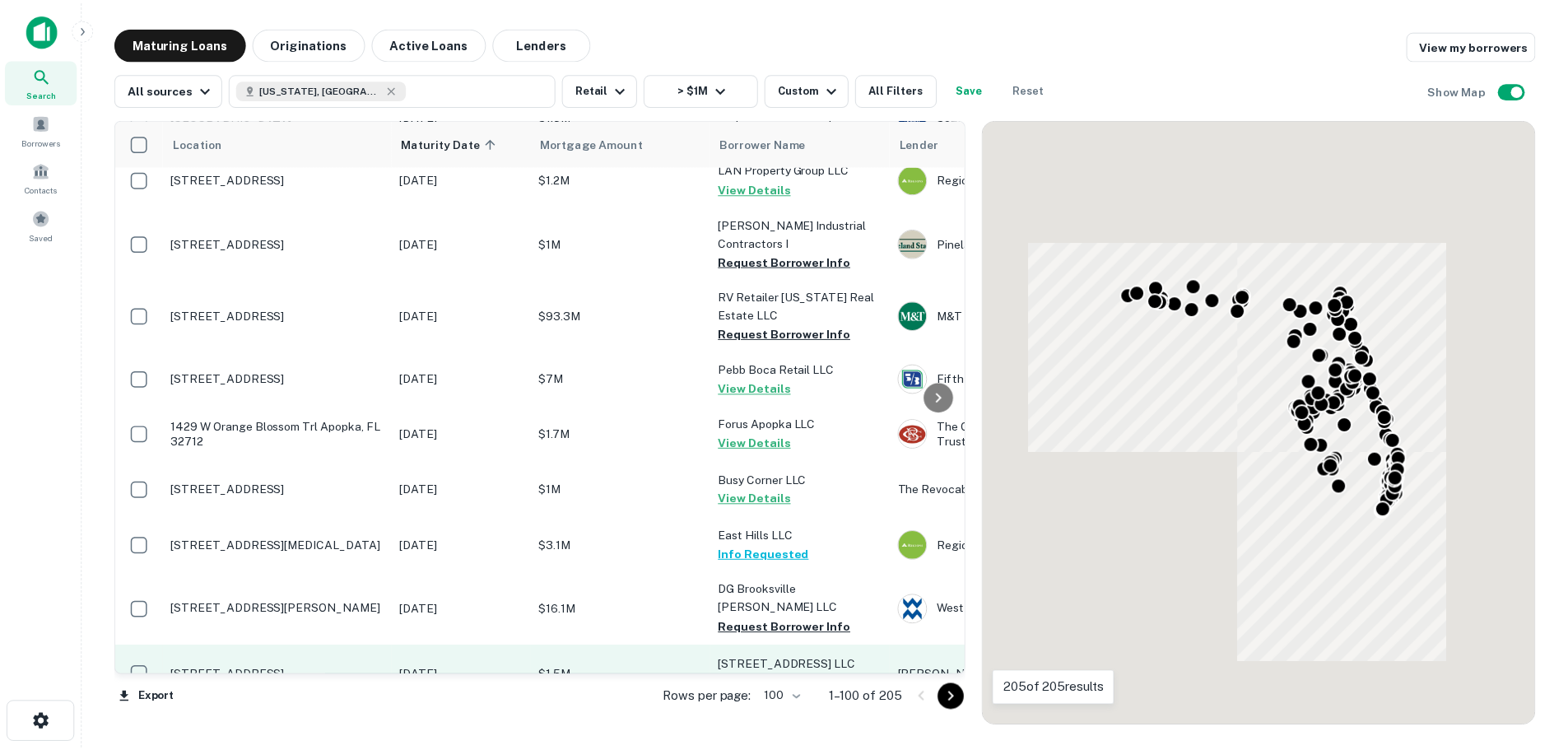
scroll to position [4136, 0]
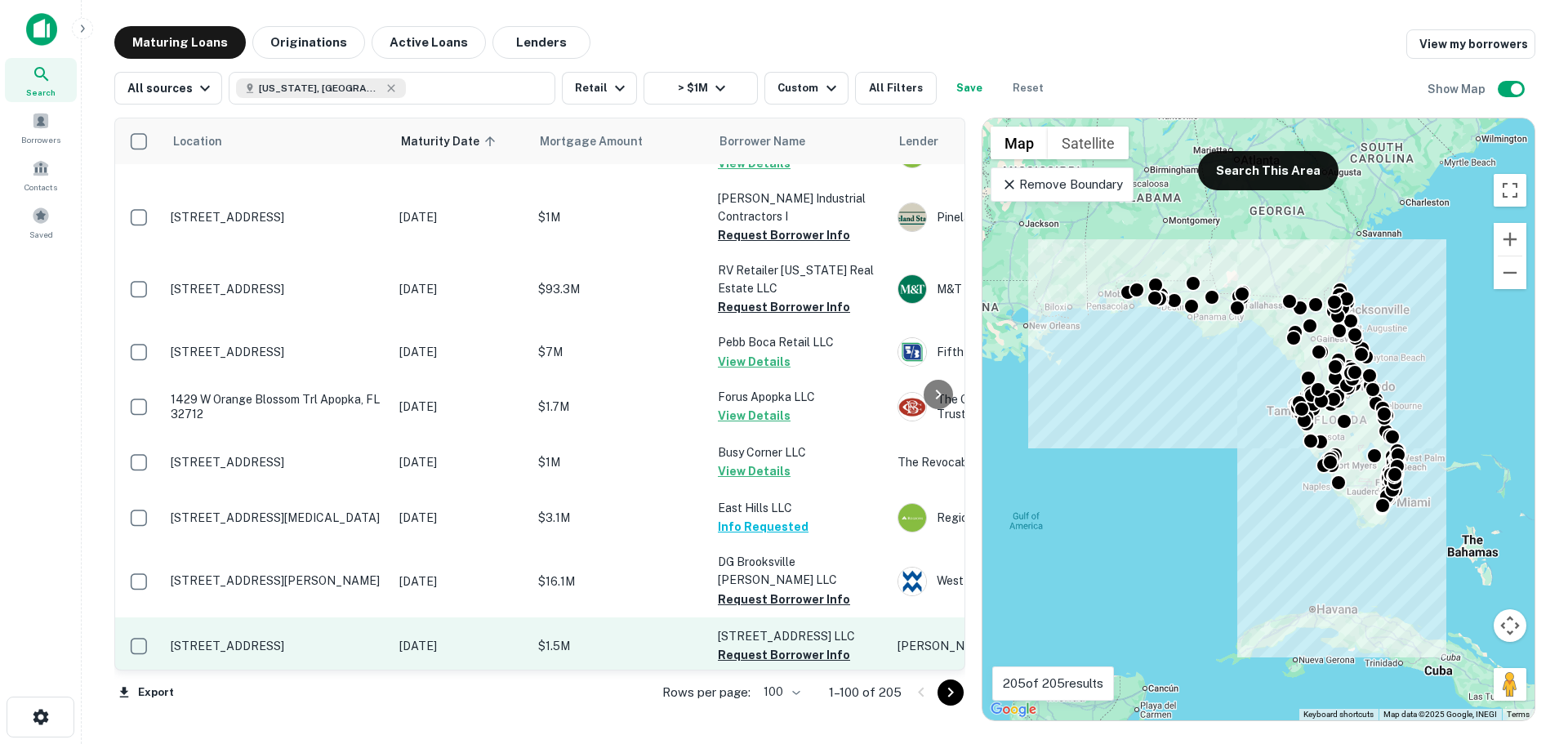
click at [305, 639] on p "1200 30th Ave N Saint Petersburg, FL 33704" at bounding box center [277, 646] width 212 height 15
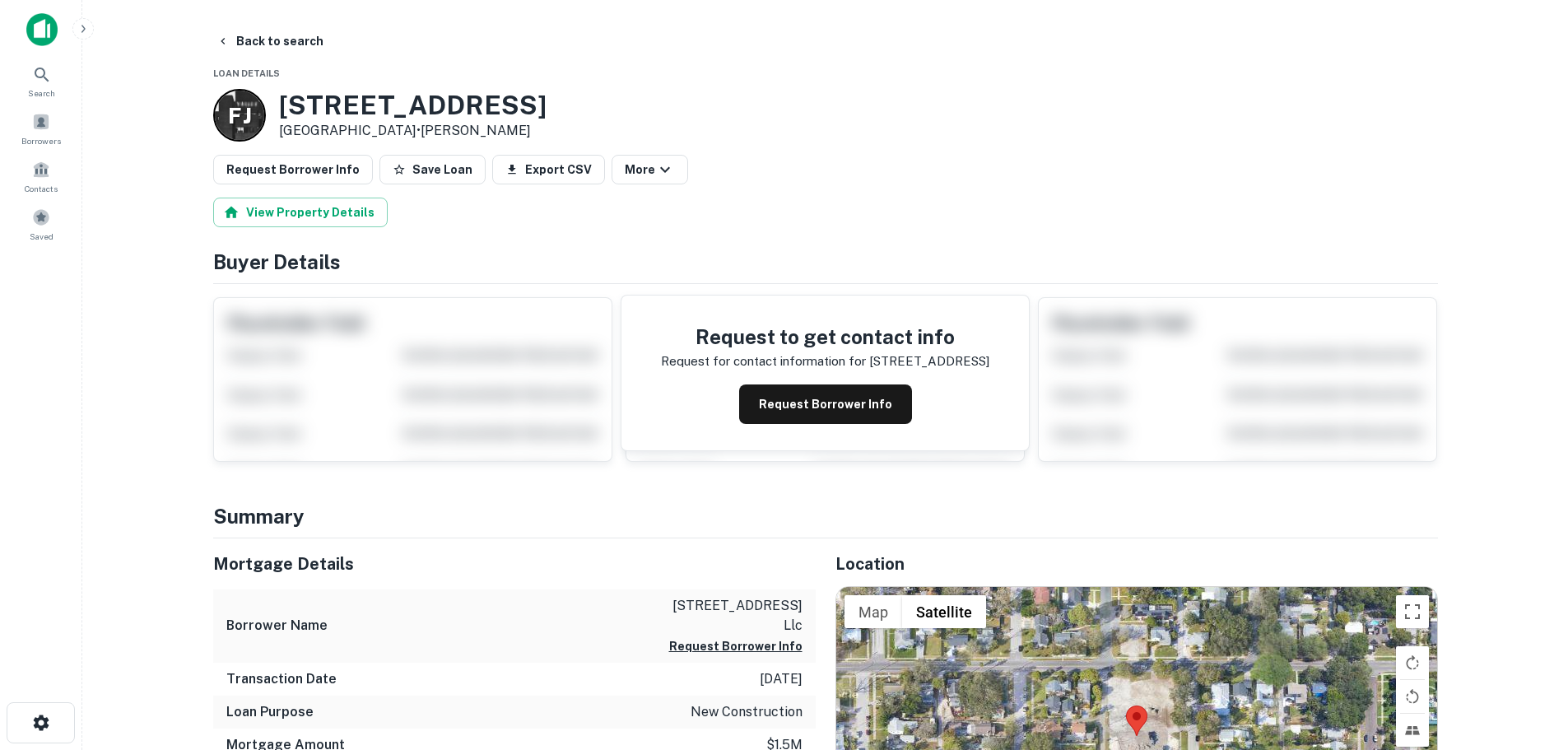
click at [356, 116] on h3 "1200 30th Ave N" at bounding box center [413, 105] width 268 height 31
copy h3 "1200 30th Ave N"
click at [287, 39] on button "Back to search" at bounding box center [270, 41] width 120 height 29
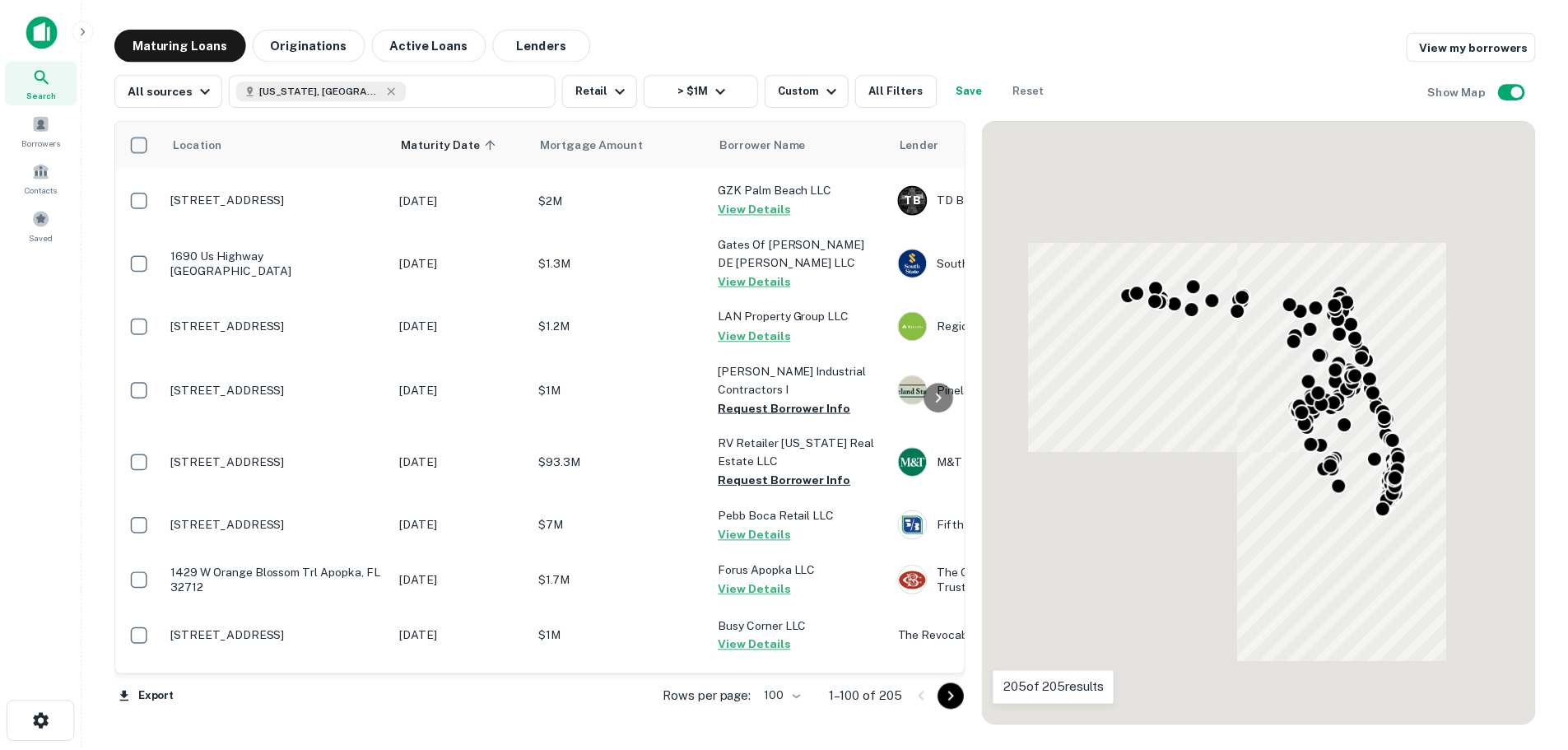
scroll to position [4136, 0]
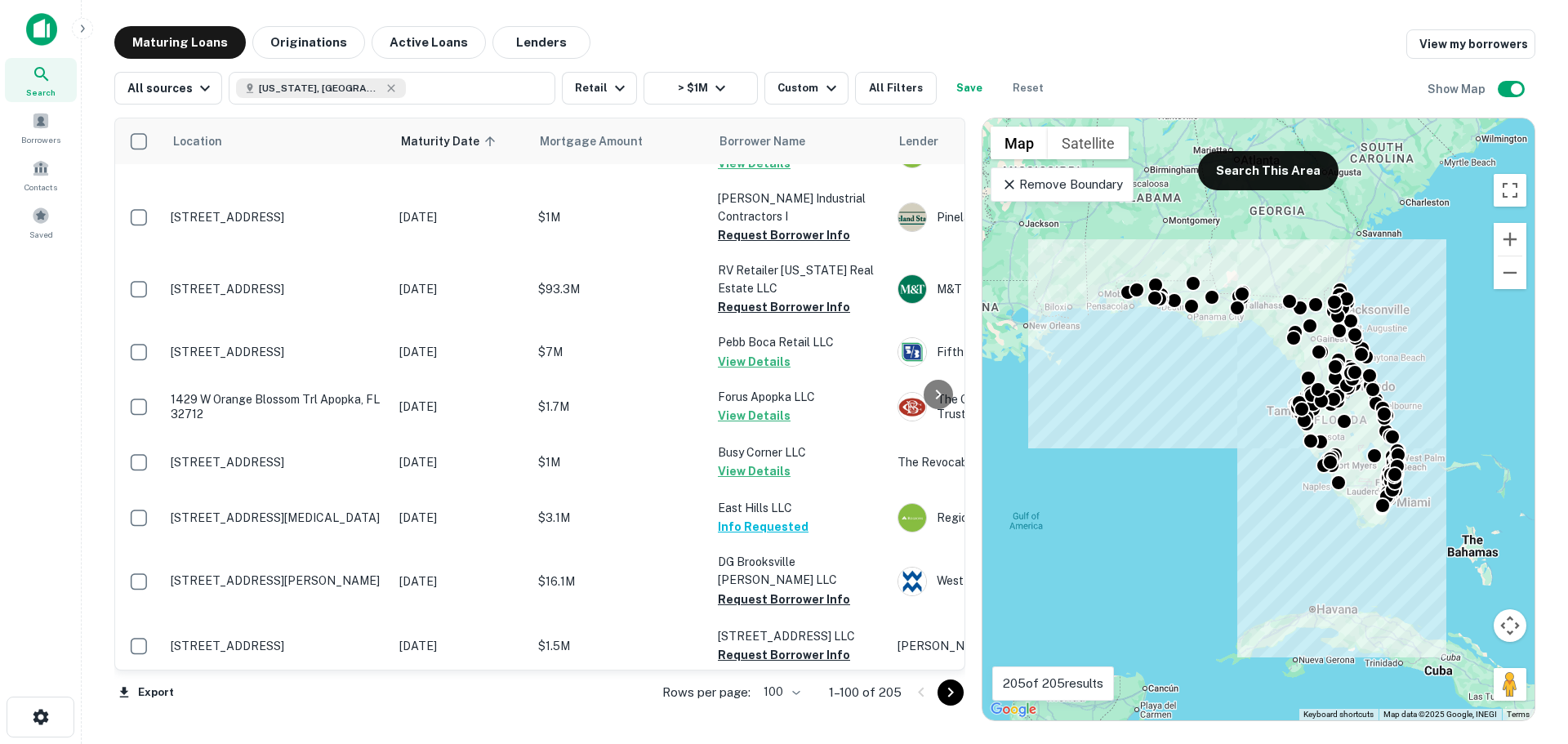
click at [301, 703] on p "11020 Sw 186th St Cutler Bay, FL 33157" at bounding box center [277, 710] width 212 height 15
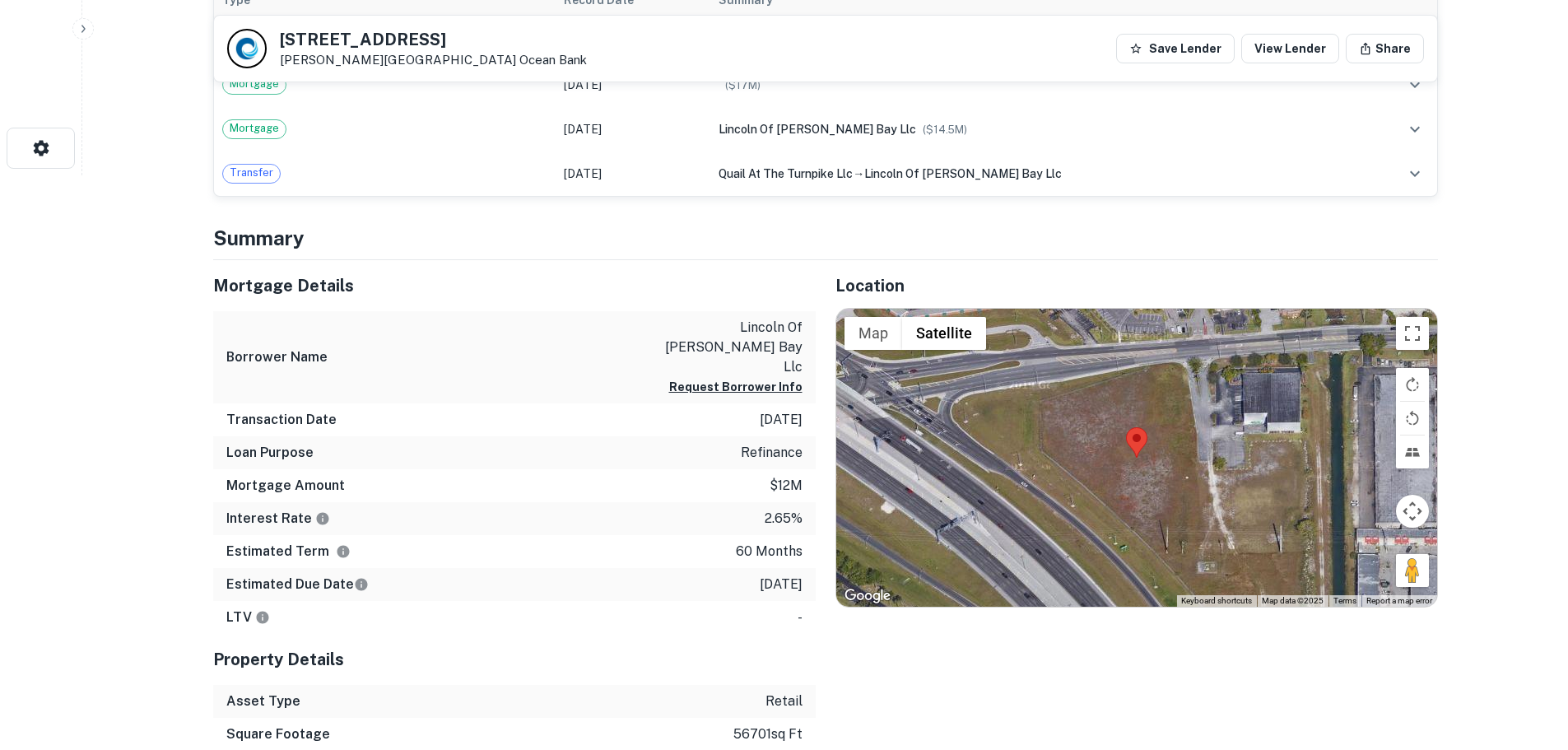
scroll to position [576, 0]
click at [401, 39] on h5 "11020 SW 186th St" at bounding box center [434, 39] width 307 height 16
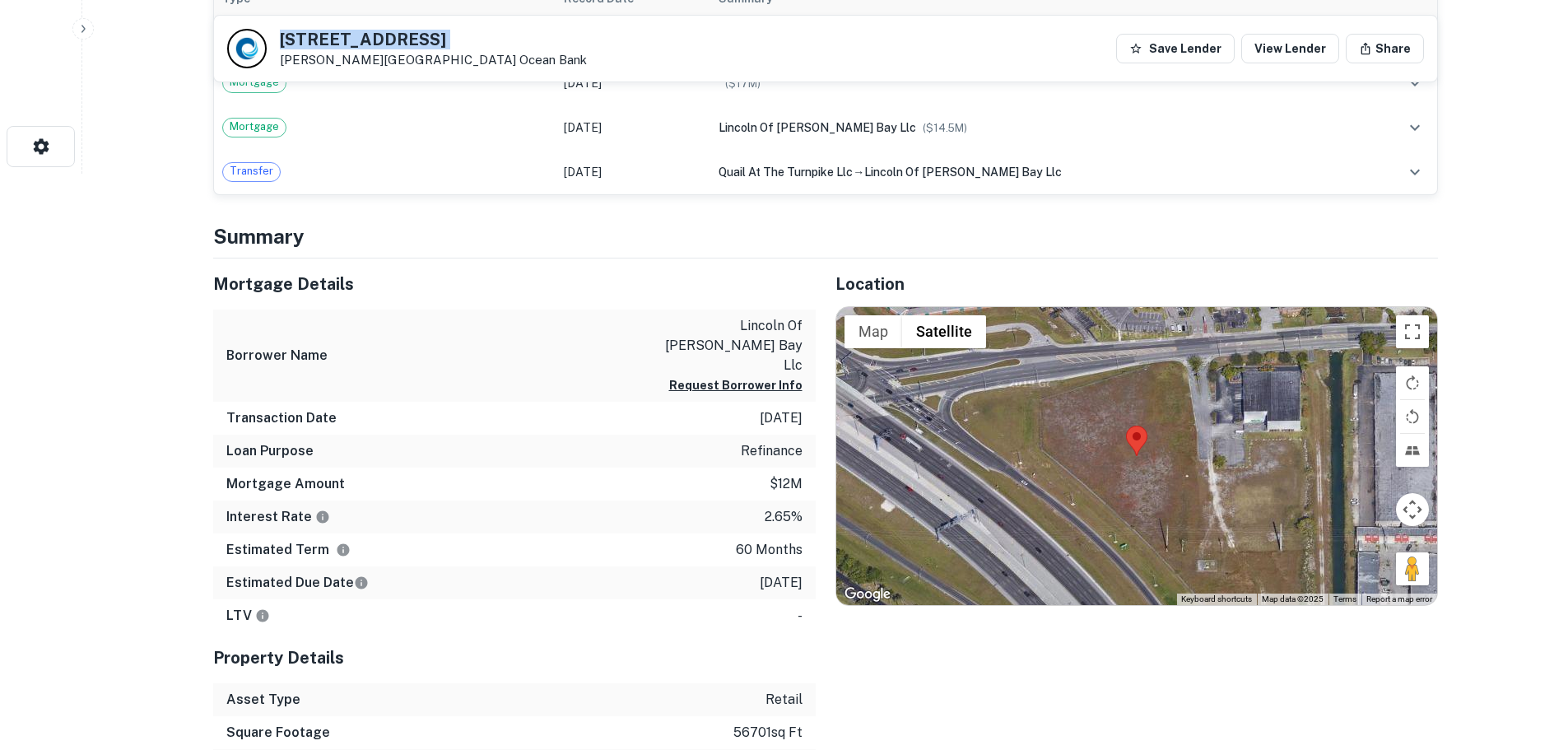
click at [401, 39] on h5 "11020 SW 186th St" at bounding box center [434, 39] width 307 height 16
copy h5 "11020 SW 186th St"
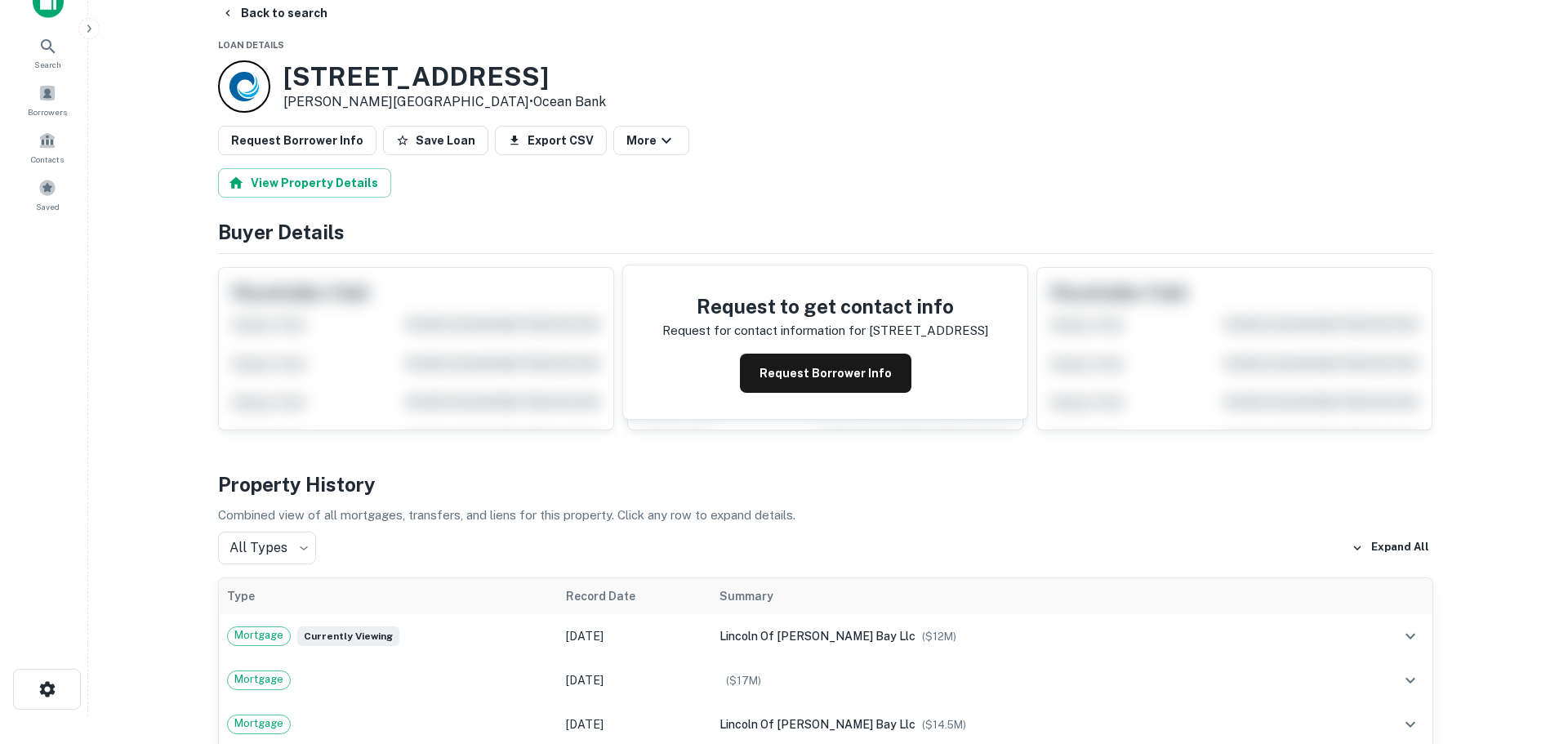
scroll to position [0, 0]
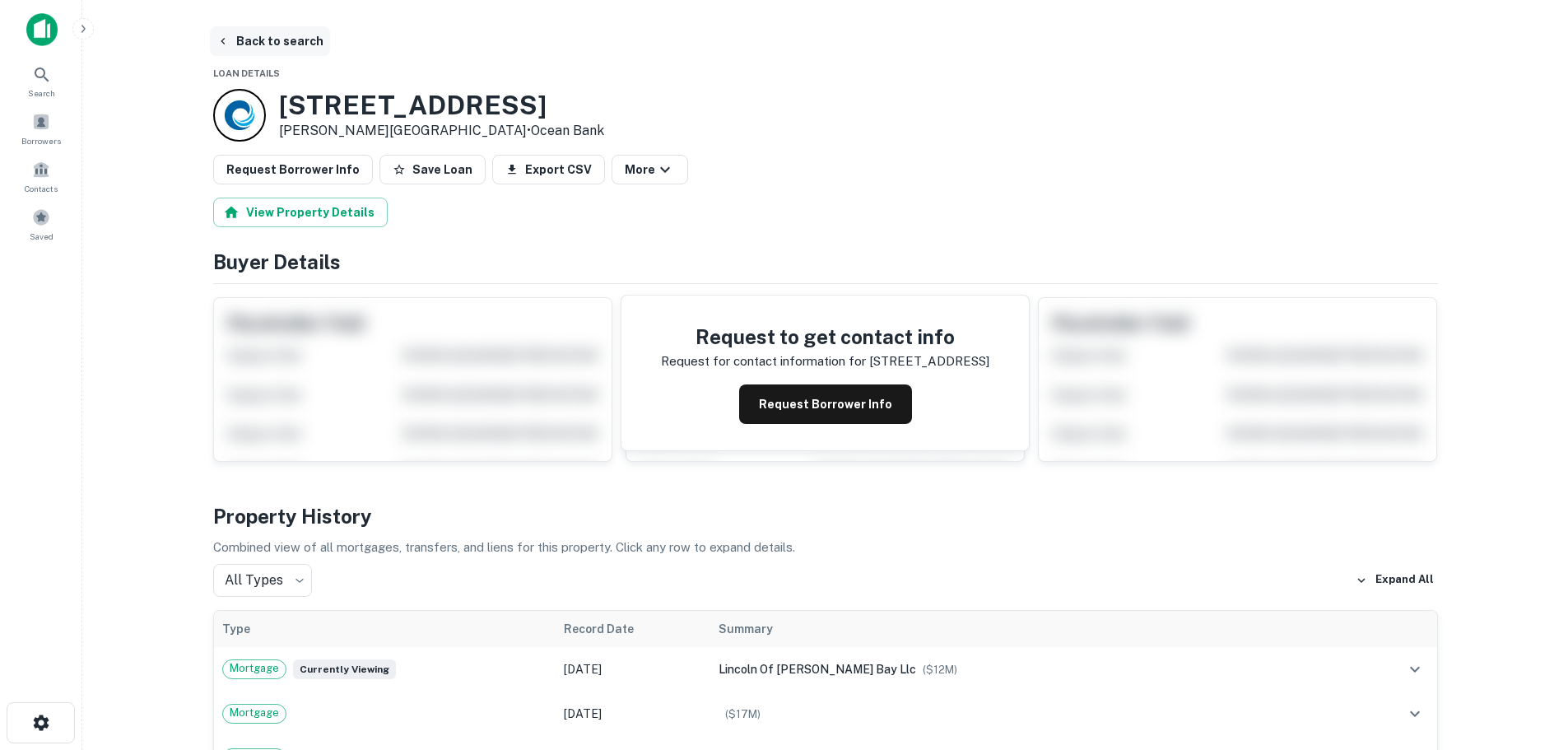
click at [284, 41] on button "Back to search" at bounding box center [270, 41] width 120 height 29
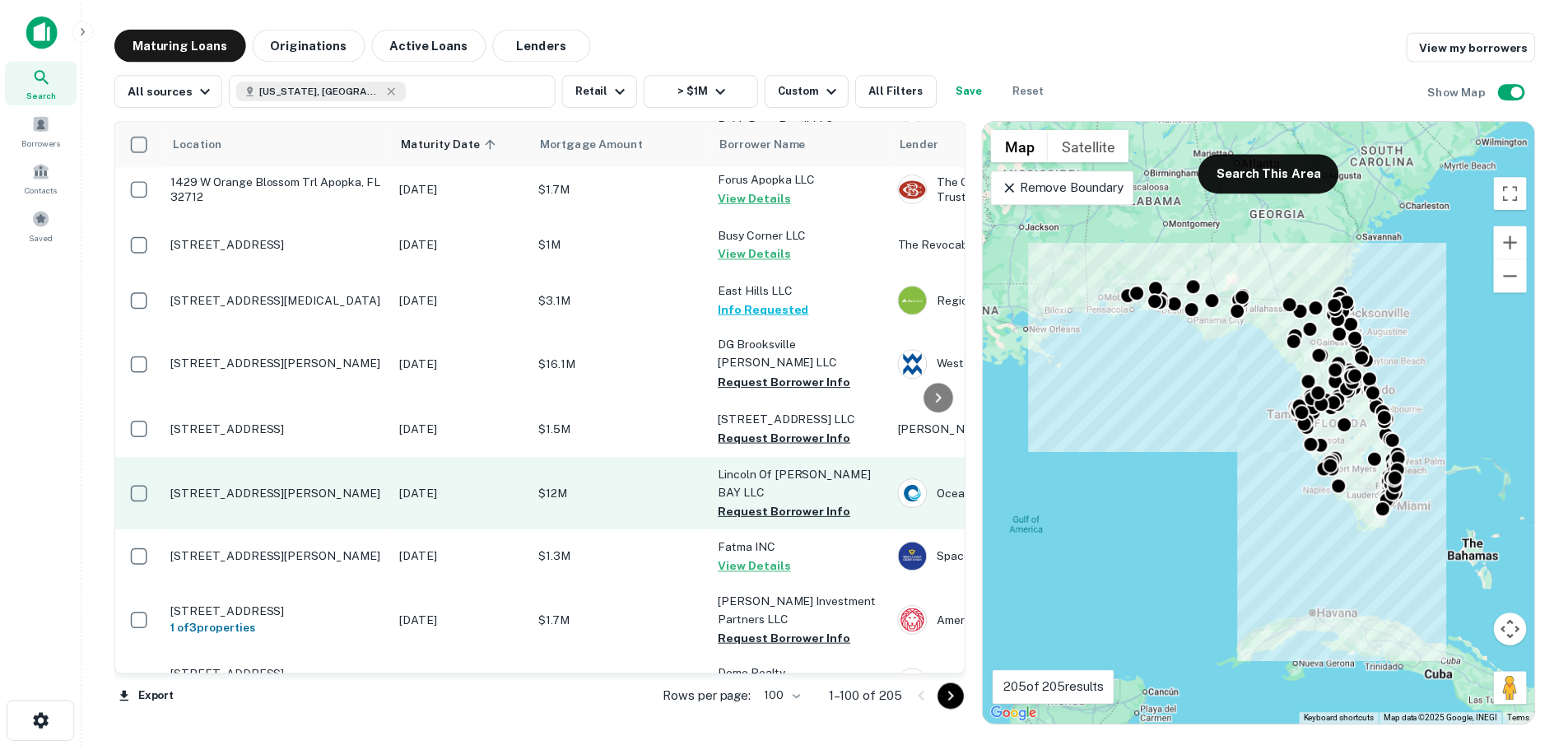
scroll to position [4384, 0]
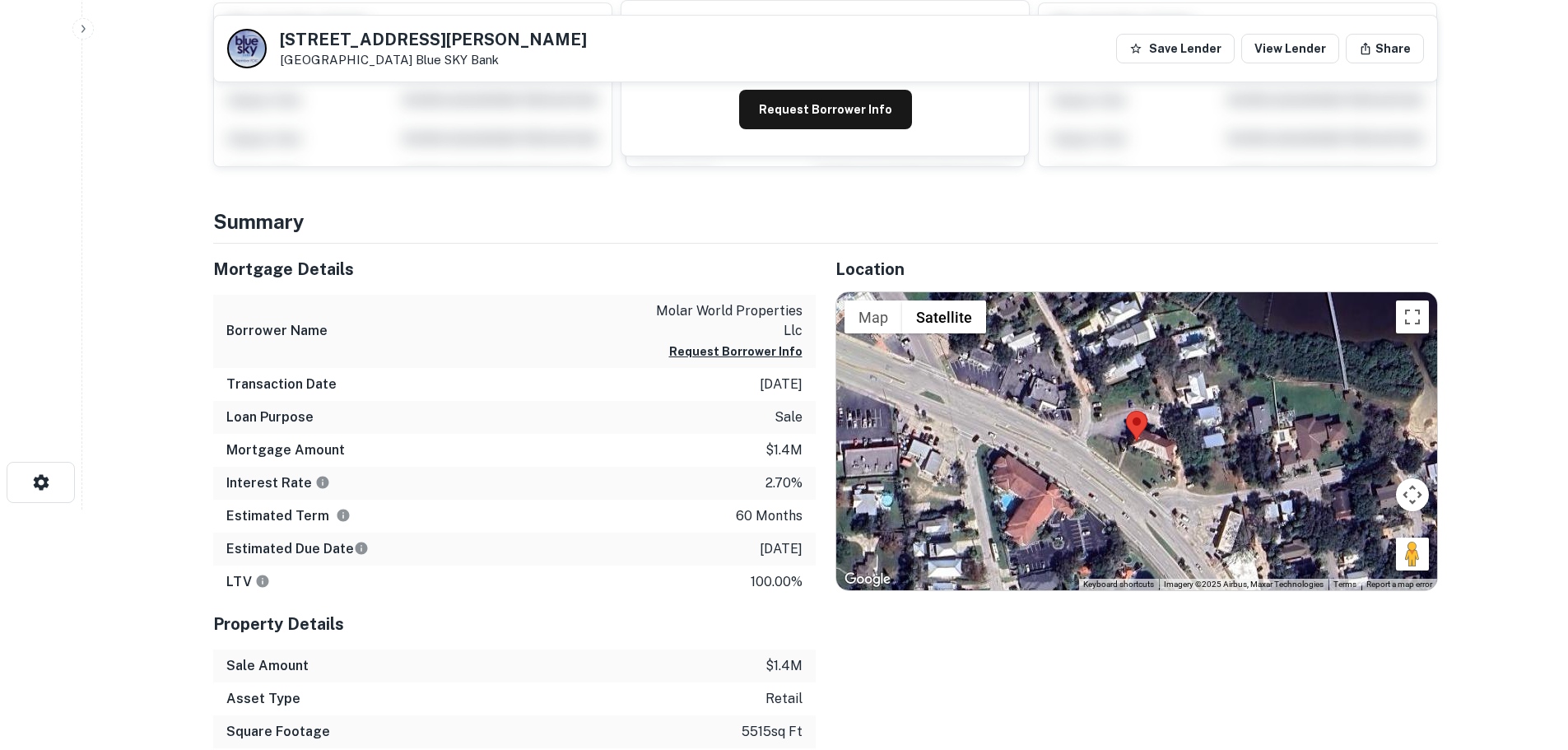
scroll to position [247, 0]
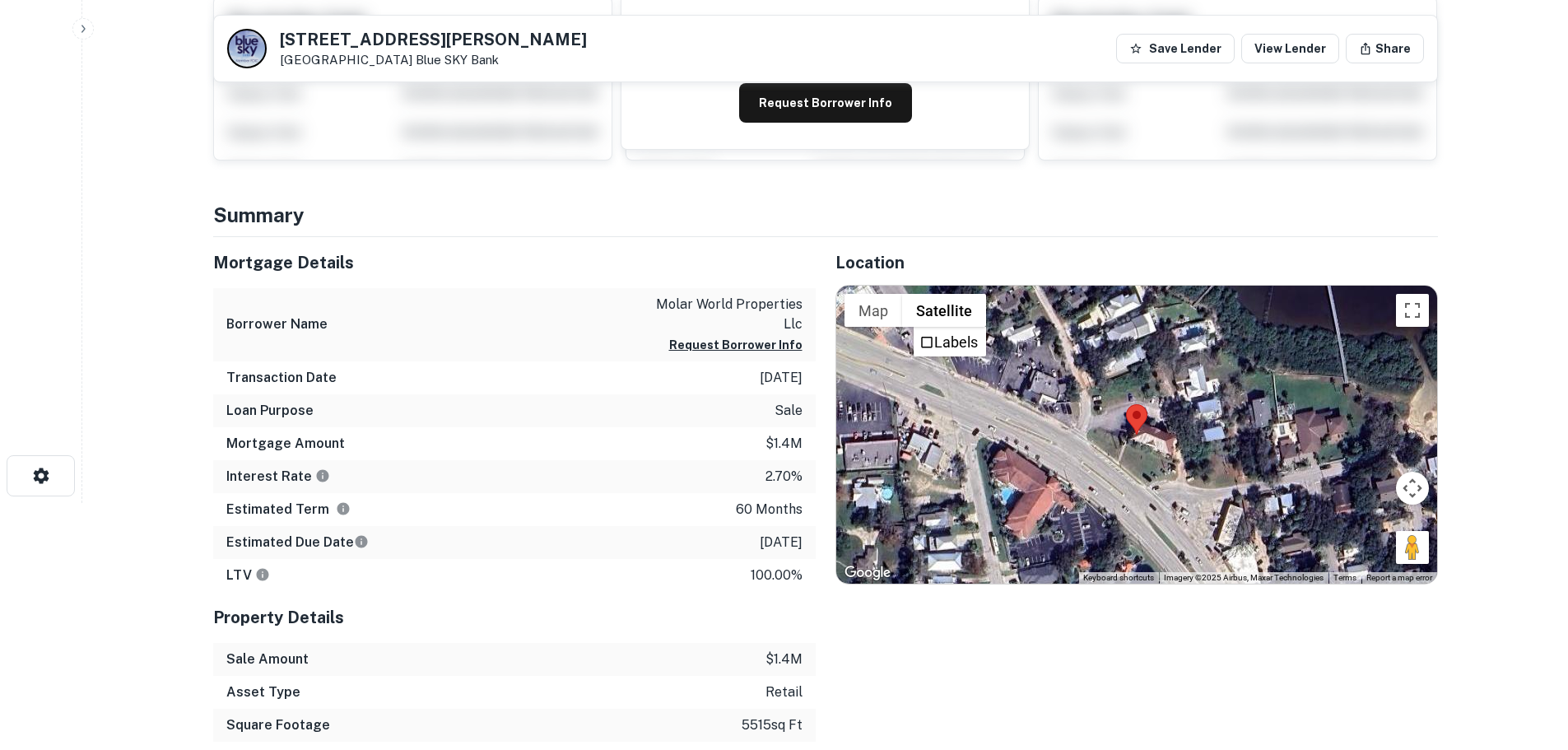
click at [404, 34] on h5 "700 Anastasia Blvd" at bounding box center [434, 39] width 307 height 16
click at [402, 34] on h5 "700 Anastasia Blvd" at bounding box center [434, 39] width 307 height 16
copy h5 "700 Anastasia Blvd"
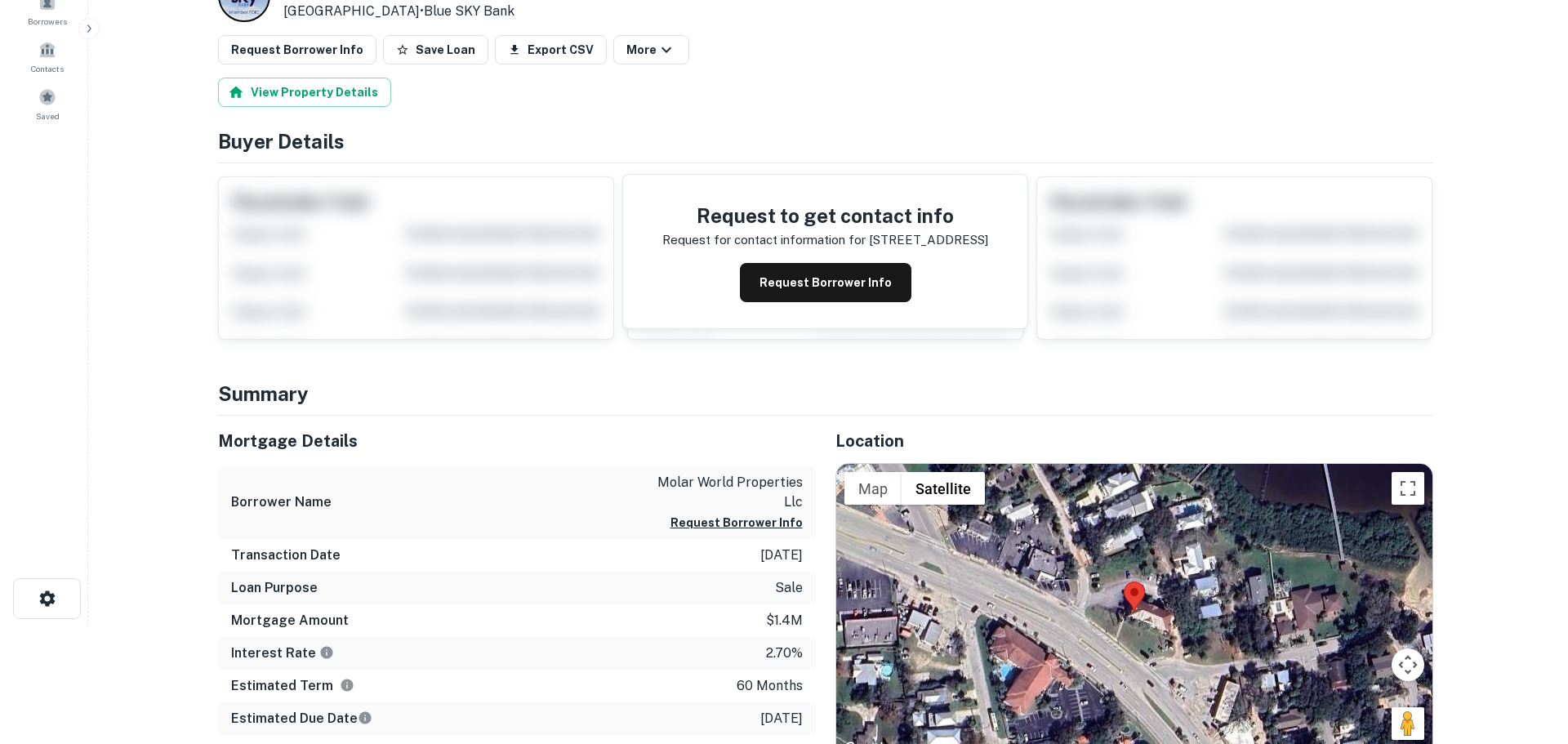
scroll to position [0, 0]
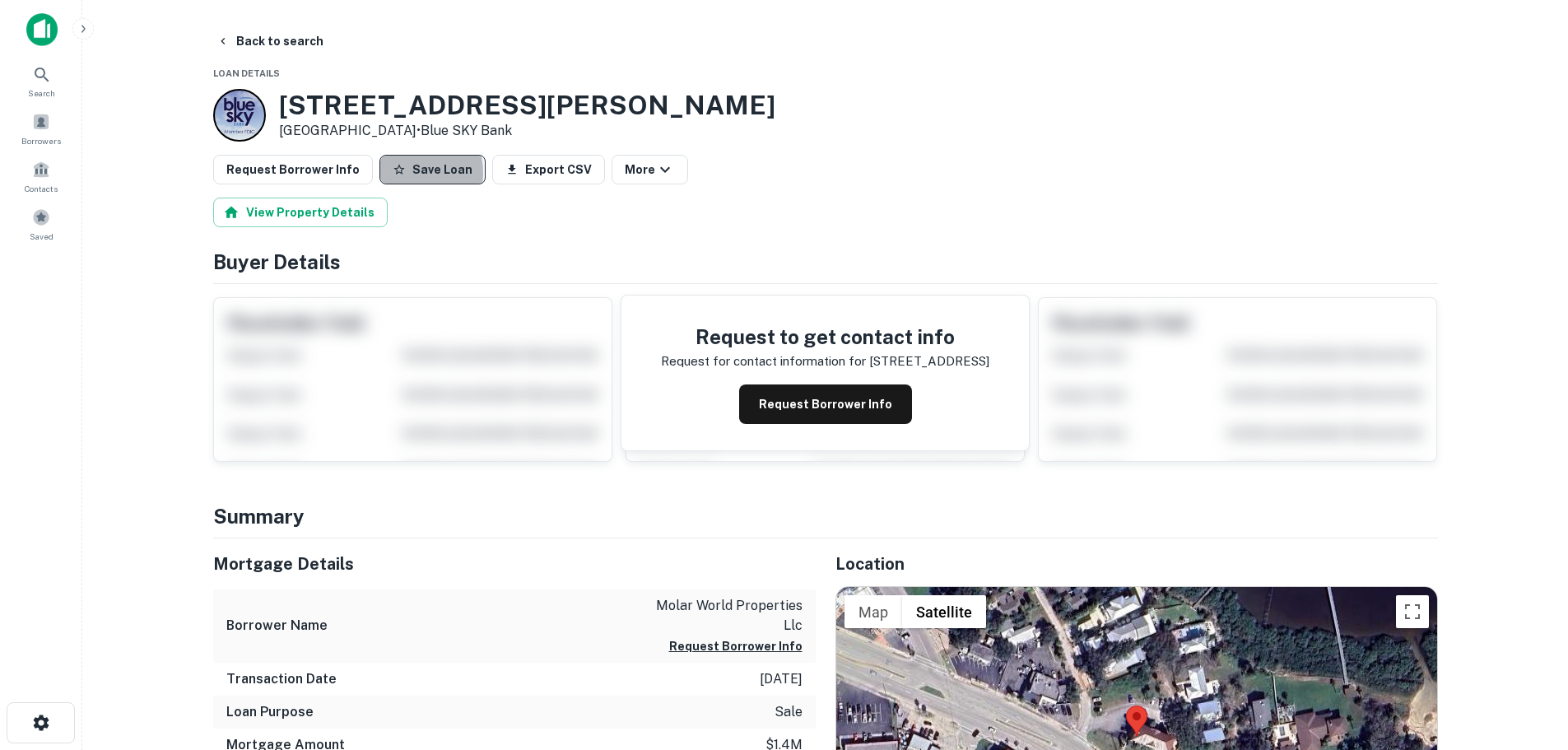
click at [394, 173] on icon "button" at bounding box center [399, 169] width 10 height 10
click at [328, 177] on button "Request Borrower Info" at bounding box center [293, 169] width 160 height 29
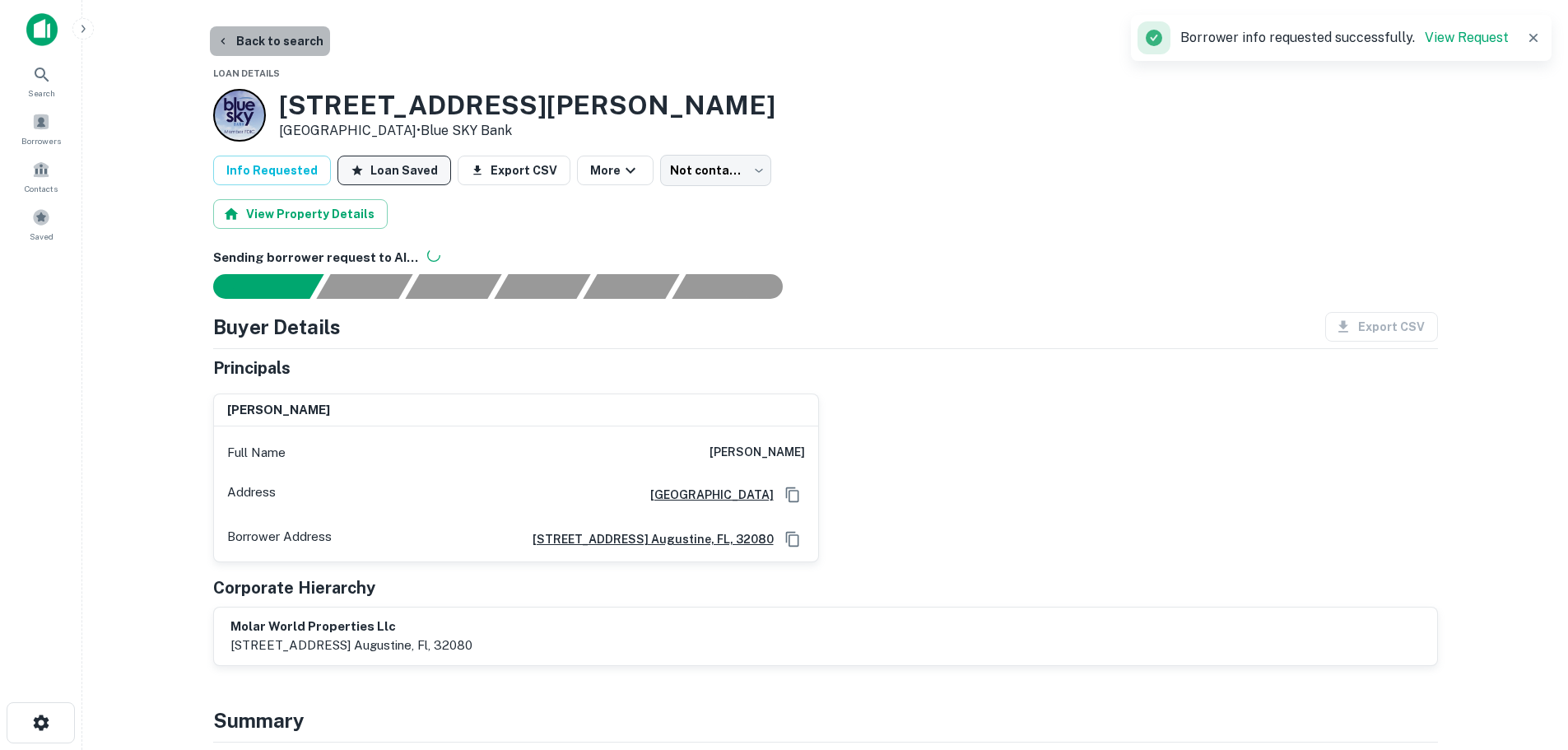
click at [289, 48] on button "Back to search" at bounding box center [270, 41] width 120 height 29
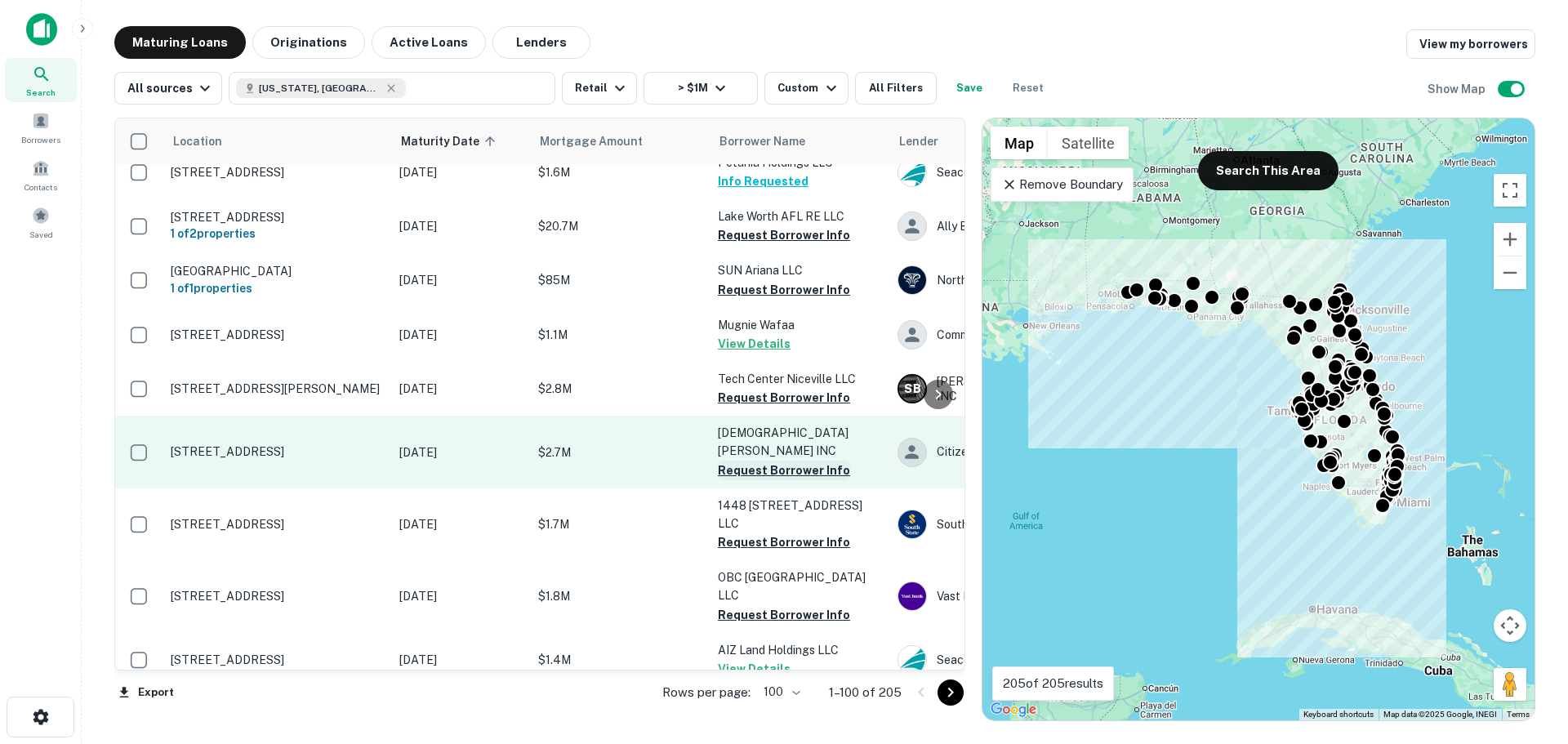
scroll to position [5305, 0]
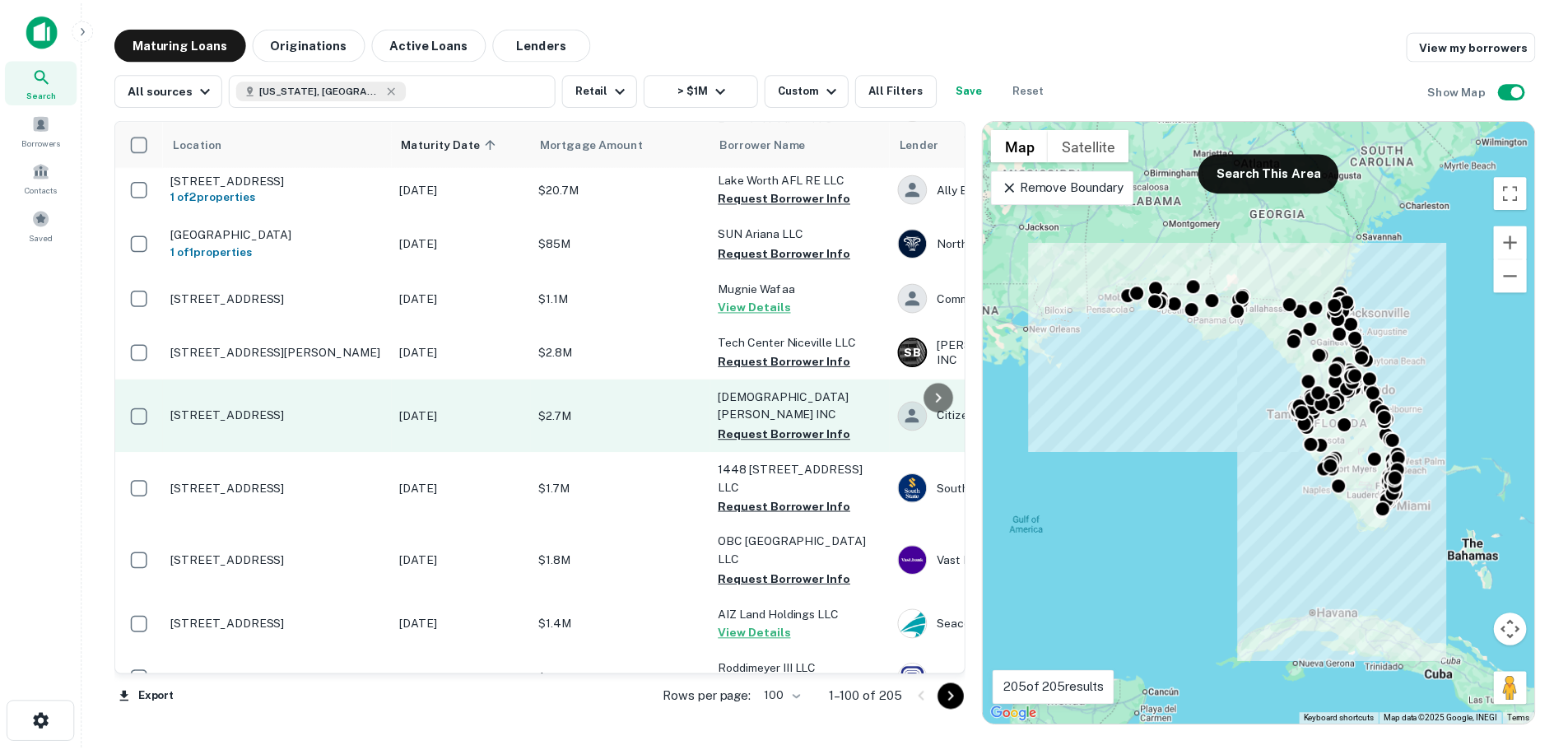
scroll to position [5265, 0]
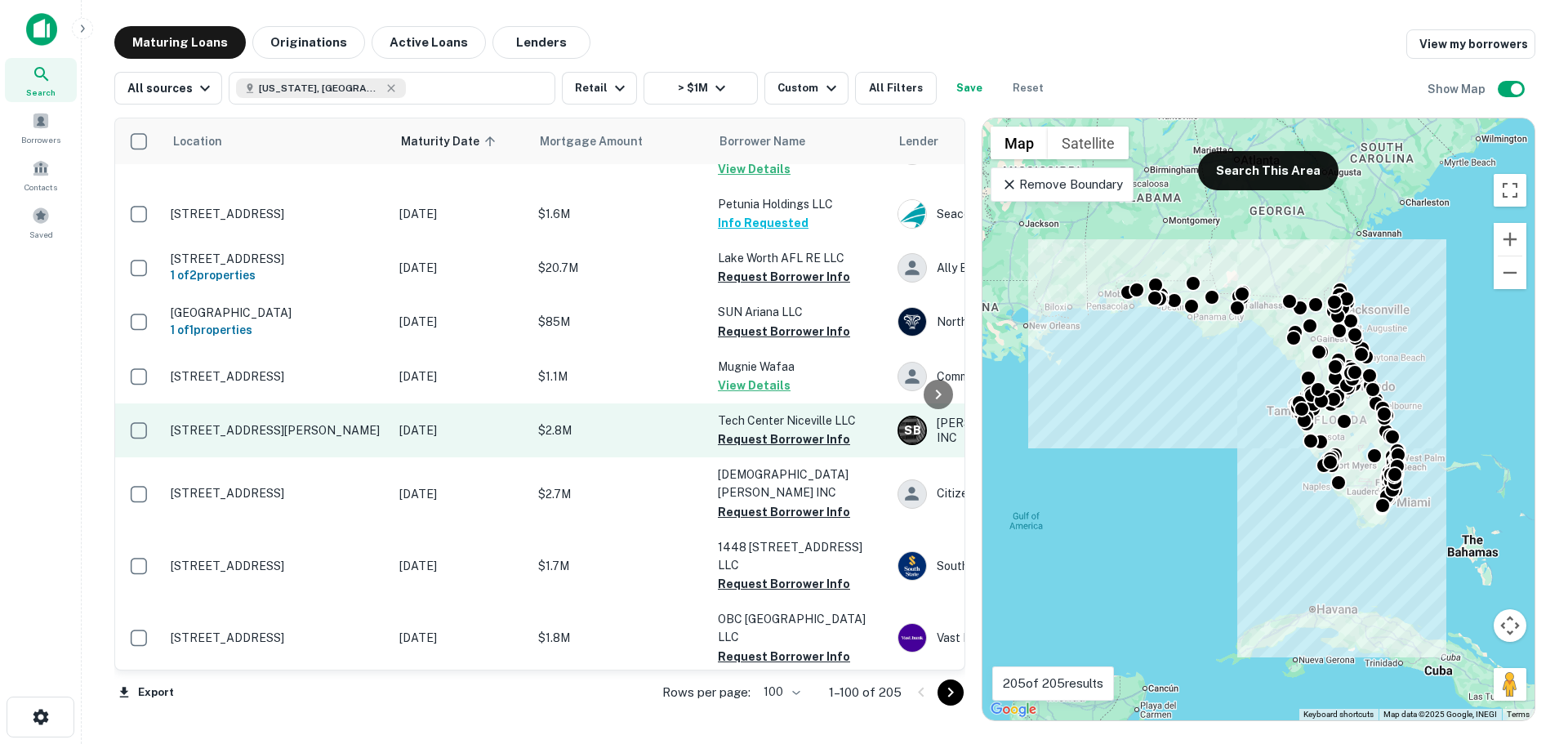
click at [256, 423] on p "822 Spence Cir Niceville, FL 32578" at bounding box center [277, 430] width 212 height 15
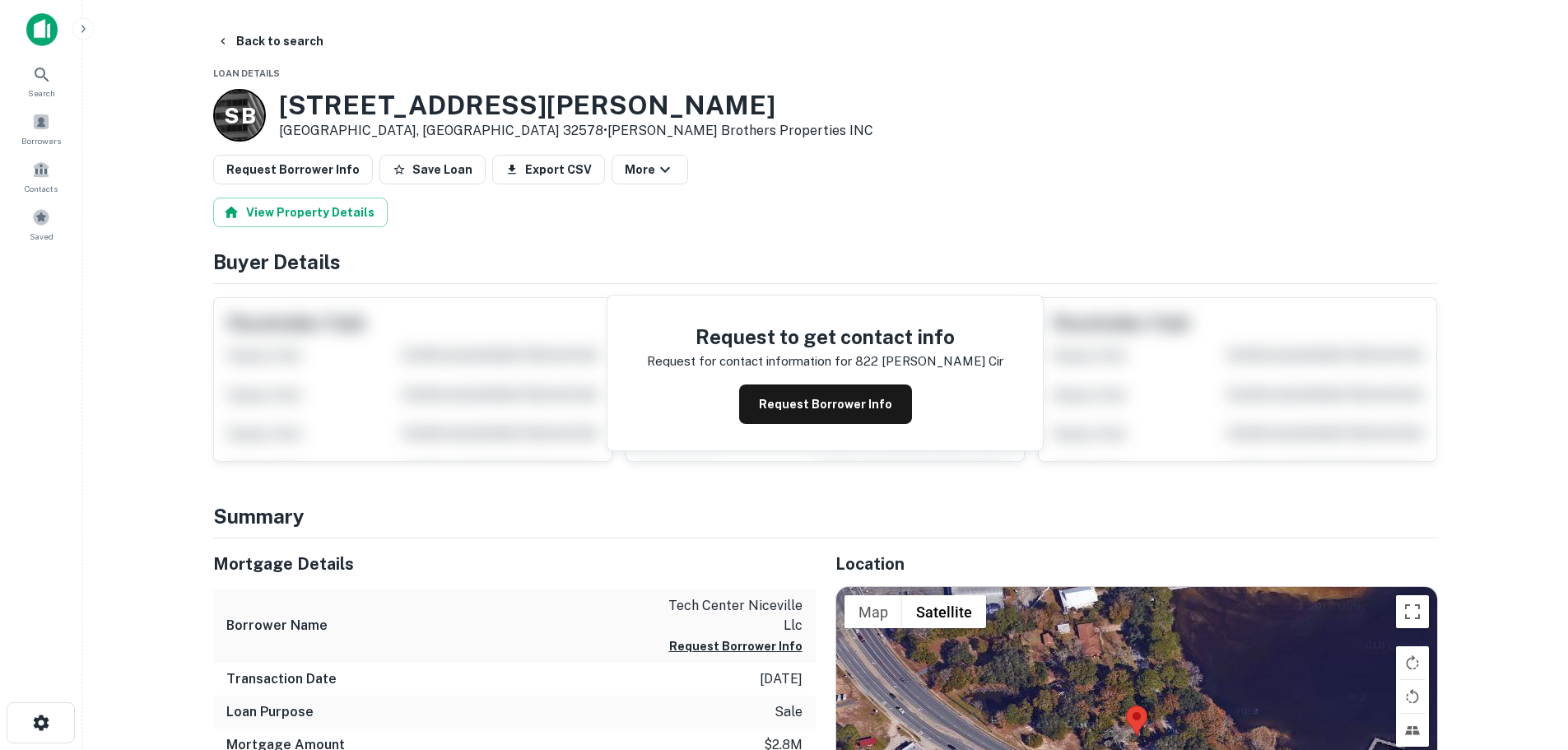
click at [346, 121] on p "Niceville, FL 32578 • Spence Brothers Properties INC" at bounding box center [577, 131] width 595 height 20
click at [357, 110] on h3 "822 Spence Cir" at bounding box center [577, 105] width 595 height 31
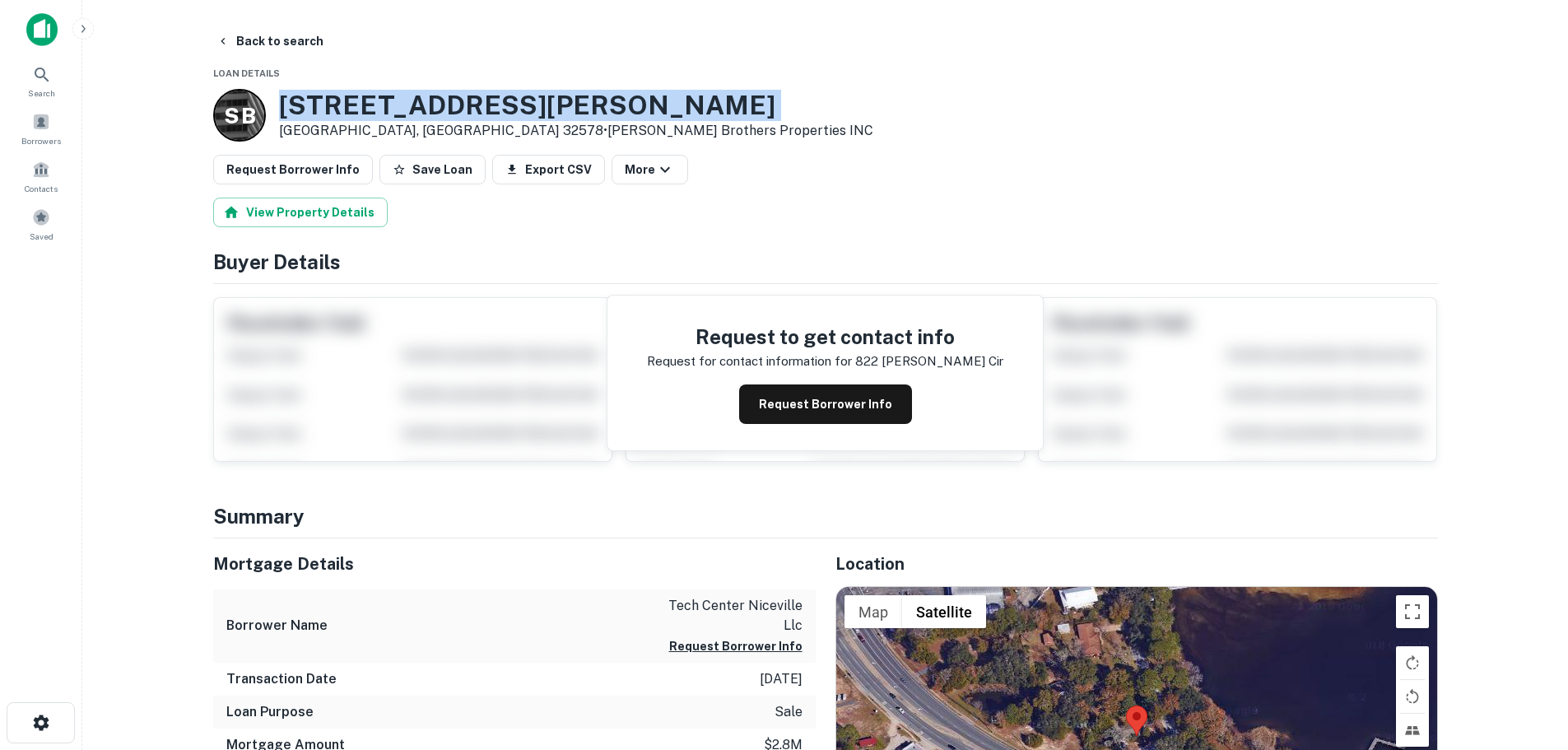
click at [357, 110] on h3 "822 Spence Cir" at bounding box center [577, 105] width 595 height 31
copy h3 "822 Spence Cir"
click at [281, 41] on button "Back to search" at bounding box center [270, 41] width 120 height 29
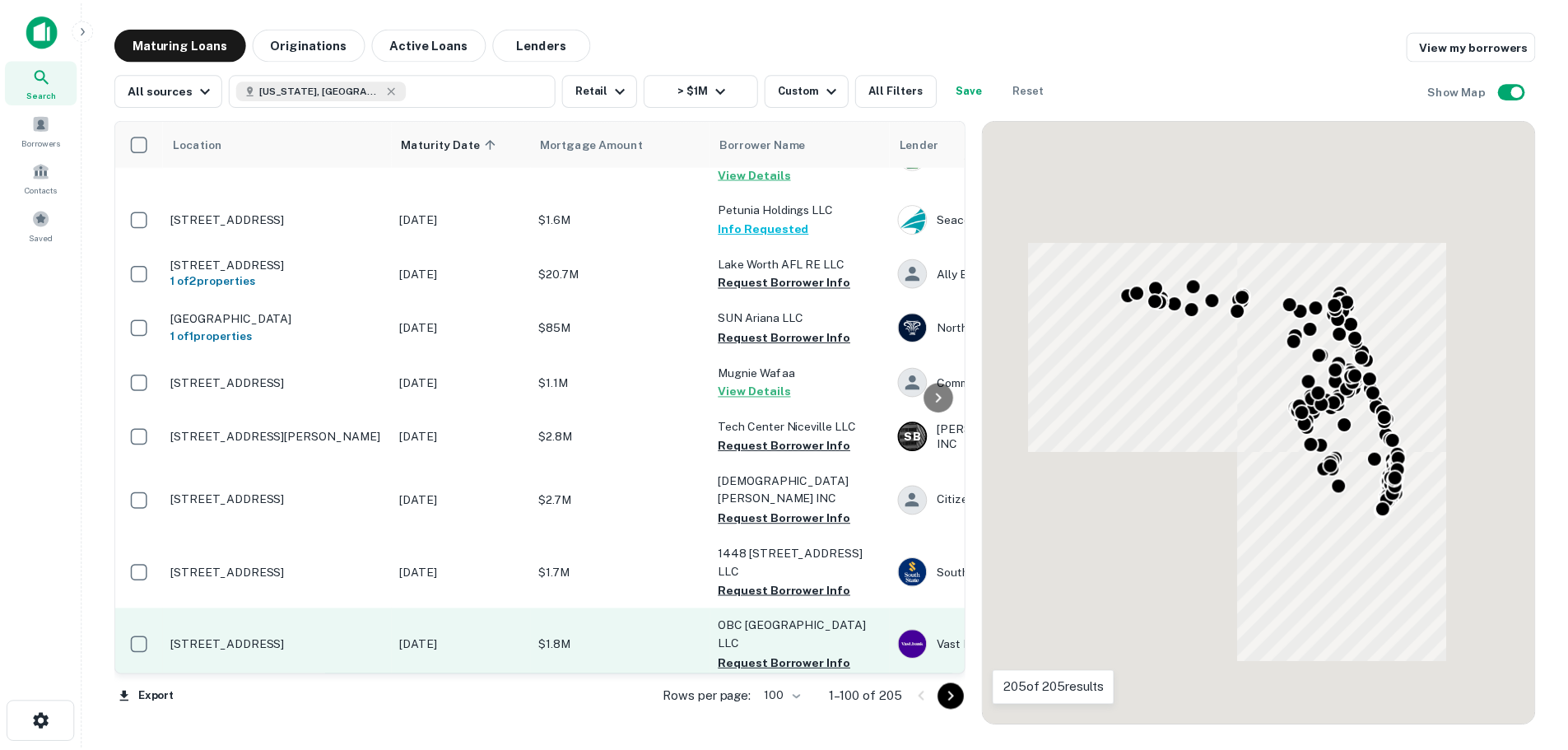
scroll to position [5265, 0]
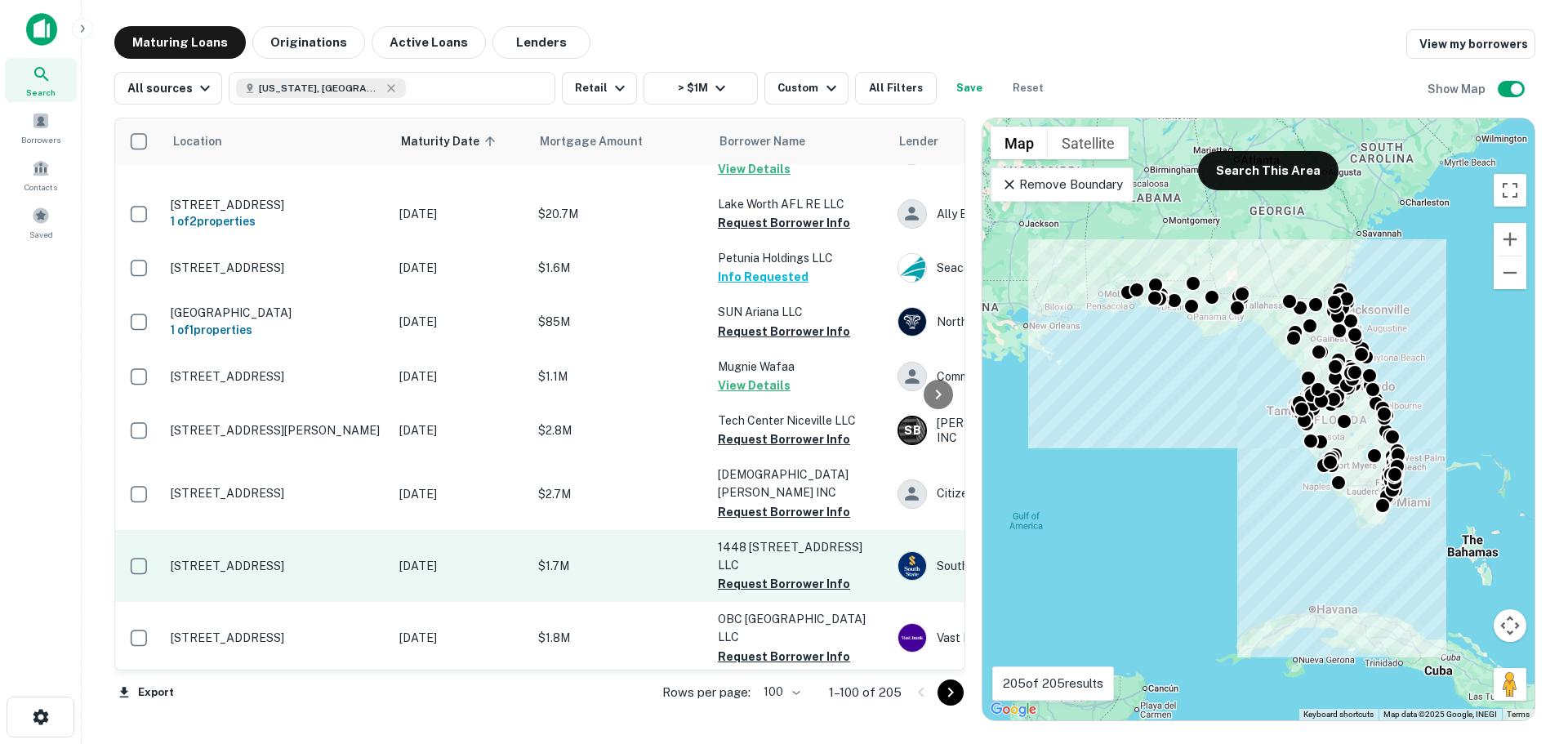
click at [282, 559] on p "[STREET_ADDRESS]" at bounding box center [277, 566] width 212 height 15
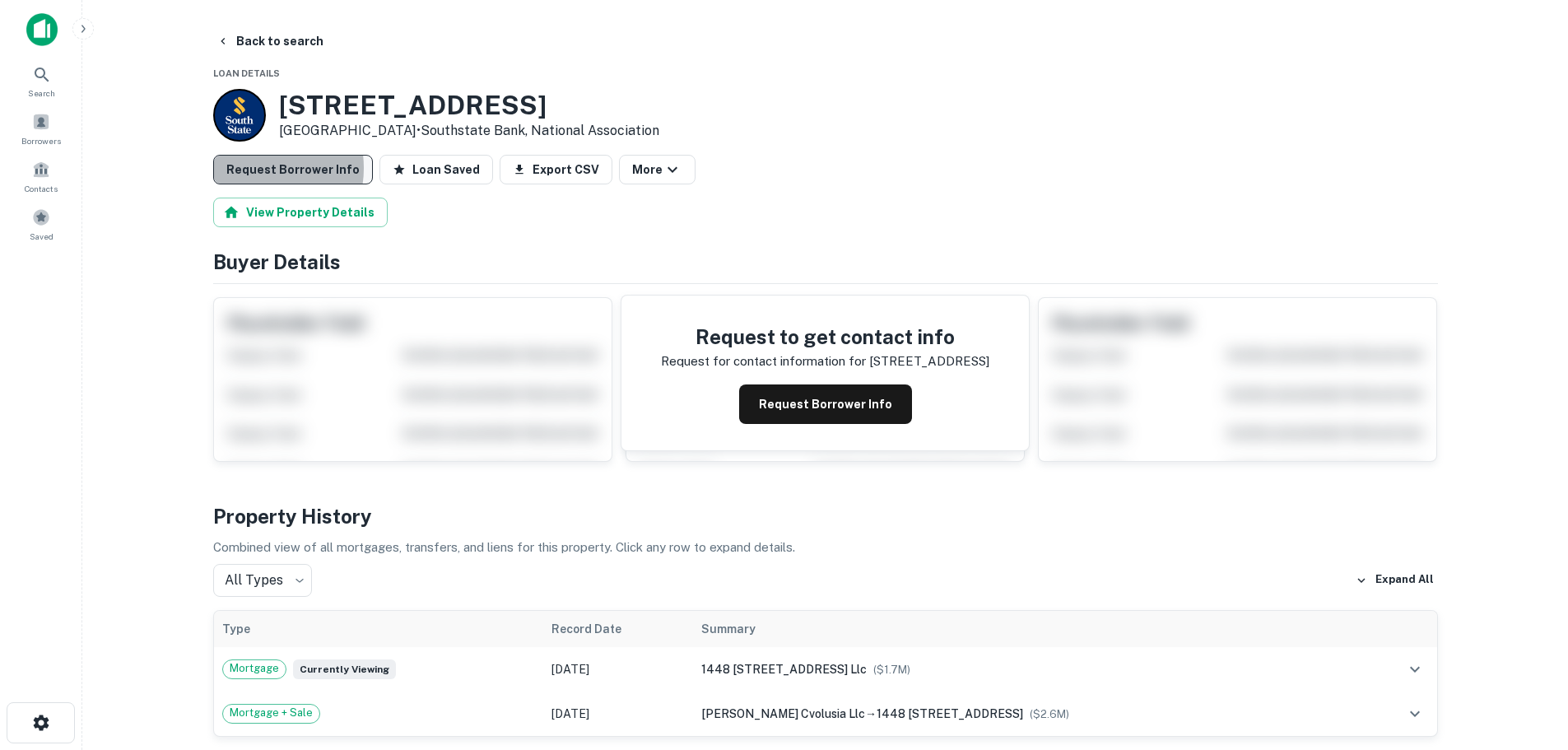
click at [252, 168] on button "Request Borrower Info" at bounding box center [293, 169] width 160 height 29
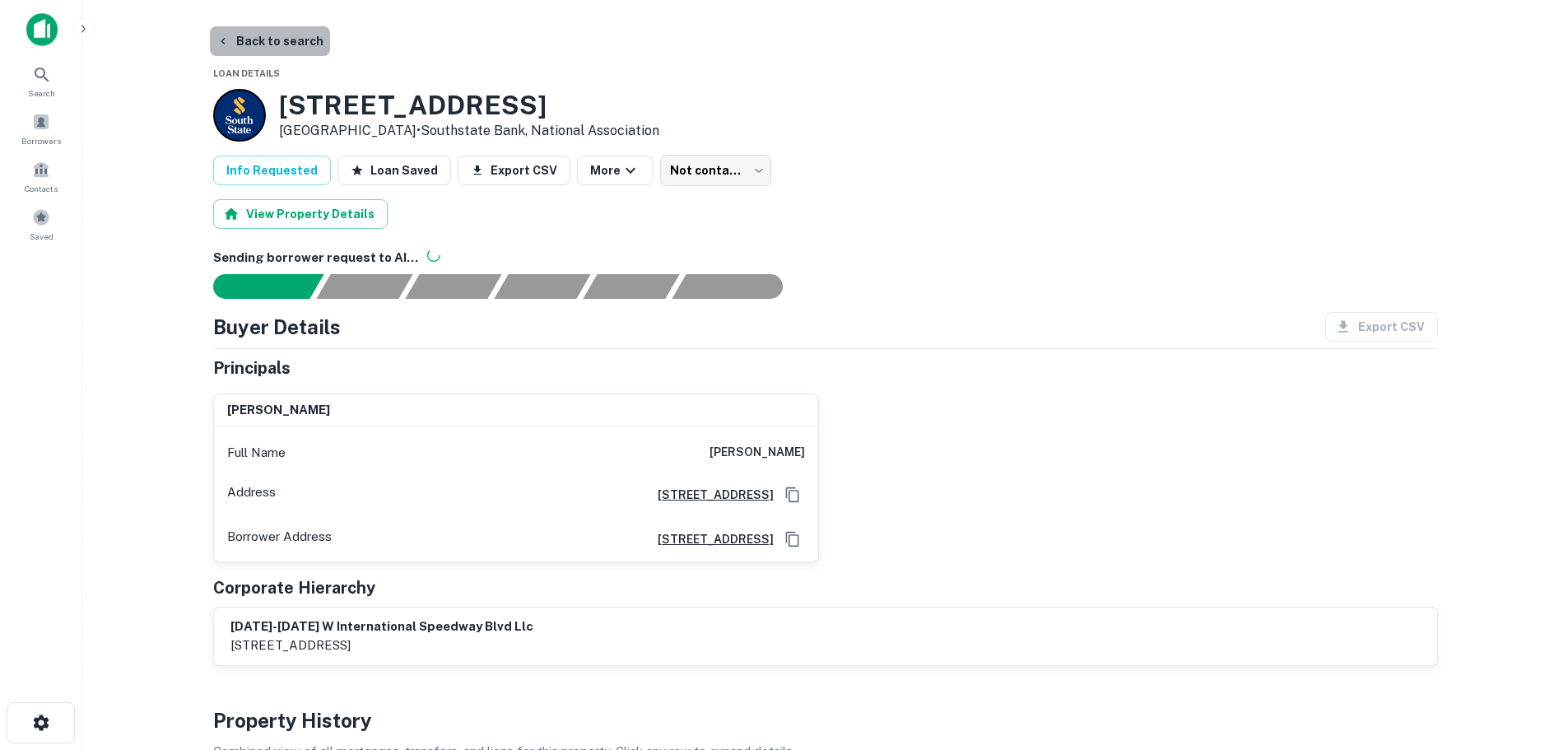
click at [280, 41] on button "Back to search" at bounding box center [270, 41] width 120 height 29
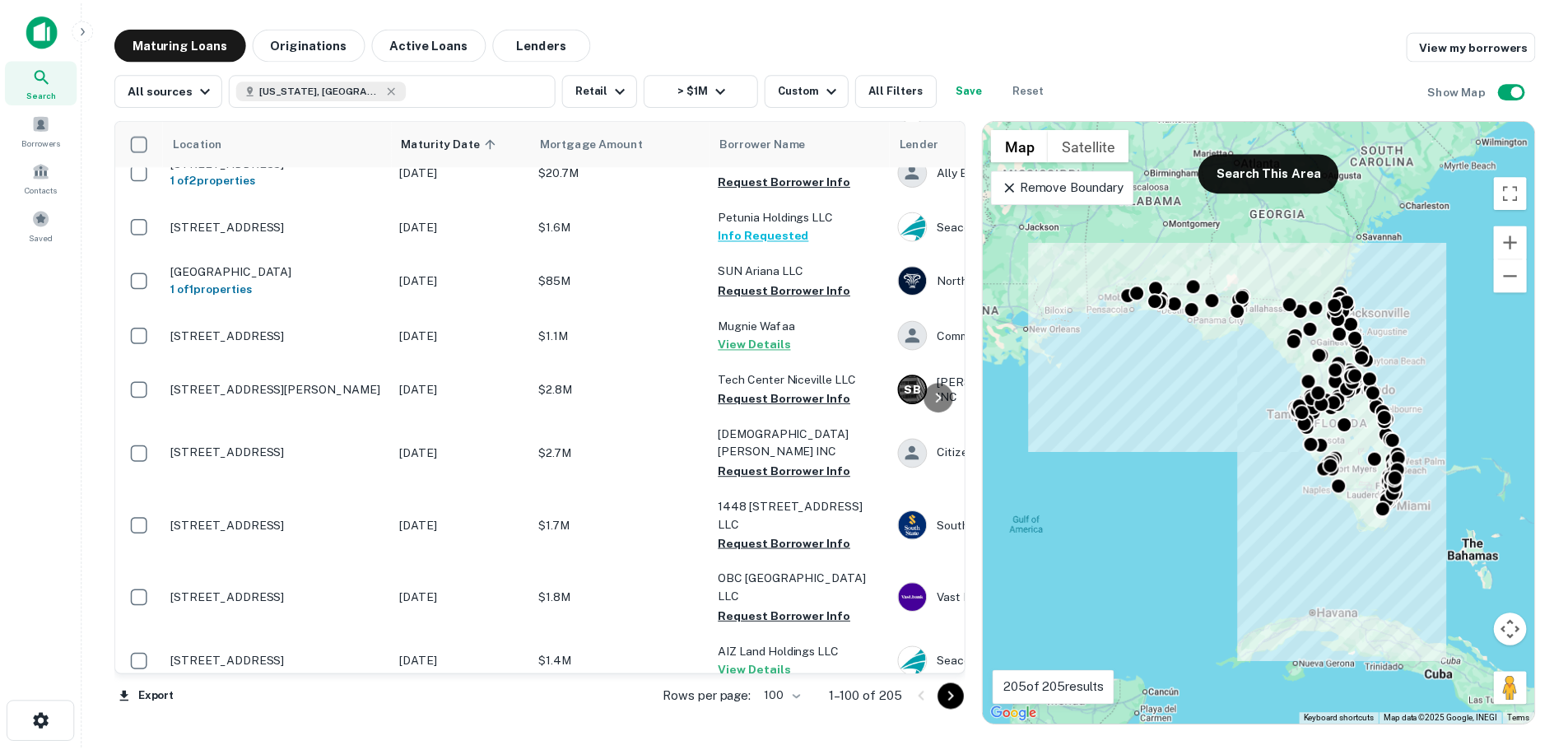
scroll to position [5348, 0]
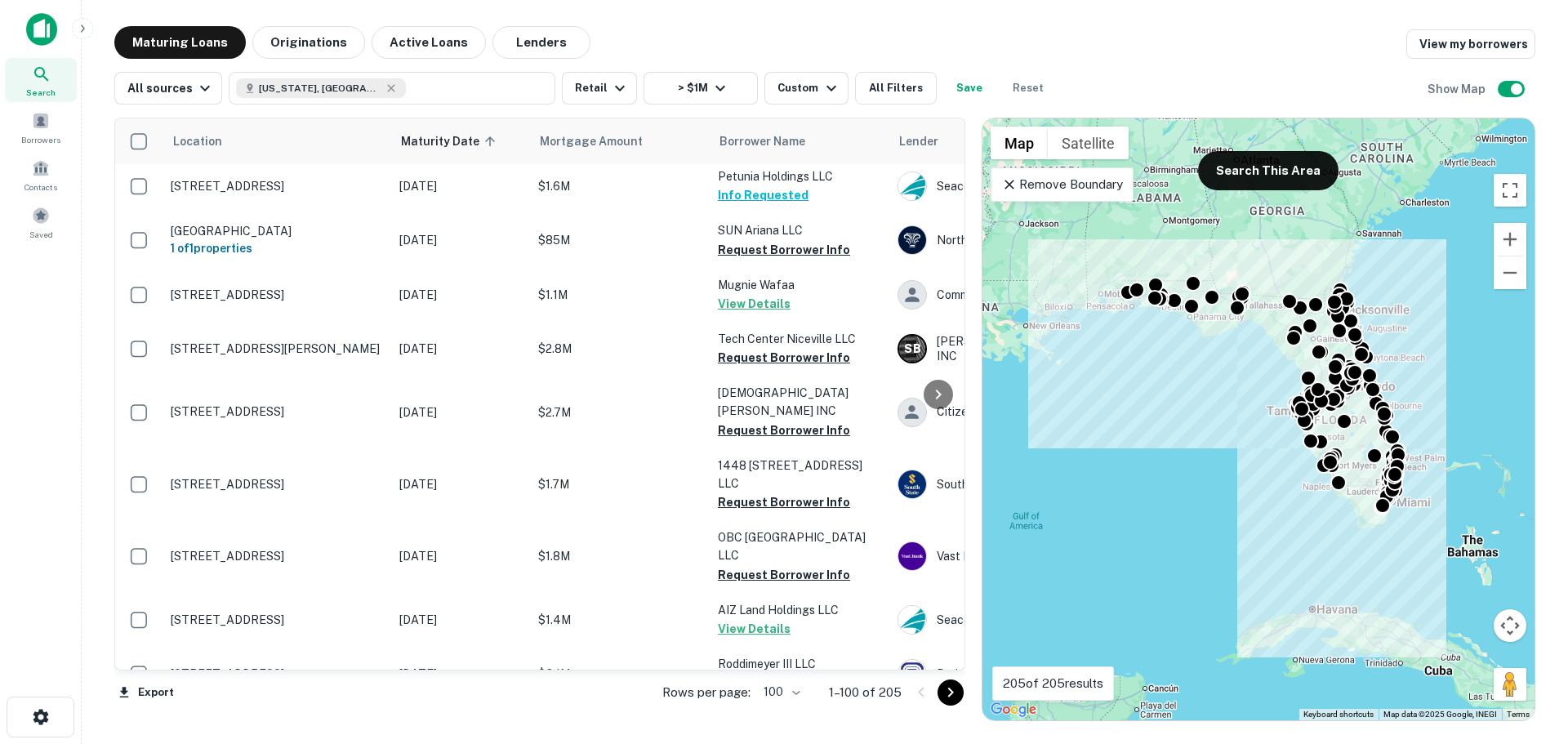
click at [307, 721] on p "7737 72nd Ave N Pinellas Park, FL 33781" at bounding box center [277, 728] width 212 height 15
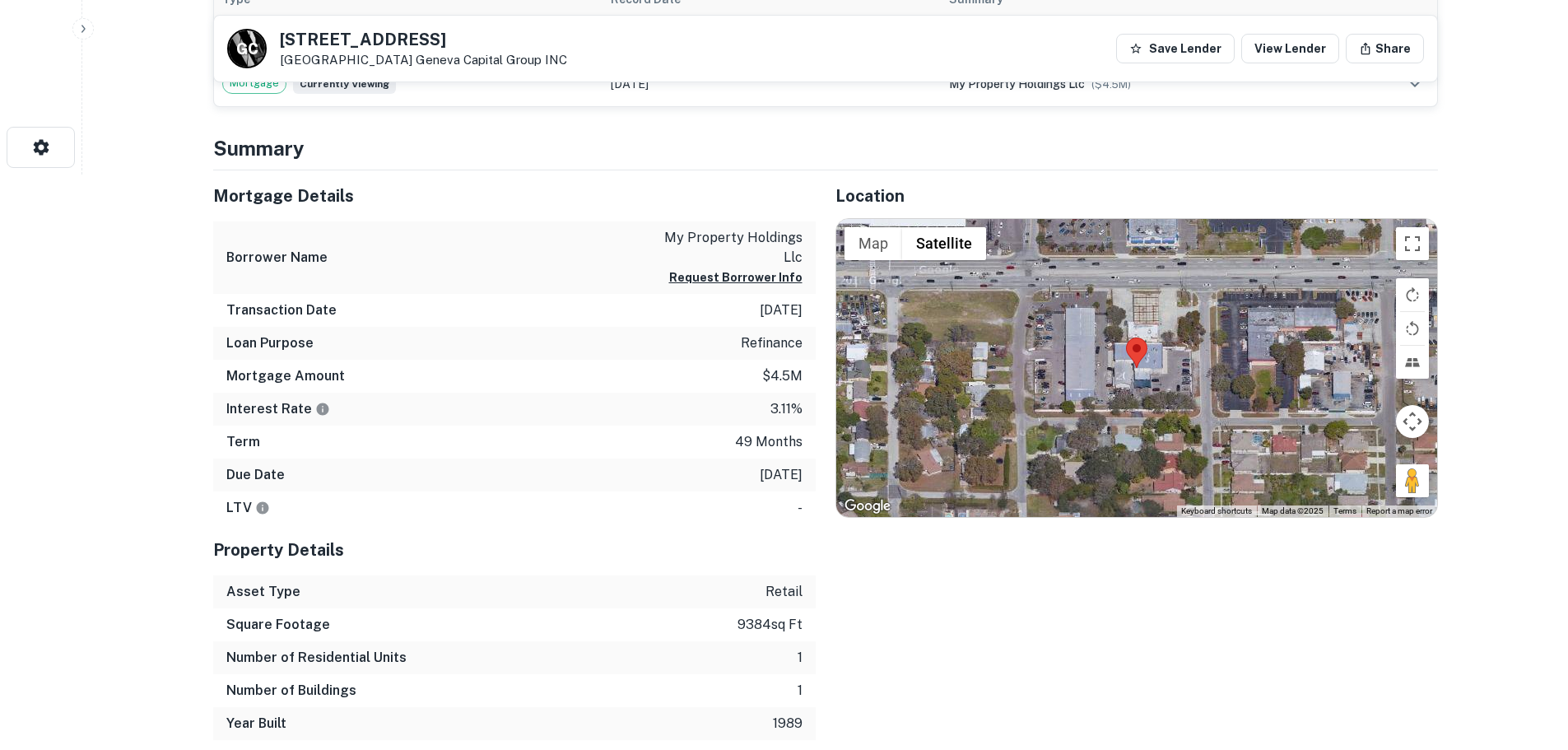
scroll to position [576, 0]
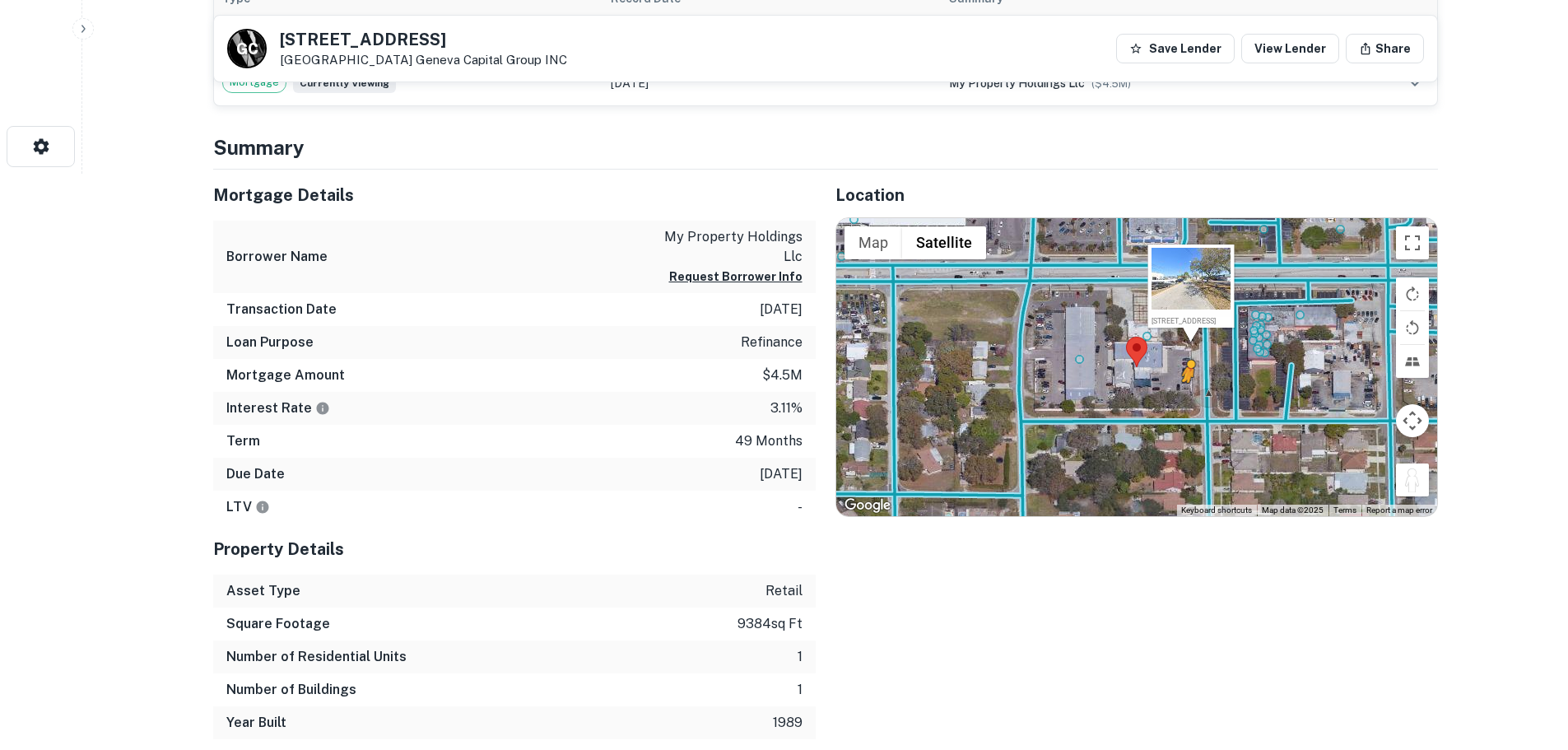
drag, startPoint x: 1410, startPoint y: 482, endPoint x: 1187, endPoint y: 399, distance: 237.9
click at [1187, 399] on div "To activate drag with keyboard, press Alt + Enter. Once in keyboard drag state,…" at bounding box center [1136, 366] width 601 height 298
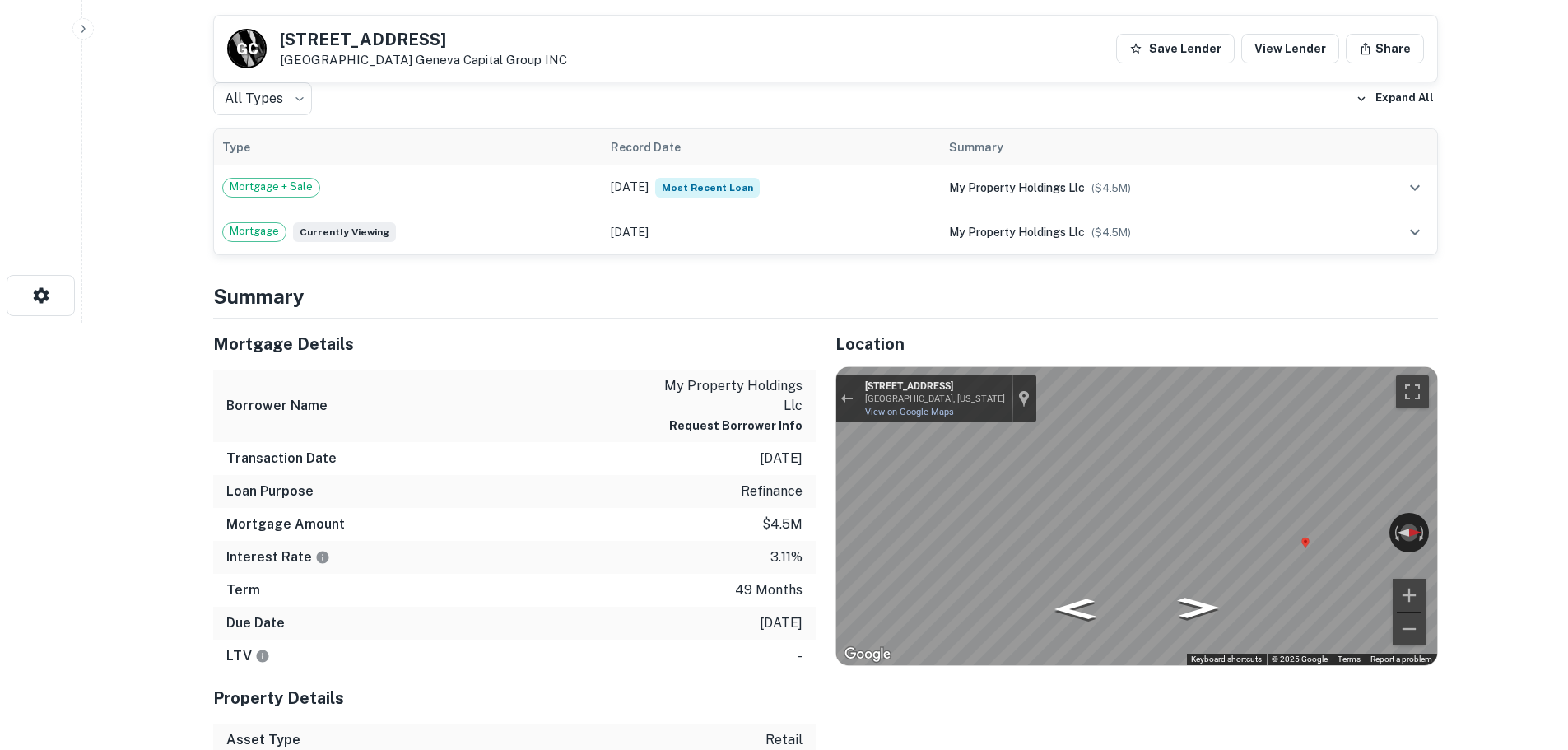
scroll to position [247, 0]
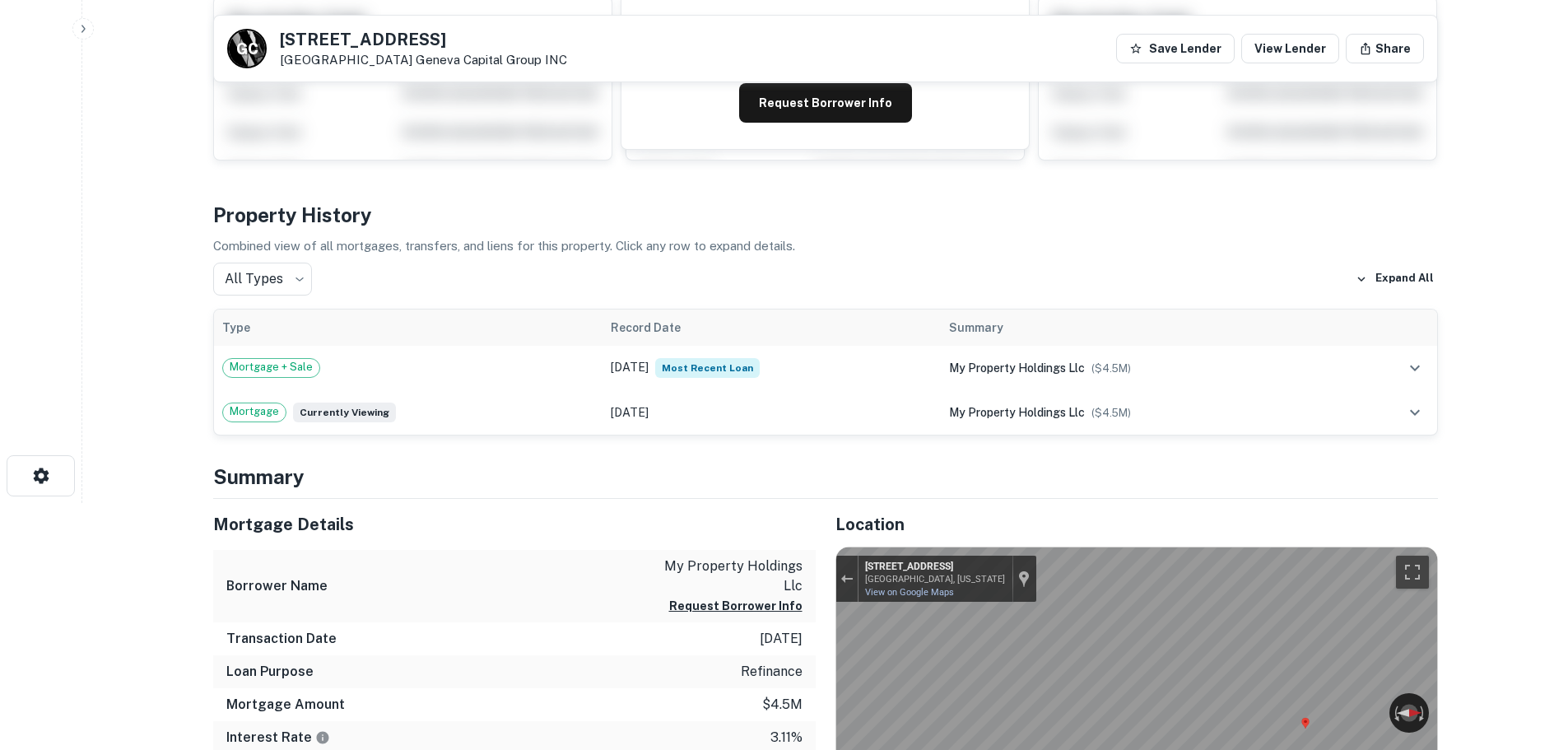
click at [402, 38] on h5 "7737 72ND AVE N" at bounding box center [423, 39] width 287 height 16
copy h5 "7737 72ND AVE N"
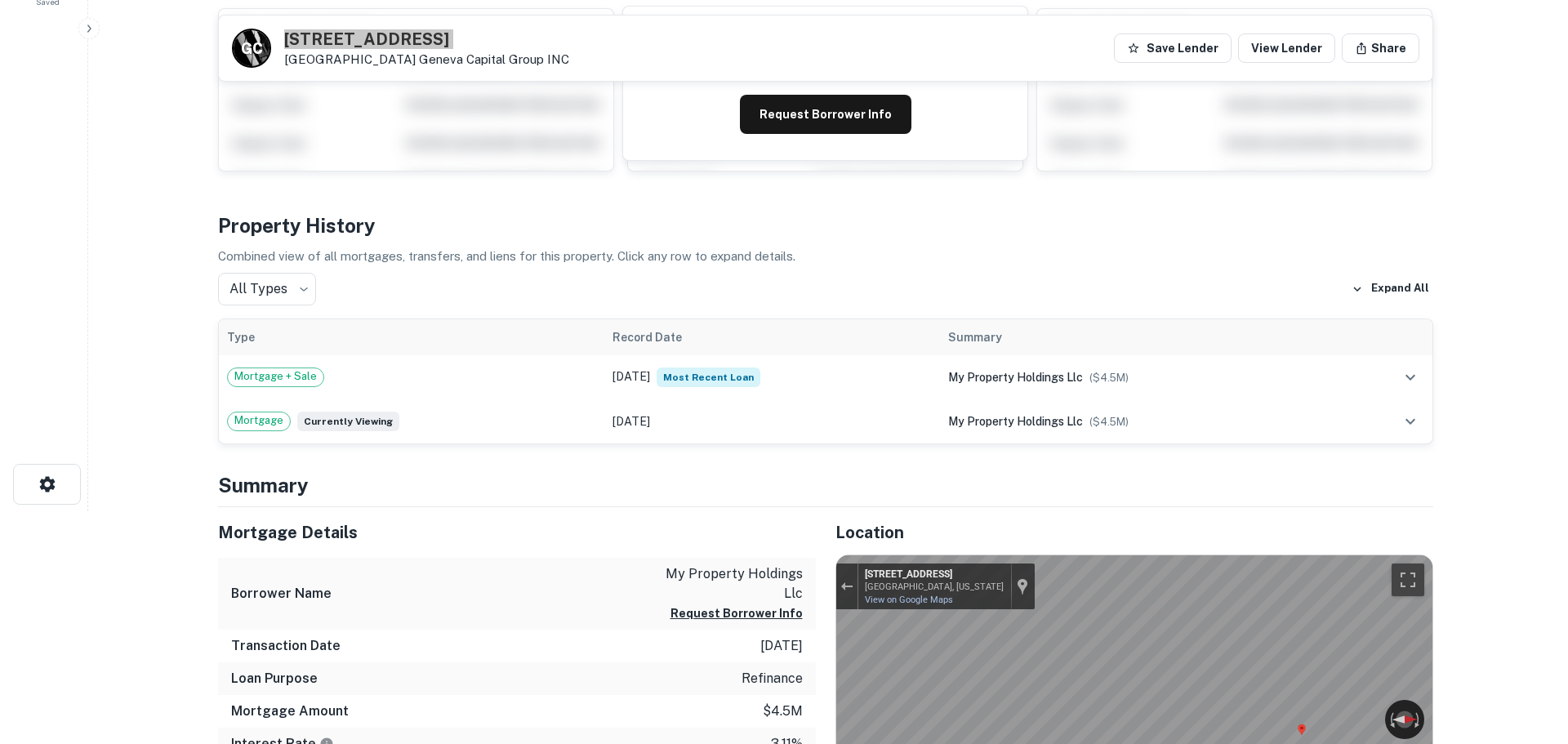
scroll to position [0, 0]
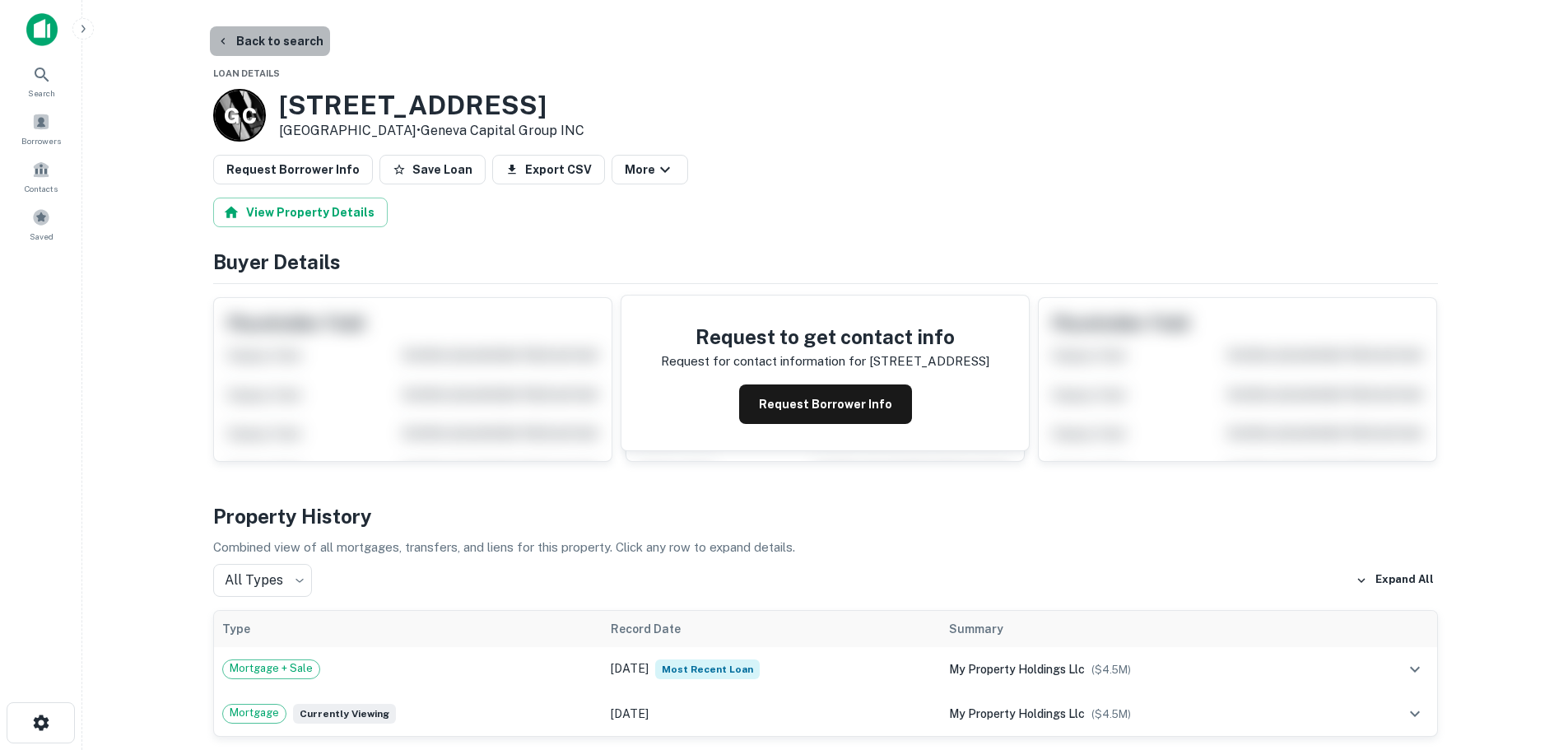
click at [298, 35] on button "Back to search" at bounding box center [270, 41] width 120 height 29
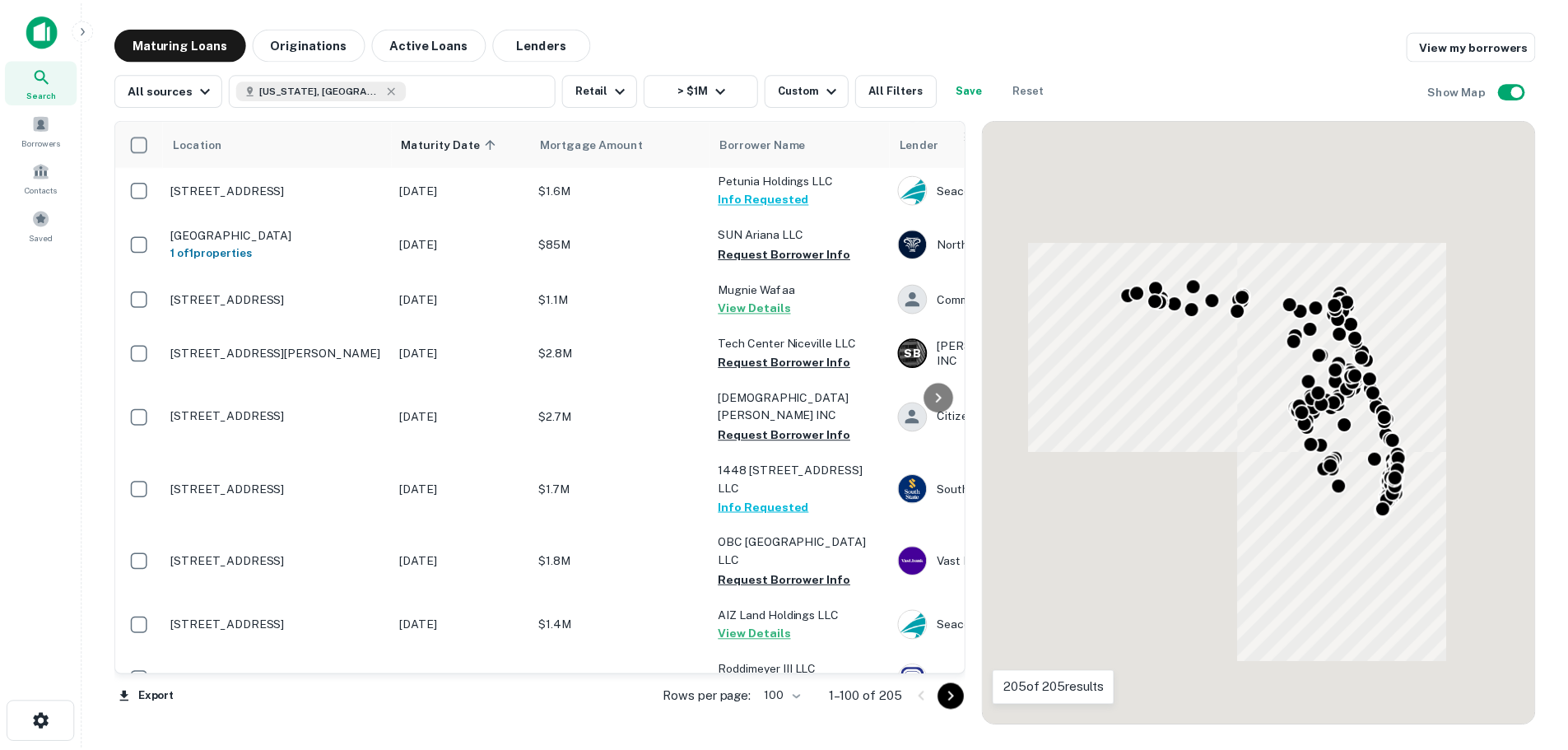
scroll to position [5348, 0]
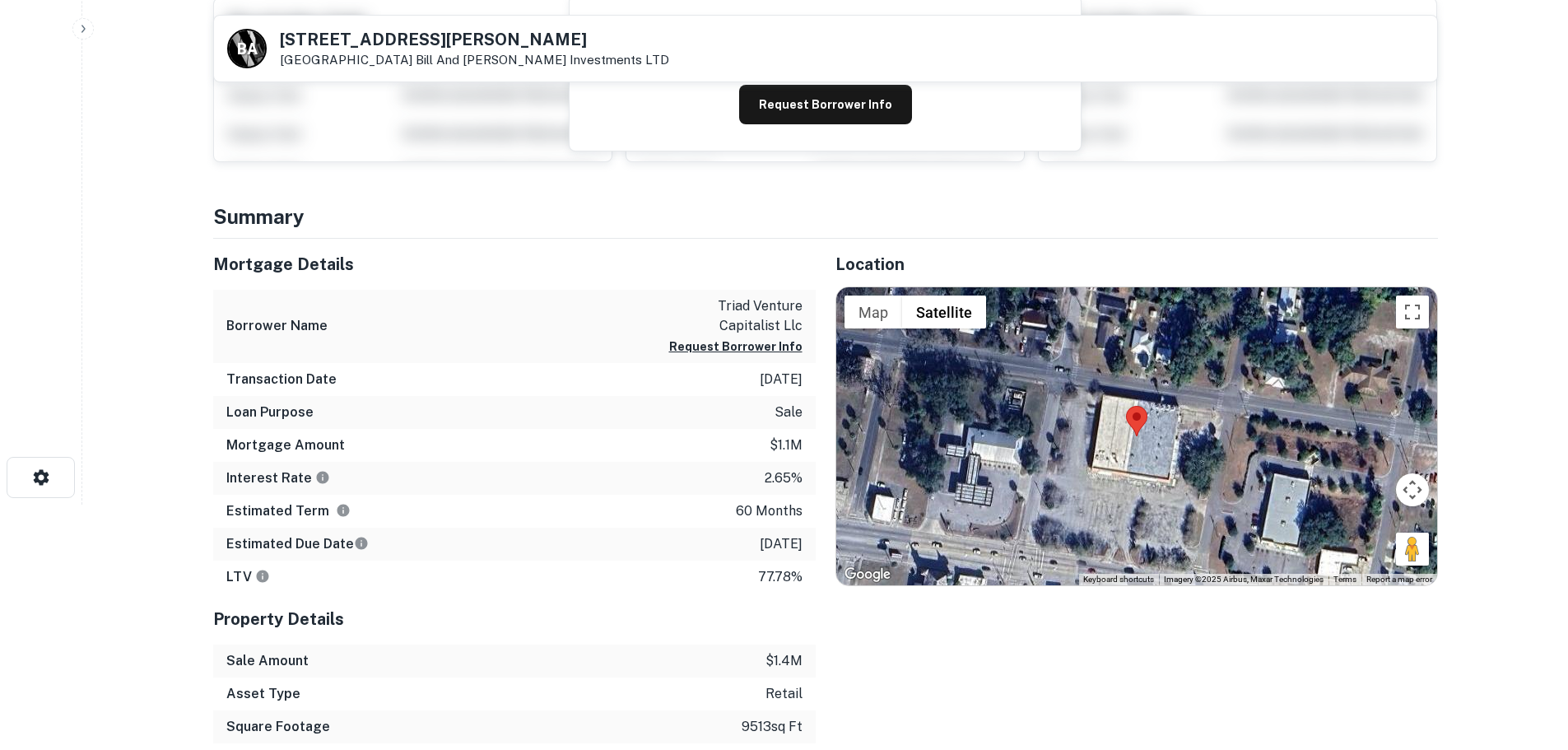
scroll to position [247, 0]
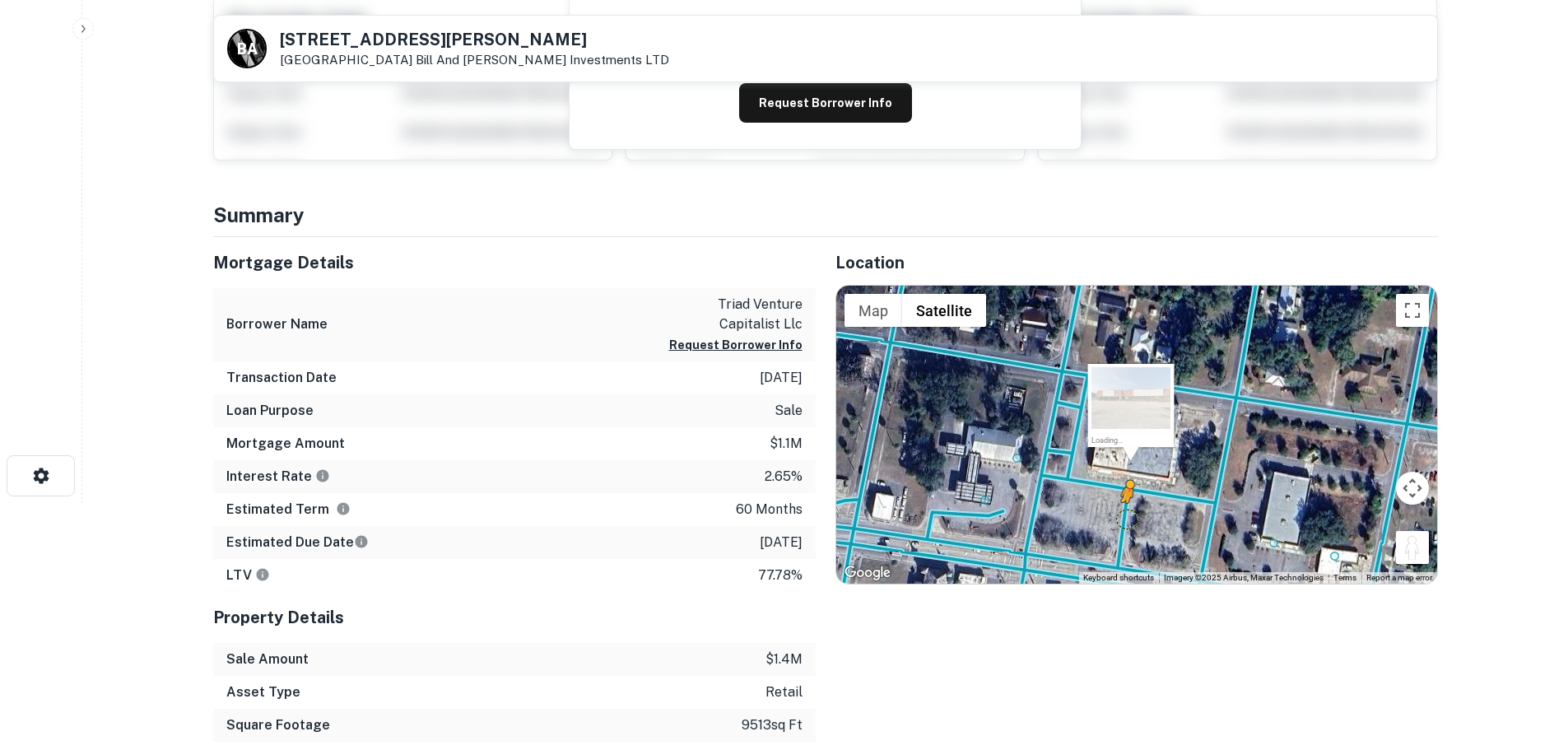
drag, startPoint x: 1414, startPoint y: 554, endPoint x: 1127, endPoint y: 518, distance: 289.2
click at [1127, 518] on div "To activate drag with keyboard, press Alt + Enter. Once in keyboard drag state,…" at bounding box center [1136, 435] width 601 height 298
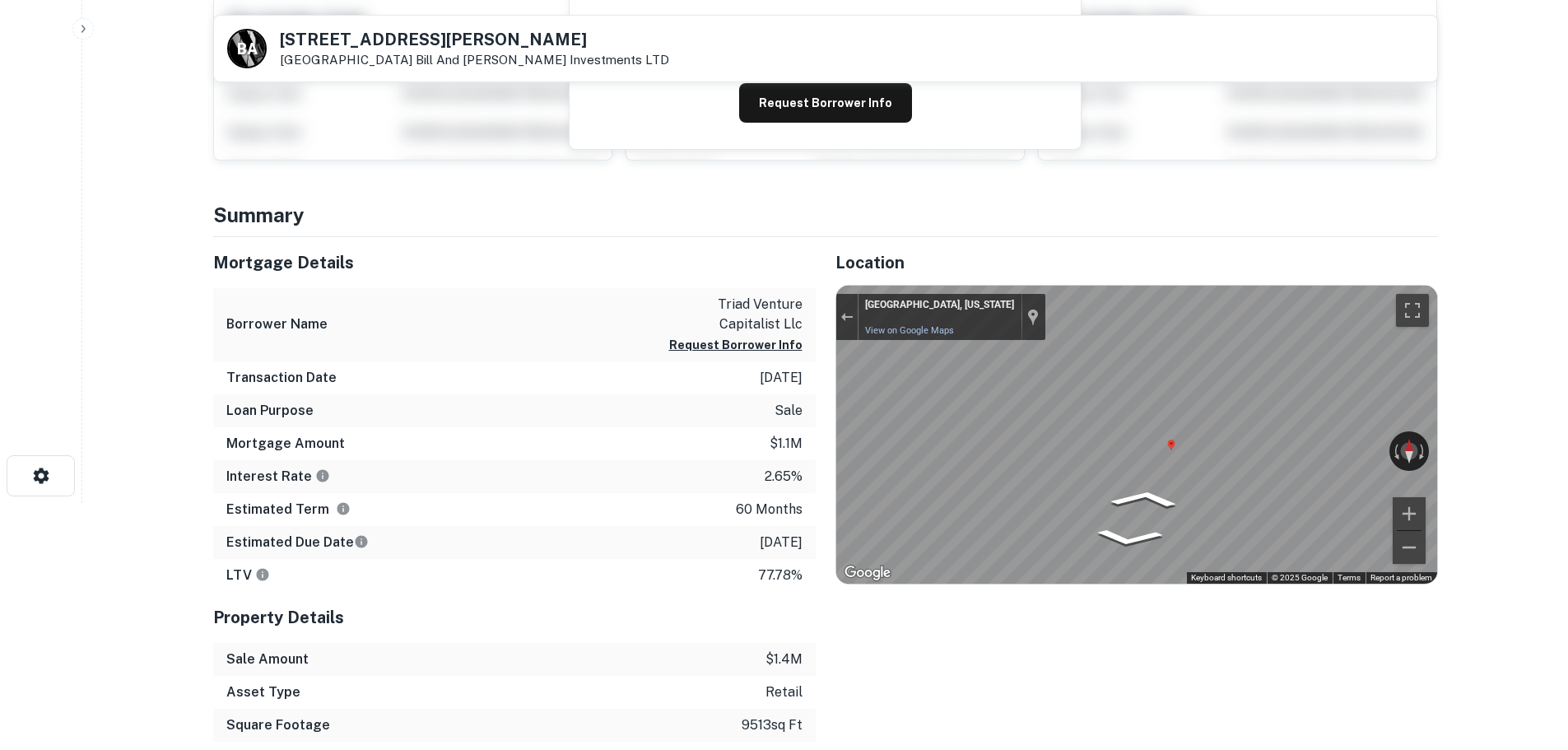
click at [347, 44] on h5 "820 Reid St" at bounding box center [474, 39] width 389 height 16
copy h5 "820 Reid St"
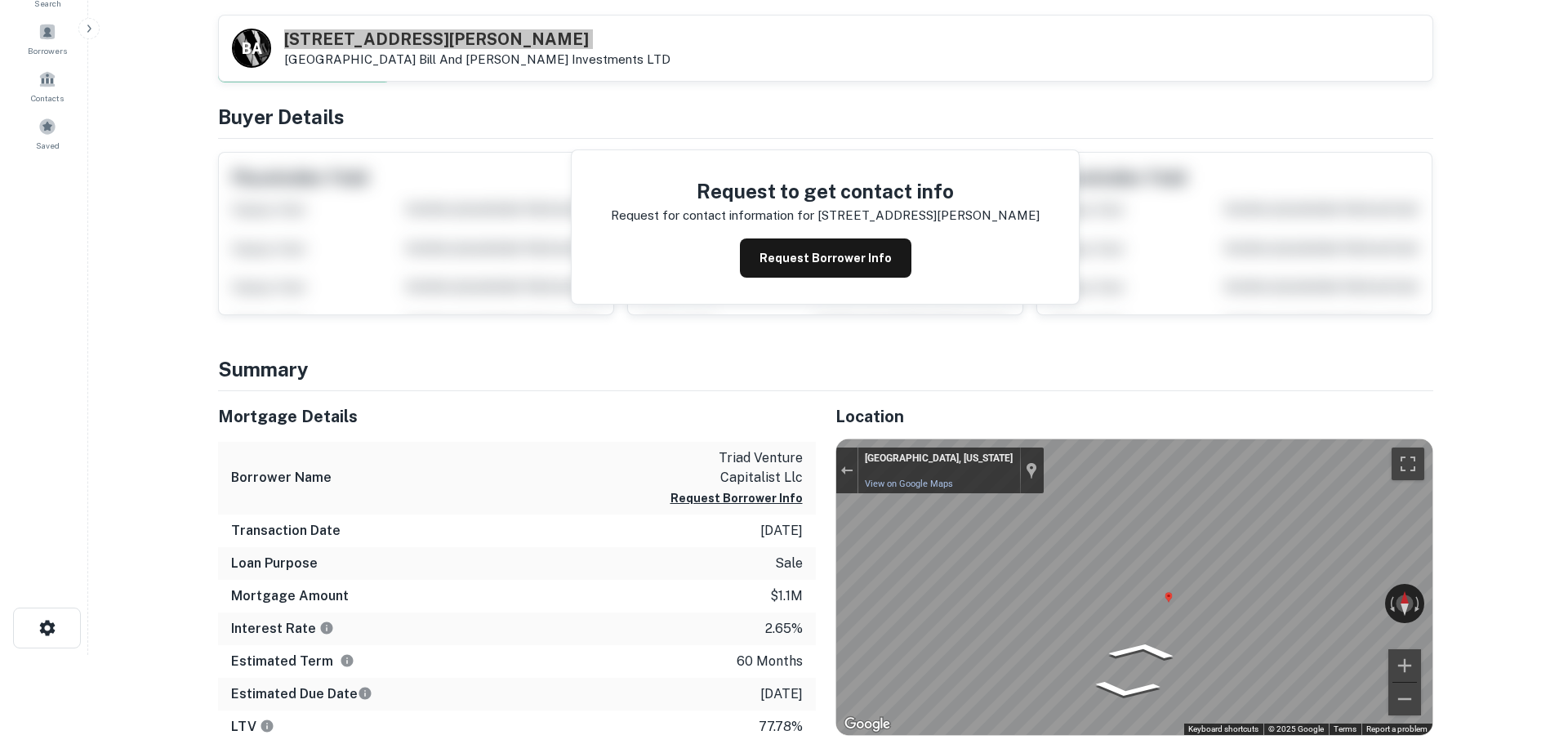
scroll to position [0, 0]
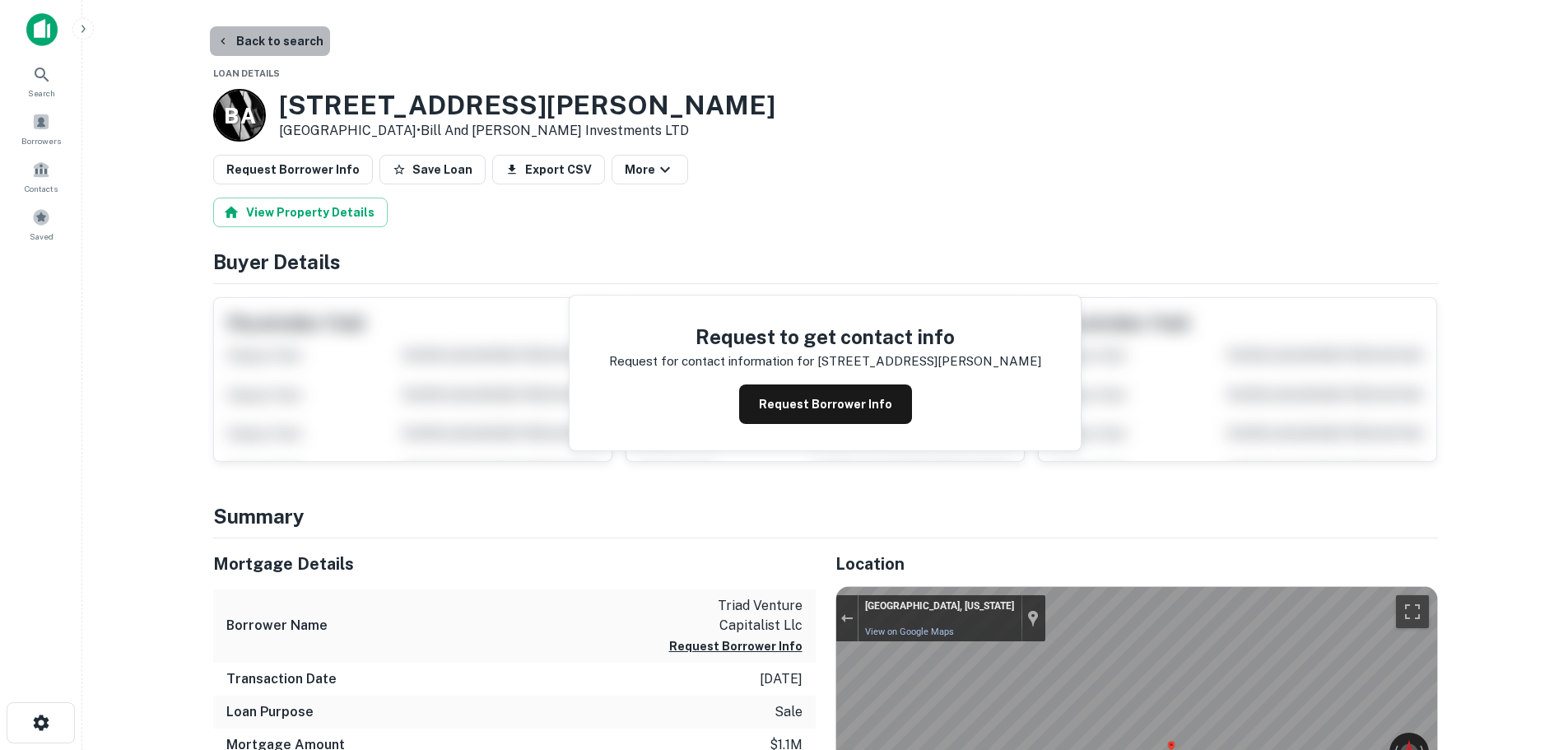
click at [280, 49] on button "Back to search" at bounding box center [270, 41] width 120 height 29
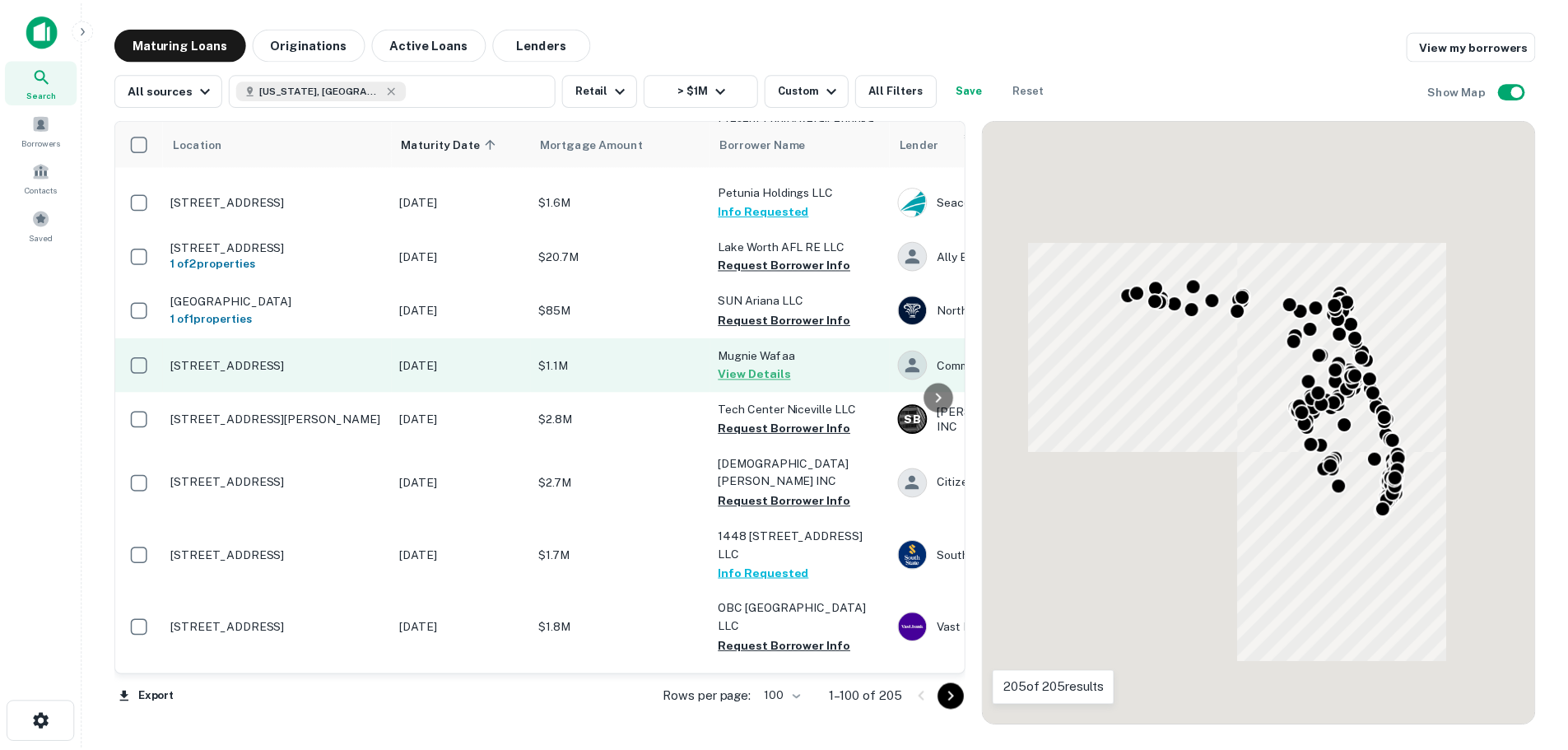
scroll to position [5348, 0]
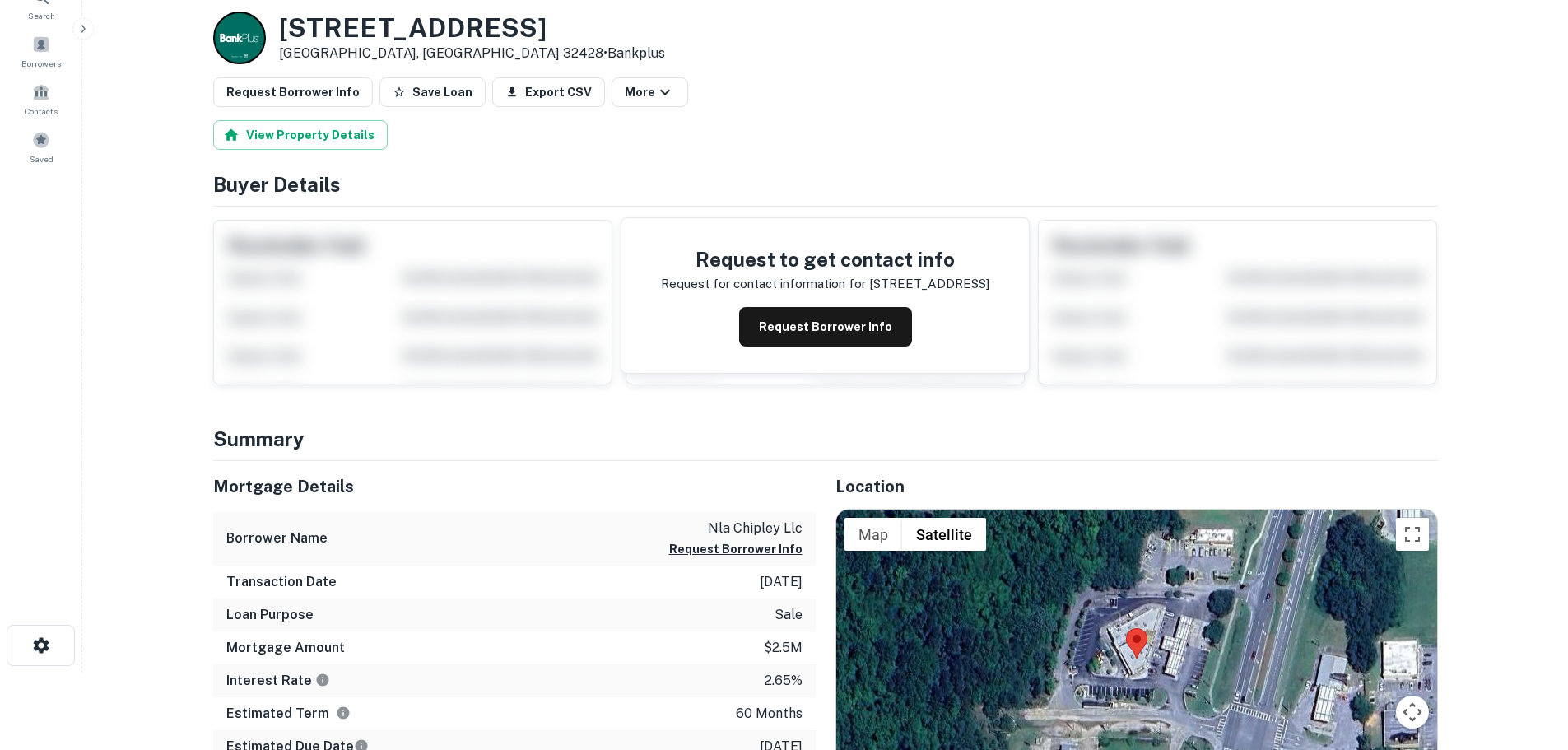
scroll to position [165, 0]
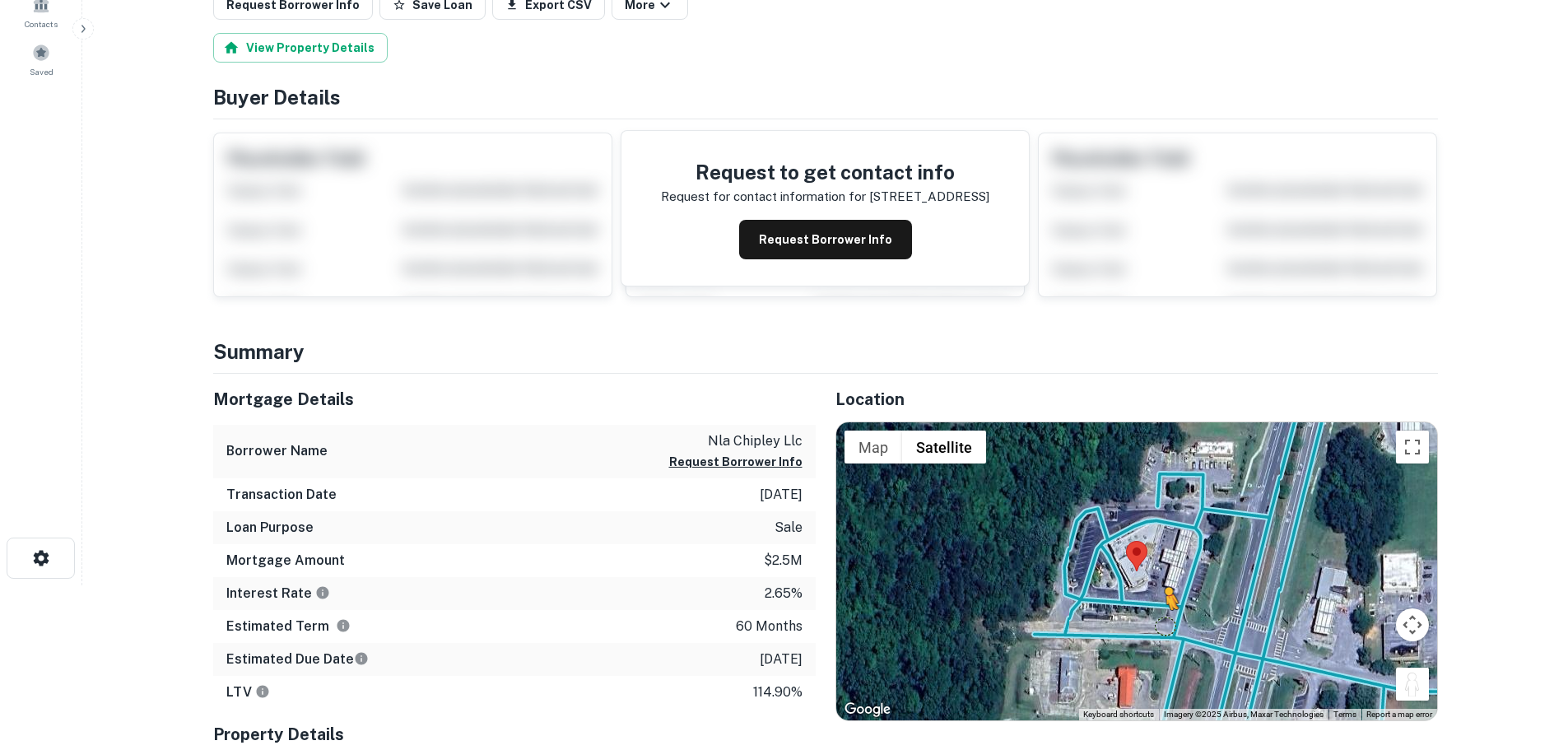
drag, startPoint x: 1414, startPoint y: 697, endPoint x: 1160, endPoint y: 619, distance: 265.7
click at [1160, 619] on div "To activate drag with keyboard, press Alt + Enter. Once in keyboard drag state,…" at bounding box center [1136, 571] width 601 height 298
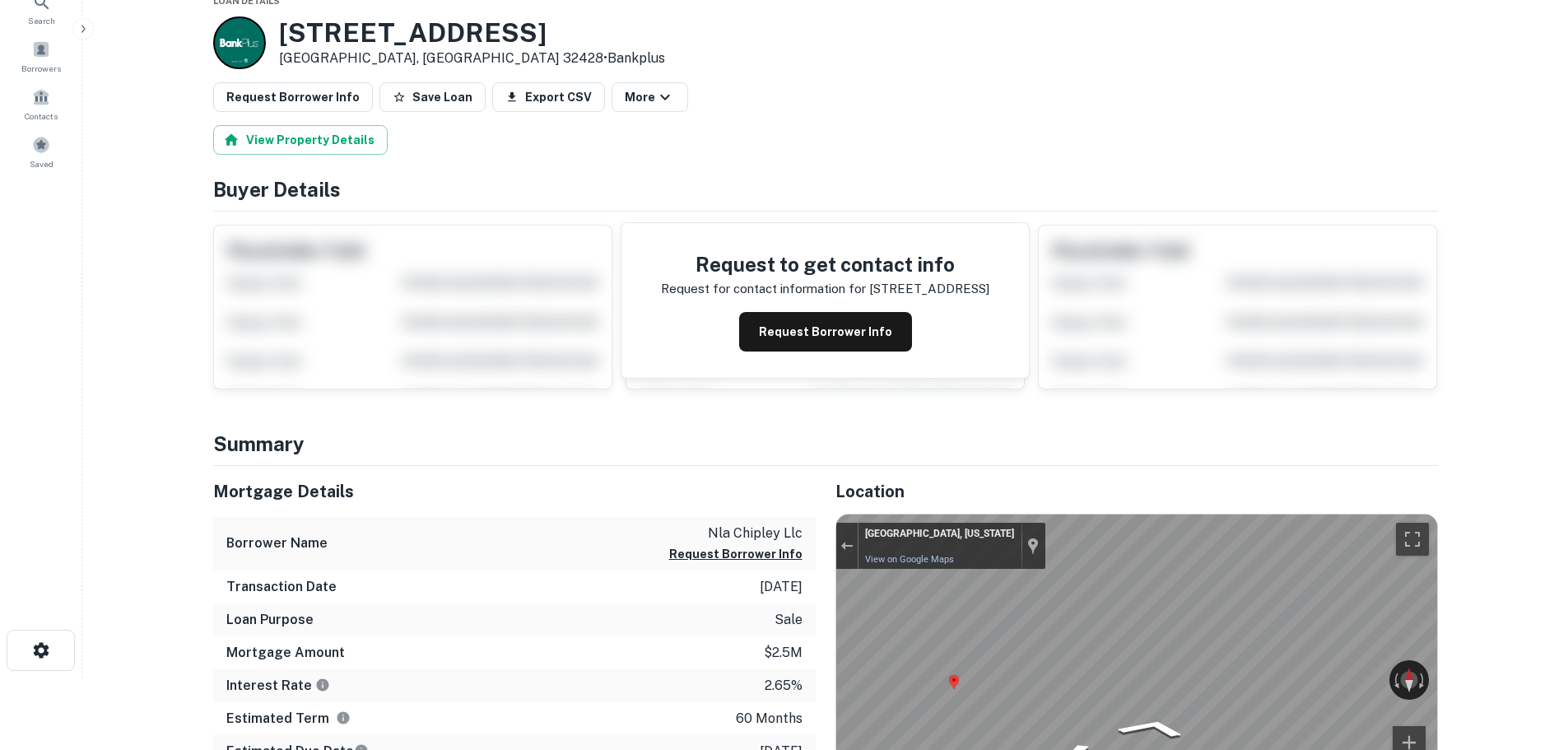
scroll to position [0, 0]
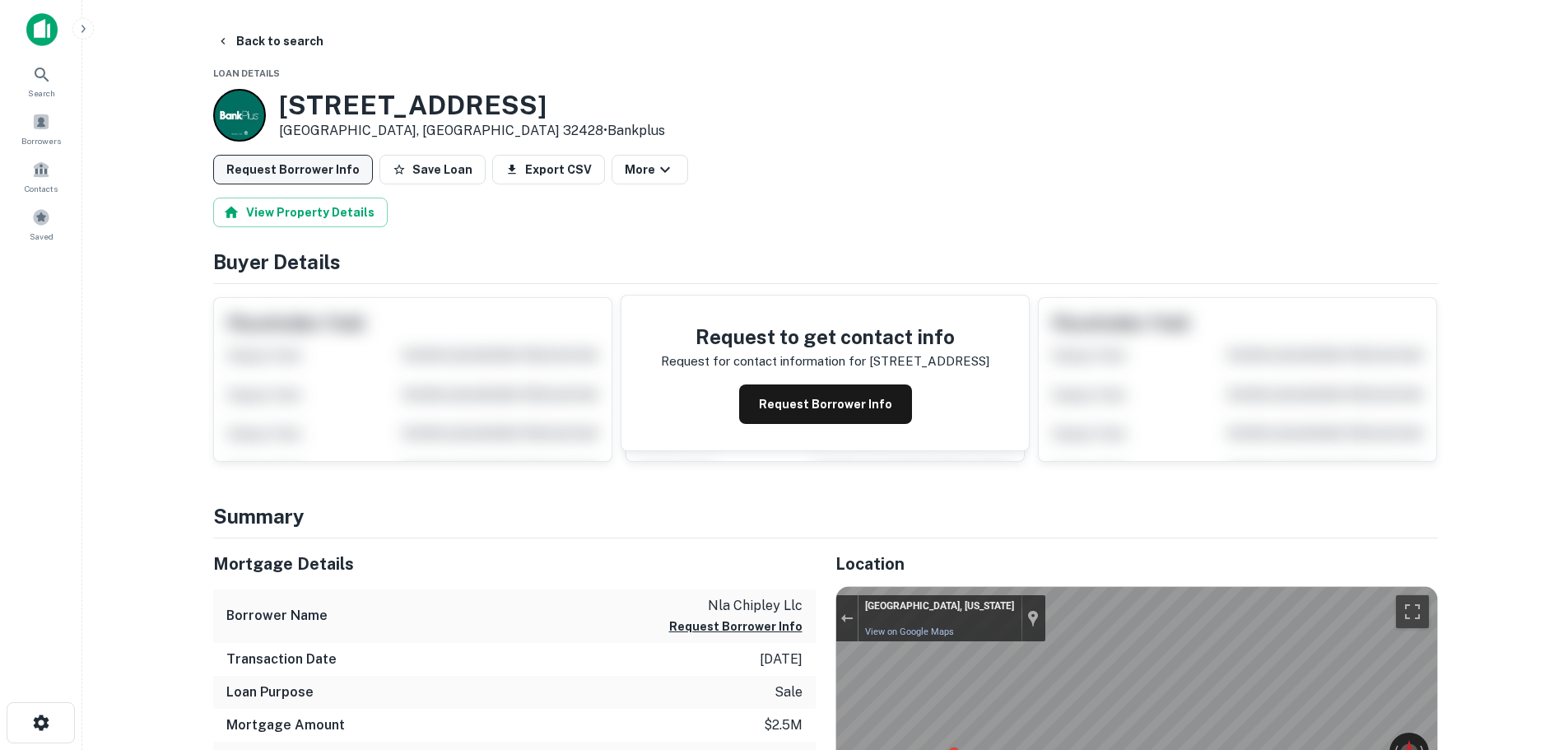
drag, startPoint x: 443, startPoint y: 157, endPoint x: 343, endPoint y: 169, distance: 100.7
click at [437, 160] on button "Save Loan" at bounding box center [433, 169] width 106 height 29
click at [319, 161] on button "Request Borrower Info" at bounding box center [293, 169] width 160 height 29
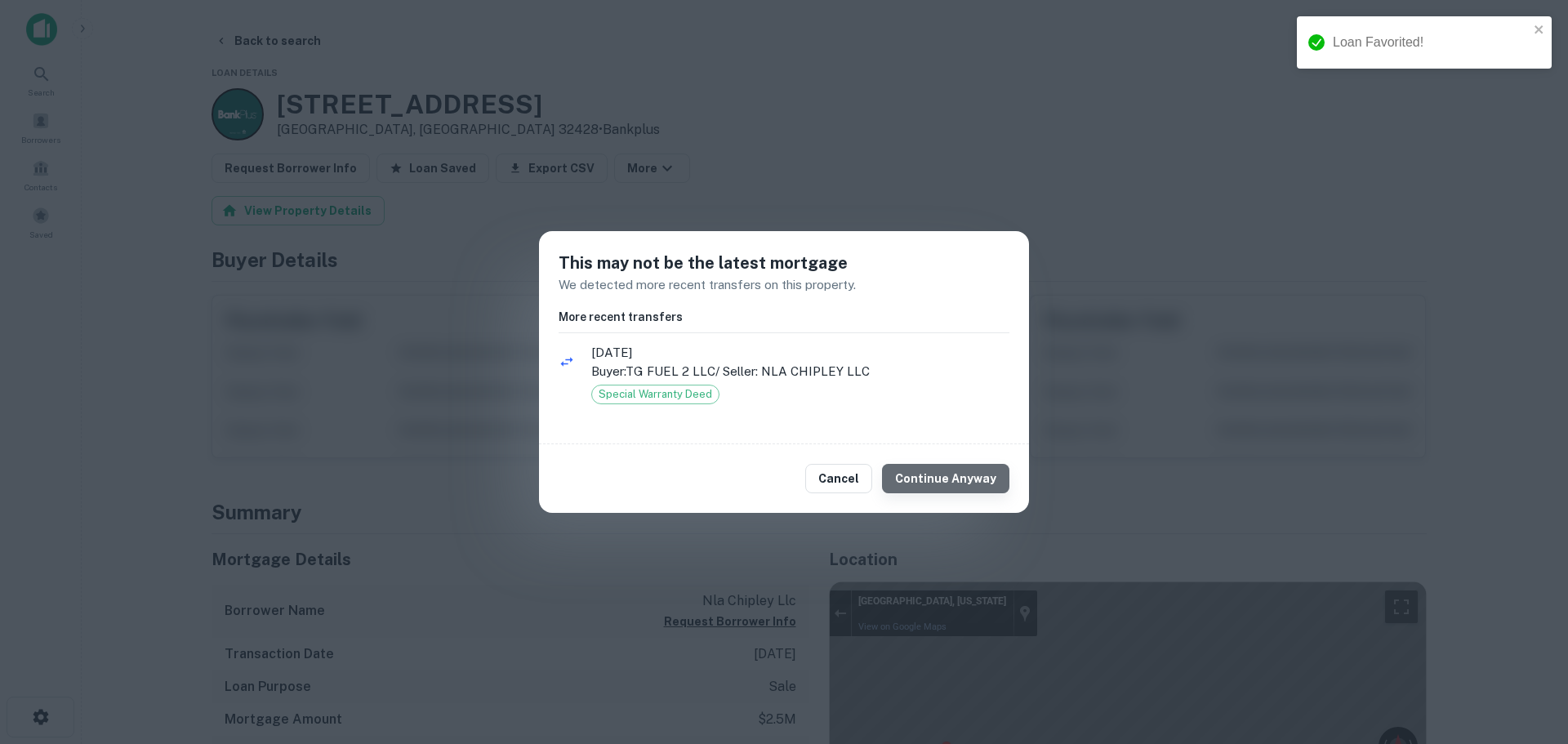
click at [991, 488] on button "Continue Anyway" at bounding box center [946, 478] width 128 height 29
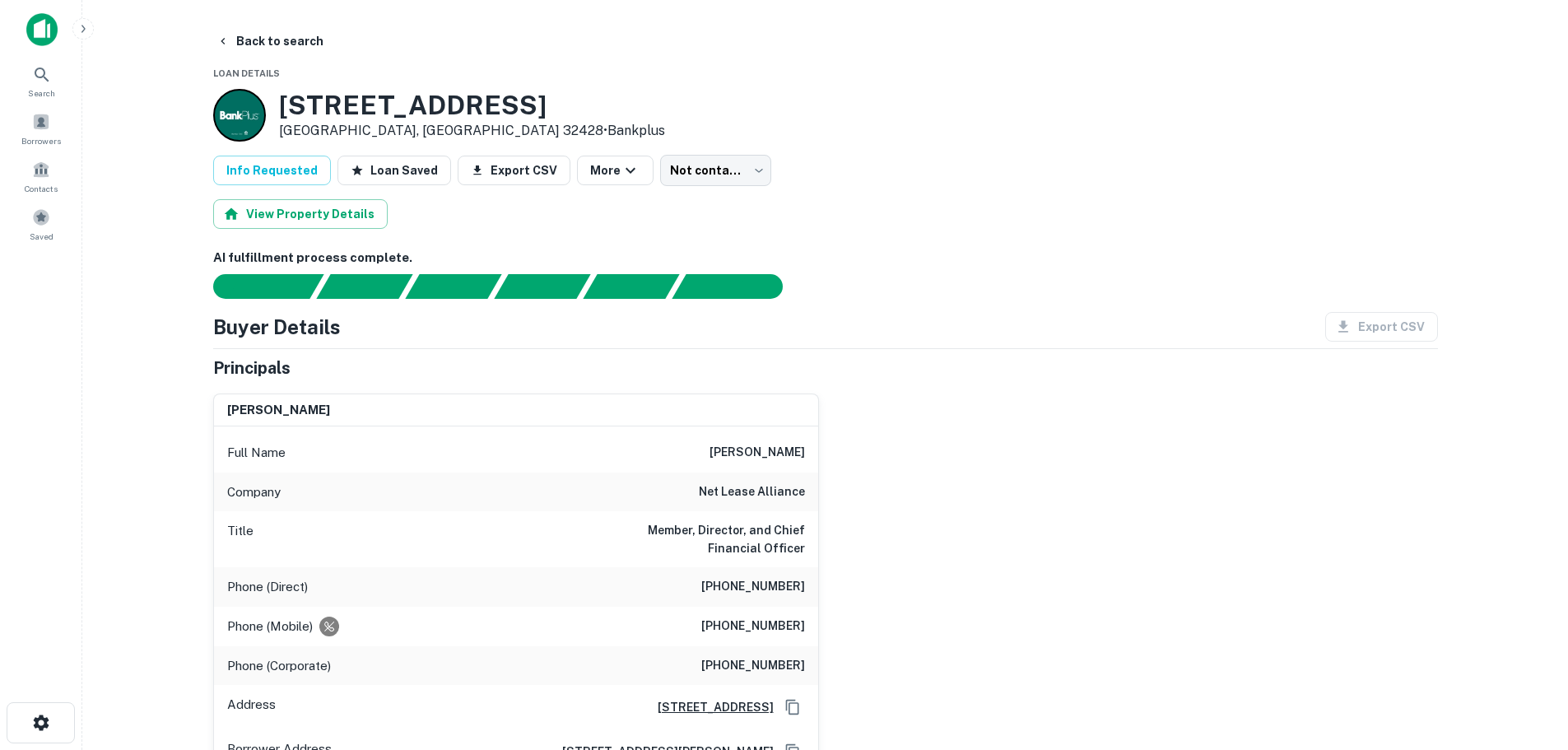
scroll to position [82, 0]
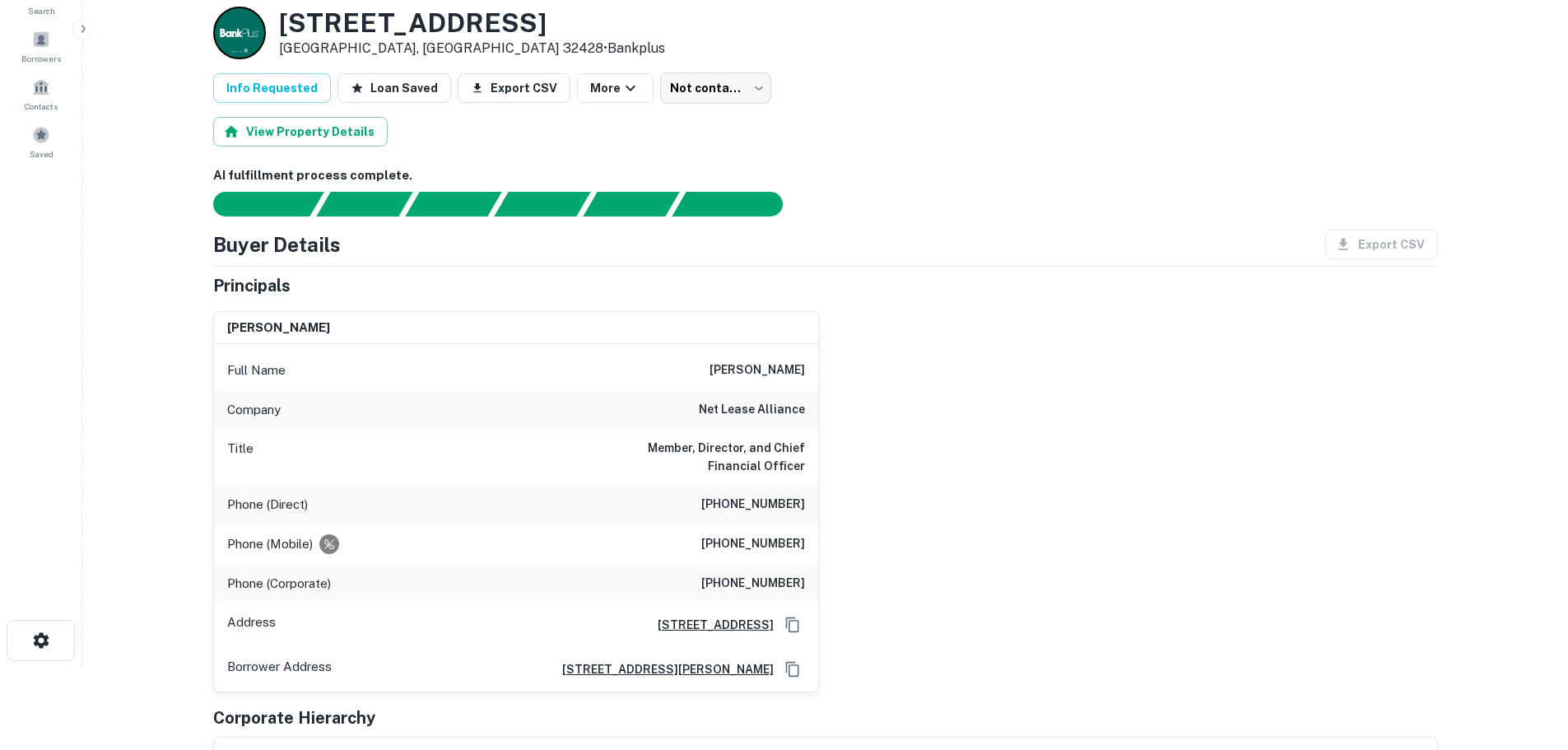
click at [772, 374] on h6 "samuel colson" at bounding box center [757, 370] width 96 height 20
copy h6 "samuel colson"
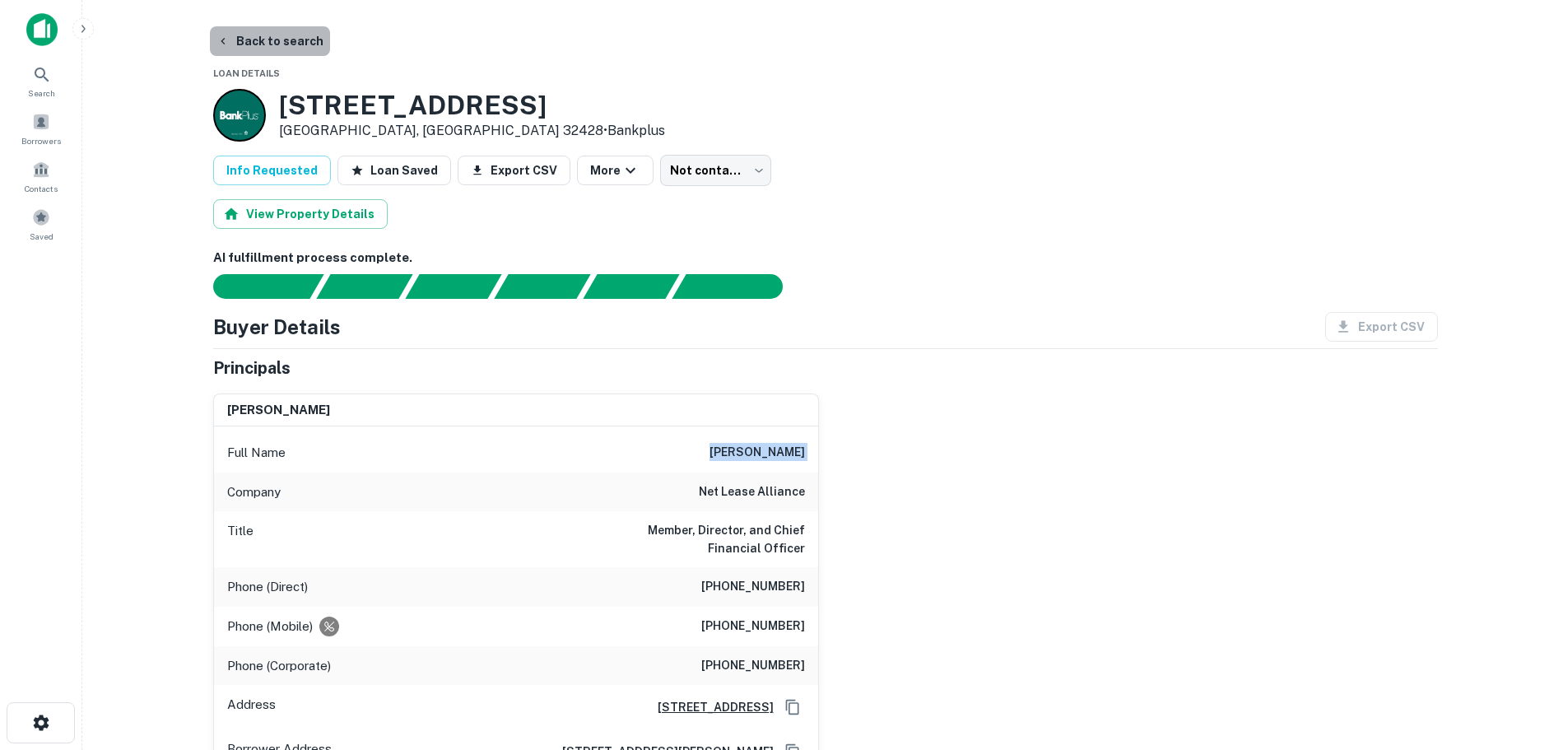
click at [274, 45] on button "Back to search" at bounding box center [270, 41] width 120 height 29
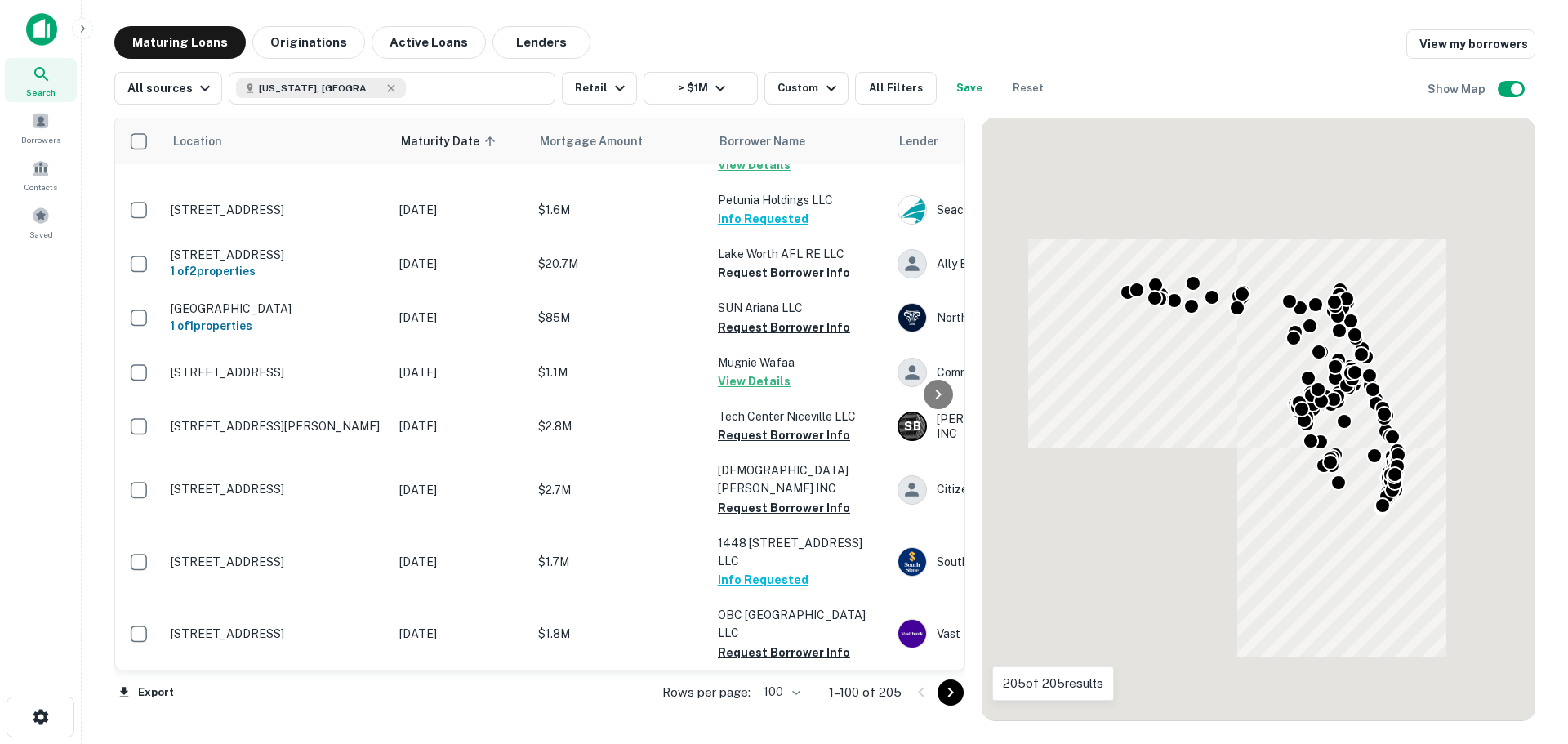
scroll to position [5305, 0]
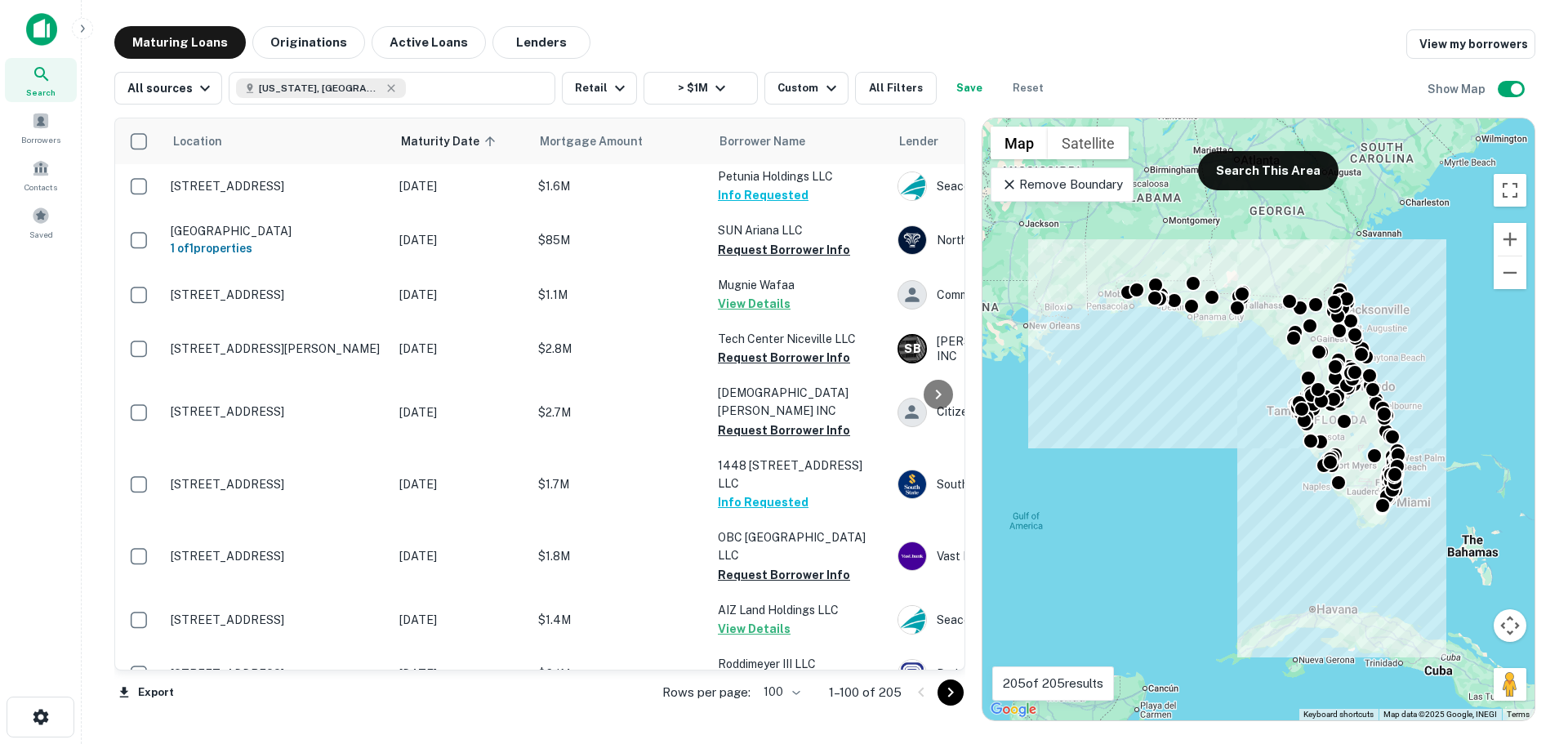
click at [946, 690] on icon "Go to next page" at bounding box center [950, 692] width 20 height 20
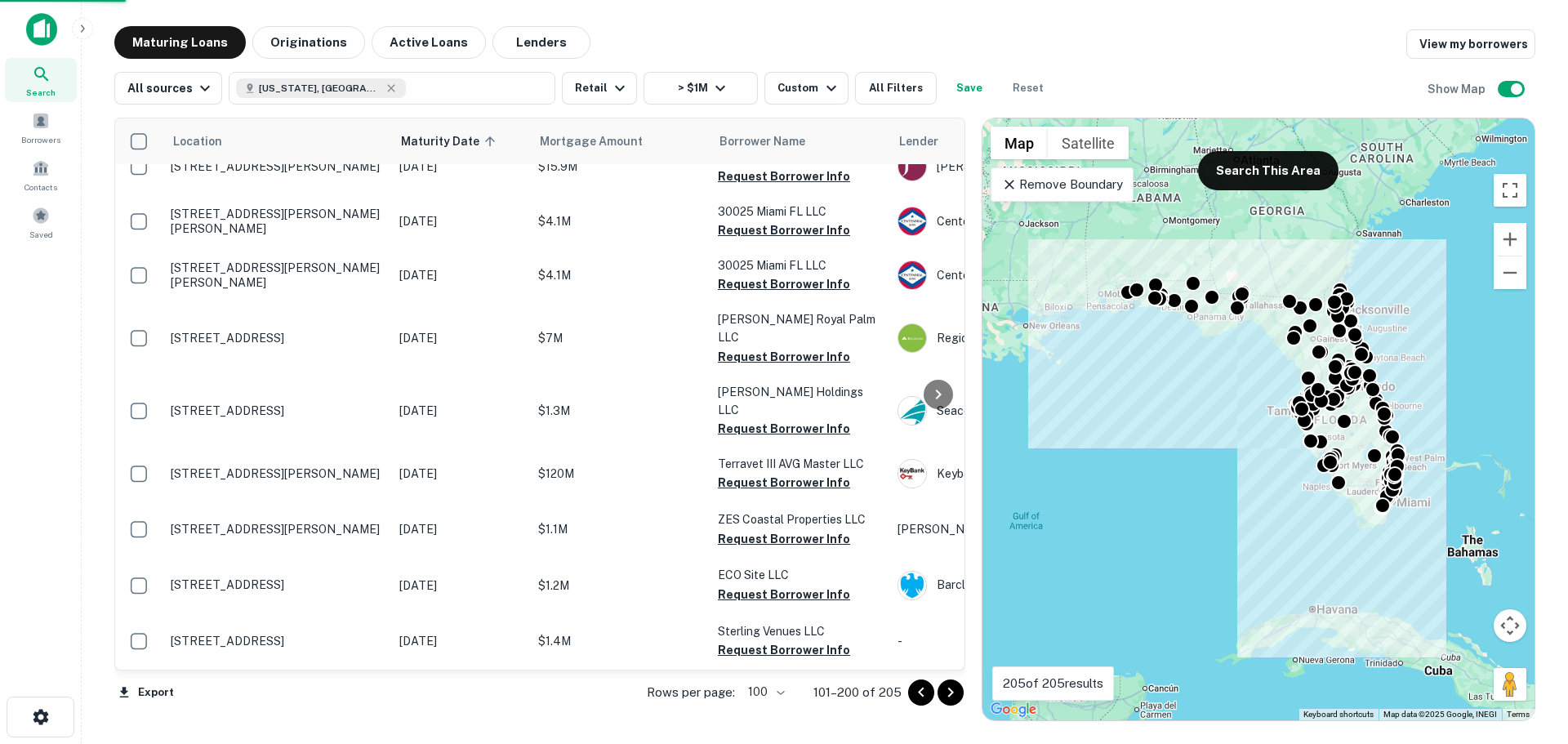
scroll to position [5305, 0]
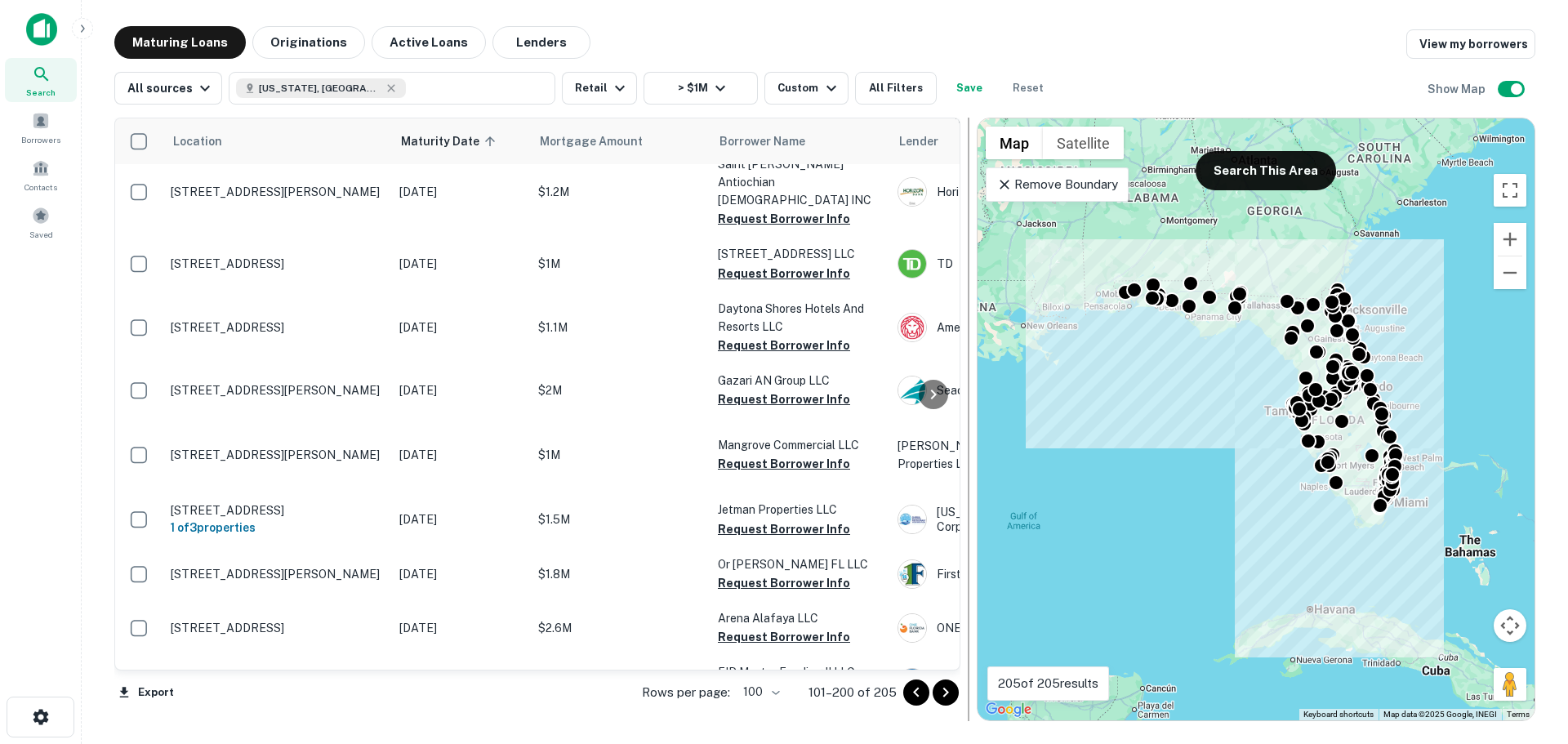
drag, startPoint x: 969, startPoint y: 624, endPoint x: 964, endPoint y: 531, distance: 93.1
click at [964, 531] on div at bounding box center [968, 419] width 16 height 603
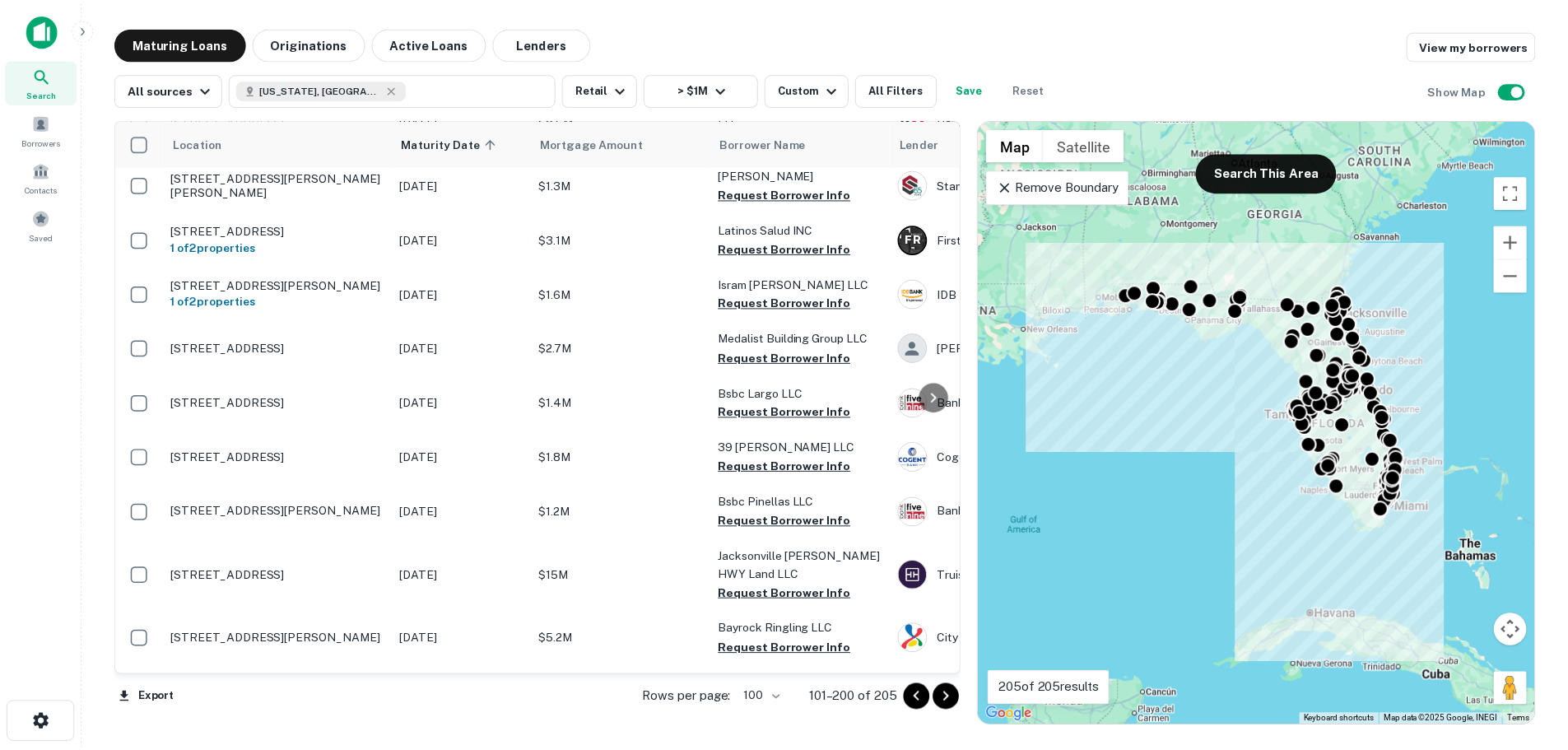
scroll to position [0, 0]
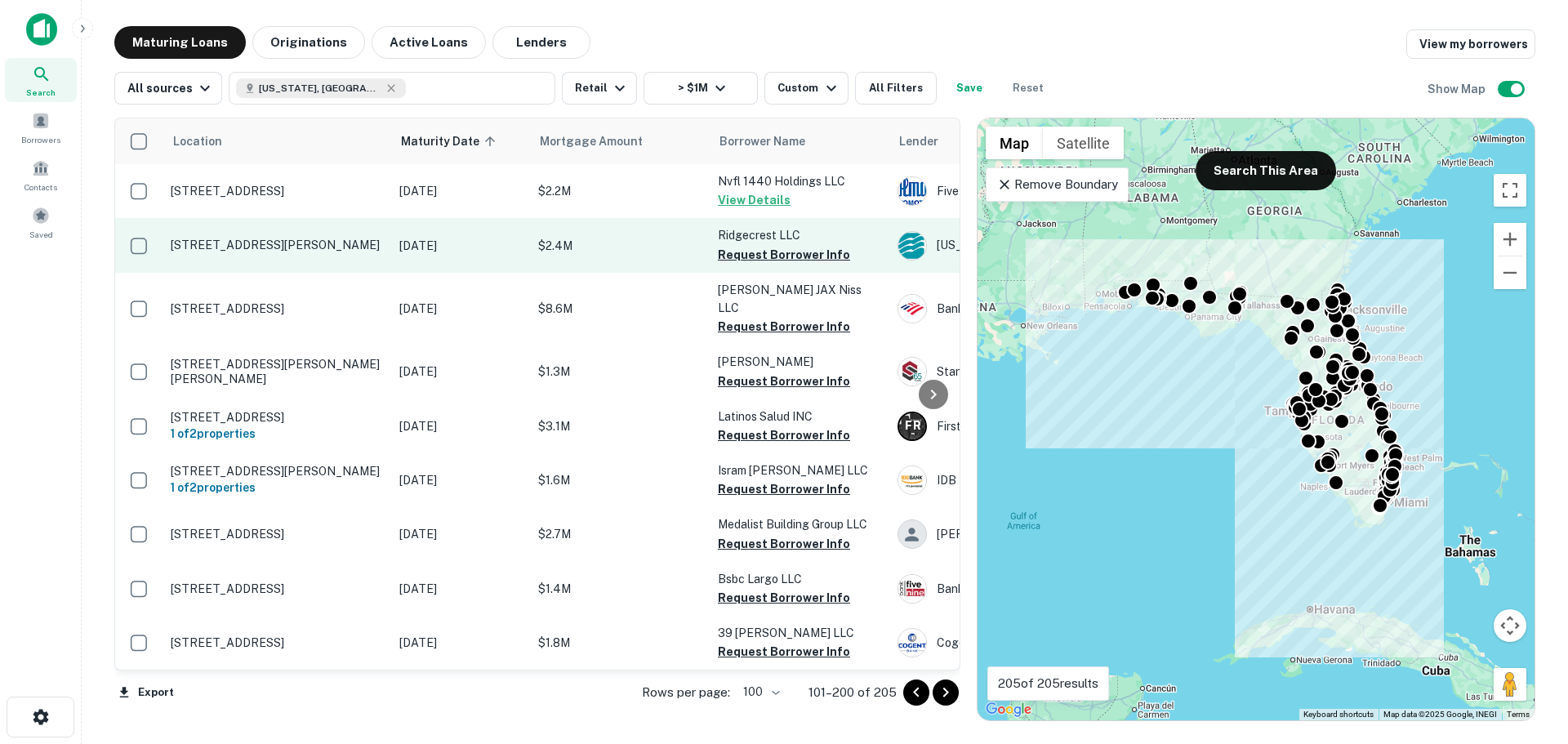
click at [272, 238] on p "[STREET_ADDRESS][PERSON_NAME]" at bounding box center [277, 245] width 212 height 15
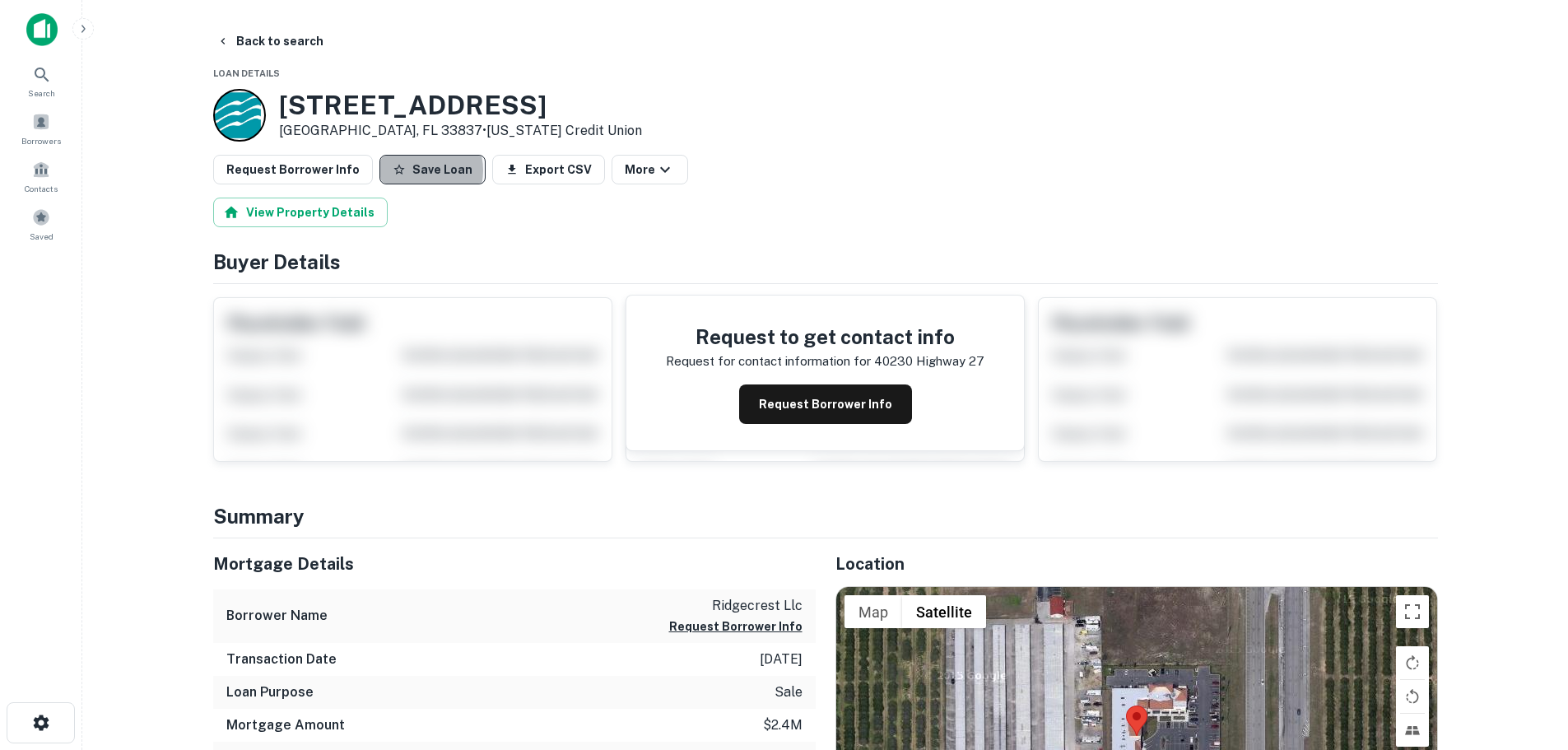
click at [404, 170] on button "Save Loan" at bounding box center [433, 169] width 106 height 29
click at [319, 170] on button "Request Borrower Info" at bounding box center [293, 169] width 160 height 29
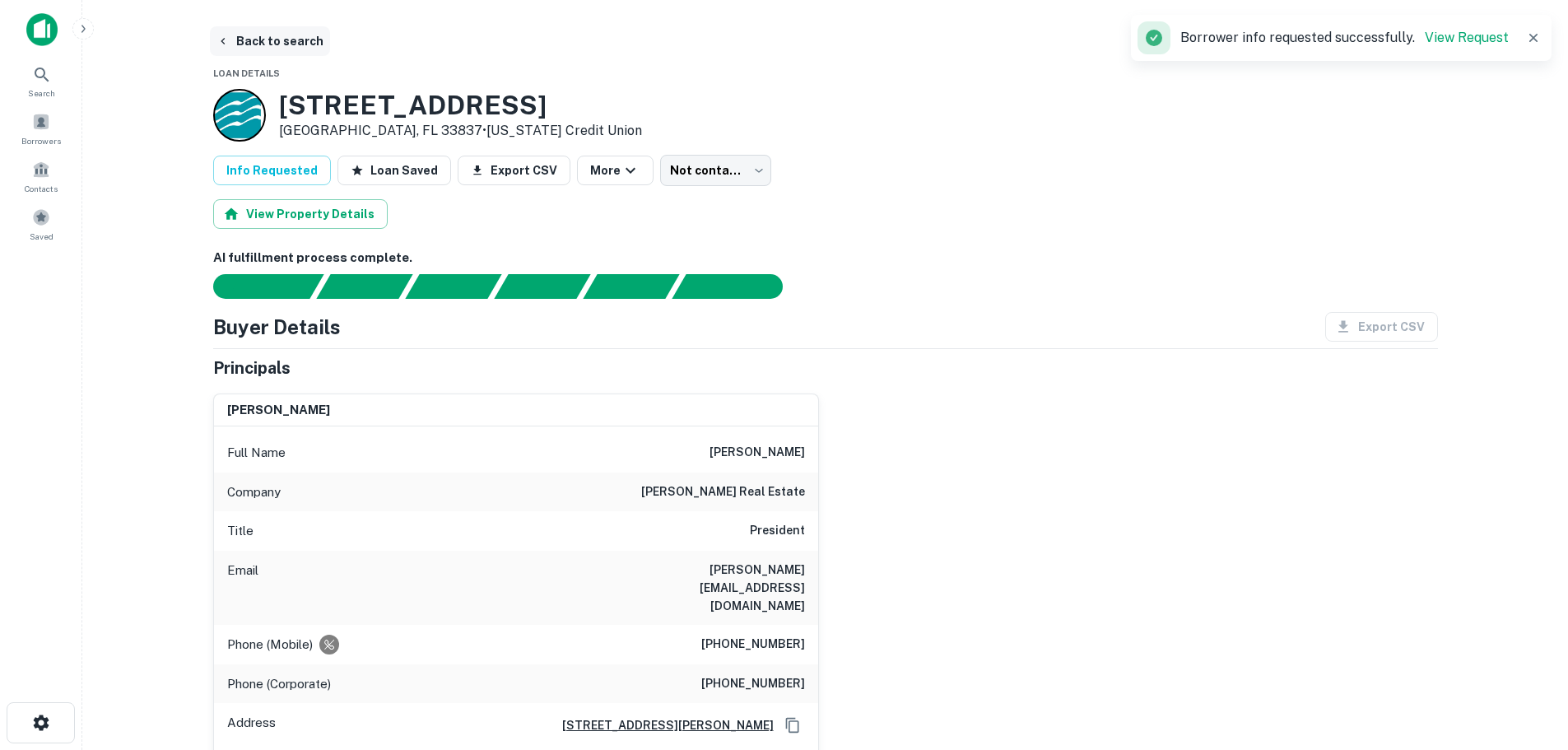
click at [296, 39] on button "Back to search" at bounding box center [270, 41] width 120 height 29
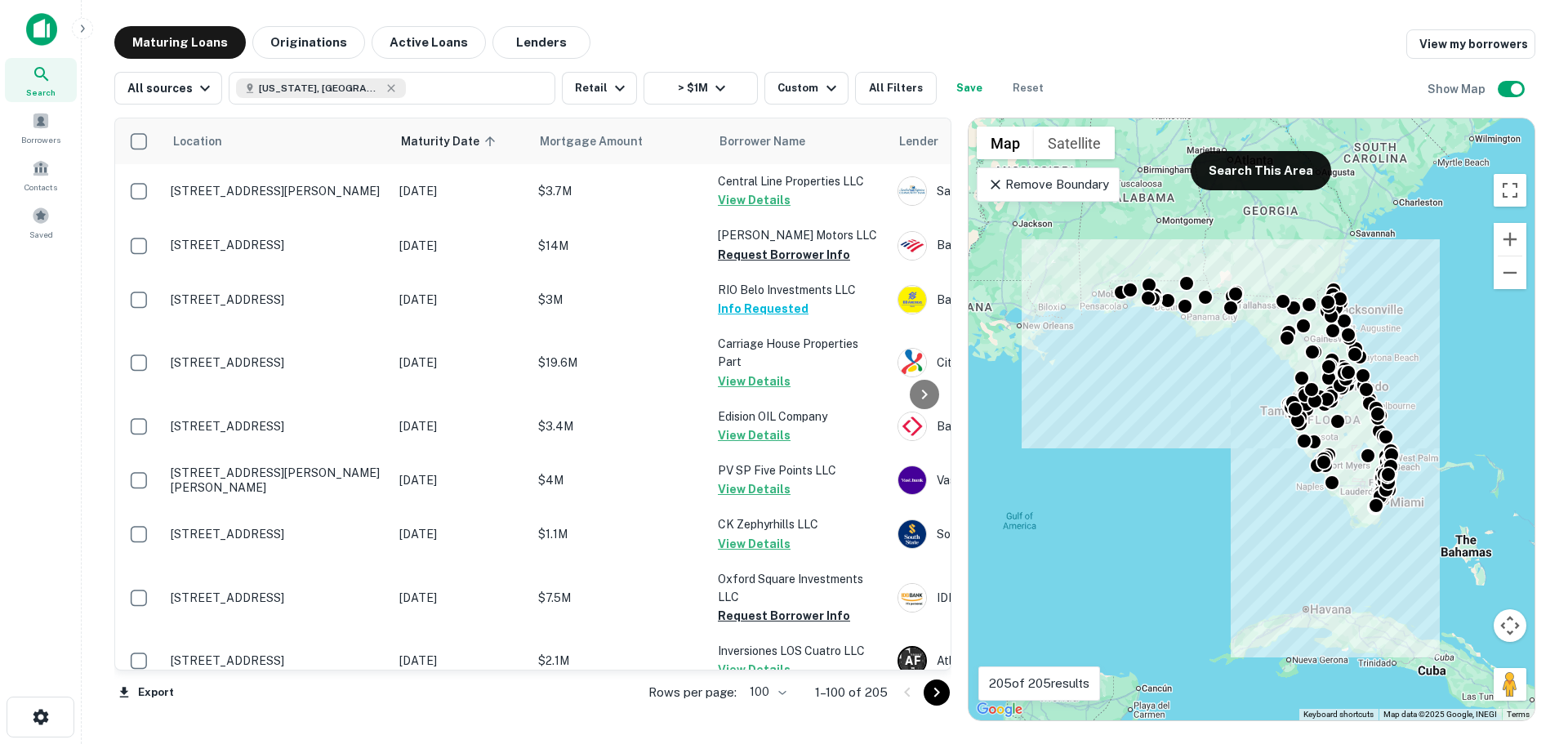
click at [940, 695] on icon "Go to next page" at bounding box center [937, 692] width 20 height 20
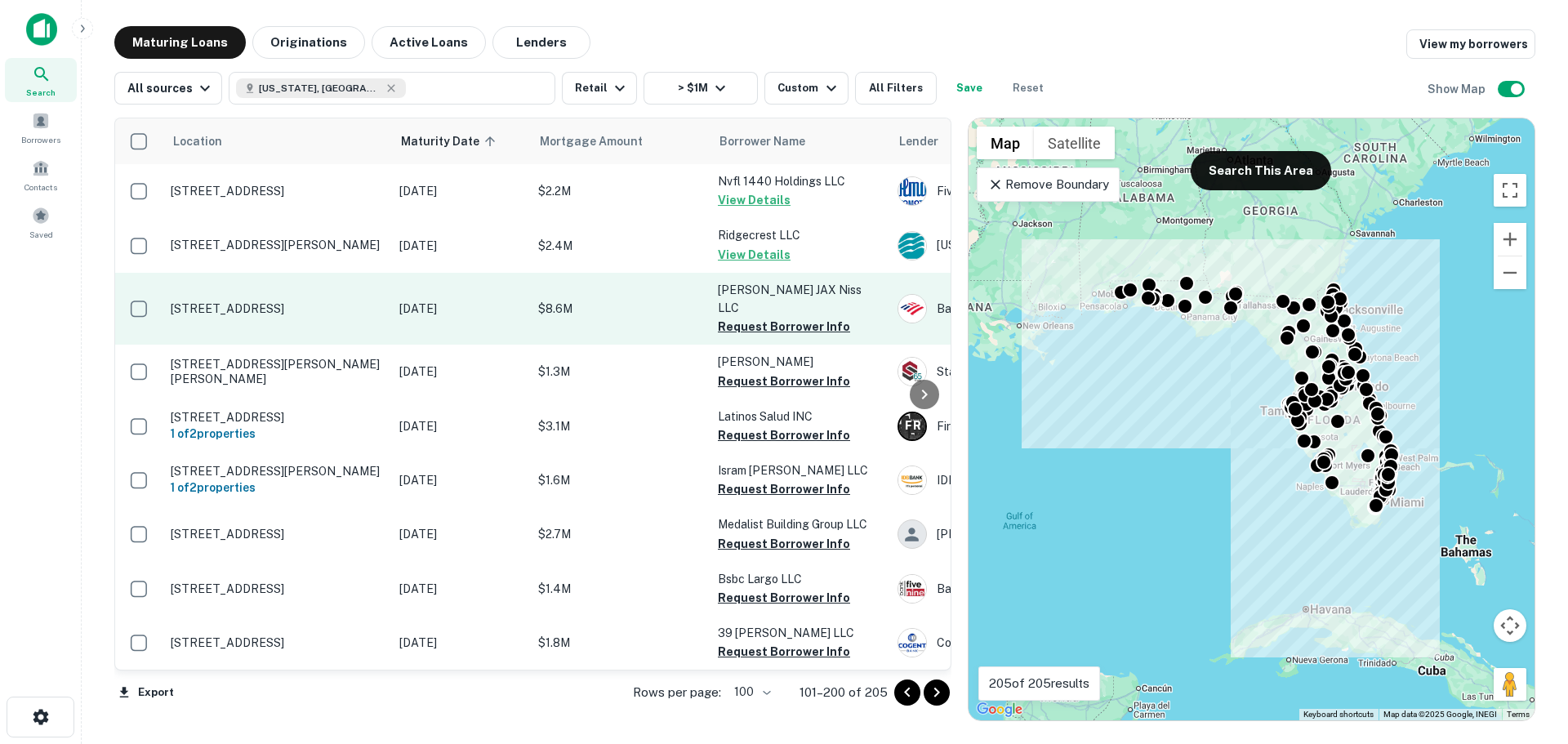
click at [278, 302] on p "[STREET_ADDRESS]" at bounding box center [277, 309] width 212 height 15
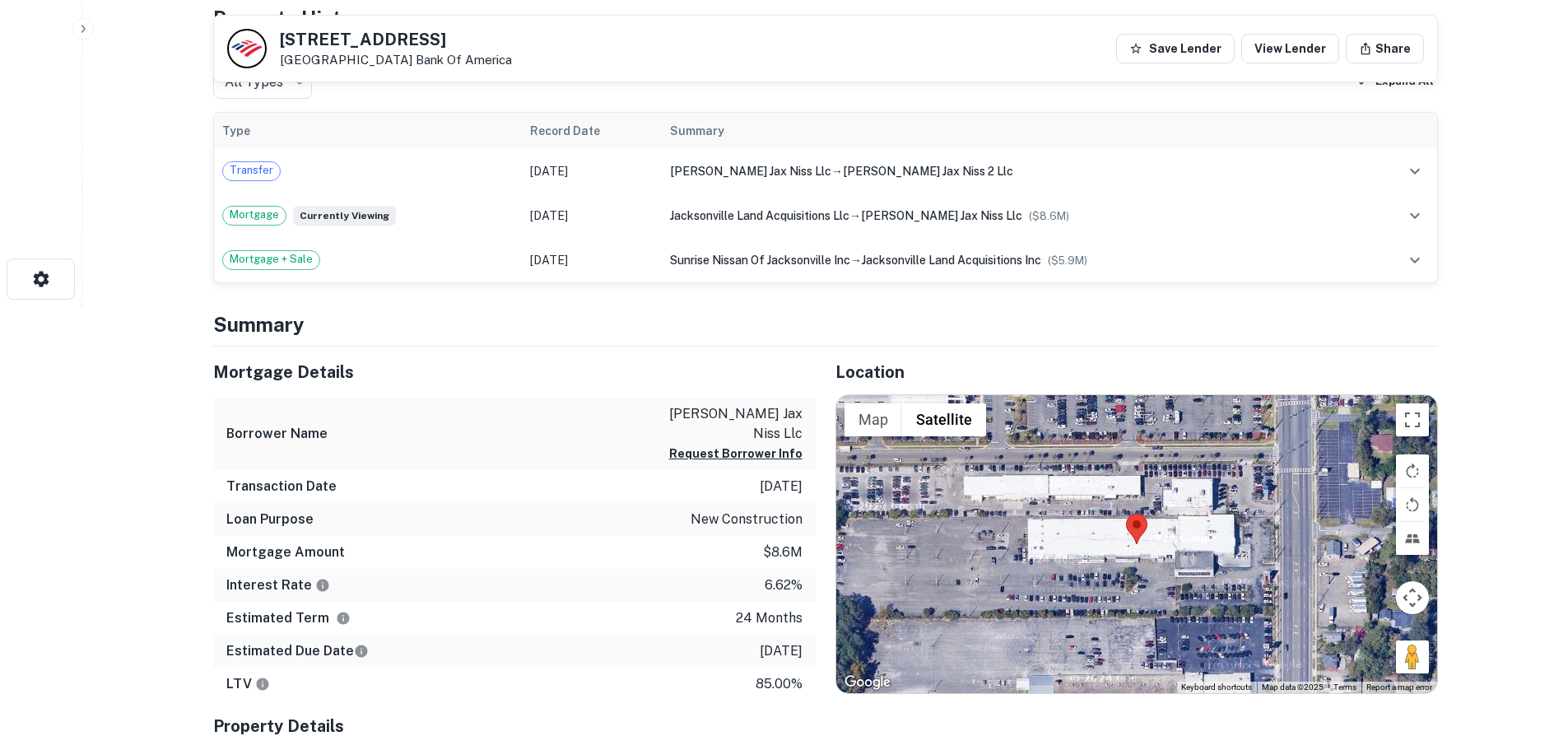
scroll to position [494, 0]
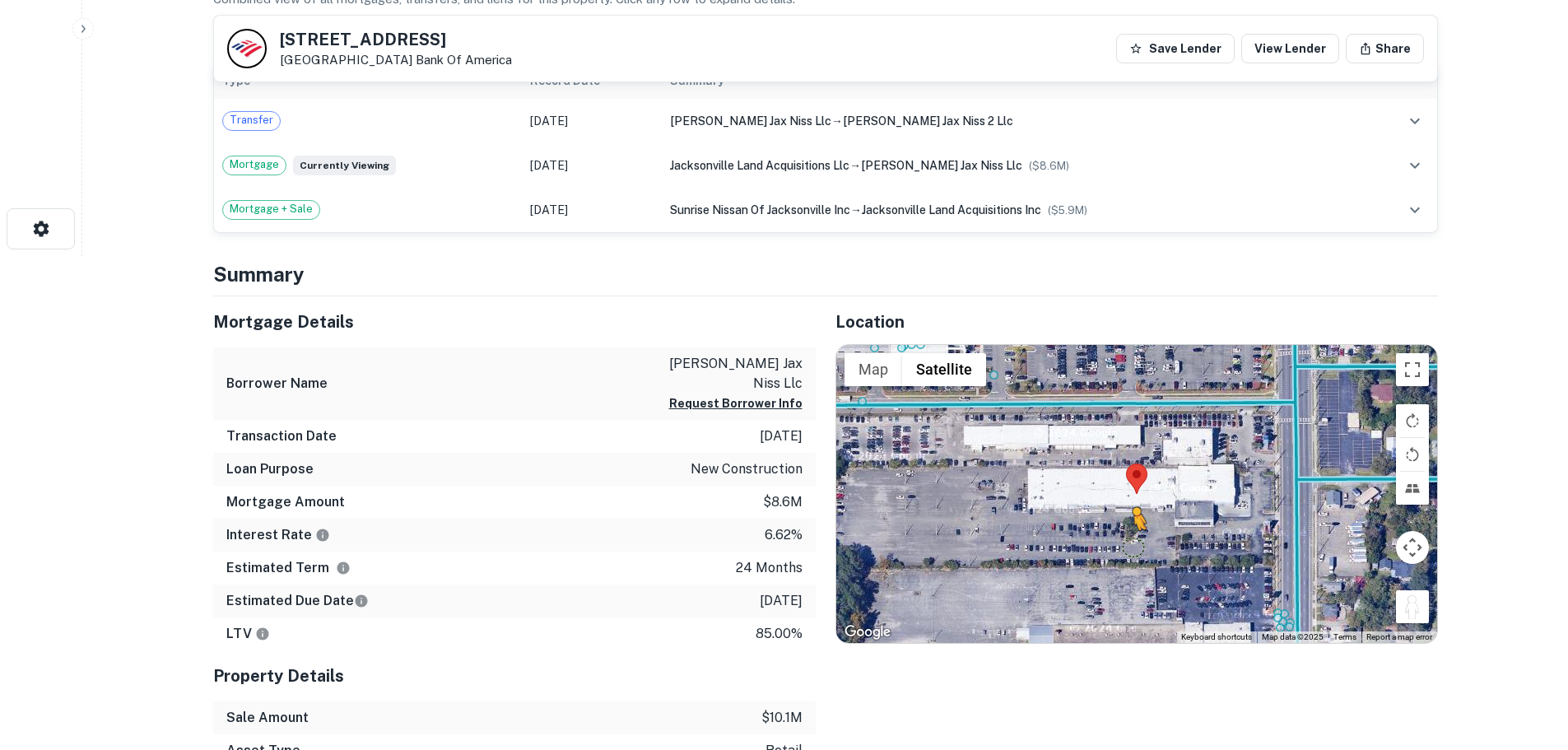
drag, startPoint x: 1426, startPoint y: 601, endPoint x: 1131, endPoint y: 545, distance: 300.3
click at [1131, 545] on div "To activate drag with keyboard, press Alt + Enter. Once in keyboard drag state,…" at bounding box center [1136, 493] width 601 height 298
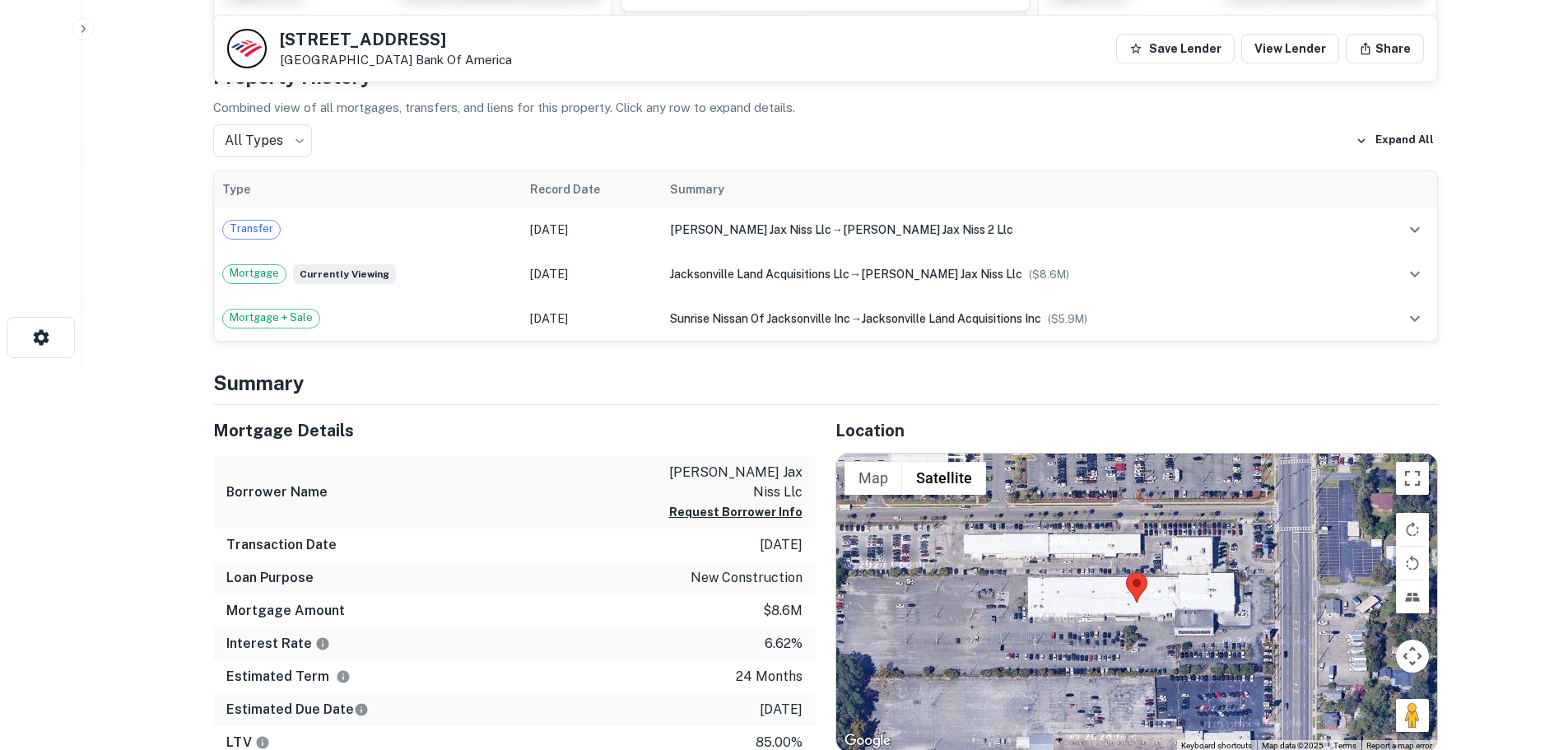
scroll to position [330, 0]
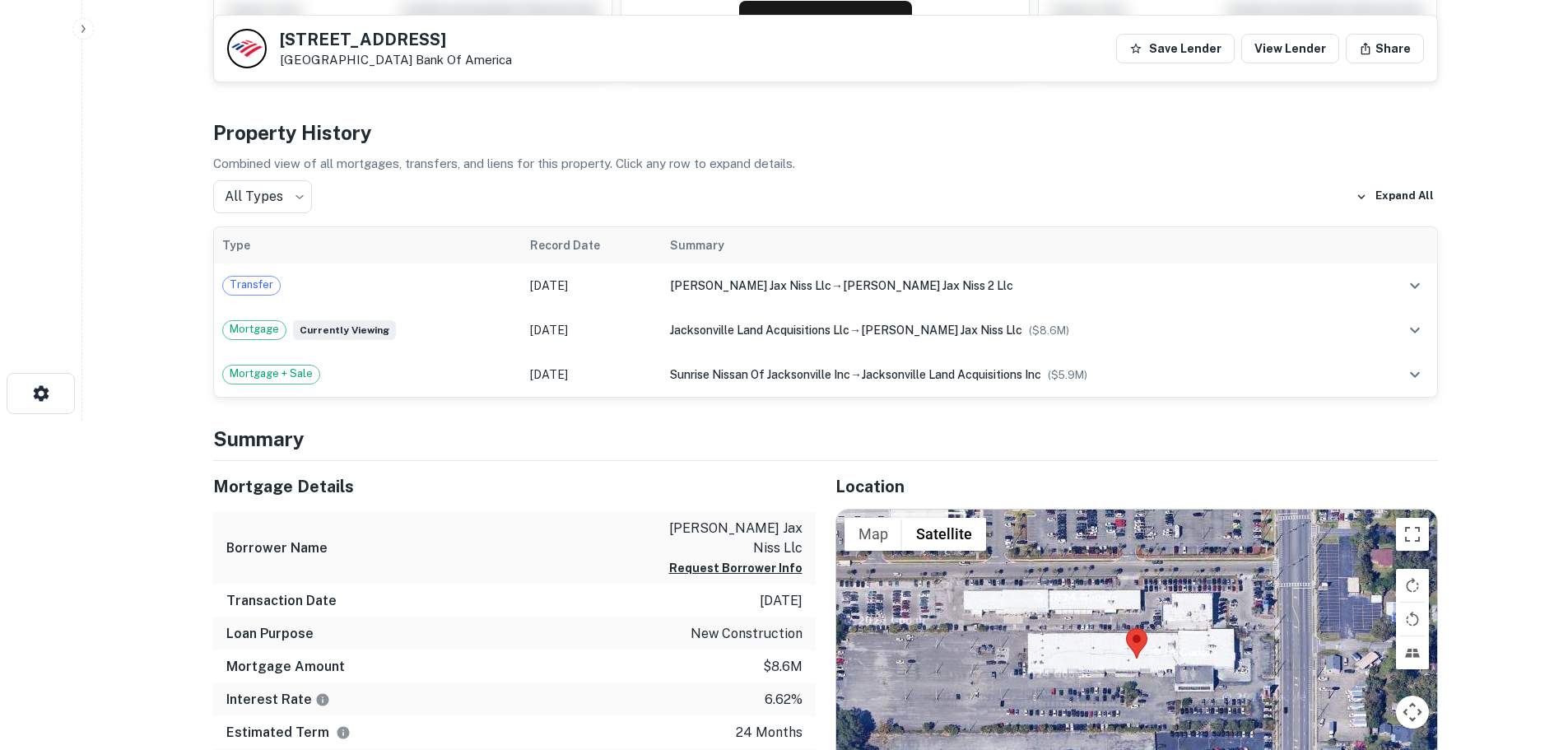
click at [366, 41] on h5 "1726 Cassat Ave" at bounding box center [396, 39] width 232 height 16
copy h5 "1726 Cassat Ave"
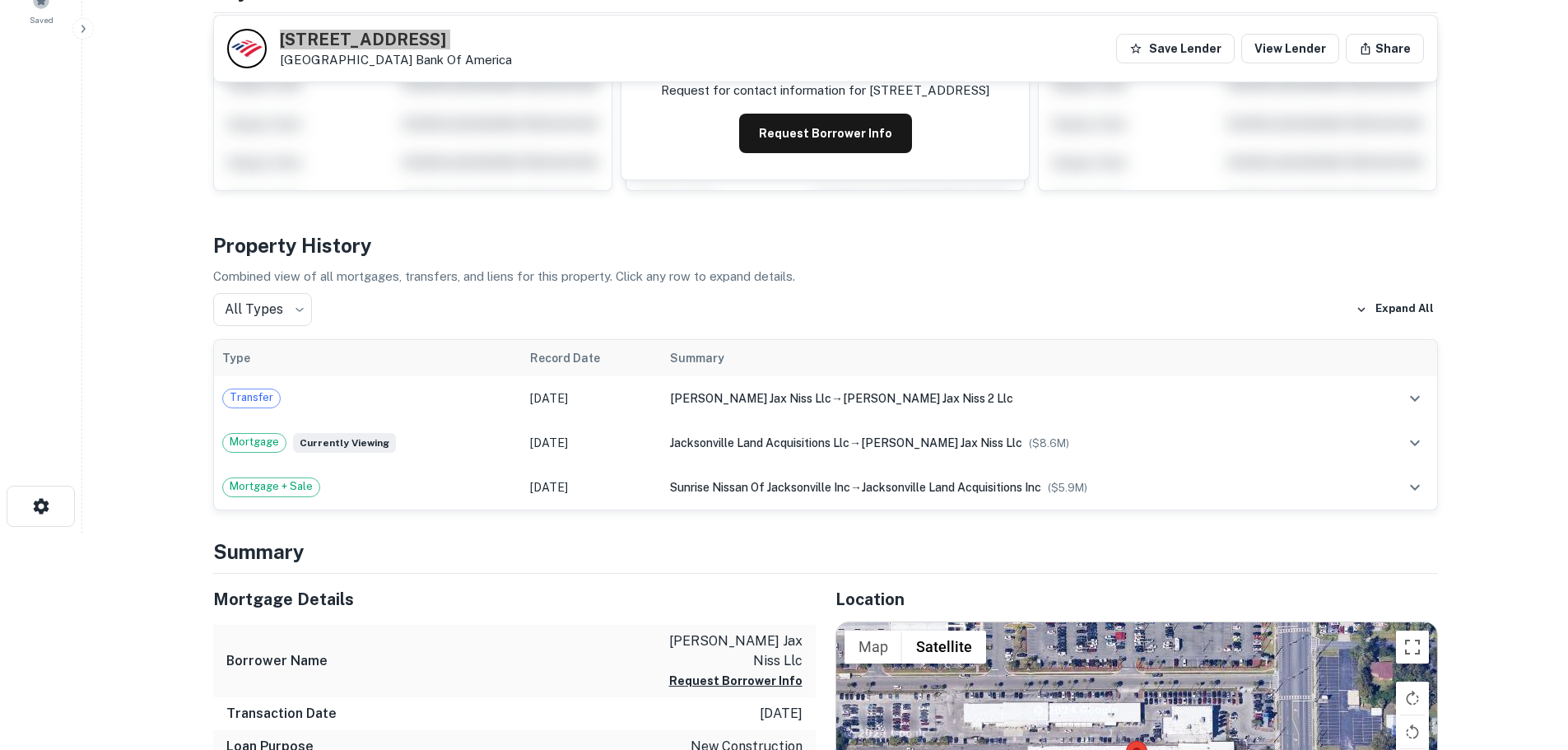
scroll to position [0, 0]
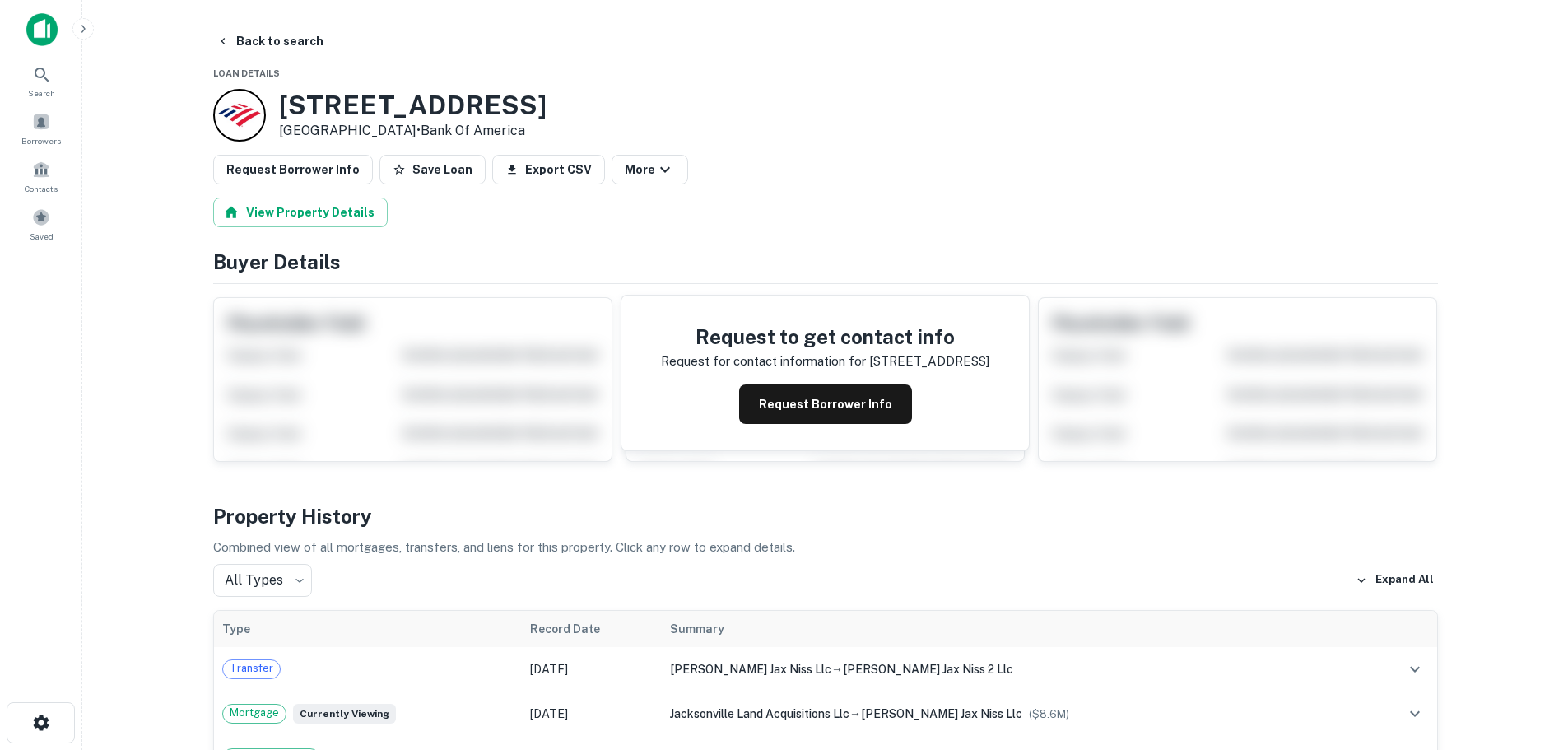
drag, startPoint x: 441, startPoint y: 170, endPoint x: 365, endPoint y: 169, distance: 76.0
click at [438, 170] on button "Save Loan" at bounding box center [433, 169] width 106 height 29
click at [350, 167] on button "Request Borrower Info" at bounding box center [293, 169] width 160 height 29
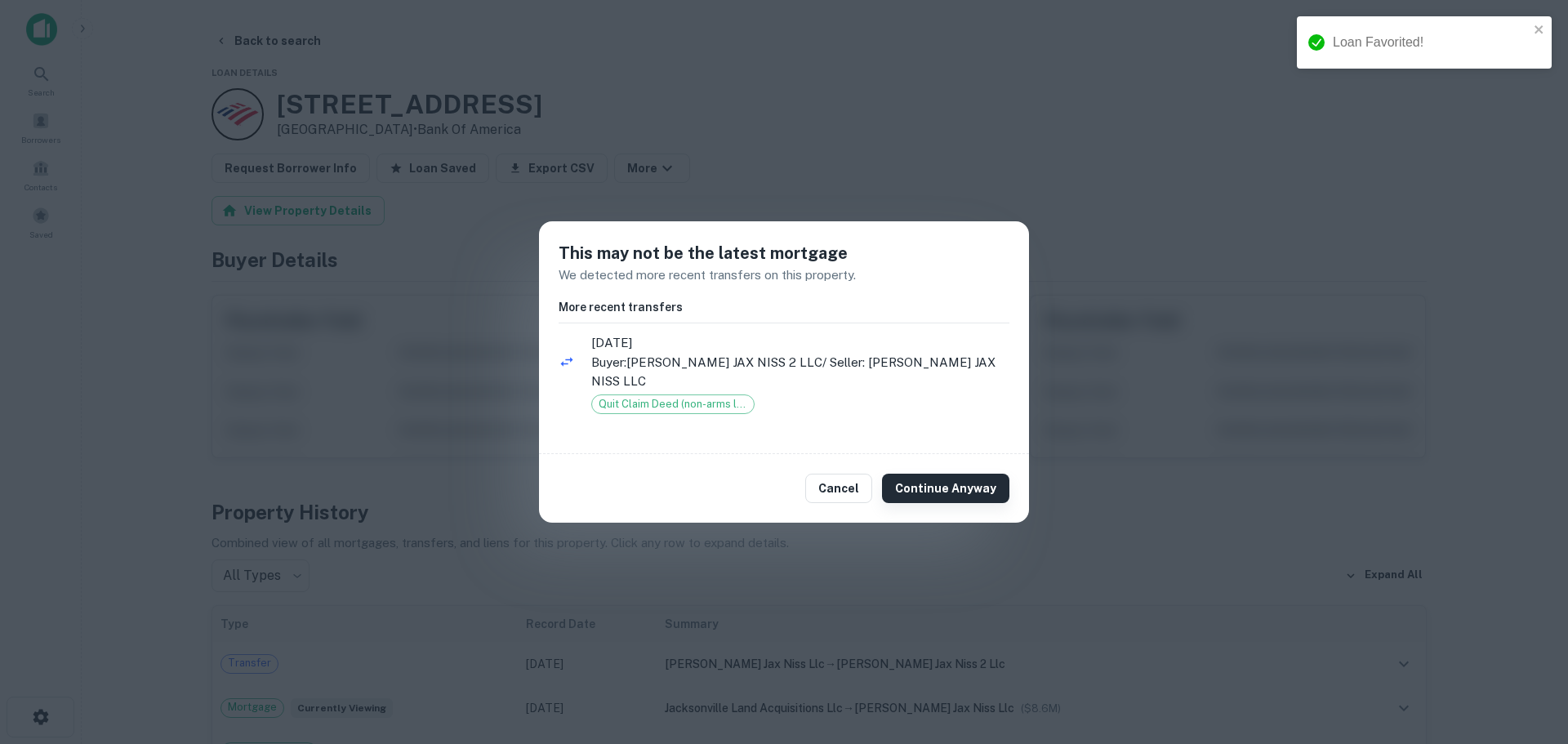
click at [954, 484] on button "Continue Anyway" at bounding box center [946, 488] width 128 height 29
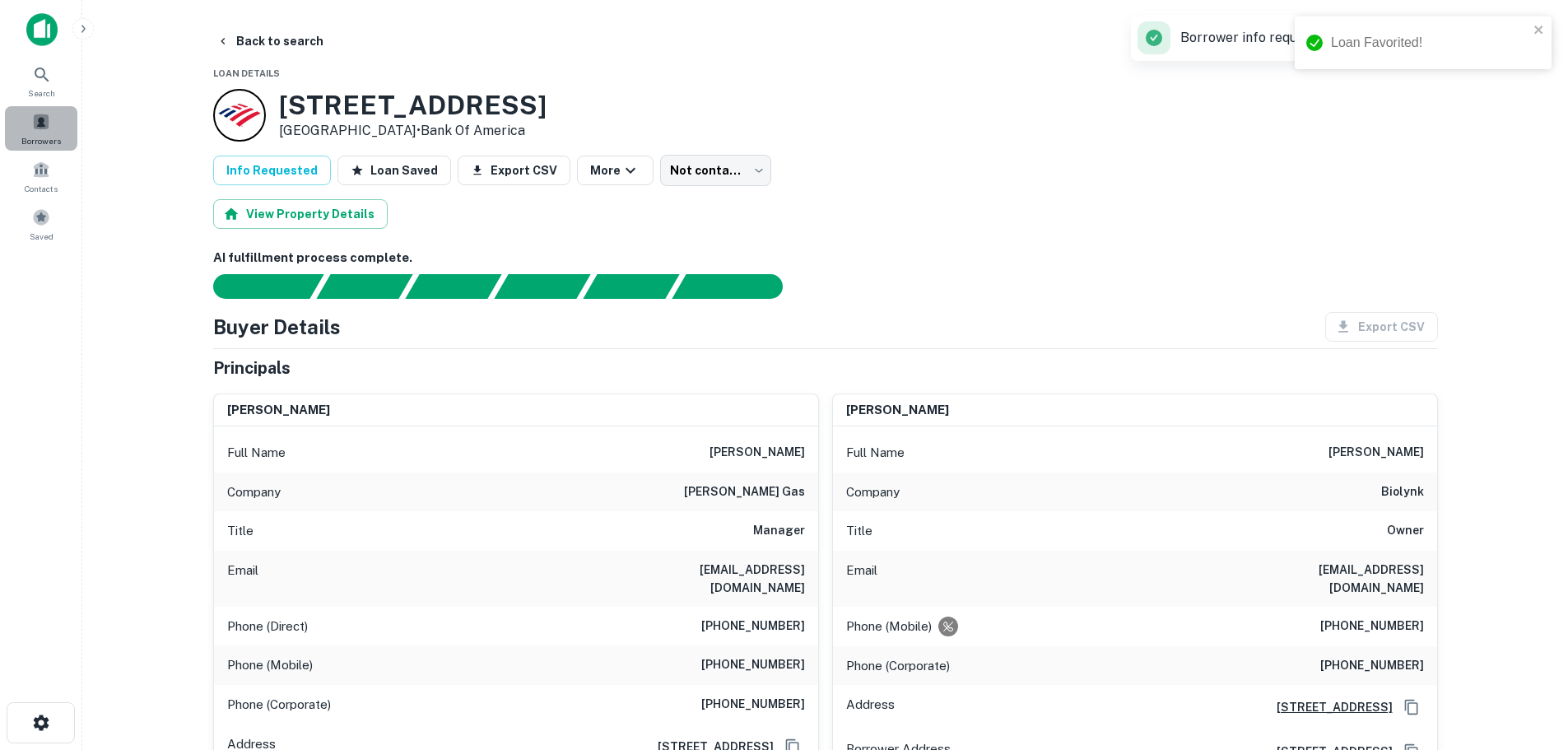
click at [38, 129] on span at bounding box center [41, 121] width 18 height 18
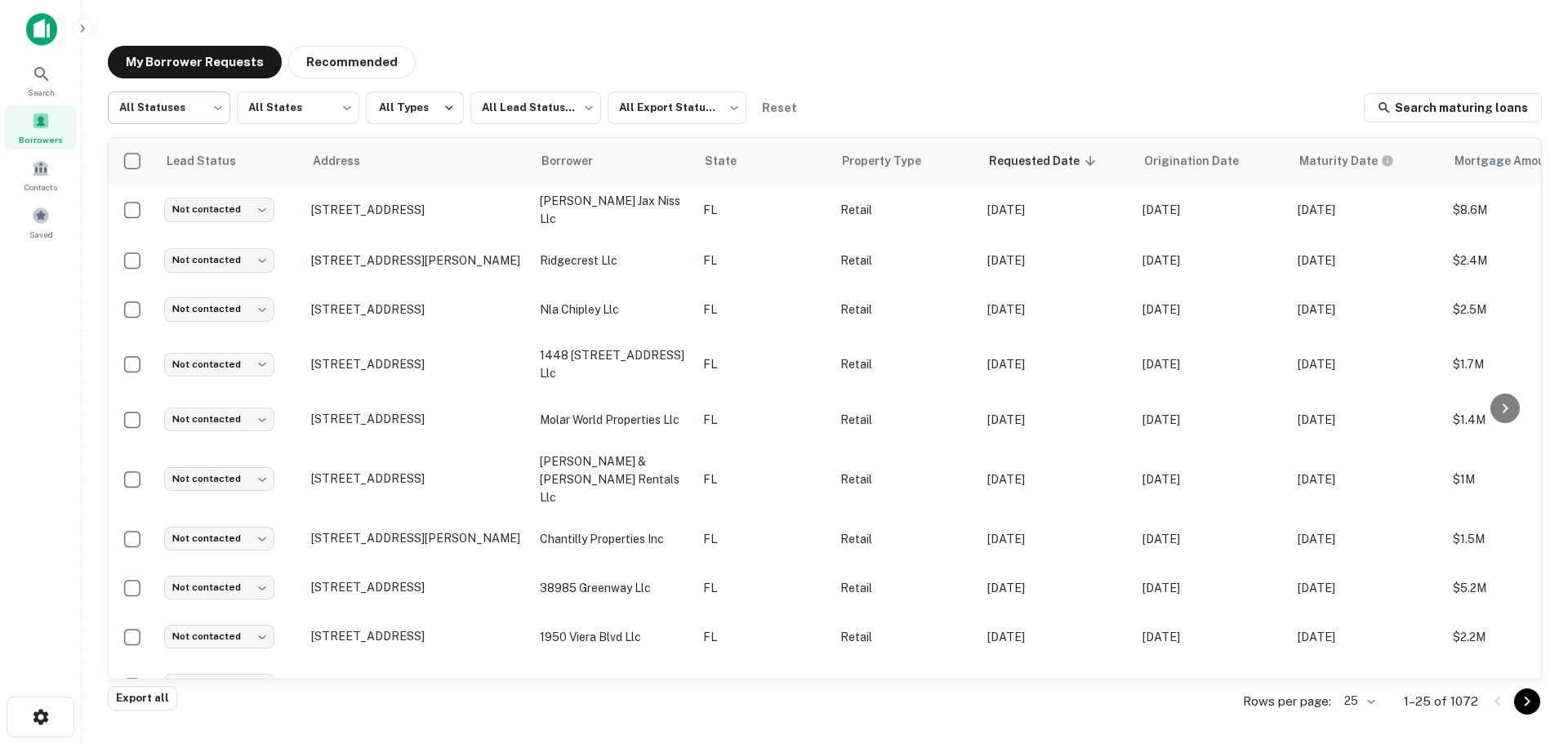
click at [202, 118] on body "Search Borrowers Contacts Saved My Borrower Requests Recommended All Statuses *…" at bounding box center [784, 372] width 1568 height 744
click at [167, 196] on li "Fulfilled" at bounding box center [169, 209] width 122 height 29
type input "*********"
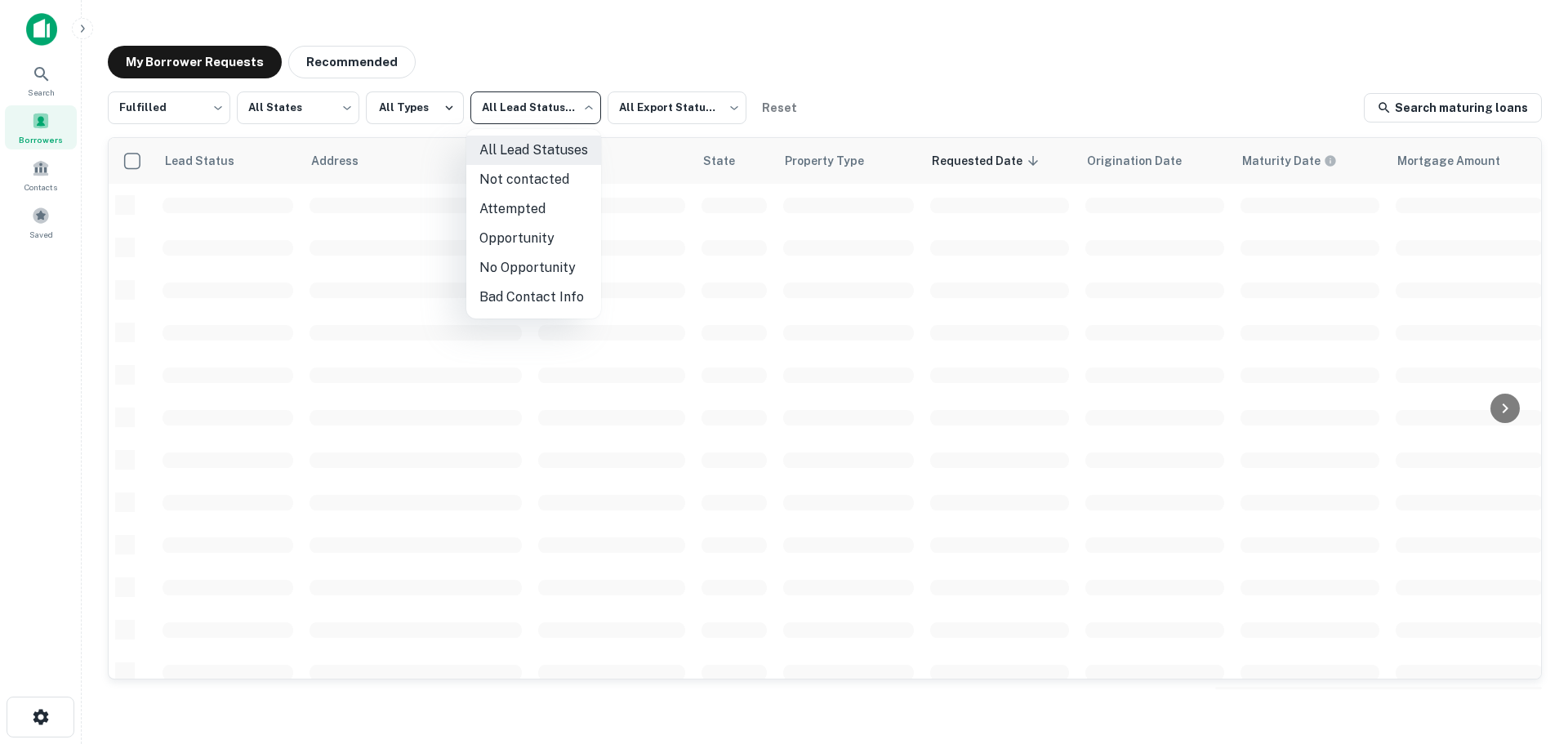
click at [527, 101] on body "Search Borrowers Contacts Saved My Borrower Requests Recommended Fulfilled ****…" at bounding box center [784, 372] width 1568 height 744
click at [516, 170] on li "Not contacted" at bounding box center [533, 179] width 134 height 29
type input "****"
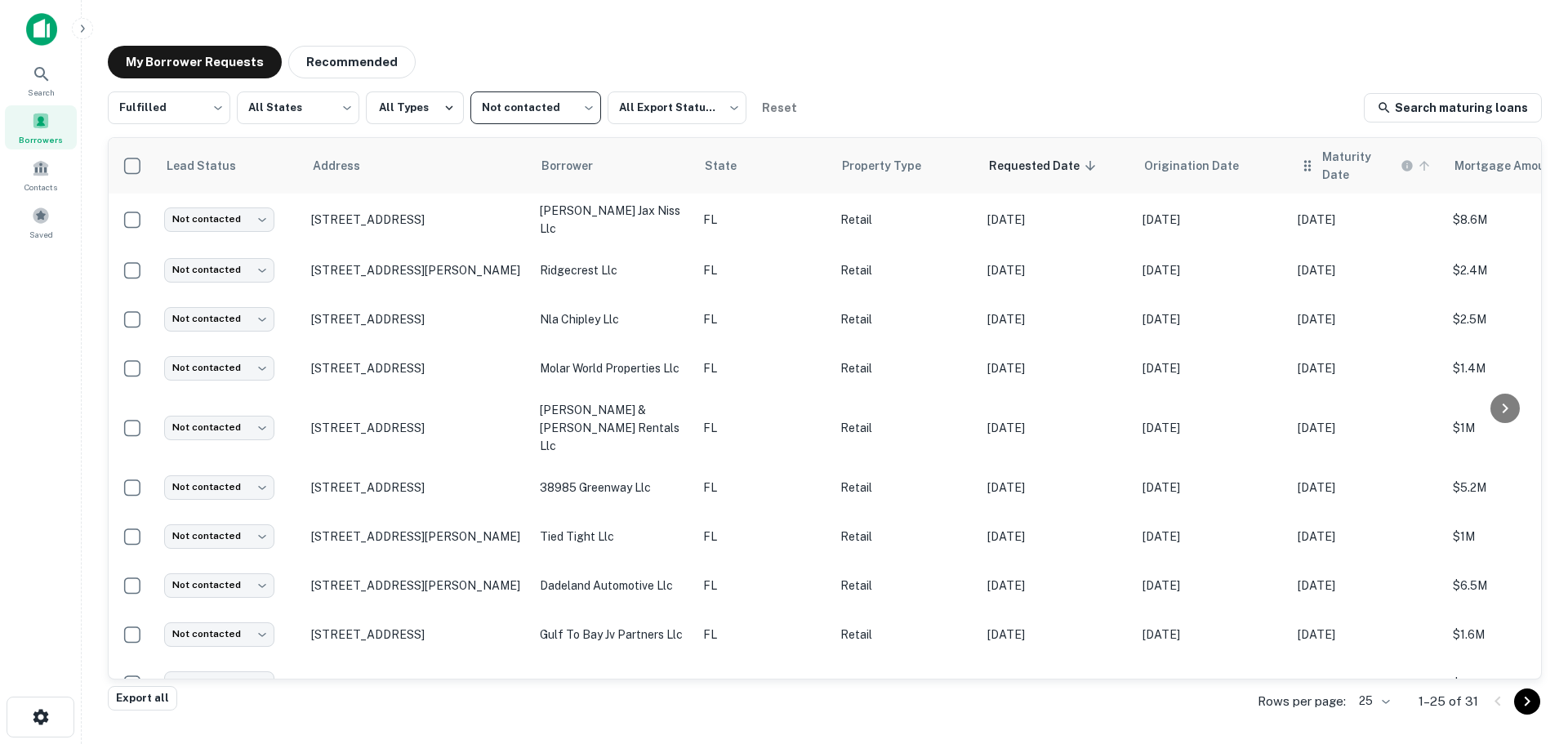
click at [1417, 160] on icon at bounding box center [1424, 166] width 15 height 15
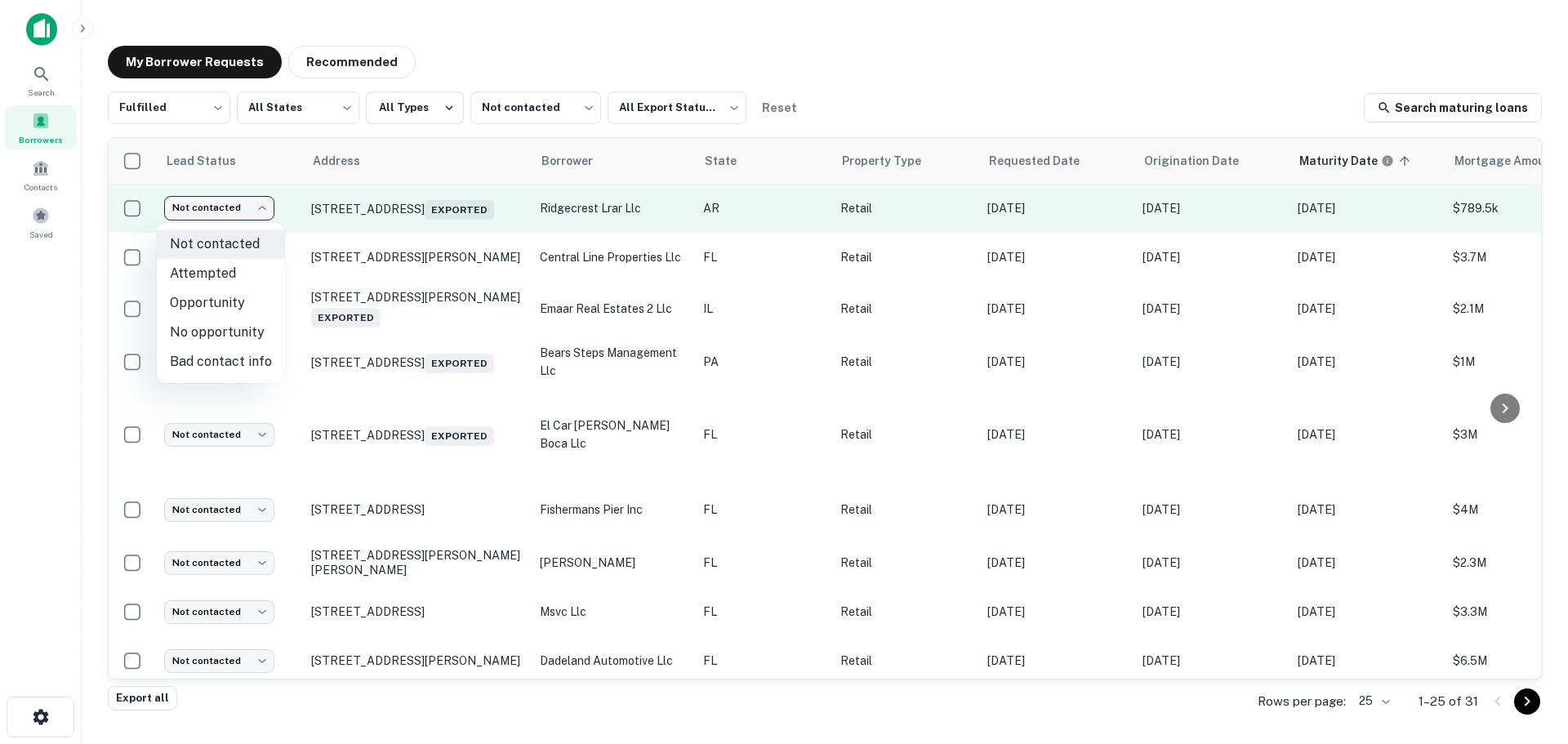
click at [214, 203] on body "Search Borrowers Contacts Saved My Borrower Requests Recommended Fulfilled ****…" at bounding box center [784, 372] width 1568 height 744
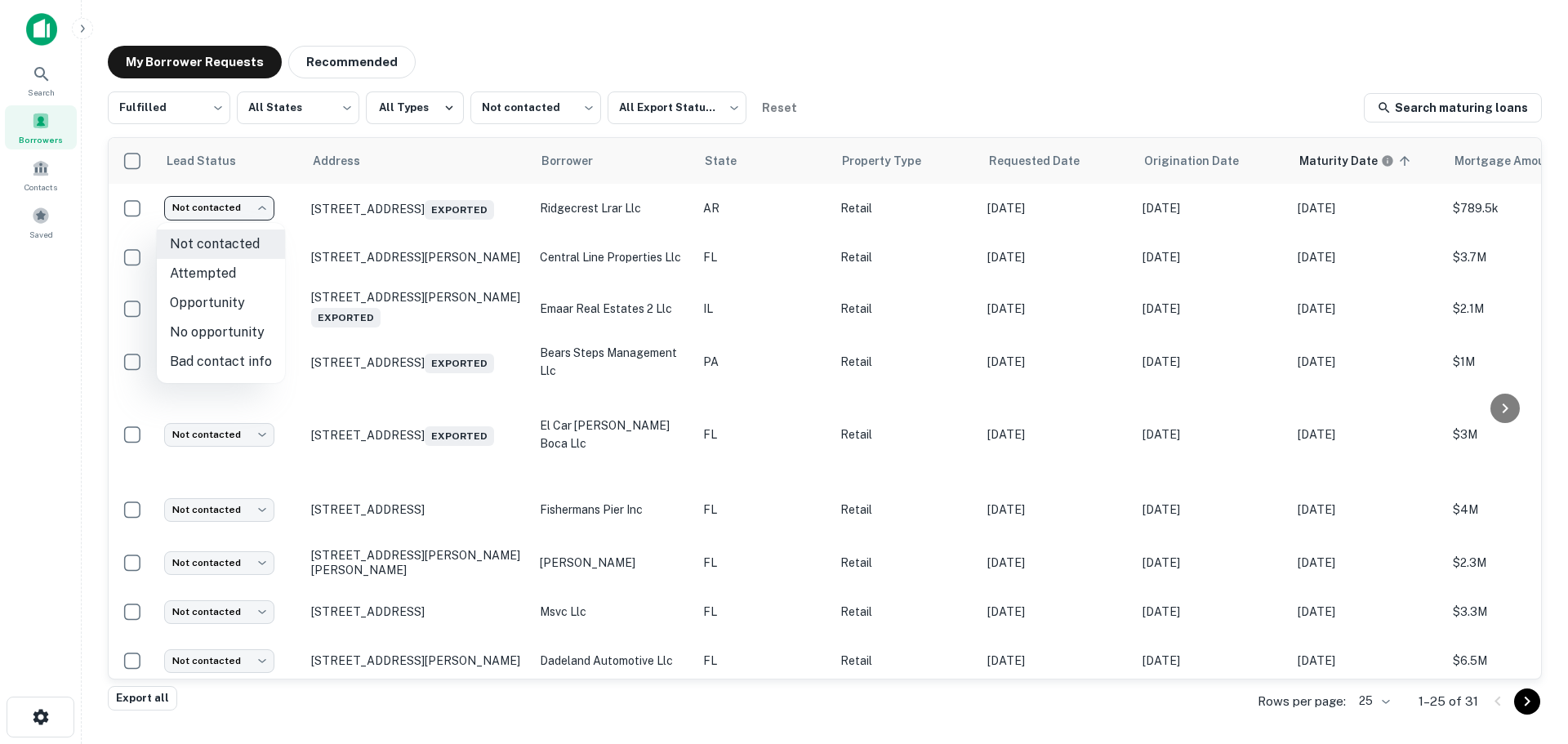
click at [231, 342] on li "No opportunity" at bounding box center [221, 332] width 128 height 29
type input "**********"
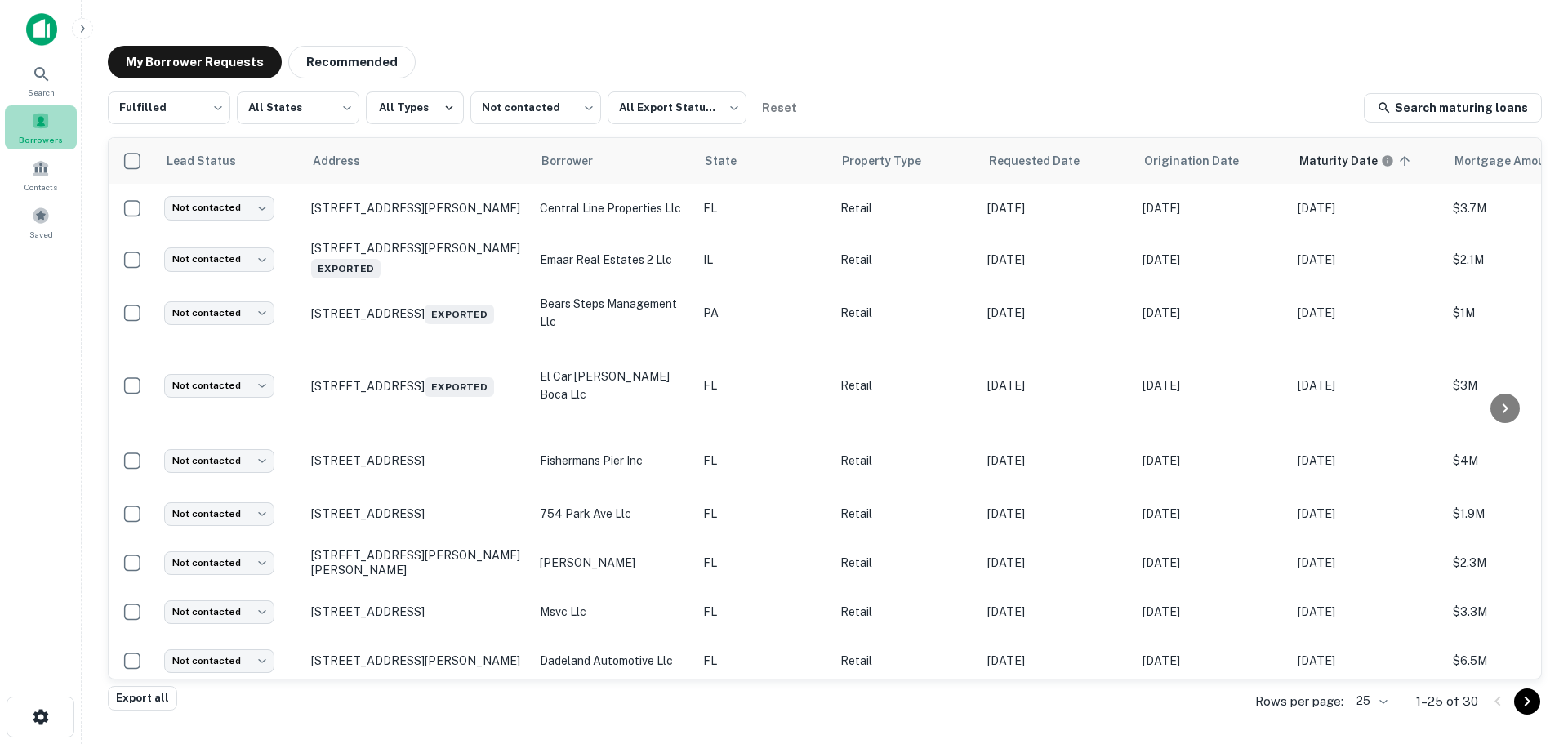
click at [54, 134] on span "Borrowers" at bounding box center [40, 140] width 44 height 13
